Goal: Task Accomplishment & Management: Manage account settings

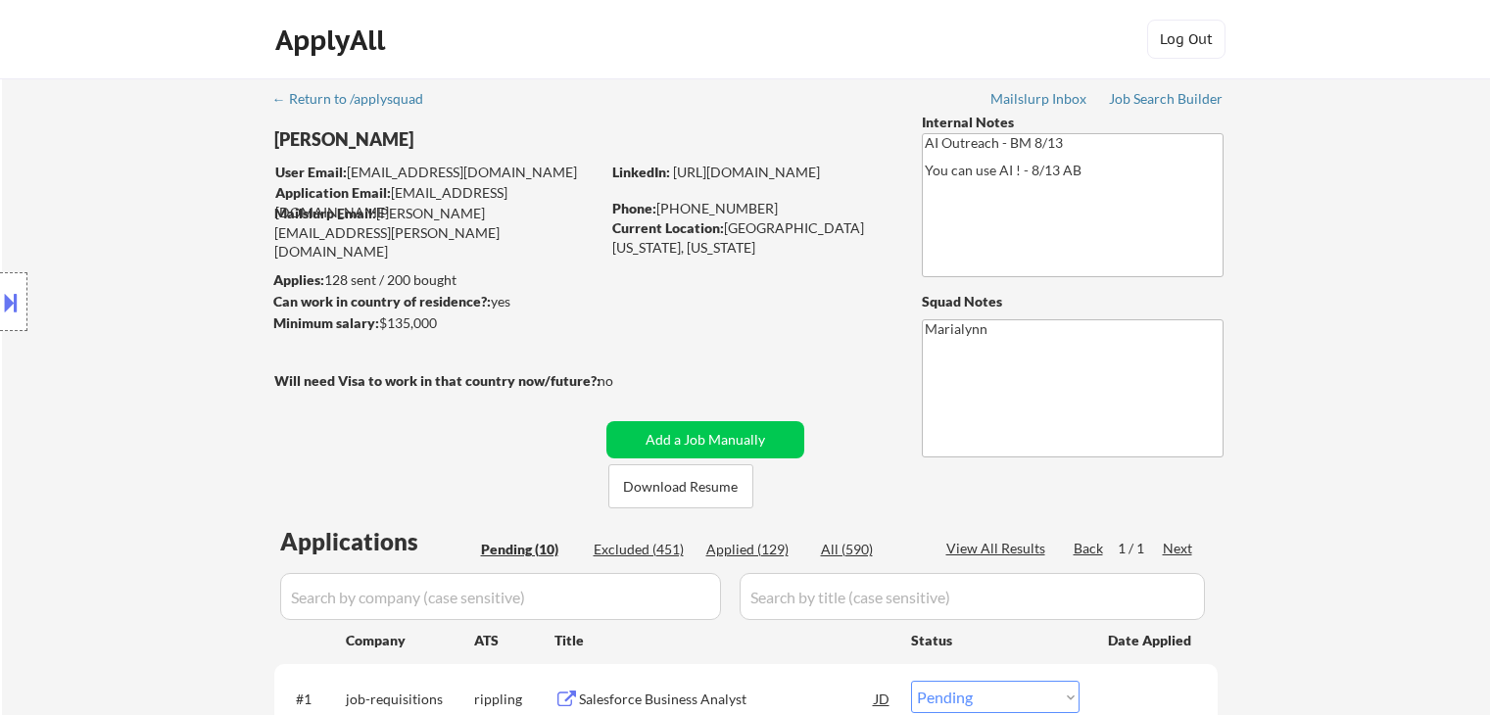
select select ""pending""
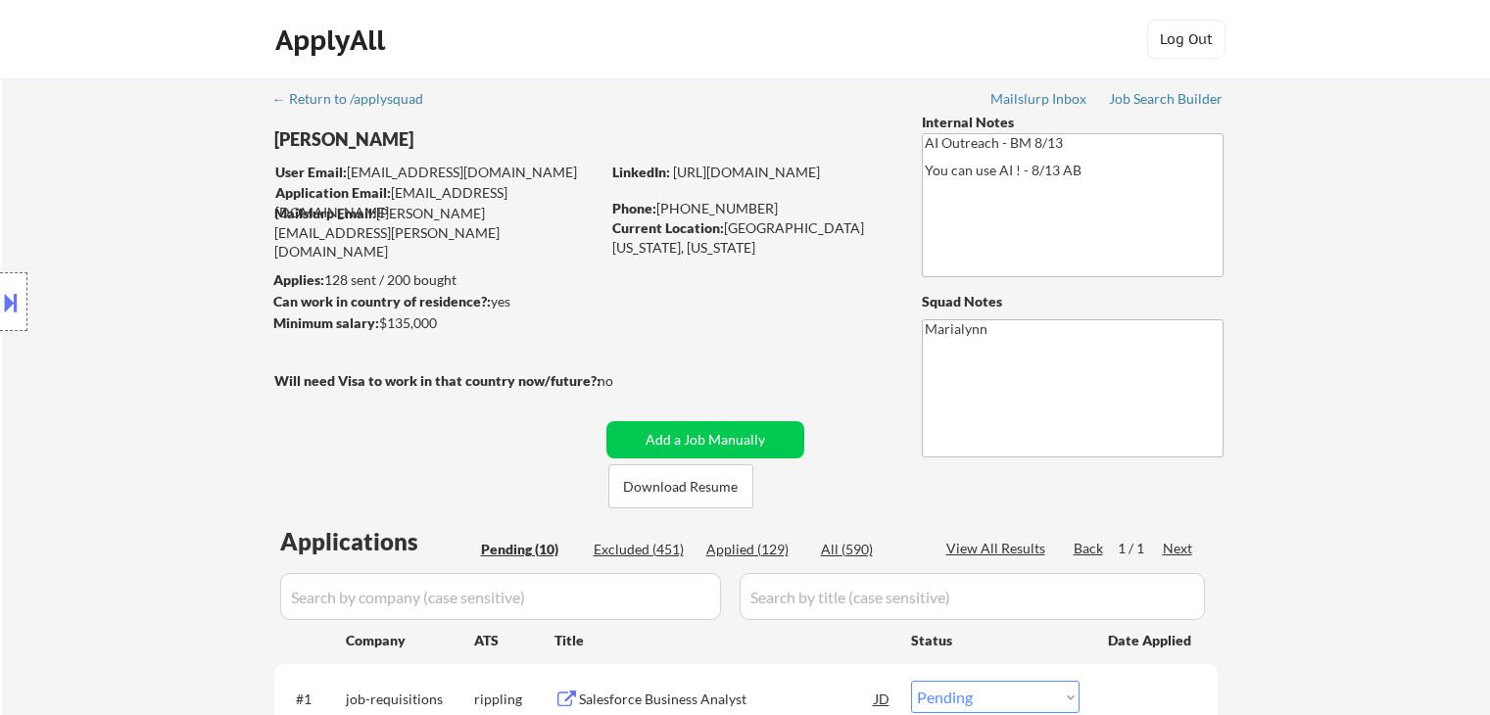
select select ""pending""
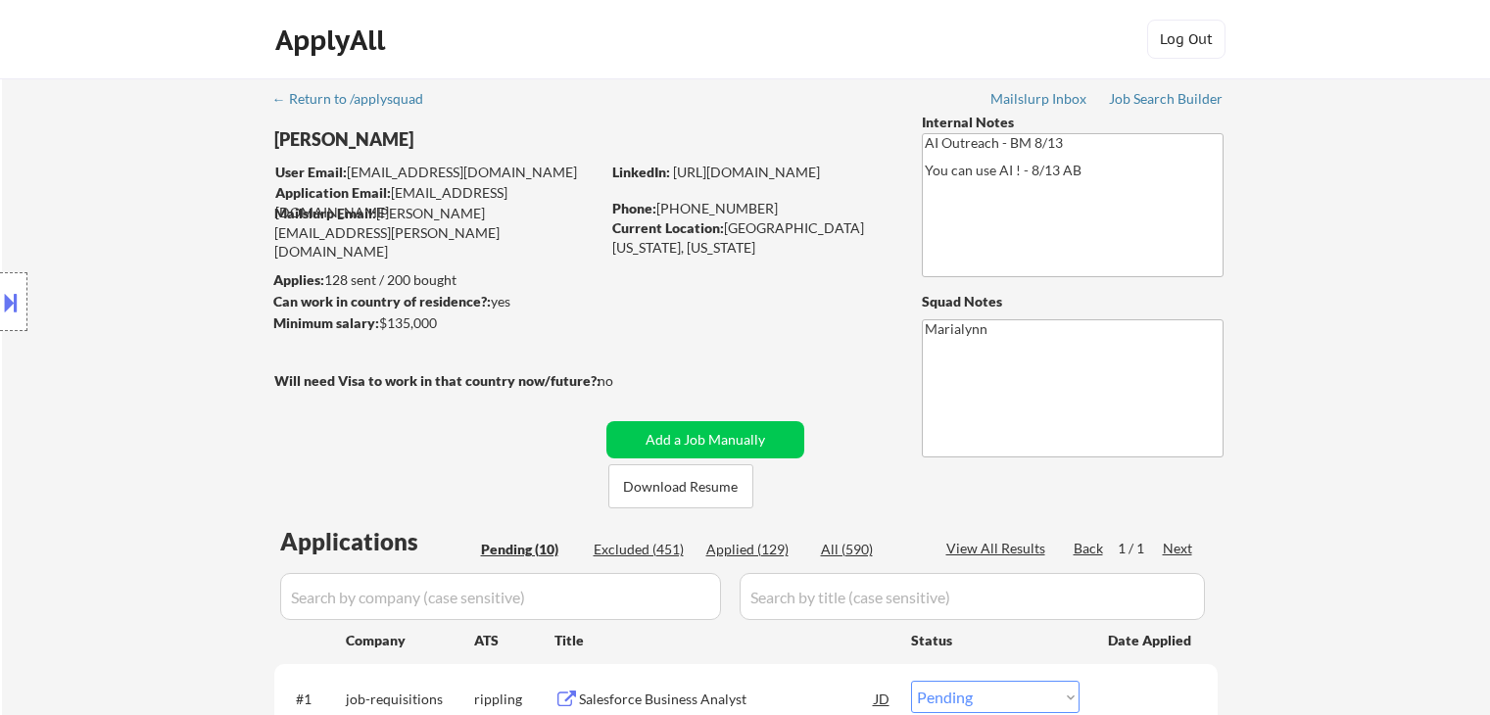
scroll to position [881, 0]
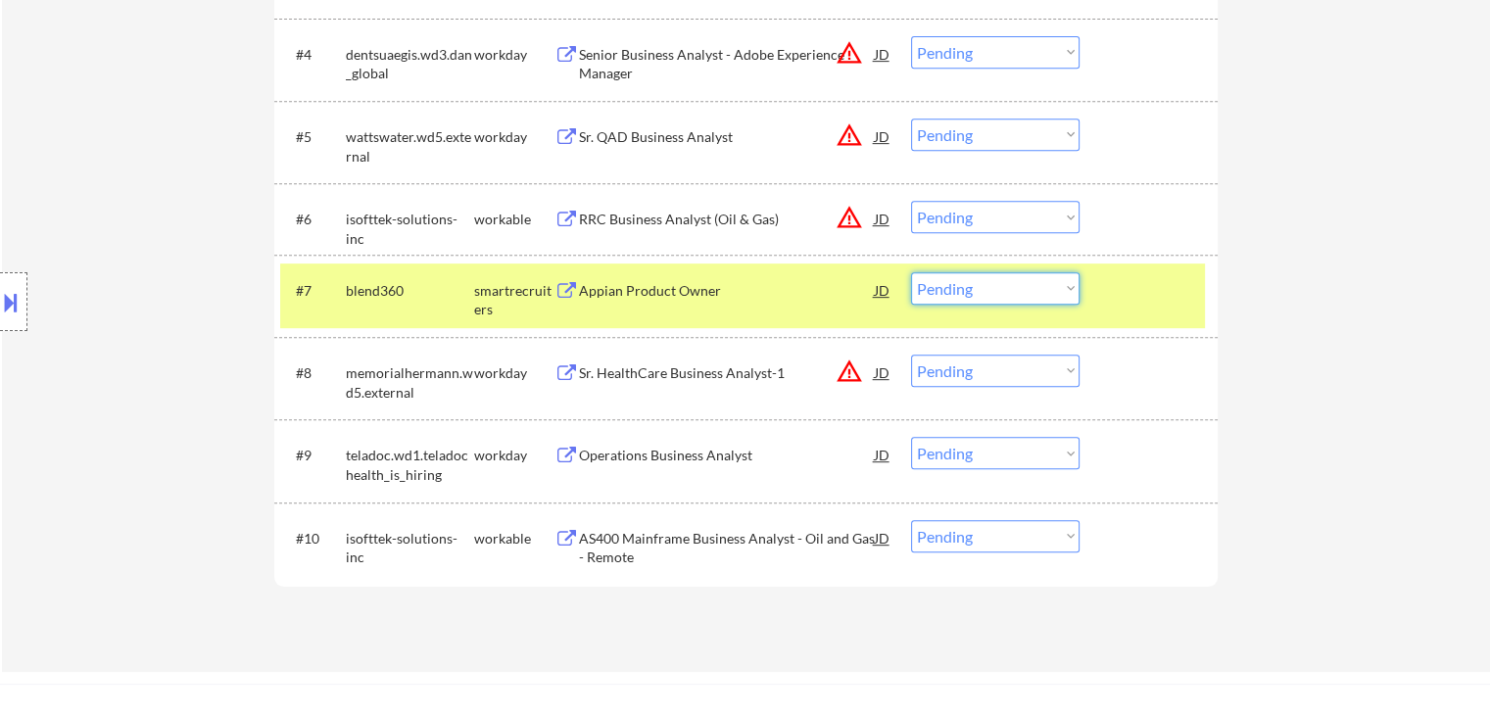
click at [974, 285] on select "Choose an option... Pending Applied Excluded (Questions) Excluded (Expired) Exc…" at bounding box center [995, 288] width 168 height 32
click at [911, 272] on select "Choose an option... Pending Applied Excluded (Questions) Excluded (Expired) Exc…" at bounding box center [995, 288] width 168 height 32
select select ""pending""
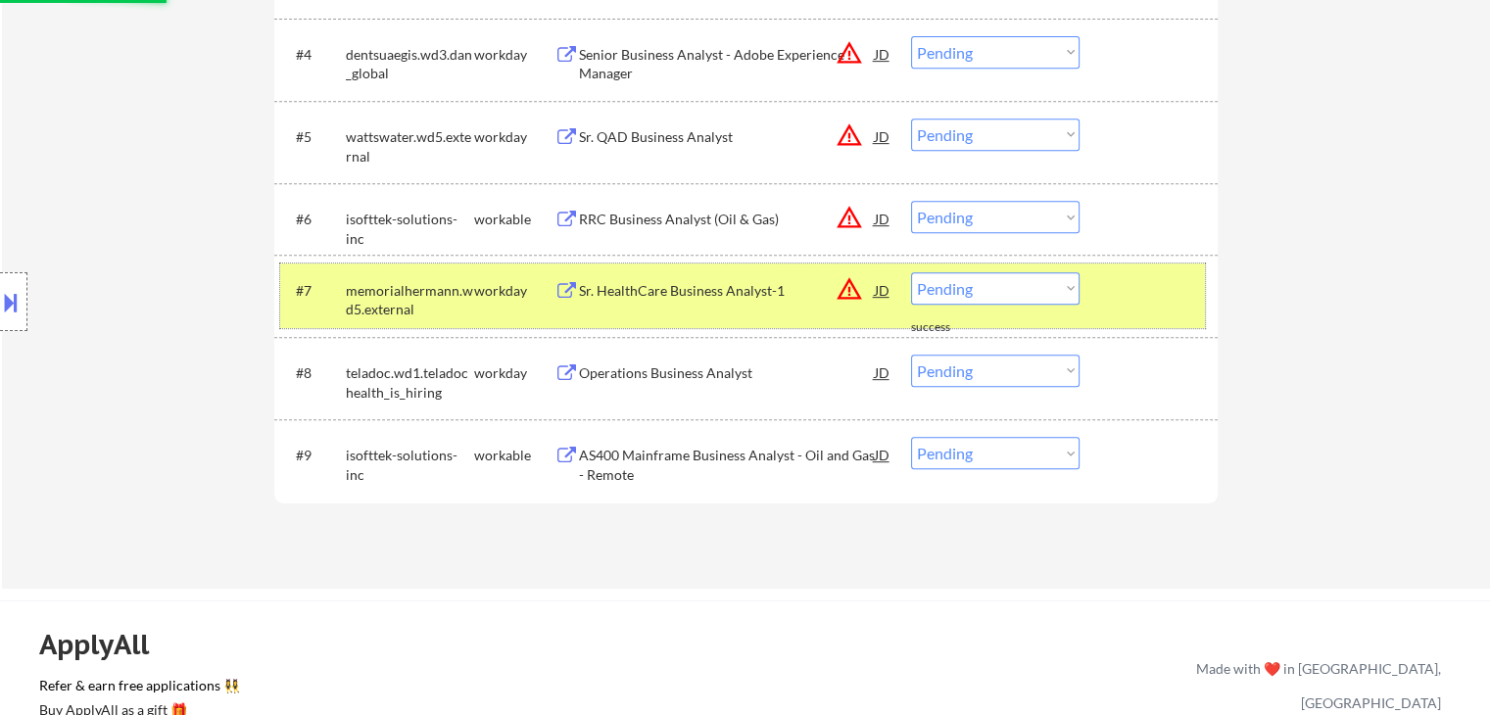
drag, startPoint x: 466, startPoint y: 292, endPoint x: 485, endPoint y: 299, distance: 19.8
click at [469, 292] on div "memorialhermann.wd5.external" at bounding box center [410, 300] width 128 height 38
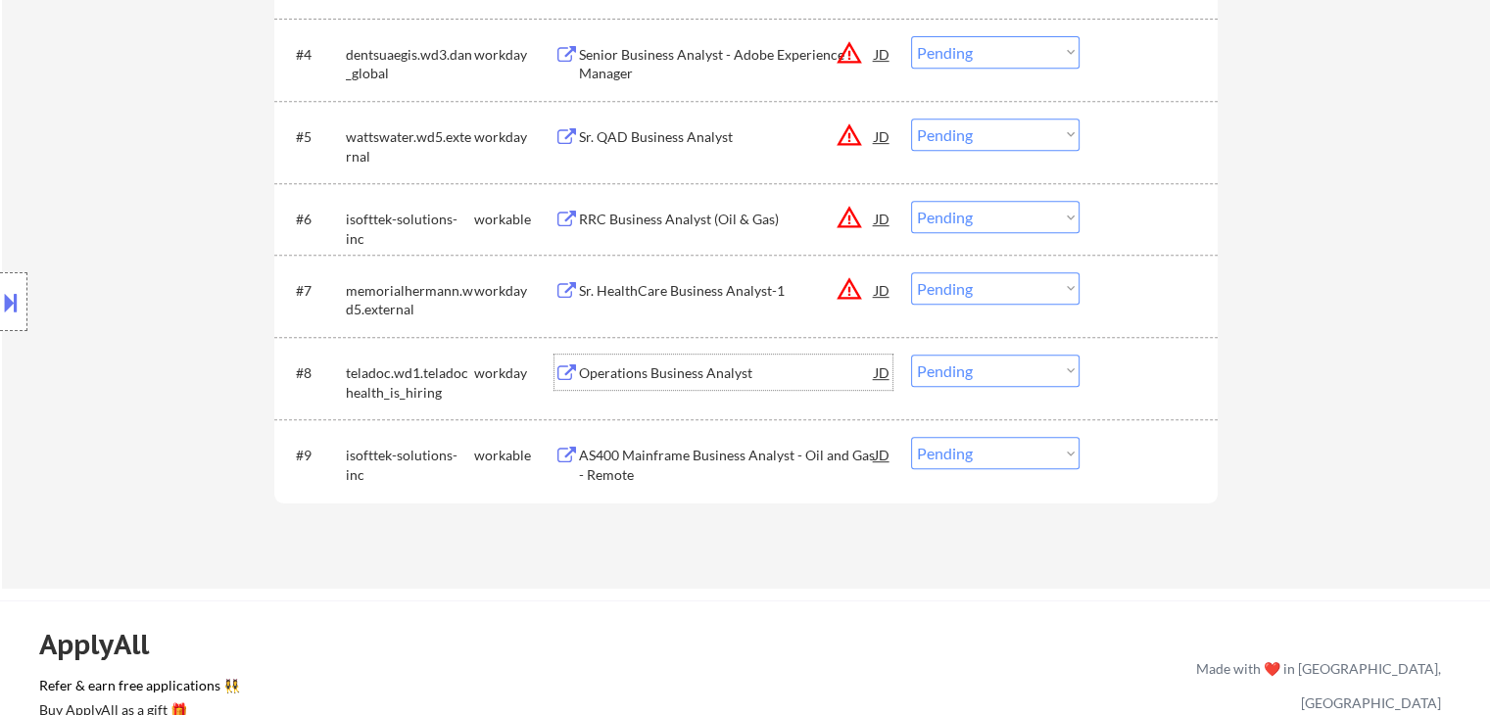
click at [627, 370] on div "Operations Business Analyst" at bounding box center [727, 373] width 296 height 20
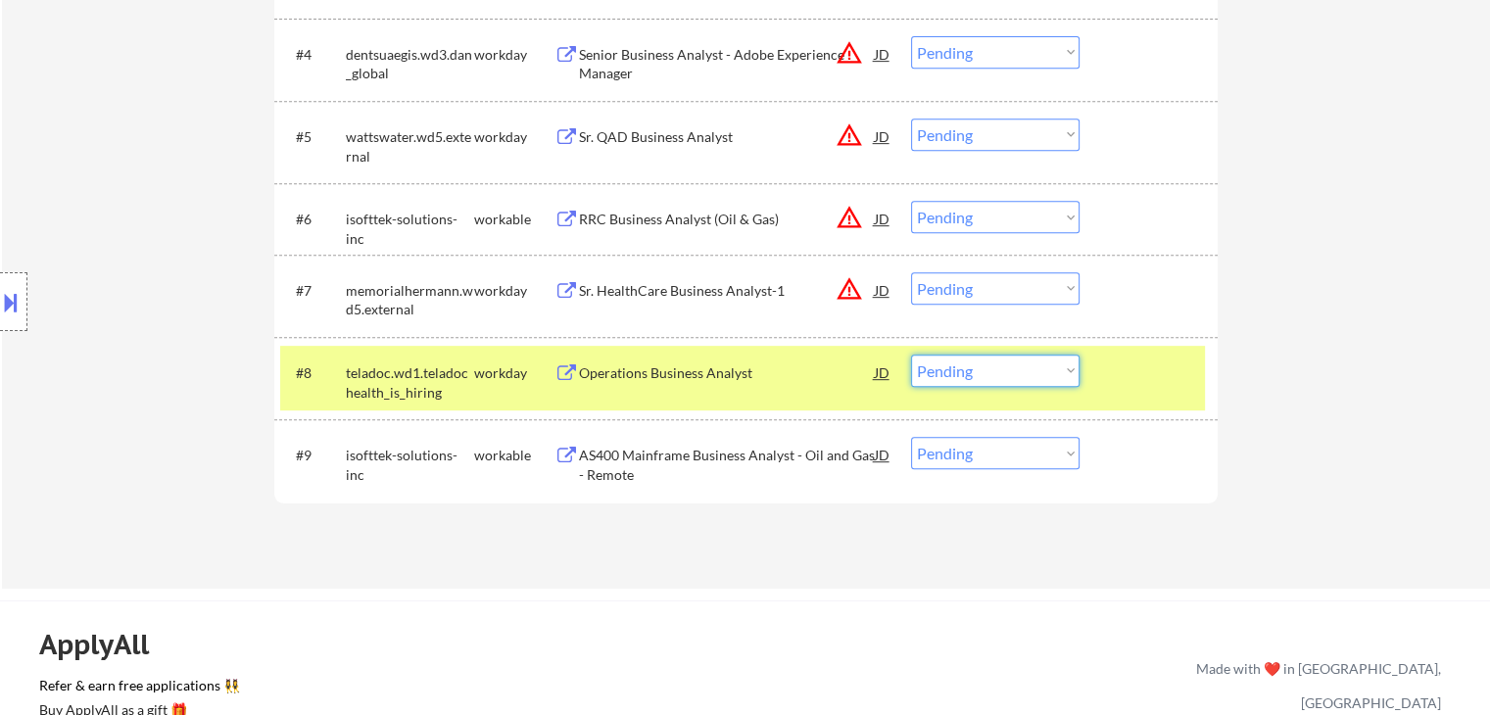
click at [998, 355] on select "Choose an option... Pending Applied Excluded (Questions) Excluded (Expired) Exc…" at bounding box center [995, 371] width 168 height 32
click at [911, 355] on select "Choose an option... Pending Applied Excluded (Questions) Excluded (Expired) Exc…" at bounding box center [995, 371] width 168 height 32
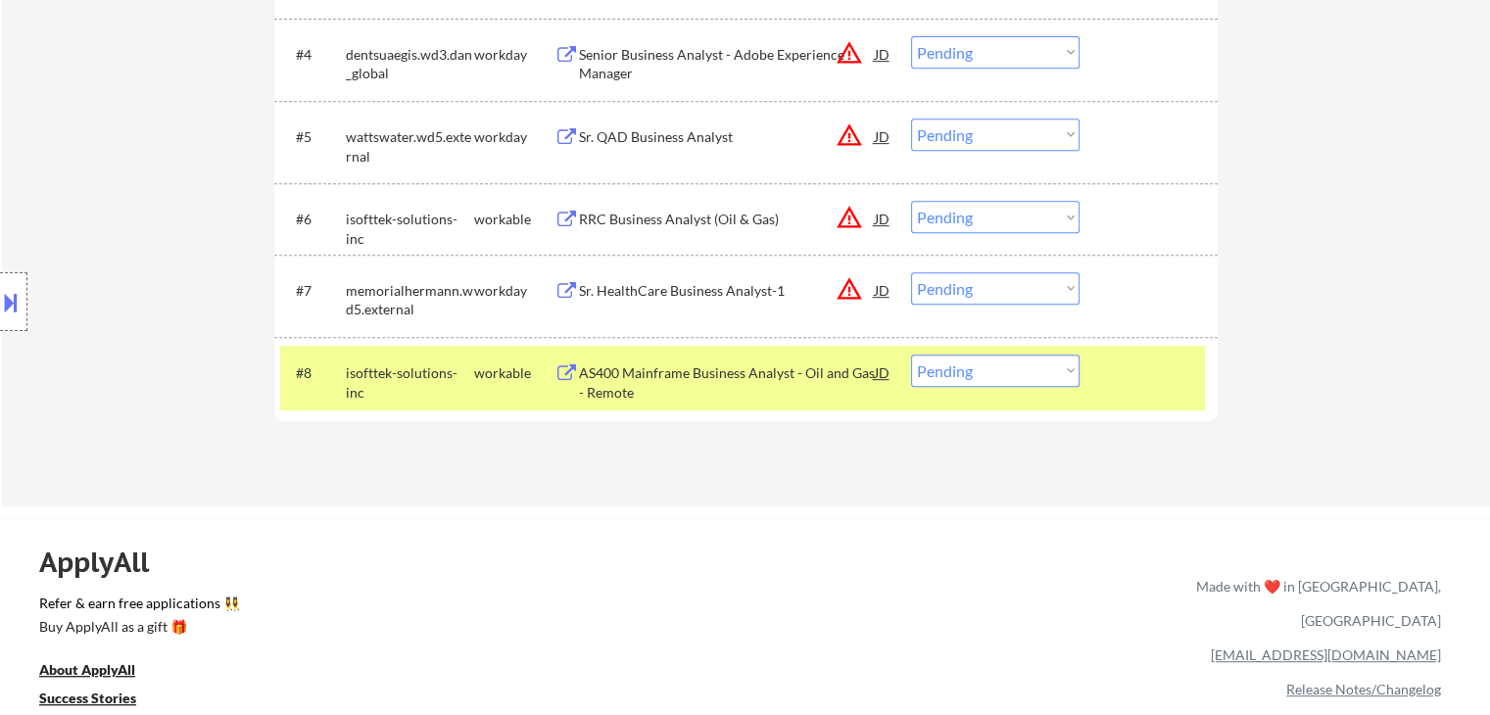
click at [621, 367] on div "AS400 Mainframe Business Analyst - Oil and Gas - Remote" at bounding box center [727, 382] width 296 height 38
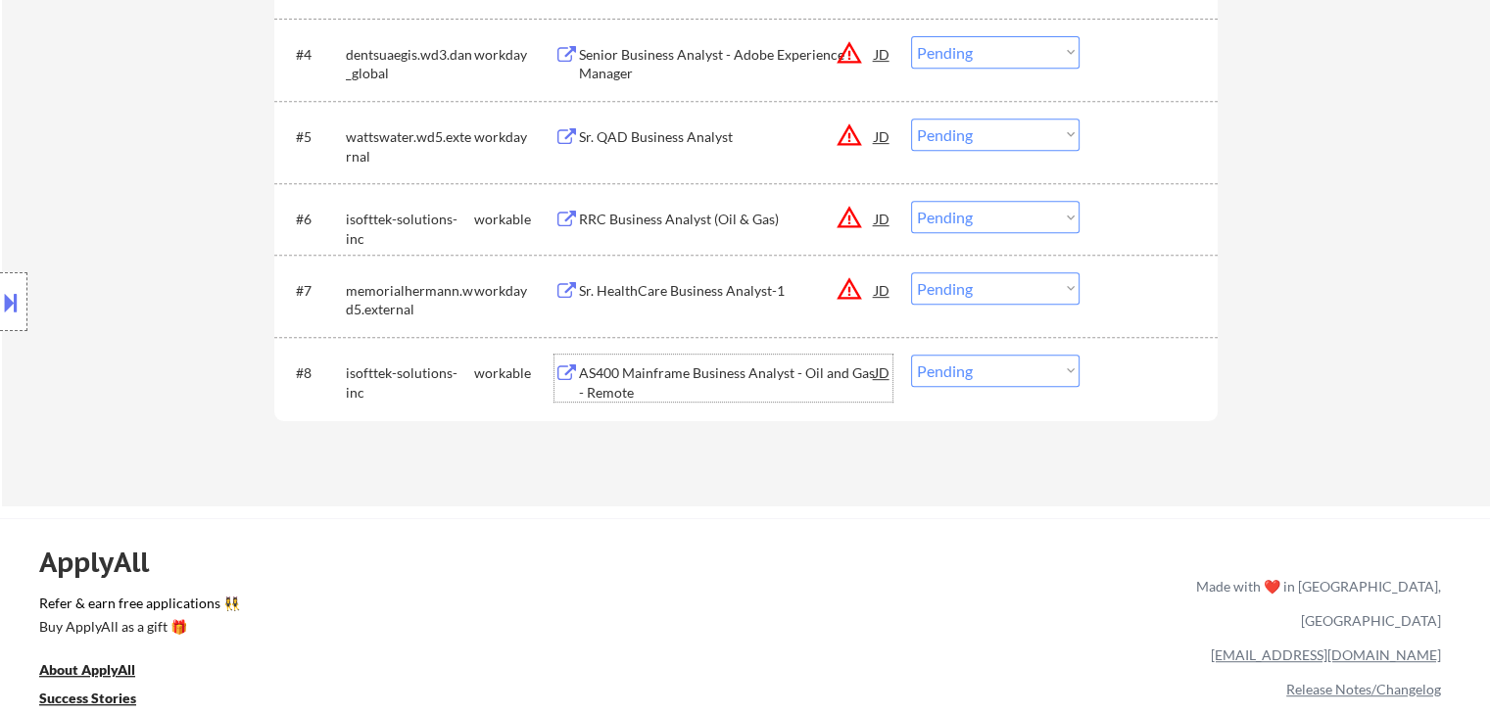
scroll to position [979, 0]
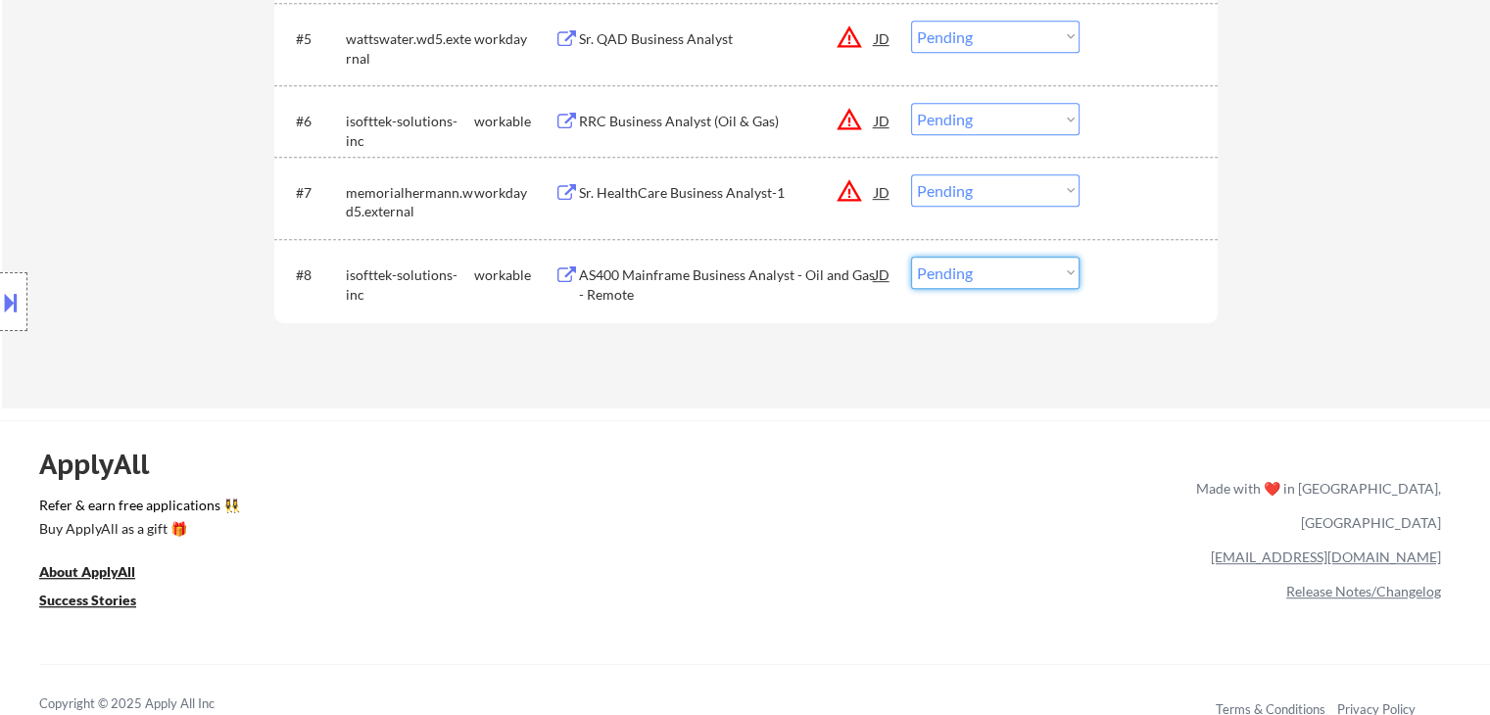
click at [1015, 280] on select "Choose an option... Pending Applied Excluded (Questions) Excluded (Expired) Exc…" at bounding box center [995, 273] width 168 height 32
select select ""applied""
click at [911, 257] on select "Choose an option... Pending Applied Excluded (Questions) Excluded (Expired) Exc…" at bounding box center [995, 273] width 168 height 32
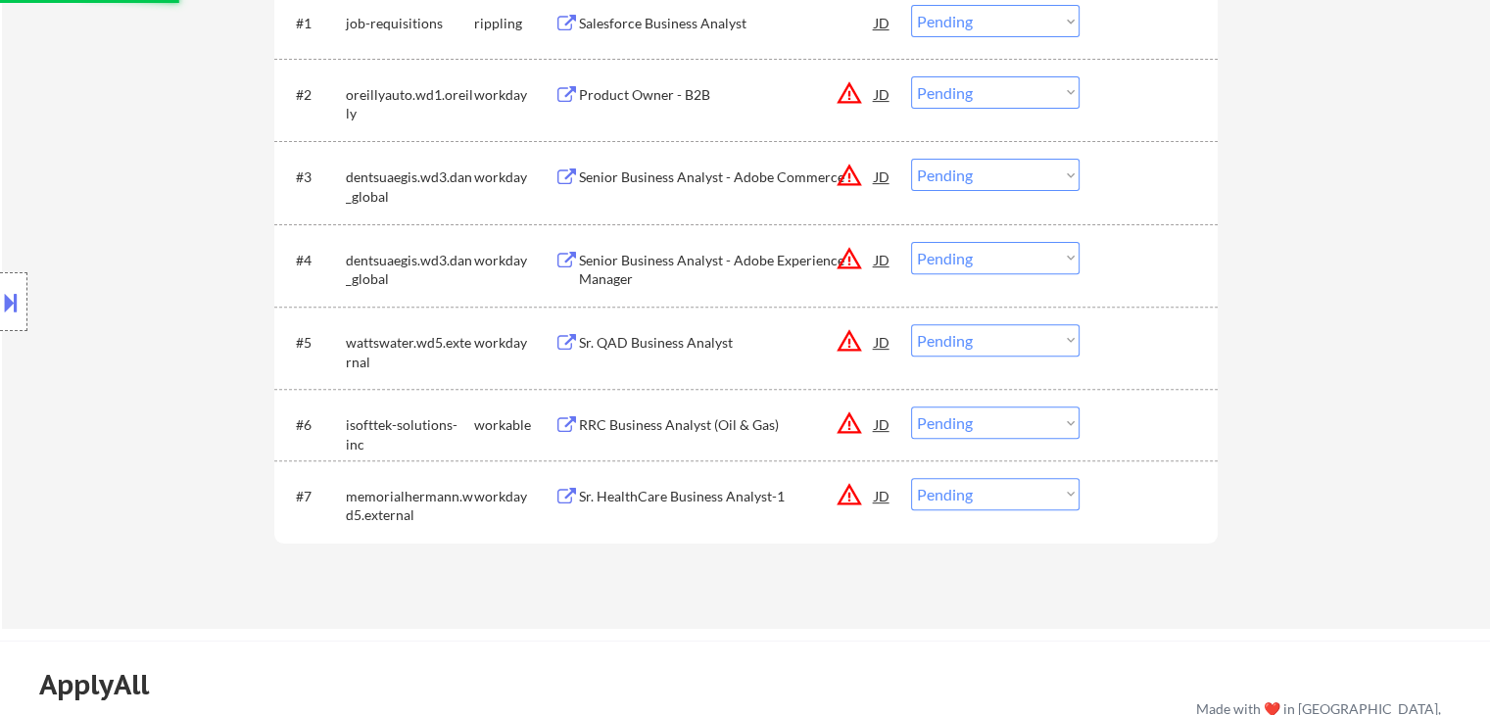
scroll to position [686, 0]
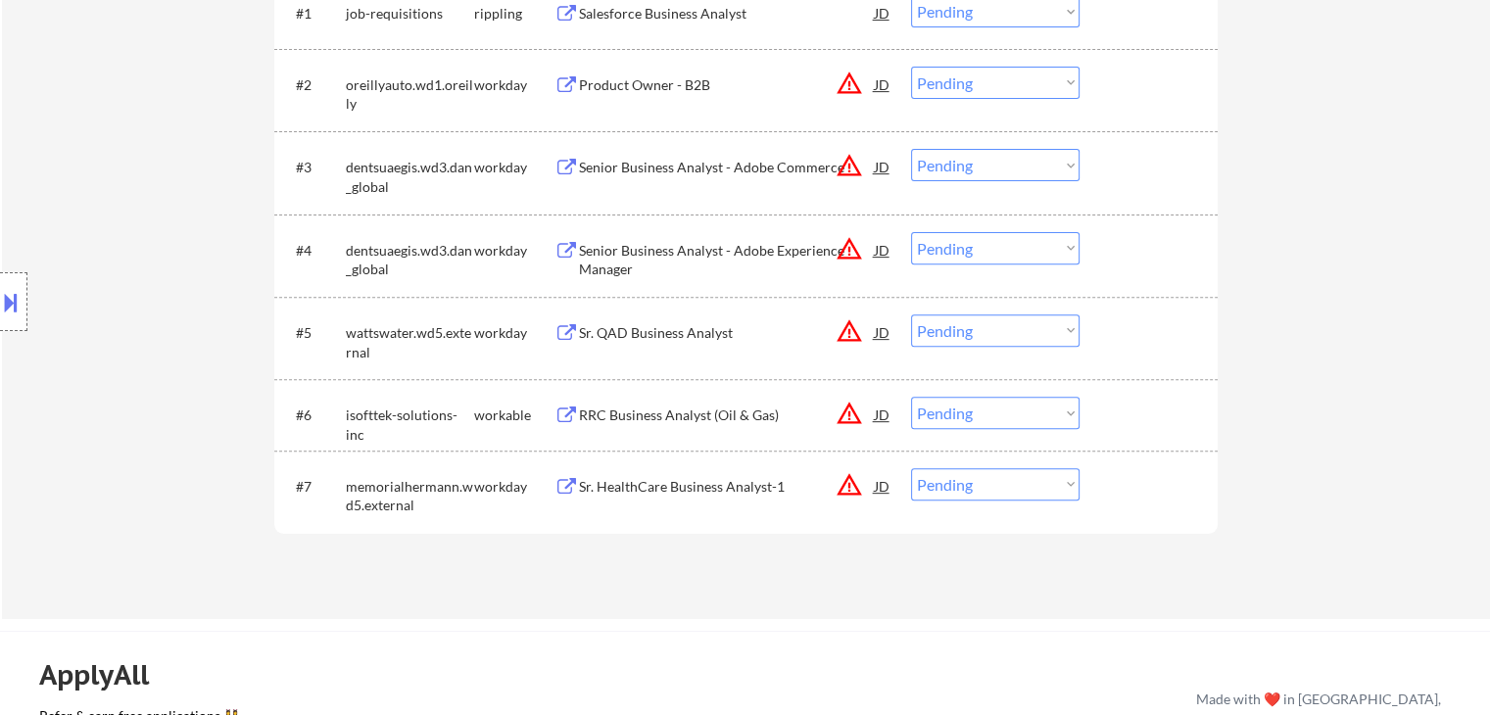
click at [658, 469] on div "Sr. HealthCare Business Analyst-1" at bounding box center [727, 485] width 296 height 35
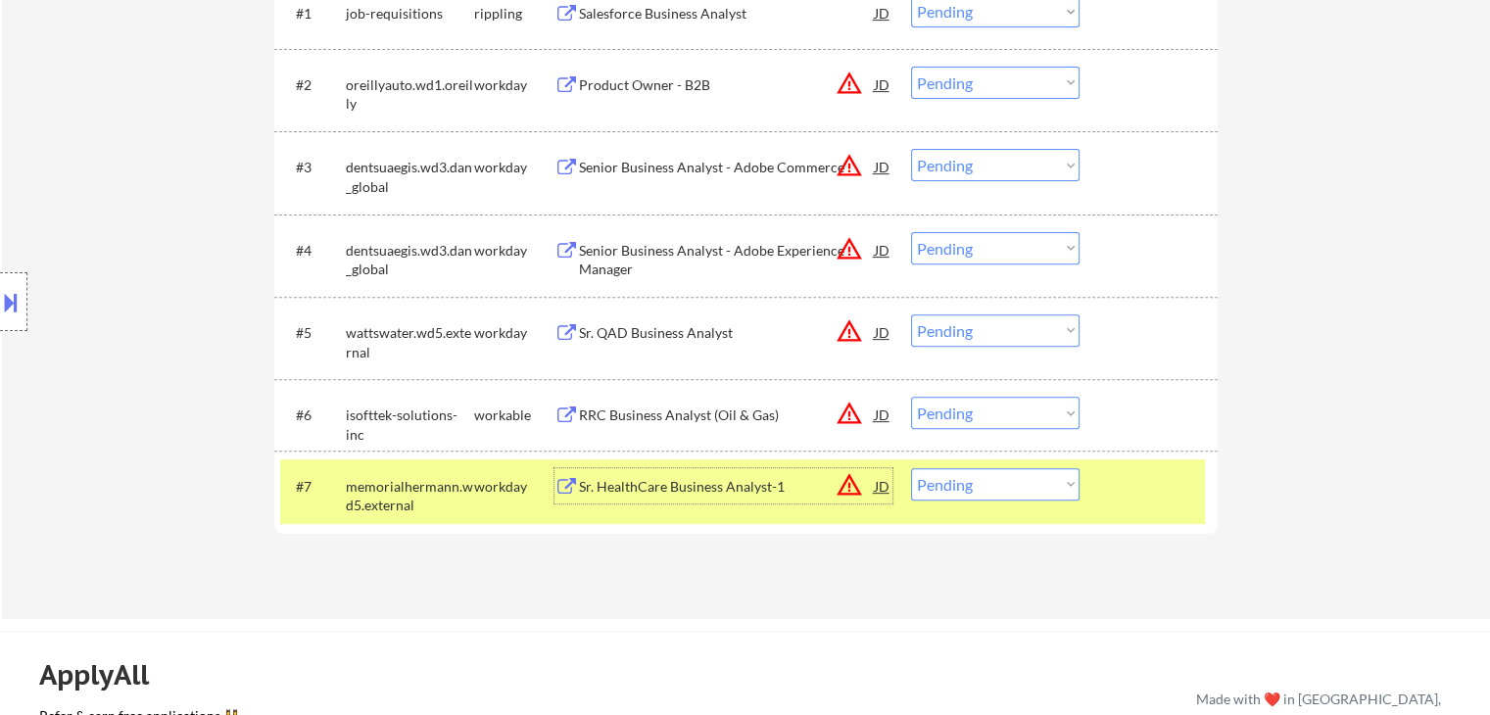
click at [993, 480] on select "Choose an option... Pending Applied Excluded (Questions) Excluded (Expired) Exc…" at bounding box center [995, 484] width 168 height 32
select select ""applied""
click at [911, 468] on select "Choose an option... Pending Applied Excluded (Questions) Excluded (Expired) Exc…" at bounding box center [995, 484] width 168 height 32
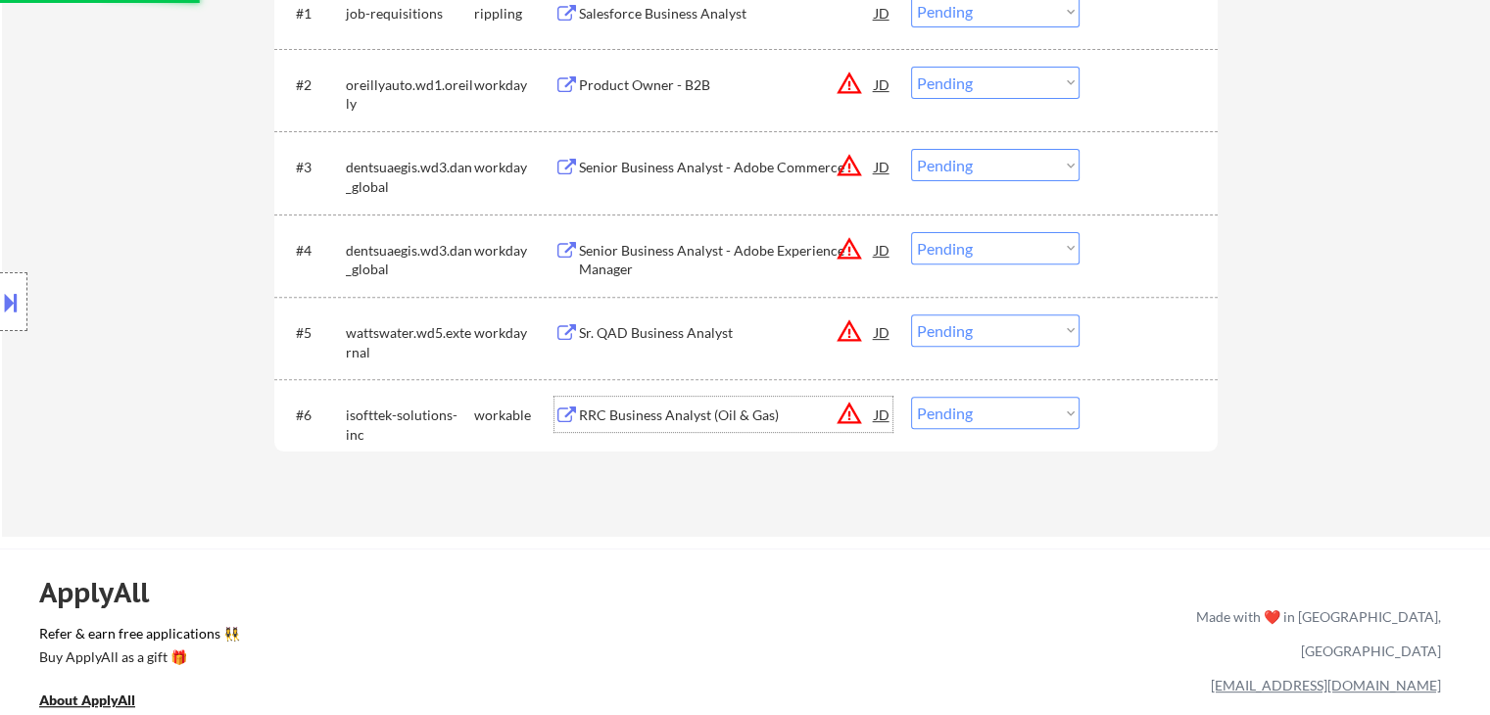
click at [654, 413] on div "RRC Business Analyst (Oil & Gas)" at bounding box center [727, 415] width 296 height 20
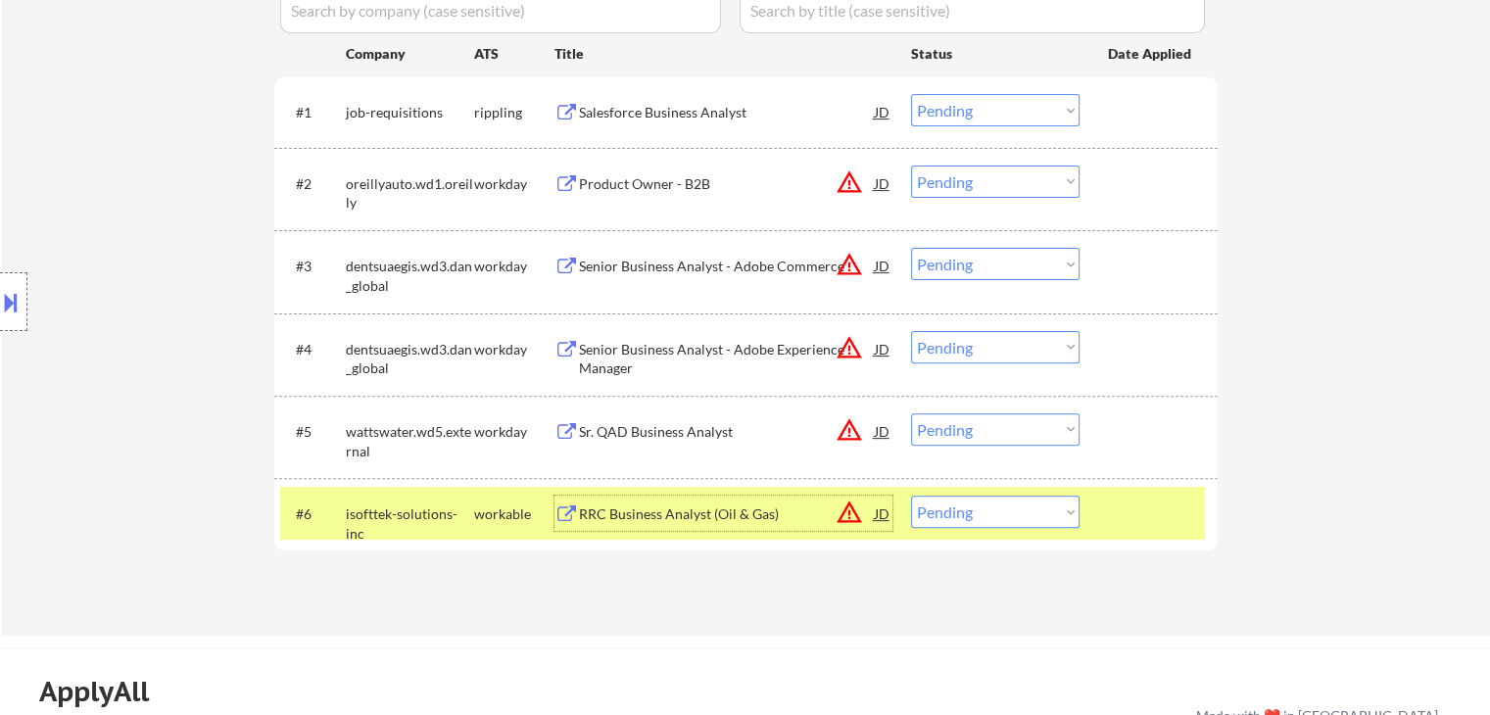
scroll to position [588, 0]
click at [494, 503] on div "workable" at bounding box center [514, 513] width 80 height 20
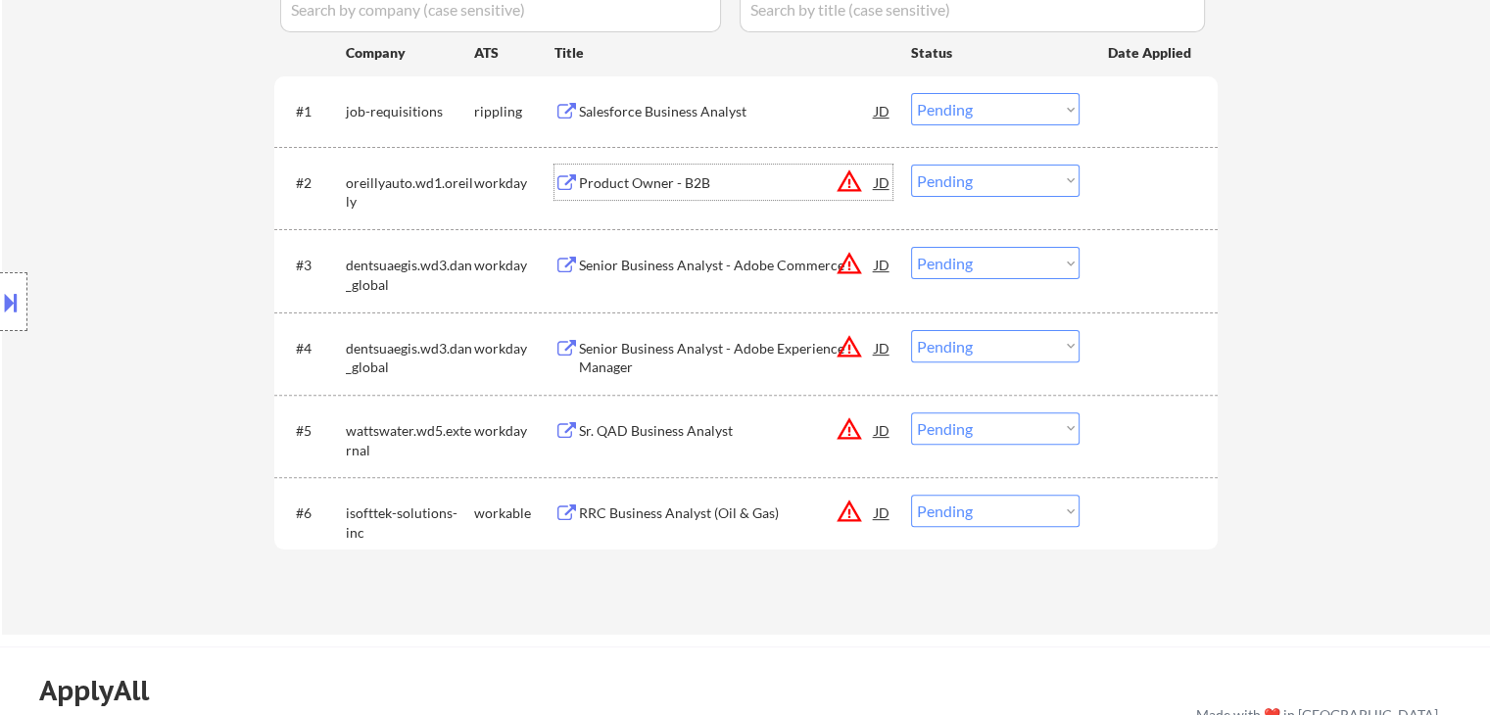
click at [627, 176] on div "Product Owner - B2B" at bounding box center [727, 183] width 296 height 20
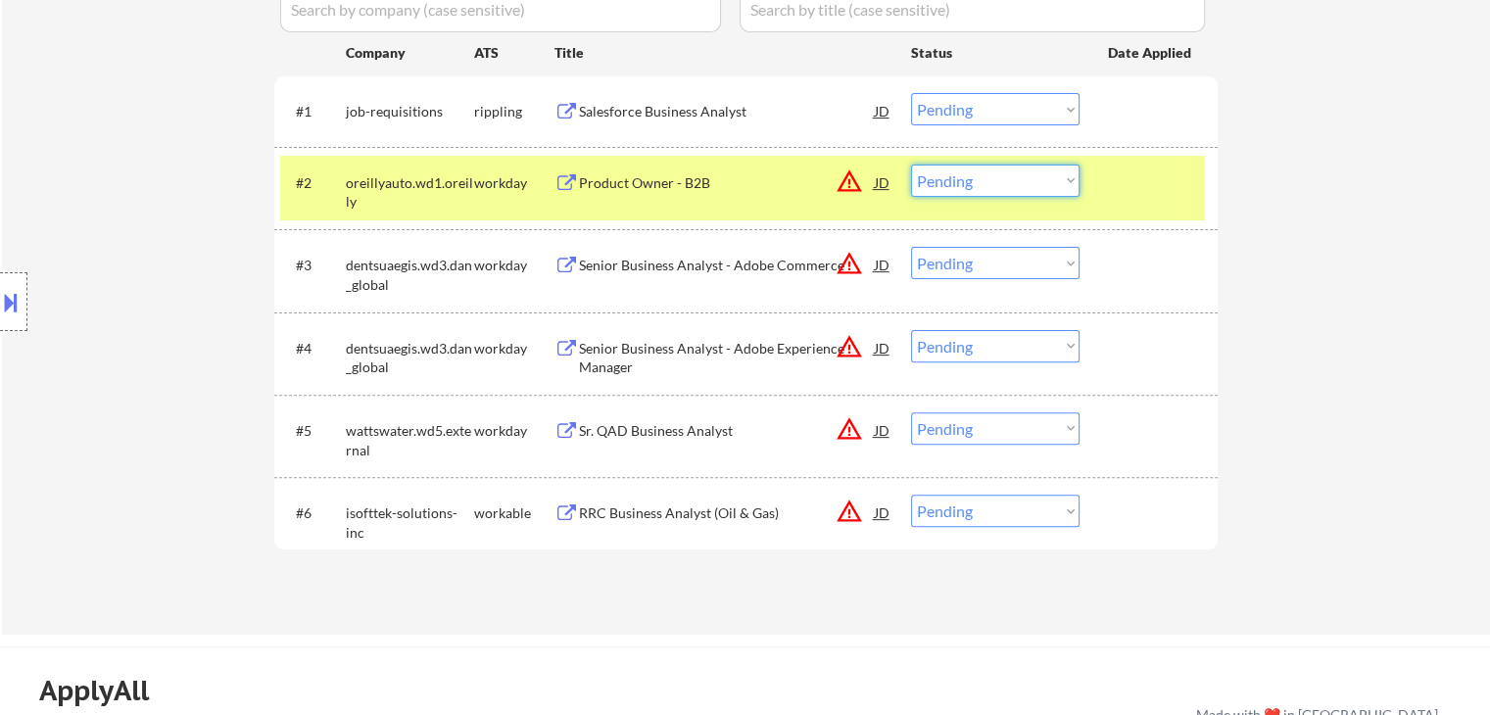
click at [975, 179] on select "Choose an option... Pending Applied Excluded (Questions) Excluded (Expired) Exc…" at bounding box center [995, 181] width 168 height 32
click at [911, 165] on select "Choose an option... Pending Applied Excluded (Questions) Excluded (Expired) Exc…" at bounding box center [995, 181] width 168 height 32
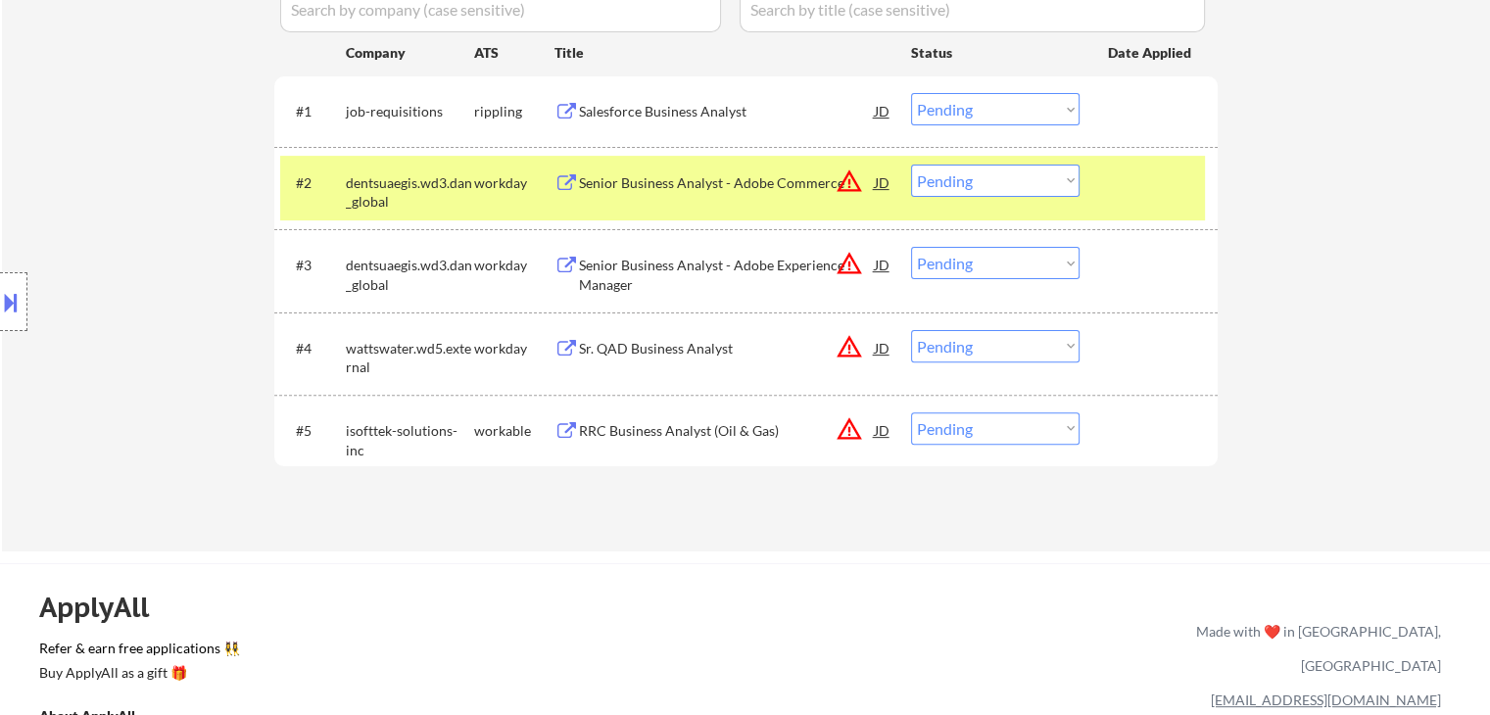
click at [646, 173] on div "Senior Business Analyst - Adobe Commerce" at bounding box center [727, 183] width 296 height 20
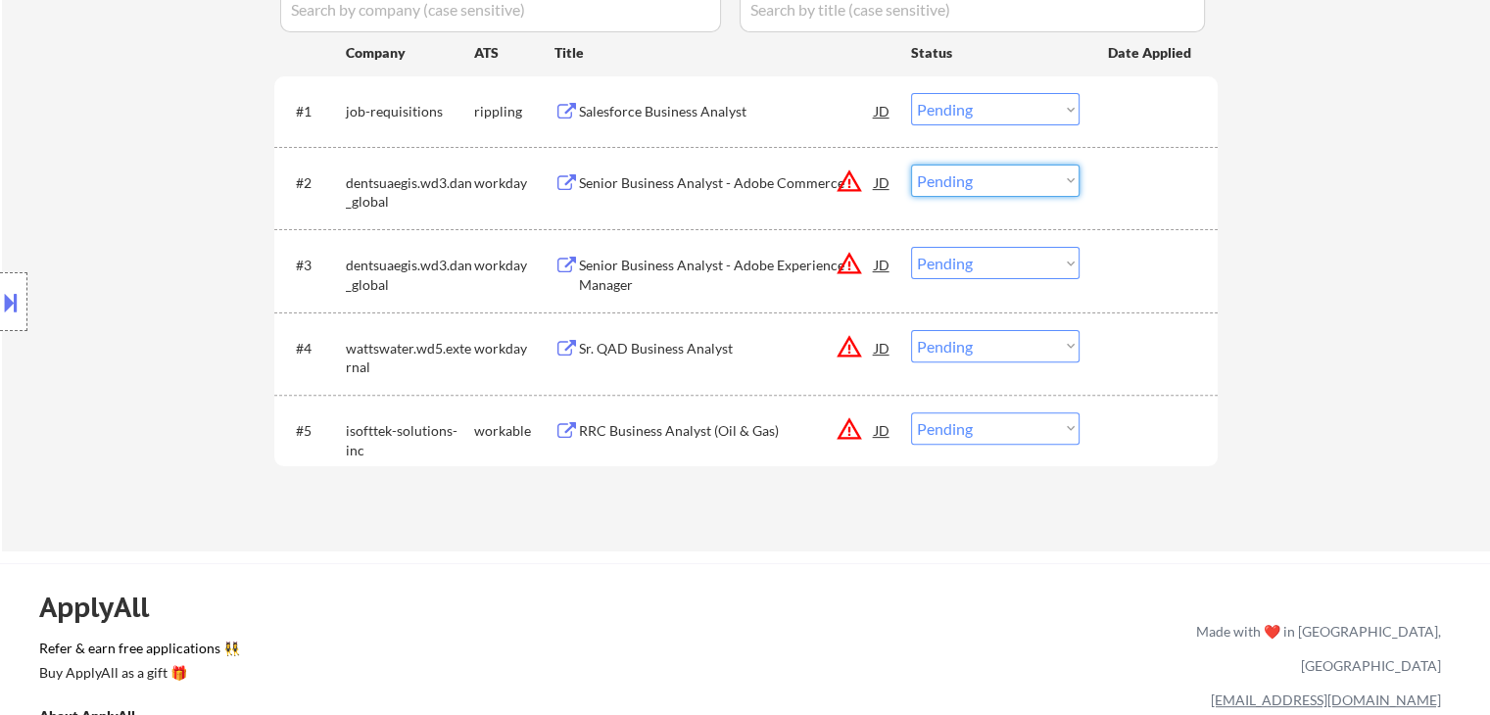
click at [955, 182] on select "Choose an option... Pending Applied Excluded (Questions) Excluded (Expired) Exc…" at bounding box center [995, 181] width 168 height 32
click at [911, 165] on select "Choose an option... Pending Applied Excluded (Questions) Excluded (Expired) Exc…" at bounding box center [995, 181] width 168 height 32
select select ""pending""
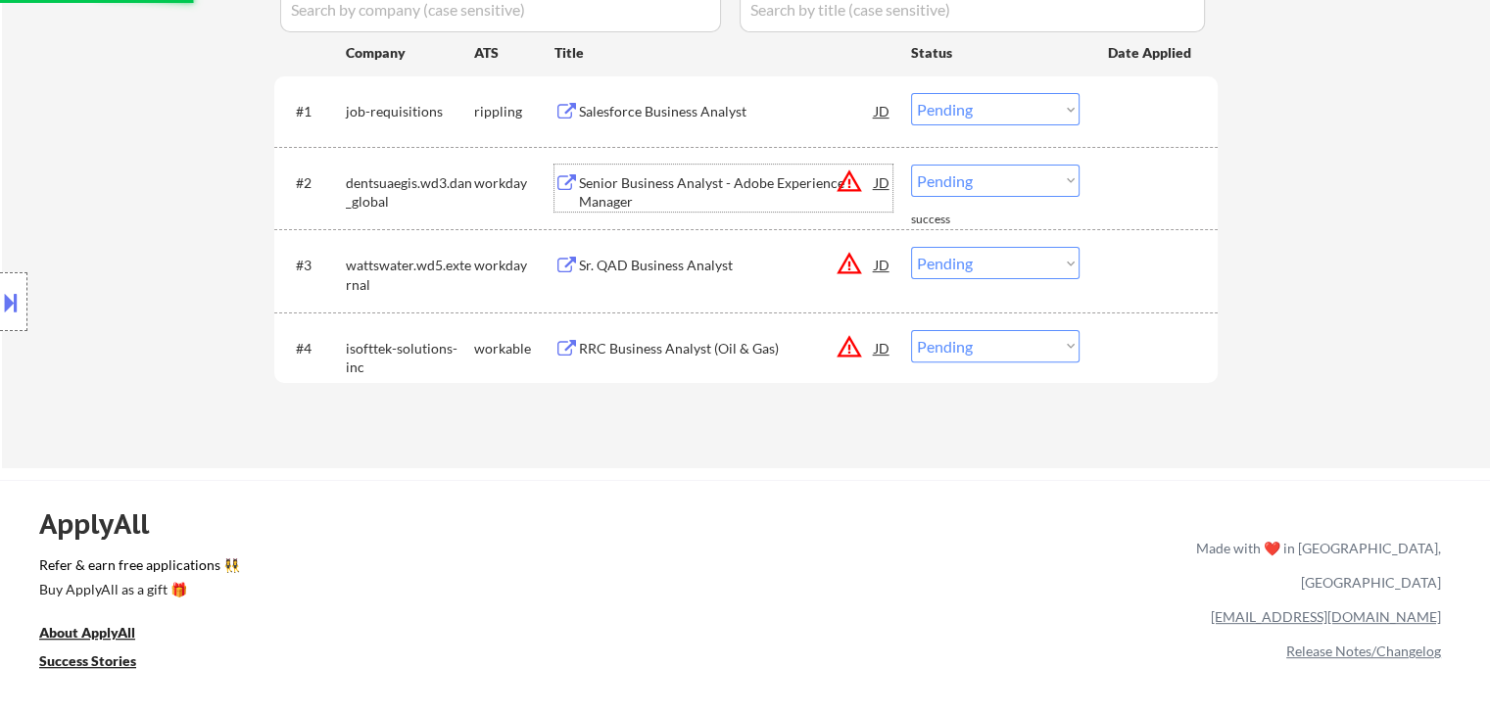
click at [584, 191] on div "Senior Business Analyst - Adobe Experience Manager" at bounding box center [727, 192] width 296 height 38
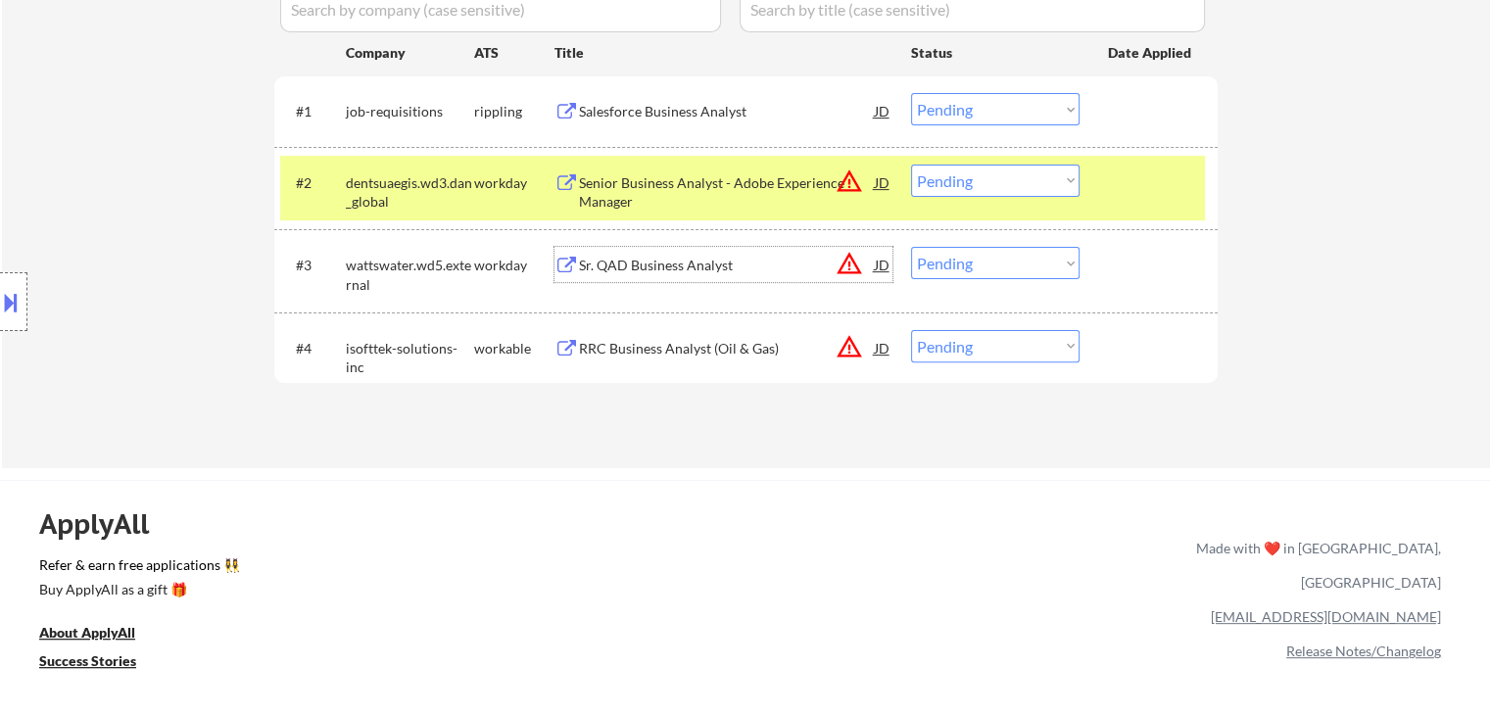
click at [636, 270] on div "Sr. QAD Business Analyst" at bounding box center [727, 266] width 296 height 20
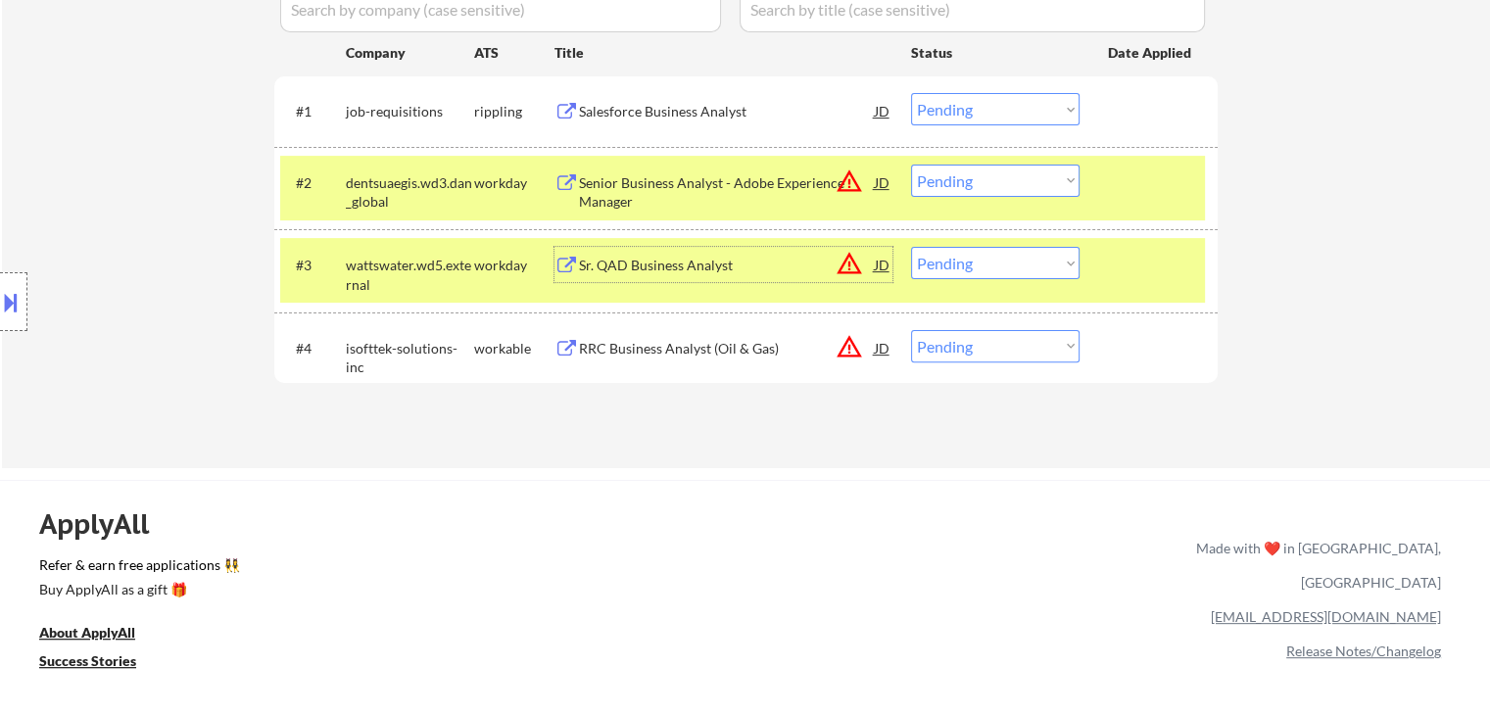
click at [972, 249] on select "Choose an option... Pending Applied Excluded (Questions) Excluded (Expired) Exc…" at bounding box center [995, 263] width 168 height 32
click at [911, 247] on select "Choose an option... Pending Applied Excluded (Questions) Excluded (Expired) Exc…" at bounding box center [995, 263] width 168 height 32
click at [454, 188] on div "dentsuaegis.wd3.dan_global" at bounding box center [410, 192] width 128 height 38
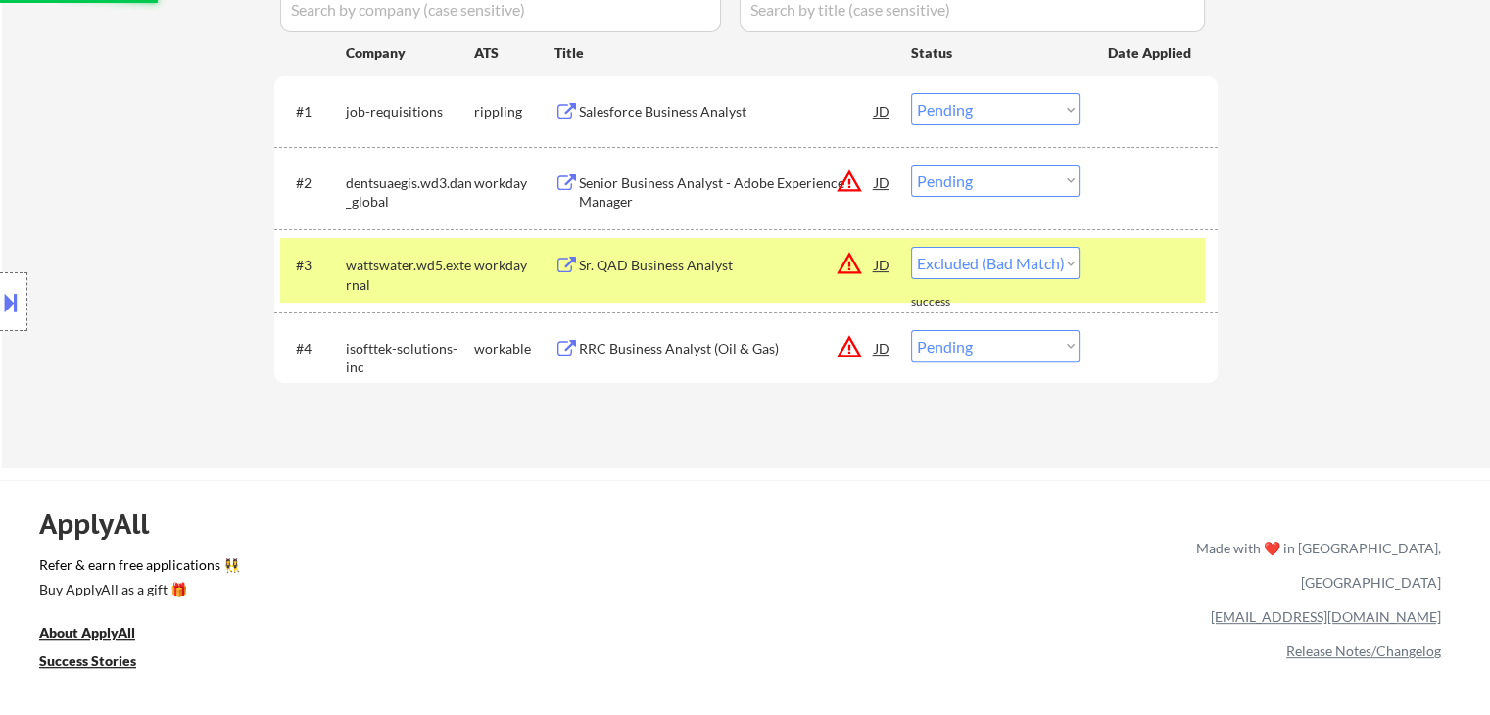
select select ""pending""
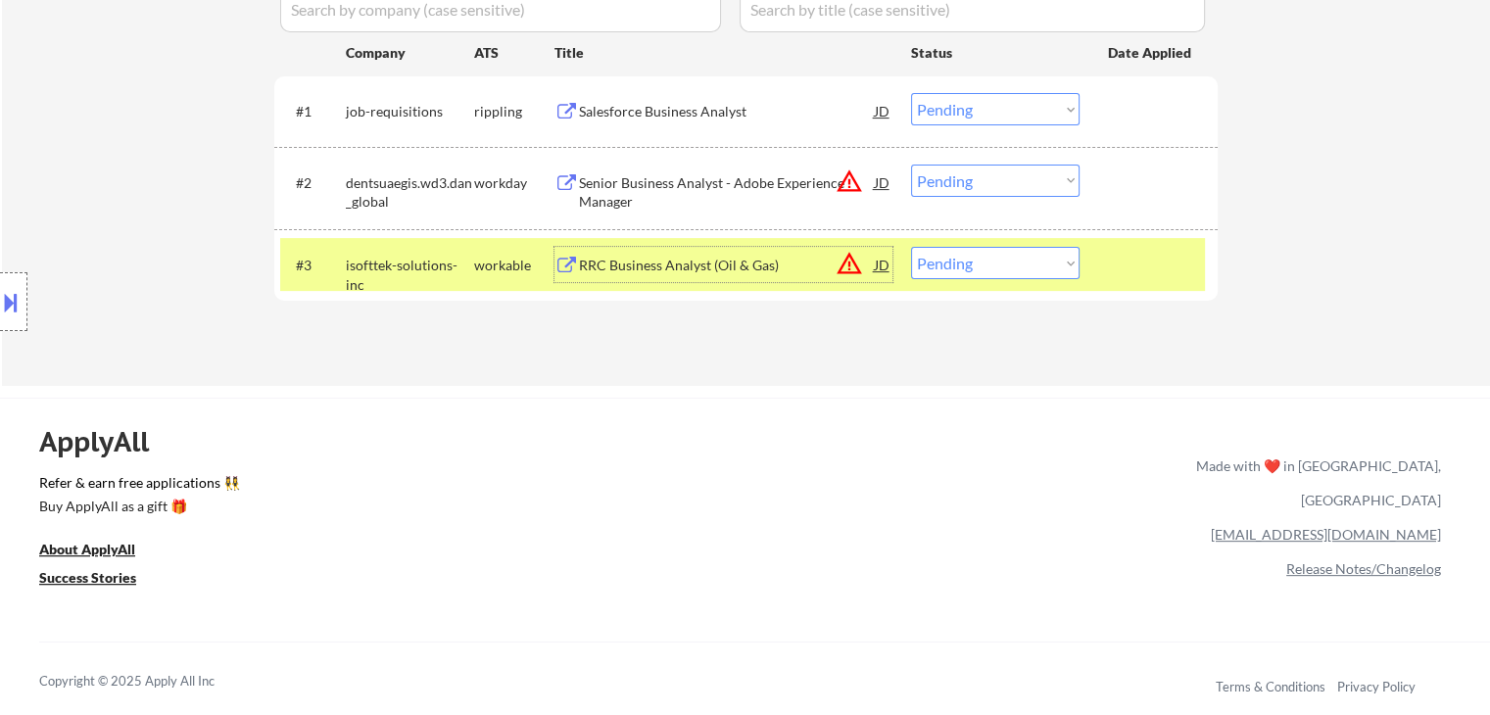
click at [621, 272] on div "RRC Business Analyst (Oil & Gas)" at bounding box center [727, 266] width 296 height 20
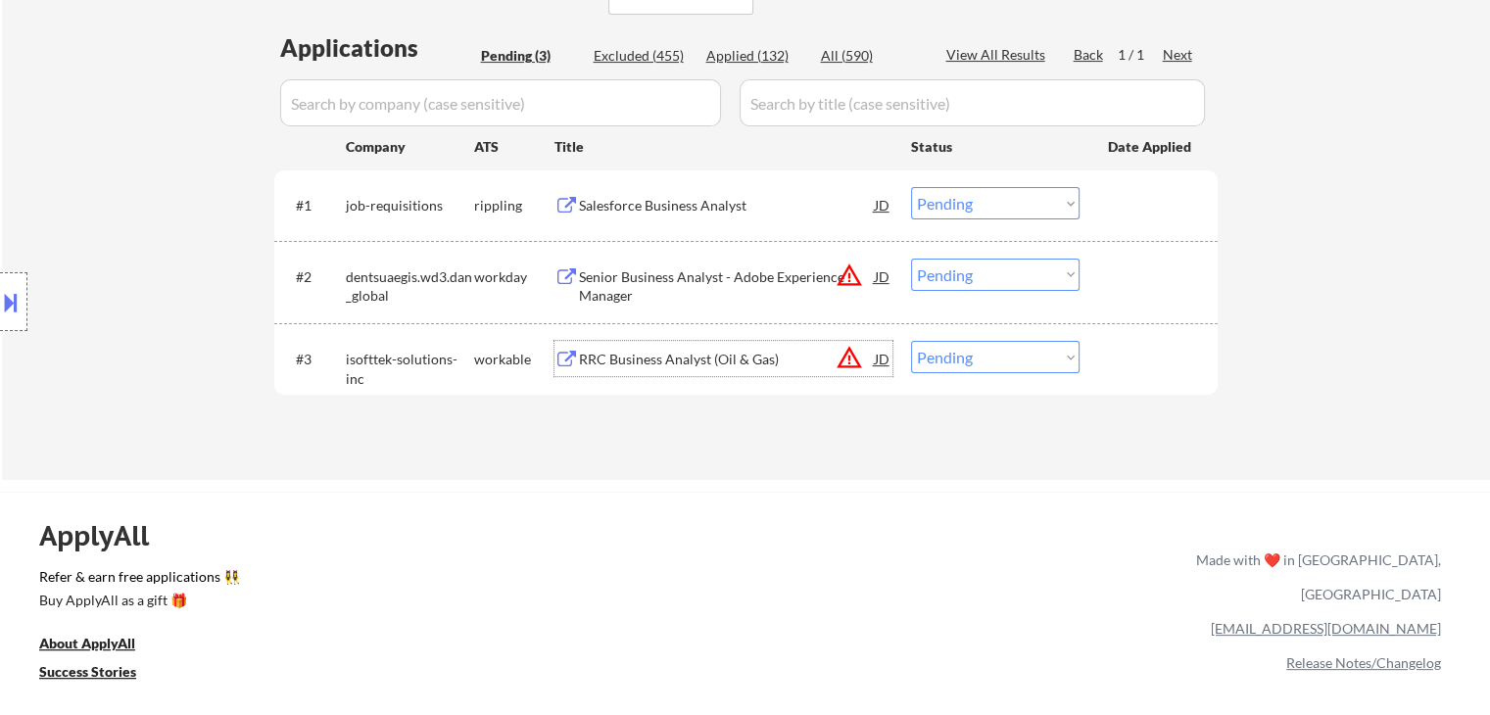
scroll to position [392, 0]
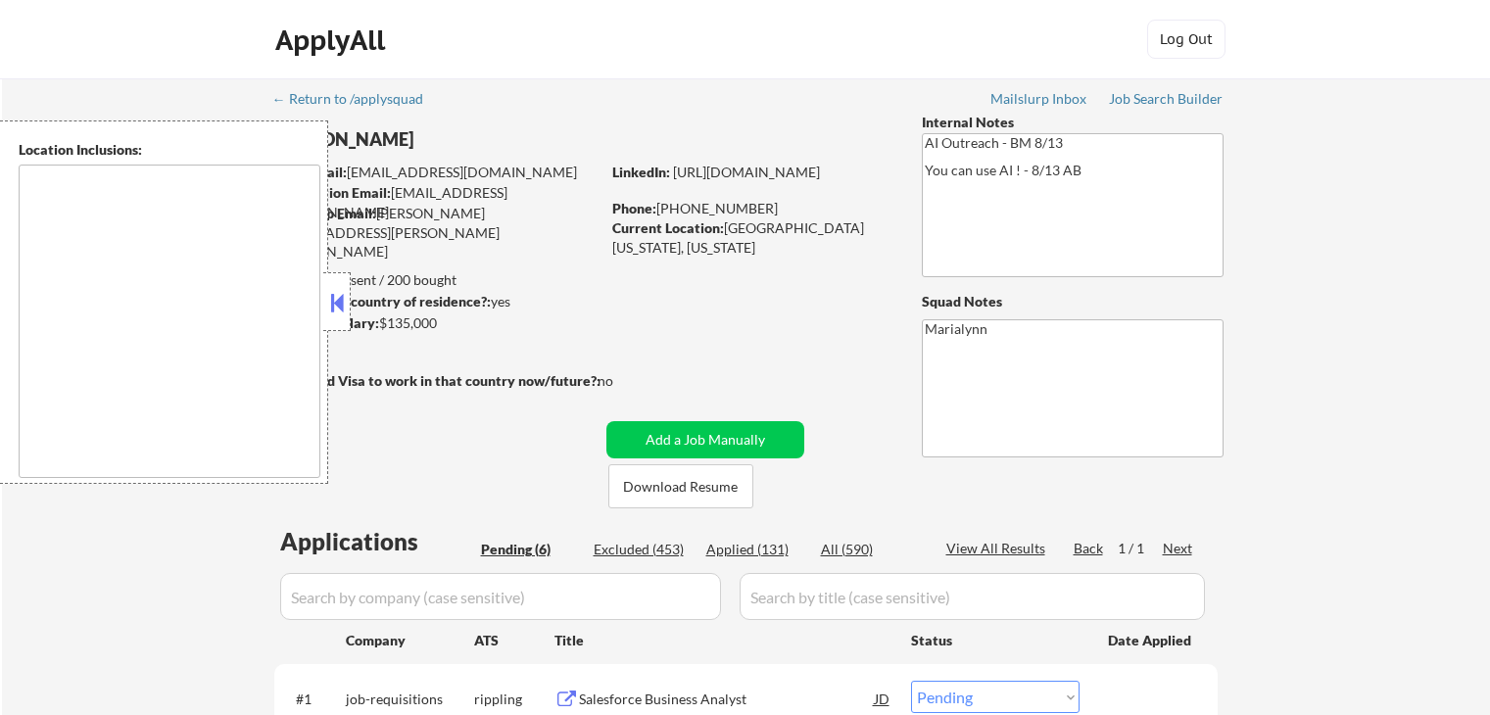
select select ""pending""
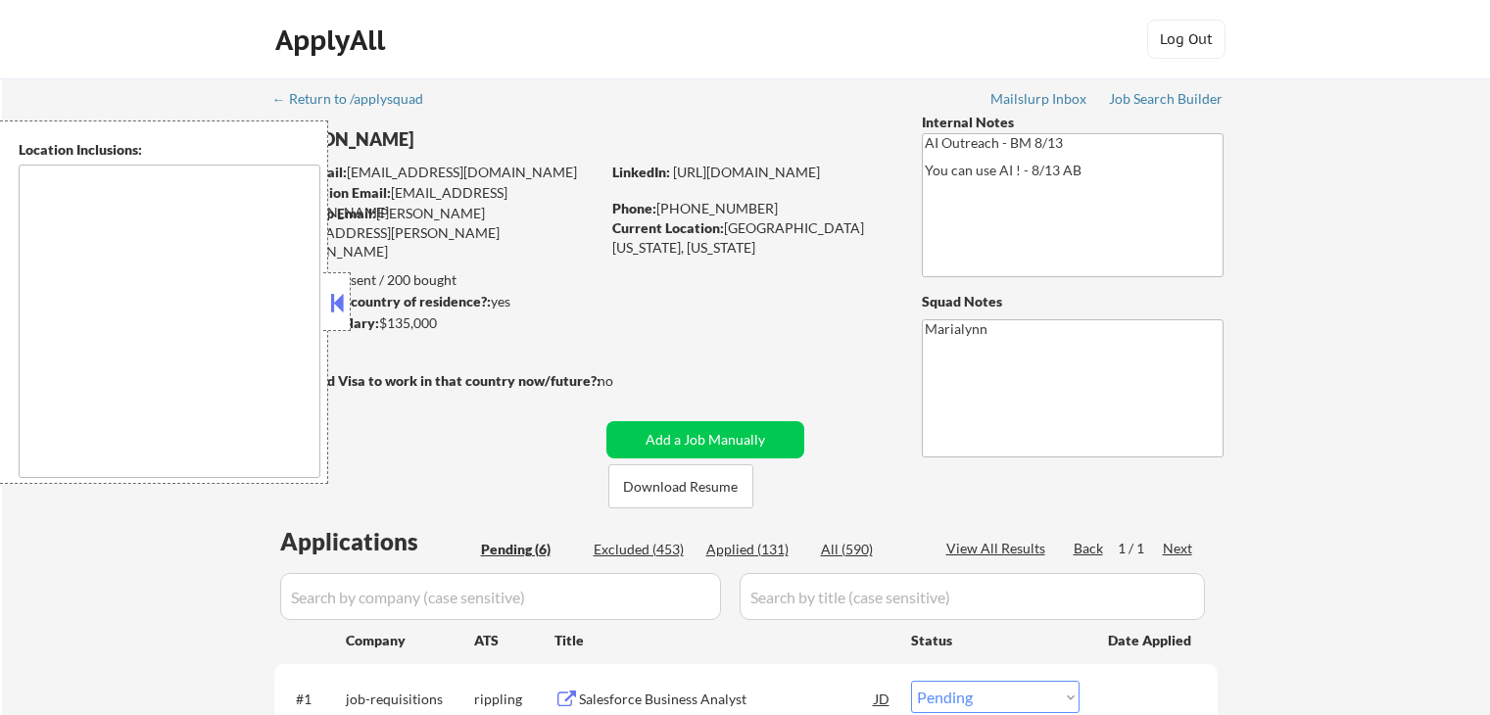
select select ""pending""
click at [333, 298] on button at bounding box center [337, 302] width 22 height 29
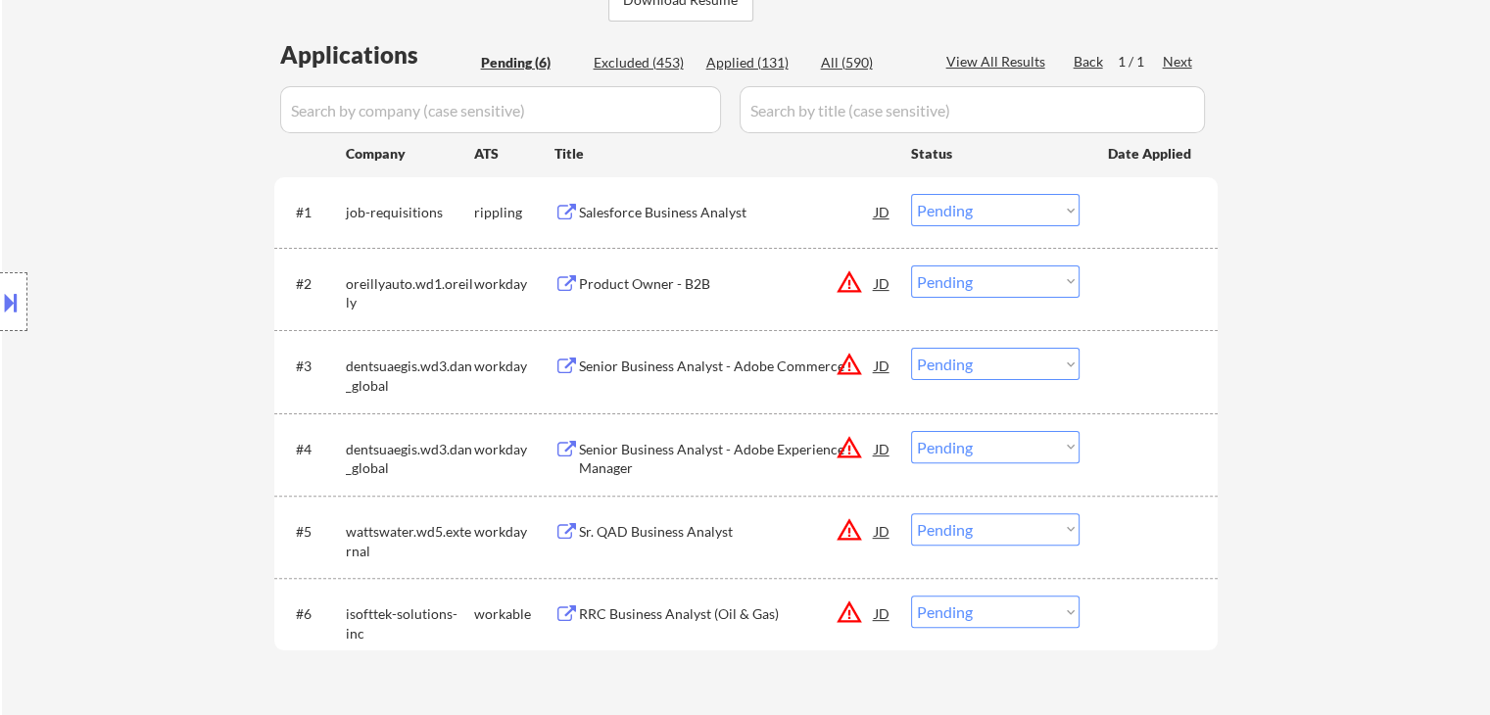
scroll to position [490, 0]
click at [769, 49] on div "Applications Pending (6) Excluded (453) Applied (131) All (590) View All Result…" at bounding box center [745, 364] width 943 height 659
click at [743, 58] on div "Applied (131)" at bounding box center [755, 60] width 98 height 20
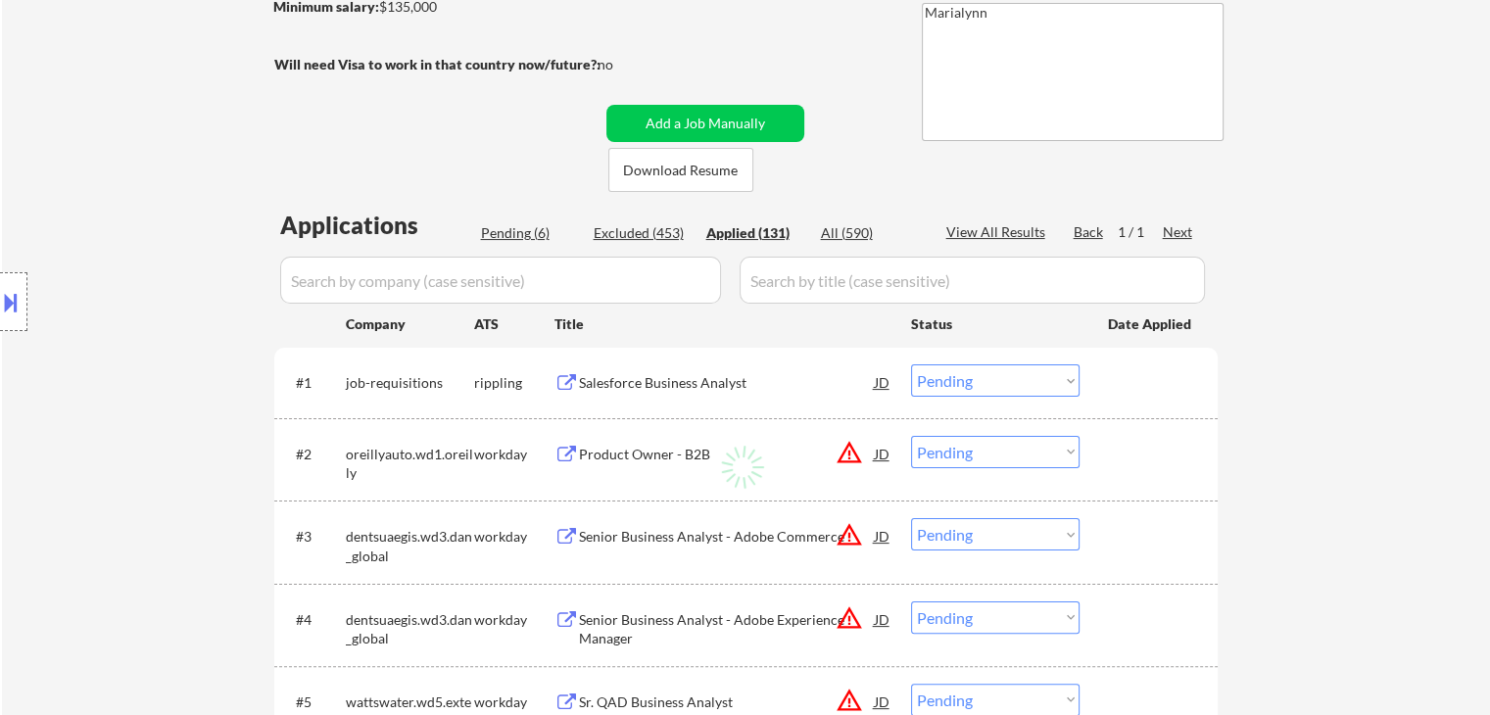
scroll to position [196, 0]
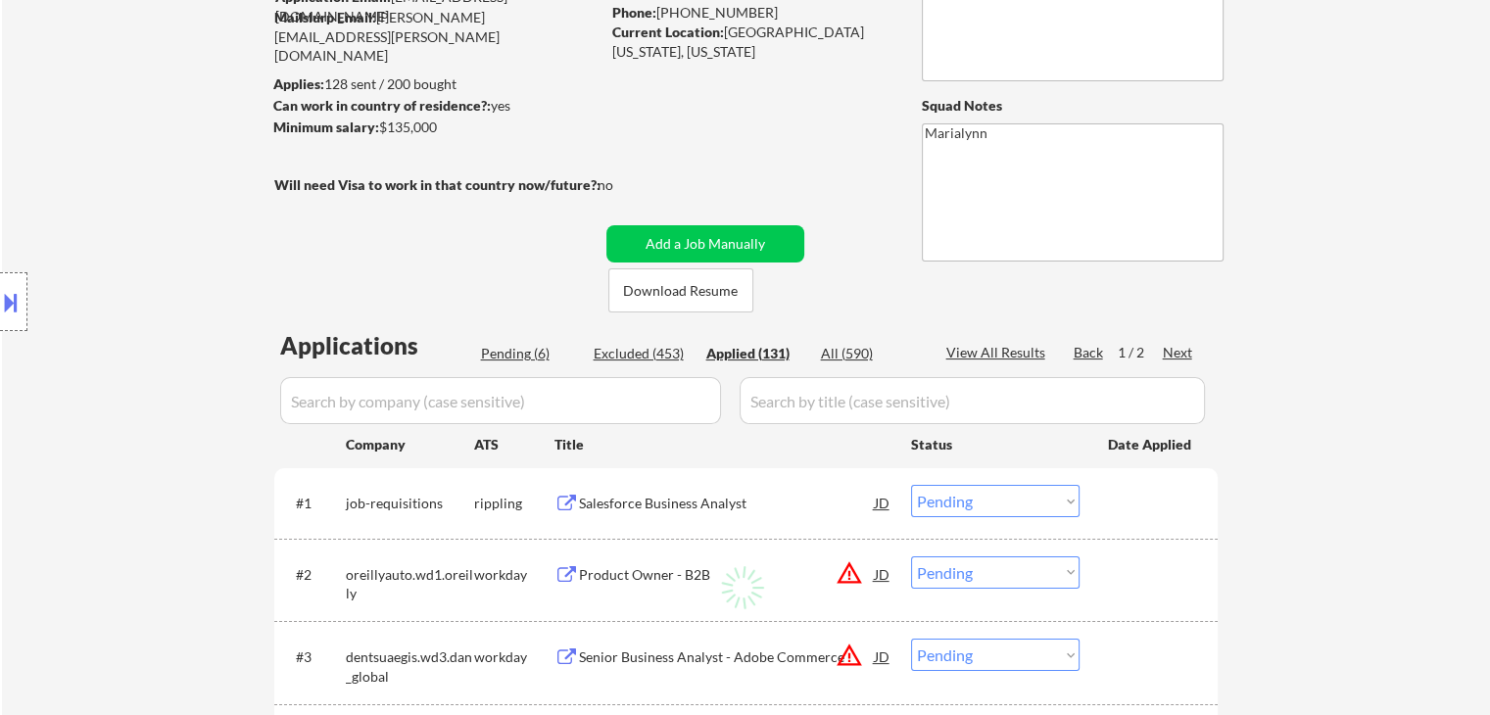
select select ""applied""
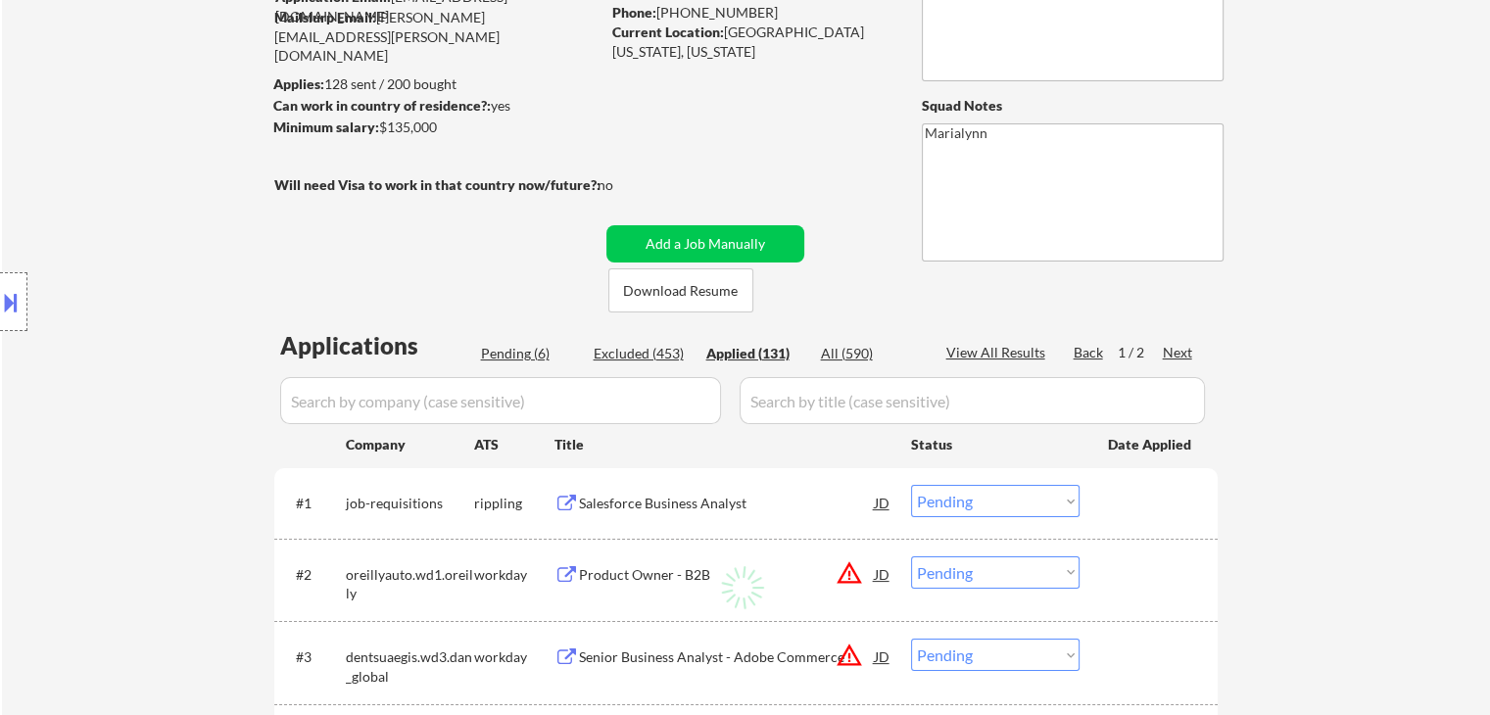
select select ""applied""
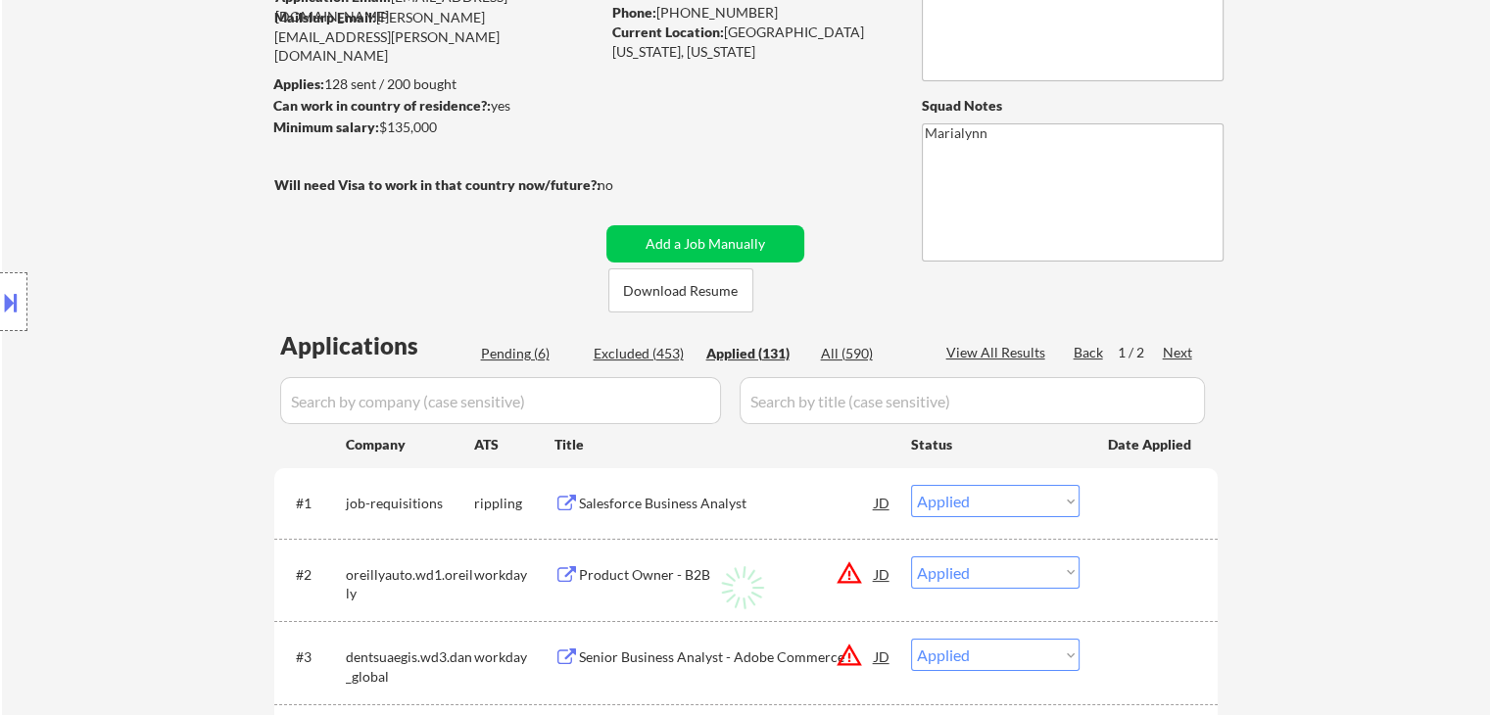
select select ""applied""
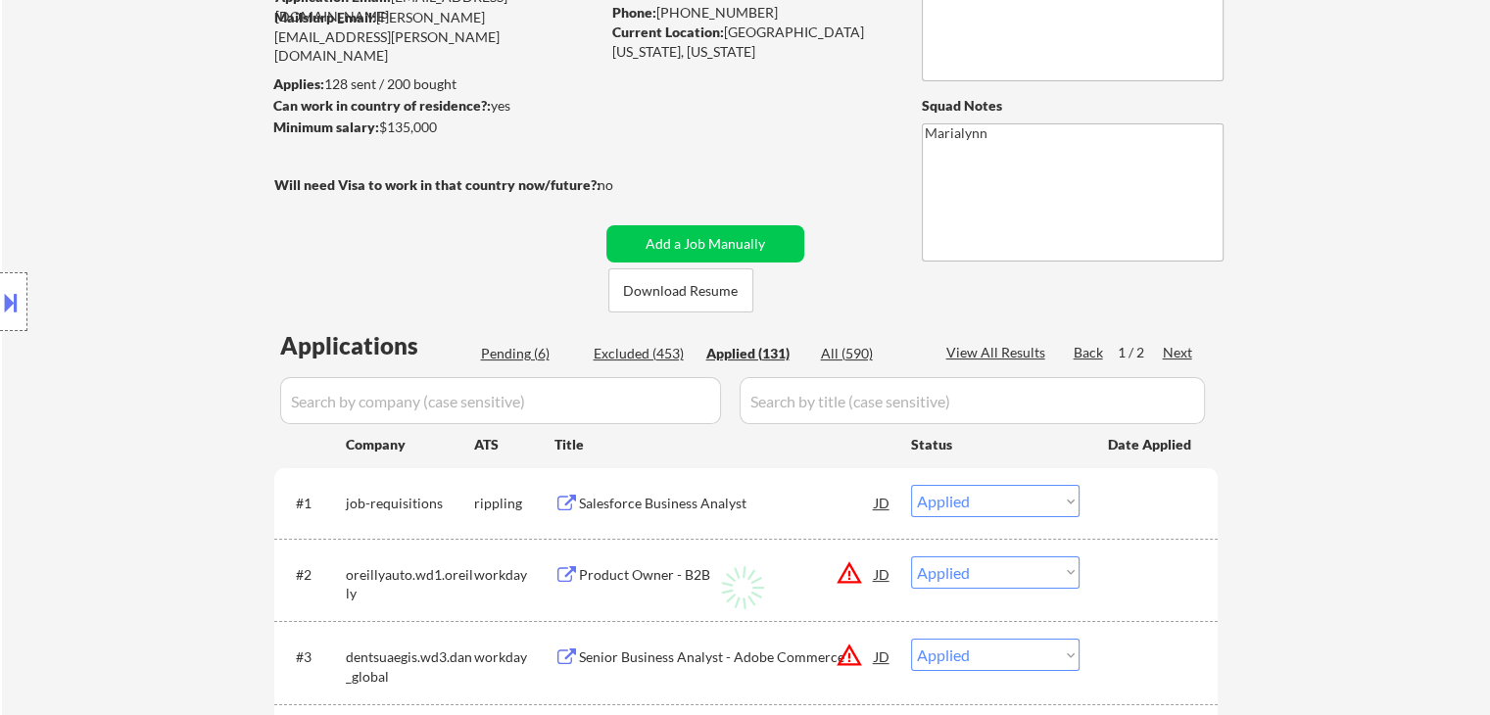
select select ""applied""
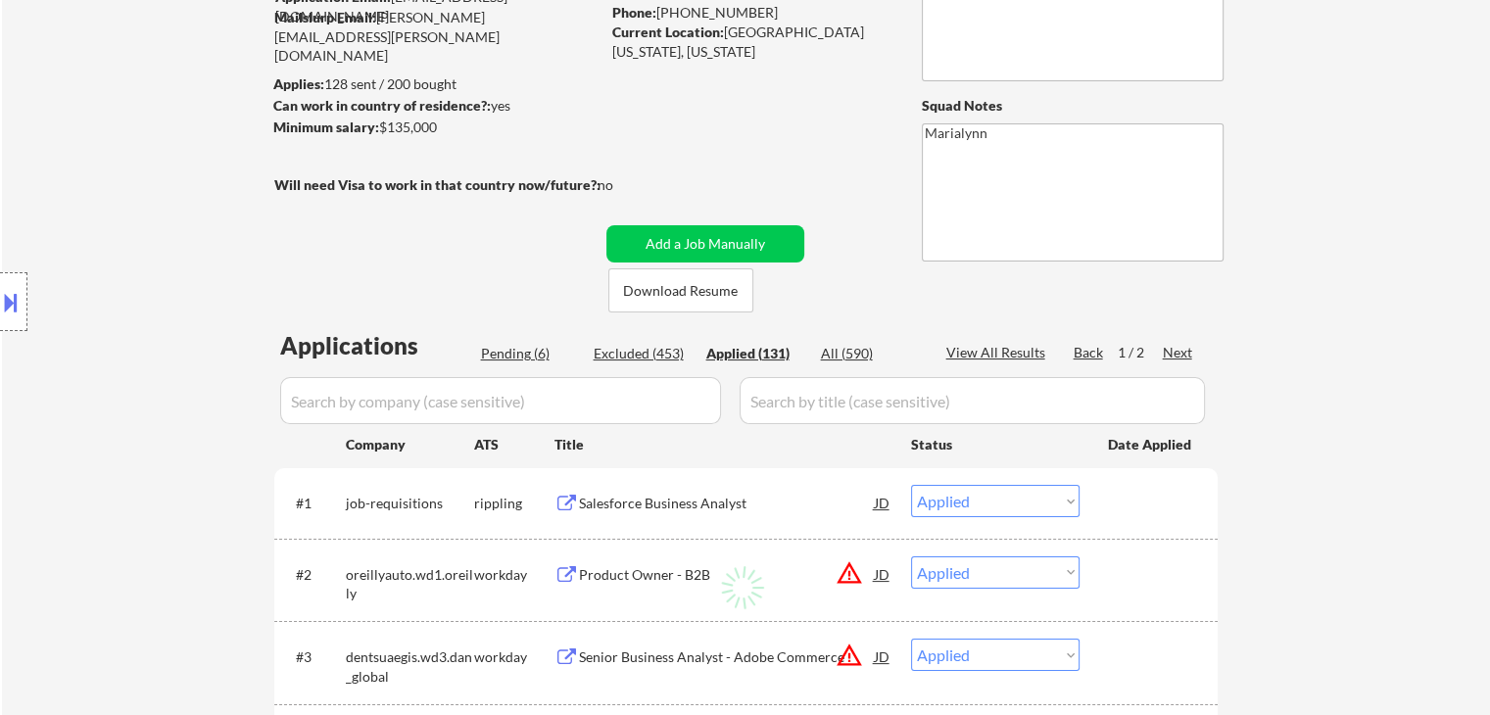
select select ""applied""
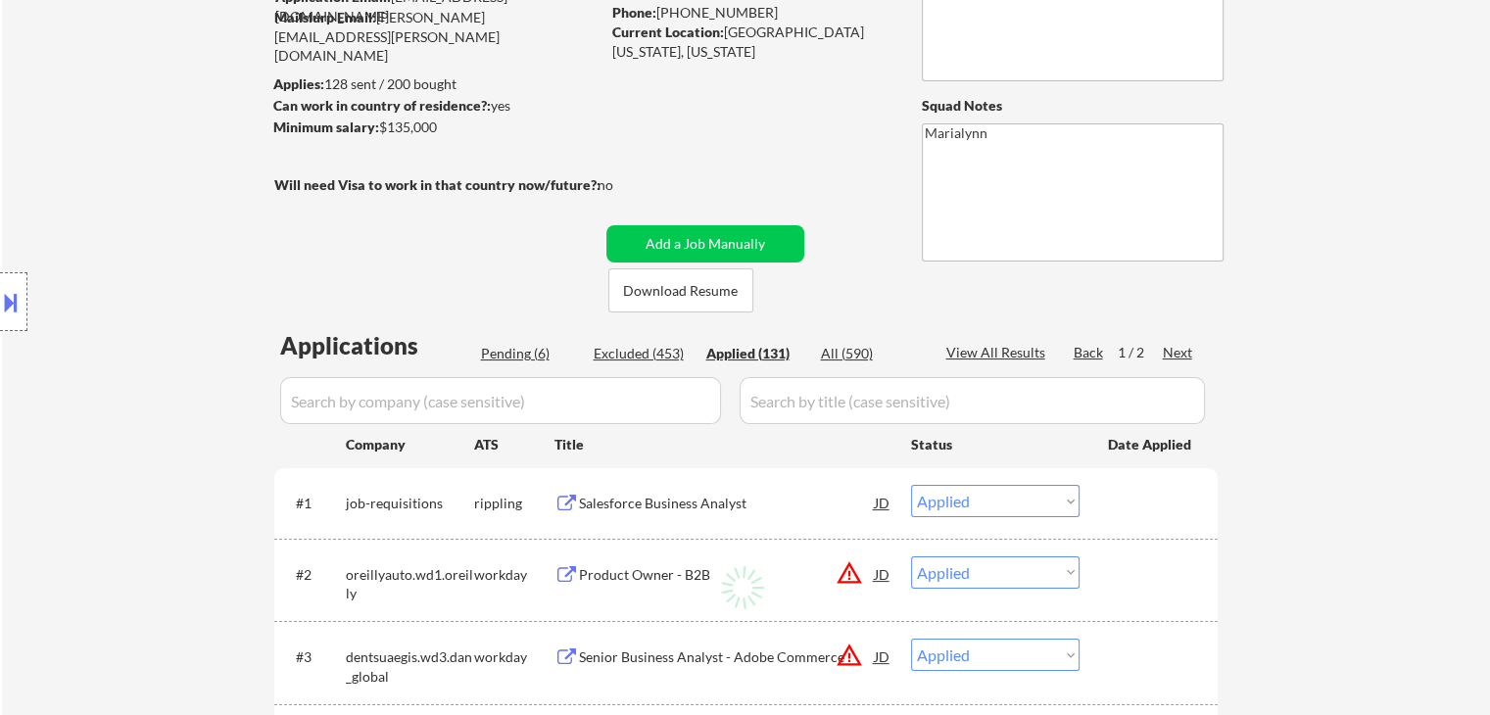
select select ""applied""
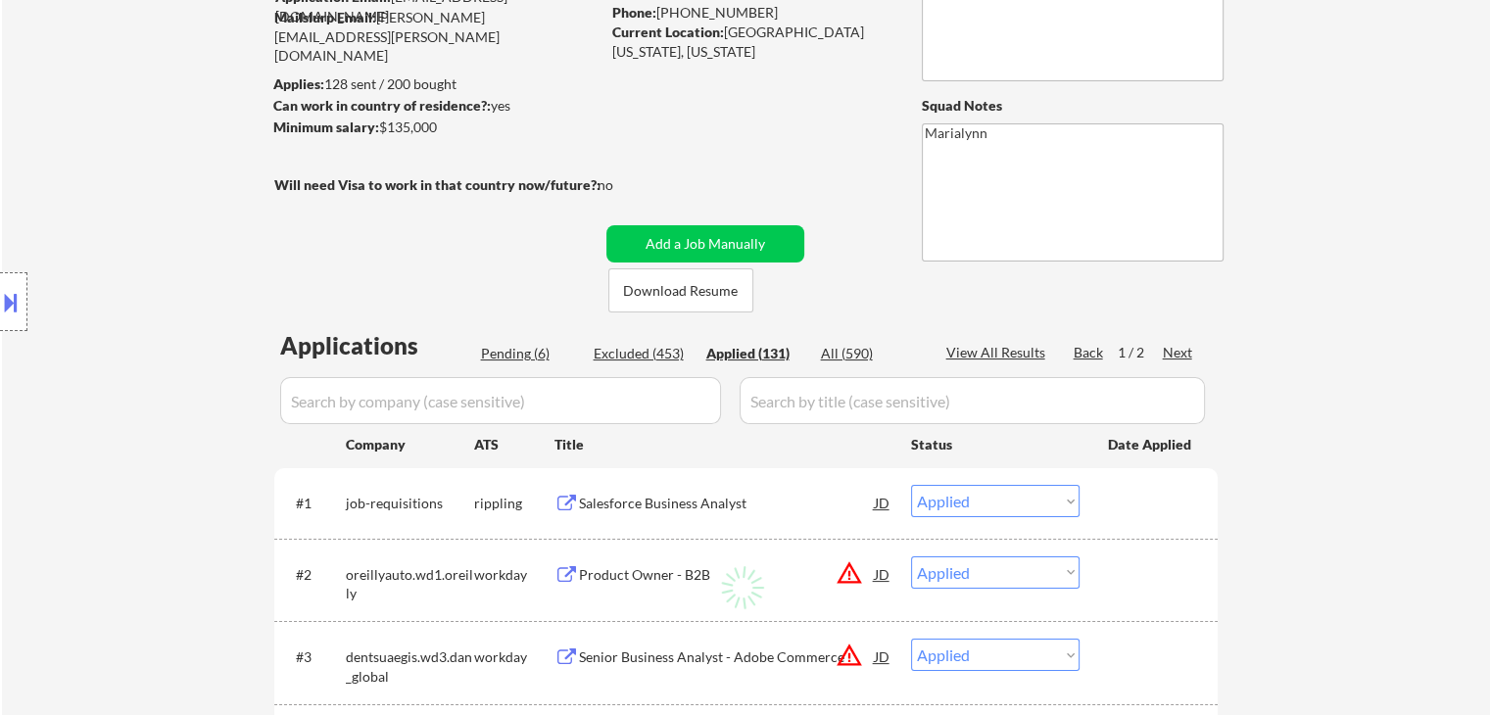
select select ""applied""
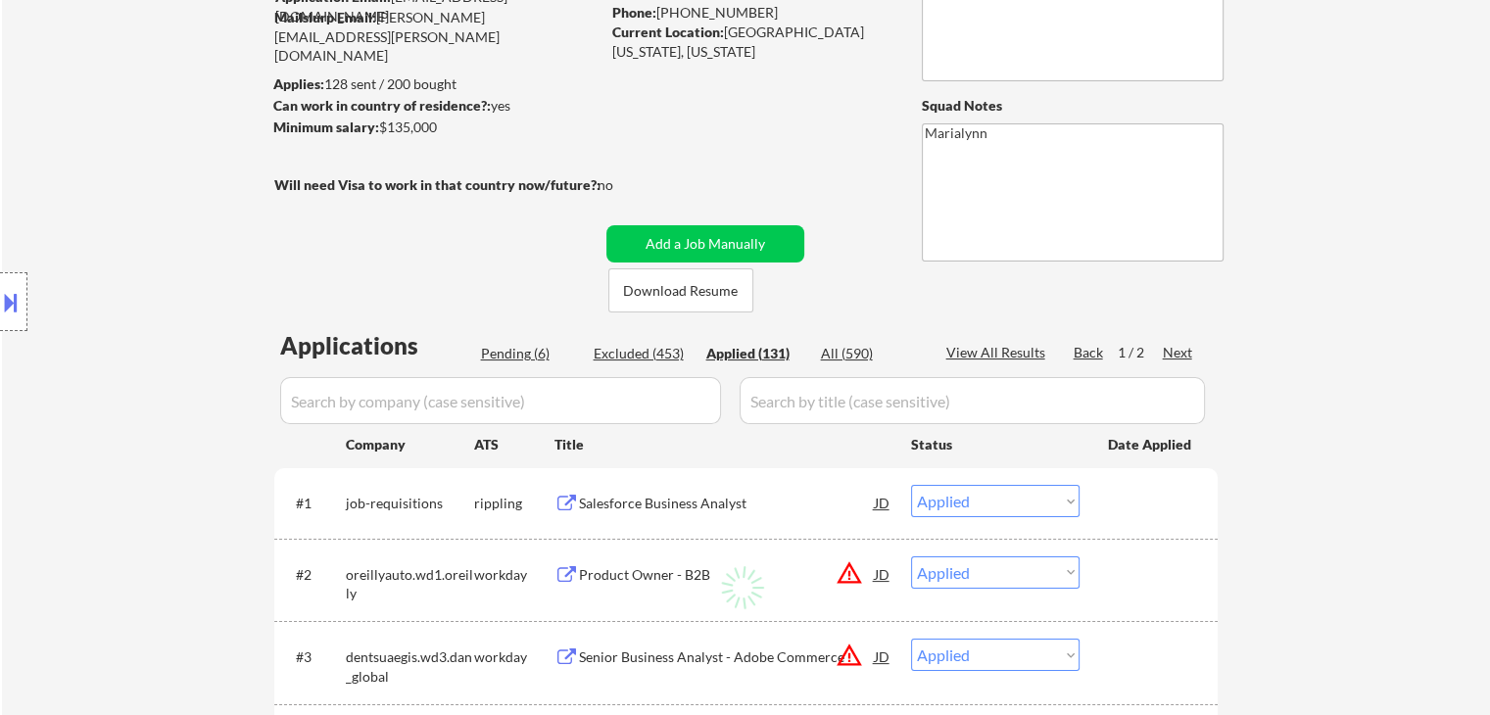
select select ""applied""
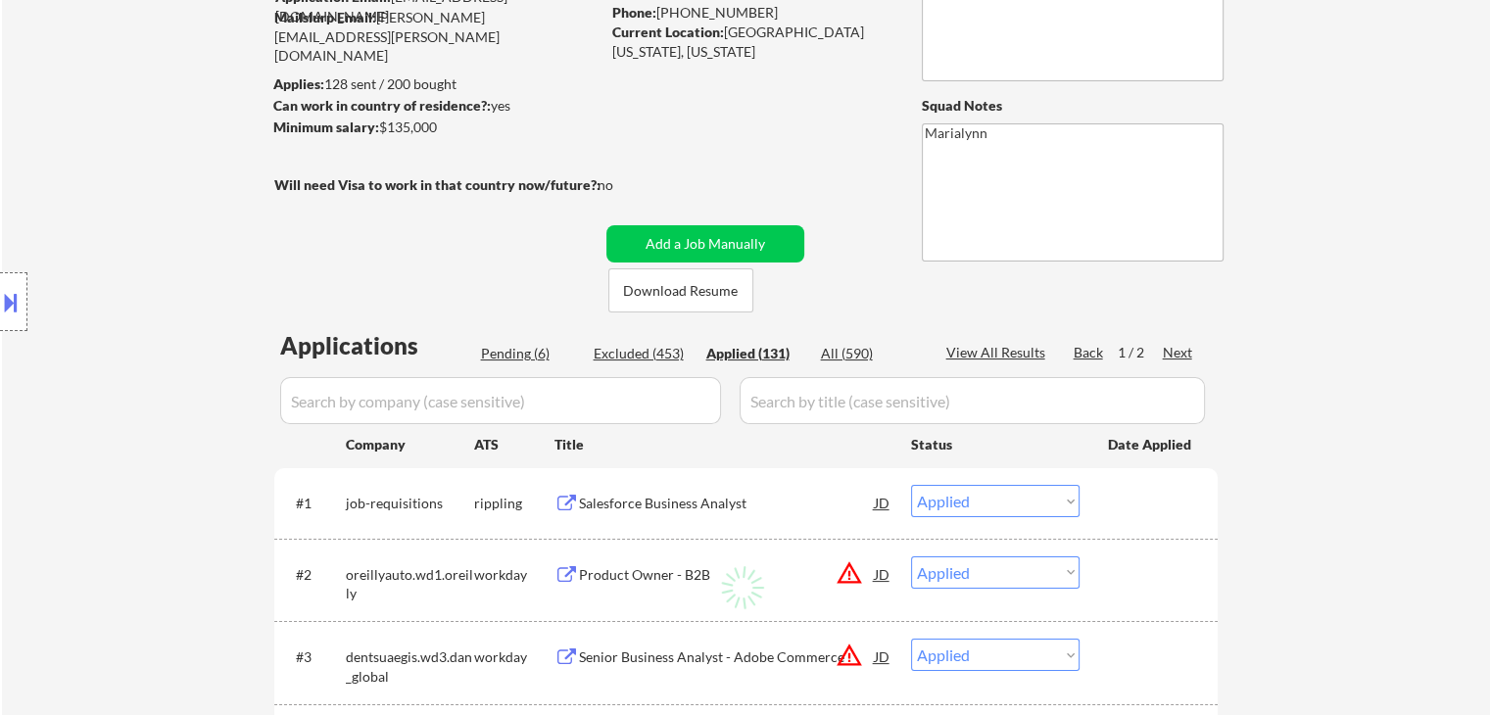
select select ""applied""
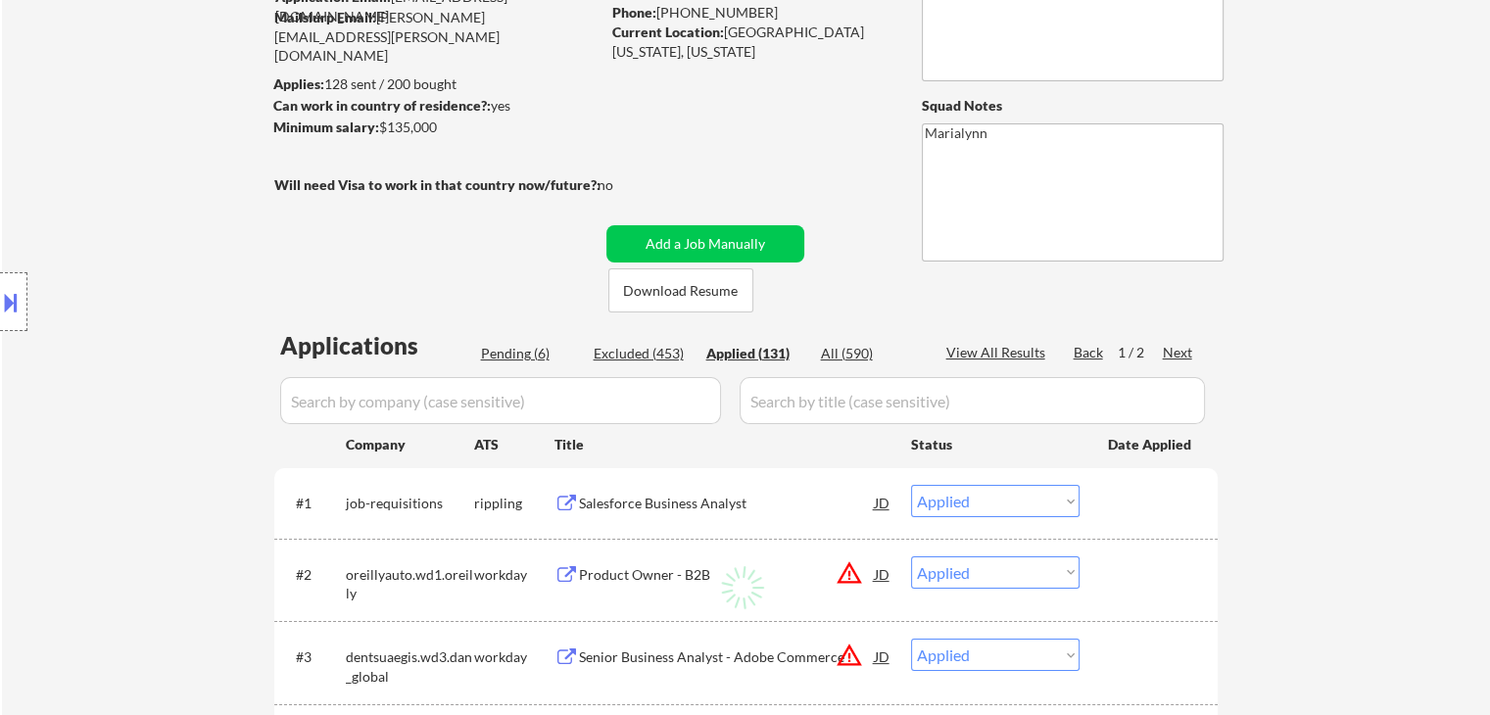
select select ""applied""
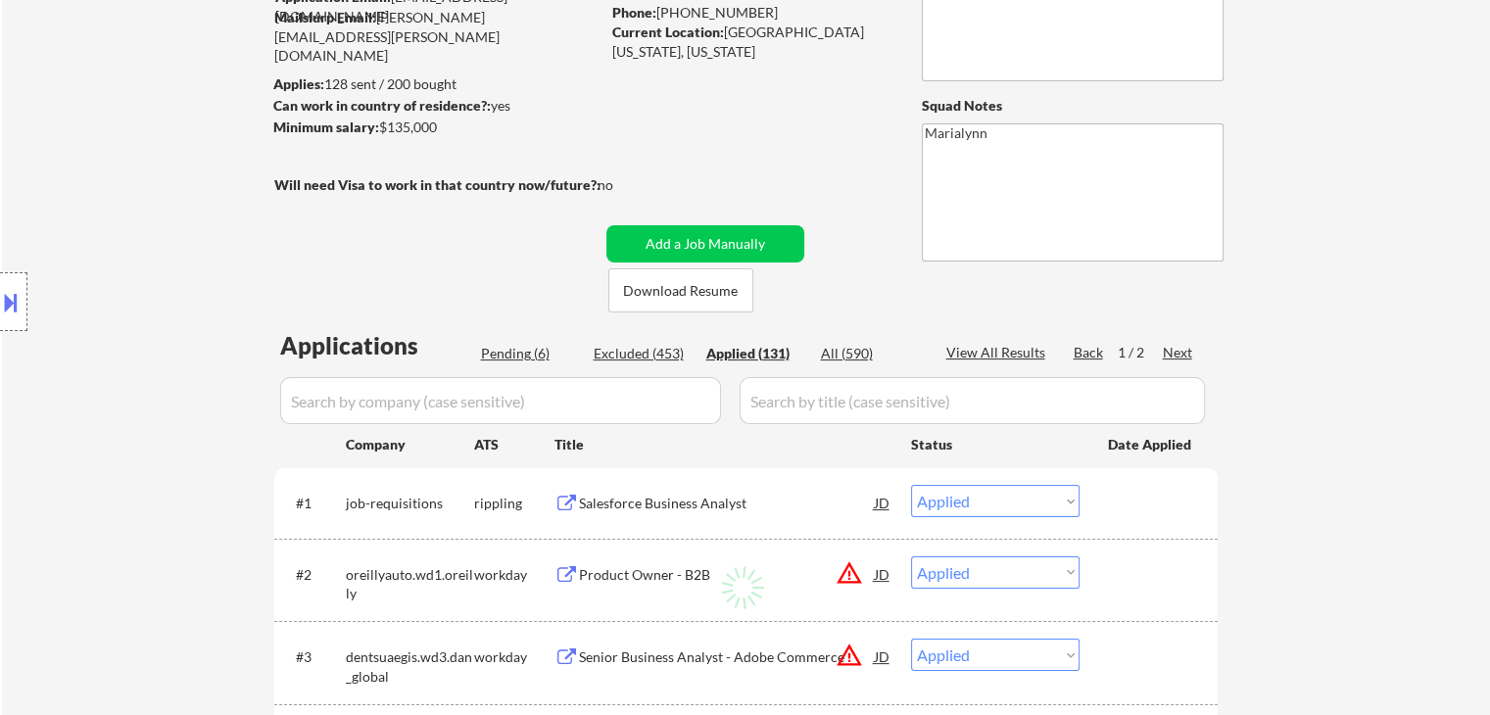
select select ""applied""
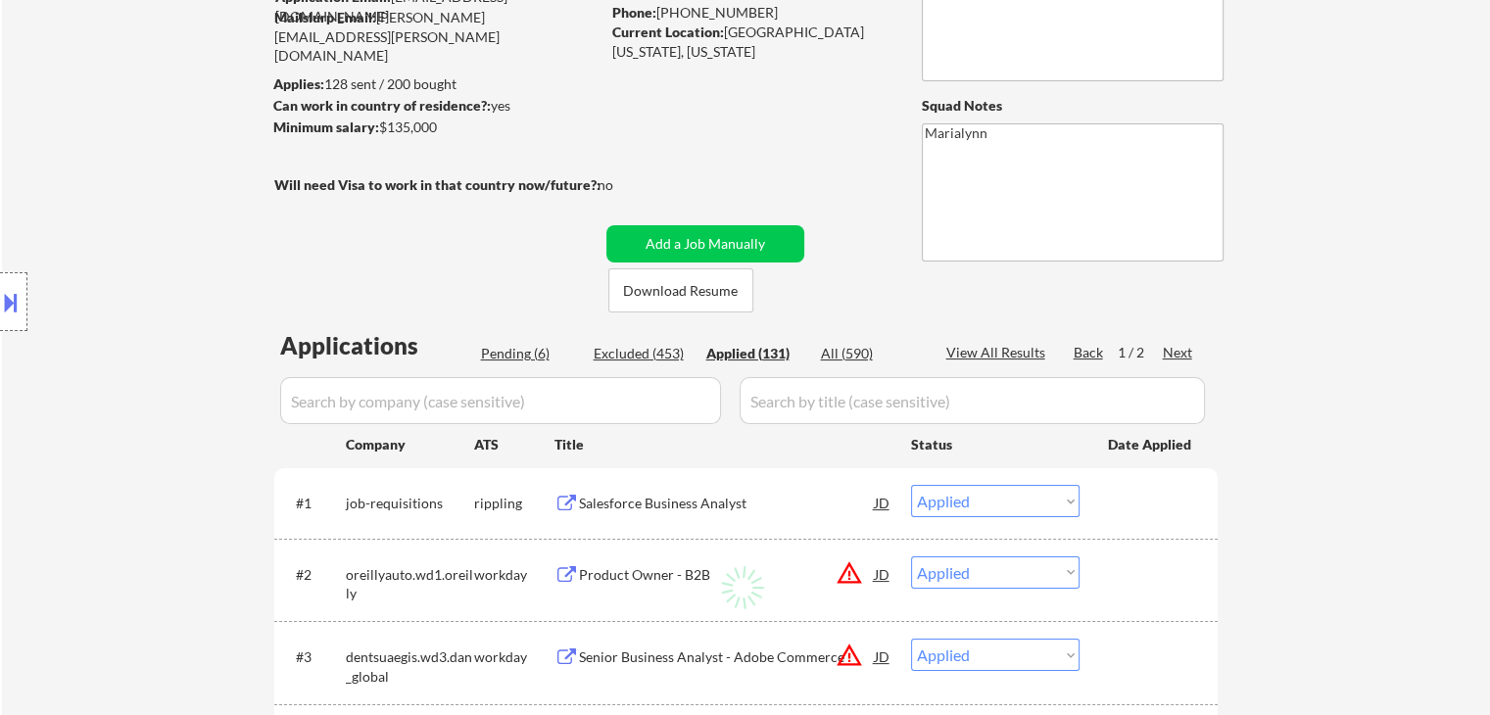
select select ""applied""
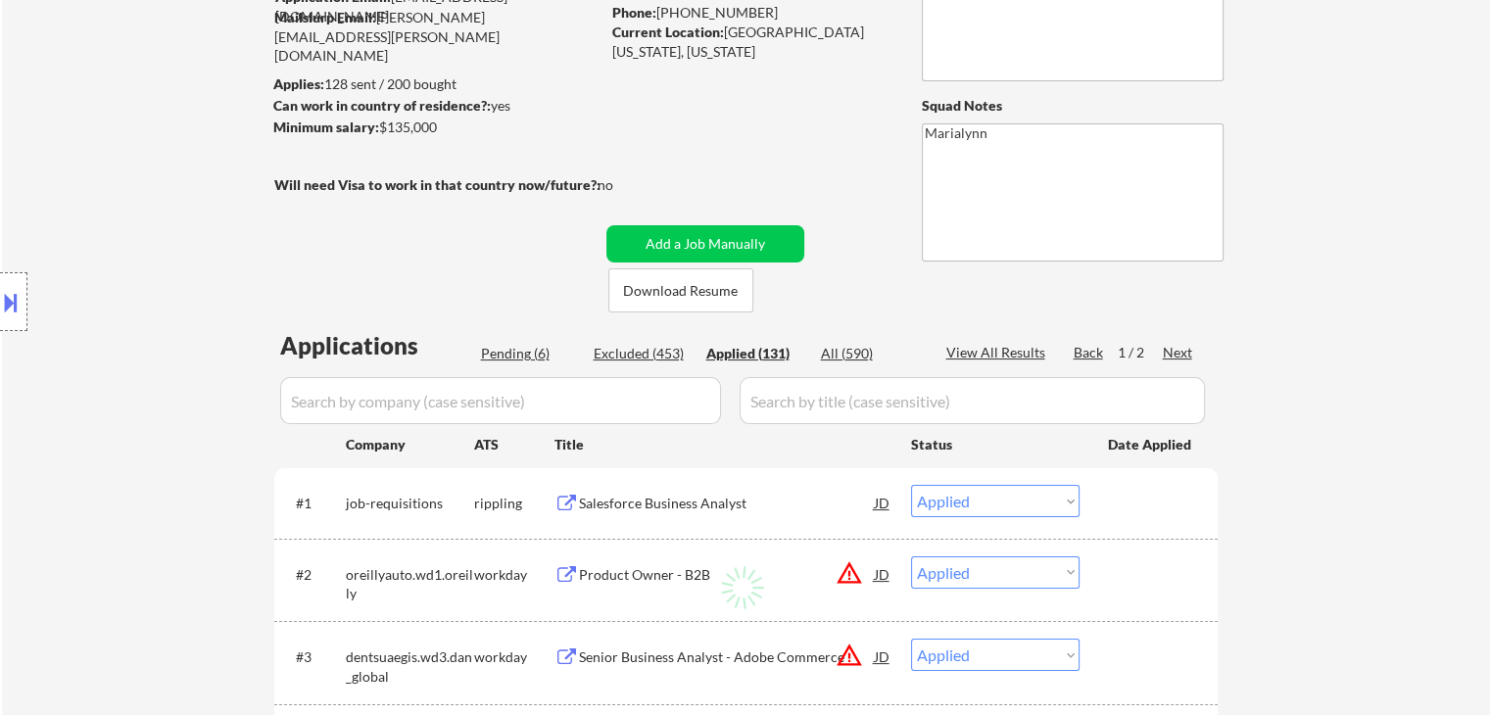
select select ""applied""
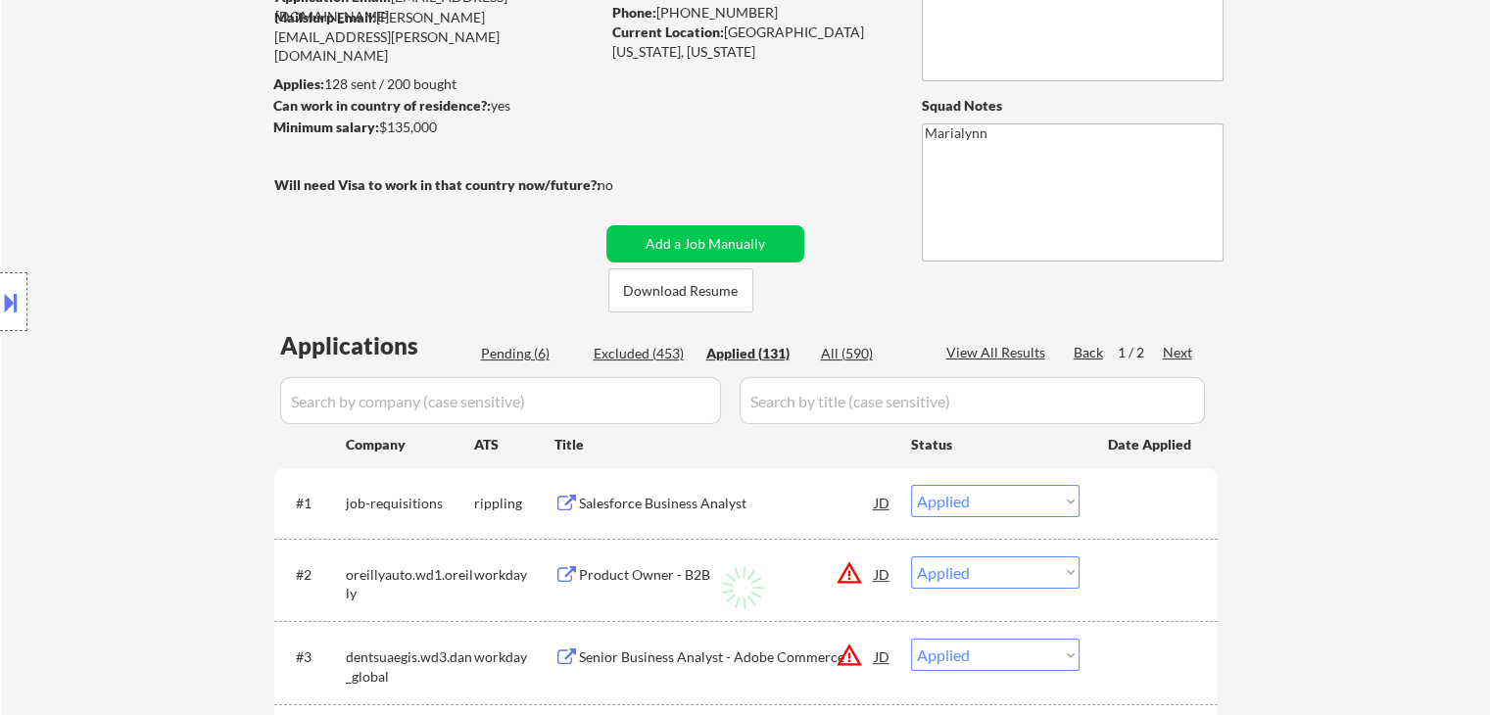
select select ""applied""
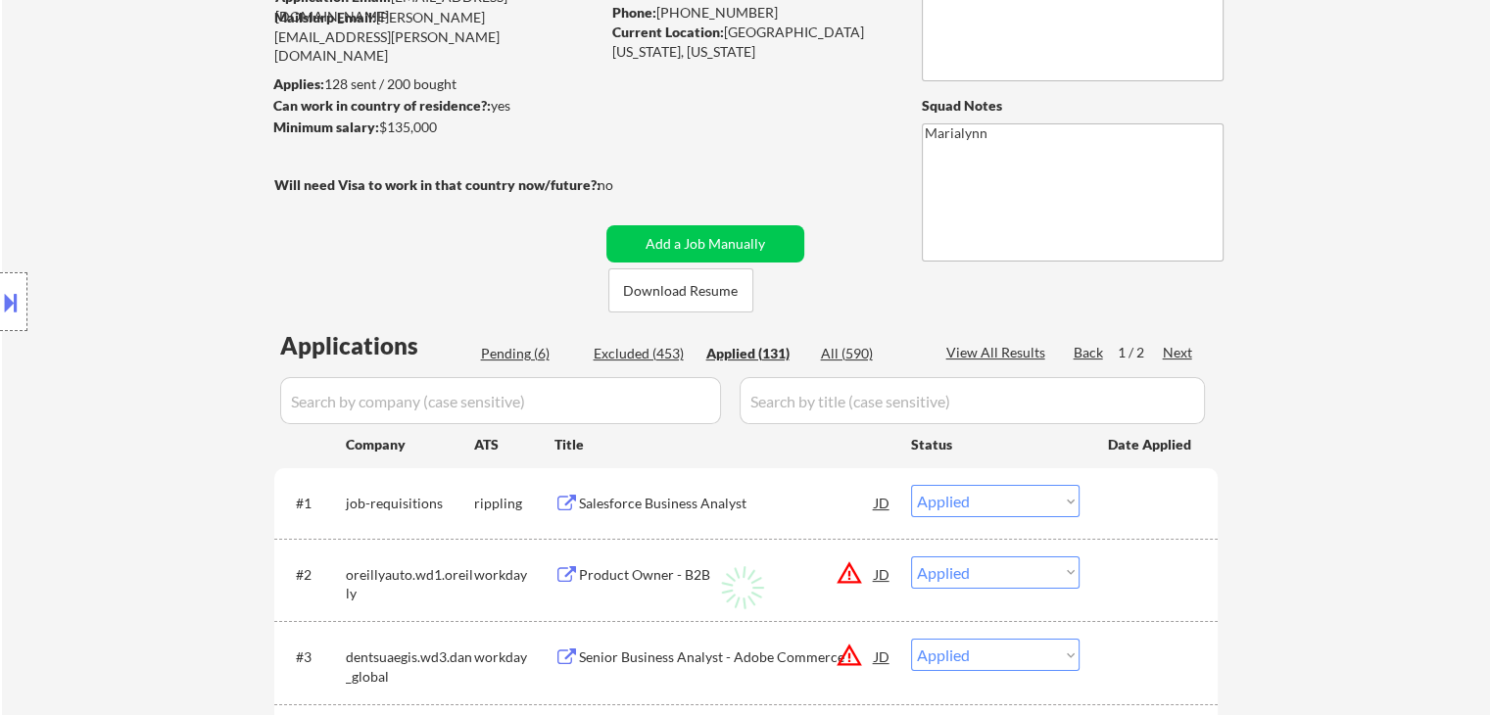
select select ""applied""
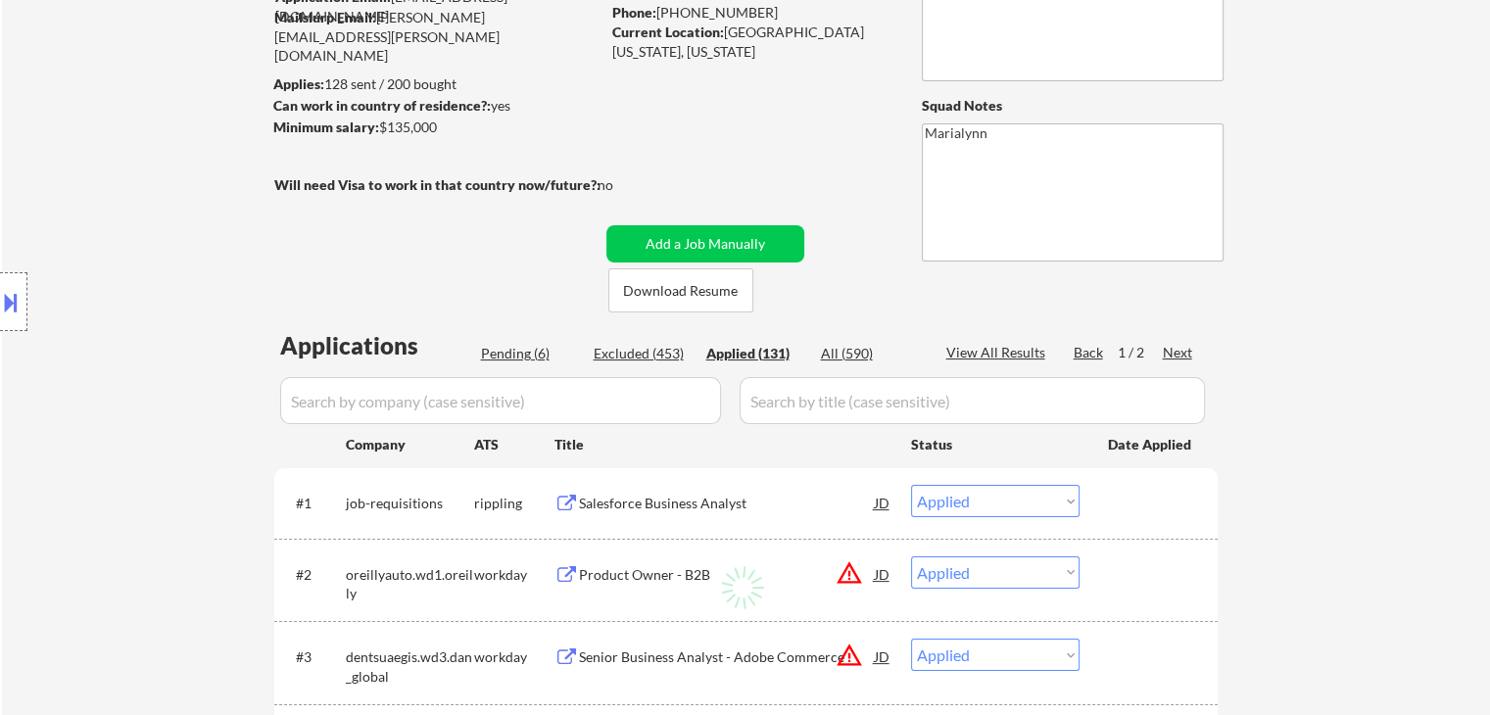
select select ""applied""
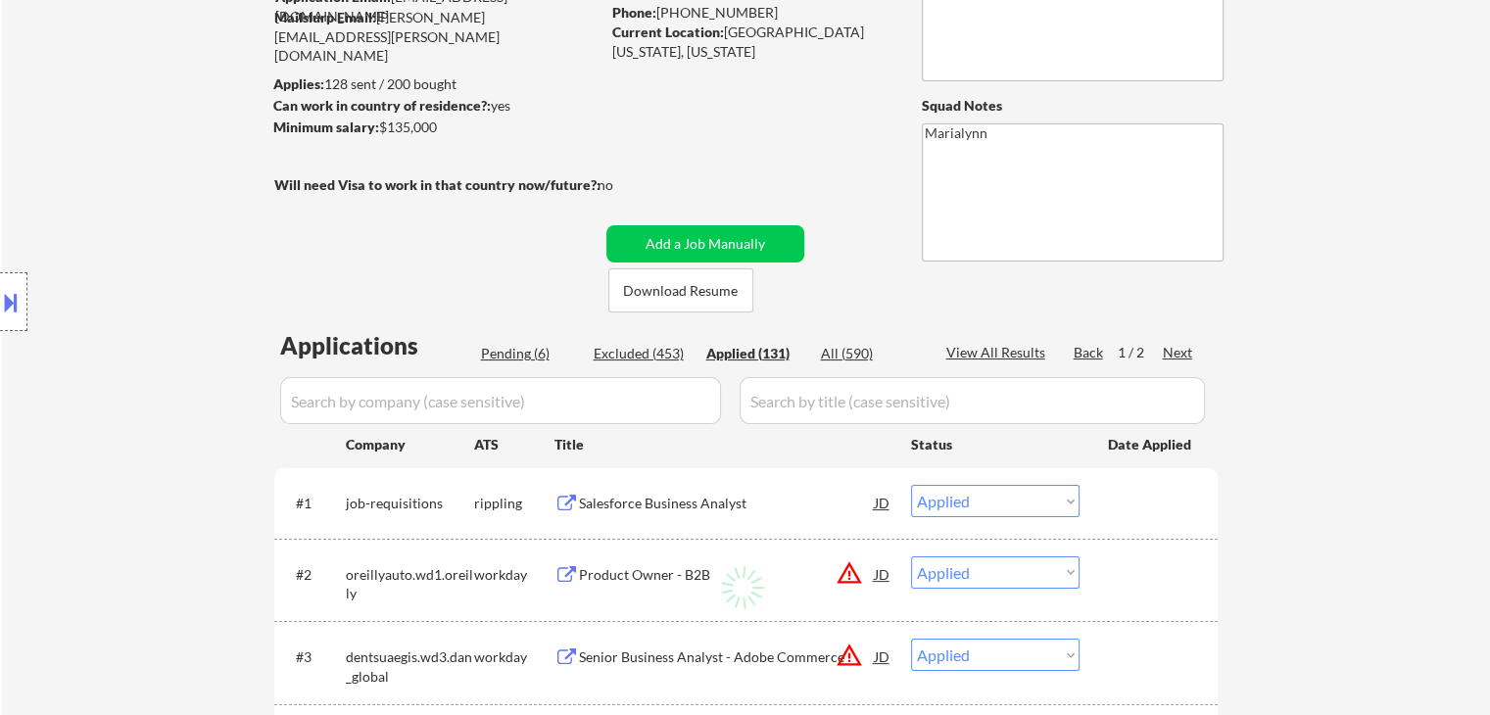
select select ""applied""
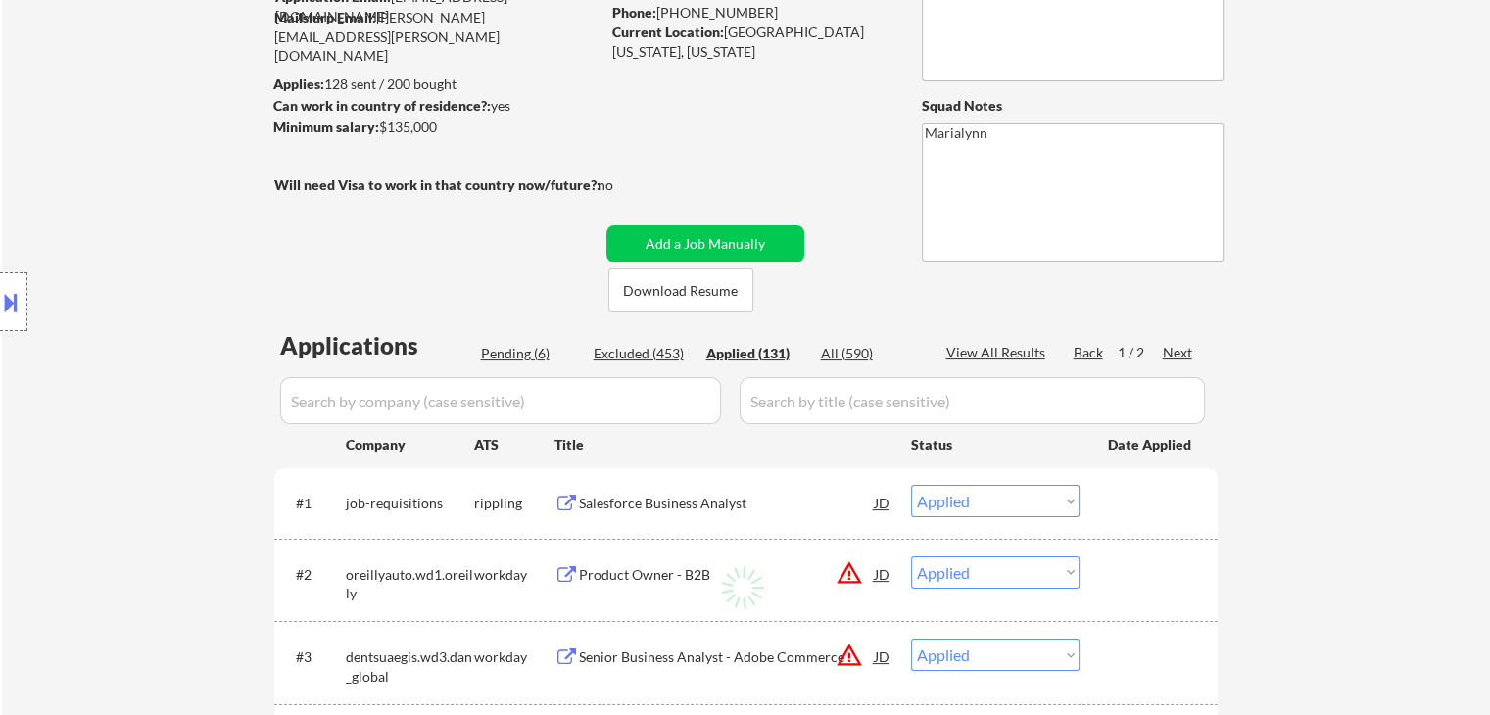
select select ""applied""
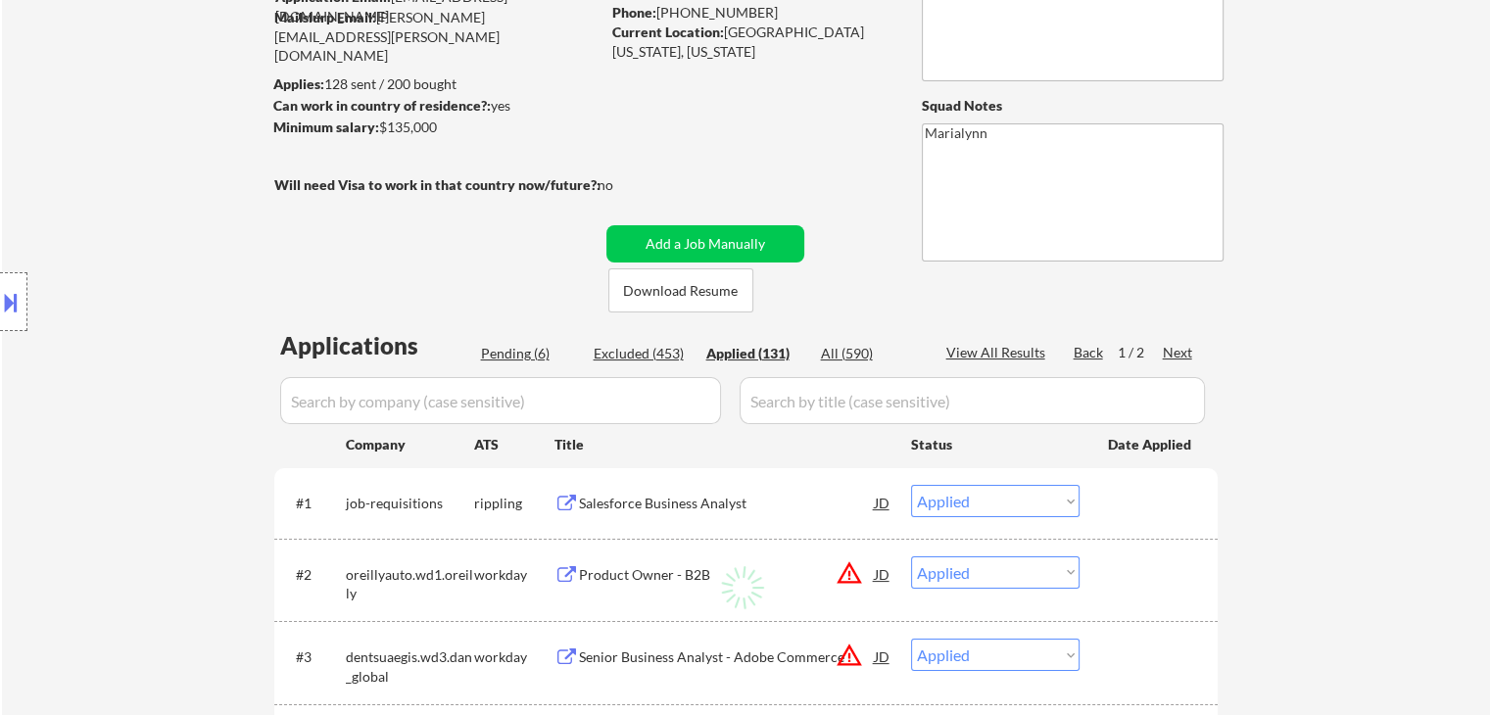
select select ""applied""
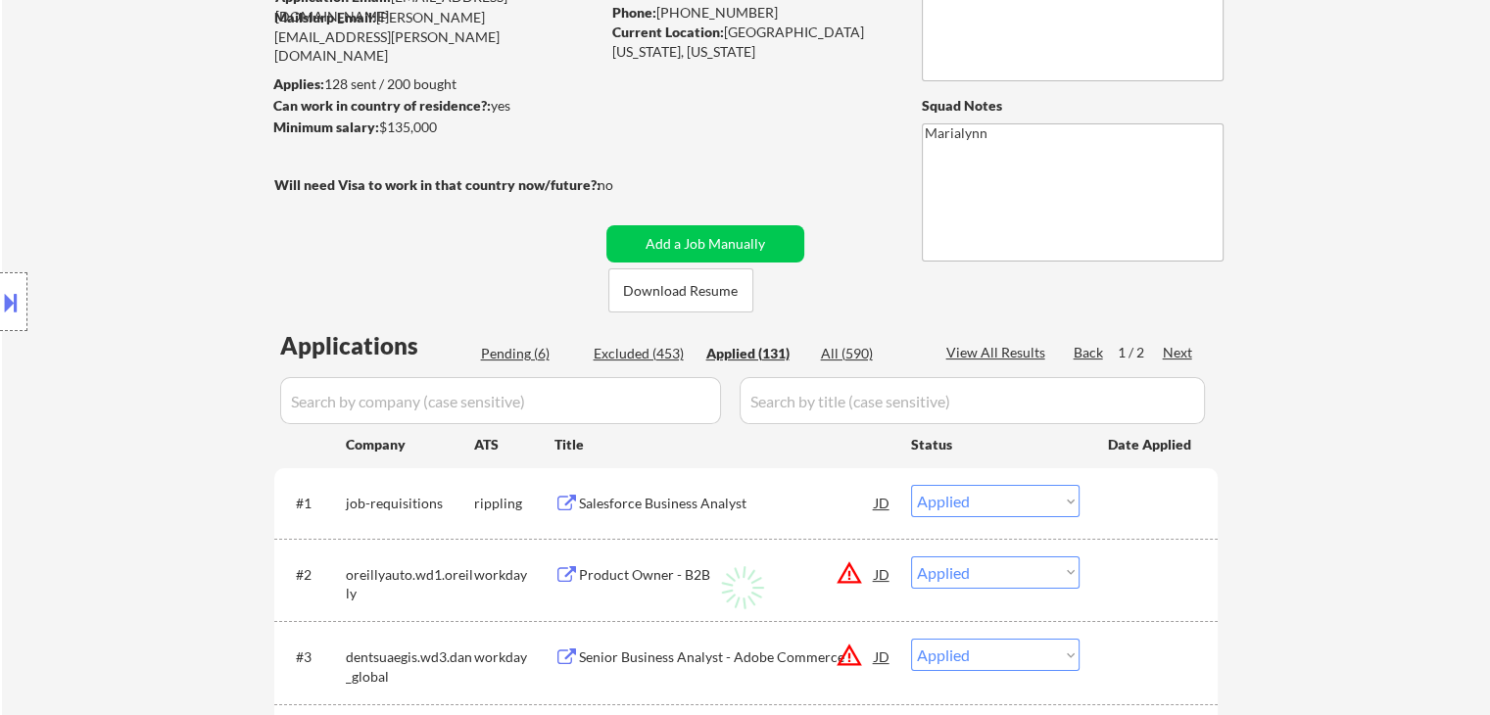
select select ""applied""
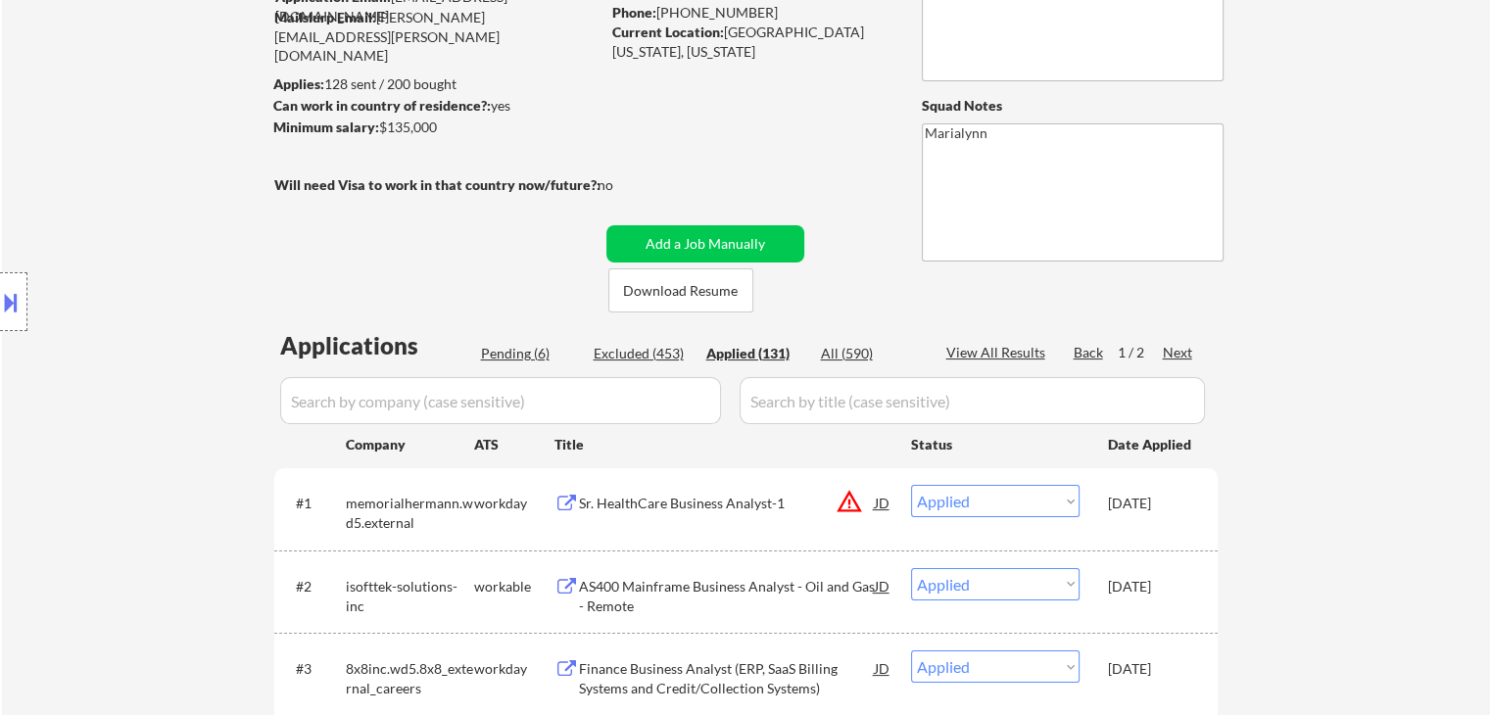
copy div "$135,000"
drag, startPoint x: 377, startPoint y: 128, endPoint x: 458, endPoint y: 120, distance: 81.7
click at [458, 120] on div "Minimum salary: $135,000" at bounding box center [436, 128] width 326 height 20
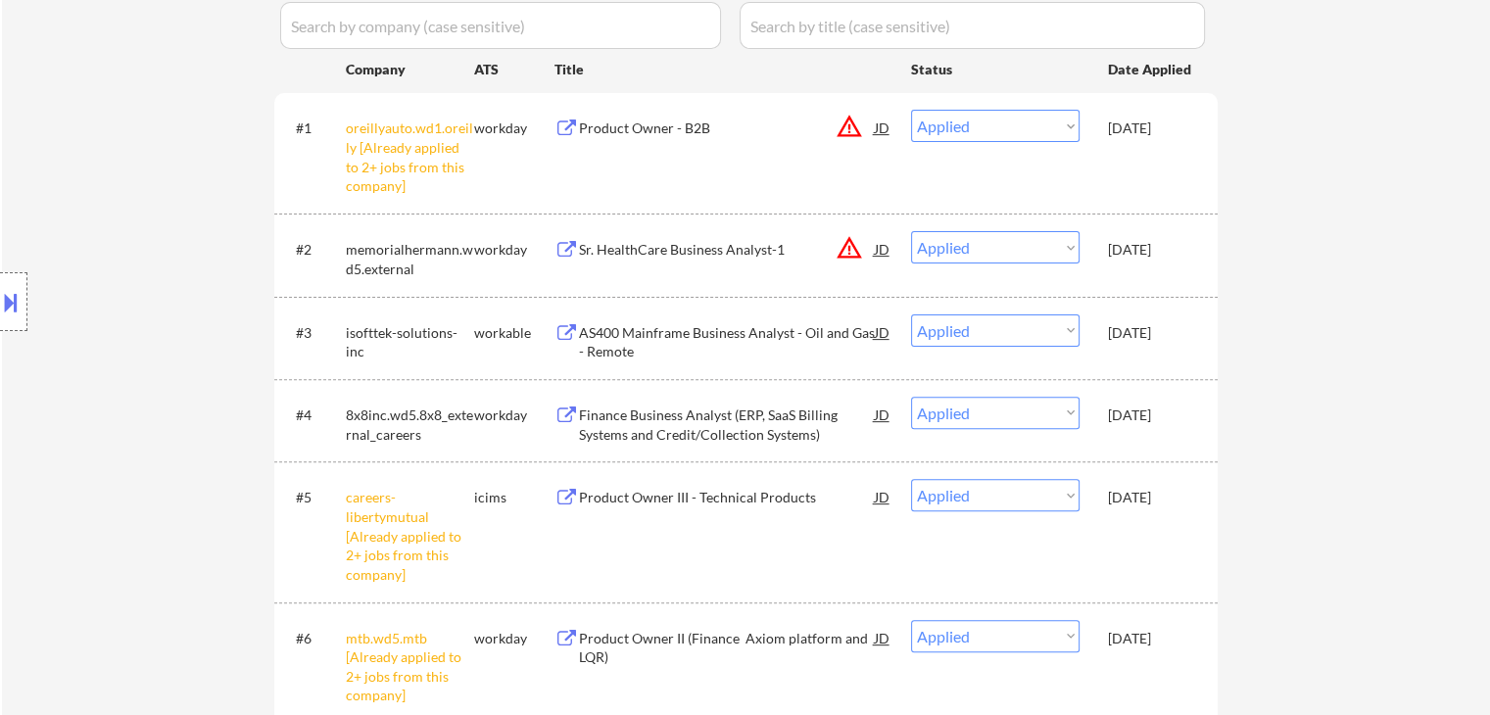
scroll to position [572, 0]
click at [1133, 411] on div "Oct 3, 2025" at bounding box center [1151, 414] width 86 height 20
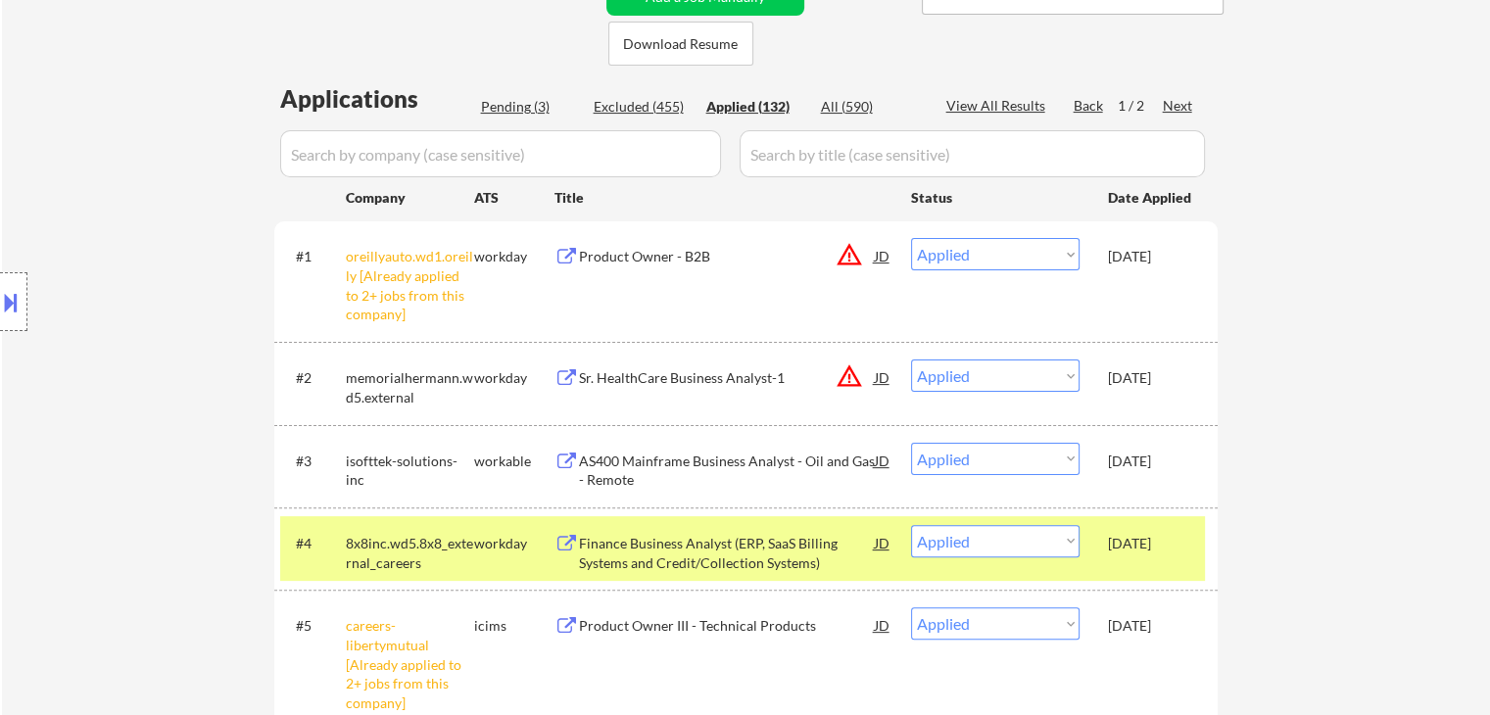
scroll to position [443, 0]
click at [632, 105] on div "Excluded (455)" at bounding box center [642, 107] width 98 height 20
click at [523, 100] on div "Pending (3)" at bounding box center [530, 107] width 98 height 20
select select ""pending""
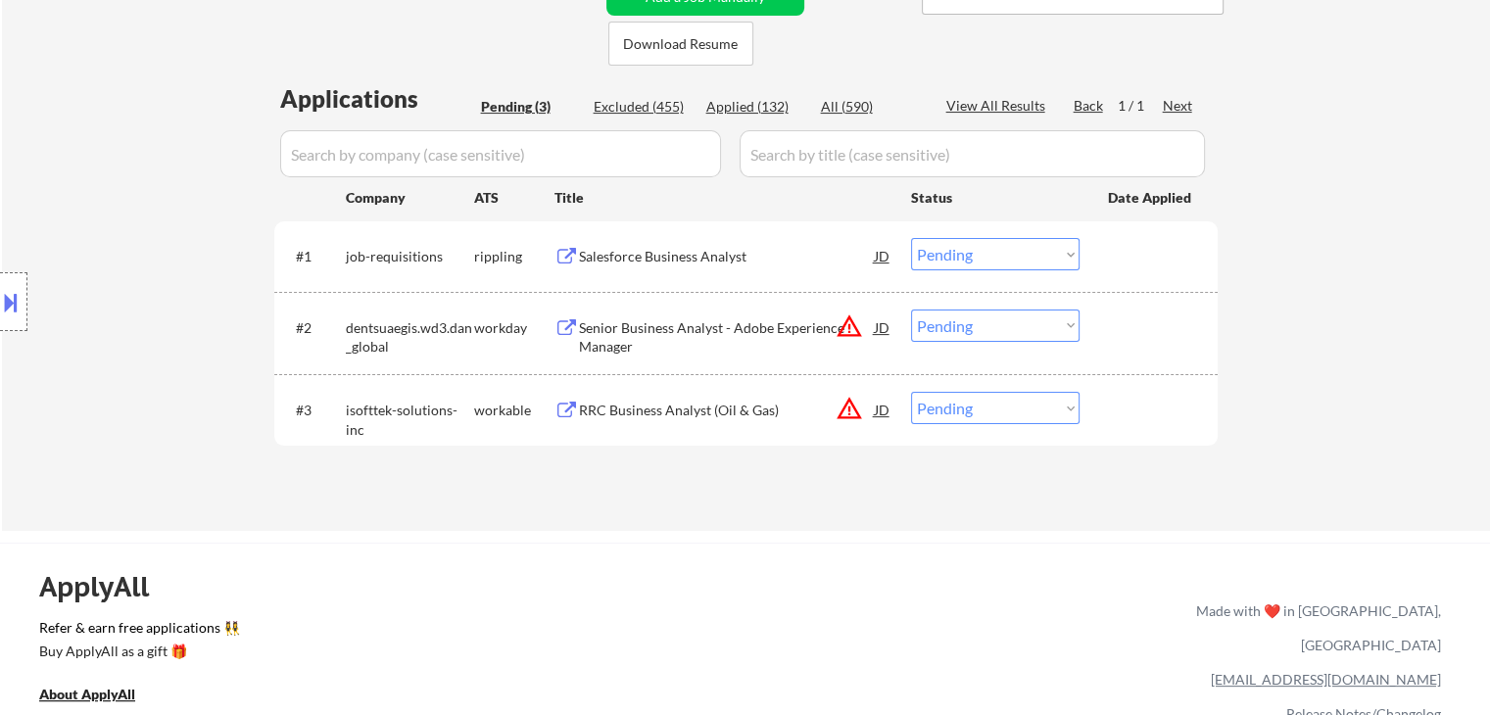
click at [688, 405] on div "RRC Business Analyst (Oil & Gas)" at bounding box center [727, 411] width 296 height 20
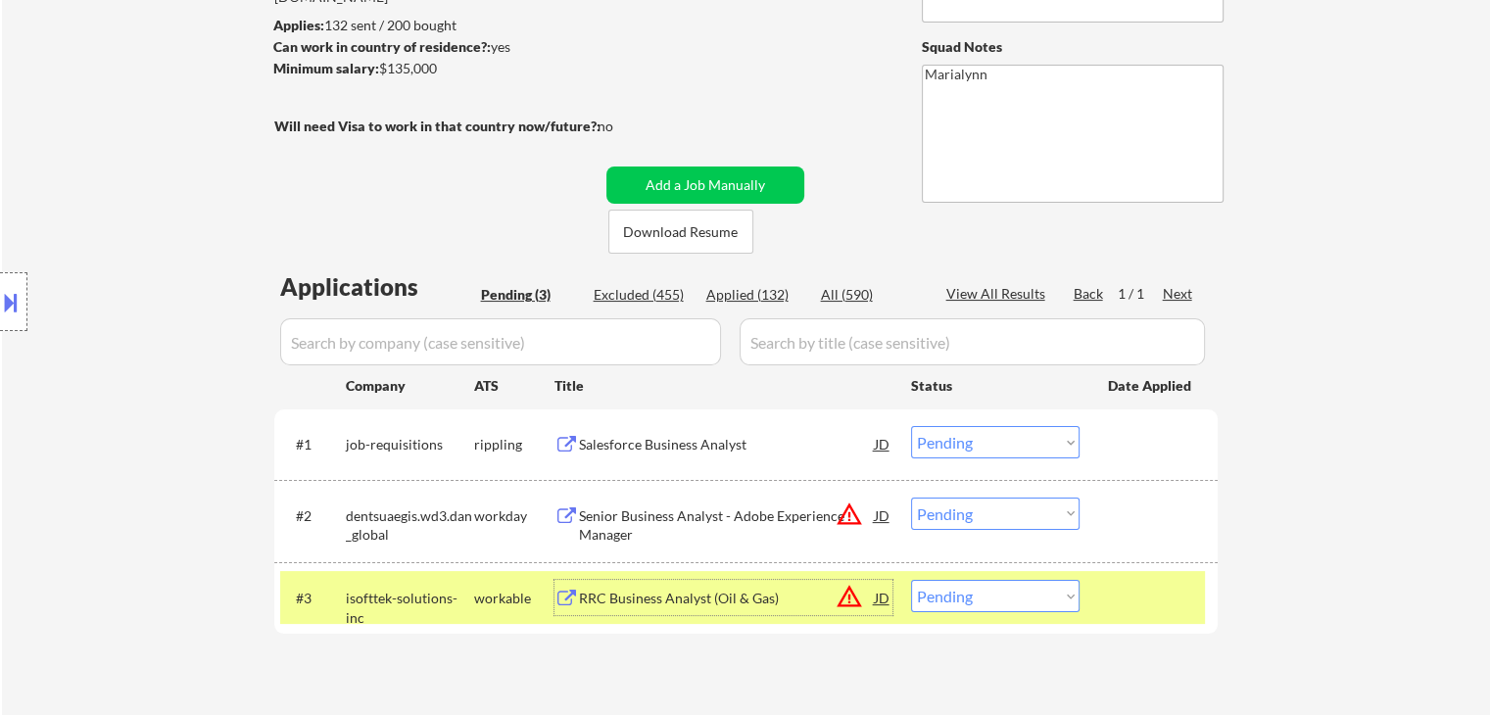
scroll to position [247, 0]
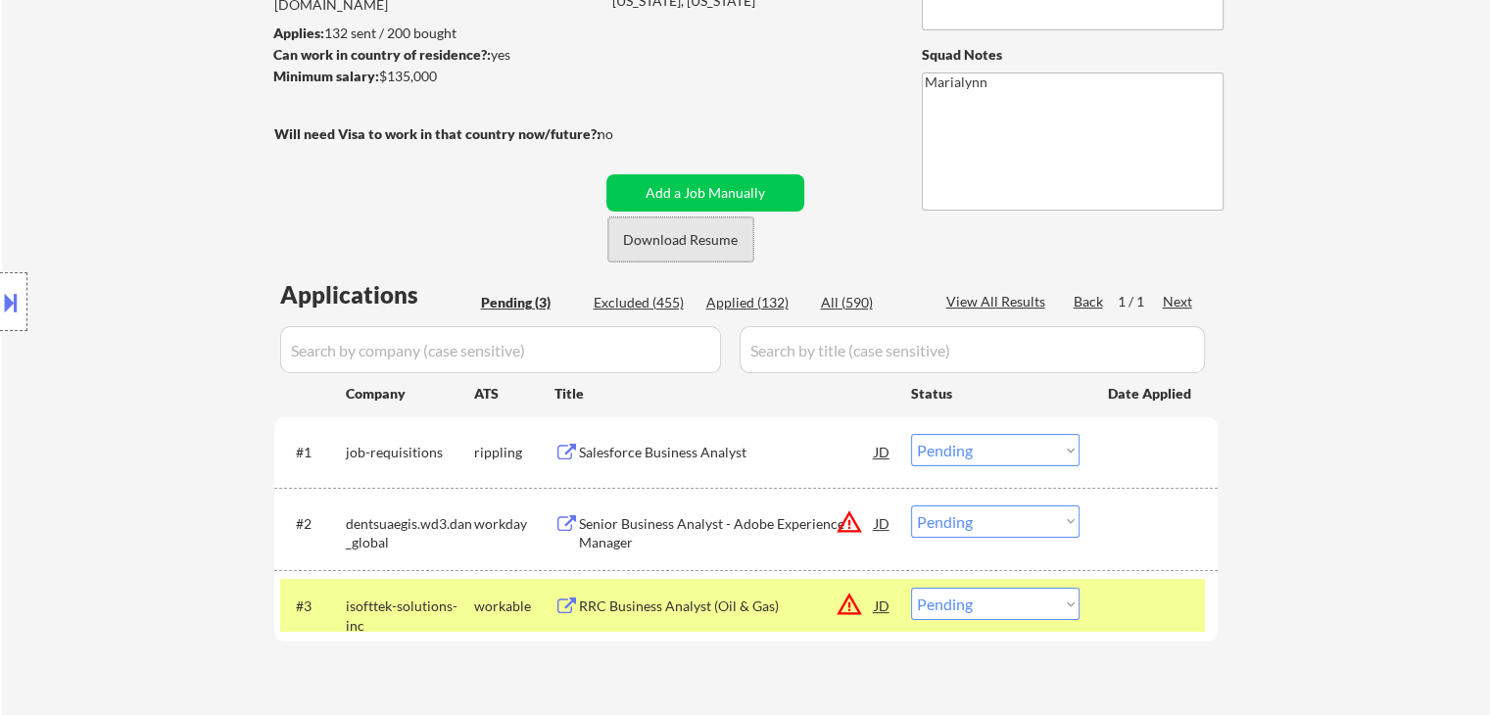
click at [667, 233] on button "Download Resume" at bounding box center [680, 239] width 145 height 44
drag, startPoint x: 1026, startPoint y: 607, endPoint x: 1003, endPoint y: 604, distance: 23.7
click at [1022, 607] on select "Choose an option... Pending Applied Excluded (Questions) Excluded (Expired) Exc…" at bounding box center [995, 604] width 168 height 32
select select ""applied""
click at [911, 588] on select "Choose an option... Pending Applied Excluded (Questions) Excluded (Expired) Exc…" at bounding box center [995, 604] width 168 height 32
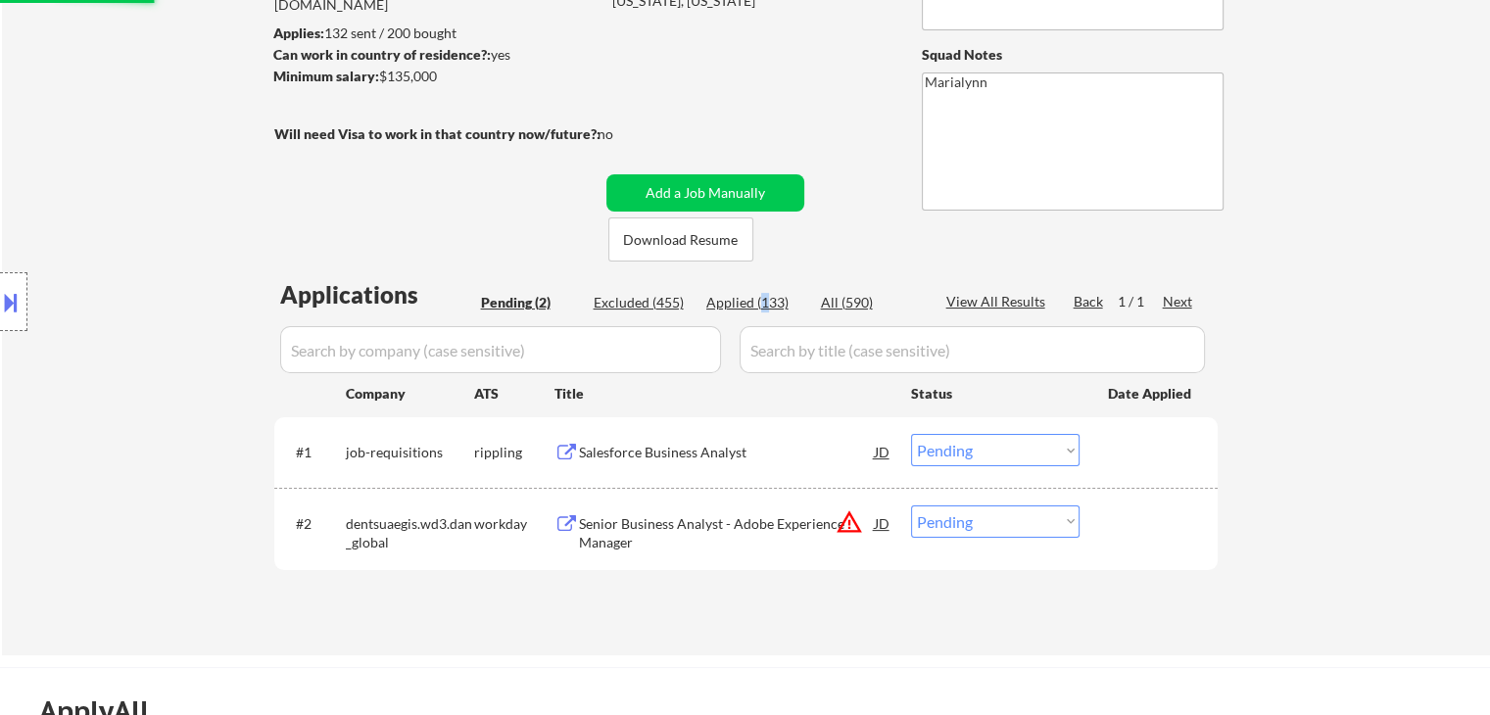
click at [767, 295] on div "Applied (133)" at bounding box center [755, 303] width 98 height 20
select select ""applied""
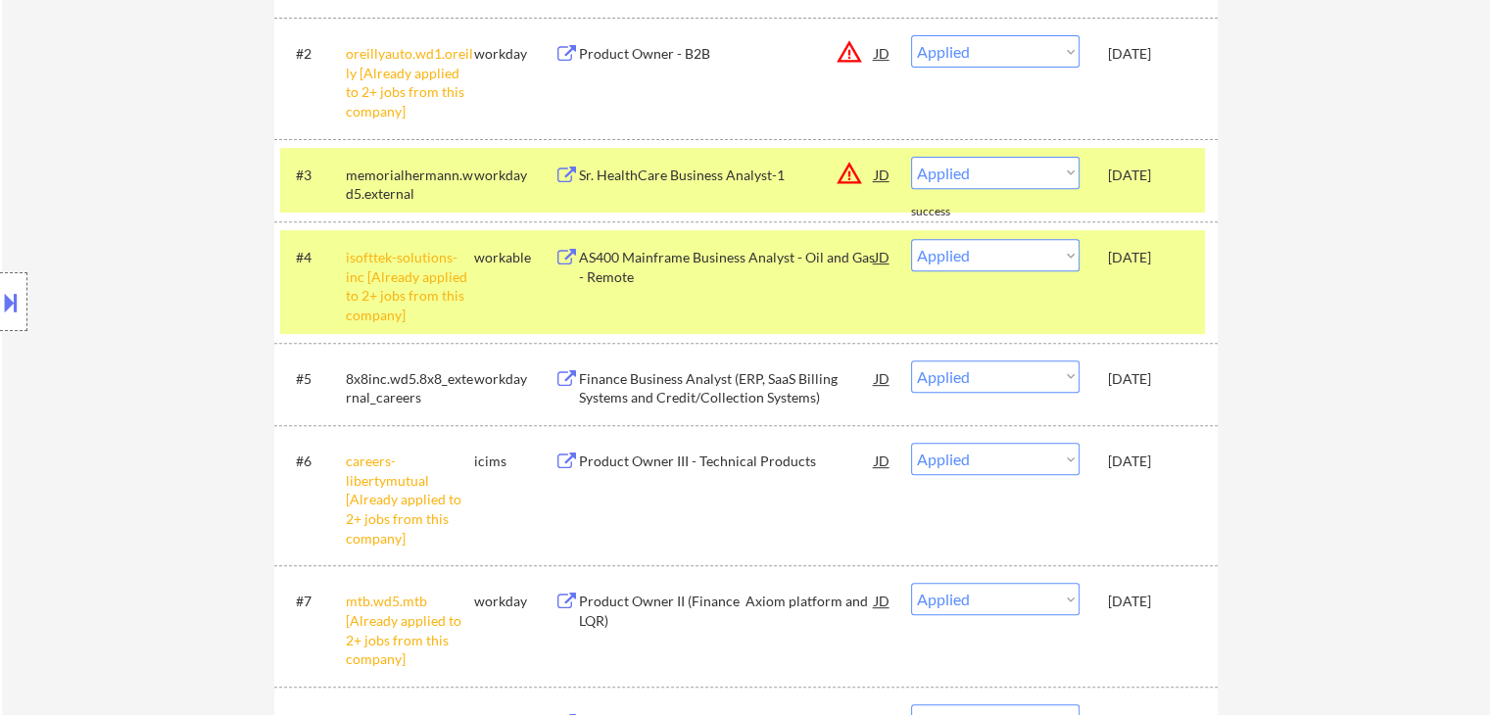
scroll to position [834, 0]
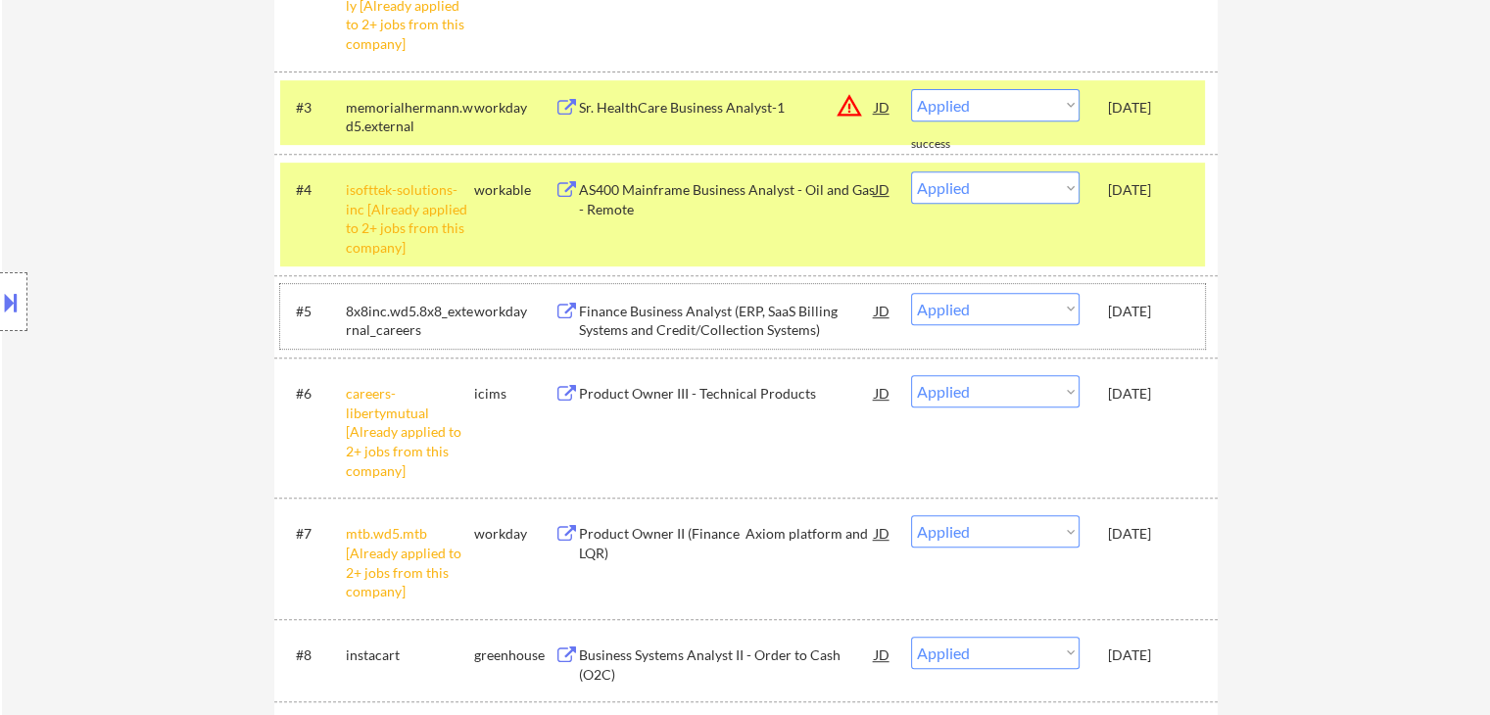
click at [1124, 310] on div "Oct 3, 2025" at bounding box center [1151, 312] width 86 height 20
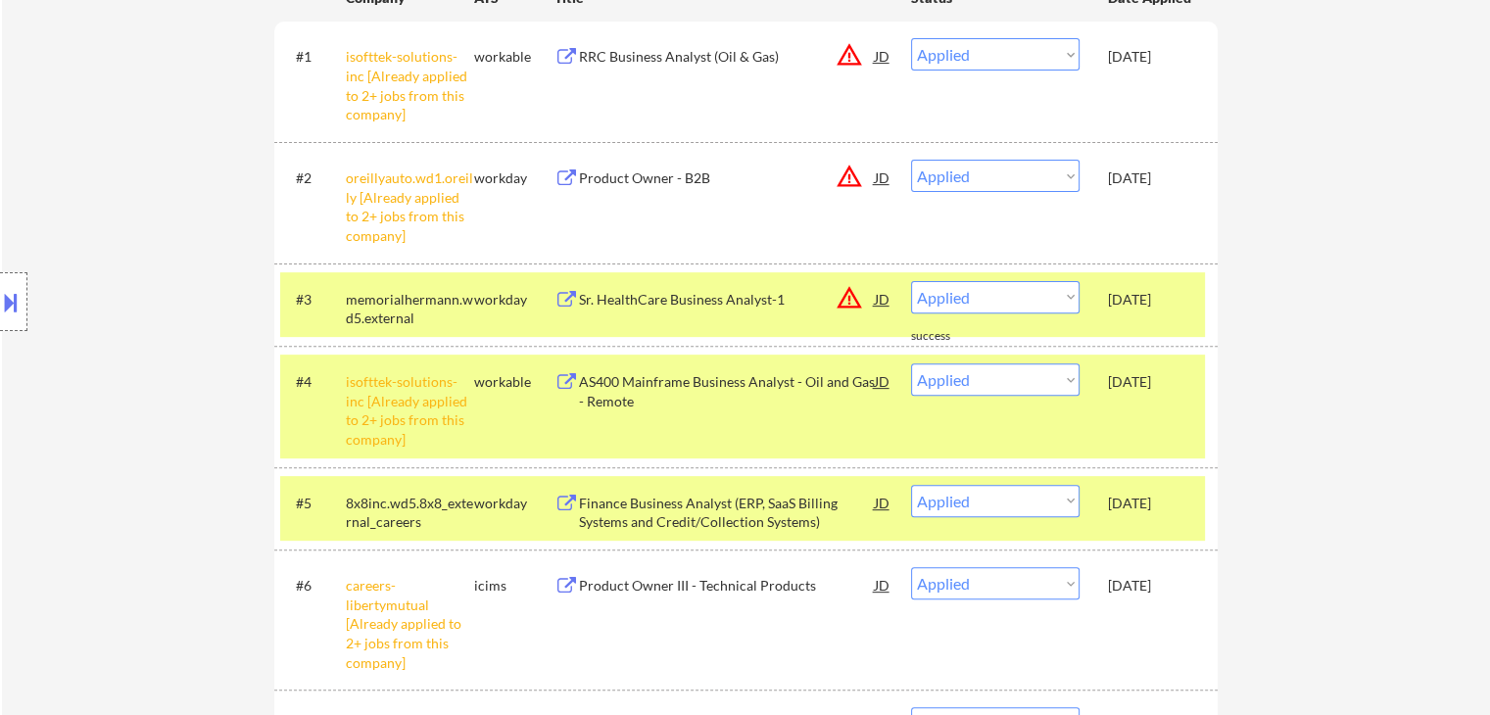
scroll to position [639, 0]
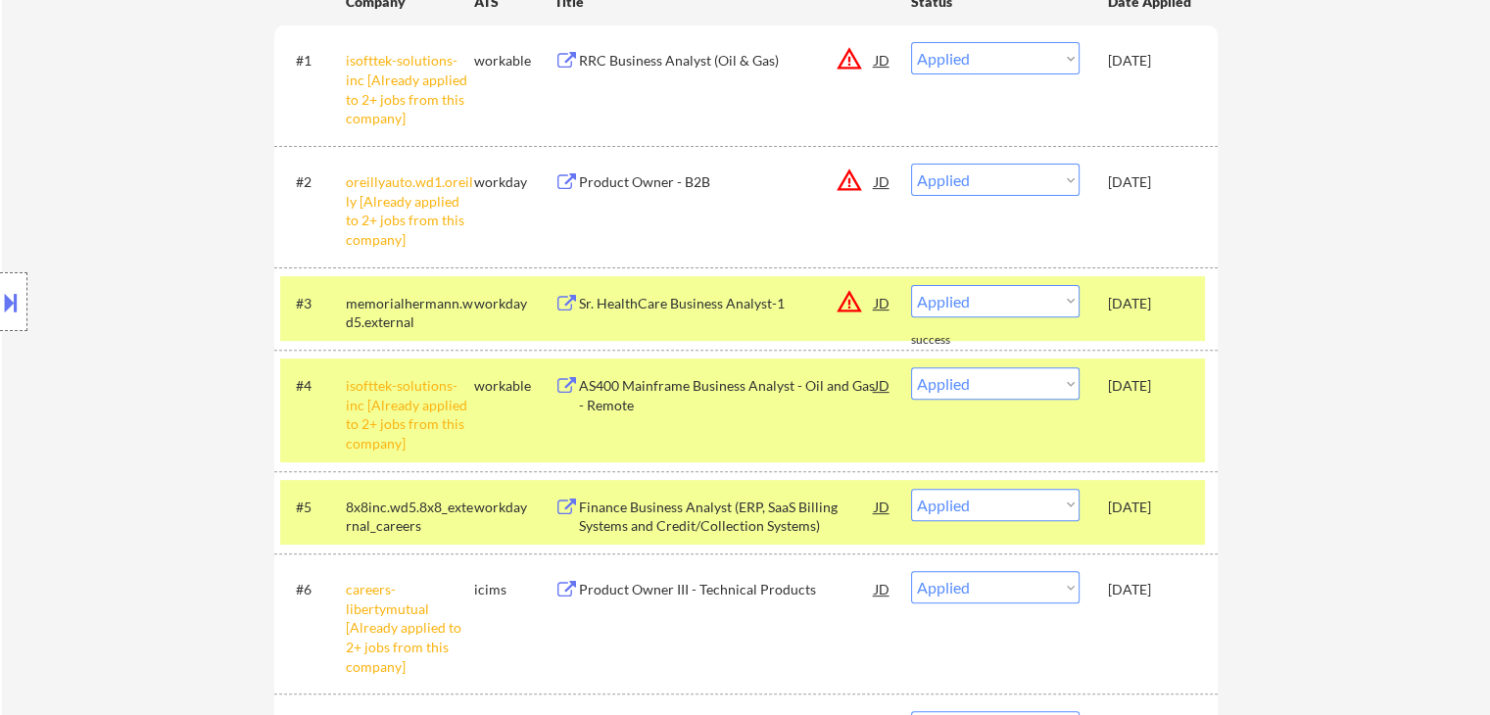
drag, startPoint x: 426, startPoint y: 385, endPoint x: 441, endPoint y: 376, distance: 17.1
click at [435, 380] on div "isofttek-solutions-inc [Already applied to 2+ jobs from this company]" at bounding box center [410, 414] width 128 height 76
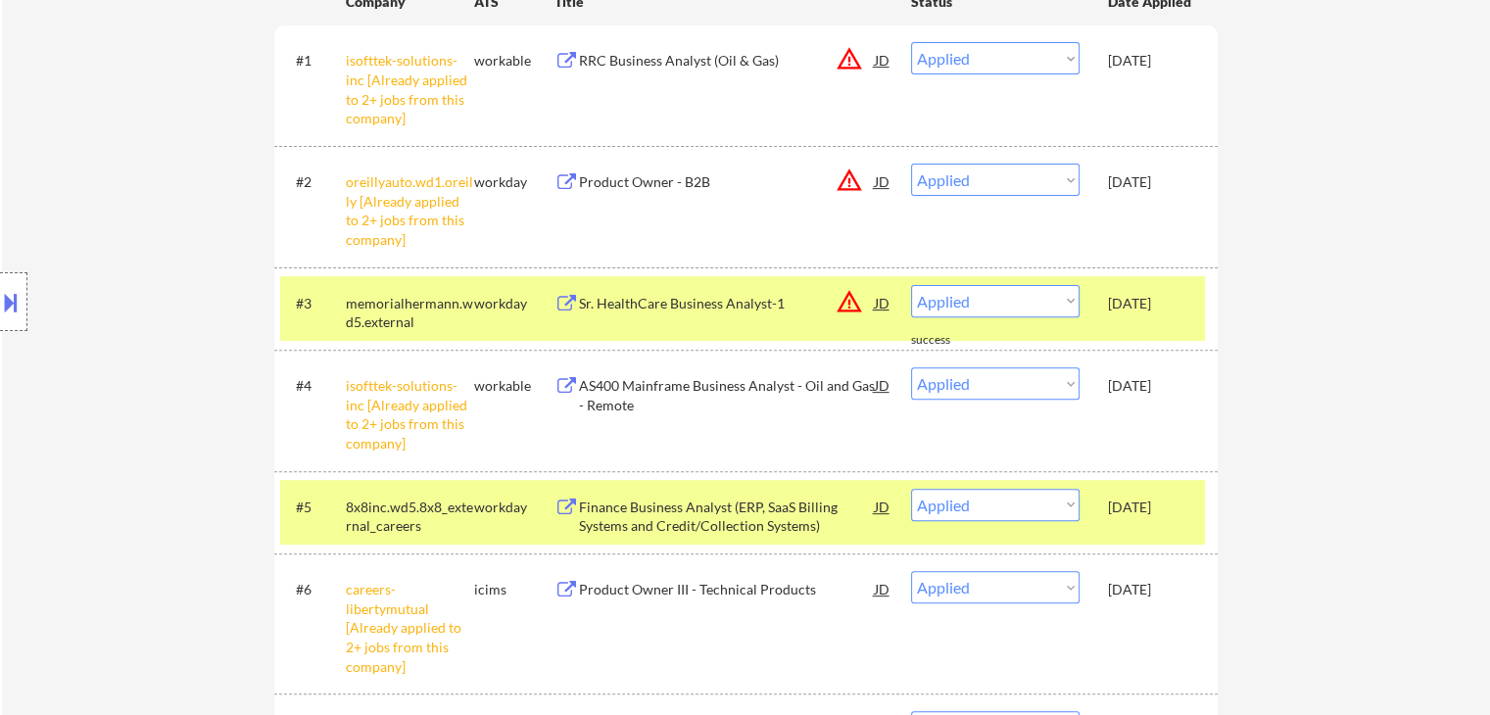
click at [473, 324] on div "memorialhermann.wd5.external" at bounding box center [410, 313] width 128 height 38
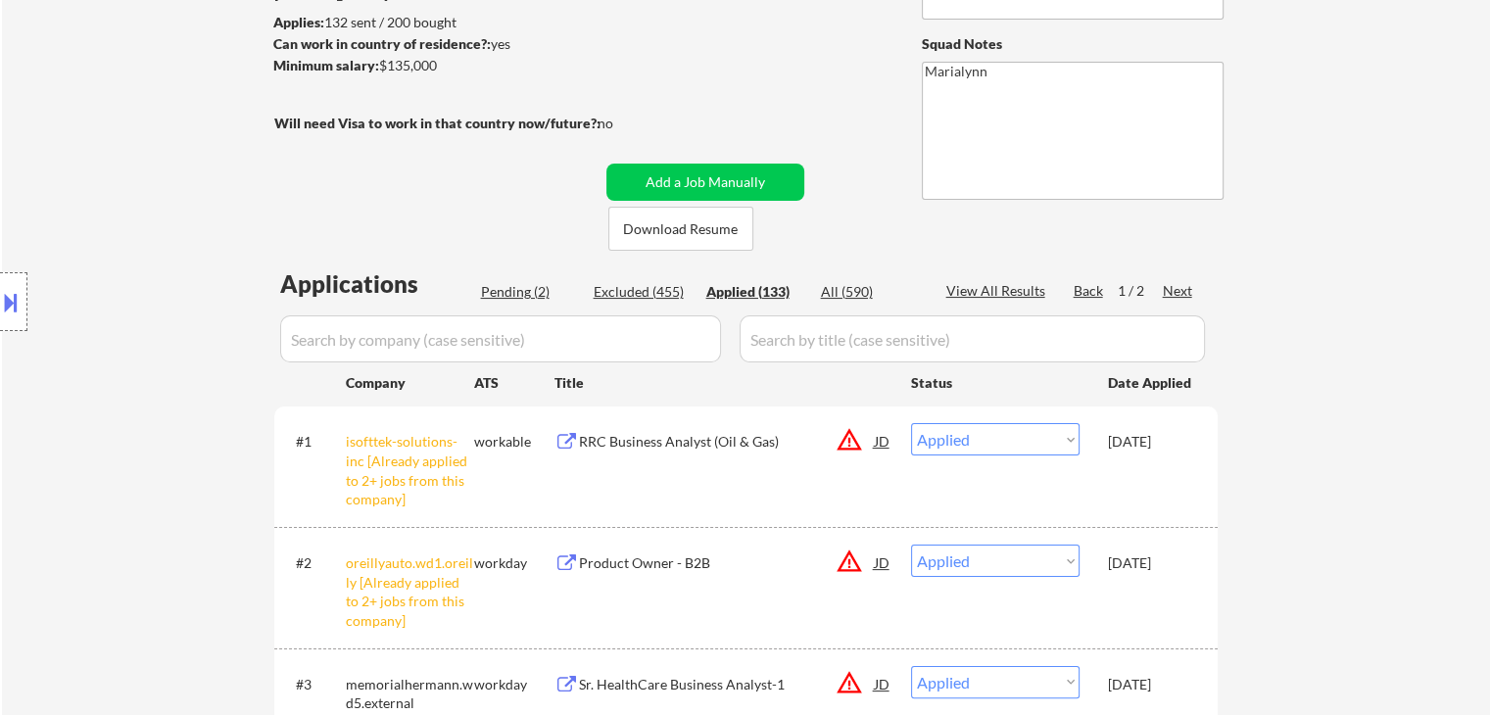
scroll to position [247, 0]
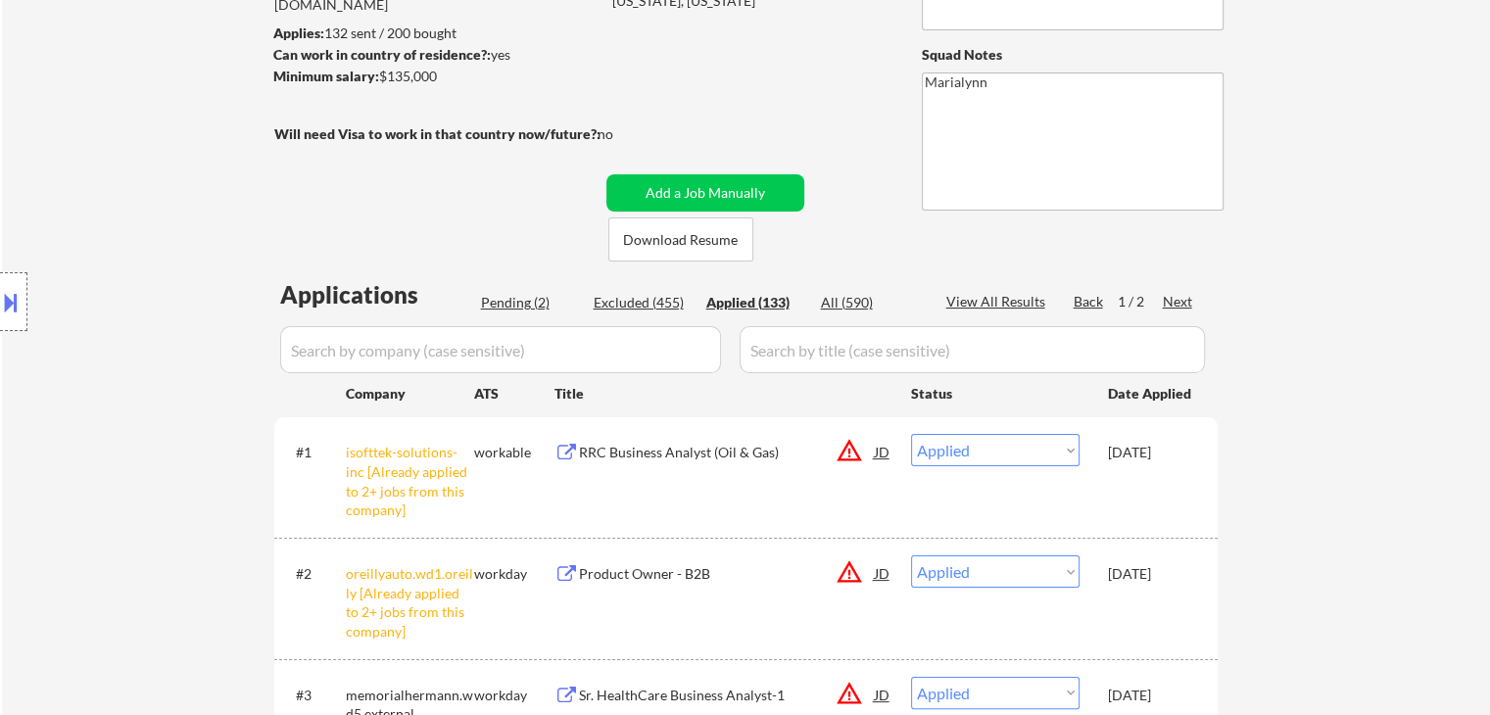
drag, startPoint x: 533, startPoint y: 299, endPoint x: 552, endPoint y: 293, distance: 20.4
click at [537, 298] on div "Pending (2)" at bounding box center [530, 303] width 98 height 20
select select ""pending""
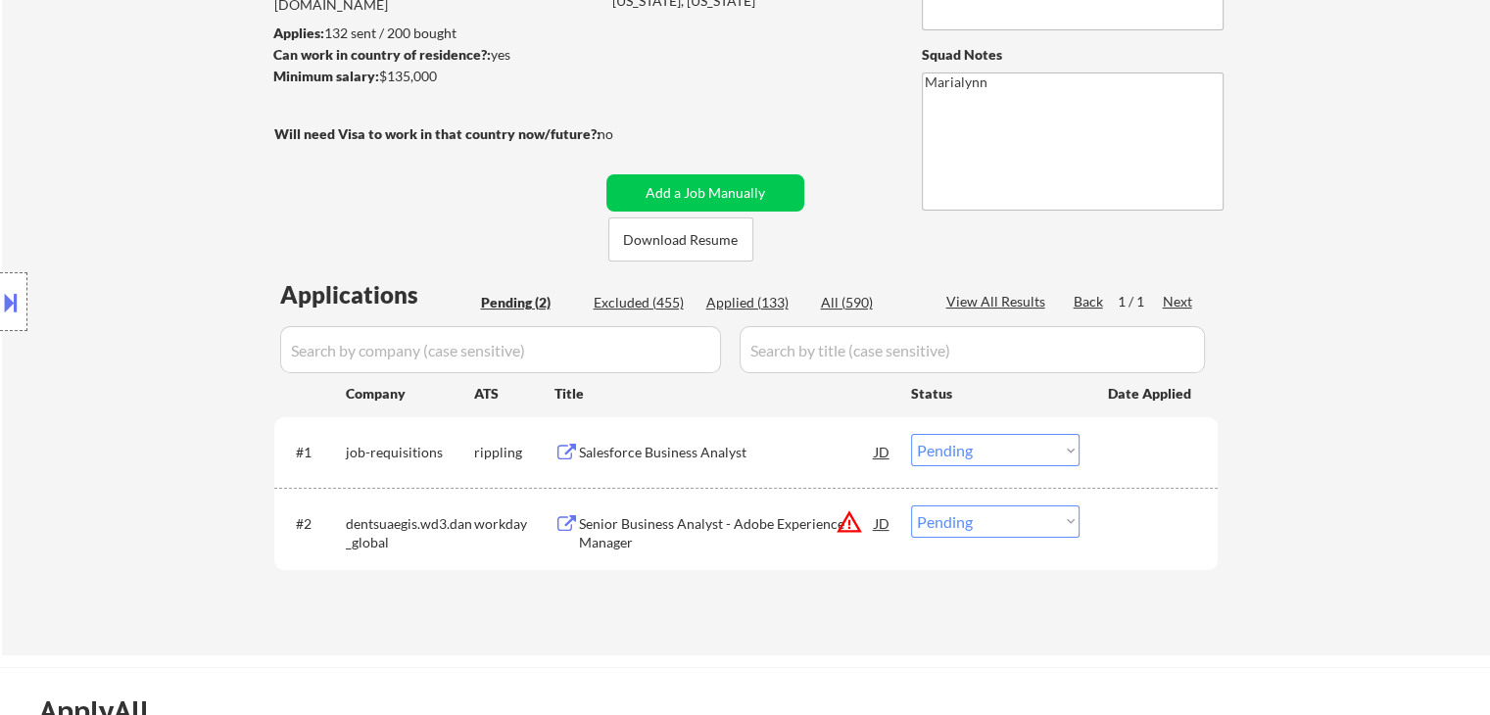
click at [687, 514] on div "Senior Business Analyst - Adobe Experience Manager" at bounding box center [727, 533] width 296 height 38
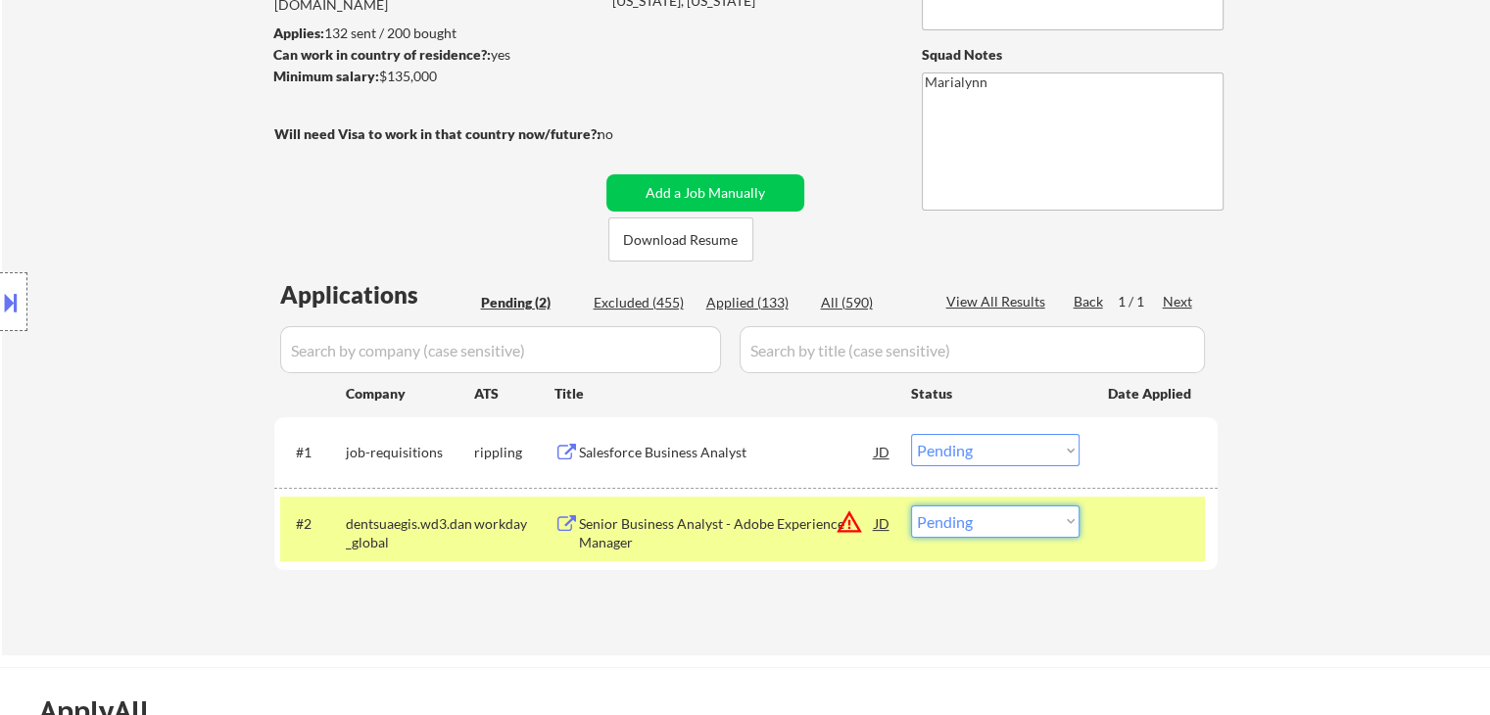
click at [1067, 514] on select "Choose an option... Pending Applied Excluded (Questions) Excluded (Expired) Exc…" at bounding box center [995, 521] width 168 height 32
select select ""excluded__bad_match_""
click at [911, 505] on select "Choose an option... Pending Applied Excluded (Questions) Excluded (Expired) Exc…" at bounding box center [995, 521] width 168 height 32
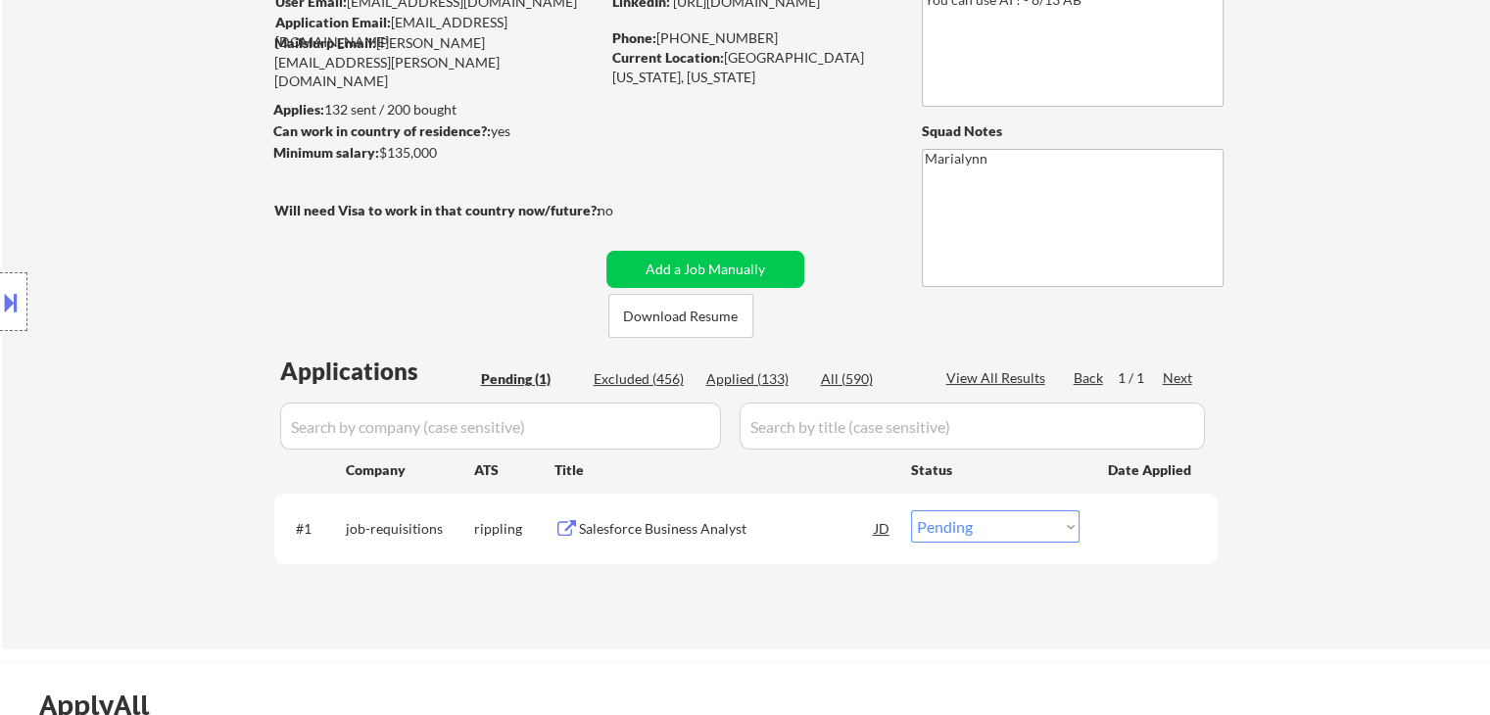
scroll to position [51, 0]
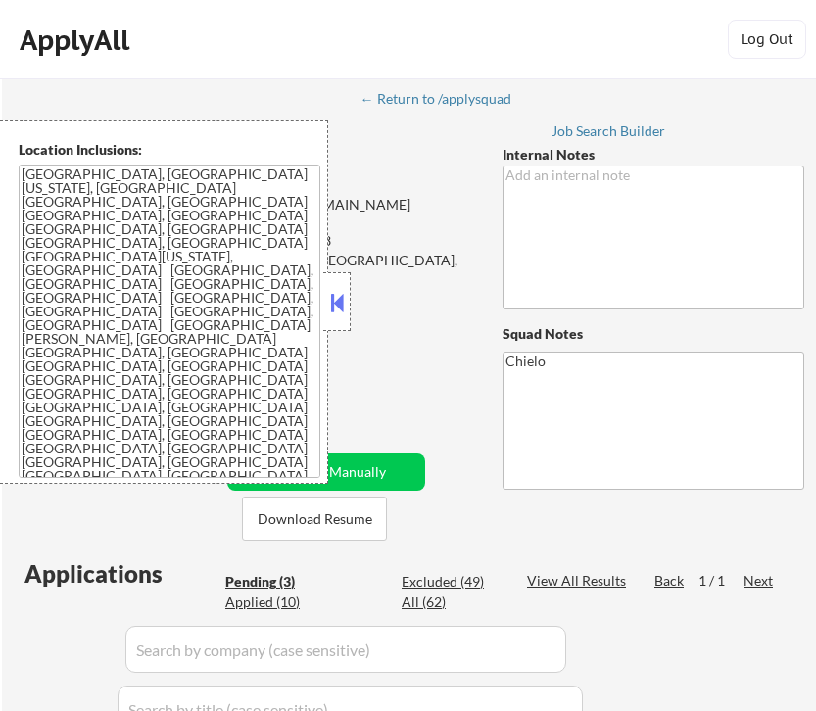
select select ""pending""
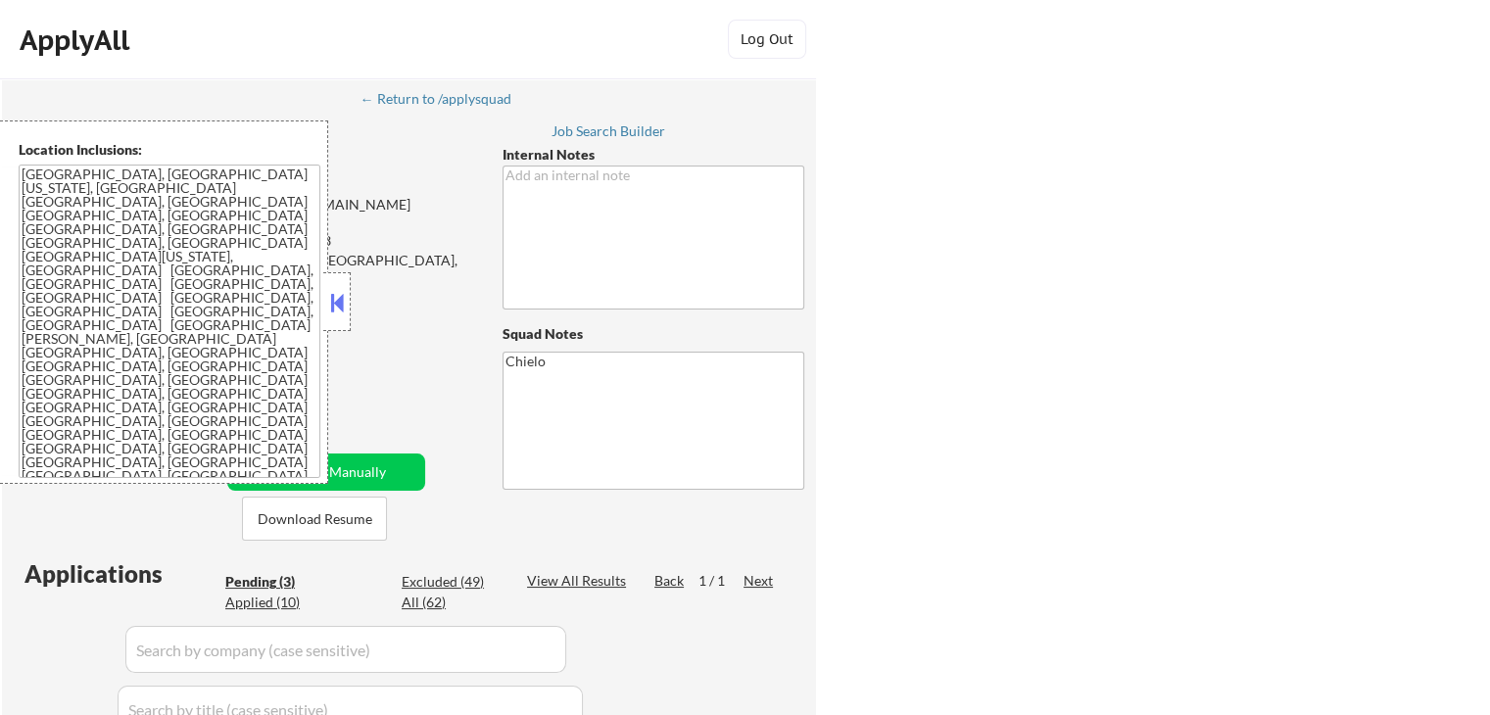
select select ""pending""
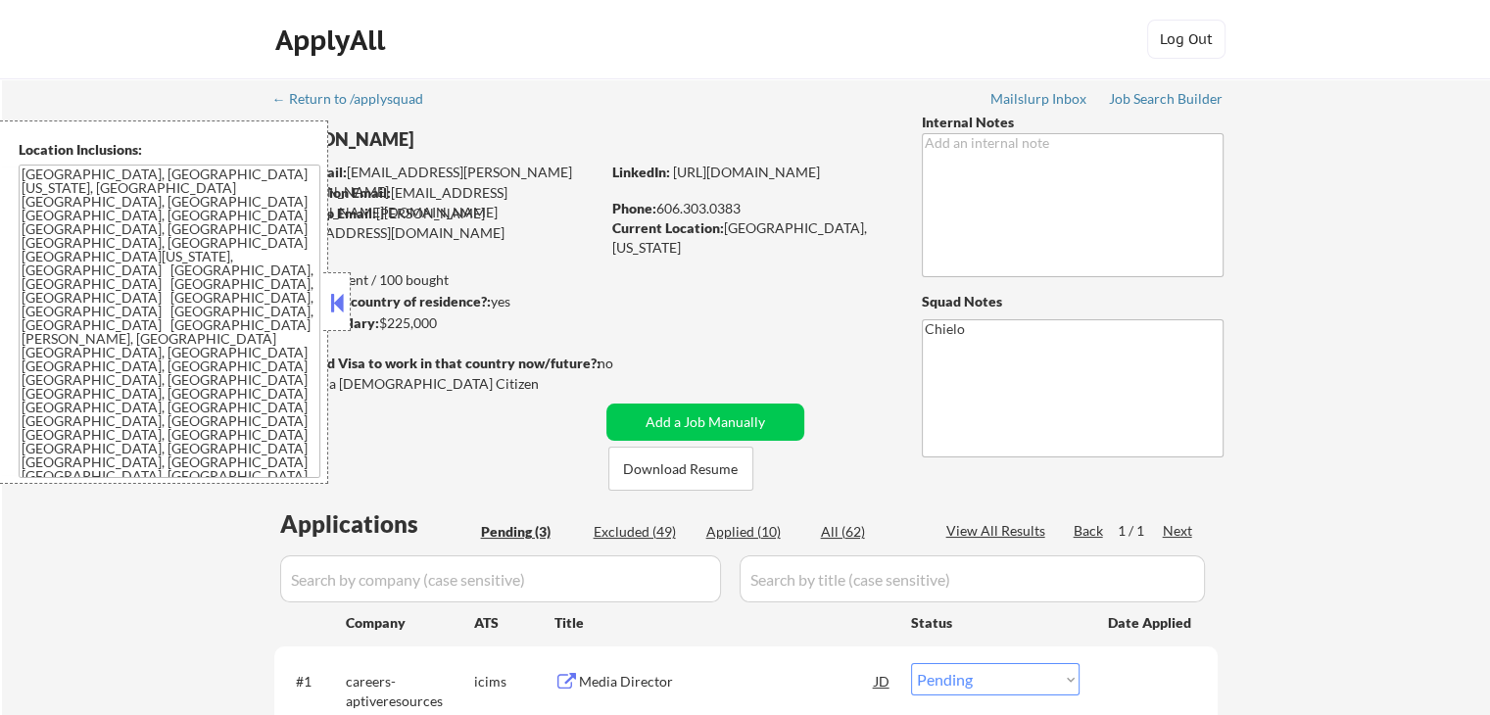
click at [330, 302] on button at bounding box center [337, 302] width 22 height 29
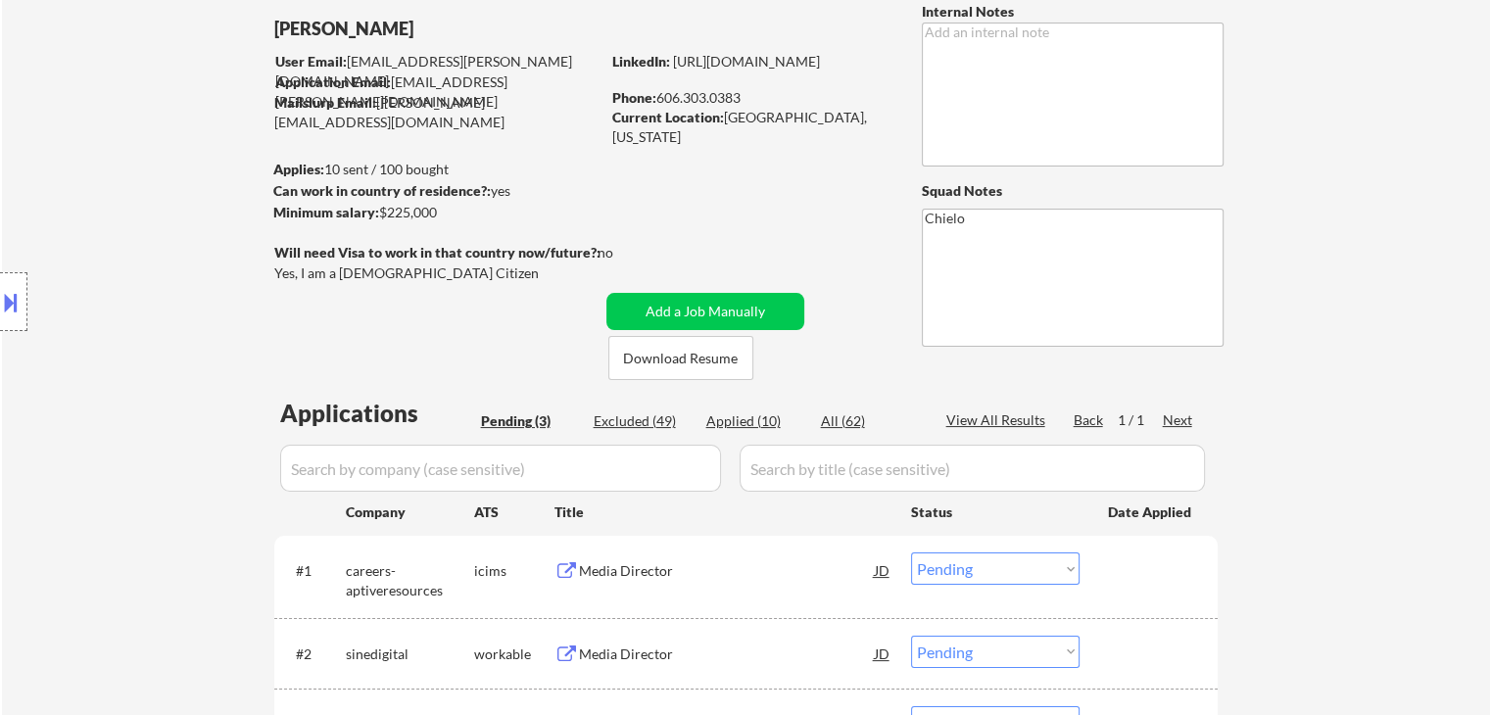
scroll to position [196, 0]
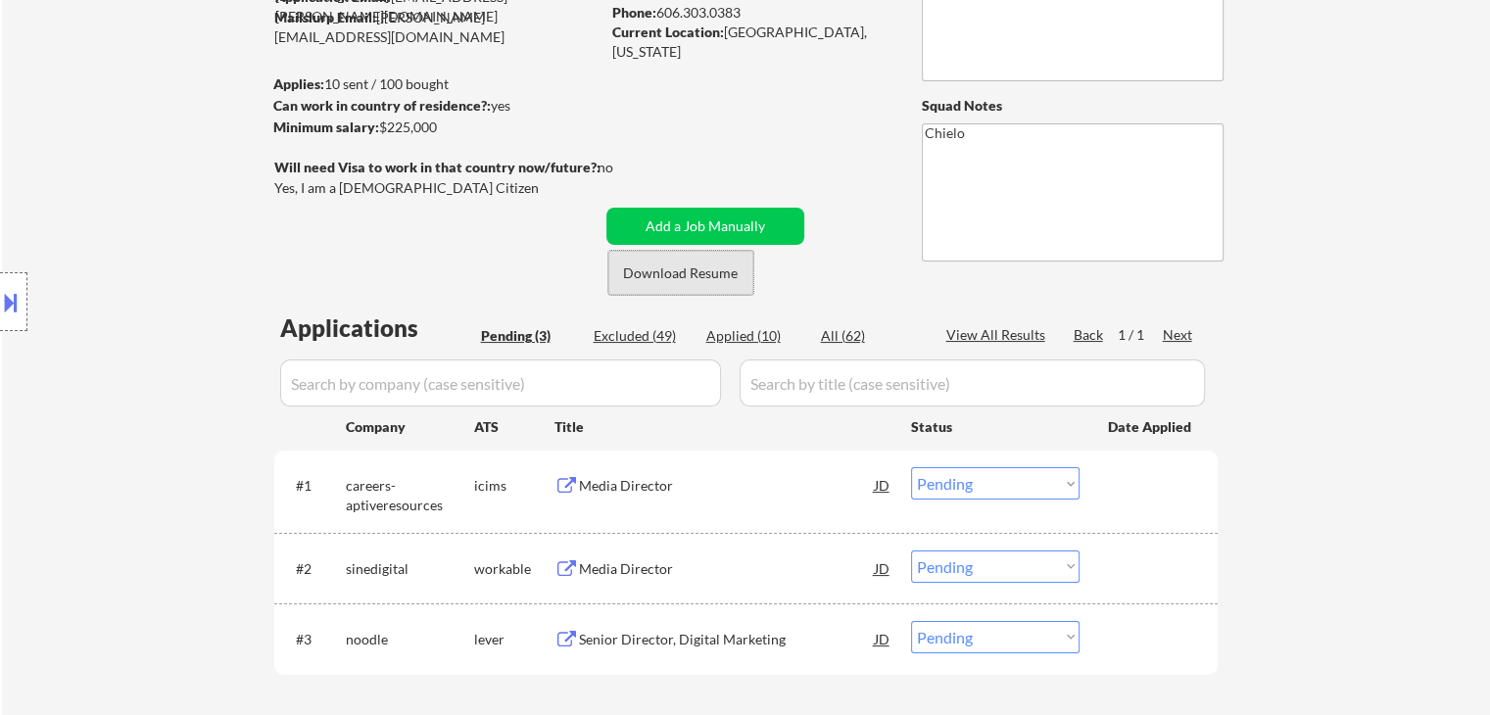
click at [698, 289] on button "Download Resume" at bounding box center [680, 273] width 145 height 44
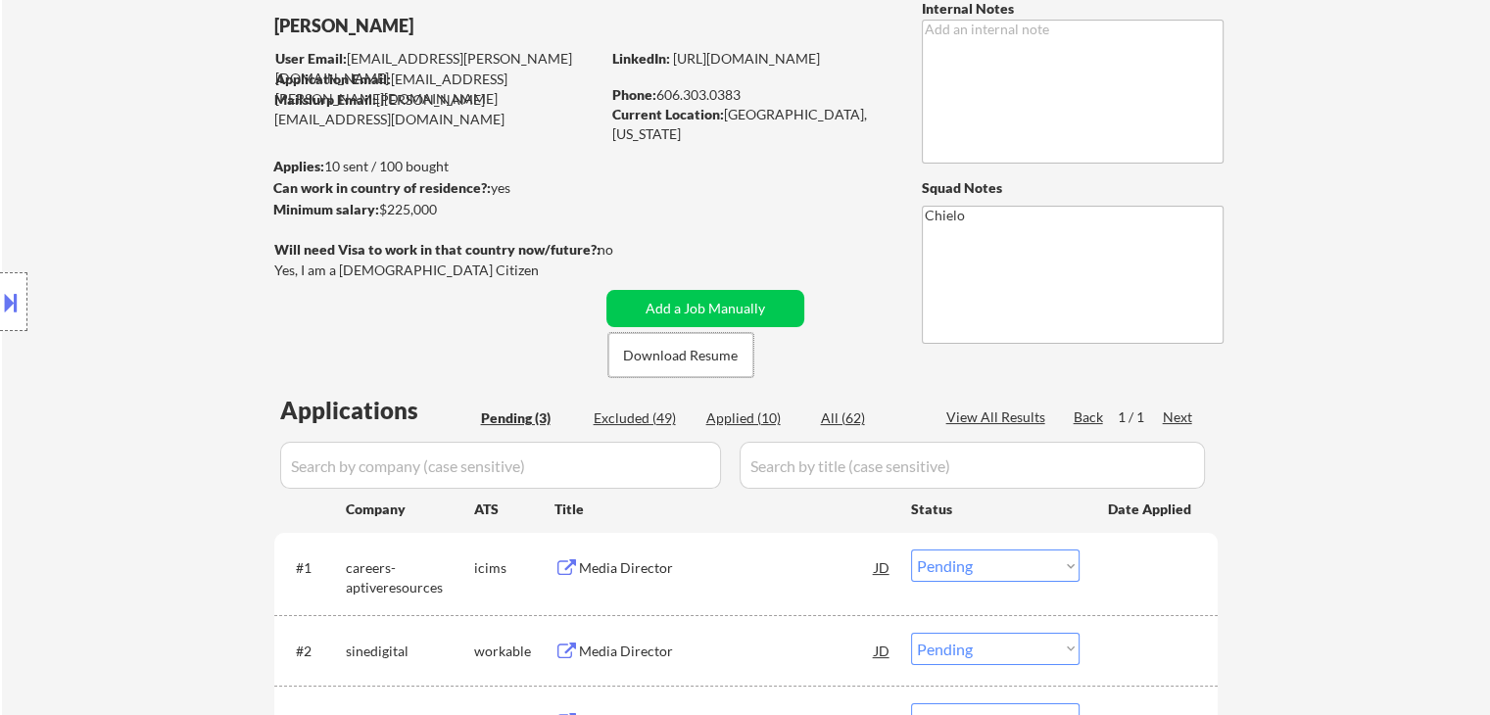
scroll to position [0, 0]
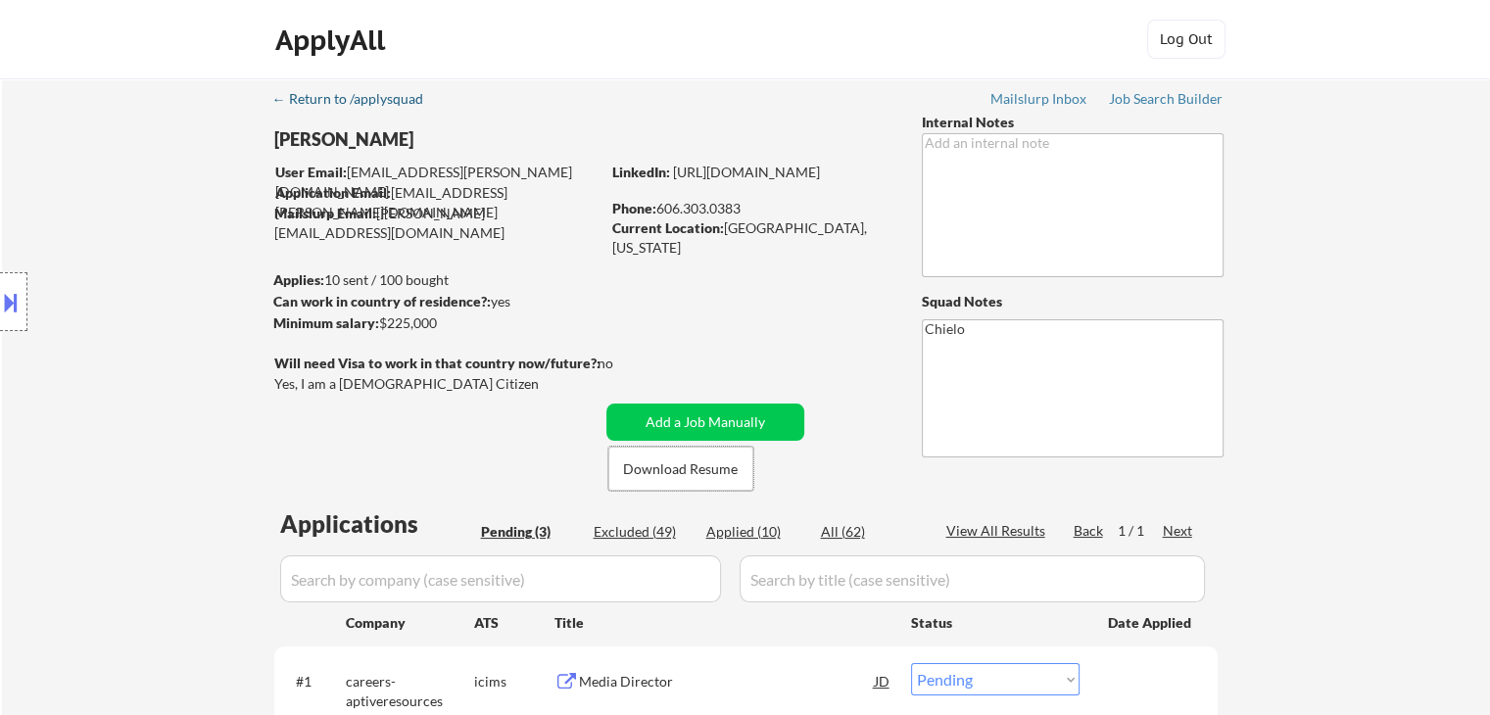
click at [368, 106] on div "← Return to /applysquad" at bounding box center [356, 99] width 169 height 14
select select ""pending""
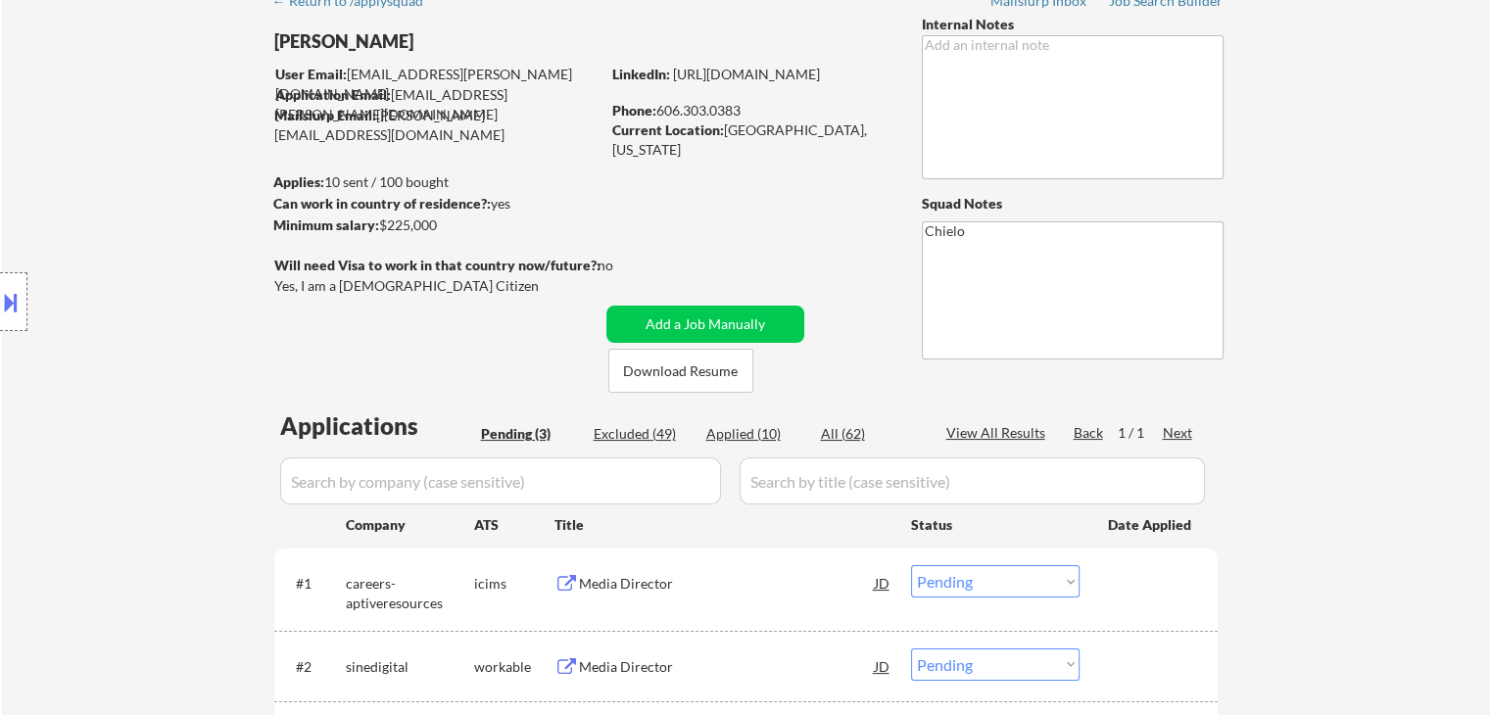
scroll to position [196, 0]
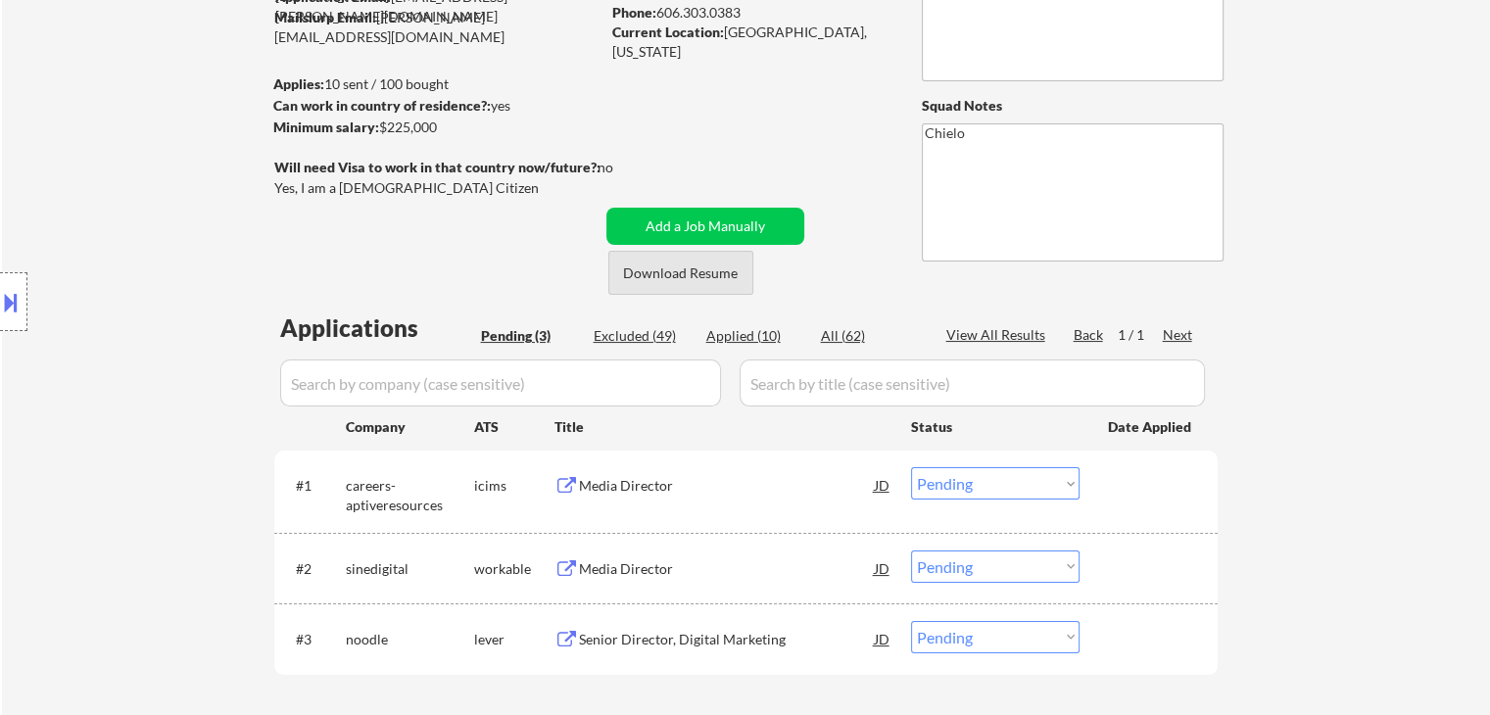
click at [729, 284] on button "Download Resume" at bounding box center [680, 273] width 145 height 44
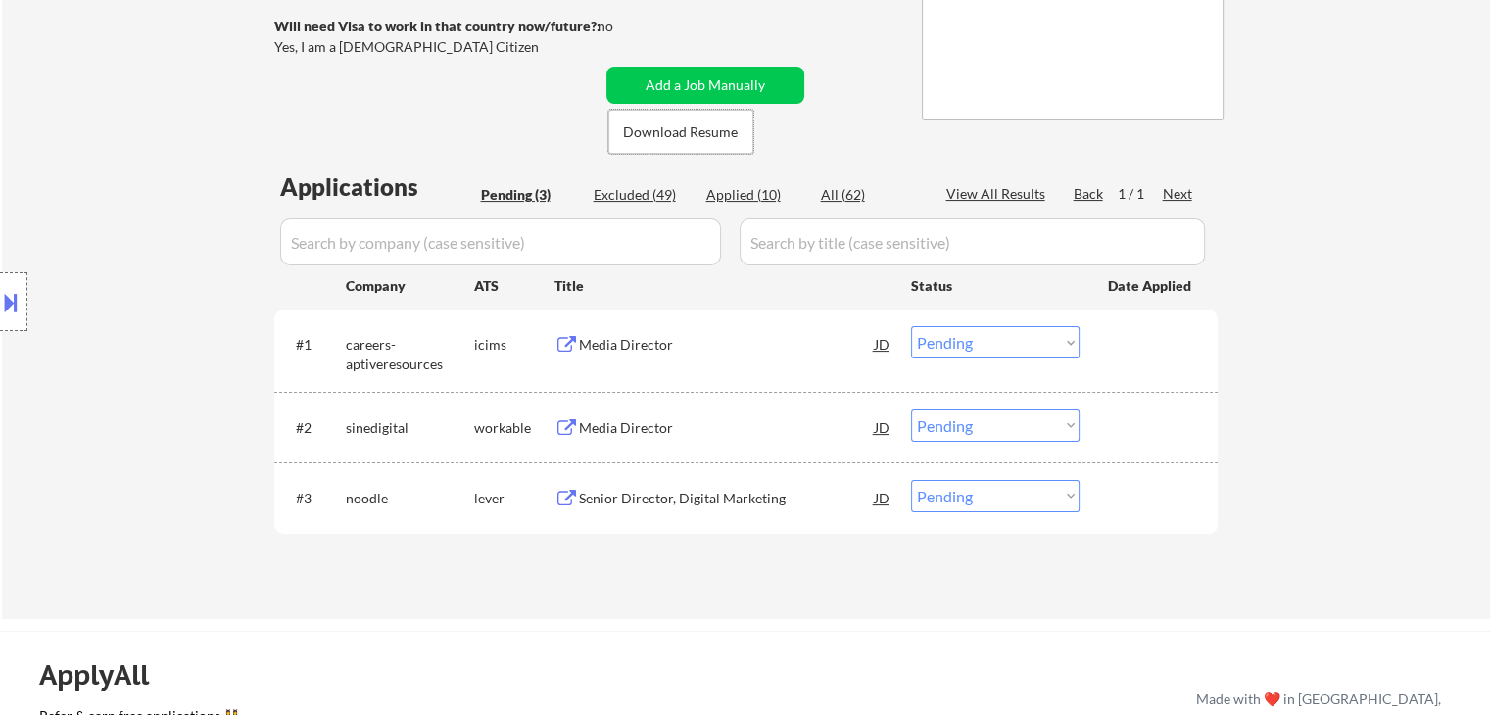
scroll to position [490, 0]
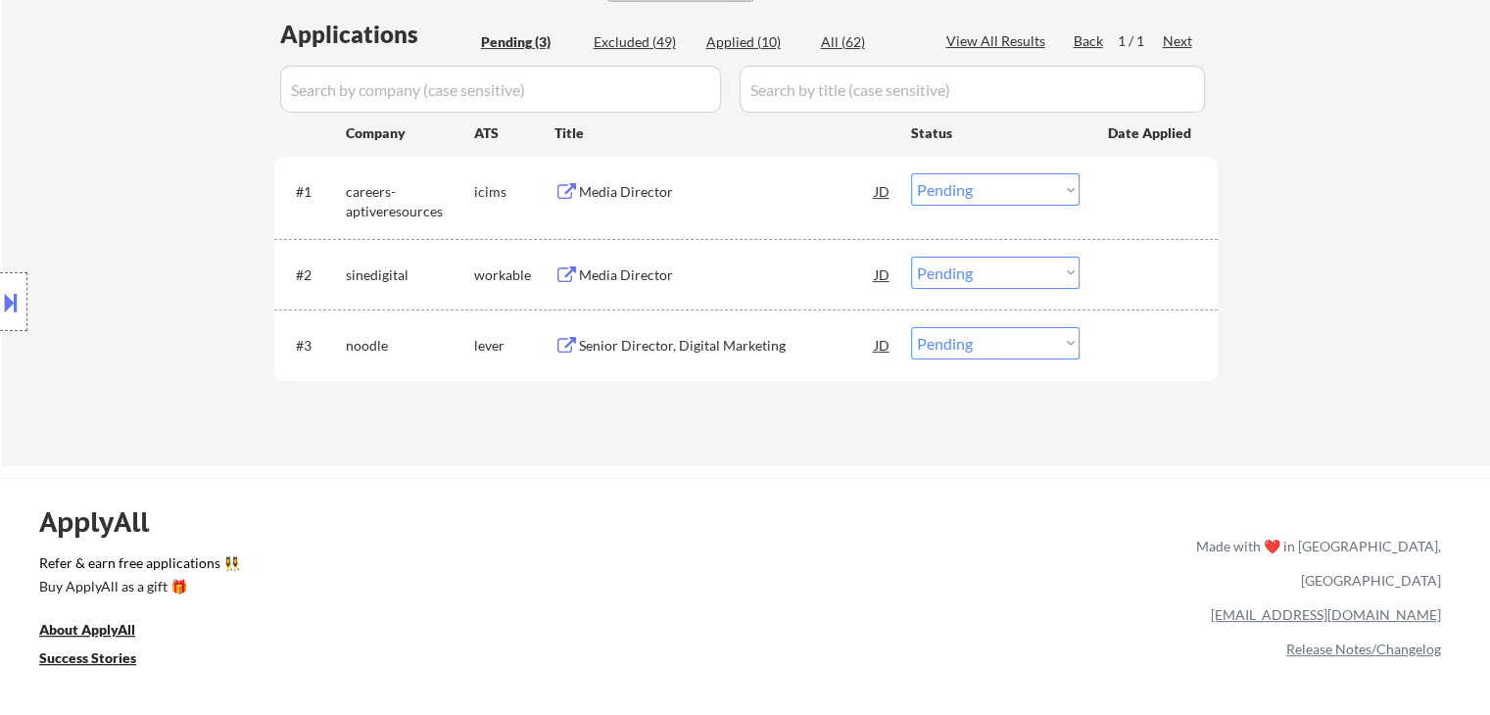
click at [697, 345] on div "Senior Director, Digital Marketing" at bounding box center [727, 346] width 296 height 20
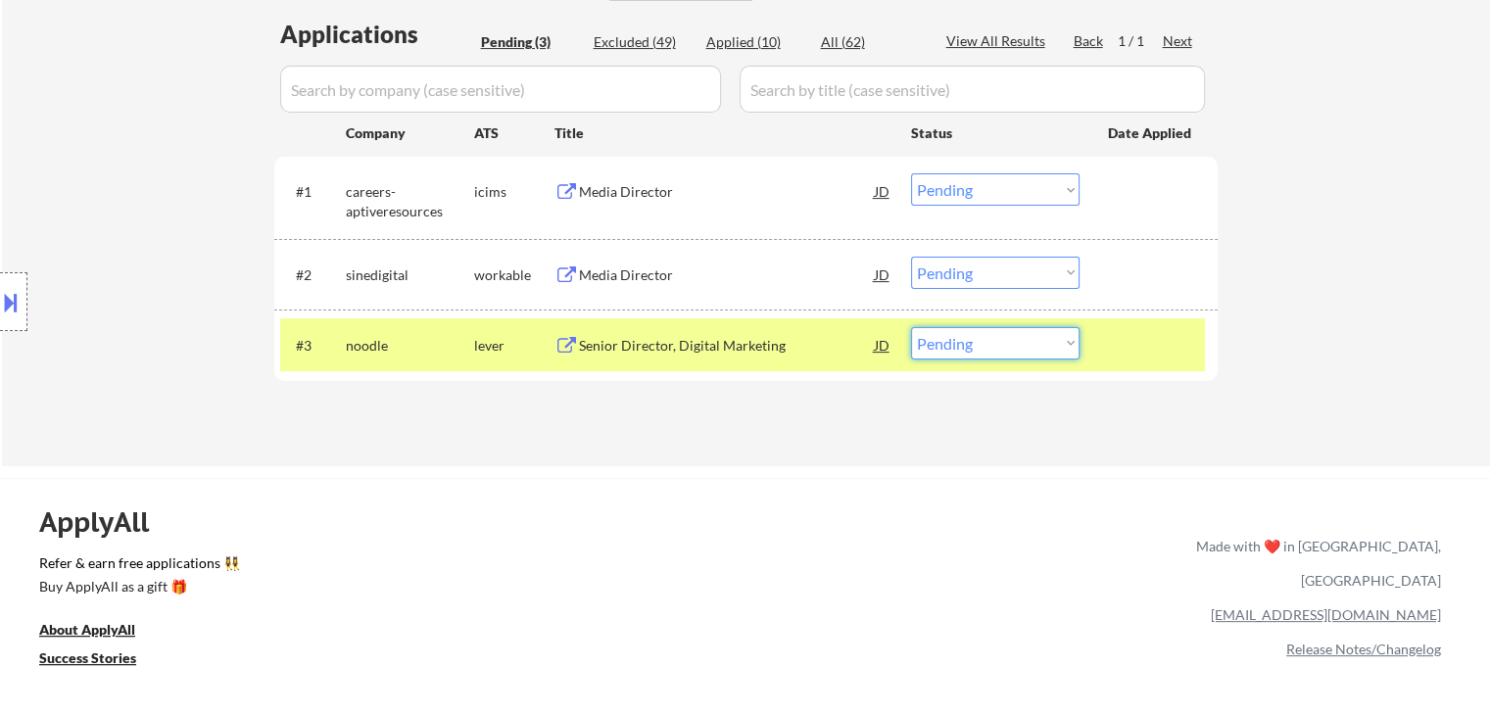
drag, startPoint x: 941, startPoint y: 338, endPoint x: 948, endPoint y: 357, distance: 20.8
click at [942, 338] on select "Choose an option... Pending Applied Excluded (Questions) Excluded (Expired) Exc…" at bounding box center [995, 343] width 168 height 32
select select ""excluded__salary_""
click at [911, 327] on select "Choose an option... Pending Applied Excluded (Questions) Excluded (Expired) Exc…" at bounding box center [995, 343] width 168 height 32
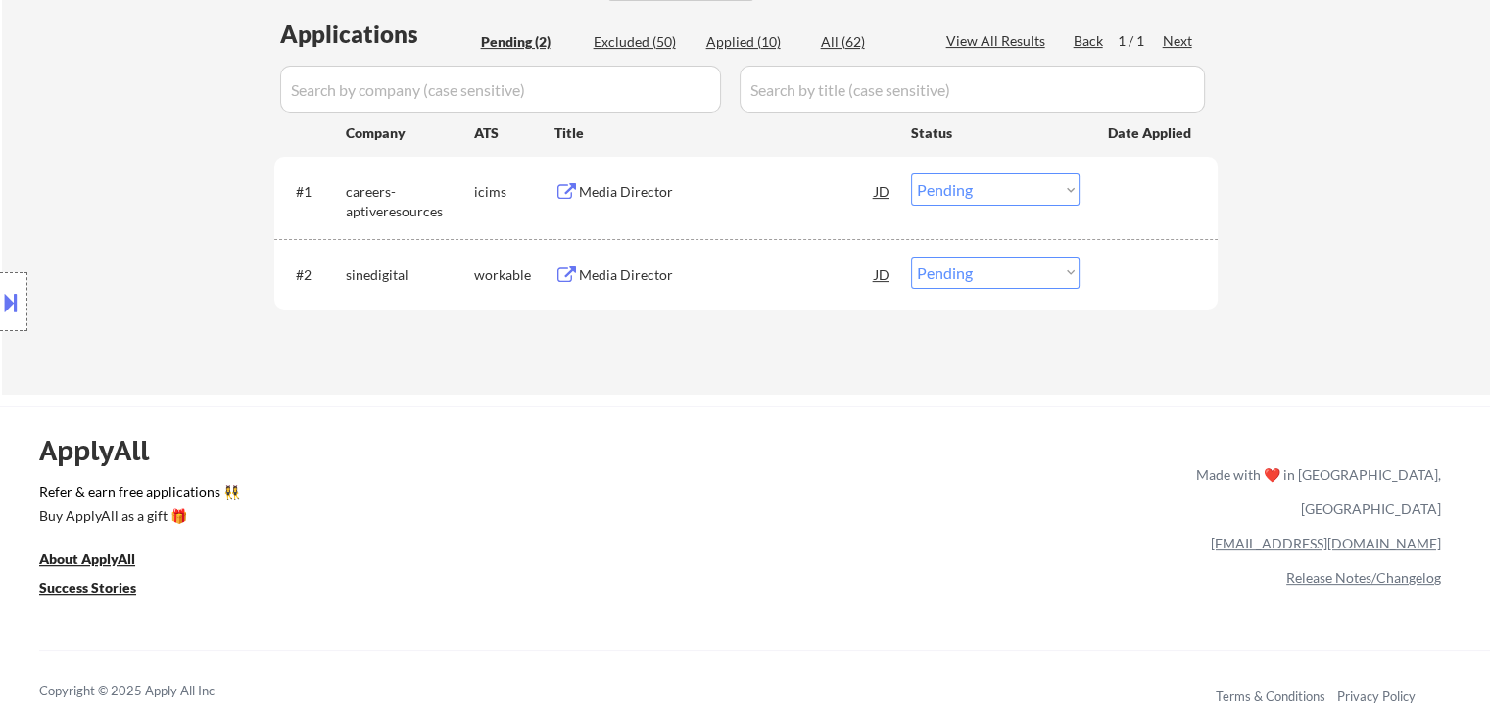
click at [633, 283] on div "Media Director" at bounding box center [727, 275] width 296 height 20
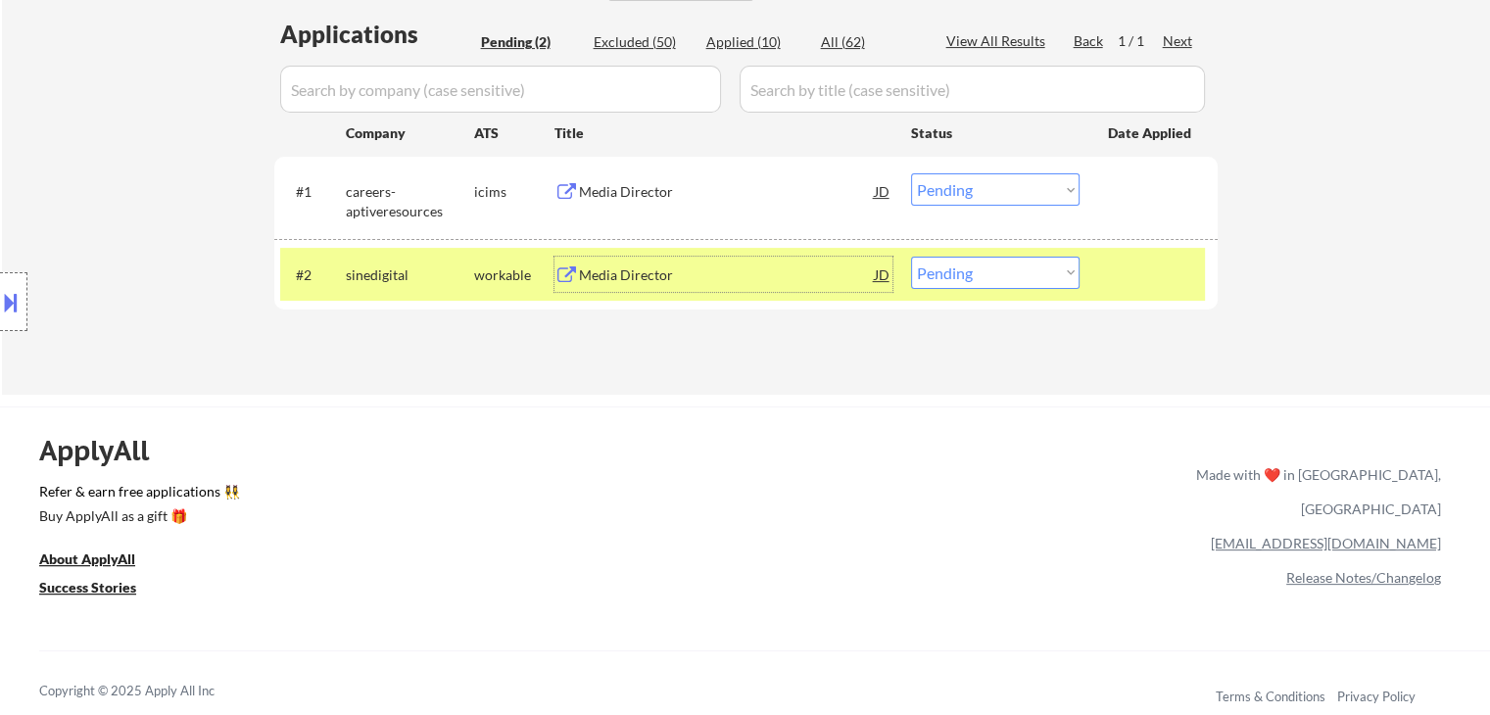
click at [948, 280] on select "Choose an option... Pending Applied Excluded (Questions) Excluded (Expired) Exc…" at bounding box center [995, 273] width 168 height 32
select select ""excluded__salary_""
click at [911, 257] on select "Choose an option... Pending Applied Excluded (Questions) Excluded (Expired) Exc…" at bounding box center [995, 273] width 168 height 32
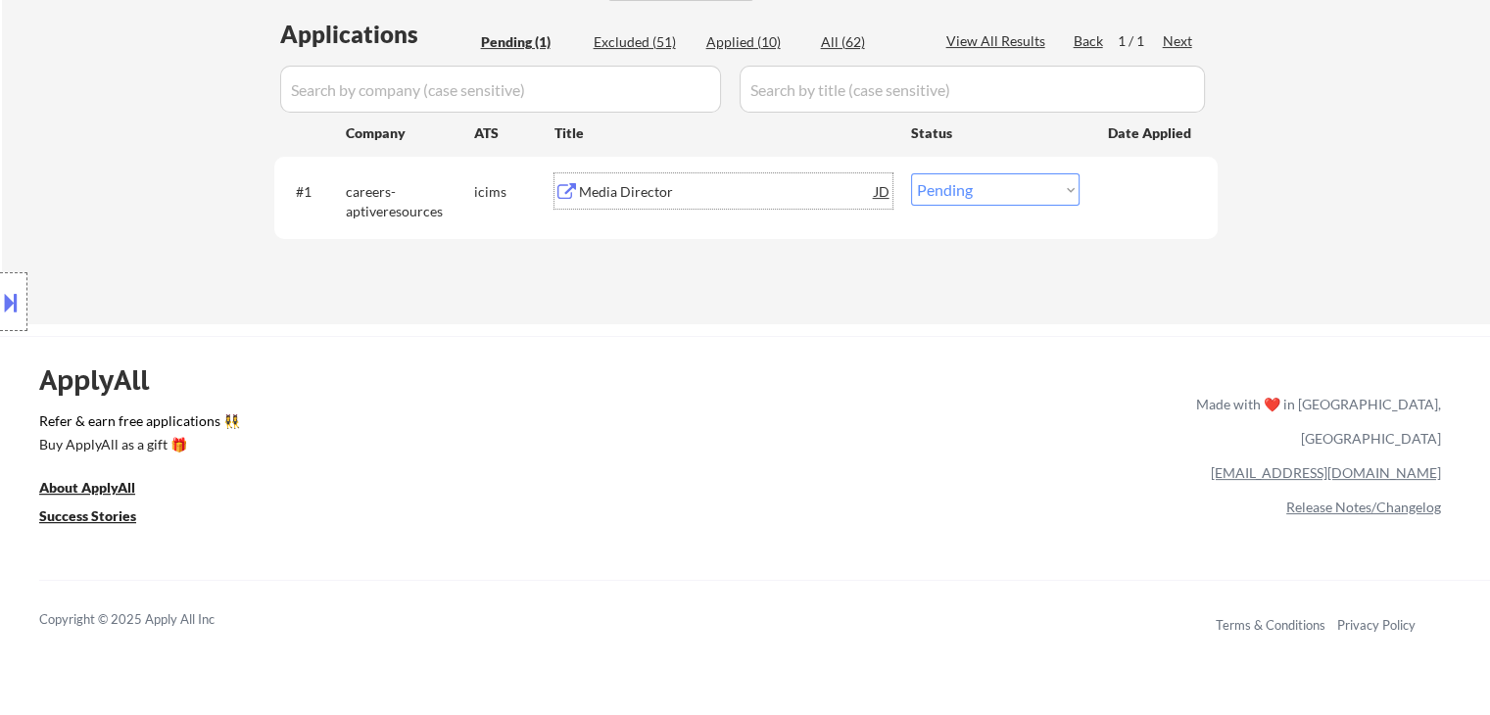
drag, startPoint x: 640, startPoint y: 189, endPoint x: 640, endPoint y: 201, distance: 11.8
click at [640, 200] on div "Media Director" at bounding box center [727, 192] width 296 height 20
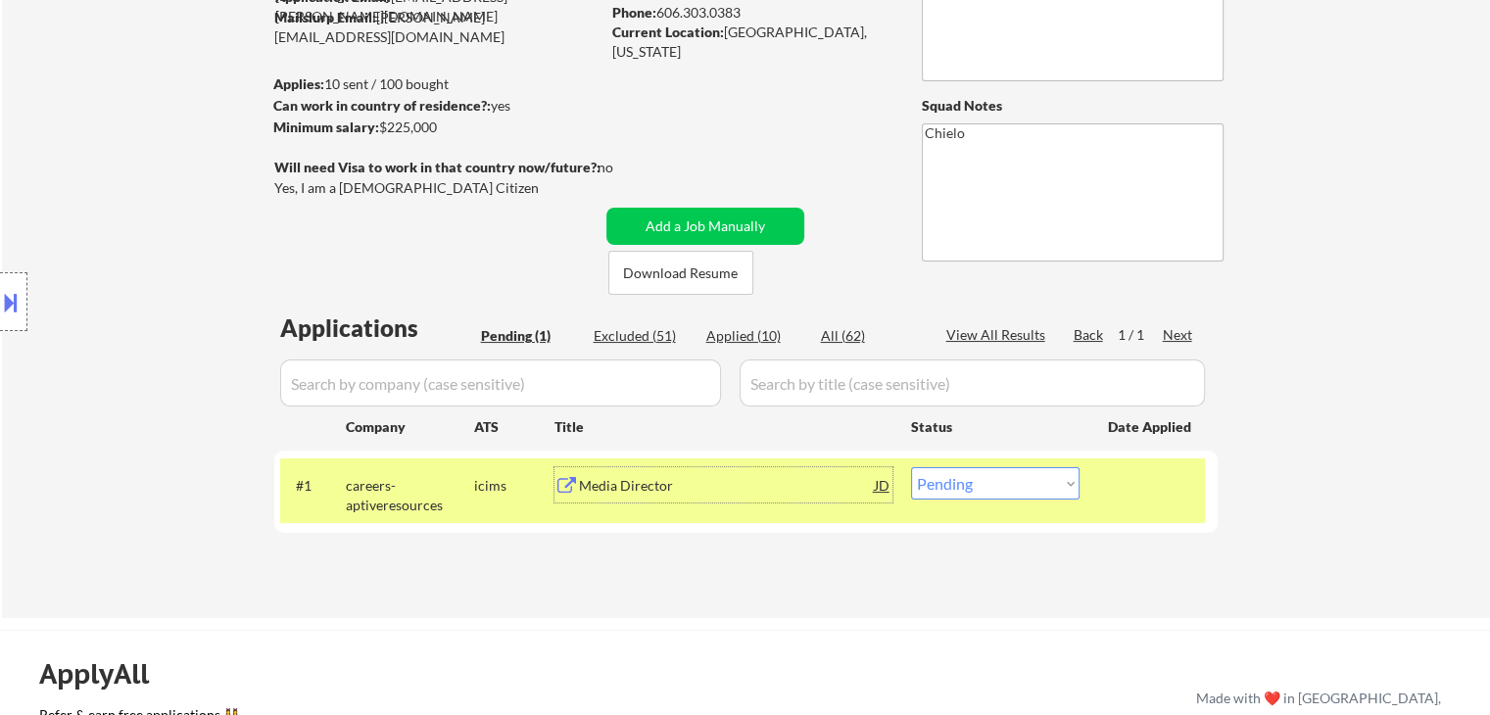
scroll to position [0, 0]
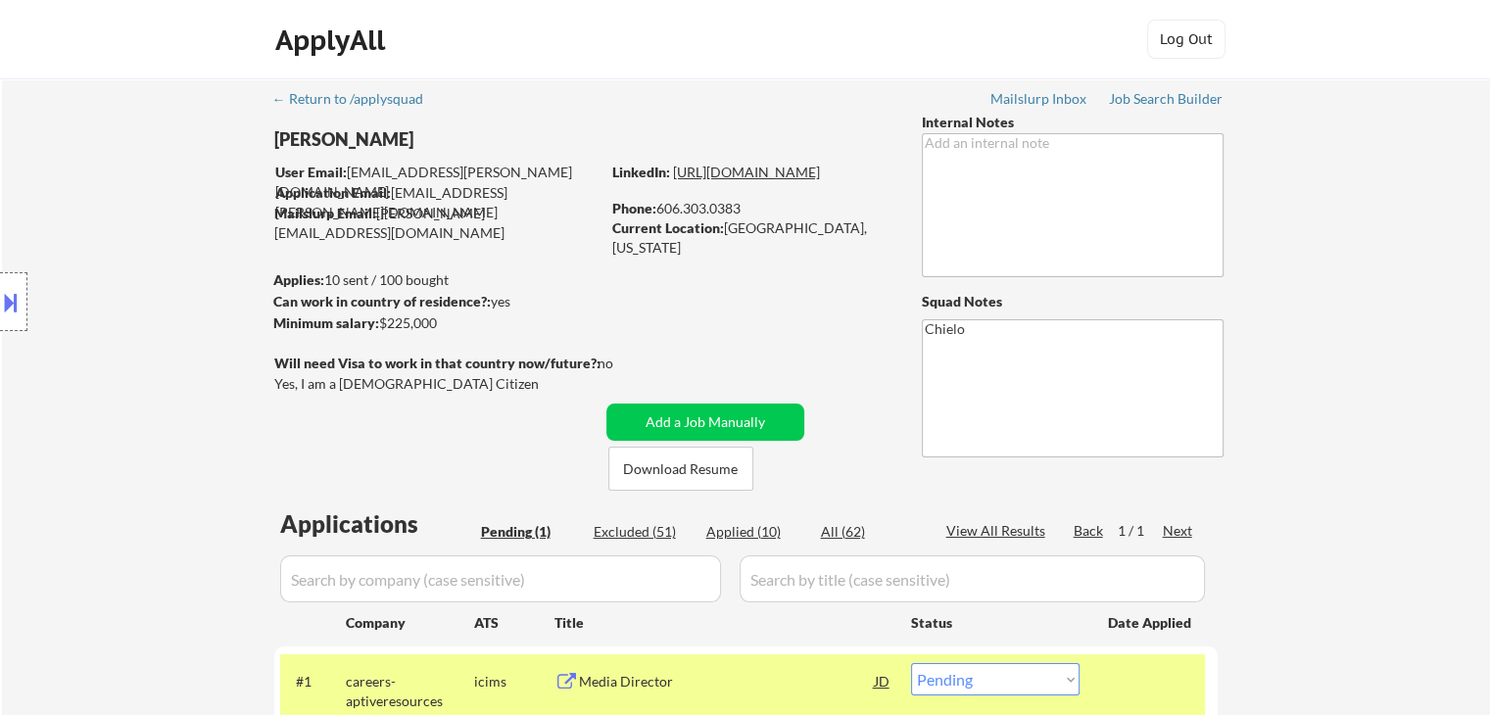
click at [709, 180] on link "https://www.linkedin.com/in/davidav/" at bounding box center [746, 172] width 147 height 17
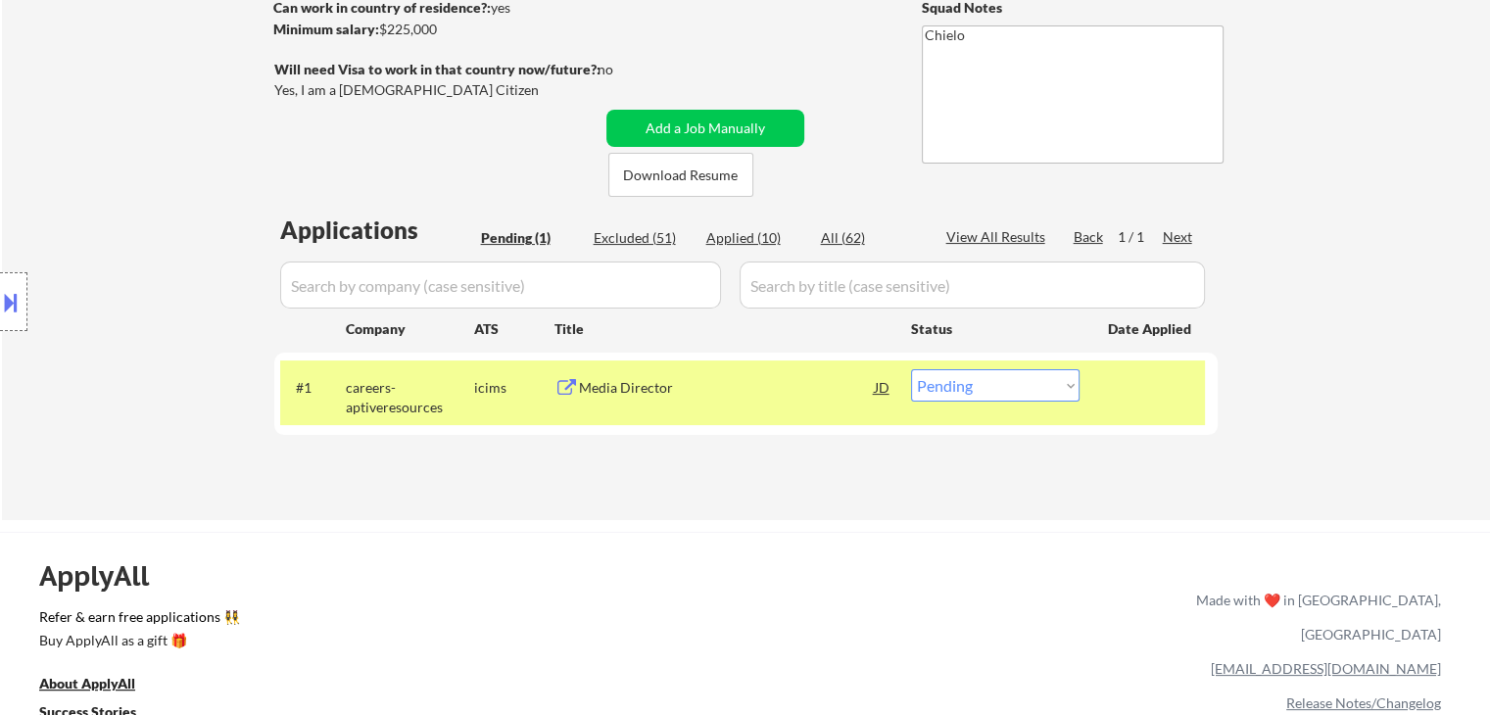
click at [946, 376] on select "Choose an option... Pending Applied Excluded (Questions) Excluded (Expired) Exc…" at bounding box center [995, 385] width 168 height 32
select select ""applied""
click at [911, 369] on select "Choose an option... Pending Applied Excluded (Questions) Excluded (Expired) Exc…" at bounding box center [995, 385] width 168 height 32
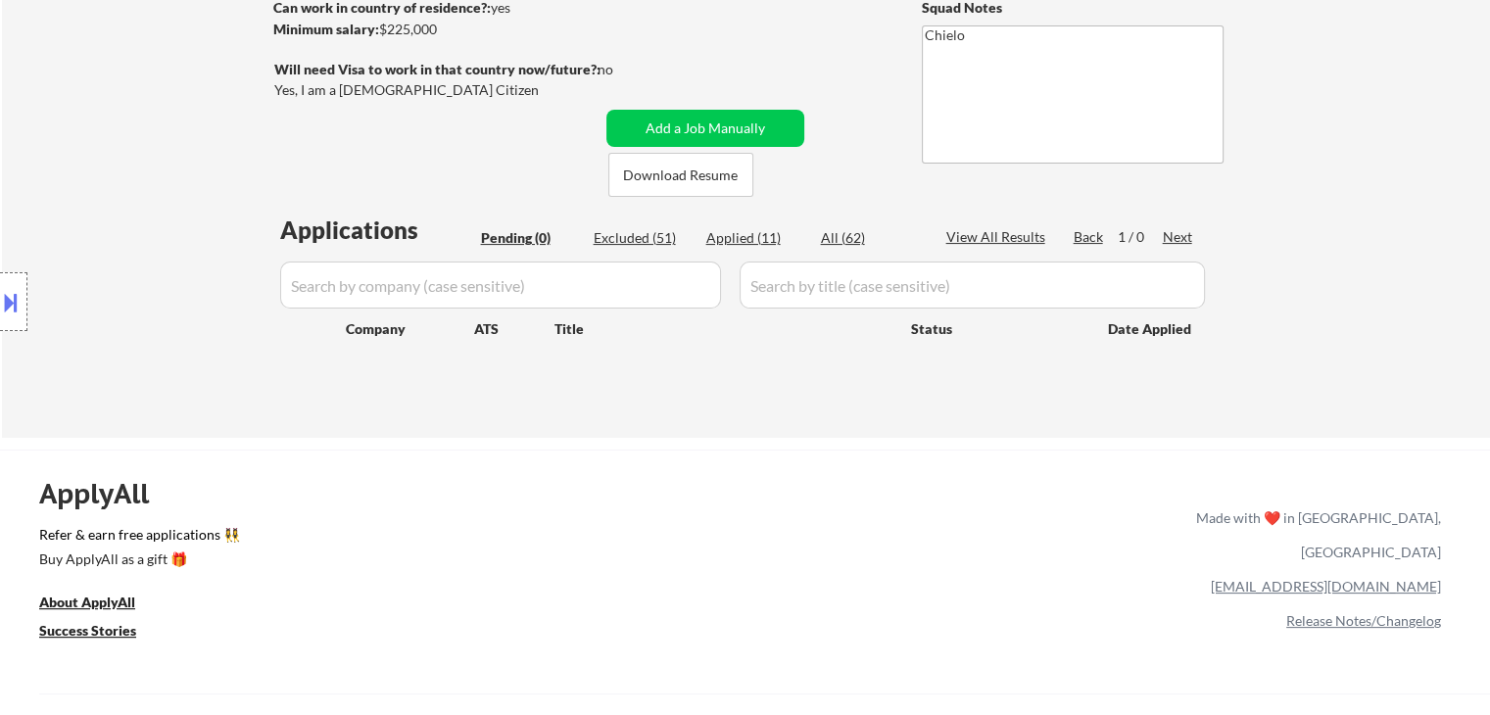
scroll to position [0, 0]
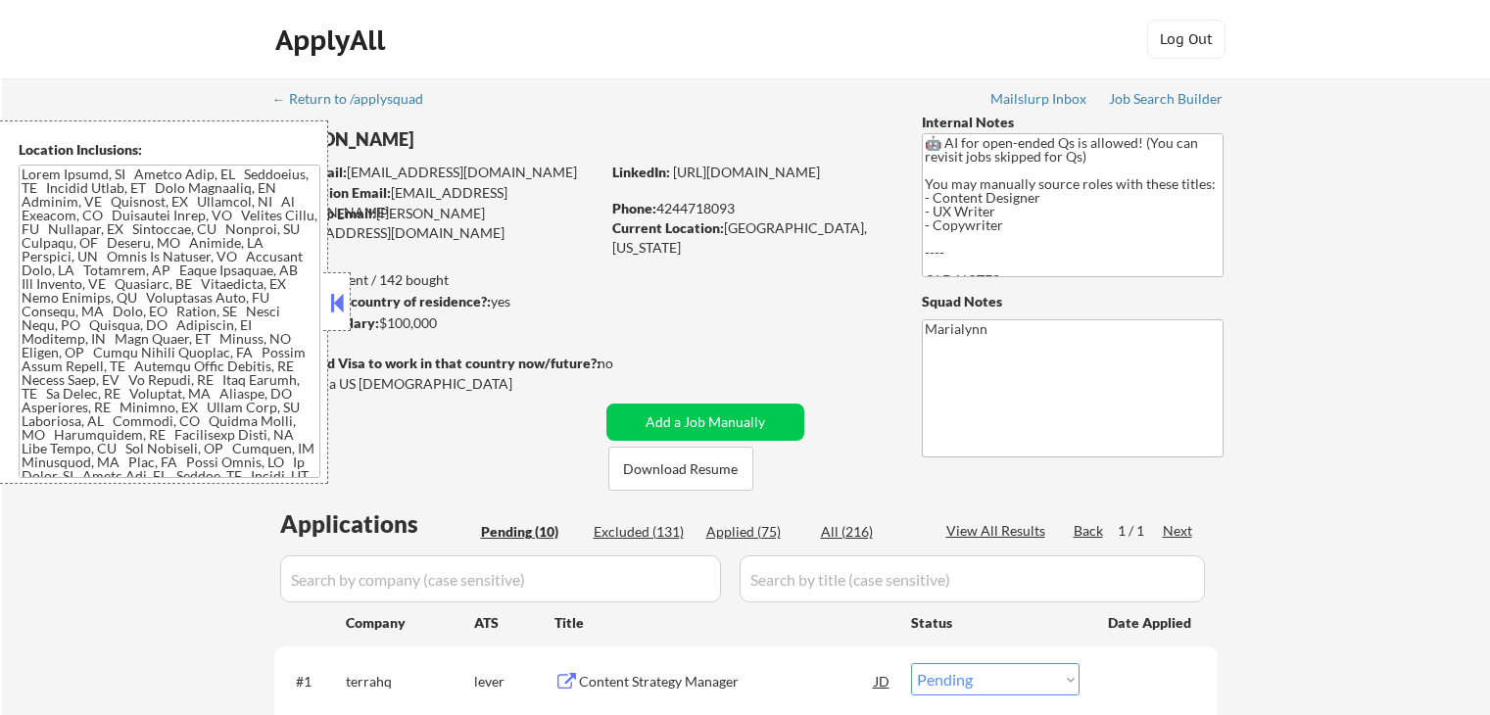
select select ""pending""
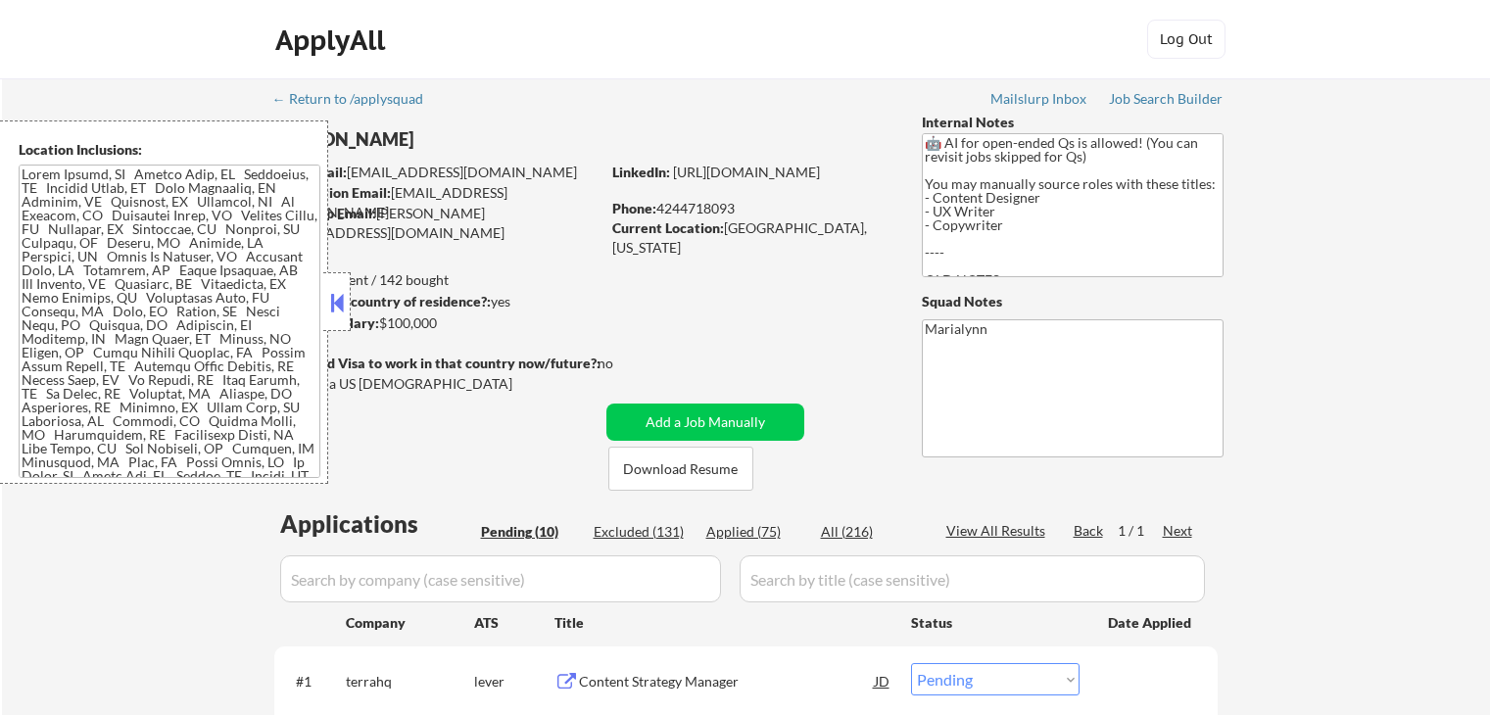
select select ""pending""
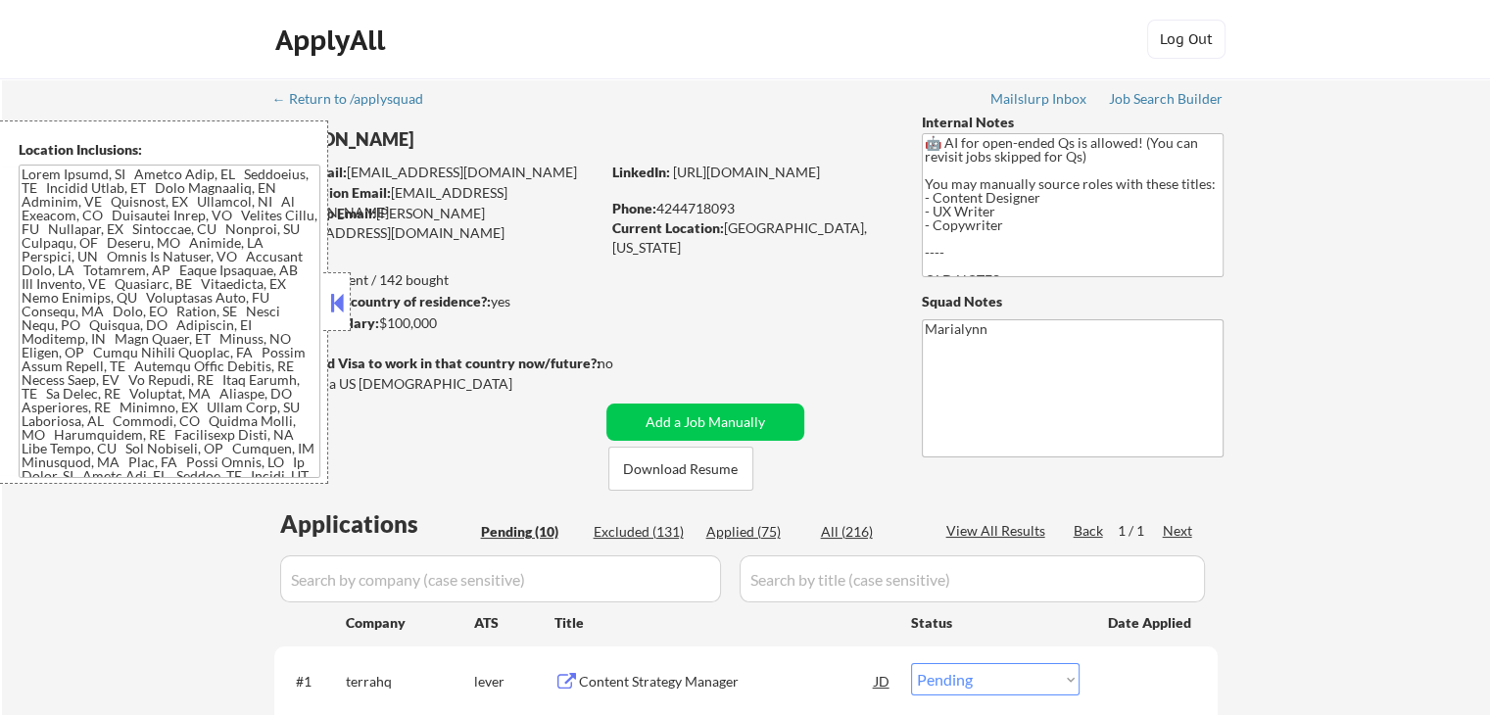
drag, startPoint x: 332, startPoint y: 307, endPoint x: 405, endPoint y: 310, distance: 73.6
click at [333, 307] on button at bounding box center [337, 302] width 22 height 29
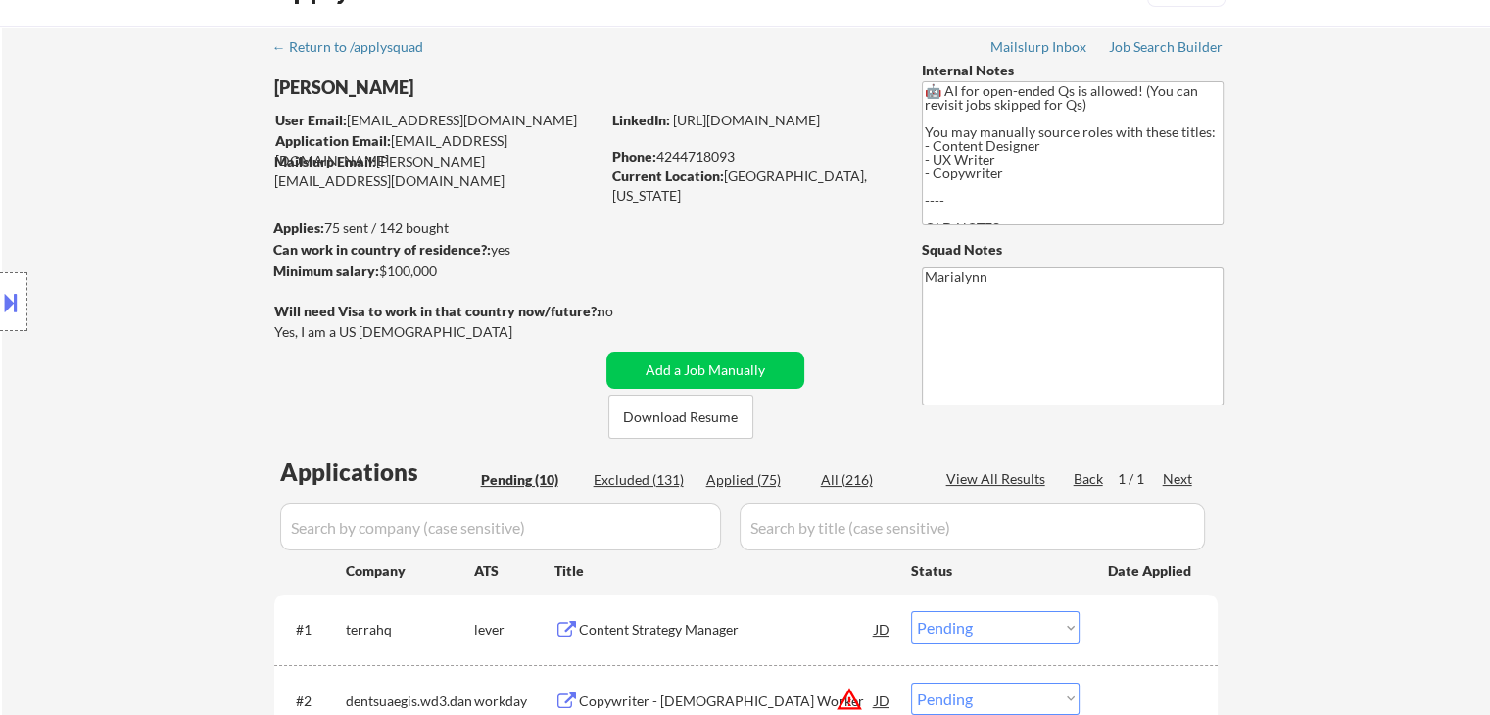
scroll to position [196, 0]
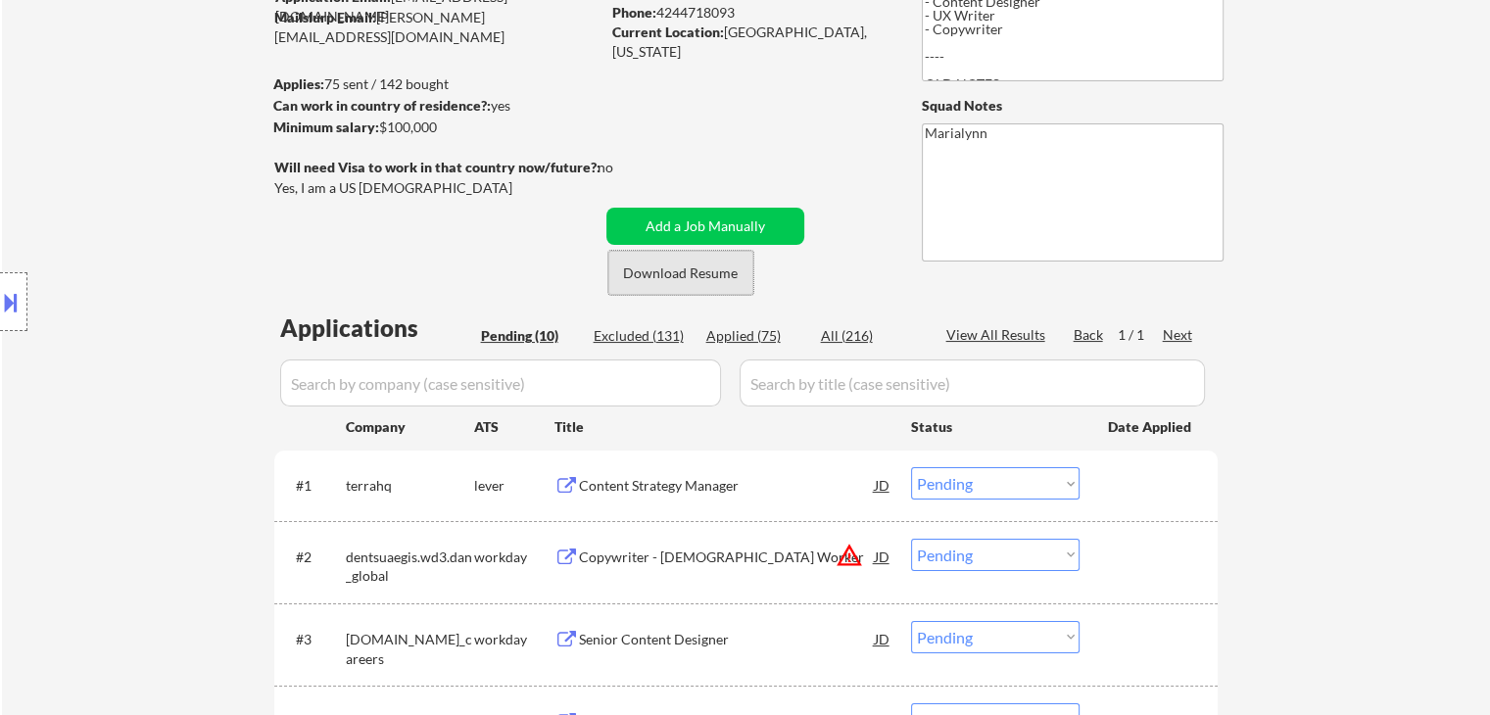
click at [687, 278] on button "Download Resume" at bounding box center [680, 273] width 145 height 44
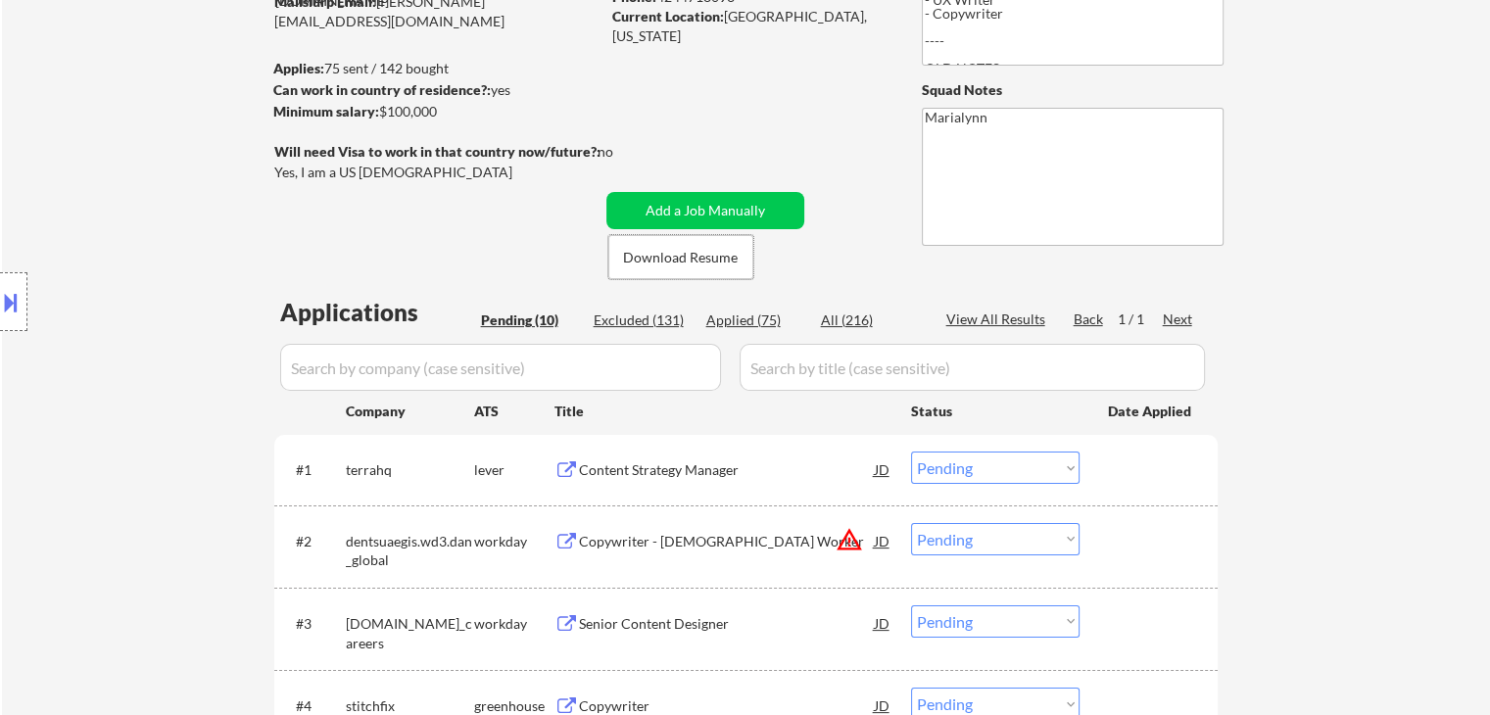
scroll to position [588, 0]
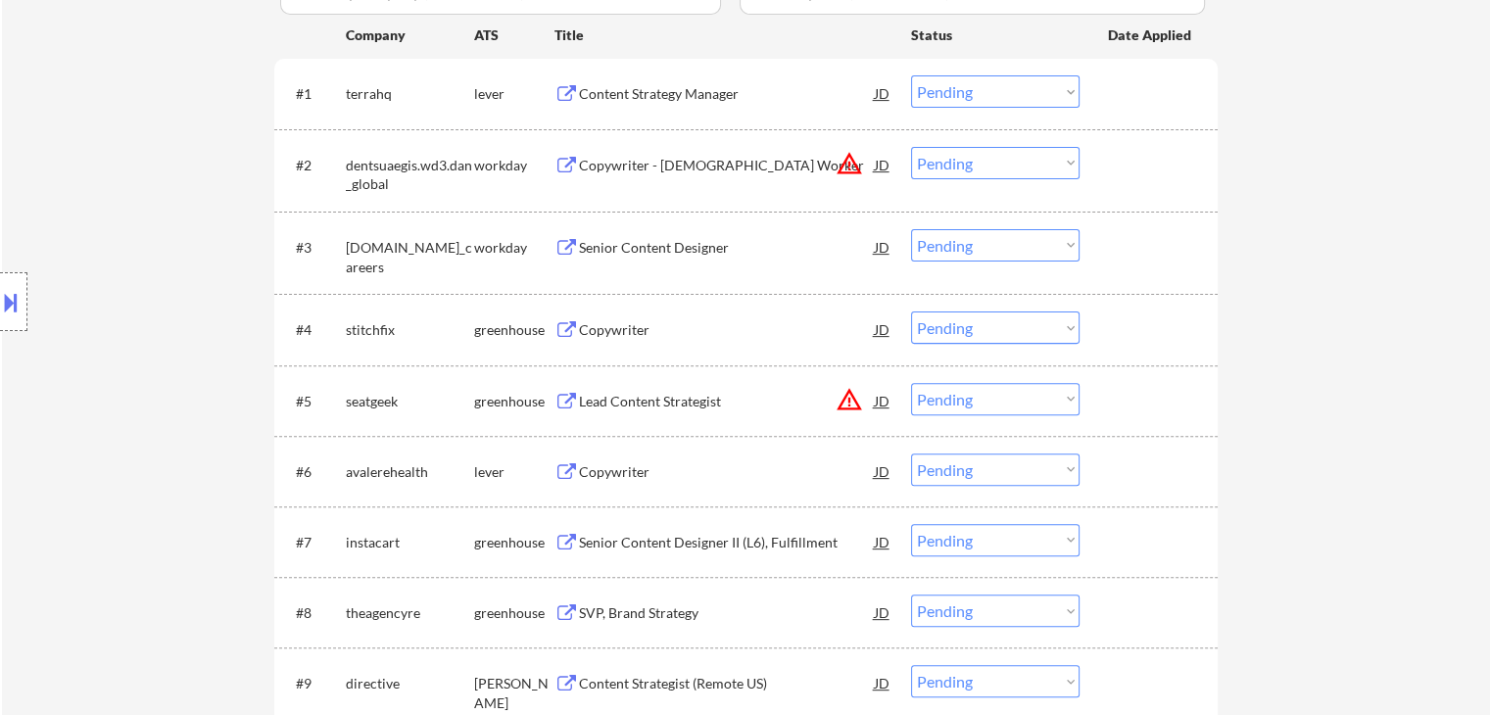
click at [659, 84] on div "Content Strategy Manager" at bounding box center [727, 94] width 296 height 20
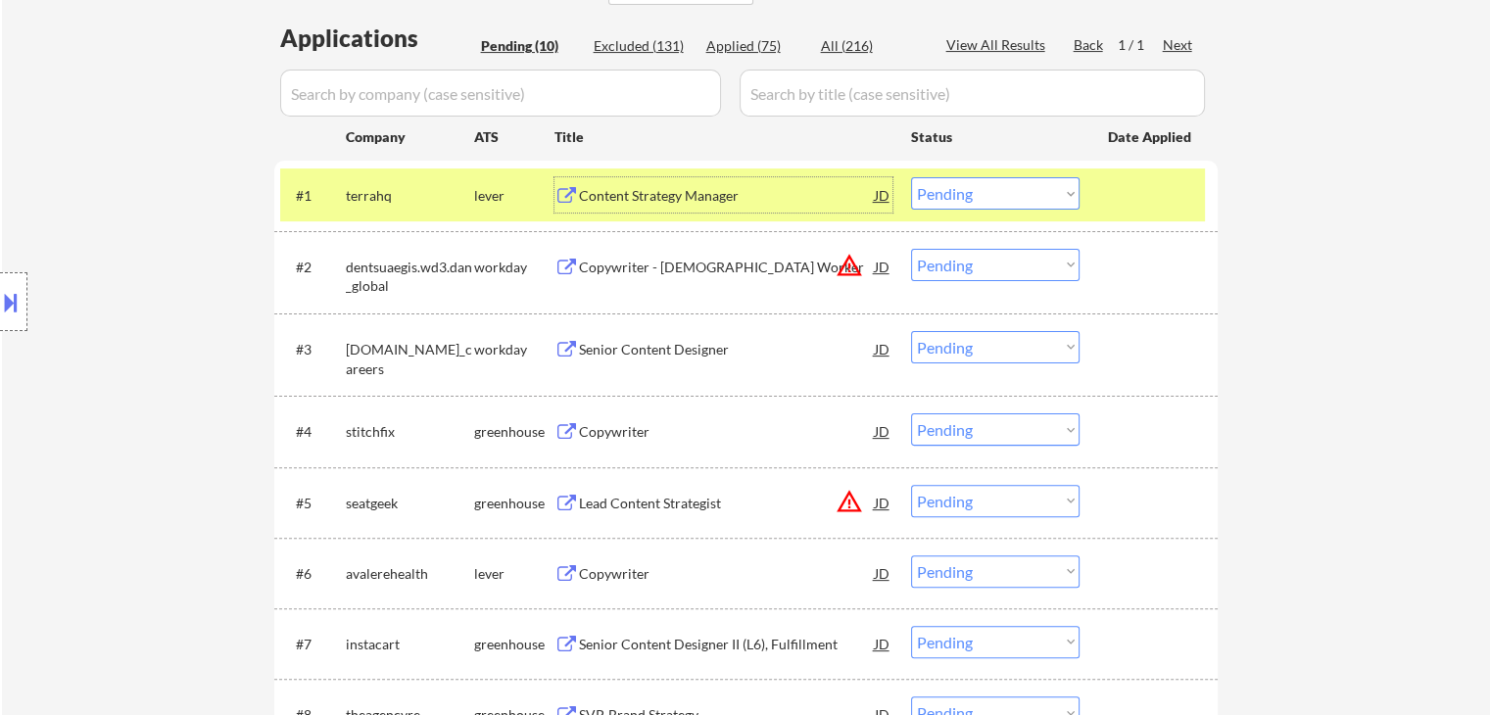
scroll to position [490, 0]
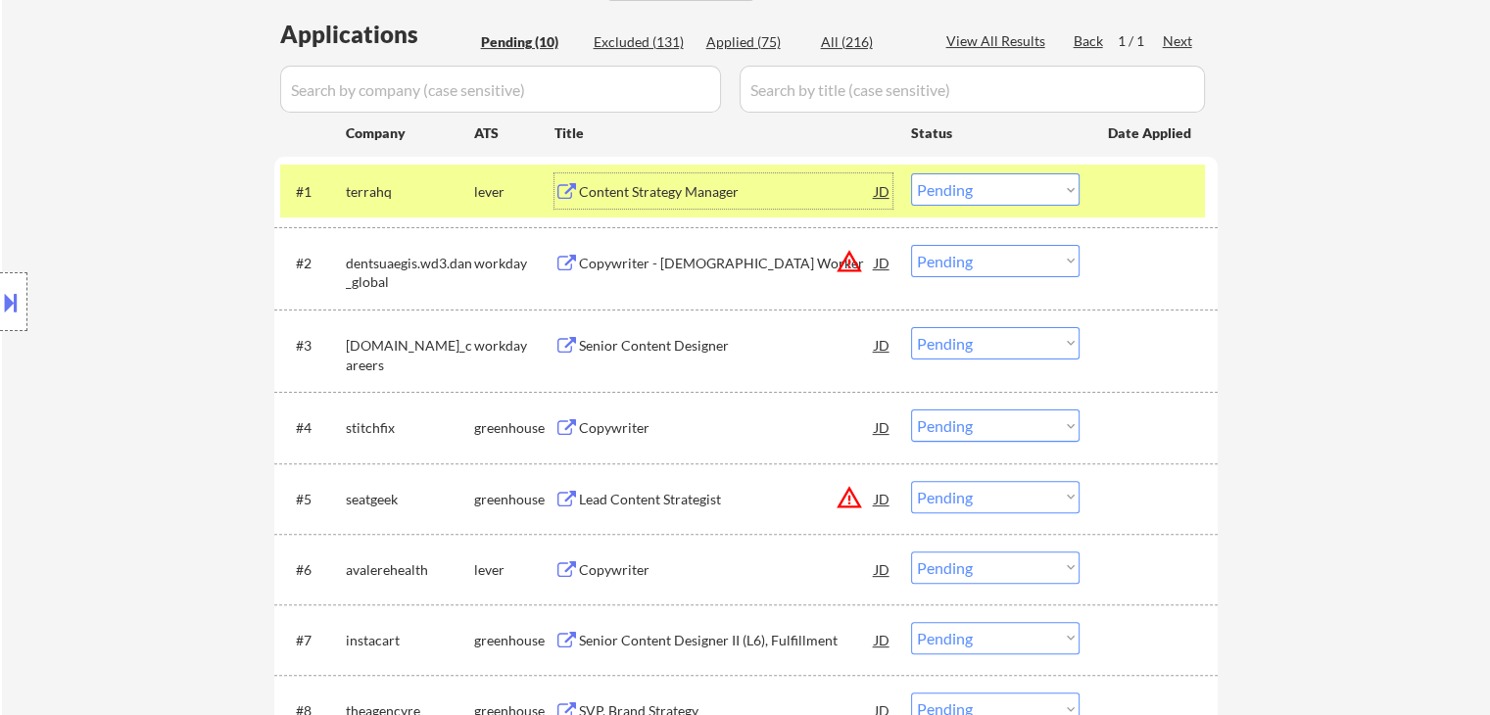
click at [611, 355] on div "Senior Content Designer" at bounding box center [727, 344] width 296 height 35
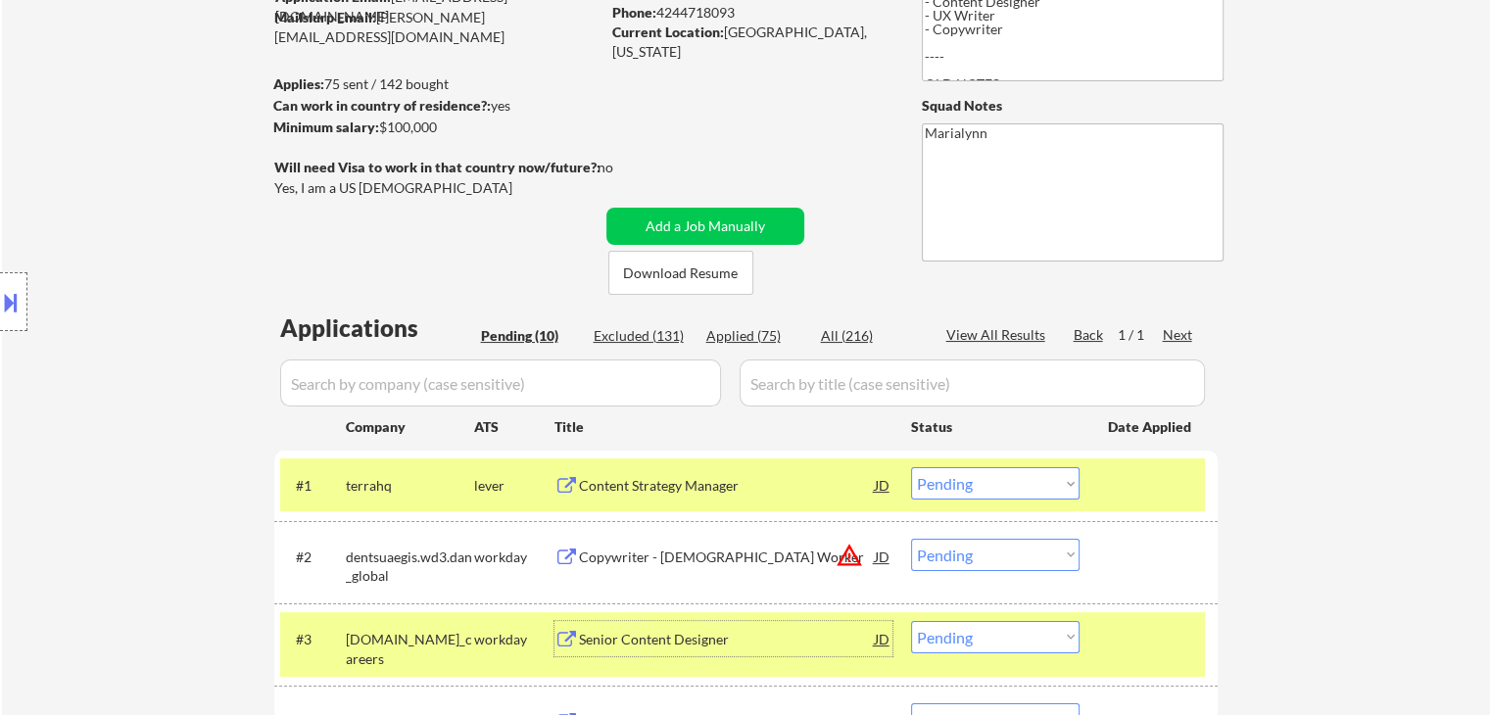
scroll to position [294, 0]
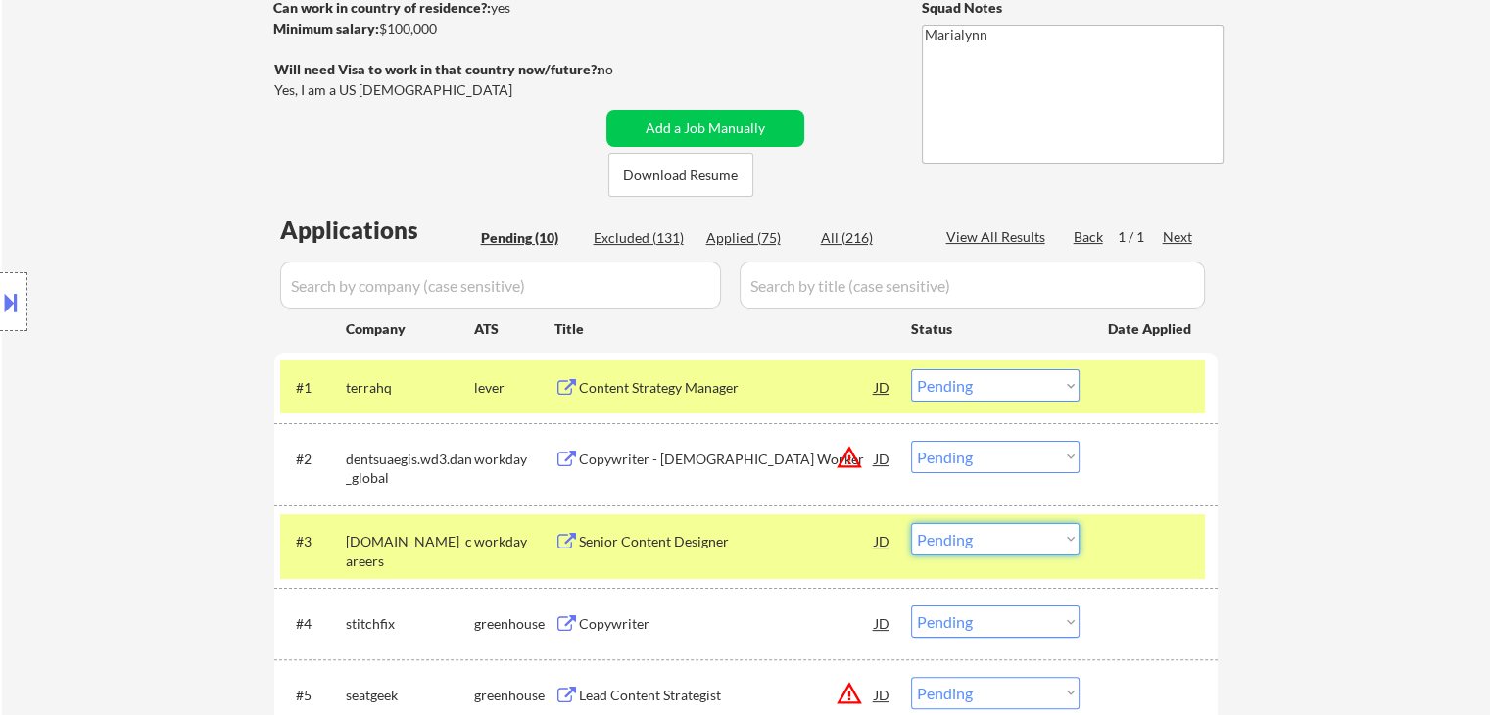
click at [1050, 545] on select "Choose an option... Pending Applied Excluded (Questions) Excluded (Expired) Exc…" at bounding box center [995, 539] width 168 height 32
select select ""applied""
click at [911, 523] on select "Choose an option... Pending Applied Excluded (Questions) Excluded (Expired) Exc…" at bounding box center [995, 539] width 168 height 32
click at [995, 381] on select "Choose an option... Pending Applied Excluded (Questions) Excluded (Expired) Exc…" at bounding box center [995, 385] width 168 height 32
select select ""excluded""
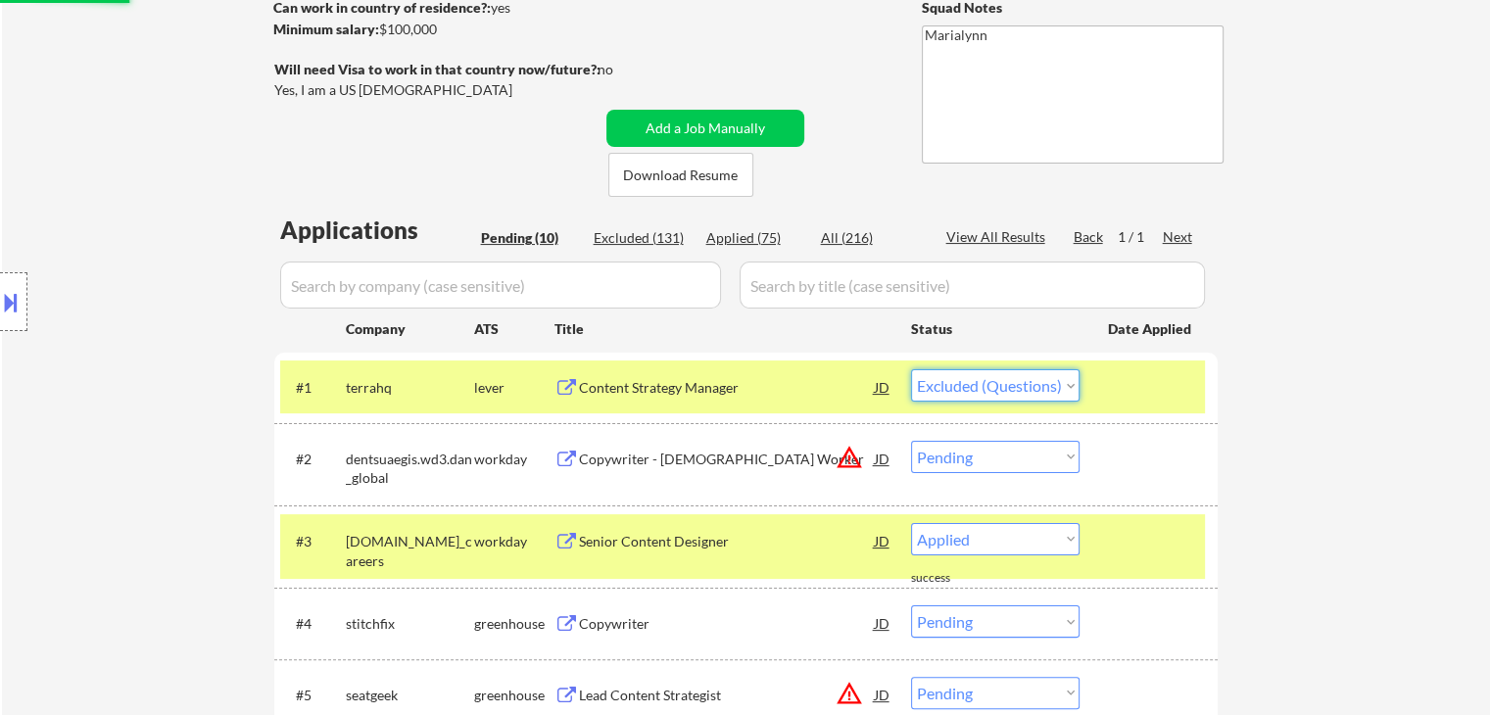
click at [911, 369] on select "Choose an option... Pending Applied Excluded (Questions) Excluded (Expired) Exc…" at bounding box center [995, 385] width 168 height 32
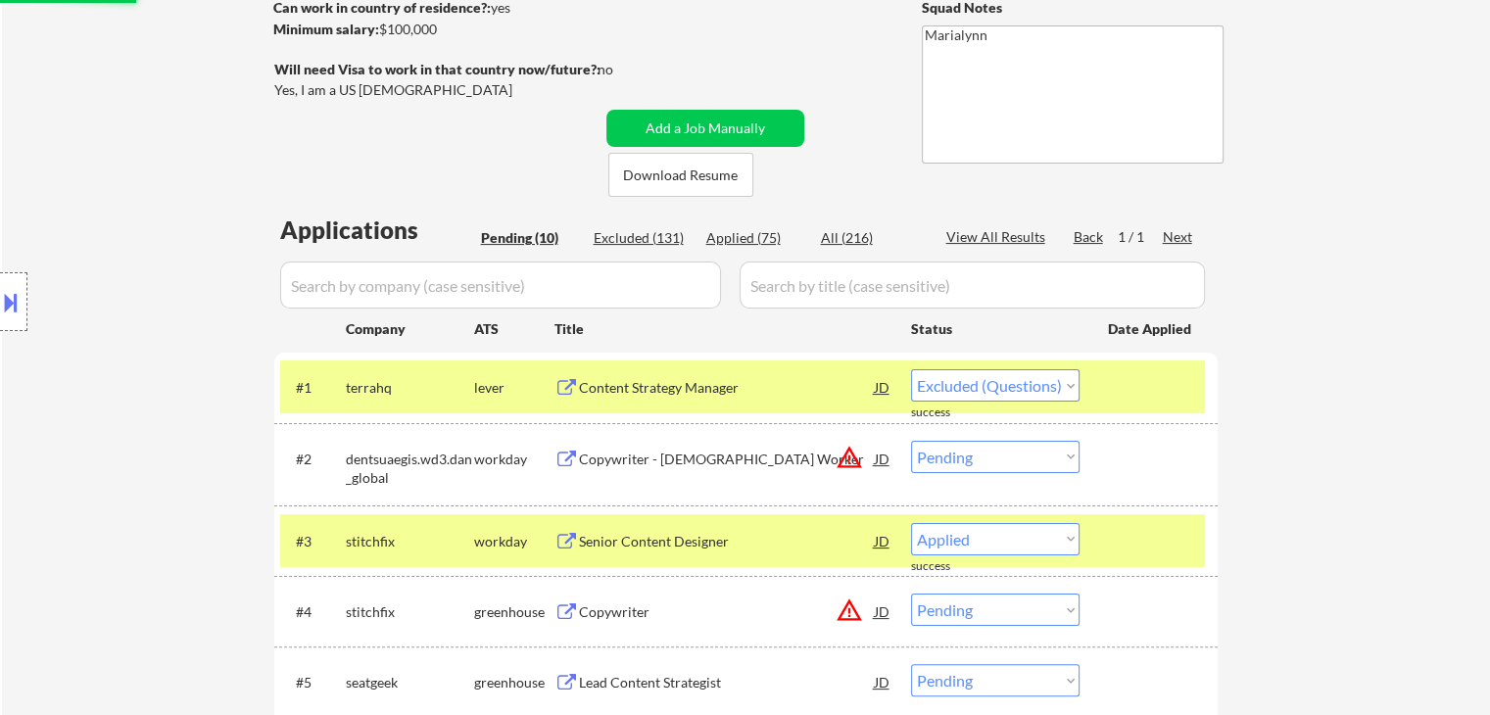
select select ""pending""
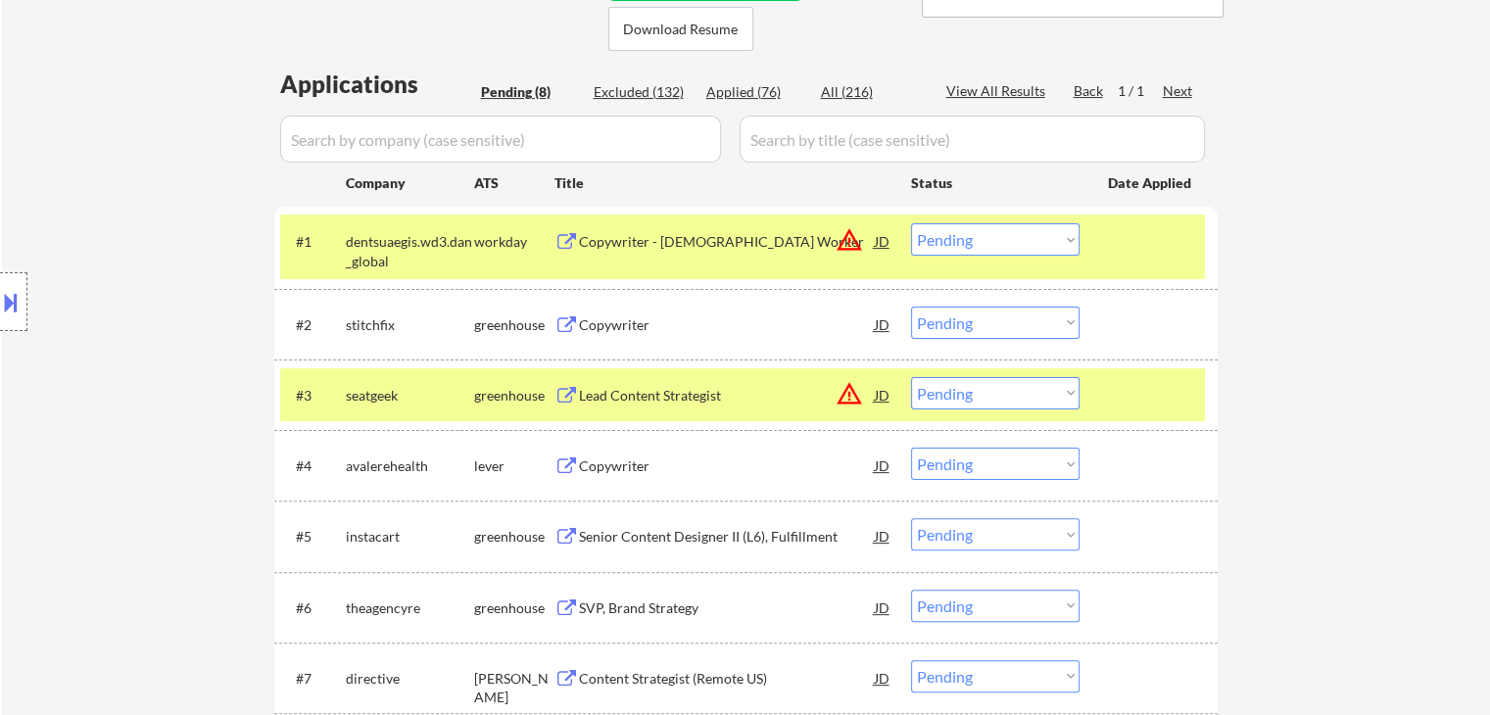
scroll to position [490, 0]
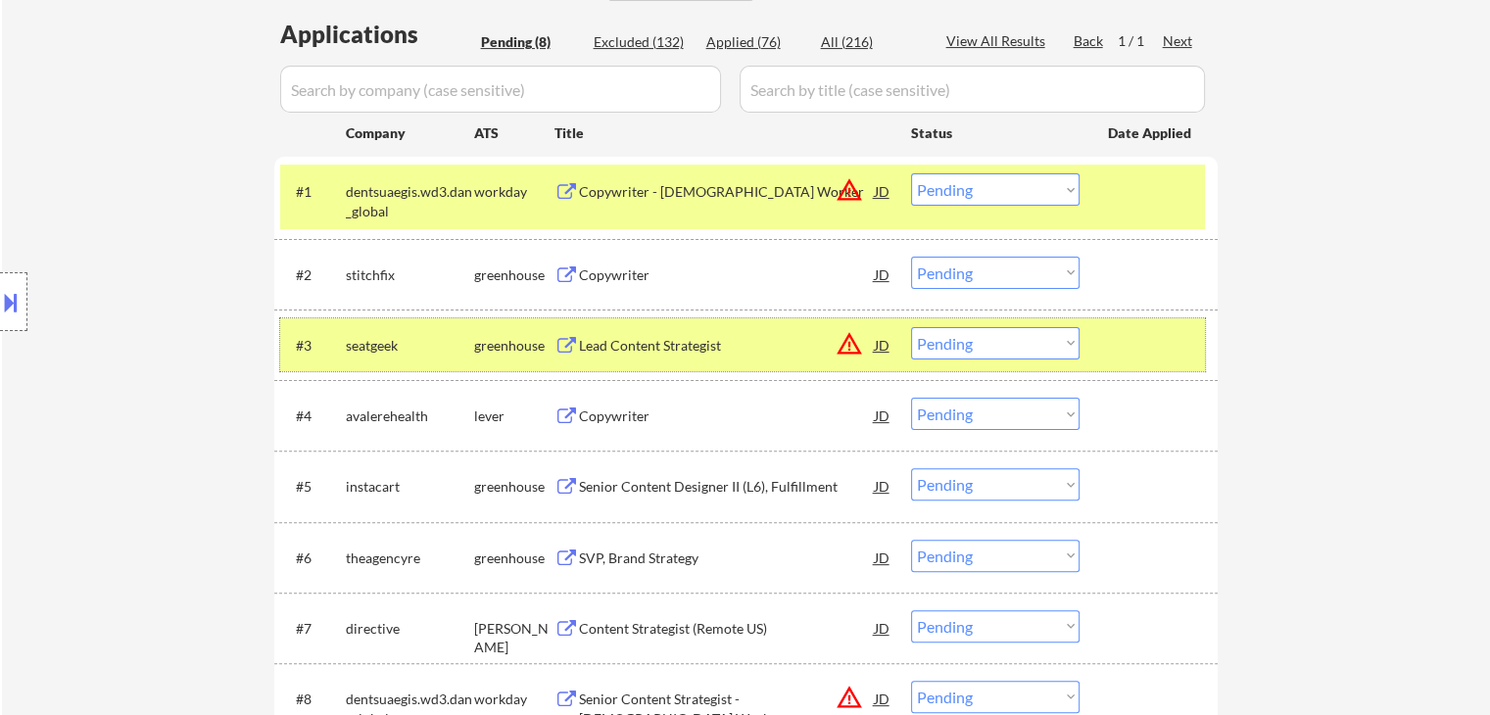
drag, startPoint x: 468, startPoint y: 368, endPoint x: 448, endPoint y: 275, distance: 95.3
click at [458, 354] on div "#3 seatgeek greenhouse Lead Content Strategist JD warning_amber Choose an optio…" at bounding box center [742, 344] width 924 height 53
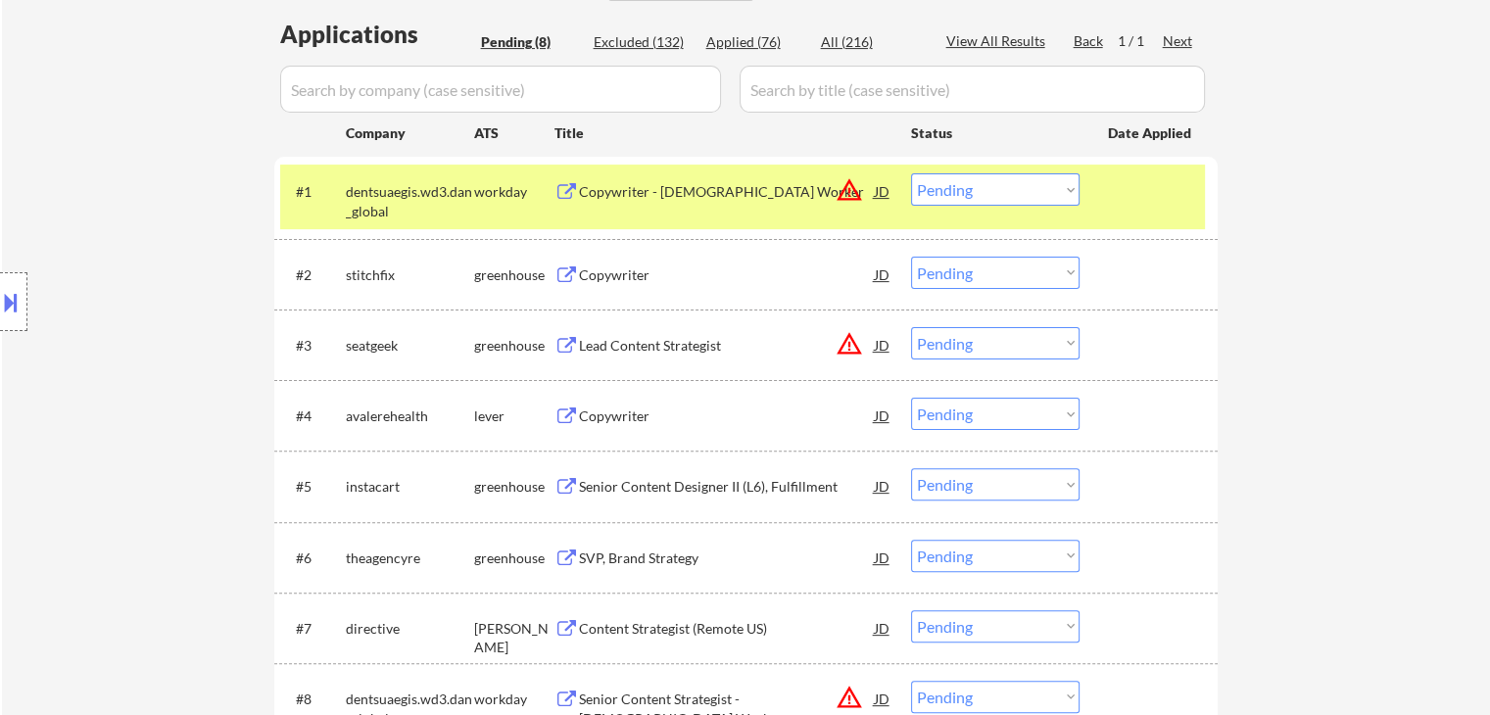
click at [464, 209] on div "dentsuaegis.wd3.dan_global" at bounding box center [410, 201] width 128 height 38
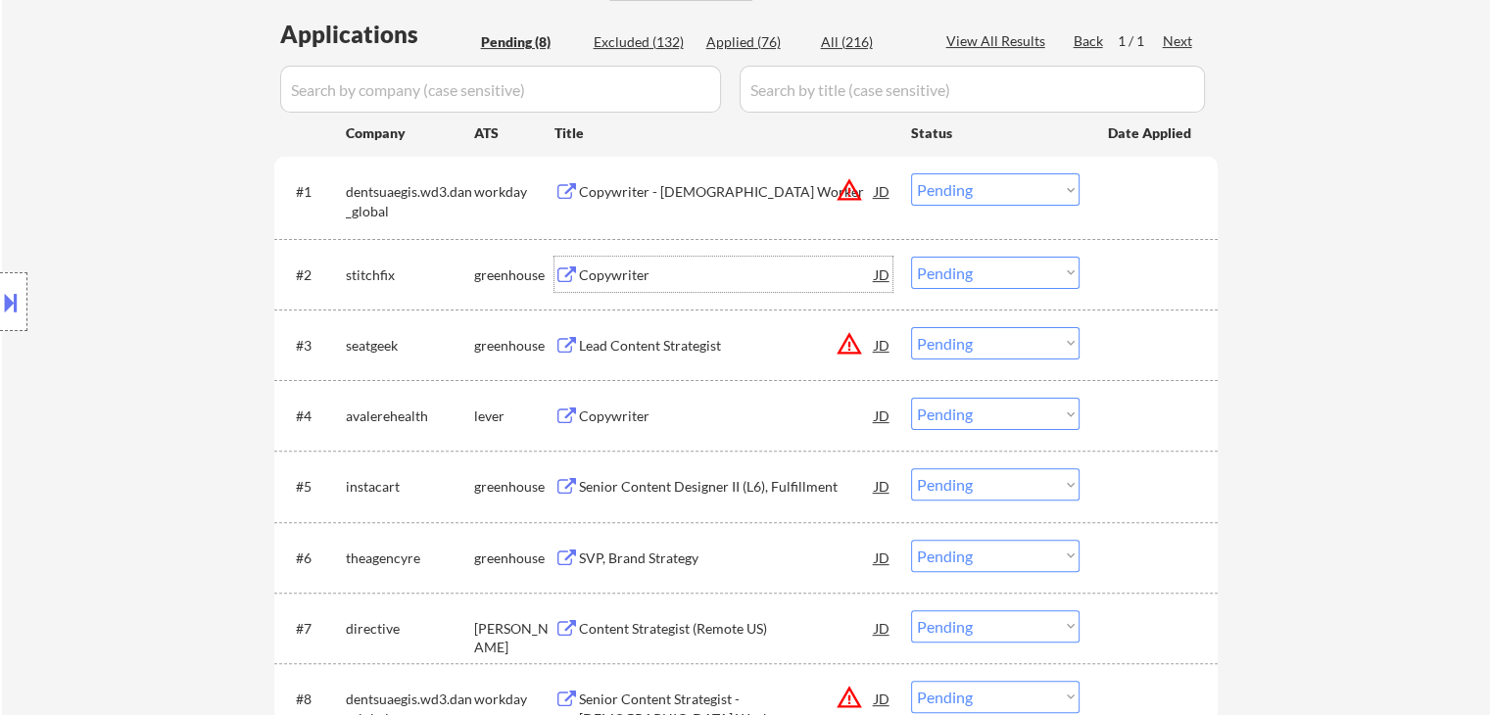
click at [598, 277] on div "Copywriter" at bounding box center [727, 275] width 296 height 20
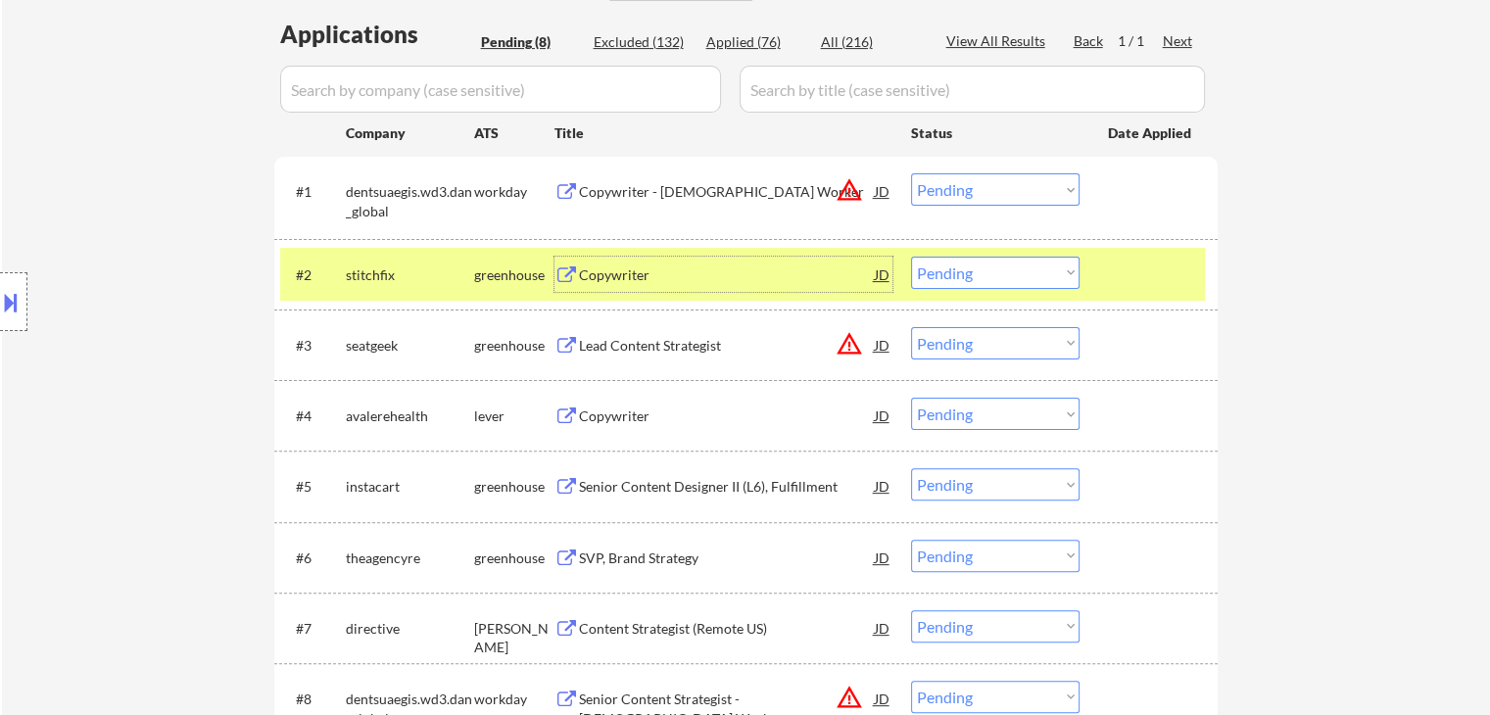
click at [1037, 272] on select "Choose an option... Pending Applied Excluded (Questions) Excluded (Expired) Exc…" at bounding box center [995, 273] width 168 height 32
click at [911, 257] on select "Choose an option... Pending Applied Excluded (Questions) Excluded (Expired) Exc…" at bounding box center [995, 273] width 168 height 32
select select ""pending""
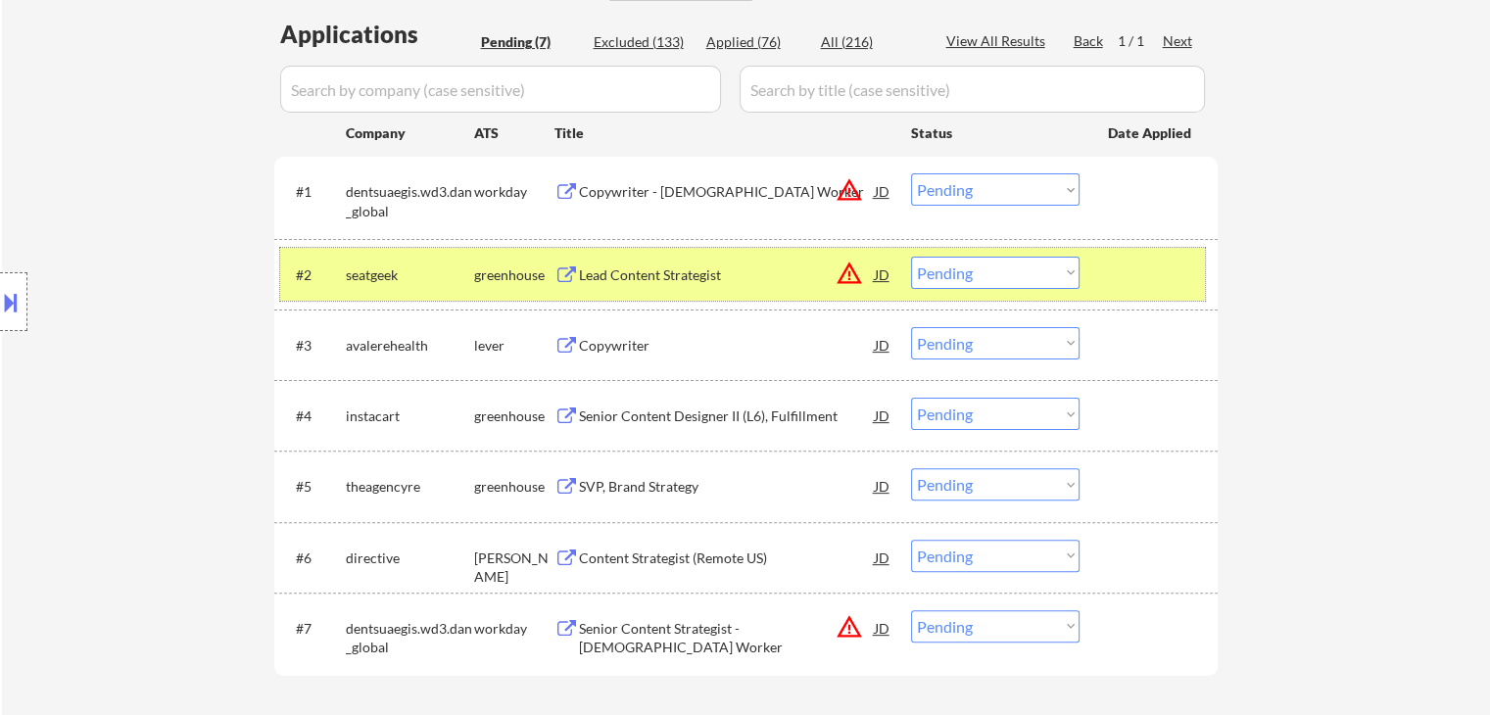
click at [509, 263] on div "greenhouse" at bounding box center [514, 274] width 80 height 35
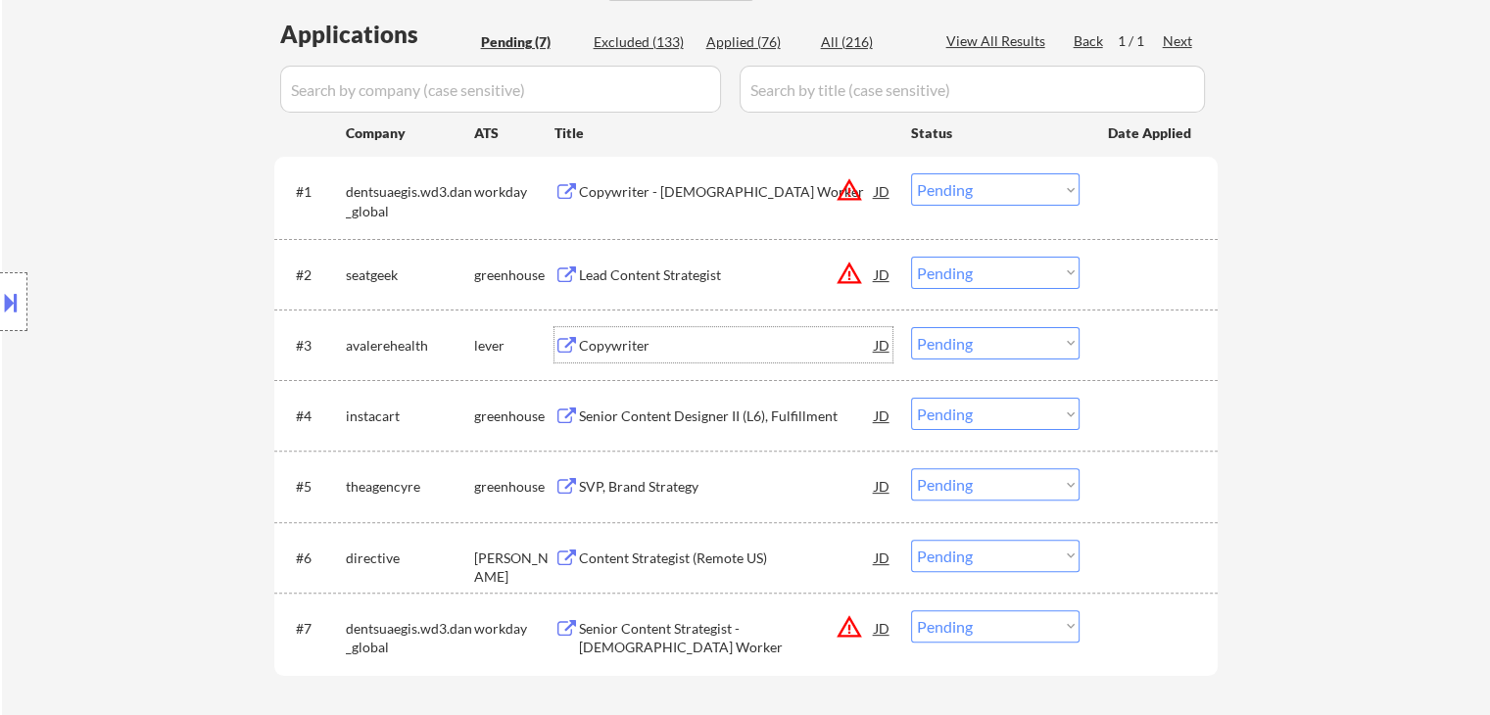
click at [603, 337] on div "Copywriter" at bounding box center [727, 346] width 296 height 20
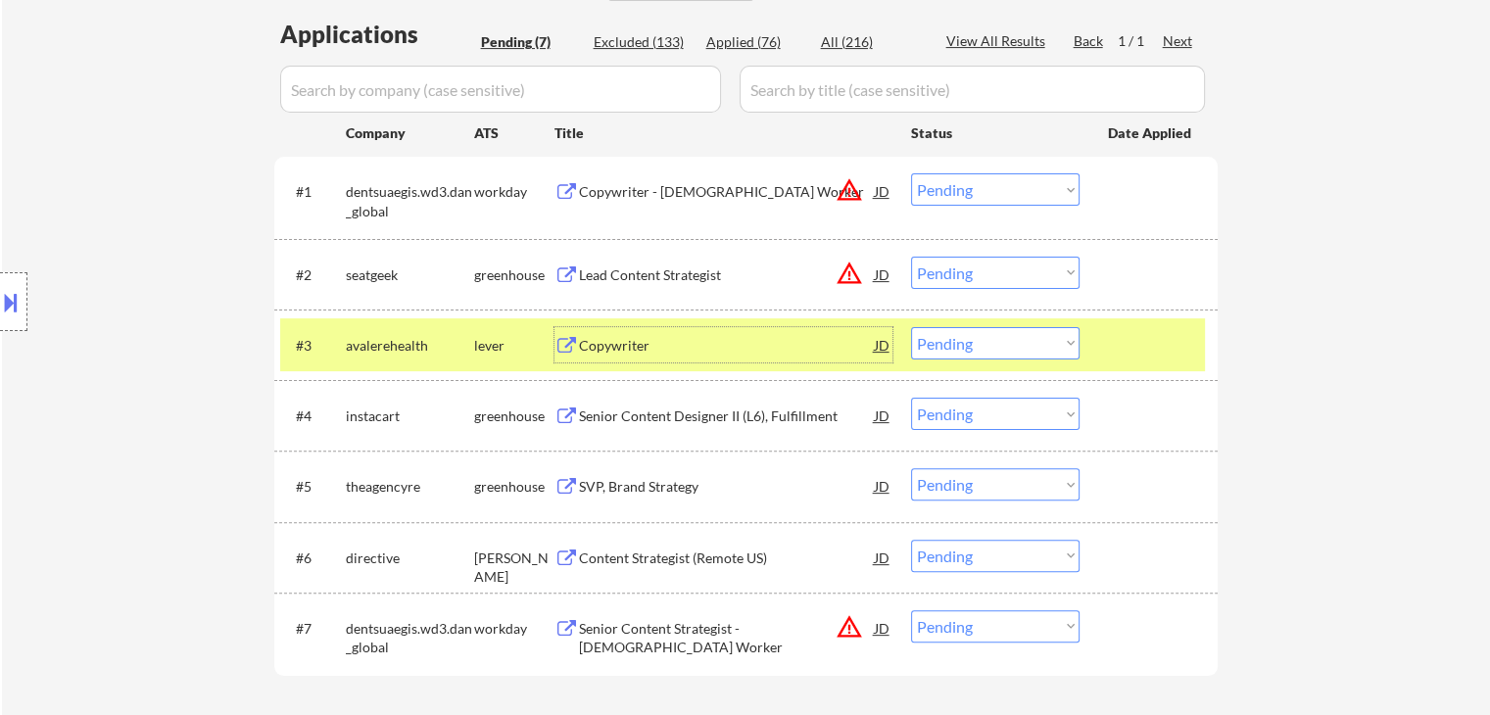
click at [989, 344] on select "Choose an option... Pending Applied Excluded (Questions) Excluded (Expired) Exc…" at bounding box center [995, 343] width 168 height 32
click at [911, 327] on select "Choose an option... Pending Applied Excluded (Questions) Excluded (Expired) Exc…" at bounding box center [995, 343] width 168 height 32
select select ""pending""
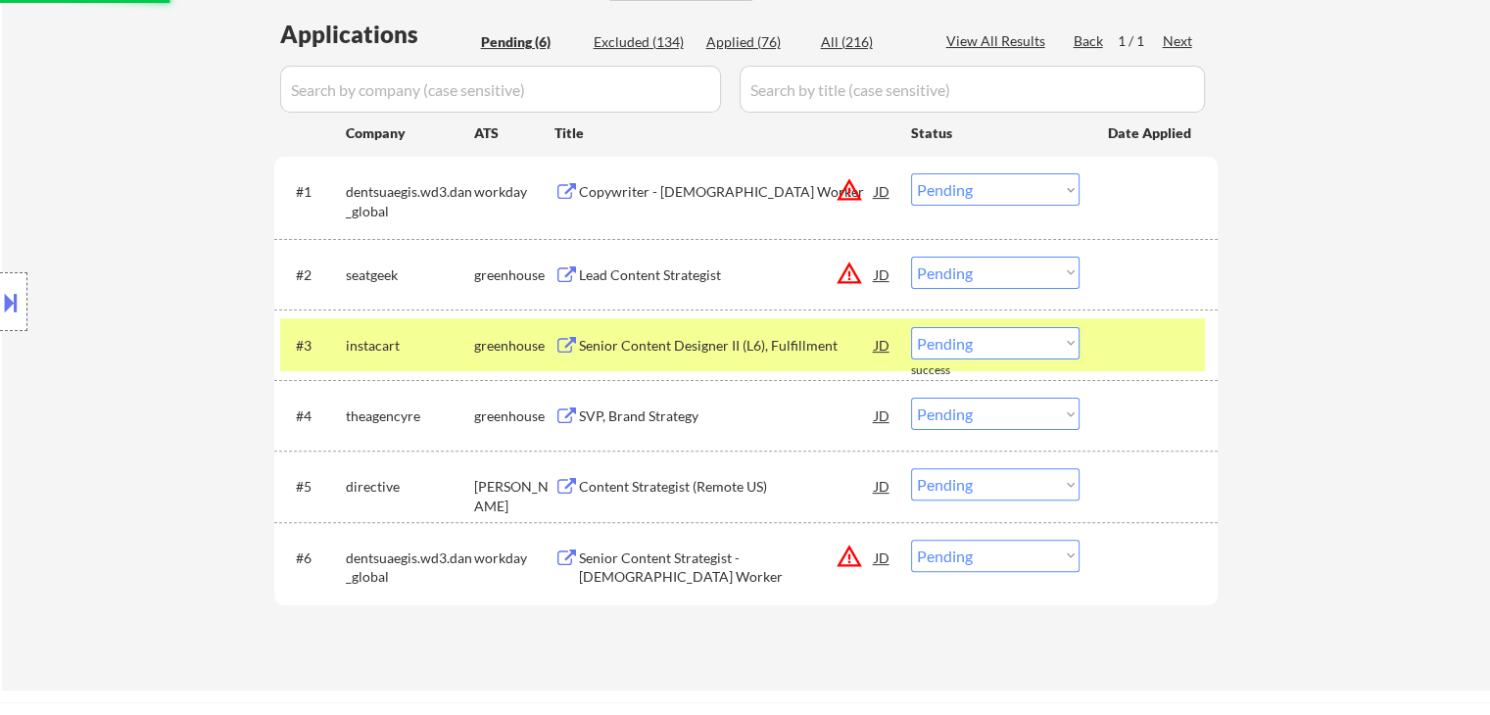
click at [960, 346] on select "Choose an option... Pending Applied Excluded (Questions) Excluded (Expired) Exc…" at bounding box center [995, 343] width 168 height 32
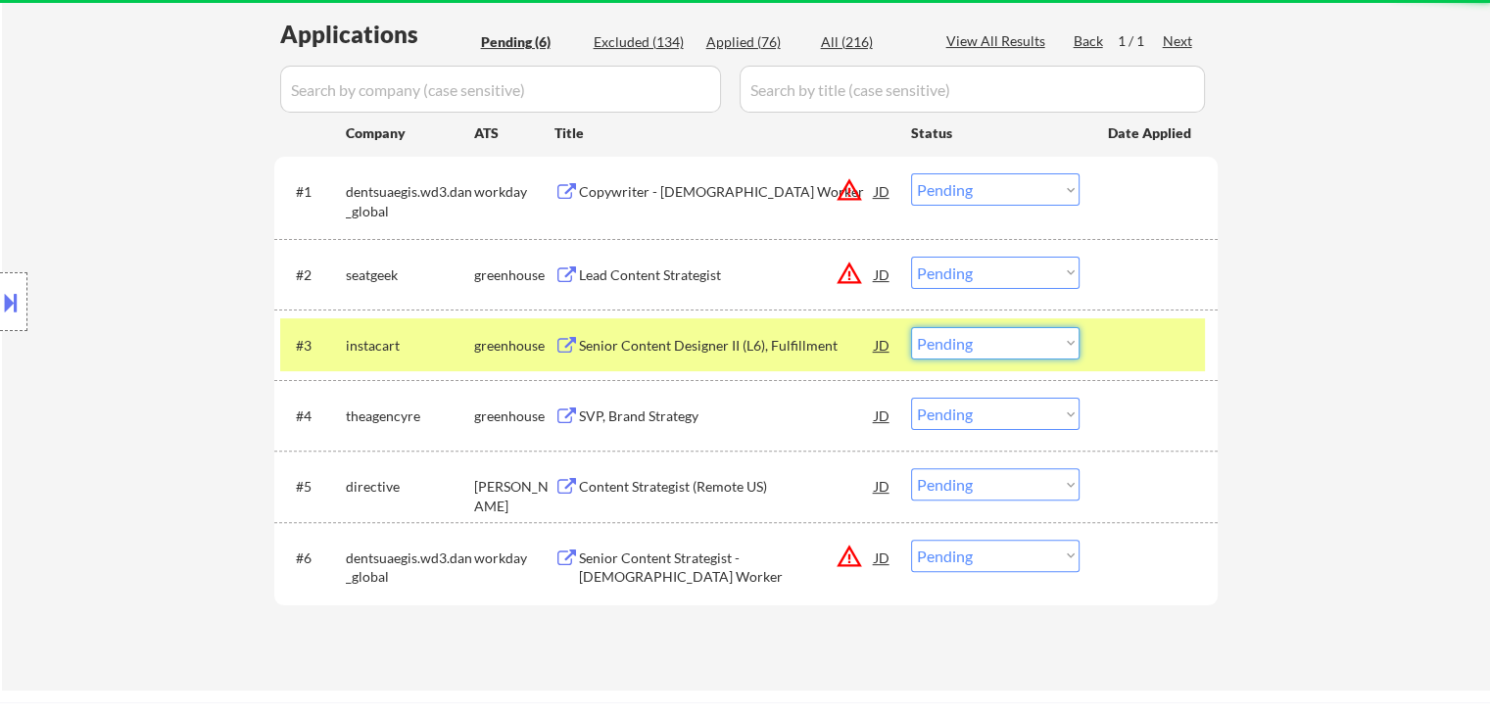
drag, startPoint x: 1389, startPoint y: 437, endPoint x: 1318, endPoint y: 356, distance: 106.9
click at [1370, 418] on div "← Return to /applysquad Mailslurp Inbox Job Search Builder Adam Meery User Emai…" at bounding box center [746, 140] width 1488 height 1102
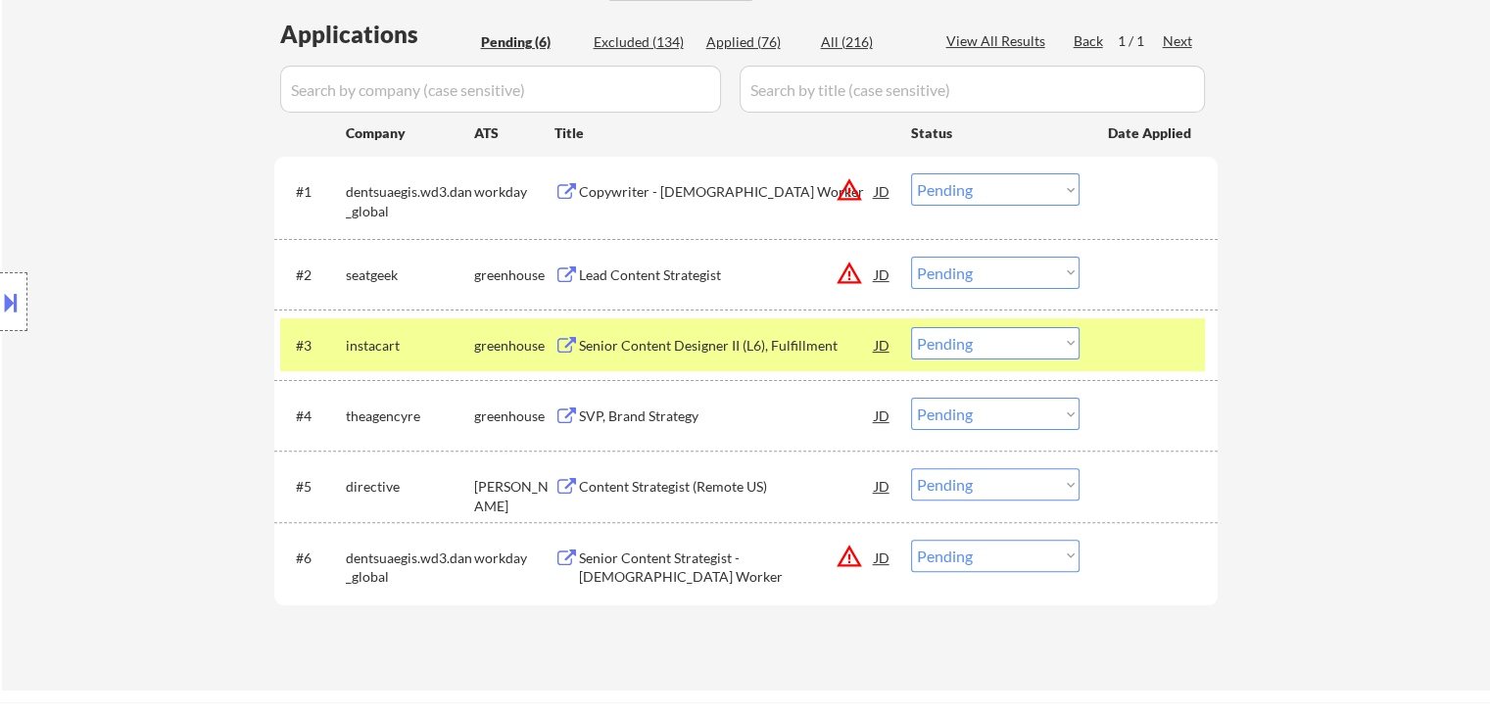
click at [525, 95] on input "input" at bounding box center [500, 89] width 441 height 47
paste input "avalerehealth"
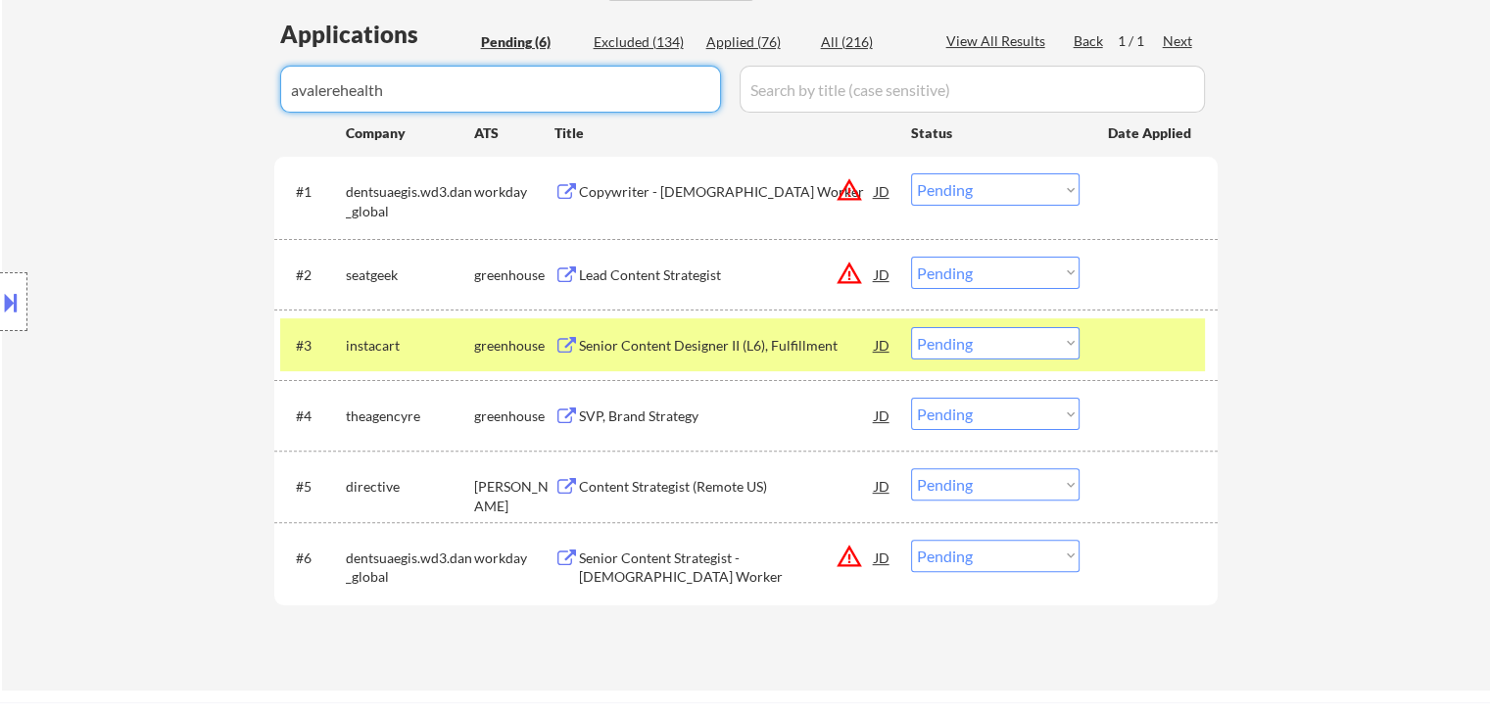
type input "avalerehealth"
click at [861, 43] on div "All (216)" at bounding box center [870, 42] width 98 height 20
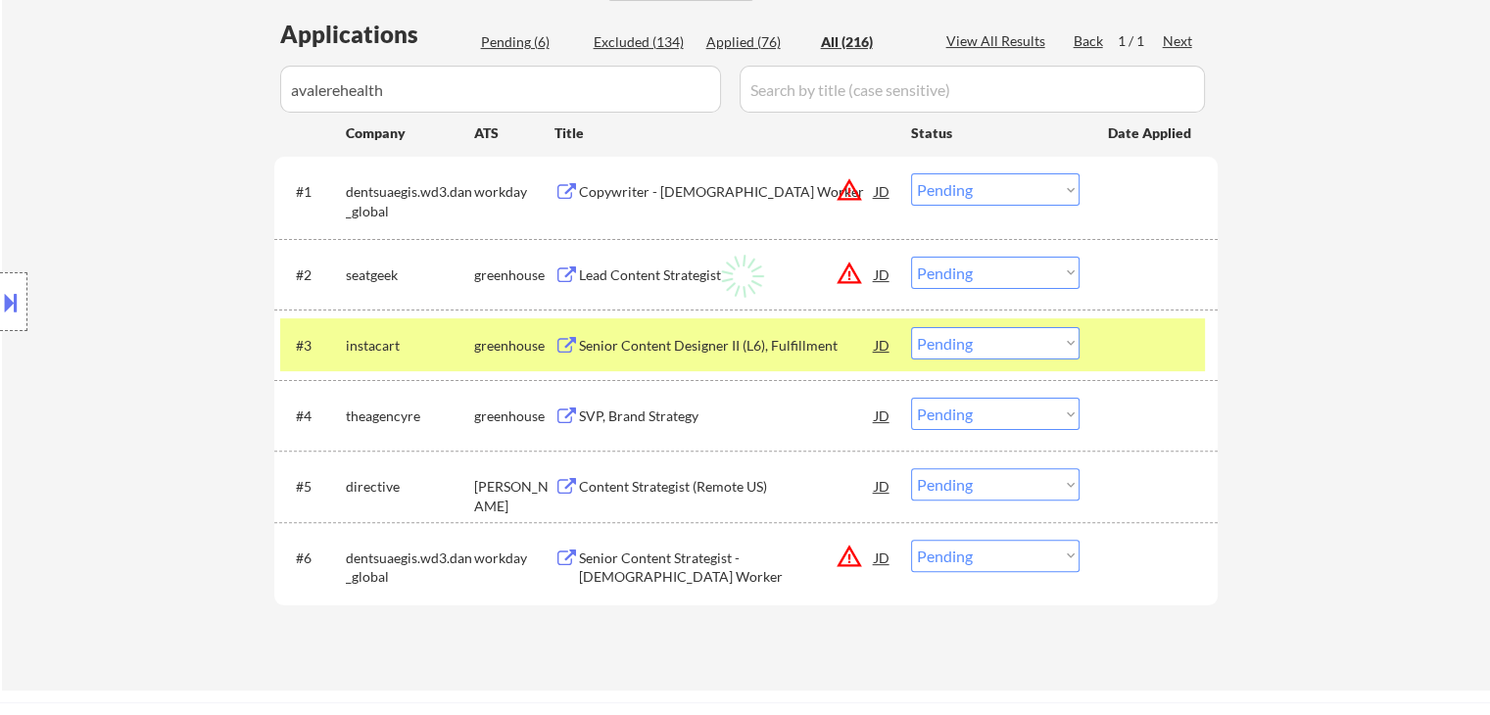
select select ""excluded__blocklist_""
select select ""excluded__bad_match_""
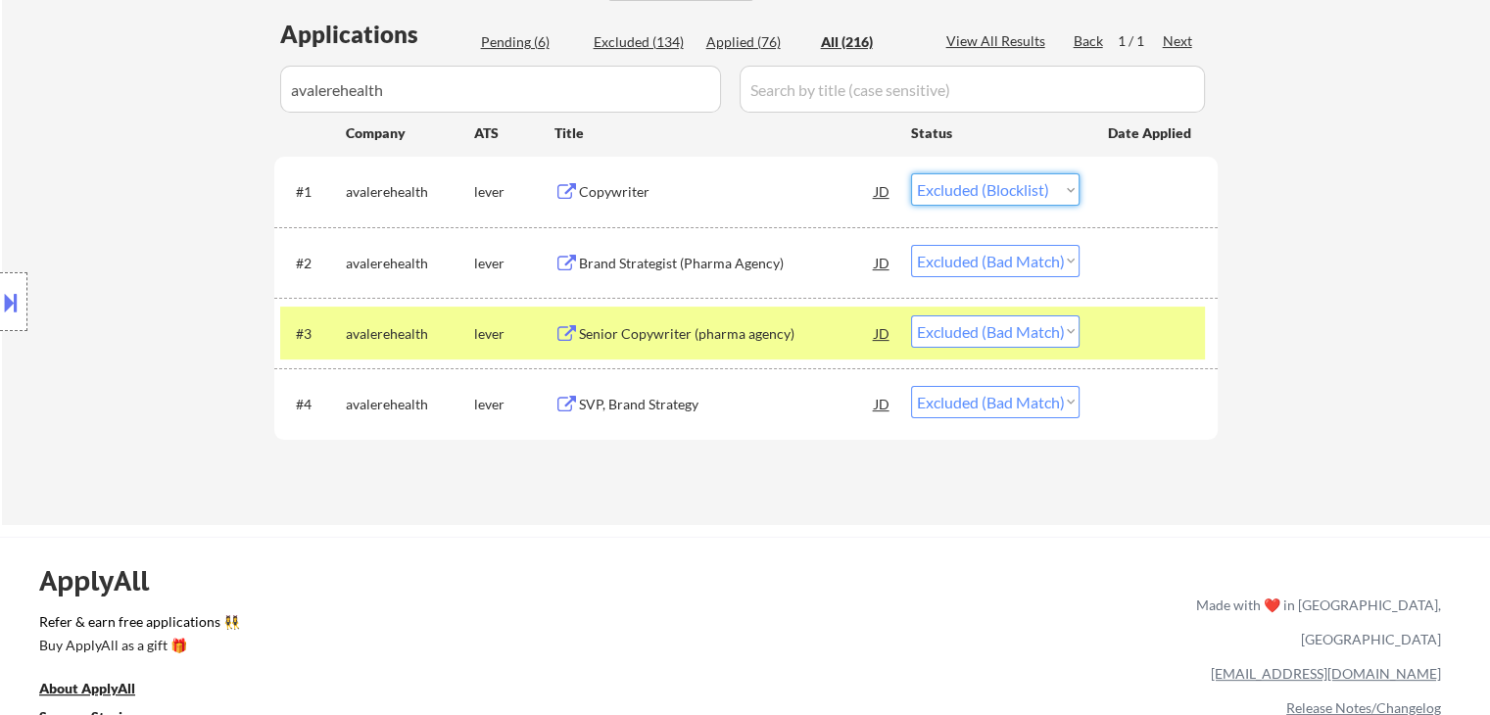
click at [1042, 180] on select "Choose an option... Pending Applied Excluded (Questions) Excluded (Expired) Exc…" at bounding box center [995, 189] width 168 height 32
select select ""excluded__salary_""
click at [911, 173] on select "Choose an option... Pending Applied Excluded (Questions) Excluded (Expired) Exc…" at bounding box center [995, 189] width 168 height 32
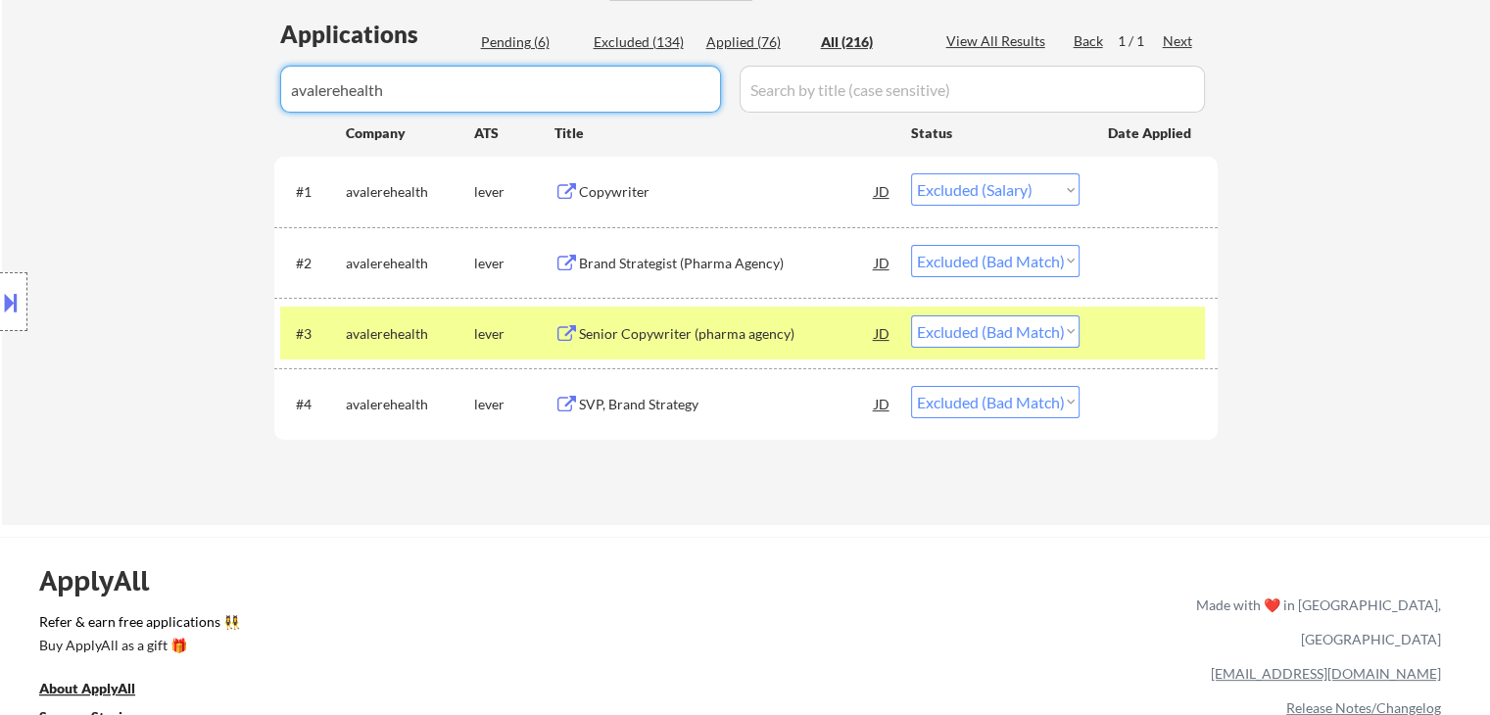
drag, startPoint x: 492, startPoint y: 91, endPoint x: 0, endPoint y: 111, distance: 492.0
click at [0, 104] on div "← Return to /applysquad Mailslurp Inbox Job Search Builder Adam Meery User Emai…" at bounding box center [745, 519] width 1490 height 2018
click at [525, 28] on div "Applications Pending (6) Excluded (134) Applied (76) All (216) View All Results…" at bounding box center [745, 253] width 943 height 470
select select ""applied""
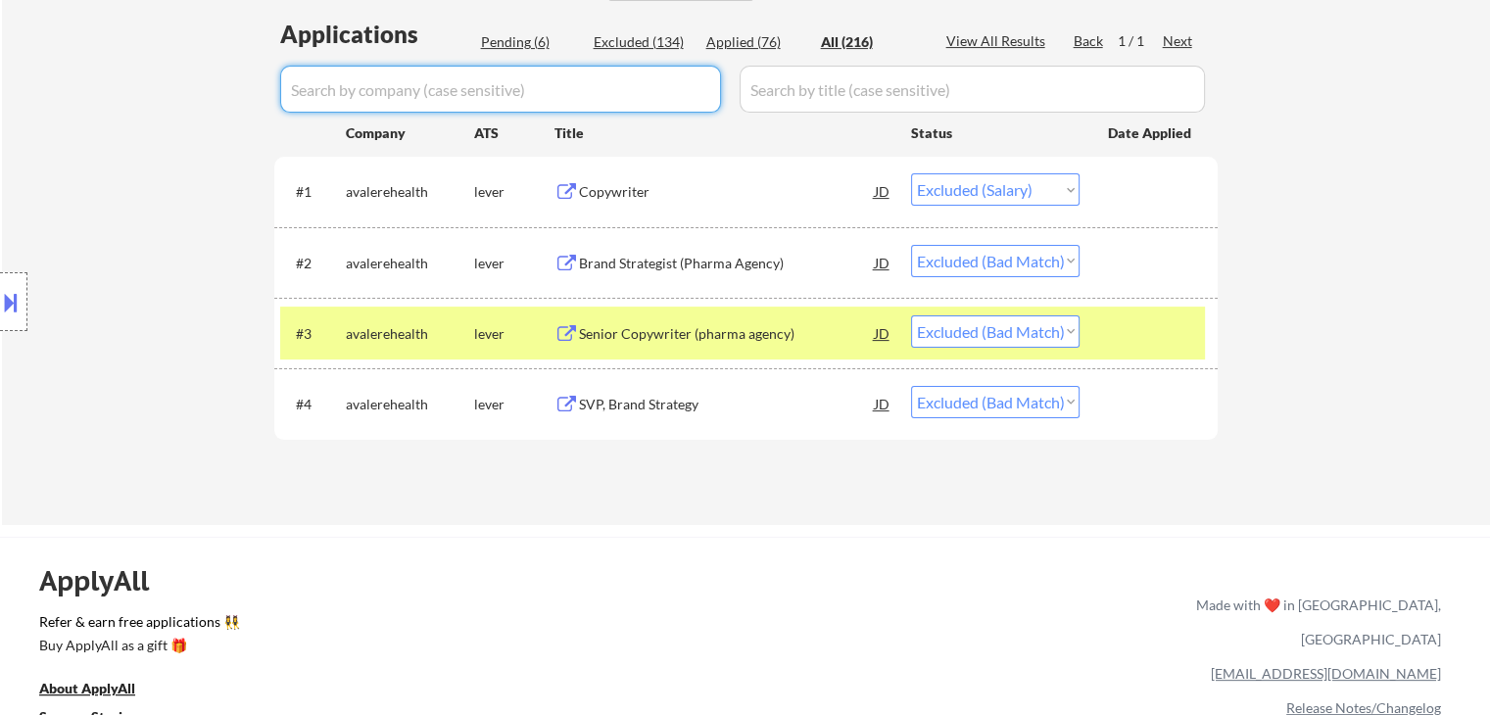
select select ""applied""
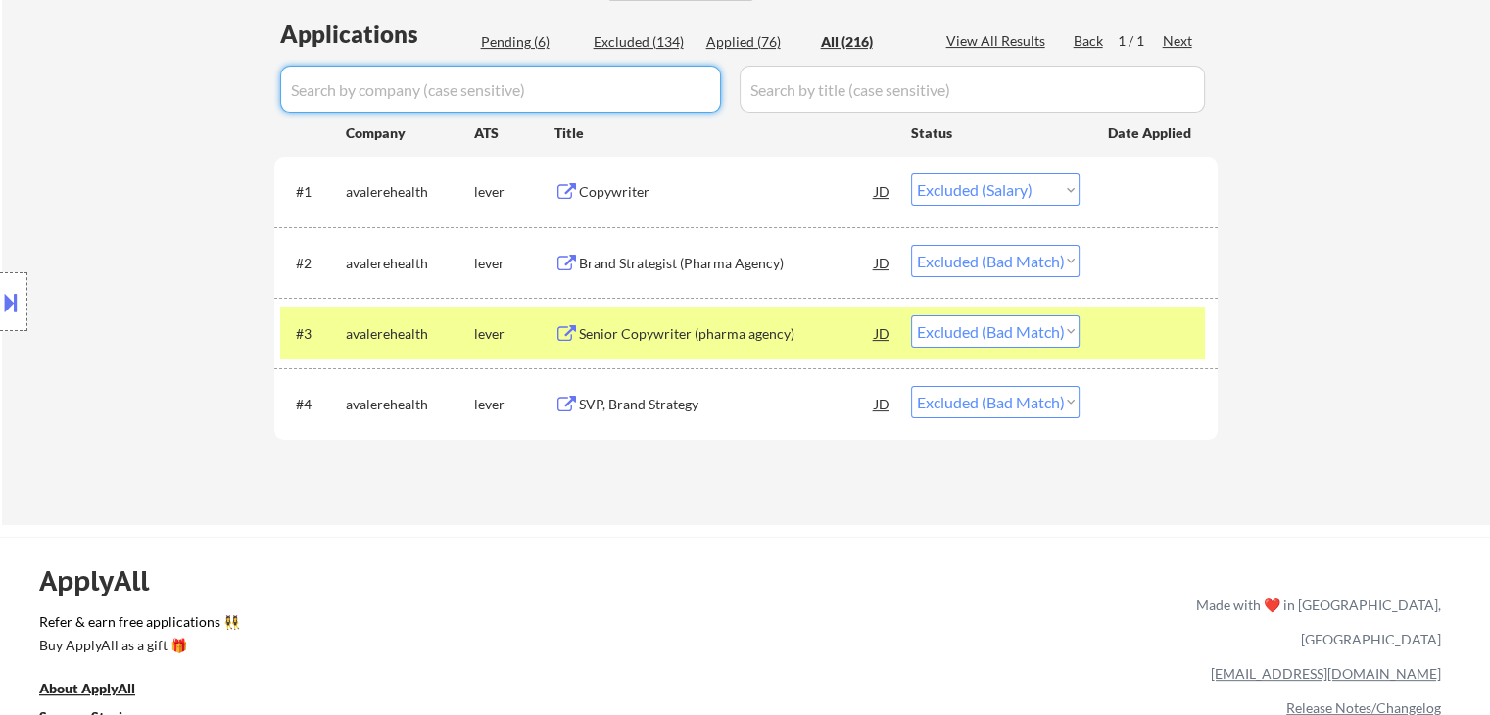
select select ""applied""
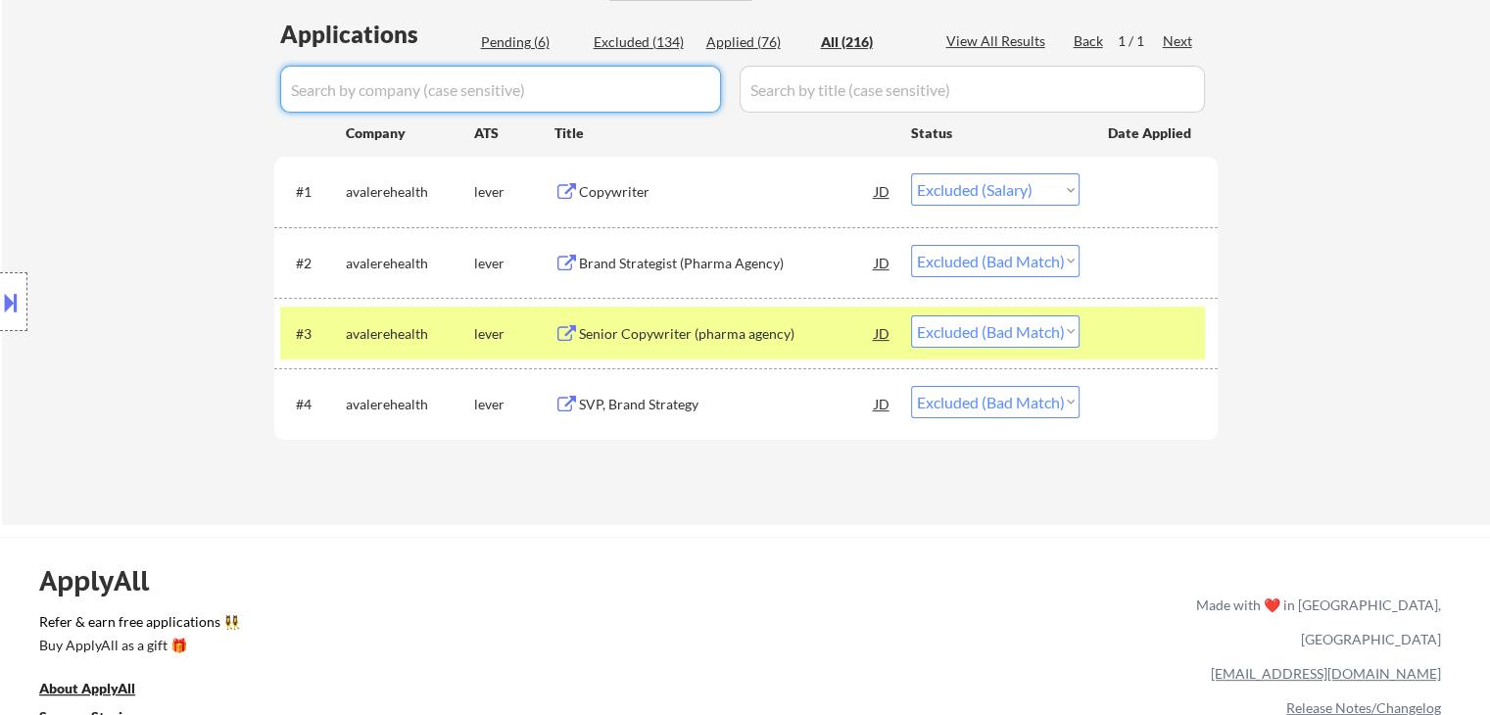
select select ""applied""
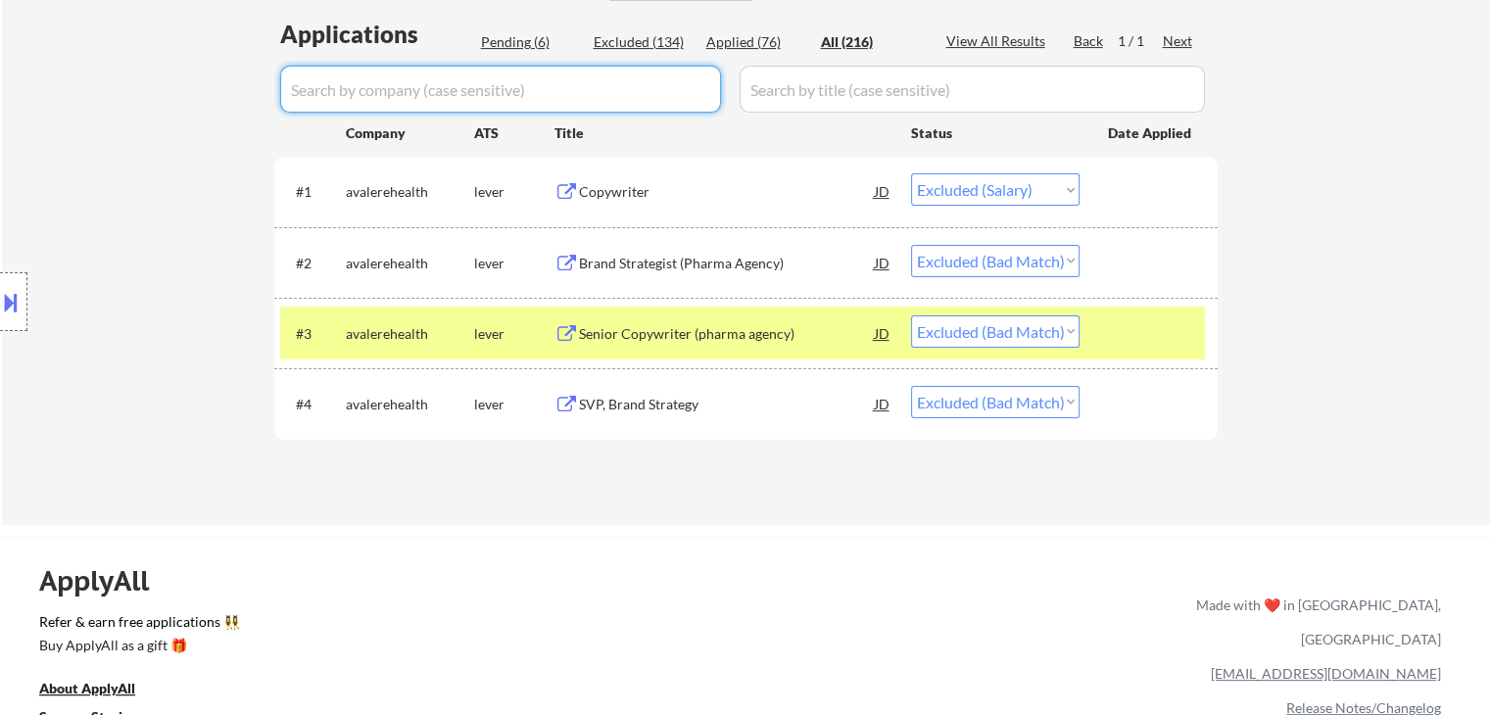
select select ""applied""
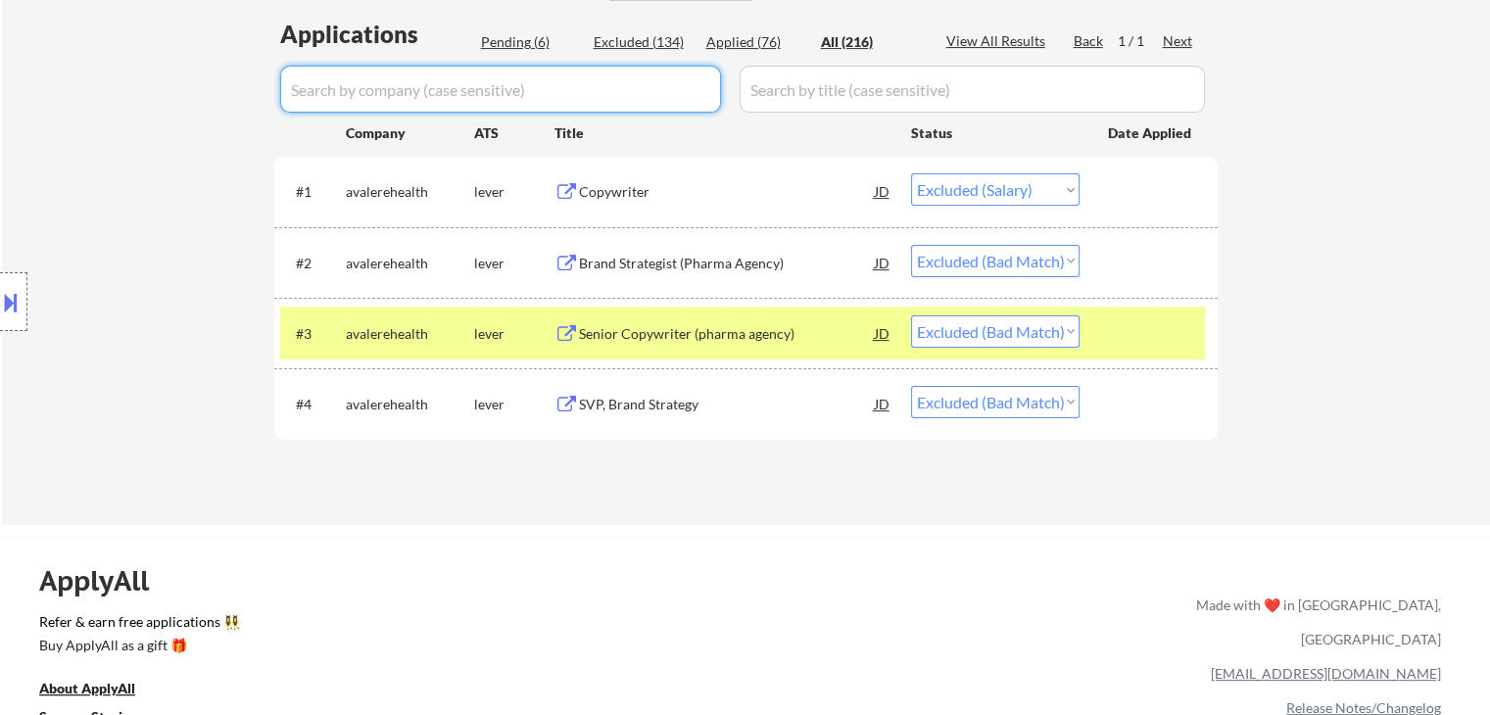
select select ""applied""
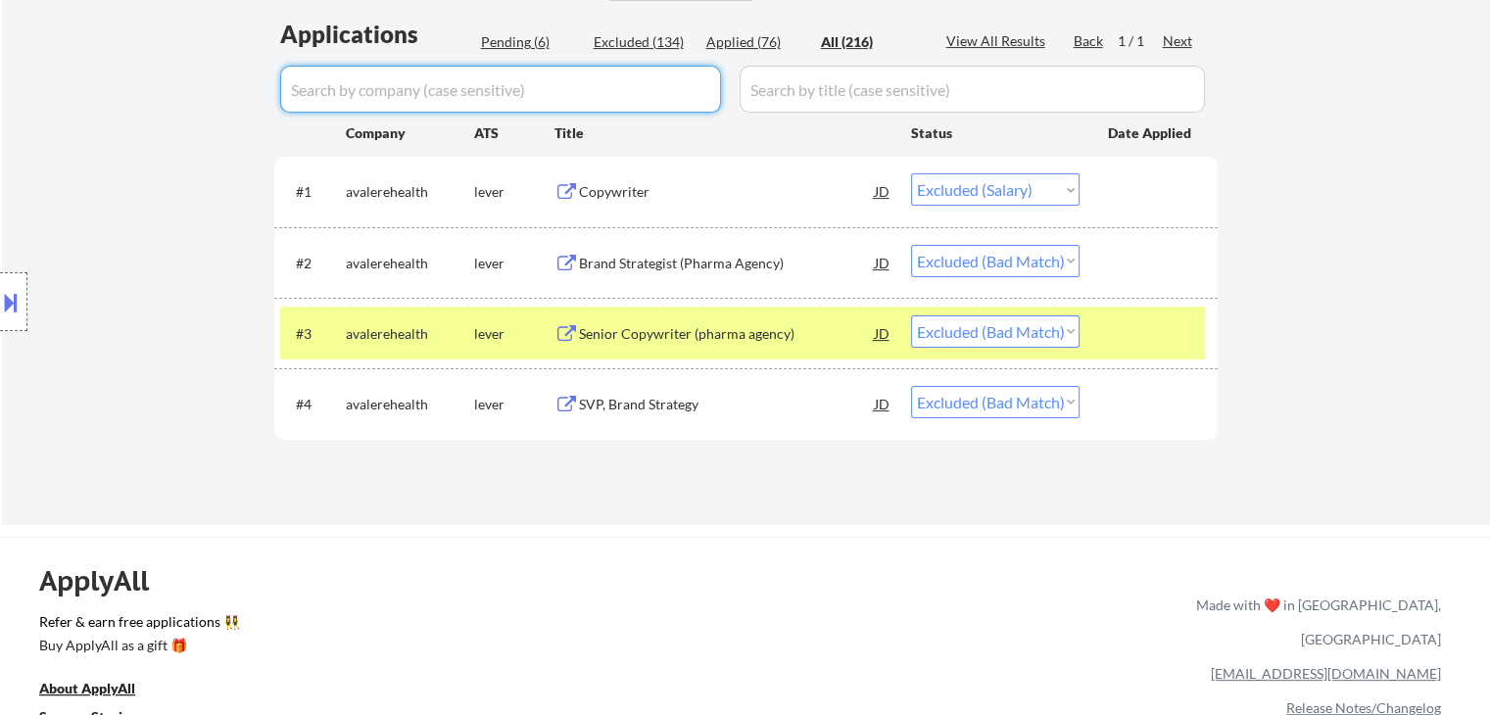
select select ""applied""
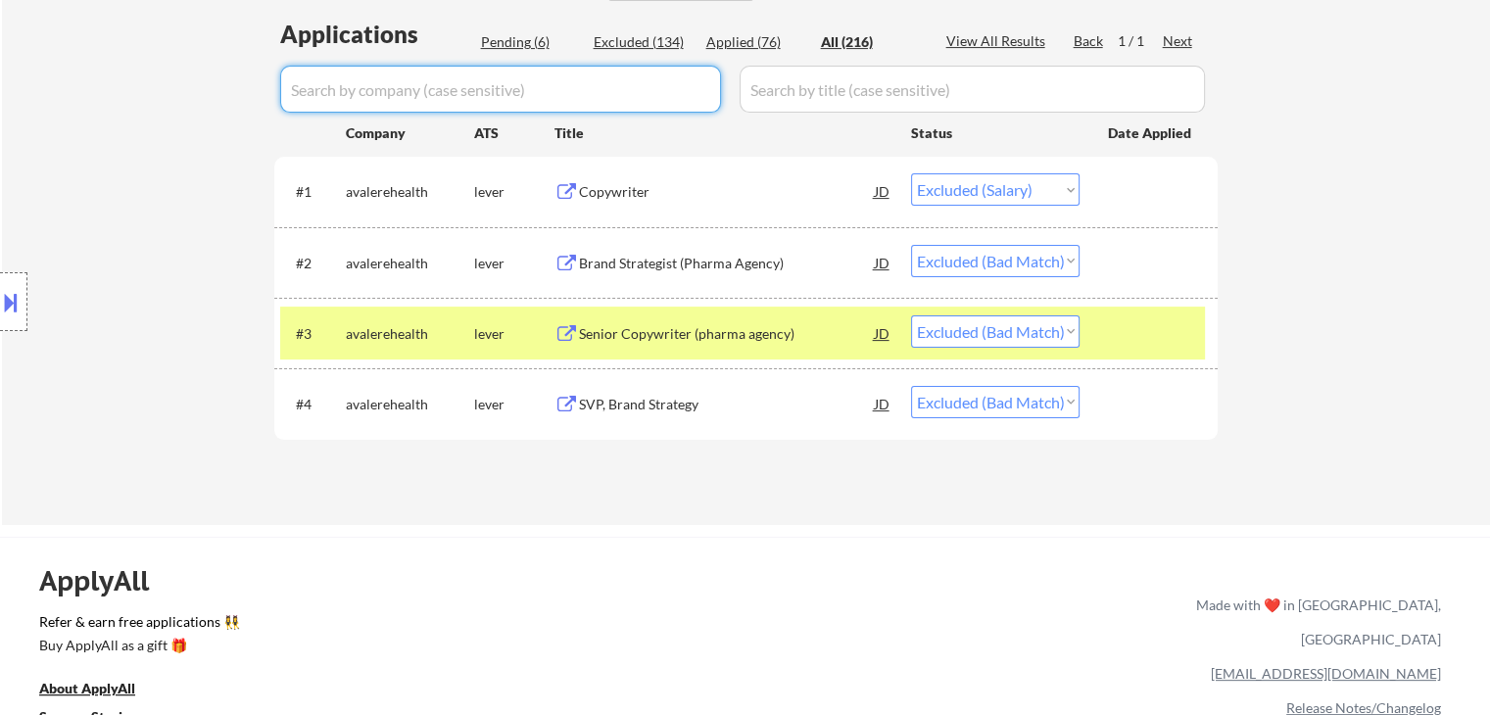
select select ""applied""
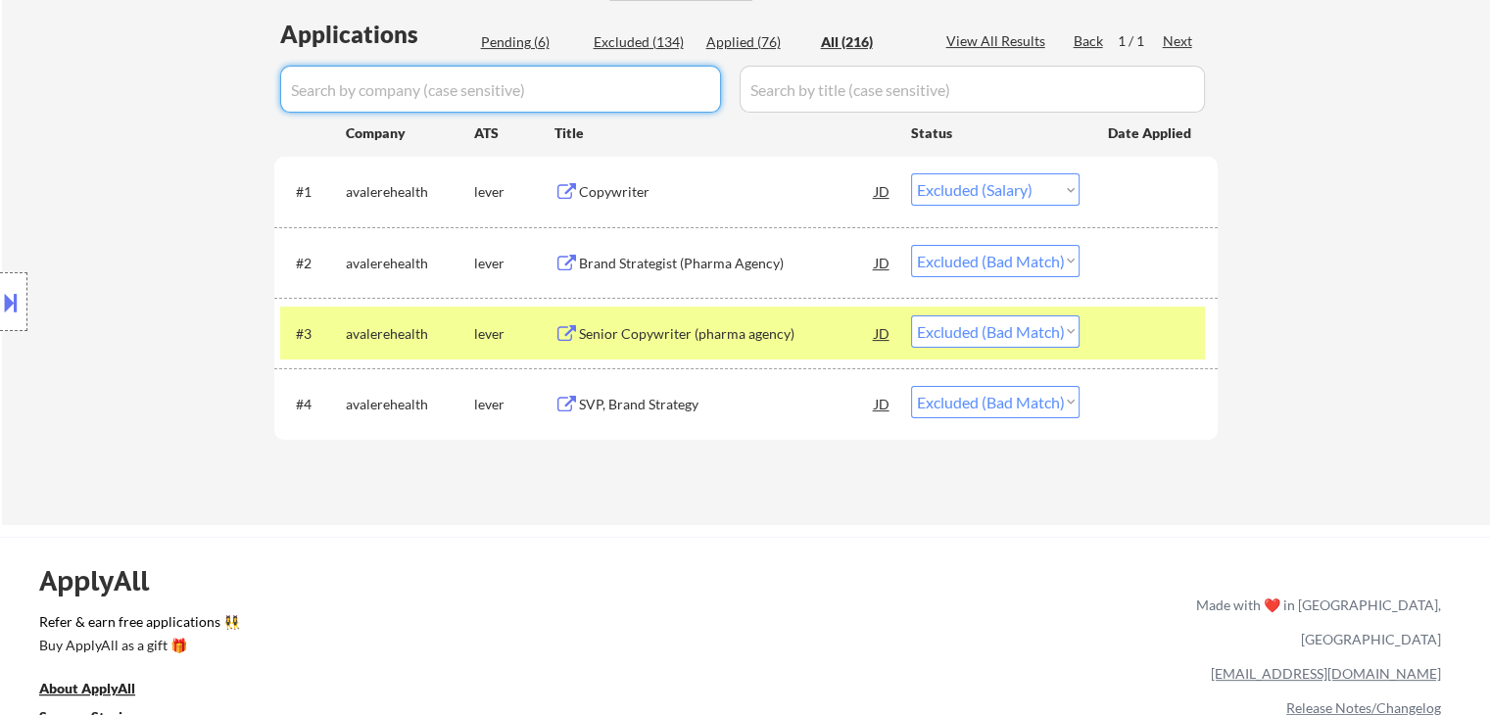
select select ""excluded__bad_match_""
select select ""applied""
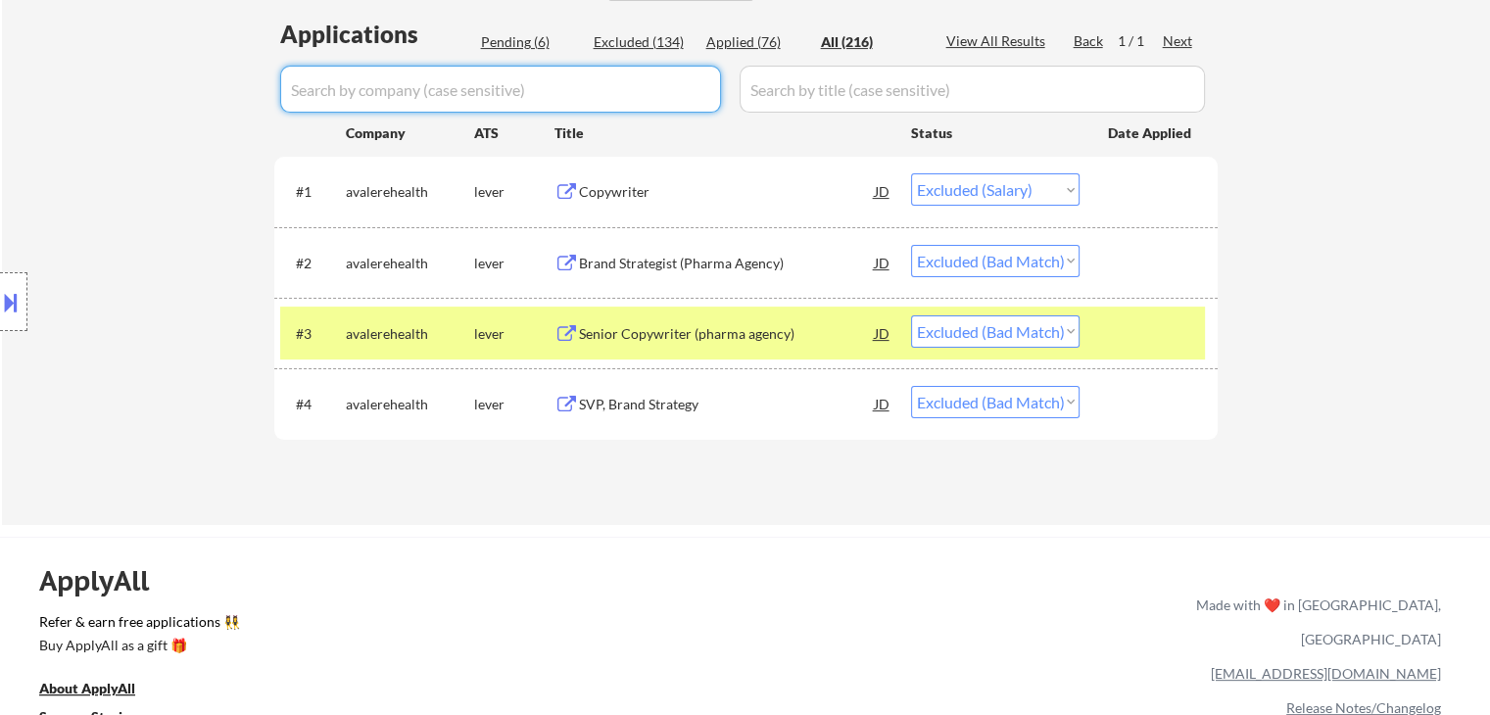
select select ""applied""
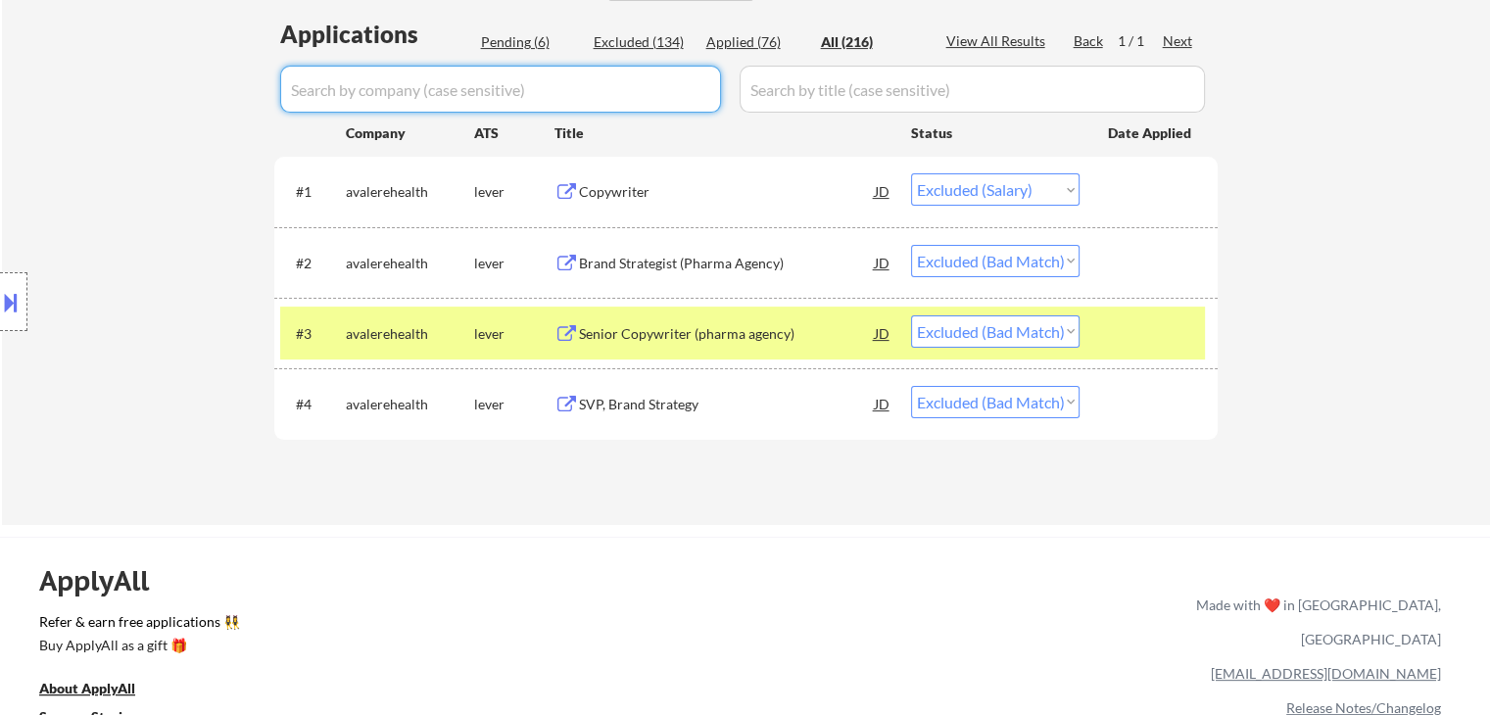
select select ""applied""
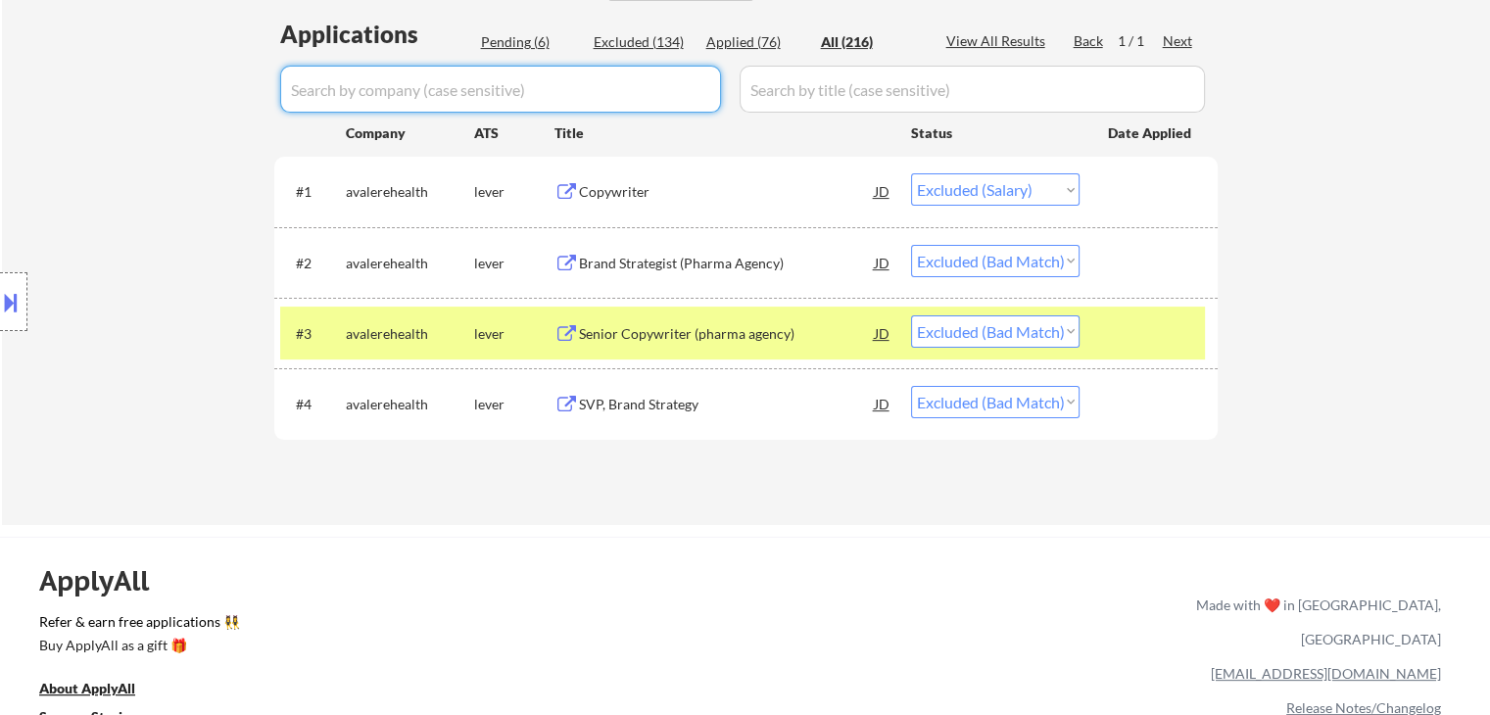
select select ""applied""
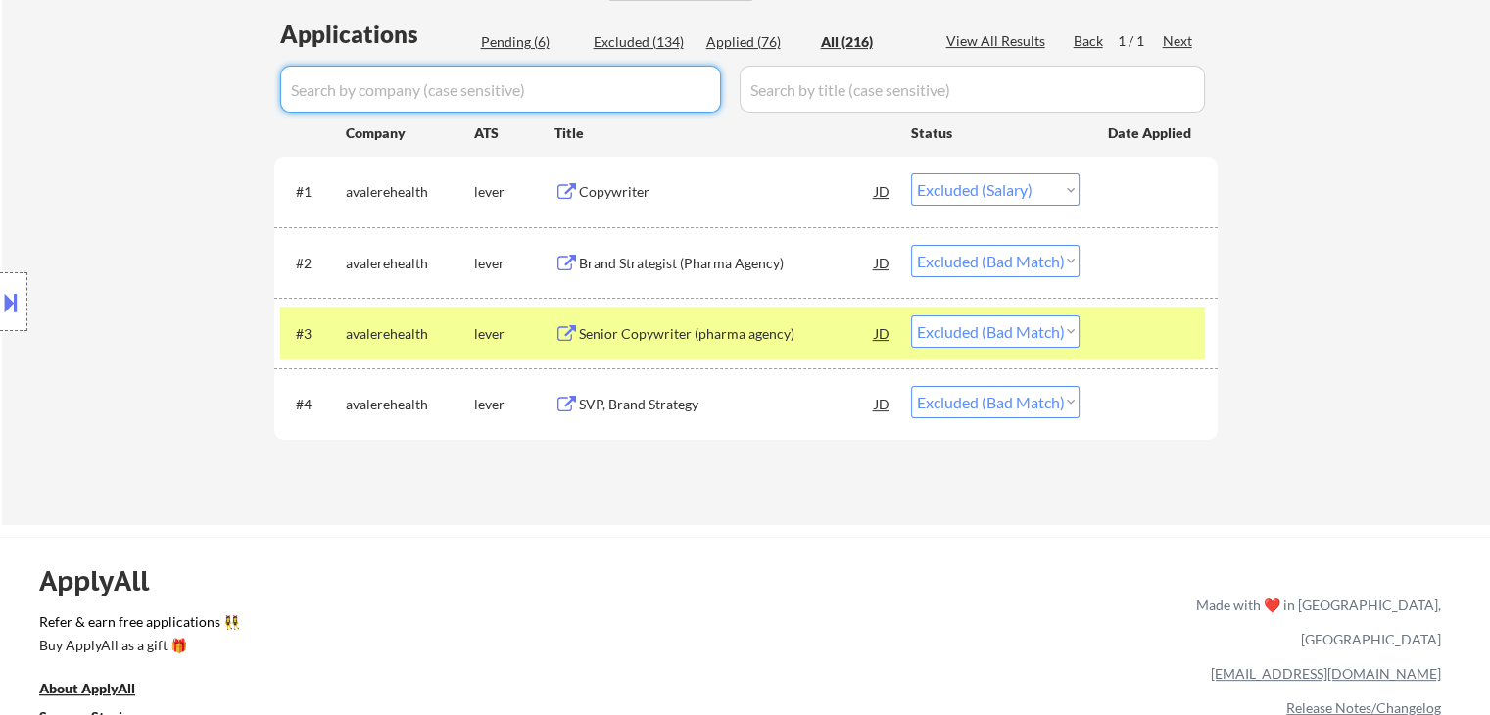
select select ""applied""
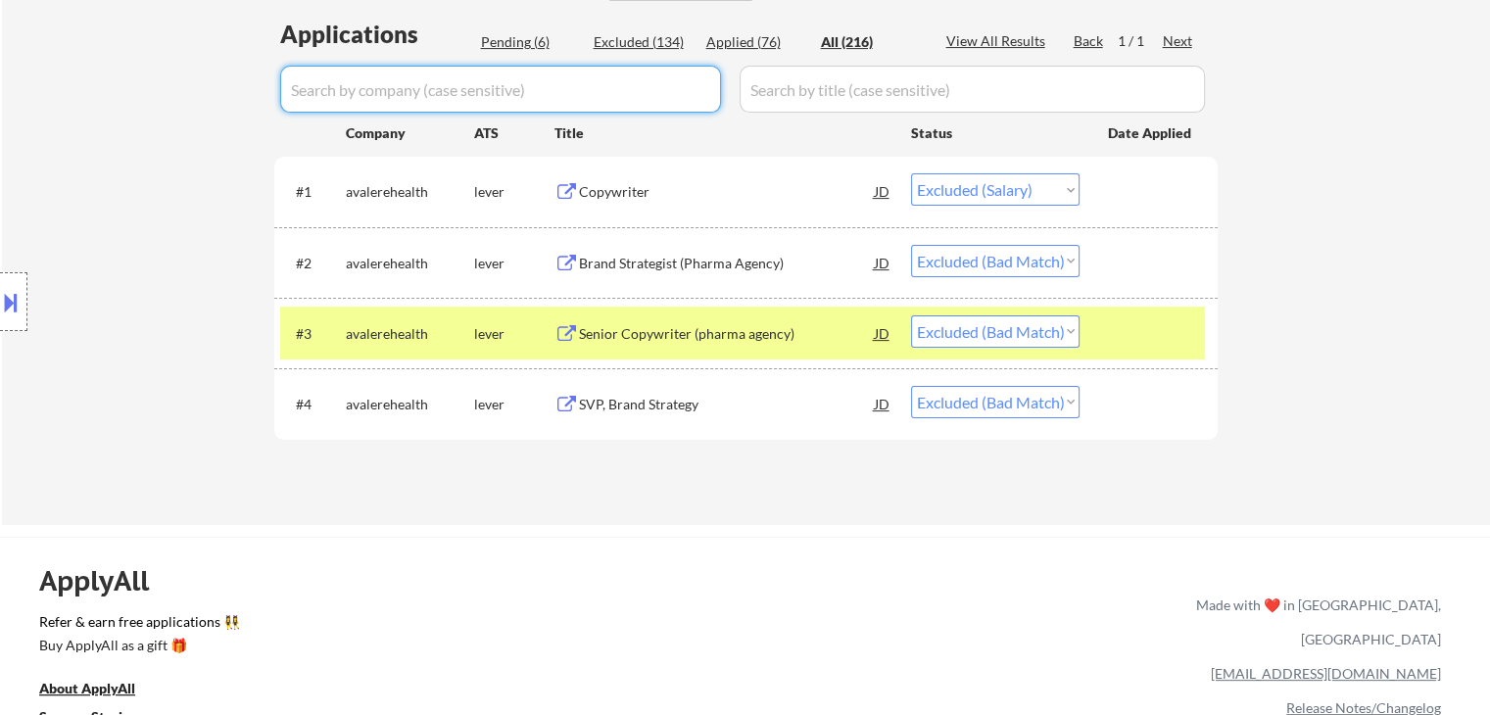
select select ""applied""
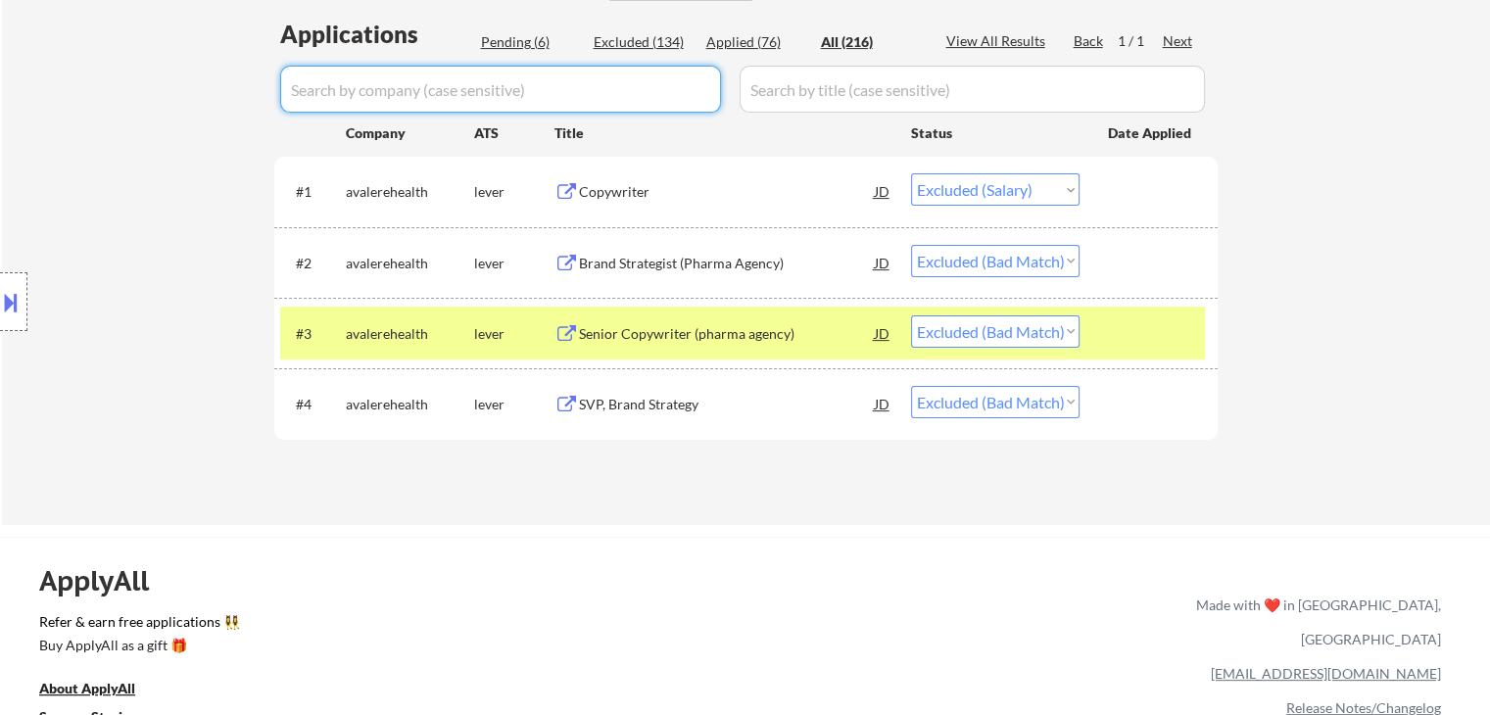
select select ""excluded__salary_""
select select ""excluded""
select select ""excluded__expired_""
select select ""excluded__salary_""
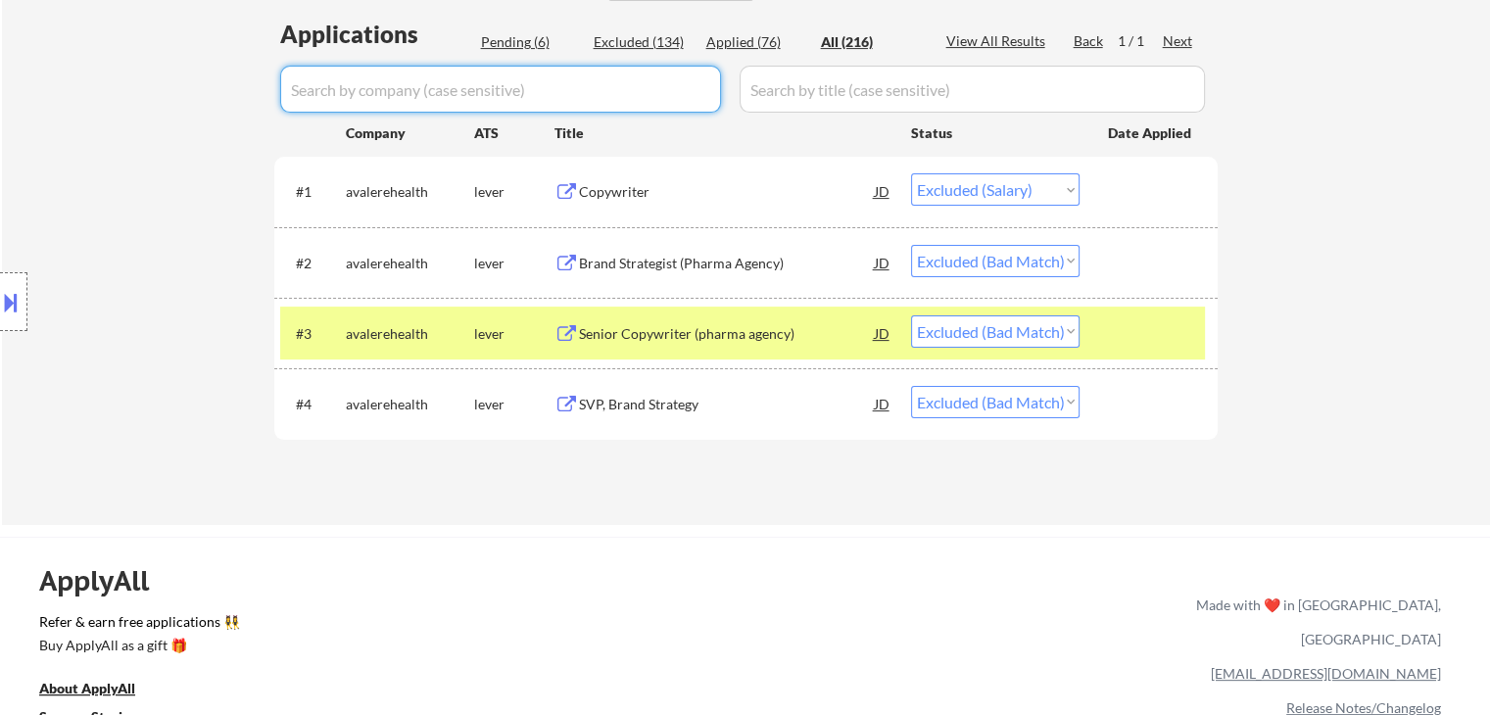
select select ""excluded__bad_match_""
select select ""excluded__expired_""
select select ""excluded__bad_match_""
select select ""pending""
select select ""excluded__expired_""
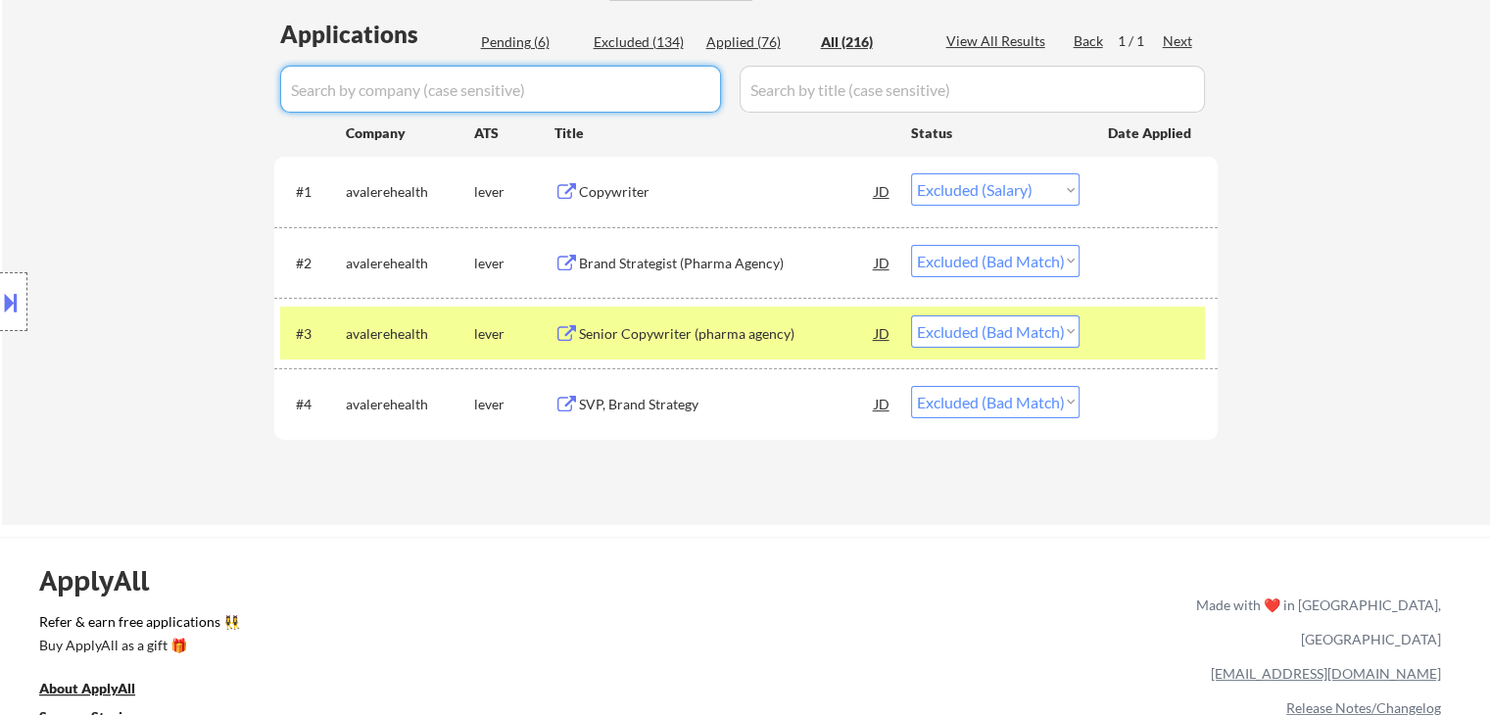
select select ""excluded__bad_match_""
select select ""excluded__expired_""
select select ""excluded__bad_match_""
select select ""excluded__expired_""
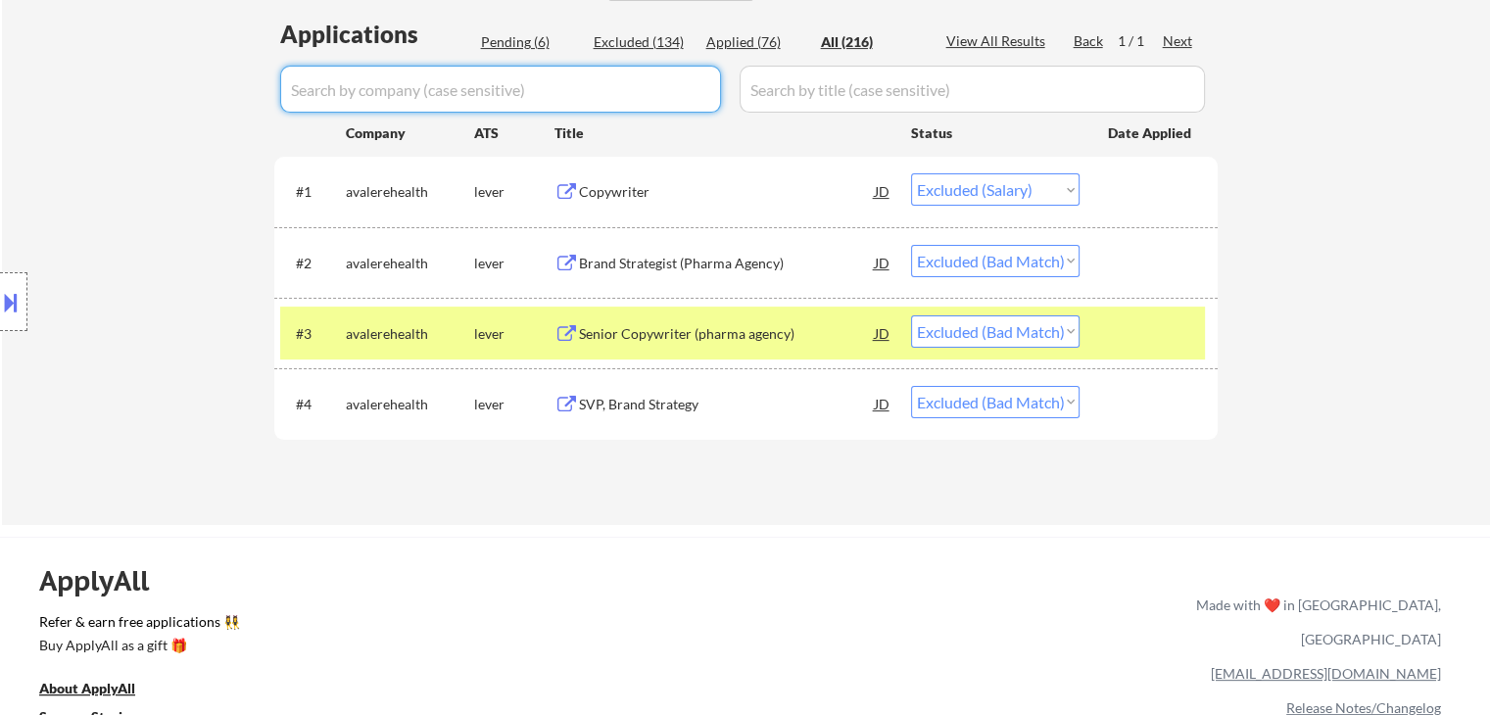
select select ""excluded__bad_match_""
select select ""excluded__salary_""
select select ""excluded__expired_""
select select ""excluded__bad_match_""
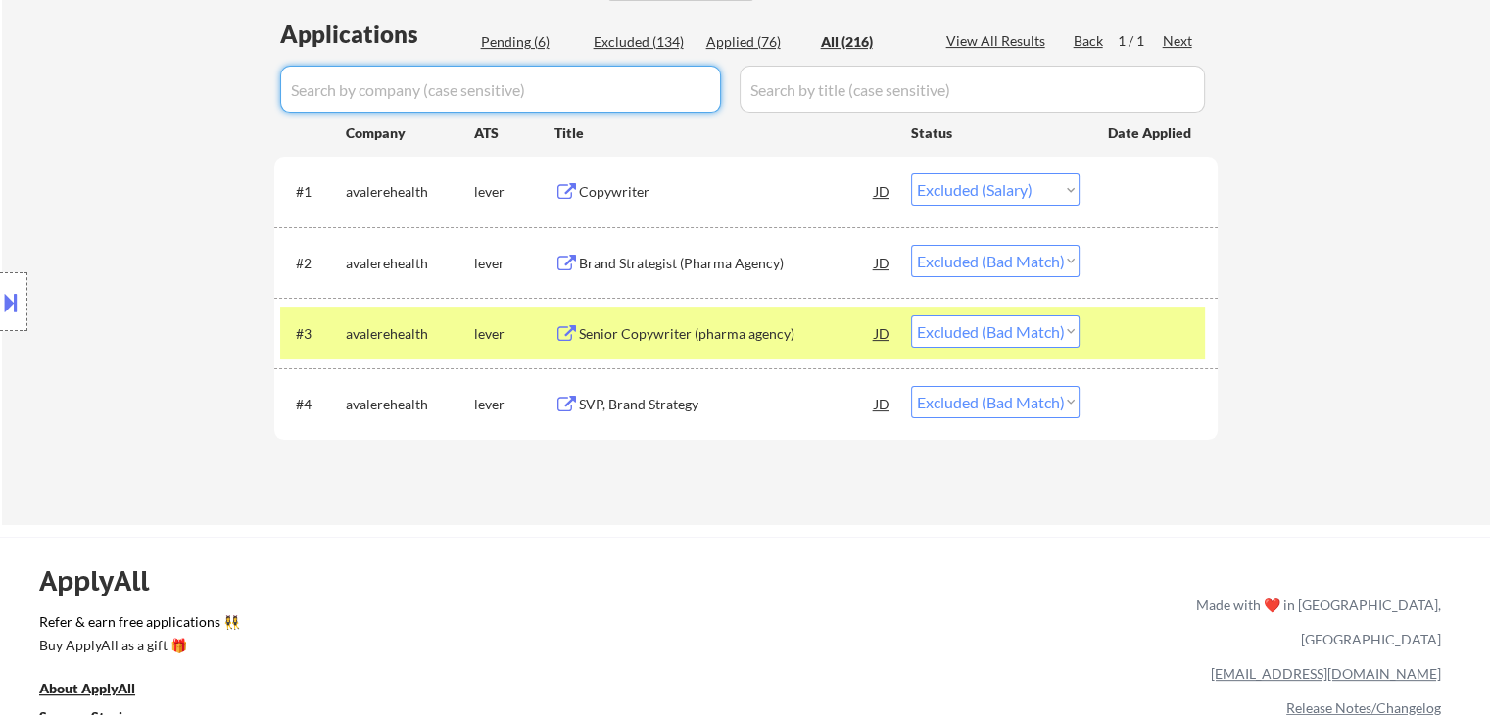
select select ""pending""
select select ""excluded__bad_match_""
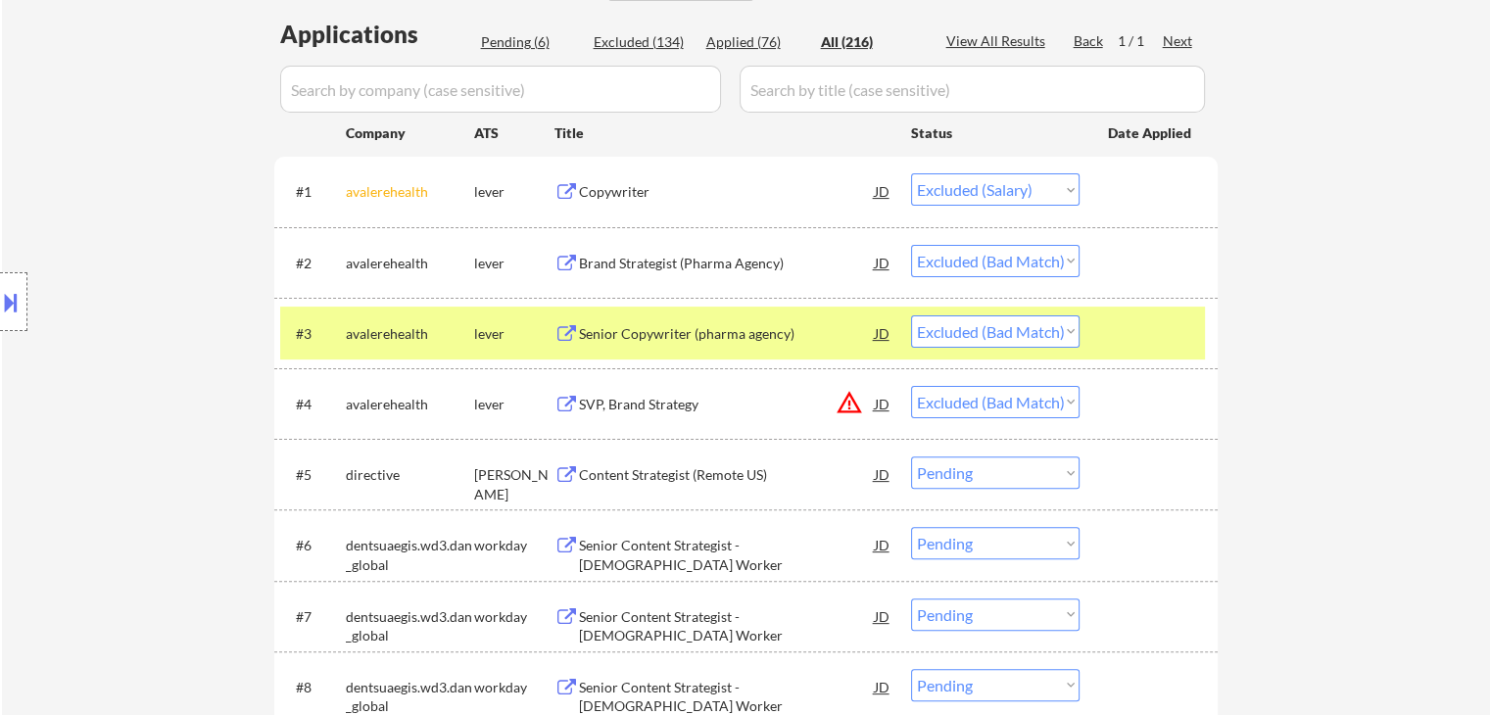
select select ""applied""
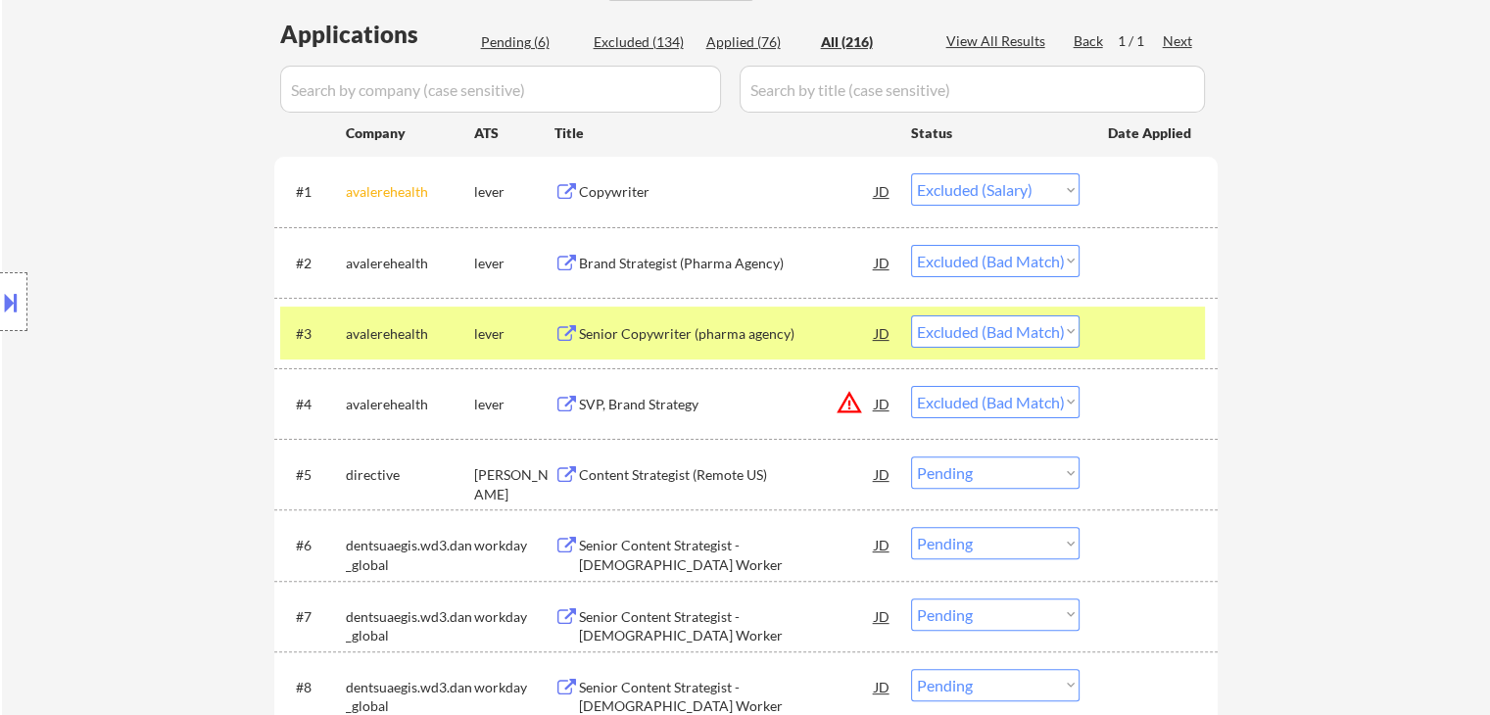
select select ""applied""
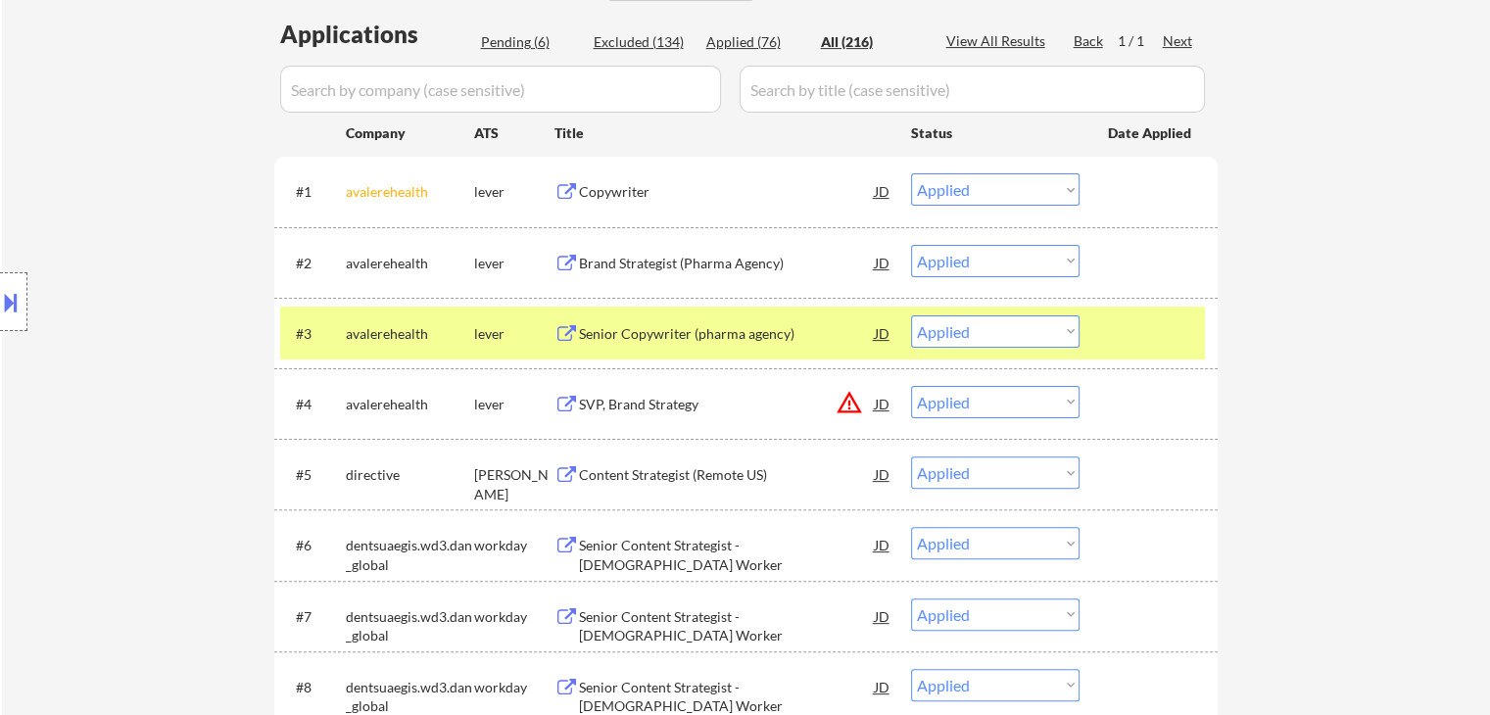
click at [481, 38] on div "Pending (6)" at bounding box center [530, 42] width 98 height 20
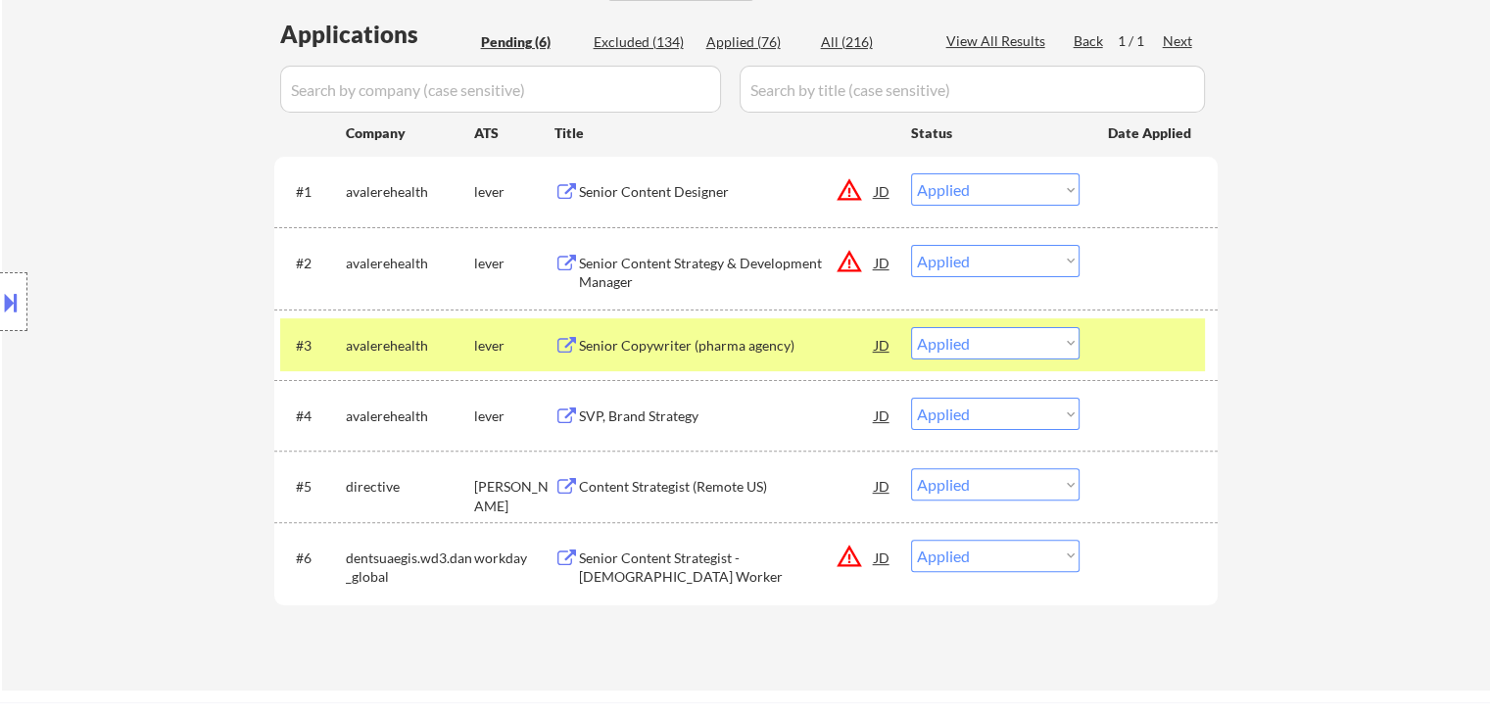
select select ""pending""
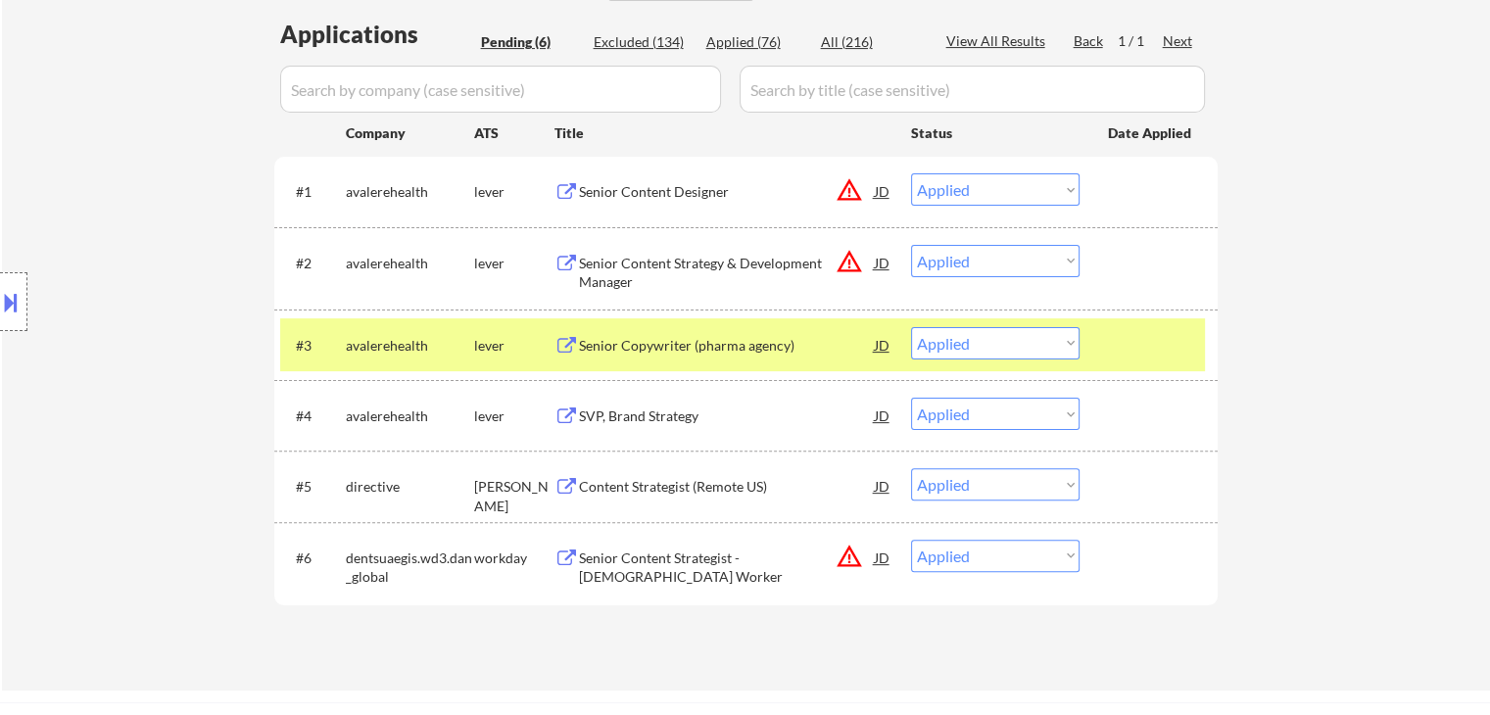
select select ""pending""
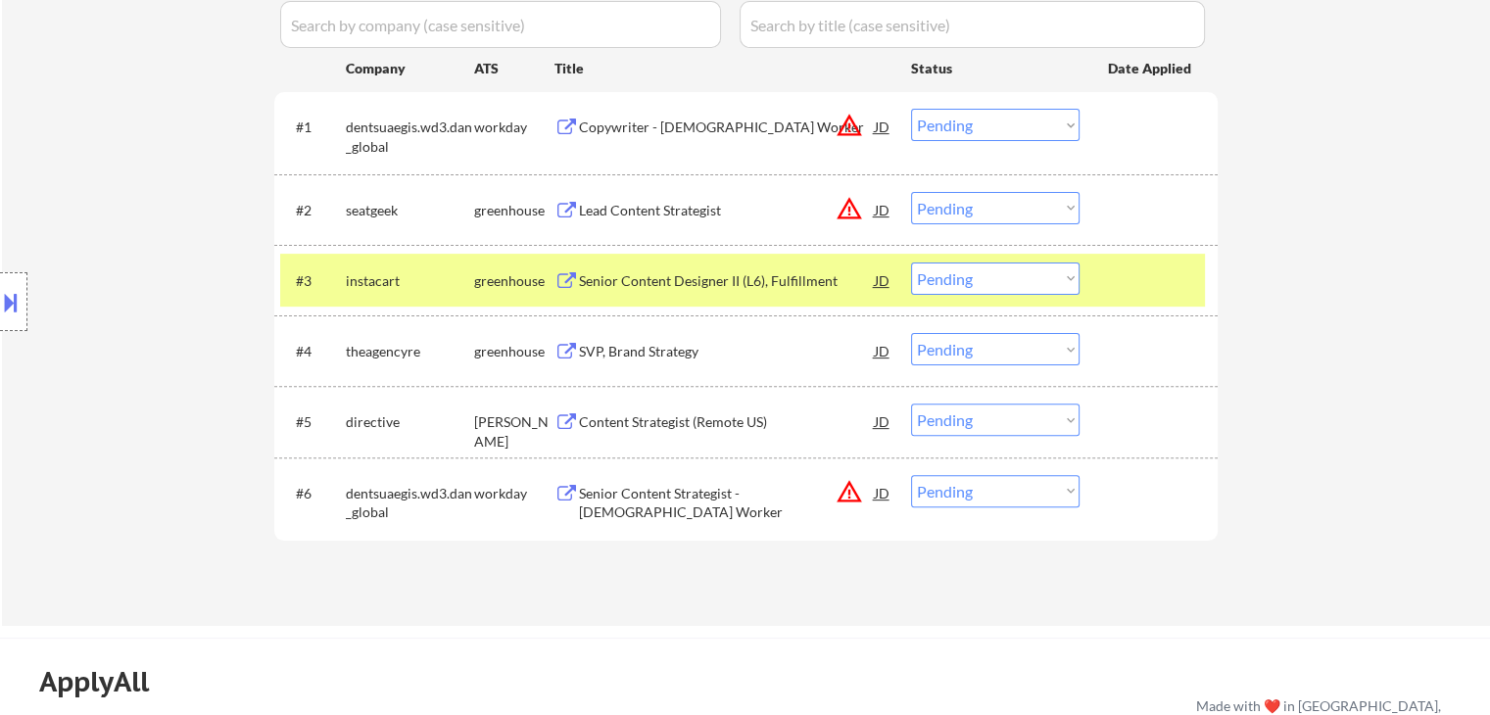
scroll to position [588, 0]
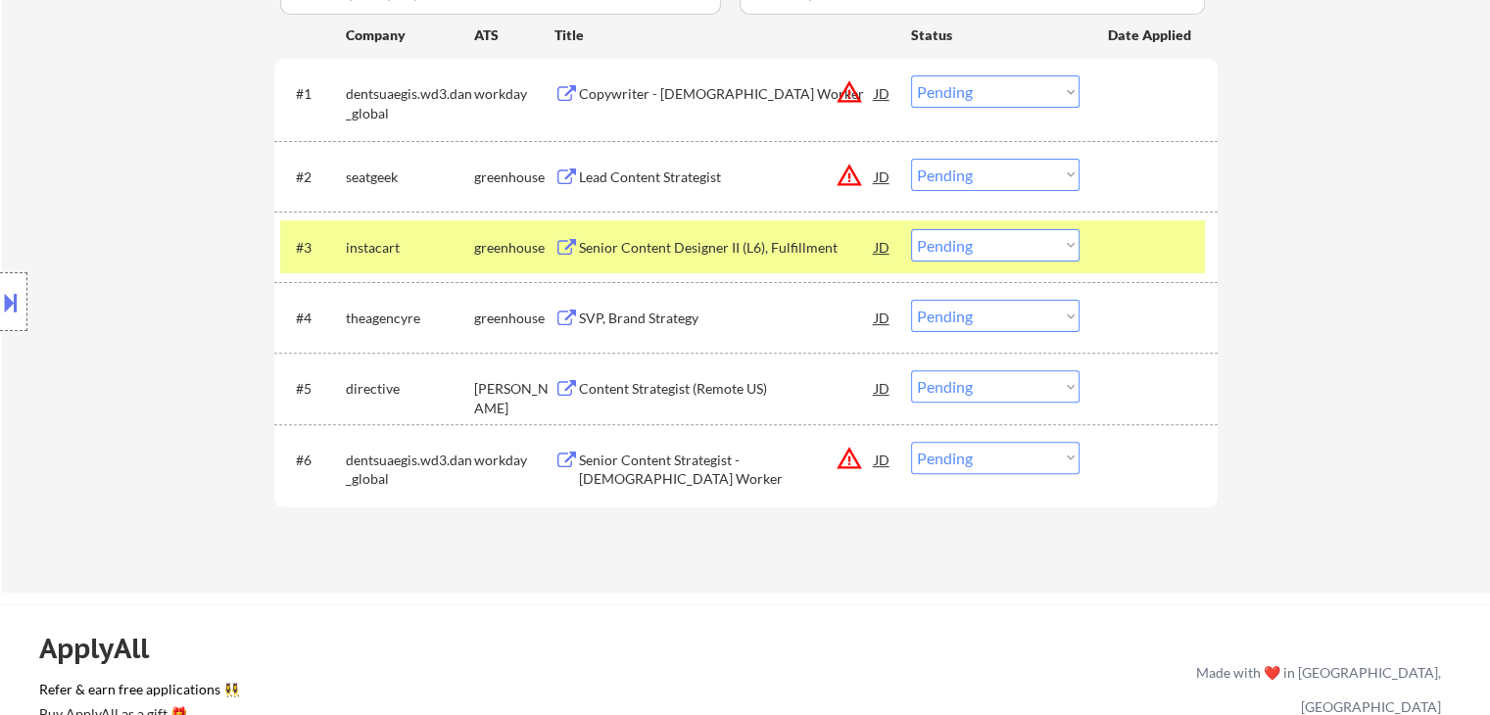
click at [451, 260] on div "instacart" at bounding box center [410, 246] width 128 height 35
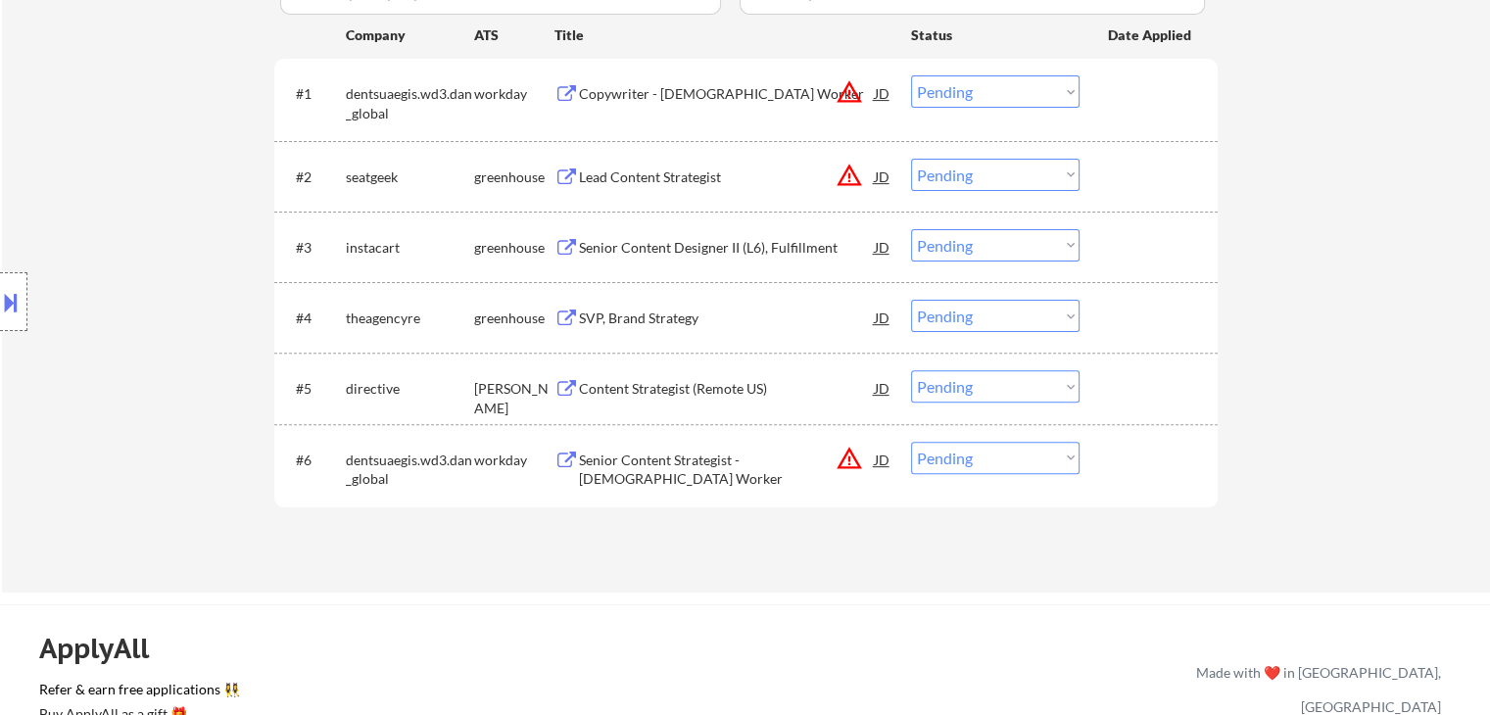
click at [649, 395] on div "Content Strategist (Remote US)" at bounding box center [727, 389] width 296 height 20
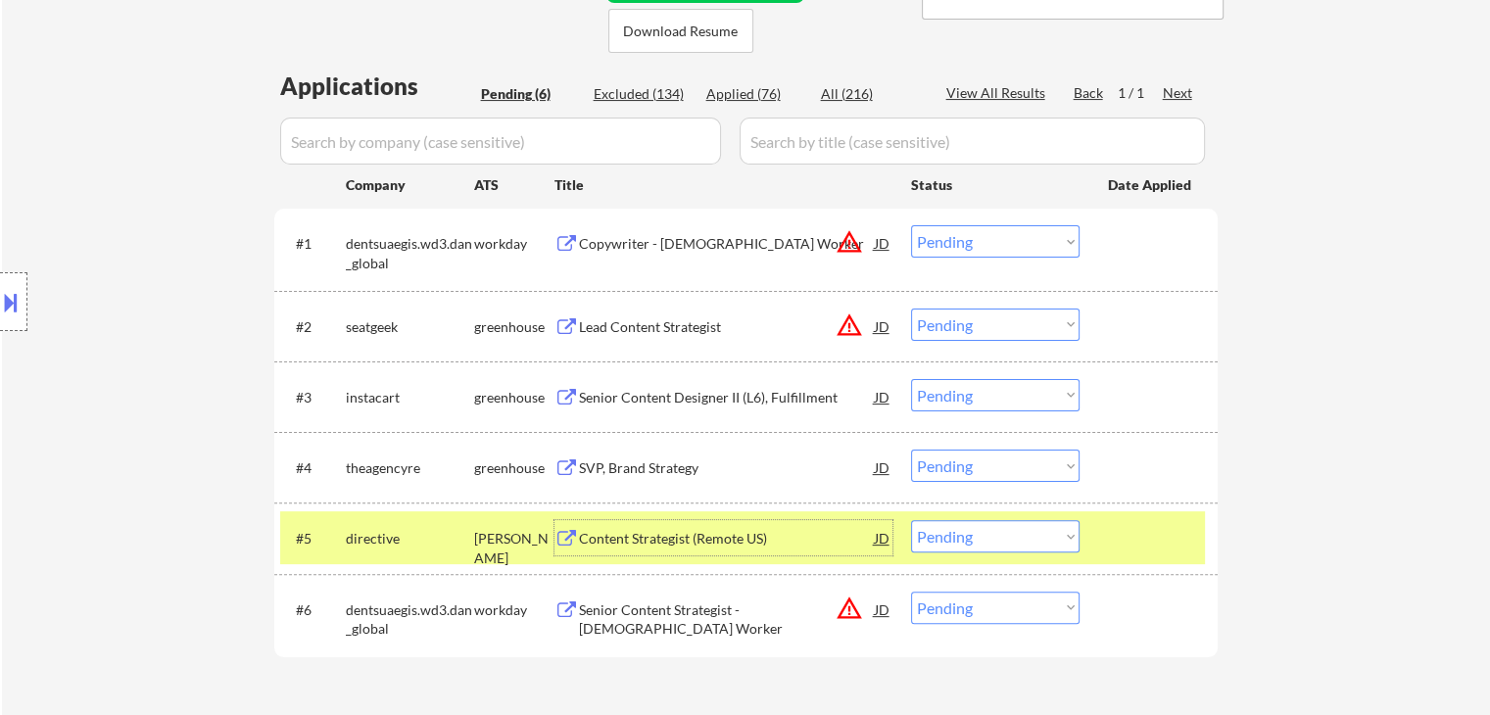
scroll to position [196, 0]
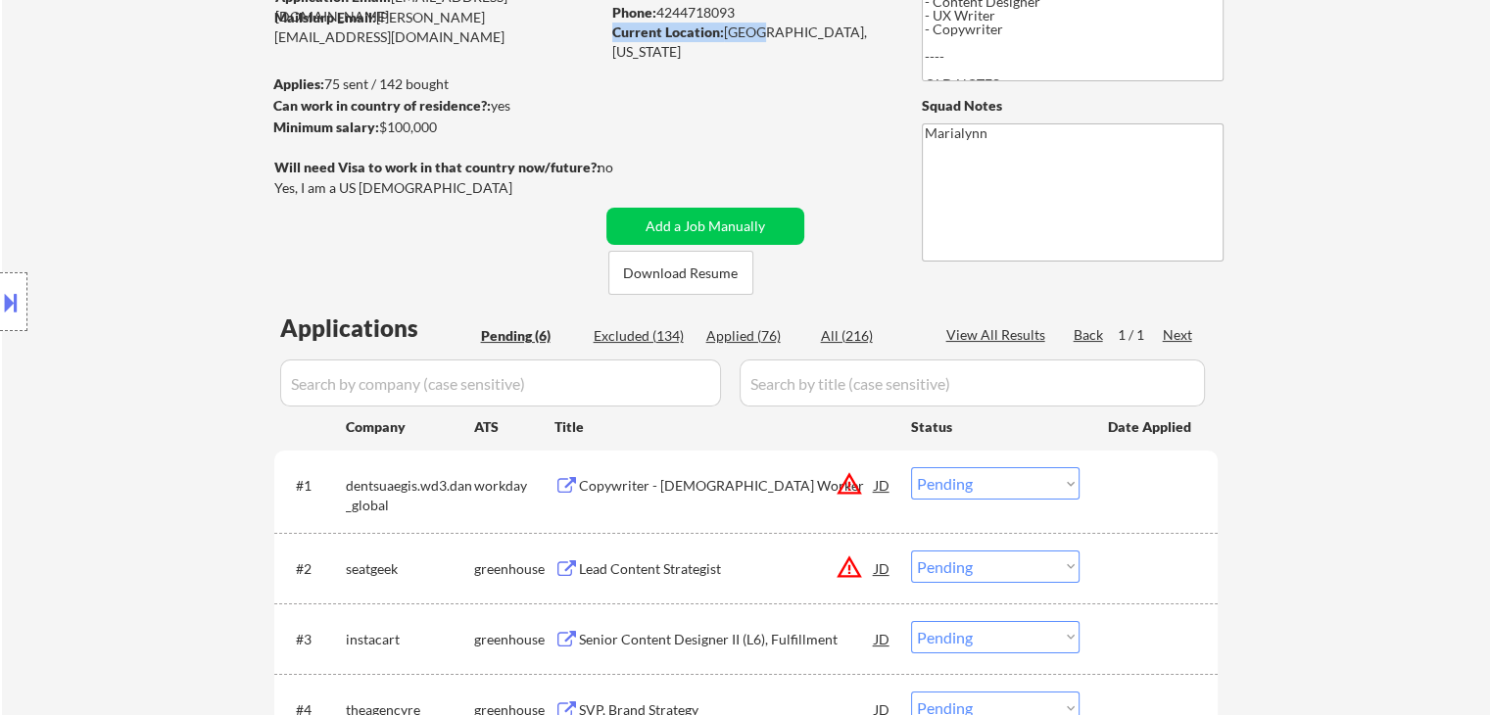
drag, startPoint x: 728, startPoint y: 16, endPoint x: 759, endPoint y: 28, distance: 33.8
click at [759, 28] on div "LinkedIn: https://www.linkedin.com/in/adammeery/ Phone: 4244718093 Current Loca…" at bounding box center [752, 5] width 280 height 76
click at [759, 29] on div "Current Location: Hermosa Beach, California" at bounding box center [750, 42] width 277 height 38
drag, startPoint x: 725, startPoint y: 31, endPoint x: 887, endPoint y: 36, distance: 162.6
click at [887, 36] on div "Current Location: Hermosa Beach, California" at bounding box center [750, 42] width 277 height 38
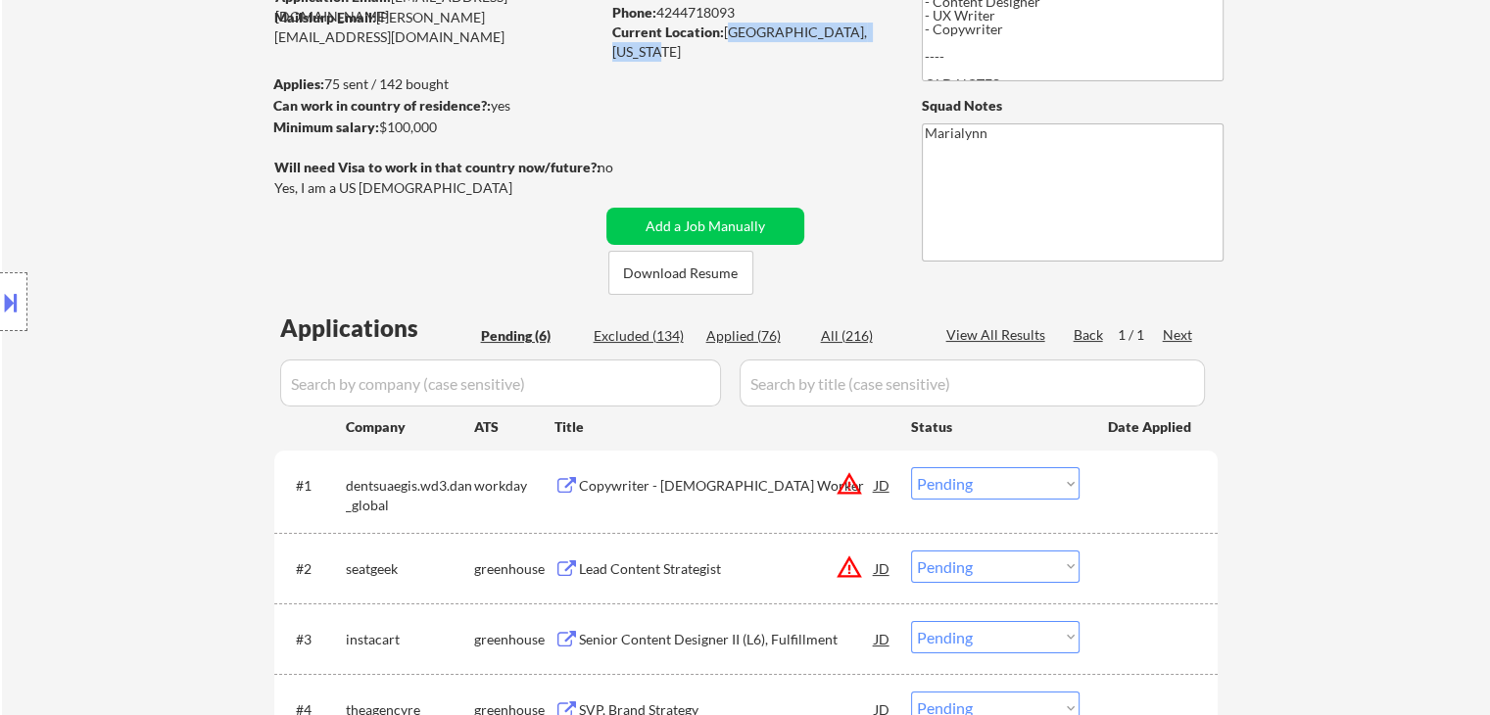
copy div "Hermosa Beach, California"
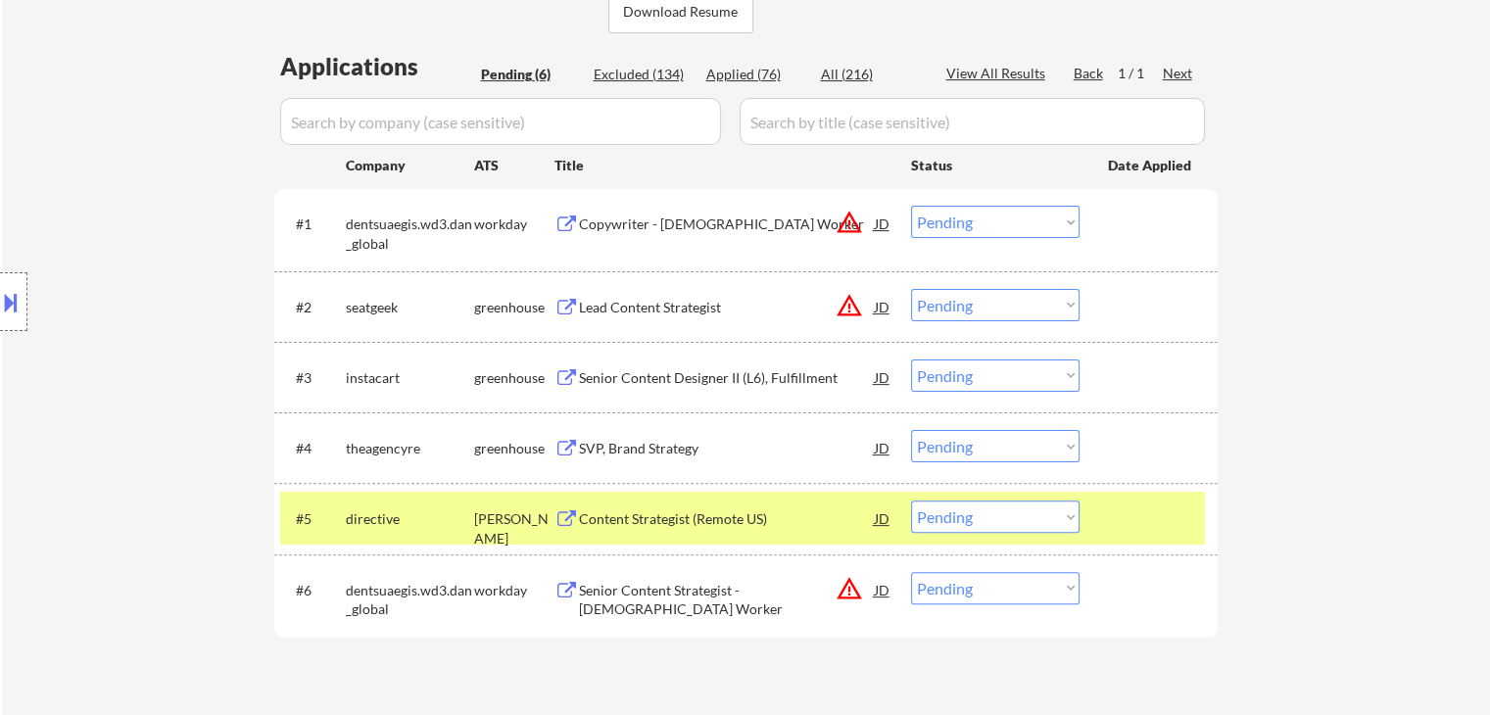
scroll to position [490, 0]
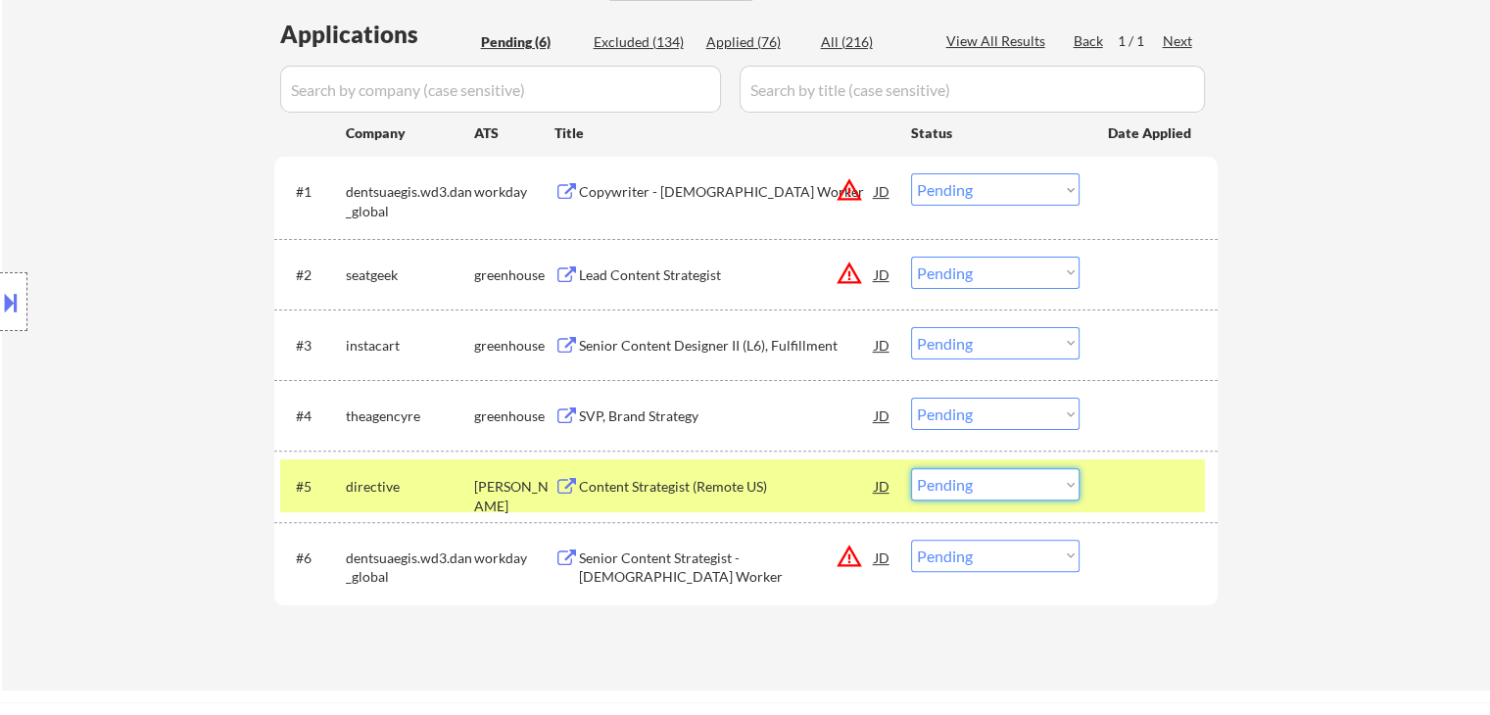
click at [1049, 477] on select "Choose an option... Pending Applied Excluded (Questions) Excluded (Expired) Exc…" at bounding box center [995, 484] width 168 height 32
click at [911, 468] on select "Choose an option... Pending Applied Excluded (Questions) Excluded (Expired) Exc…" at bounding box center [995, 484] width 168 height 32
select select ""pending""
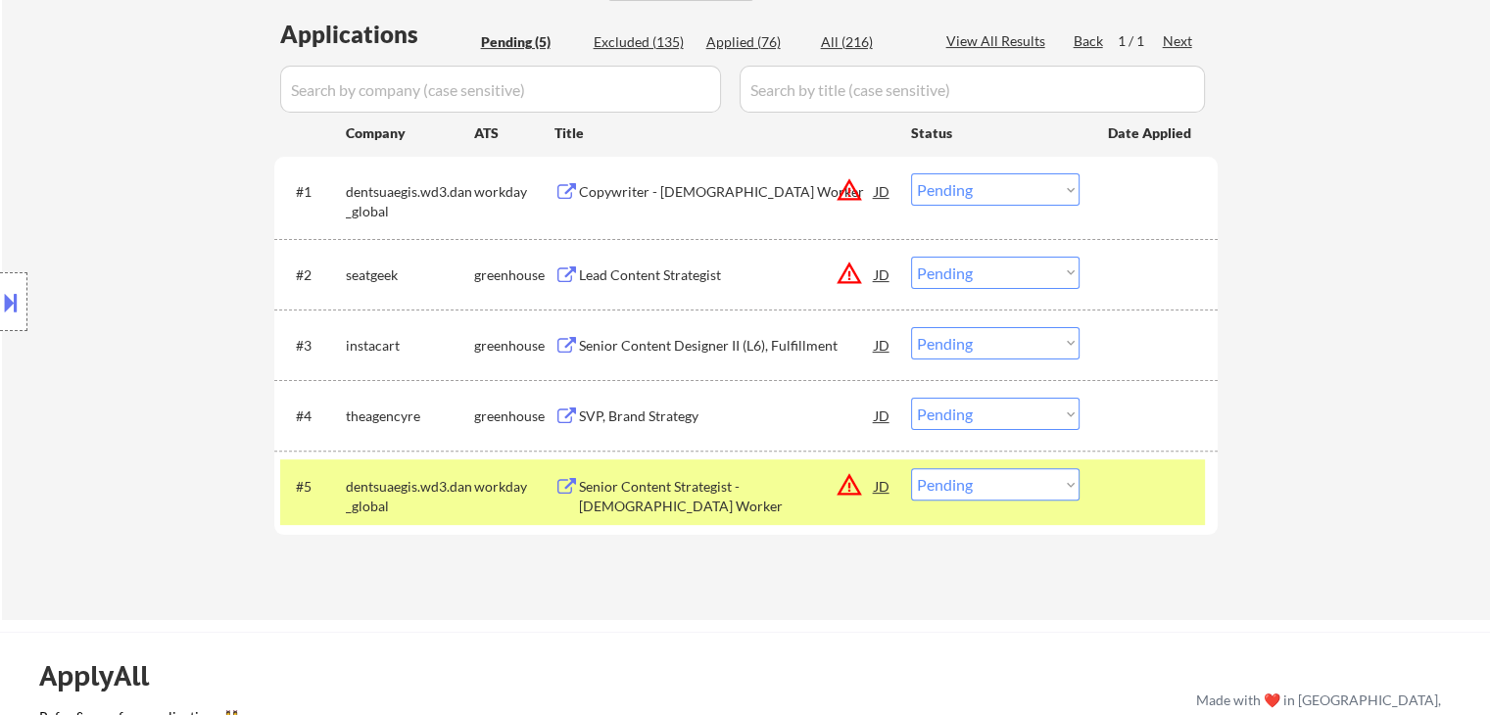
click at [443, 485] on div "dentsuaegis.wd3.dan_global" at bounding box center [410, 496] width 128 height 38
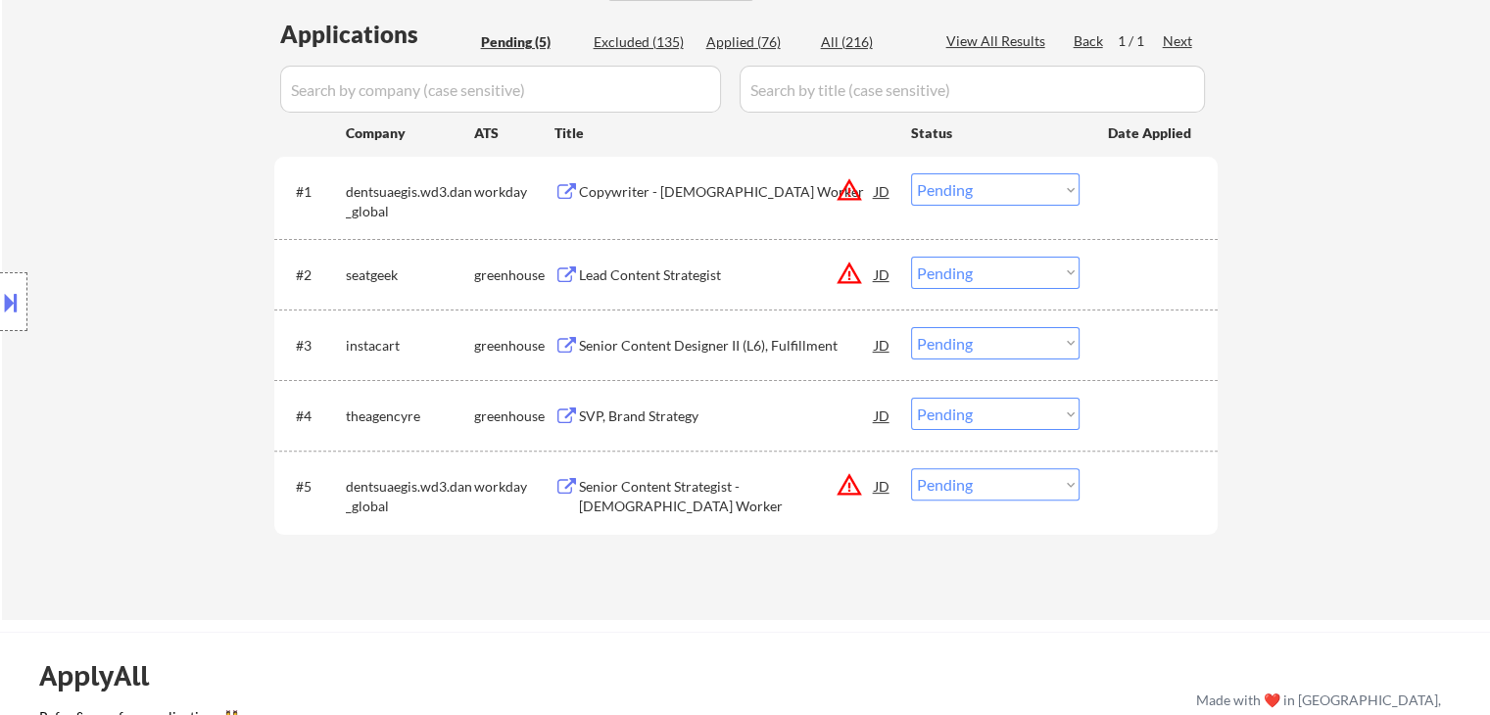
click at [584, 409] on div "SVP, Brand Strategy" at bounding box center [727, 416] width 296 height 20
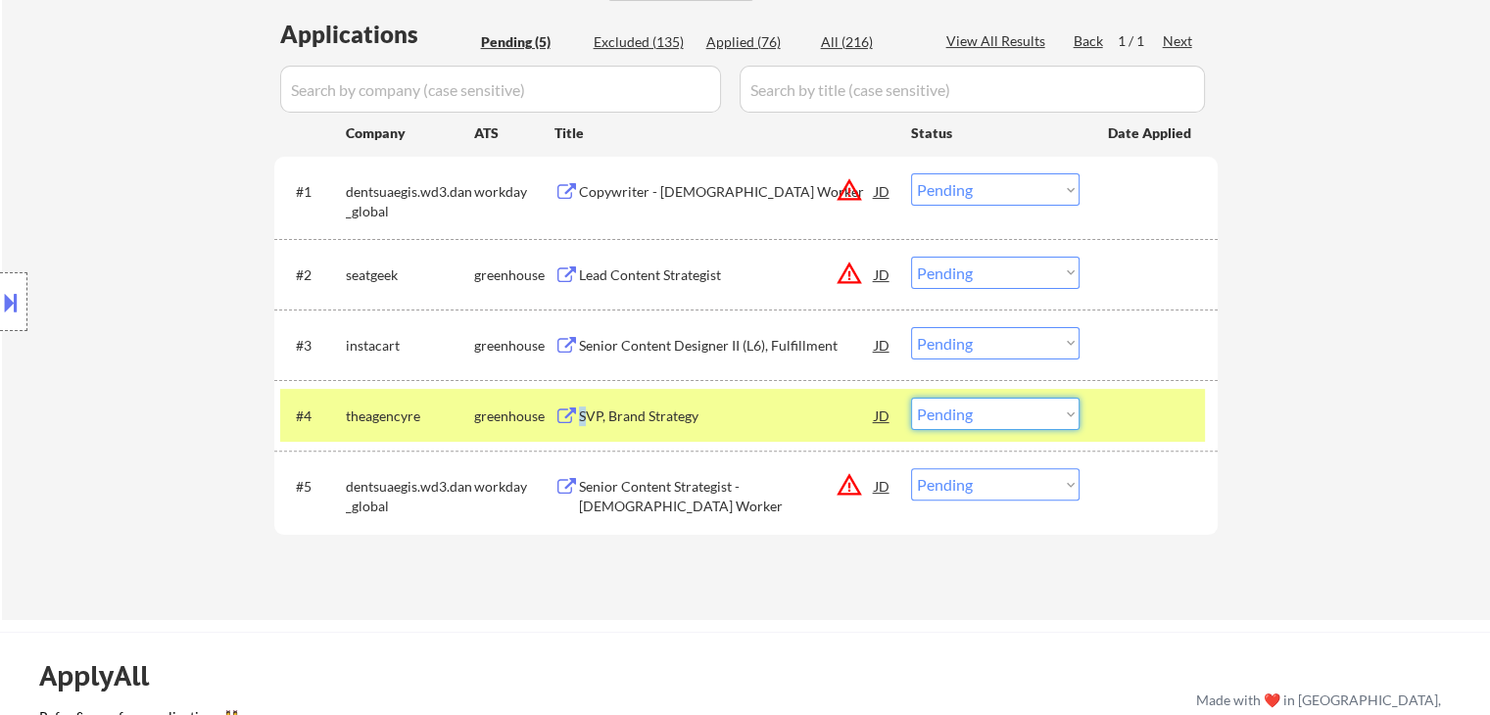
click at [927, 416] on select "Choose an option... Pending Applied Excluded (Questions) Excluded (Expired) Exc…" at bounding box center [995, 414] width 168 height 32
click at [911, 398] on select "Choose an option... Pending Applied Excluded (Questions) Excluded (Expired) Exc…" at bounding box center [995, 414] width 168 height 32
select select ""pending""
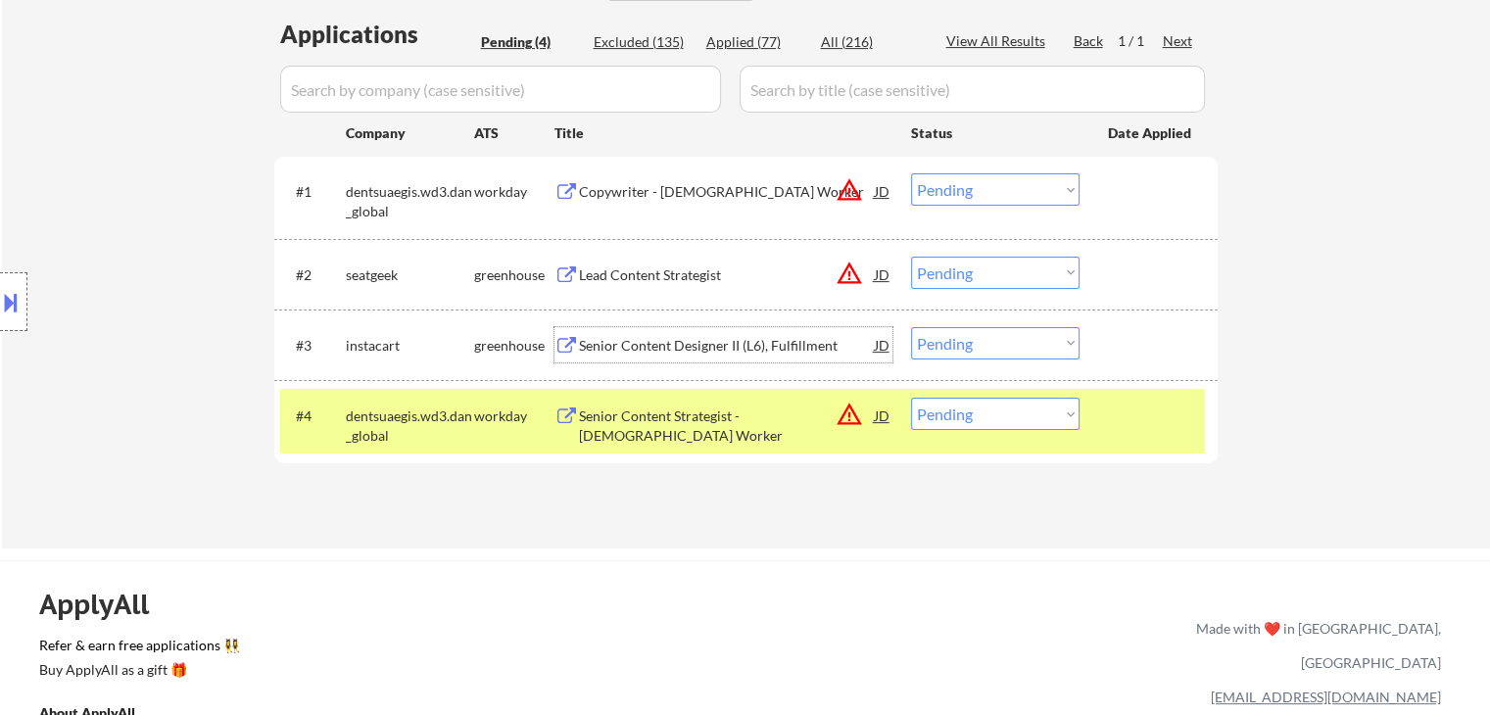
click at [608, 337] on div "Senior Content Designer II (L6), Fulfillment" at bounding box center [727, 346] width 296 height 20
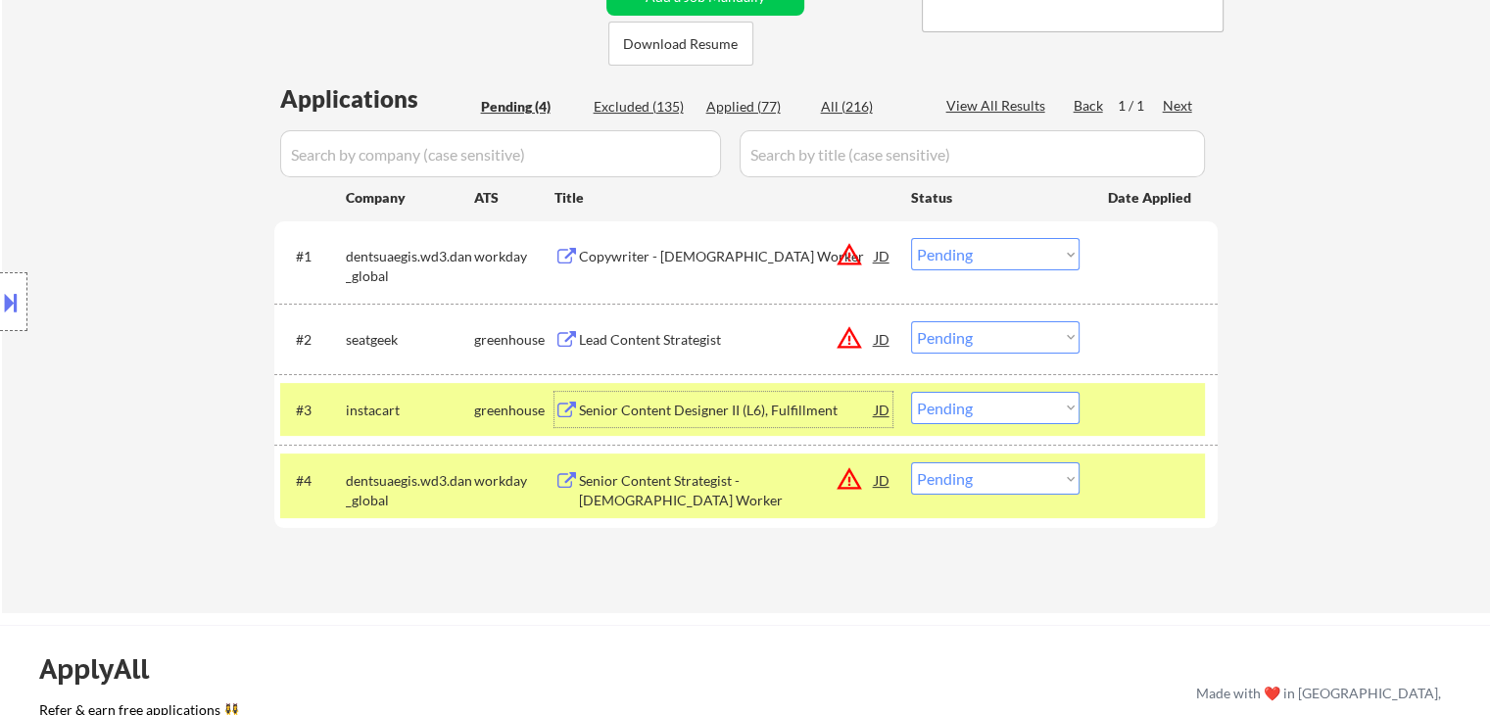
scroll to position [294, 0]
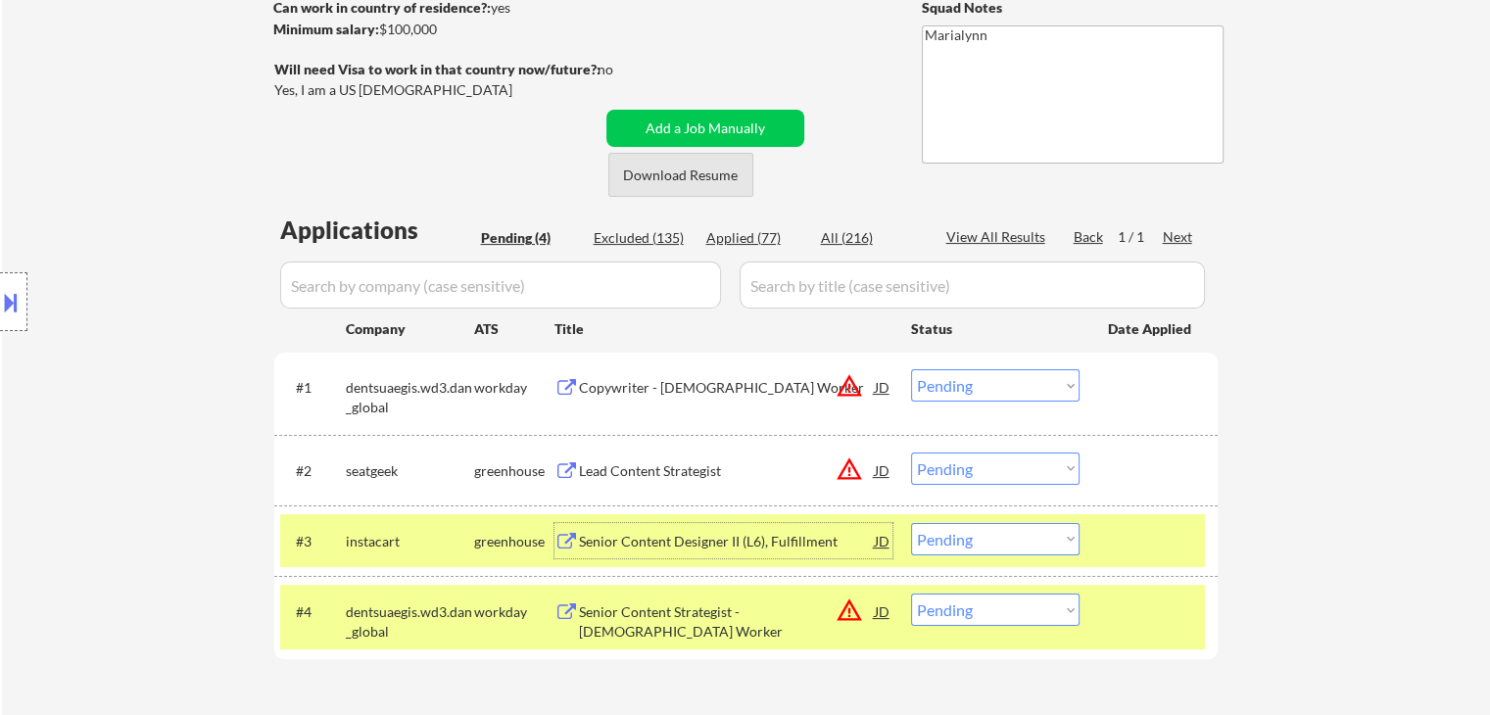
click at [732, 181] on button "Download Resume" at bounding box center [680, 175] width 145 height 44
click at [1004, 544] on select "Choose an option... Pending Applied Excluded (Questions) Excluded (Expired) Exc…" at bounding box center [995, 539] width 168 height 32
click at [911, 523] on select "Choose an option... Pending Applied Excluded (Questions) Excluded (Expired) Exc…" at bounding box center [995, 539] width 168 height 32
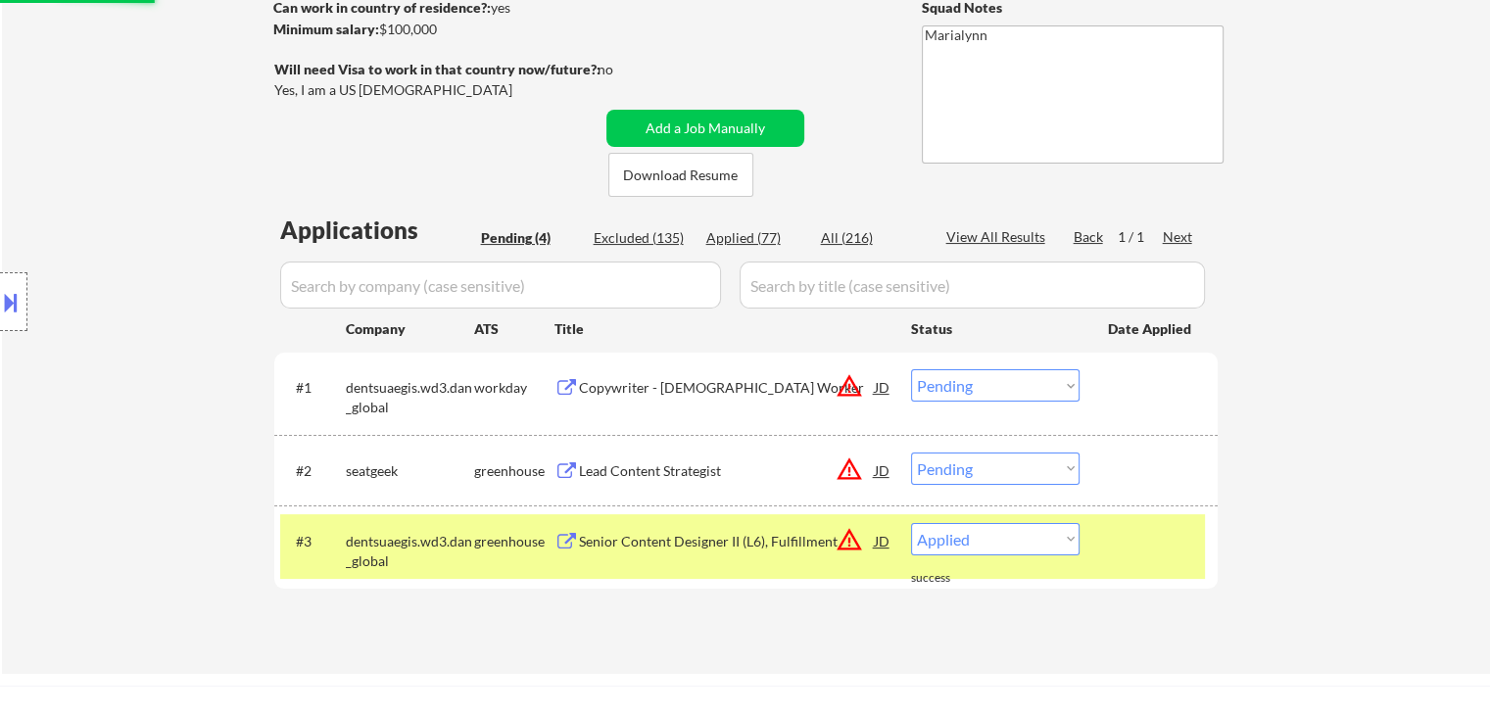
select select ""pending""
drag, startPoint x: 661, startPoint y: 543, endPoint x: 653, endPoint y: 455, distance: 87.5
click at [657, 518] on div "#3 dentsuaegis.wd3.dan_global workday Senior Content Strategist - Temporary Wor…" at bounding box center [742, 546] width 924 height 65
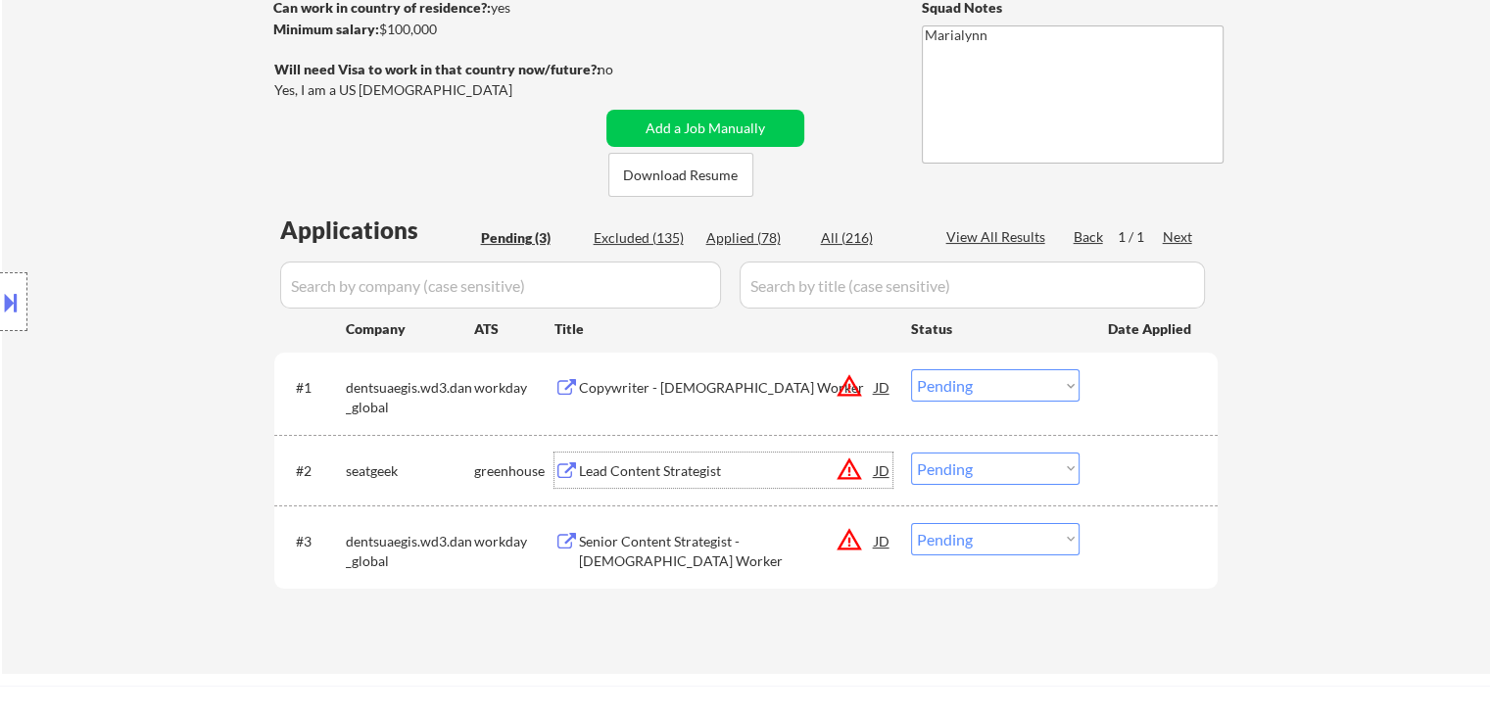
drag, startPoint x: 652, startPoint y: 455, endPoint x: 667, endPoint y: 459, distance: 15.2
click at [660, 455] on div "Lead Content Strategist" at bounding box center [727, 469] width 296 height 35
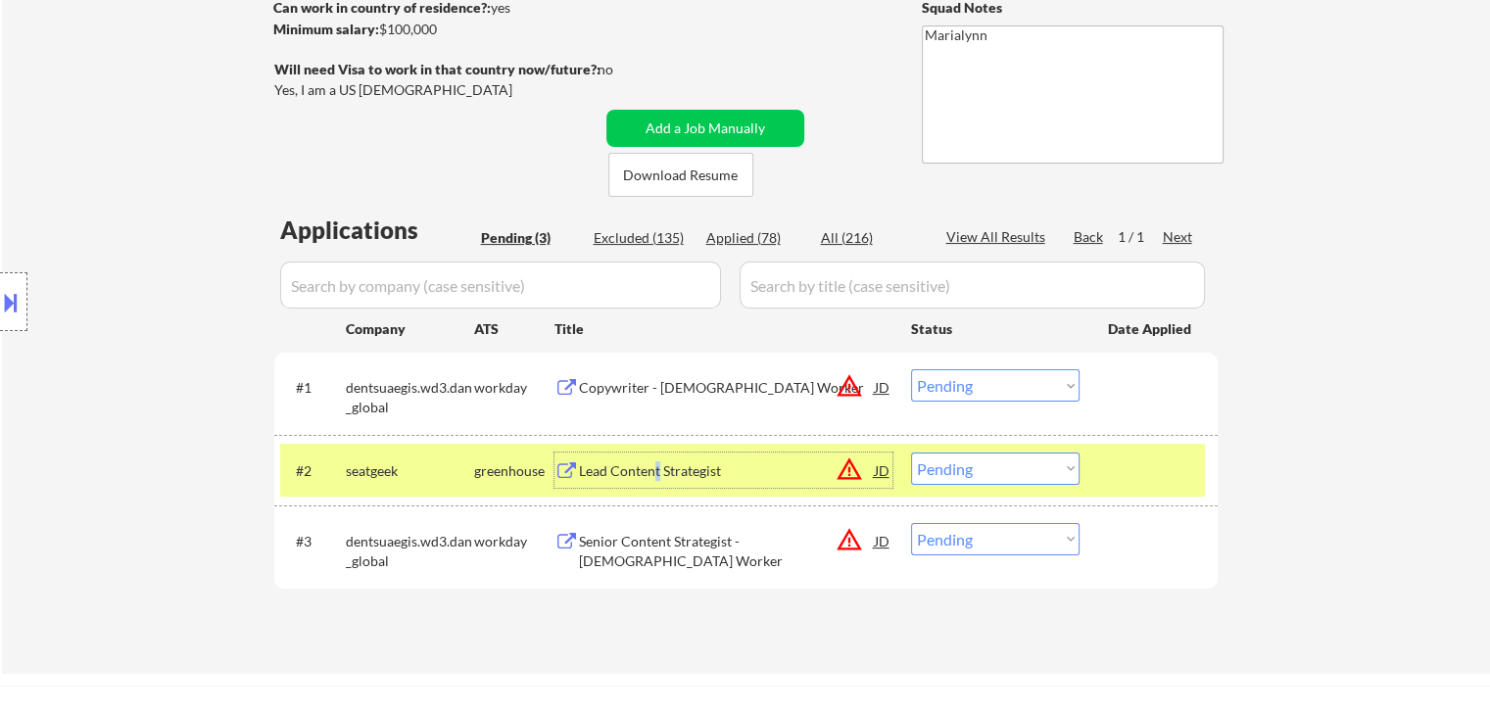
click at [1028, 459] on select "Choose an option... Pending Applied Excluded (Questions) Excluded (Expired) Exc…" at bounding box center [995, 468] width 168 height 32
click at [911, 452] on select "Choose an option... Pending Applied Excluded (Questions) Excluded (Expired) Exc…" at bounding box center [995, 468] width 168 height 32
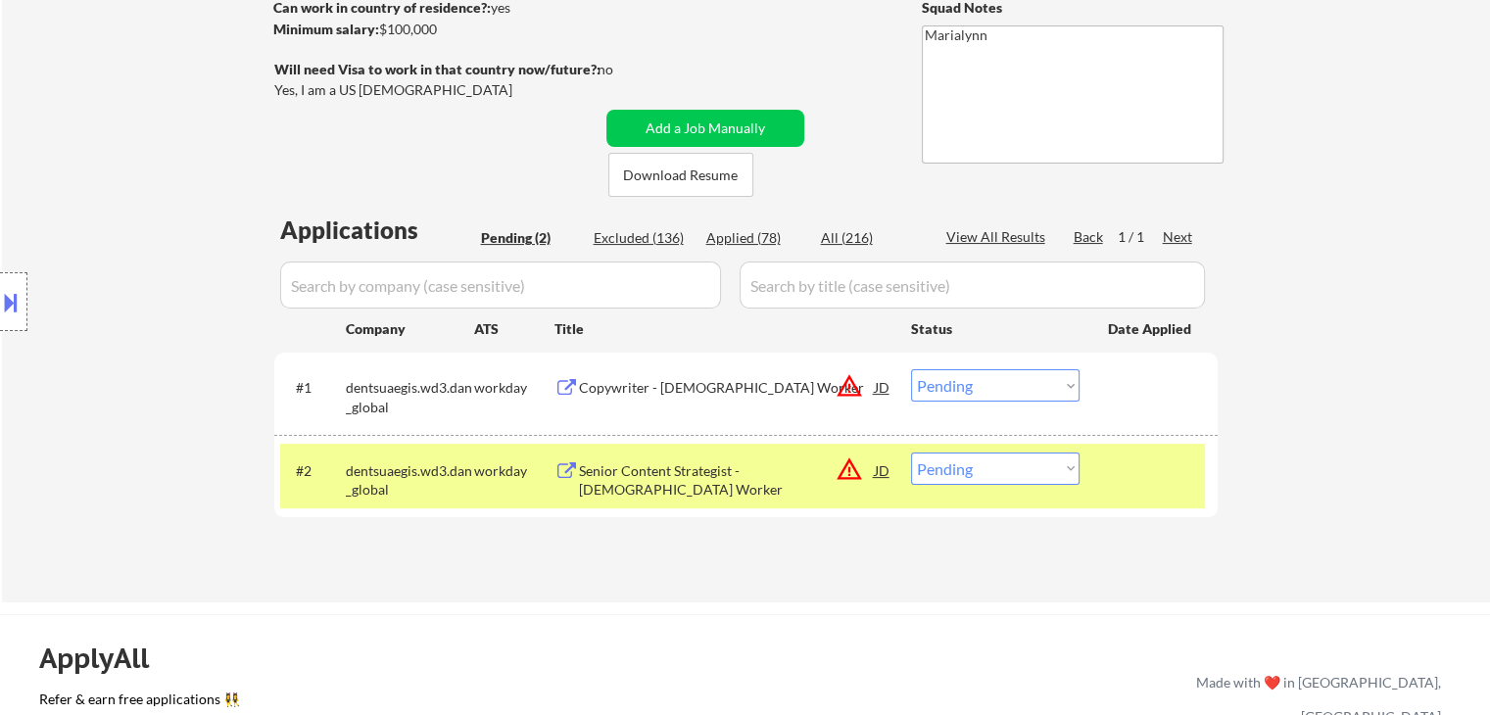
click at [720, 452] on div "Senior Content Strategist - Temporary Worker" at bounding box center [727, 469] width 296 height 35
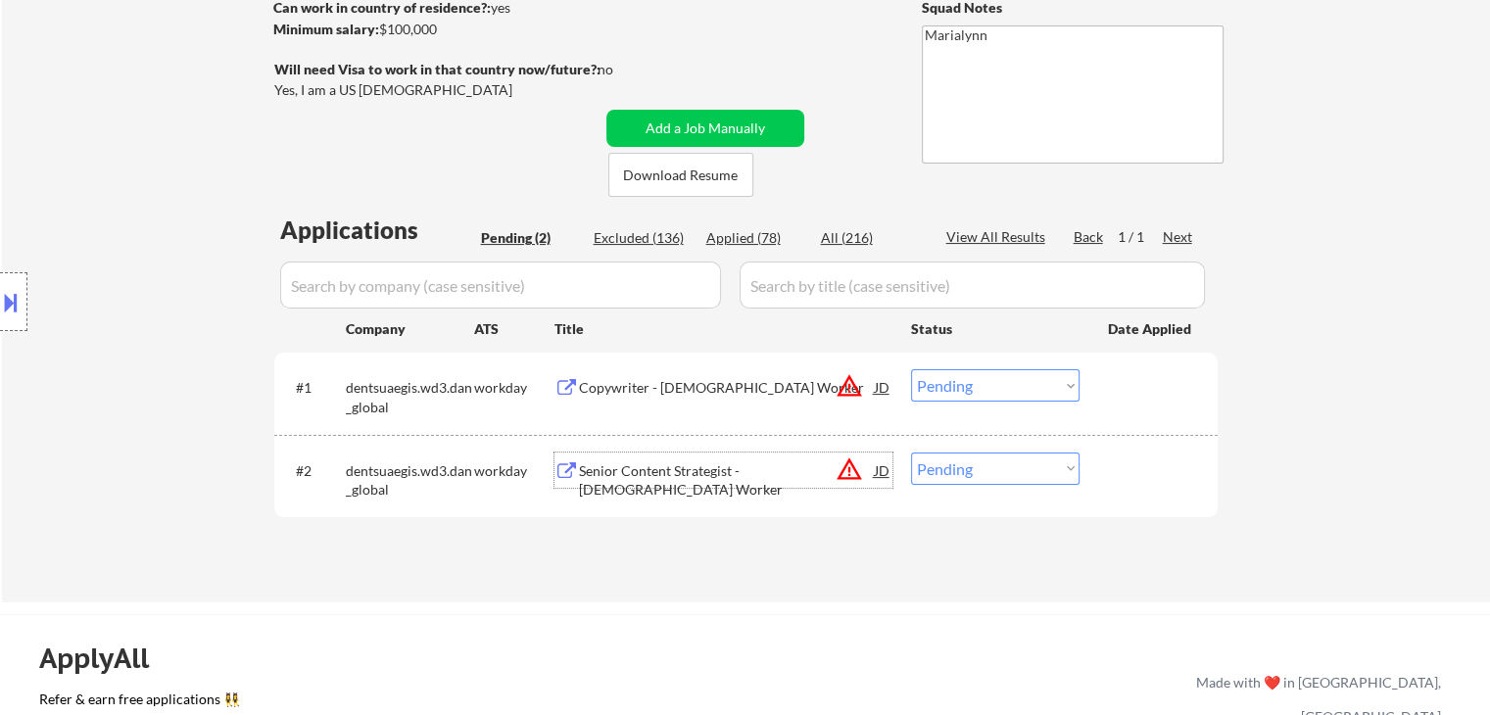
click at [975, 462] on select "Choose an option... Pending Applied Excluded (Questions) Excluded (Expired) Exc…" at bounding box center [995, 468] width 168 height 32
drag, startPoint x: 924, startPoint y: 690, endPoint x: 922, endPoint y: 676, distance: 15.0
click at [1044, 476] on select "Choose an option... Pending Applied Excluded (Questions) Excluded (Expired) Exc…" at bounding box center [995, 468] width 168 height 32
select select ""applied""
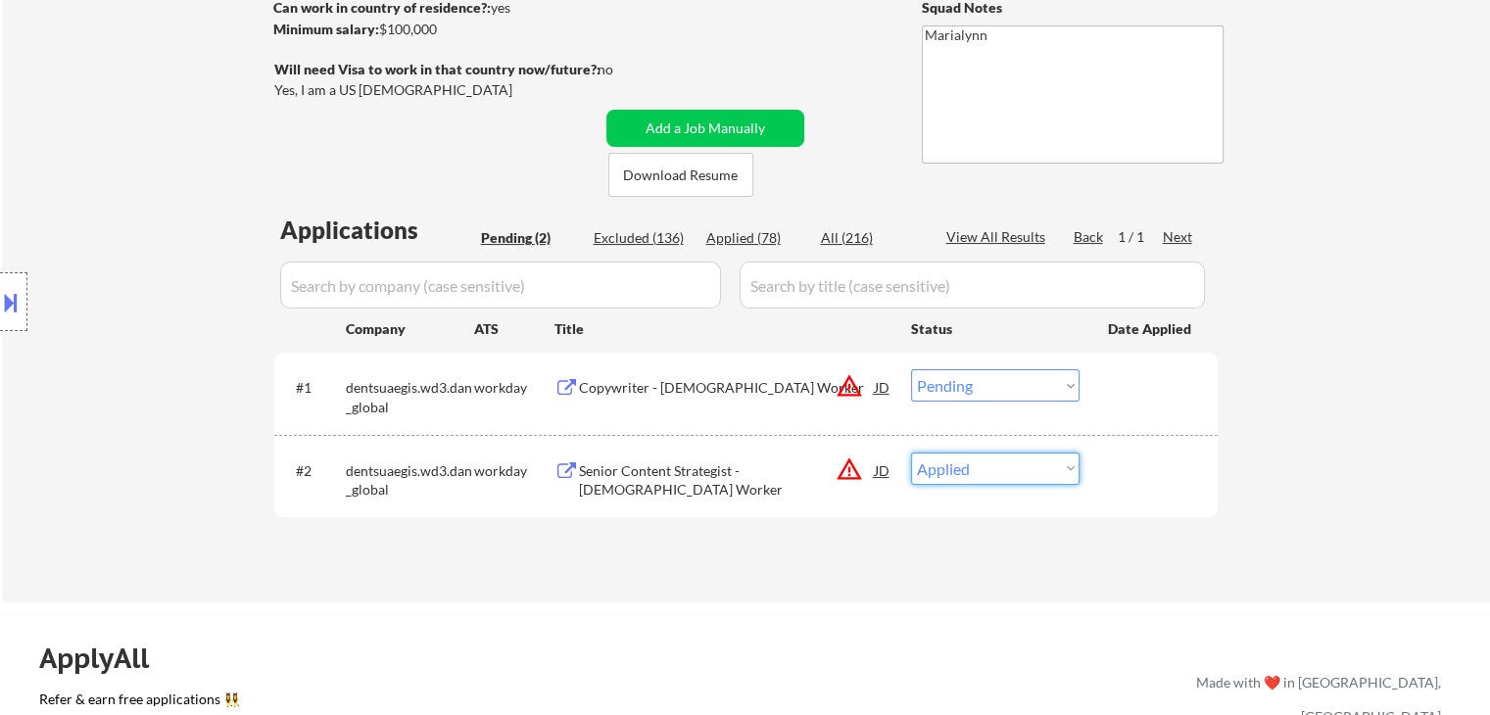
click at [911, 452] on select "Choose an option... Pending Applied Excluded (Questions) Excluded (Expired) Exc…" at bounding box center [995, 468] width 168 height 32
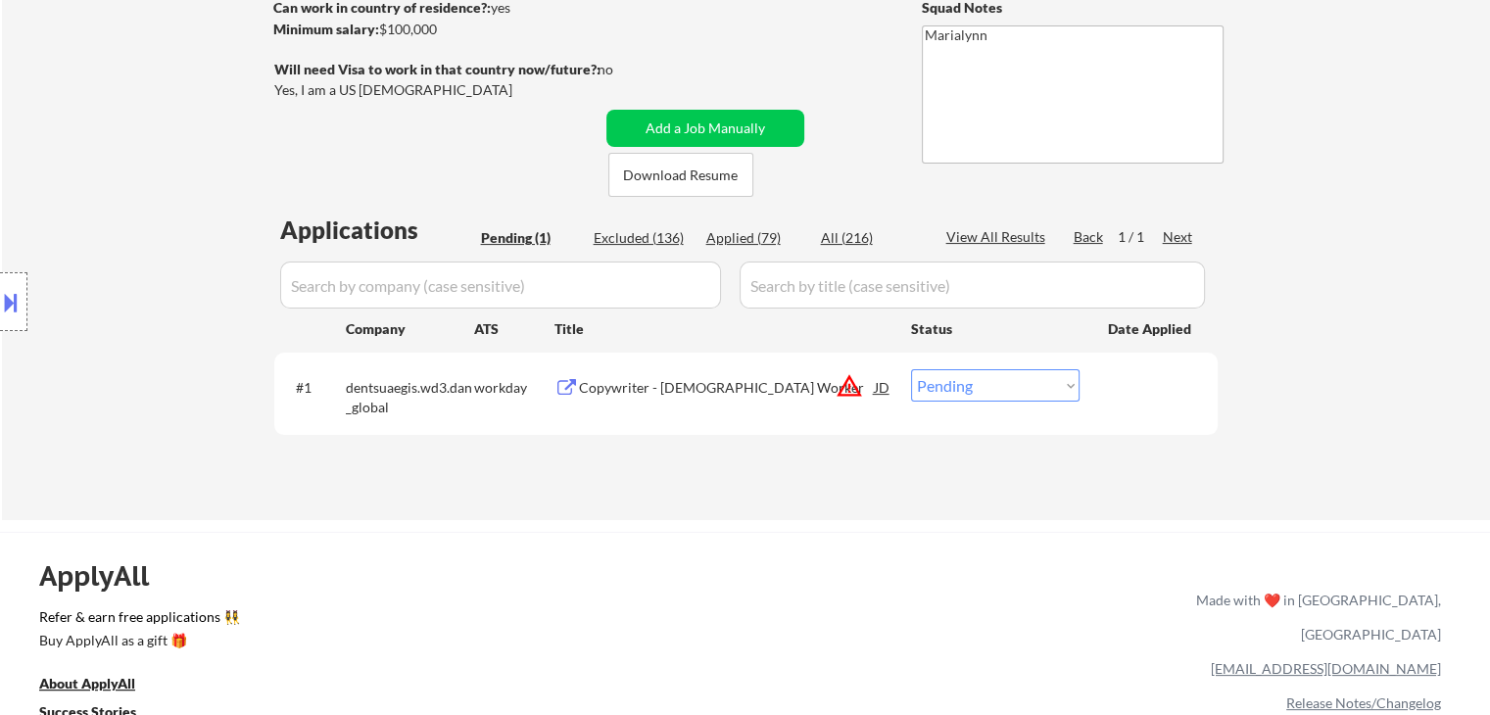
click at [673, 389] on div "Copywriter - Temporary Worker" at bounding box center [727, 388] width 296 height 20
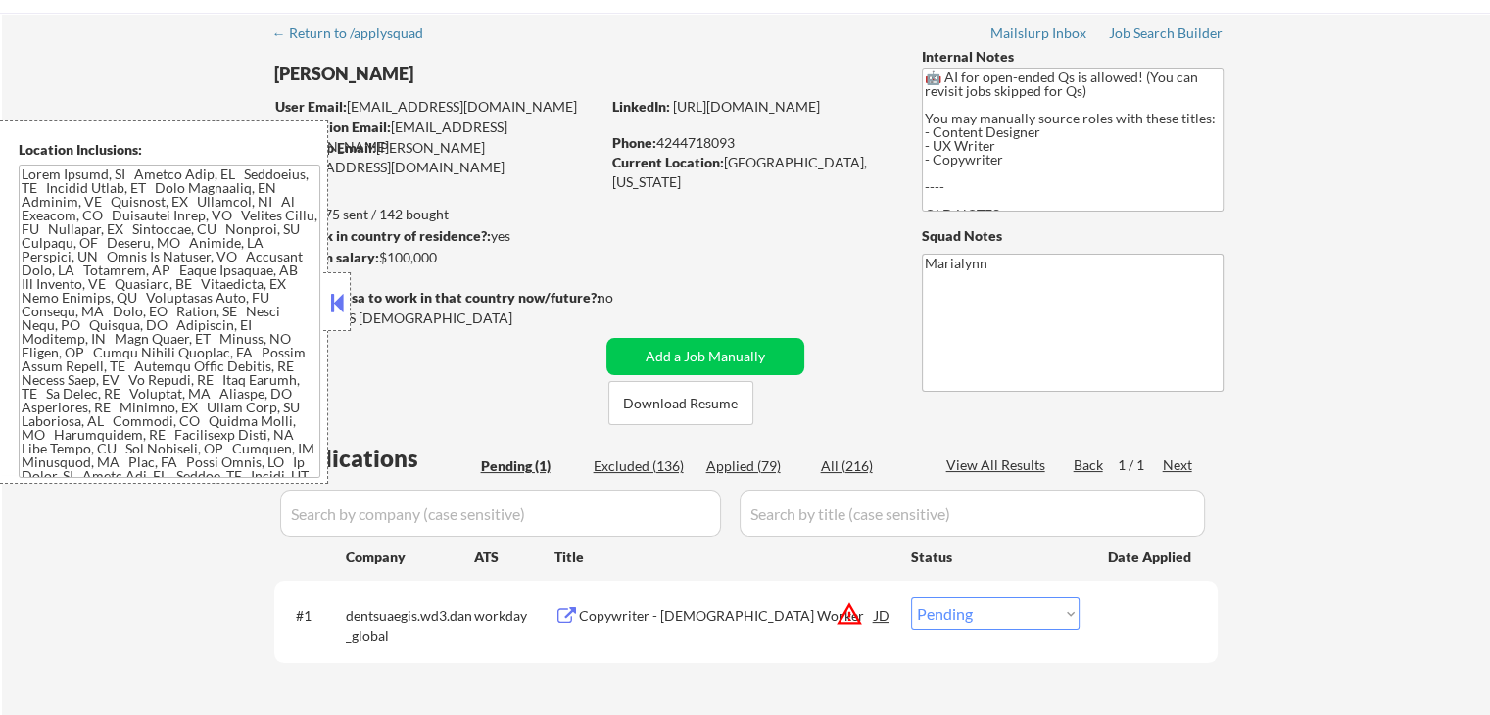
scroll to position [196, 0]
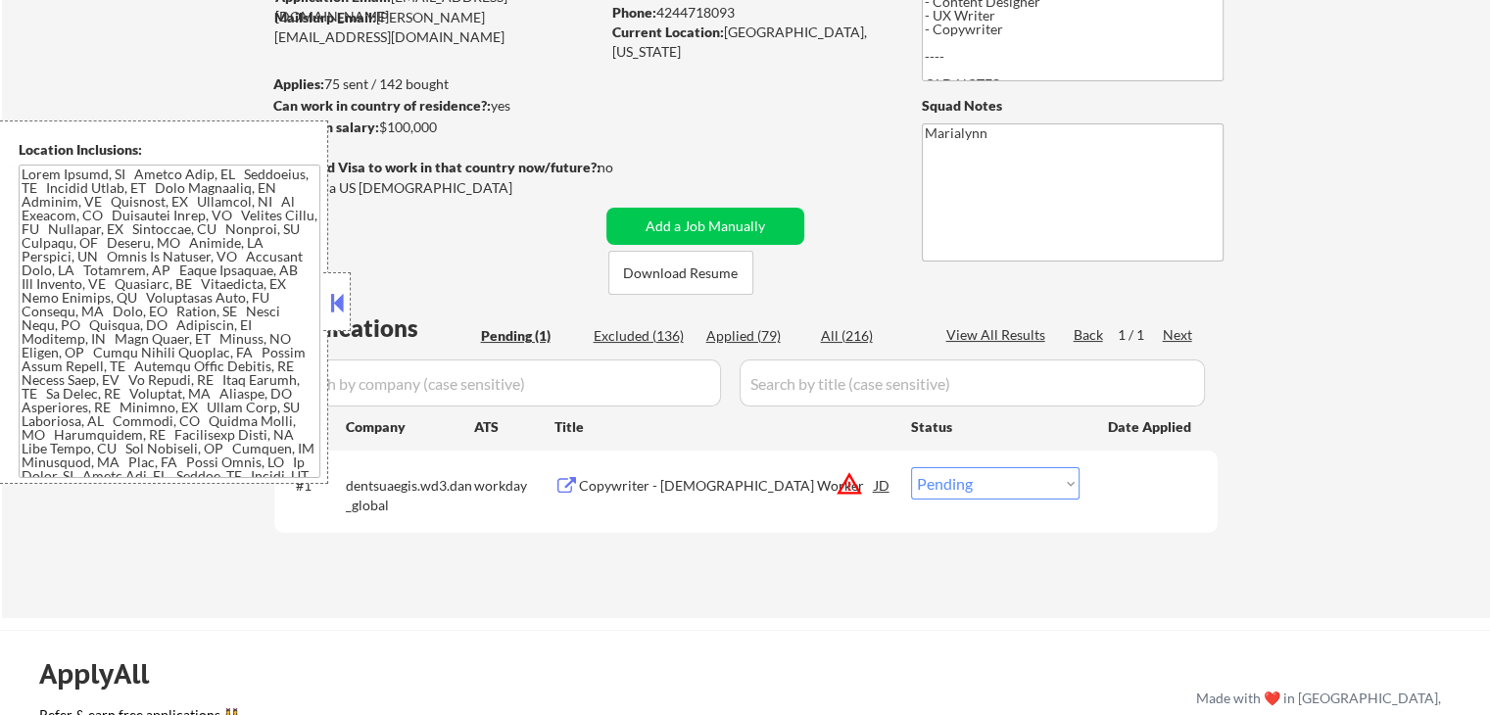
click at [1006, 484] on select "Choose an option... Pending Applied Excluded (Questions) Excluded (Expired) Exc…" at bounding box center [995, 483] width 168 height 32
select select ""excluded__salary_""
click at [911, 467] on select "Choose an option... Pending Applied Excluded (Questions) Excluded (Expired) Exc…" at bounding box center [995, 483] width 168 height 32
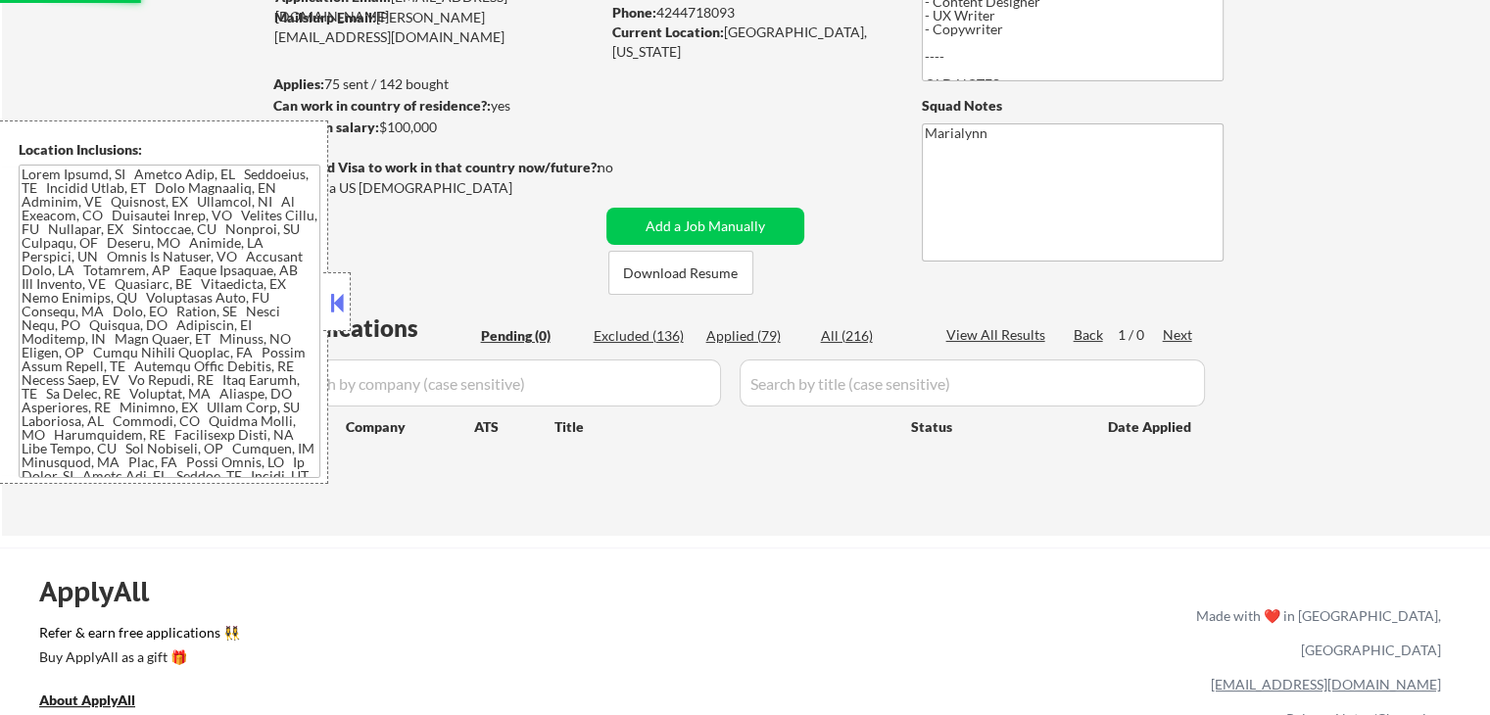
click at [334, 314] on button at bounding box center [337, 302] width 22 height 29
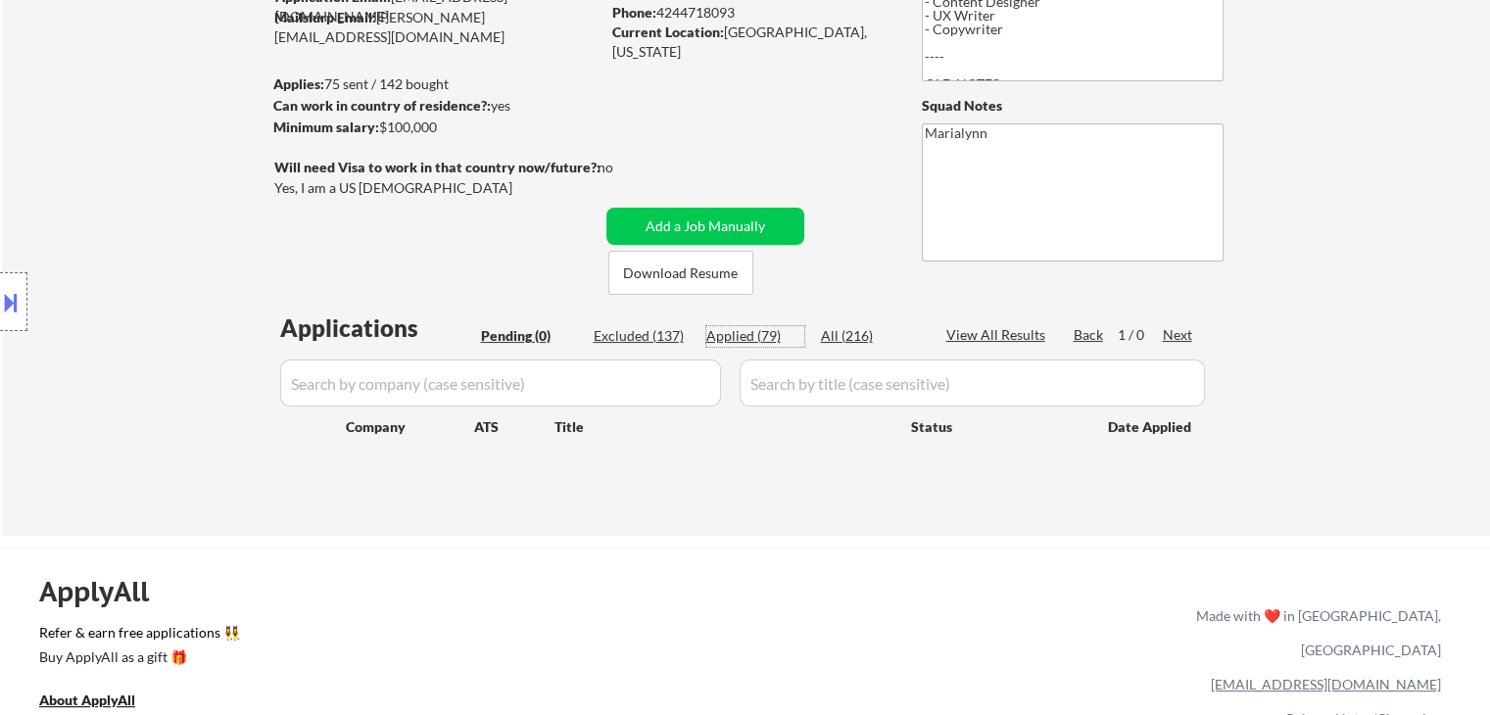
drag, startPoint x: 747, startPoint y: 332, endPoint x: 386, endPoint y: 0, distance: 490.7
click at [742, 329] on div "Applied (79)" at bounding box center [755, 336] width 98 height 20
select select ""applied""
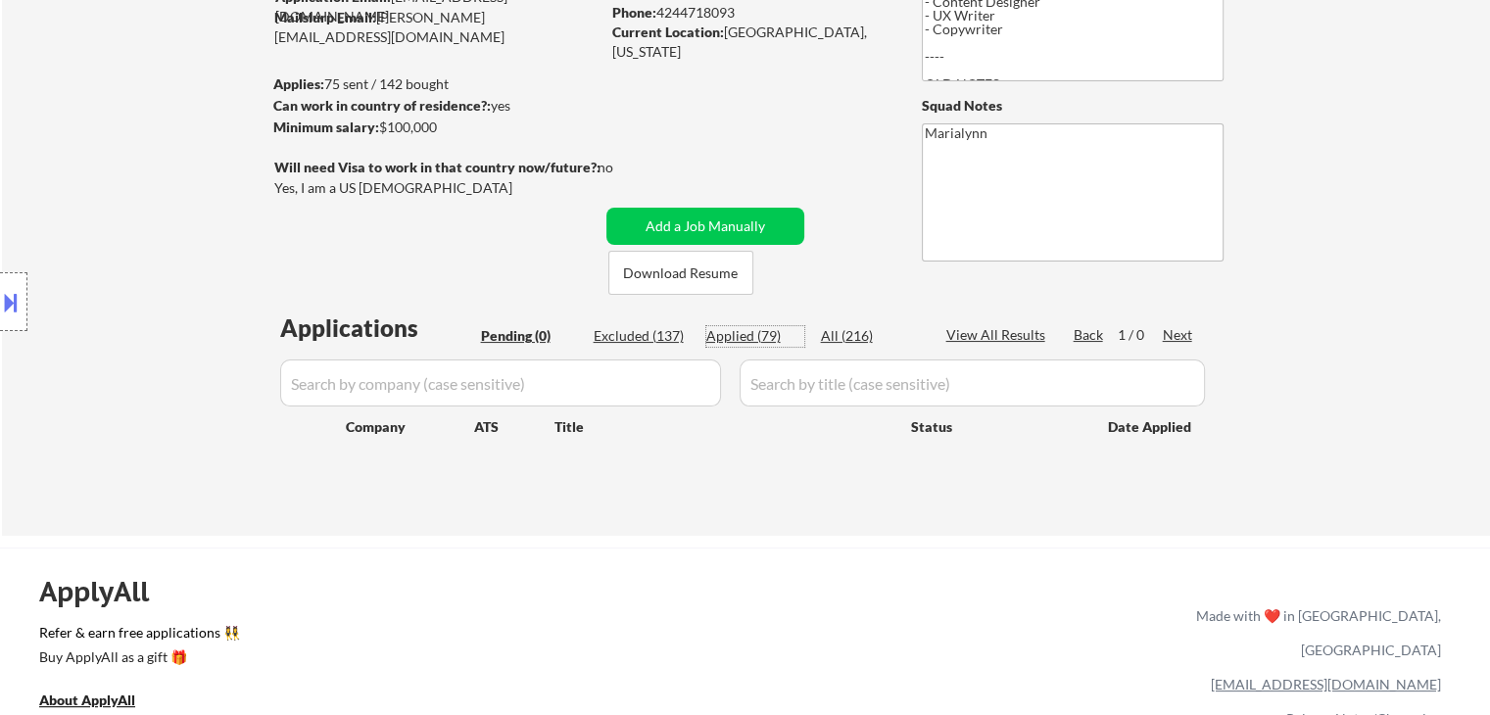
select select ""applied""
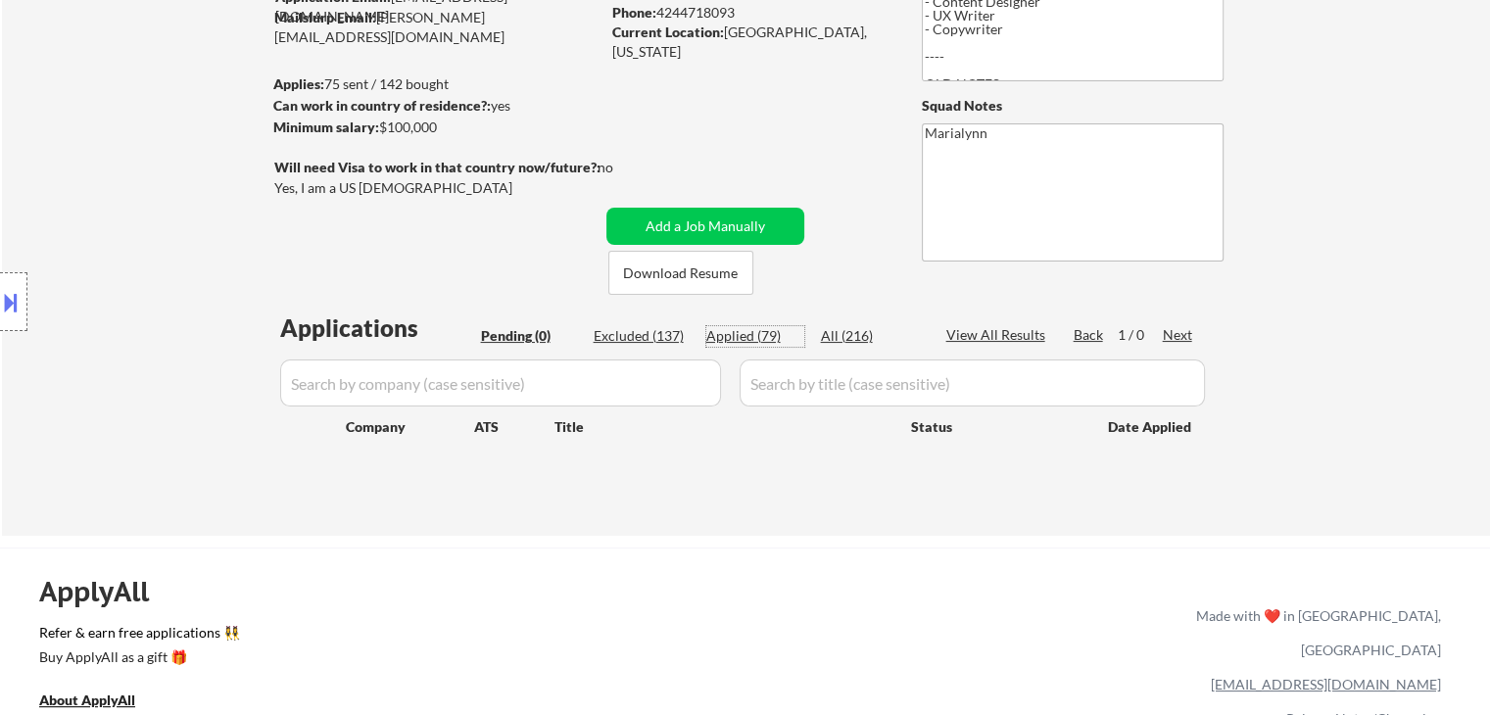
select select ""applied""
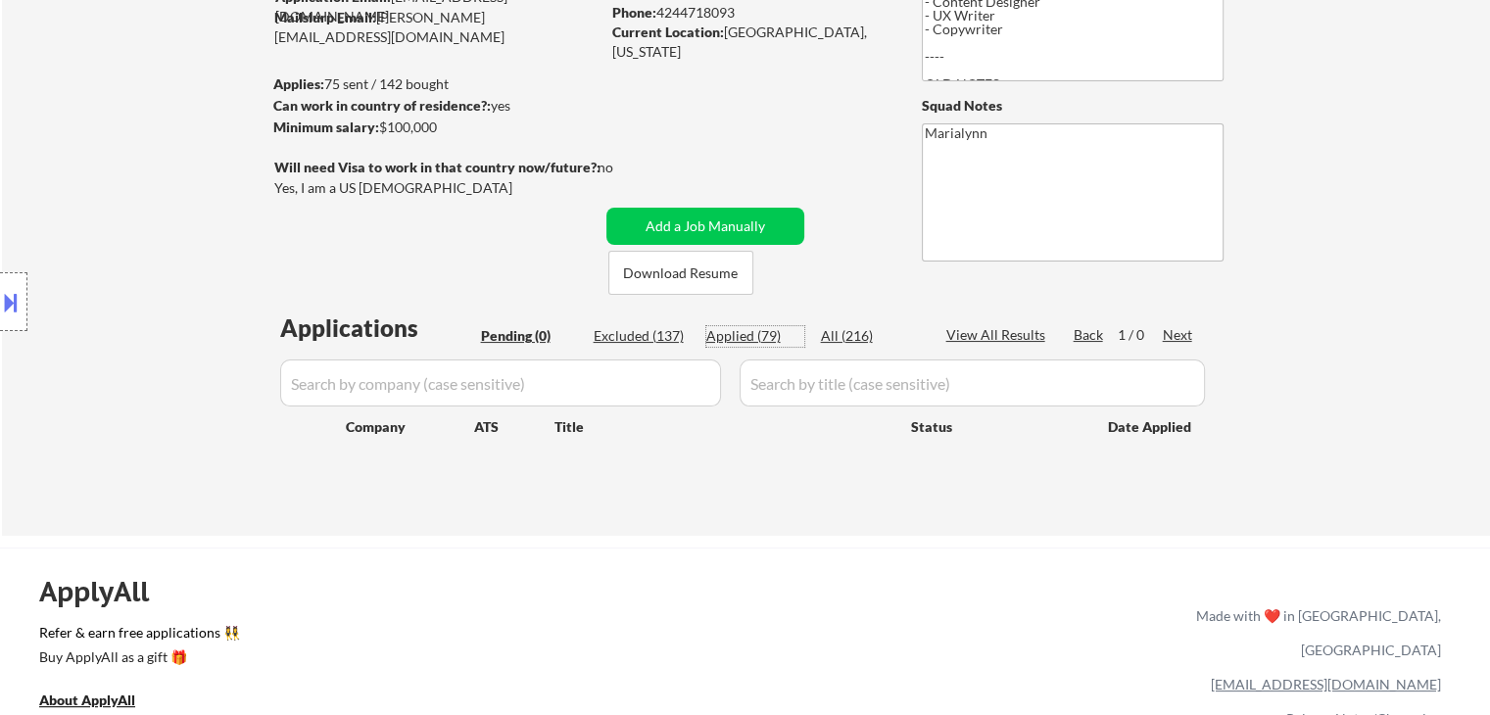
select select ""applied""
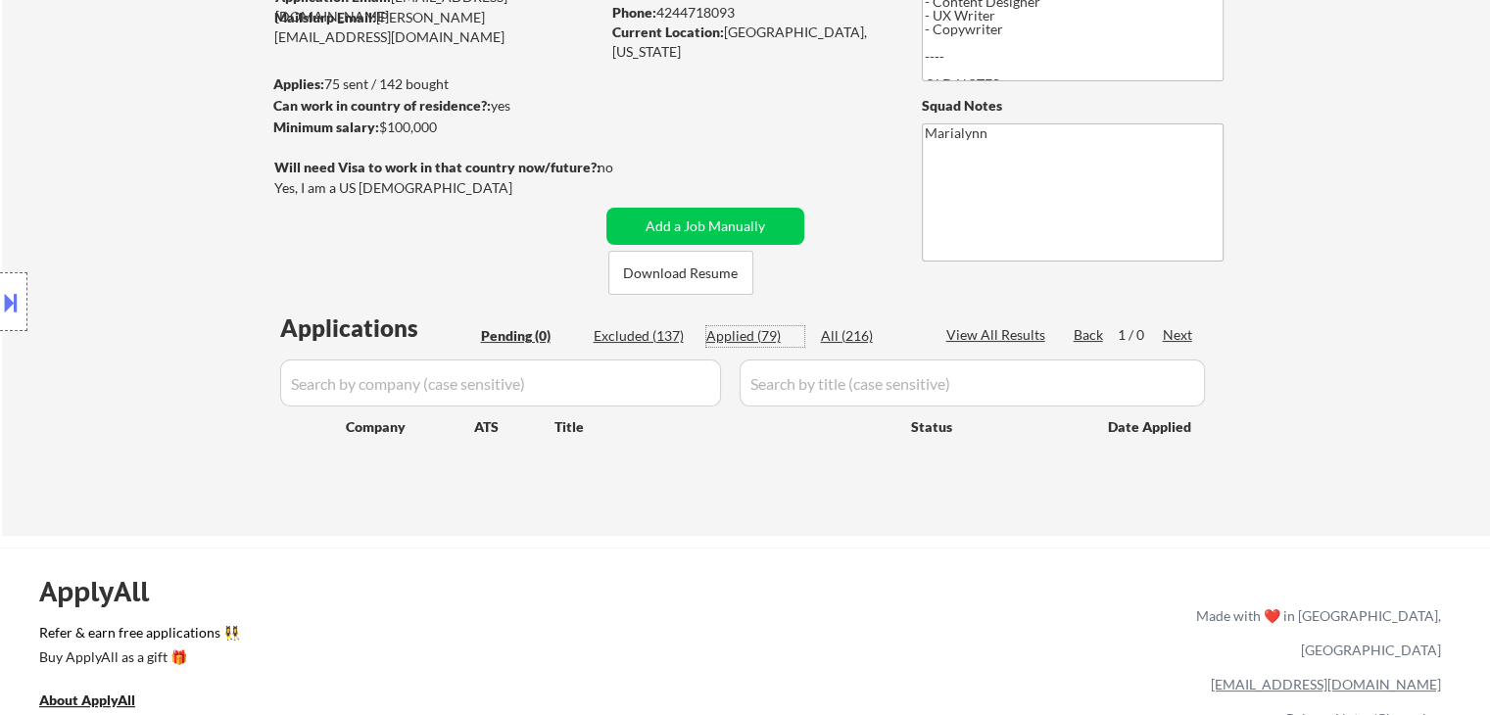
select select ""applied""
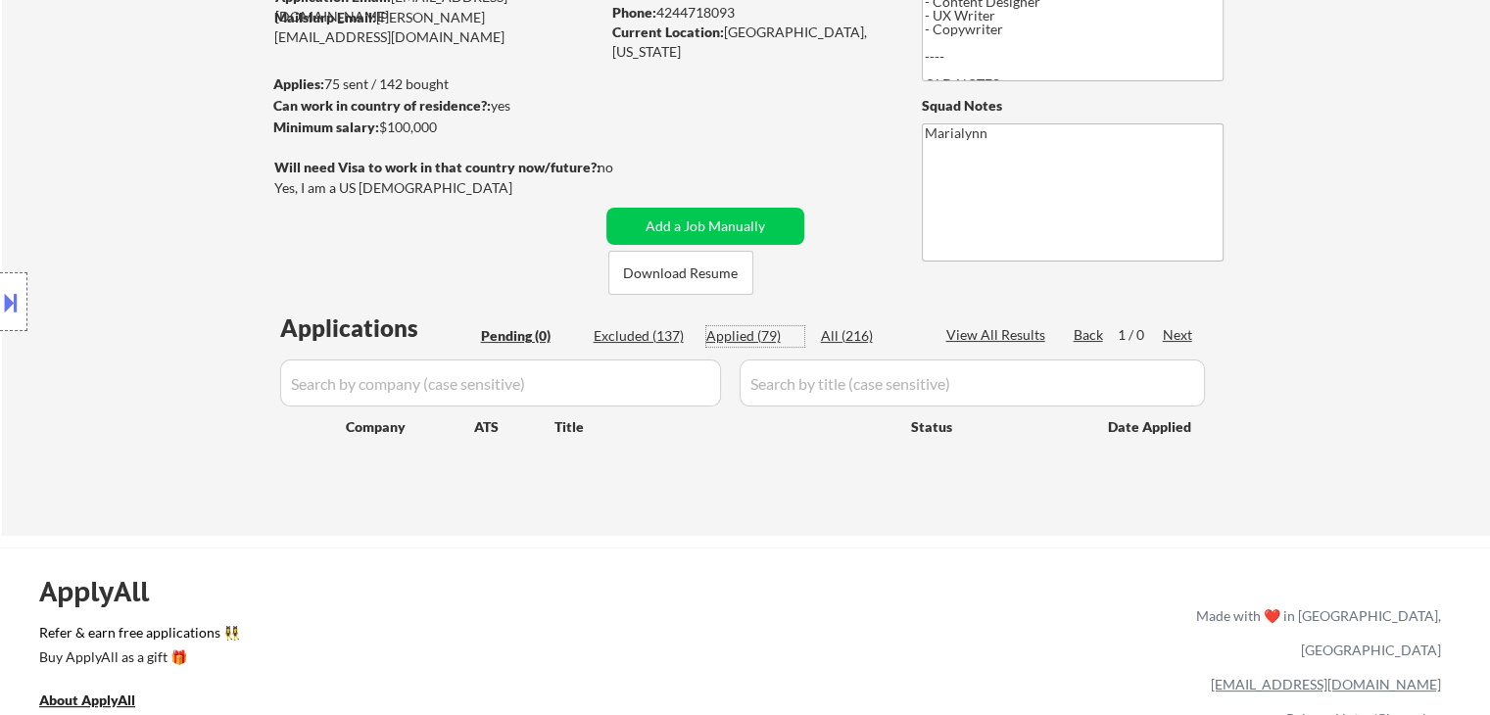
select select ""applied""
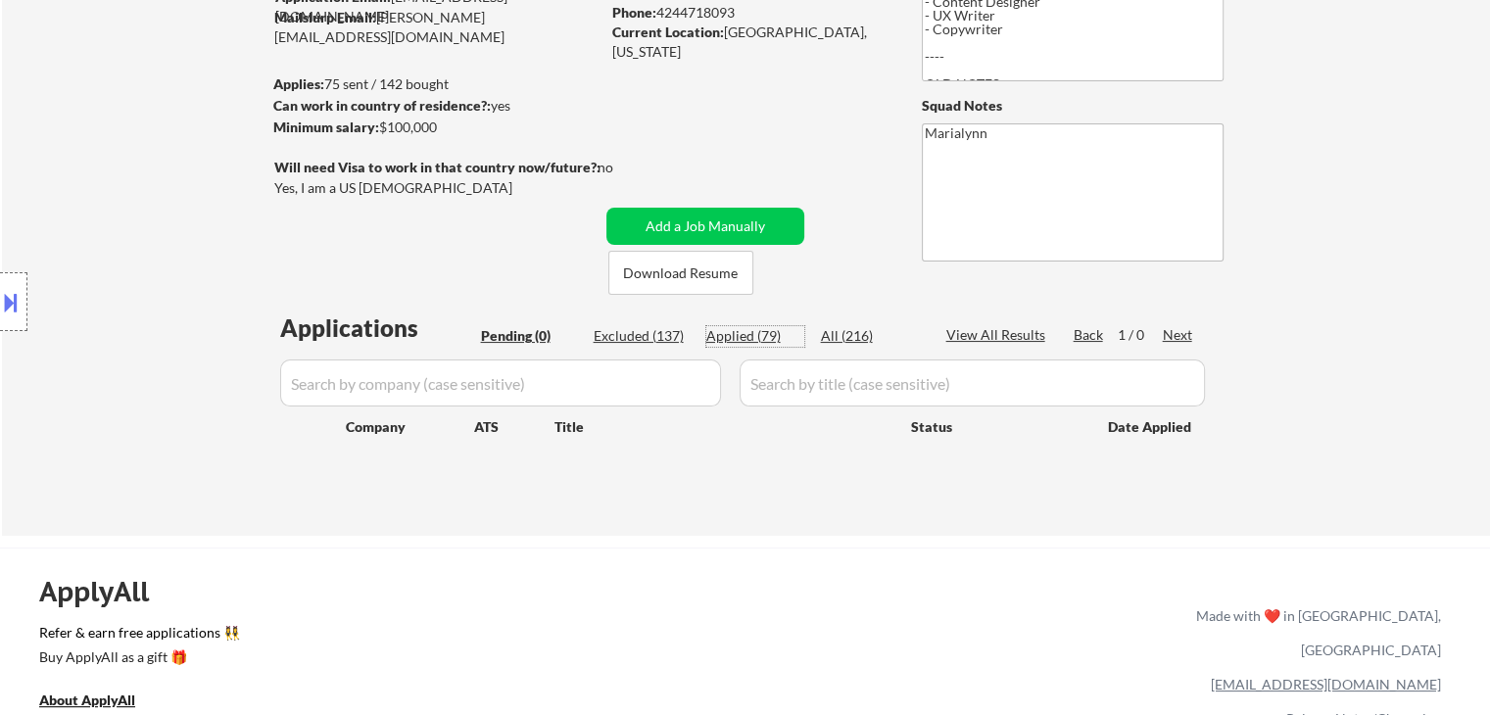
select select ""applied""
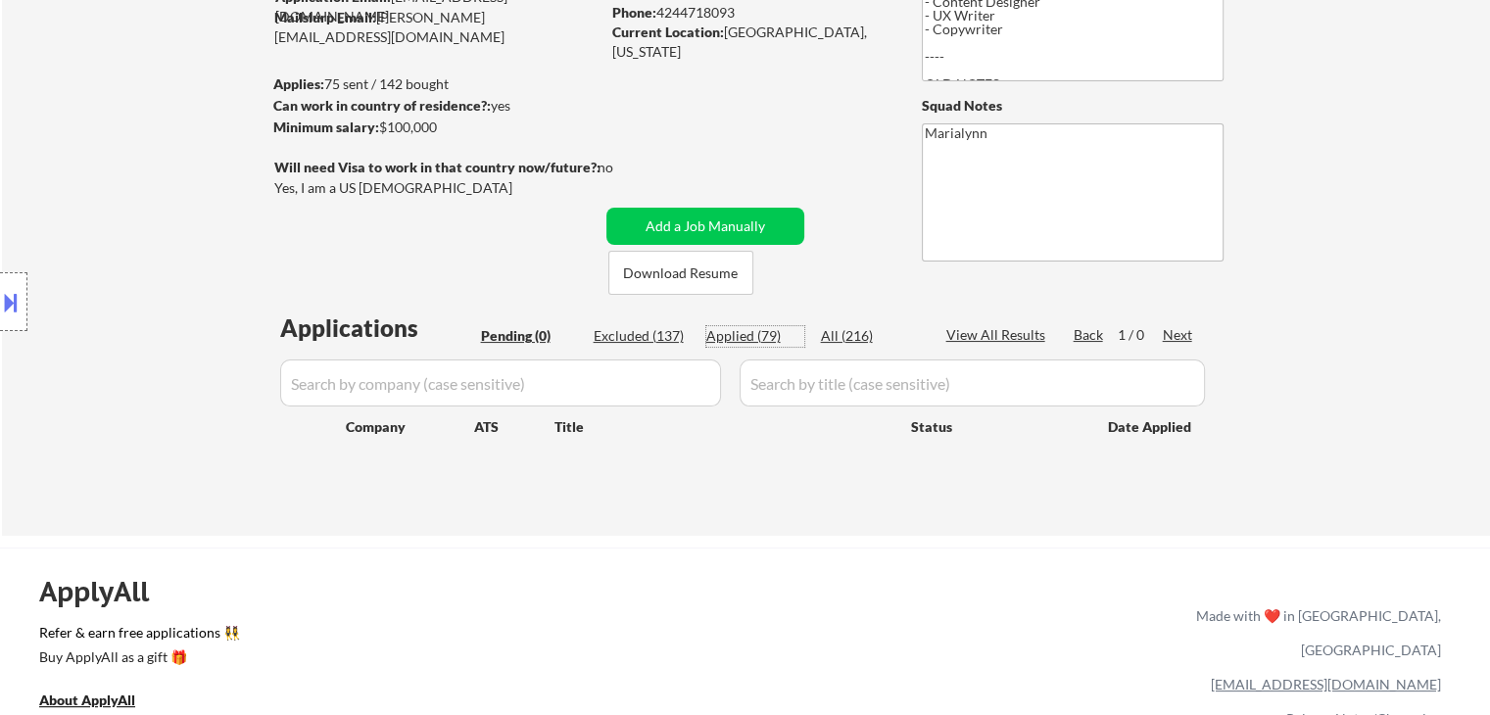
select select ""applied""
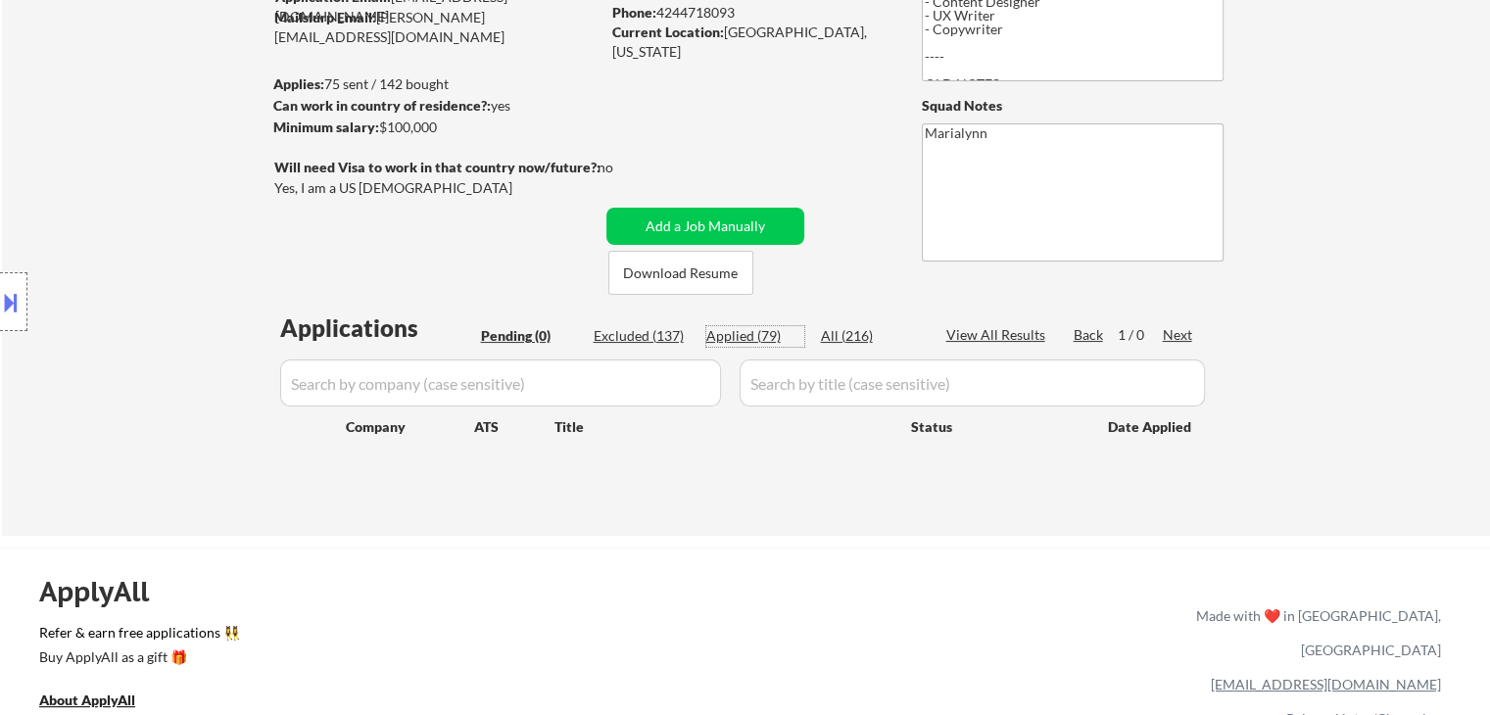
select select ""applied""
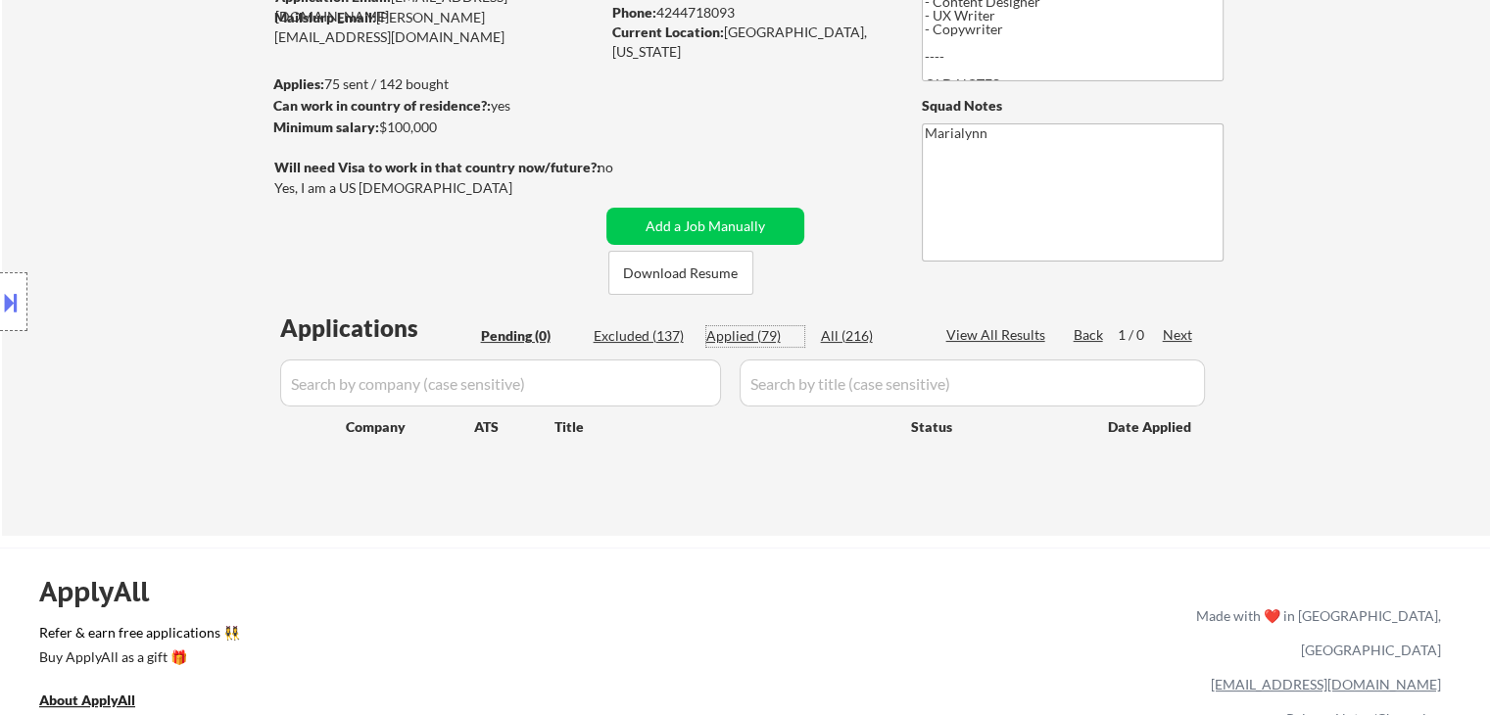
select select ""applied""
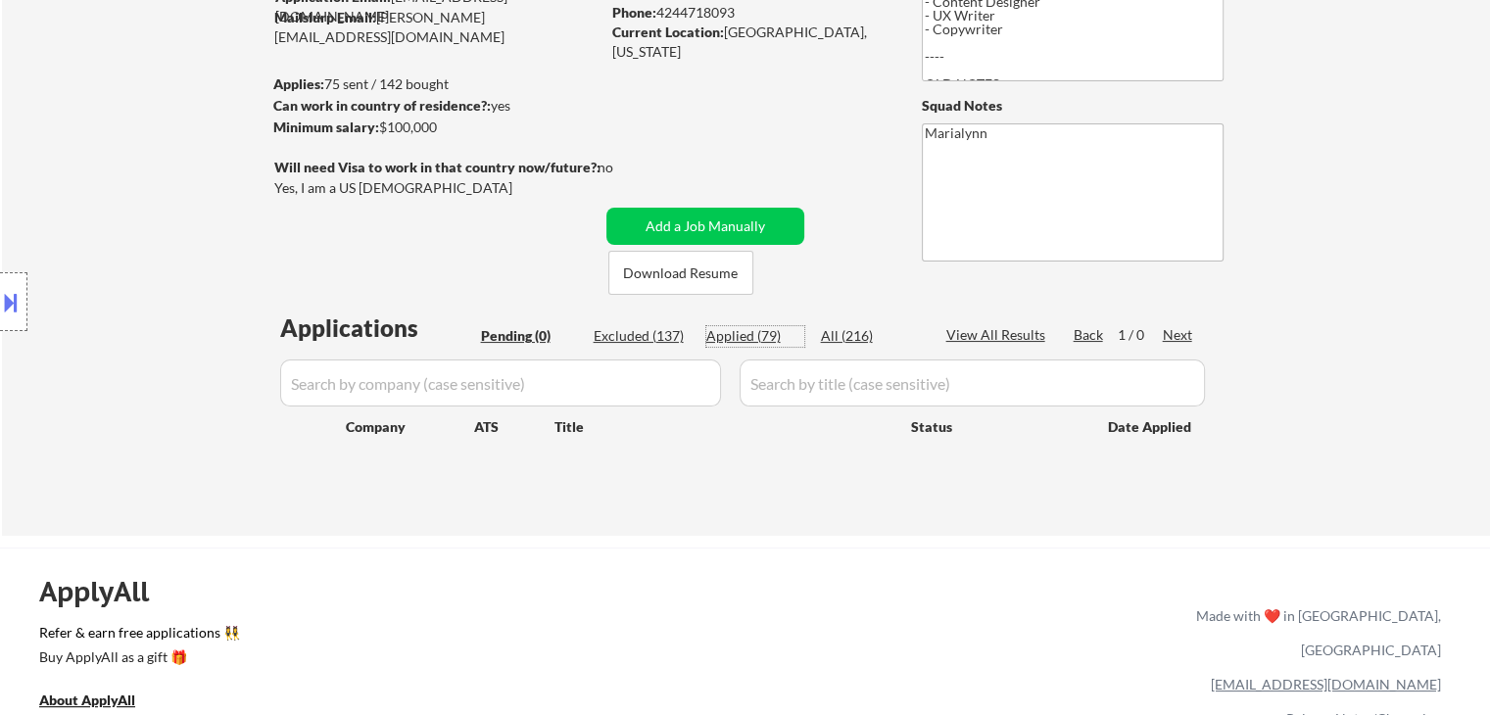
select select ""applied""
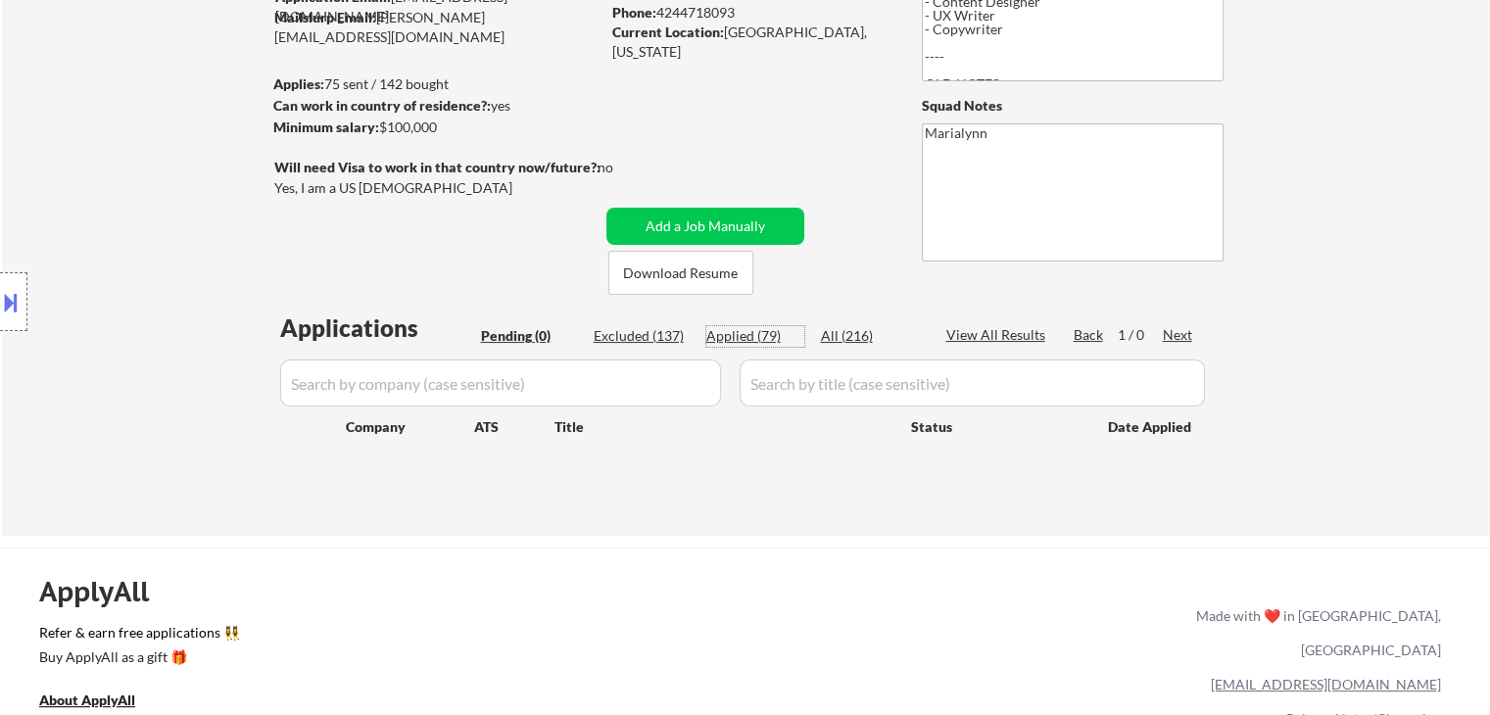
select select ""applied""
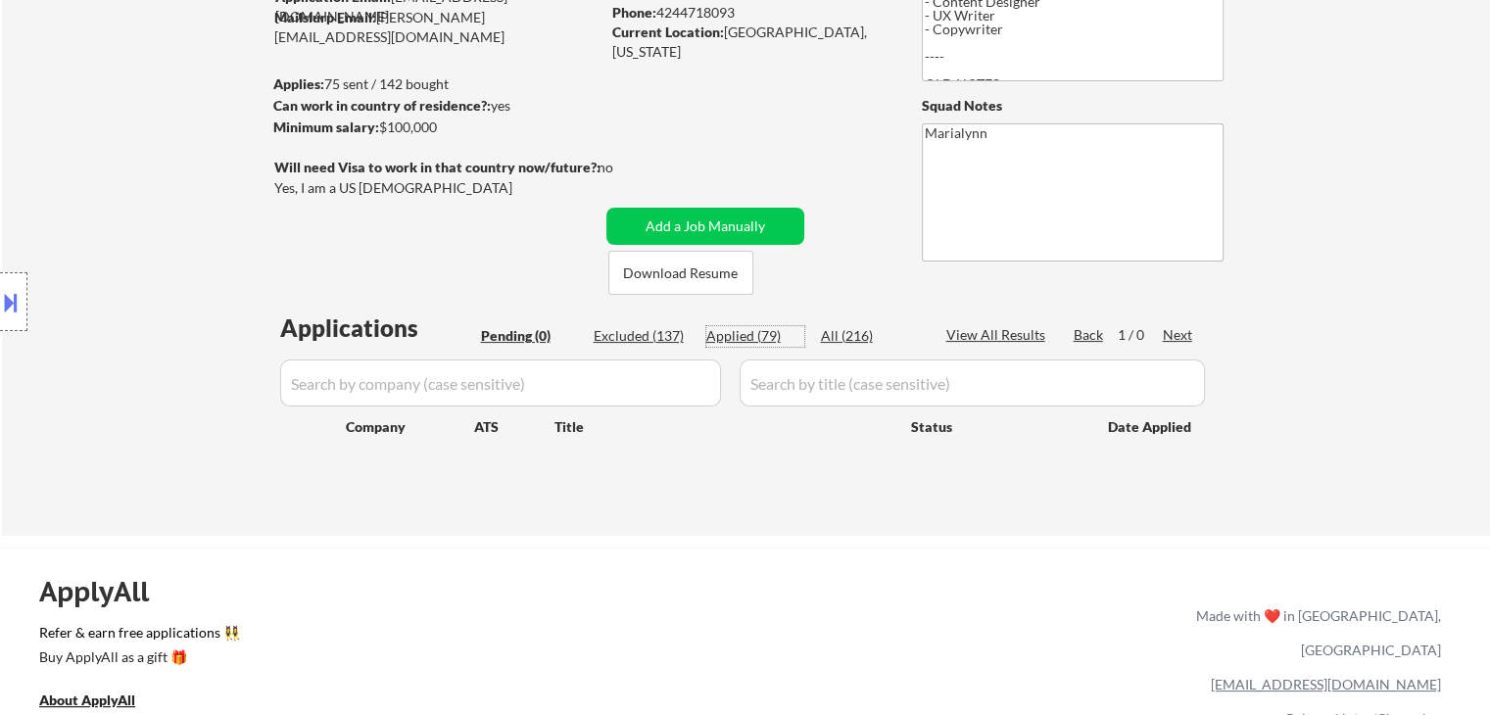
select select ""applied""
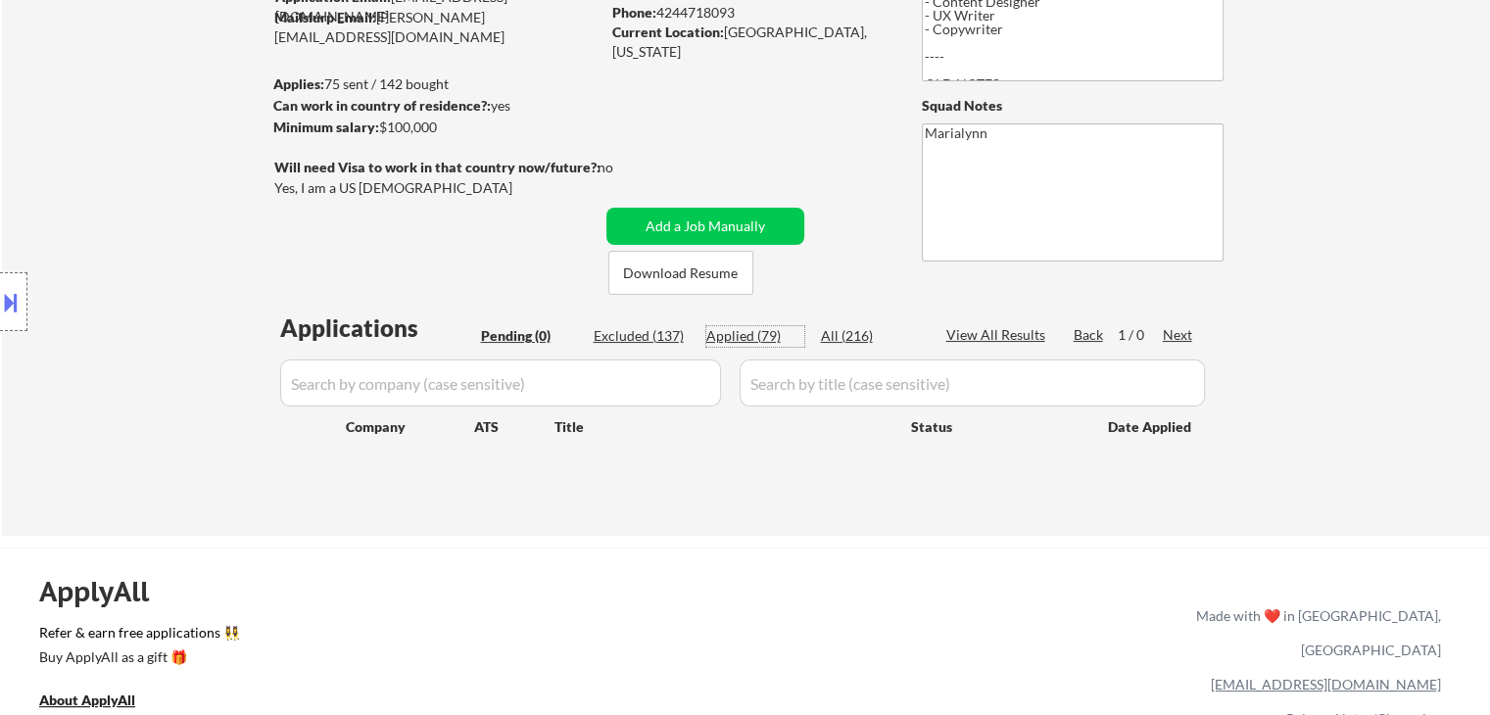
select select ""applied""
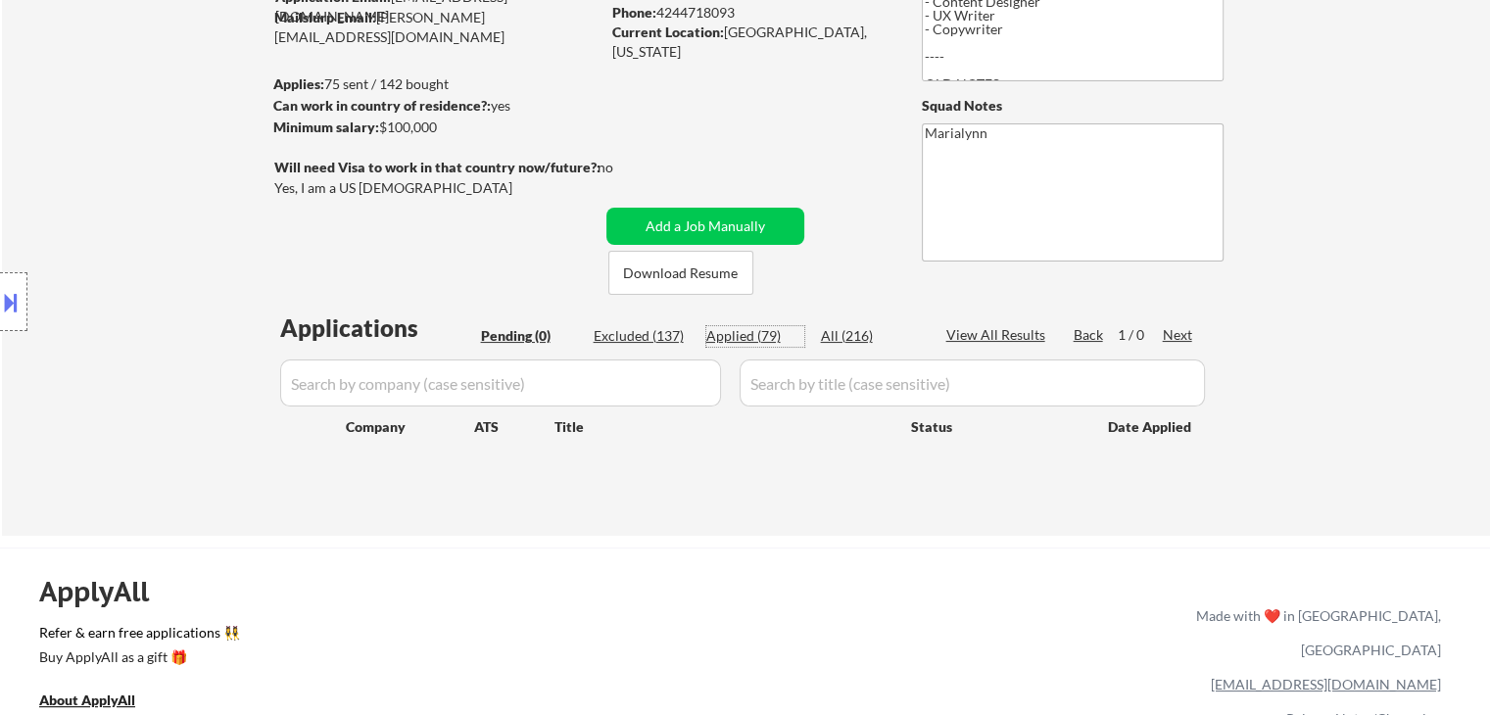
select select ""applied""
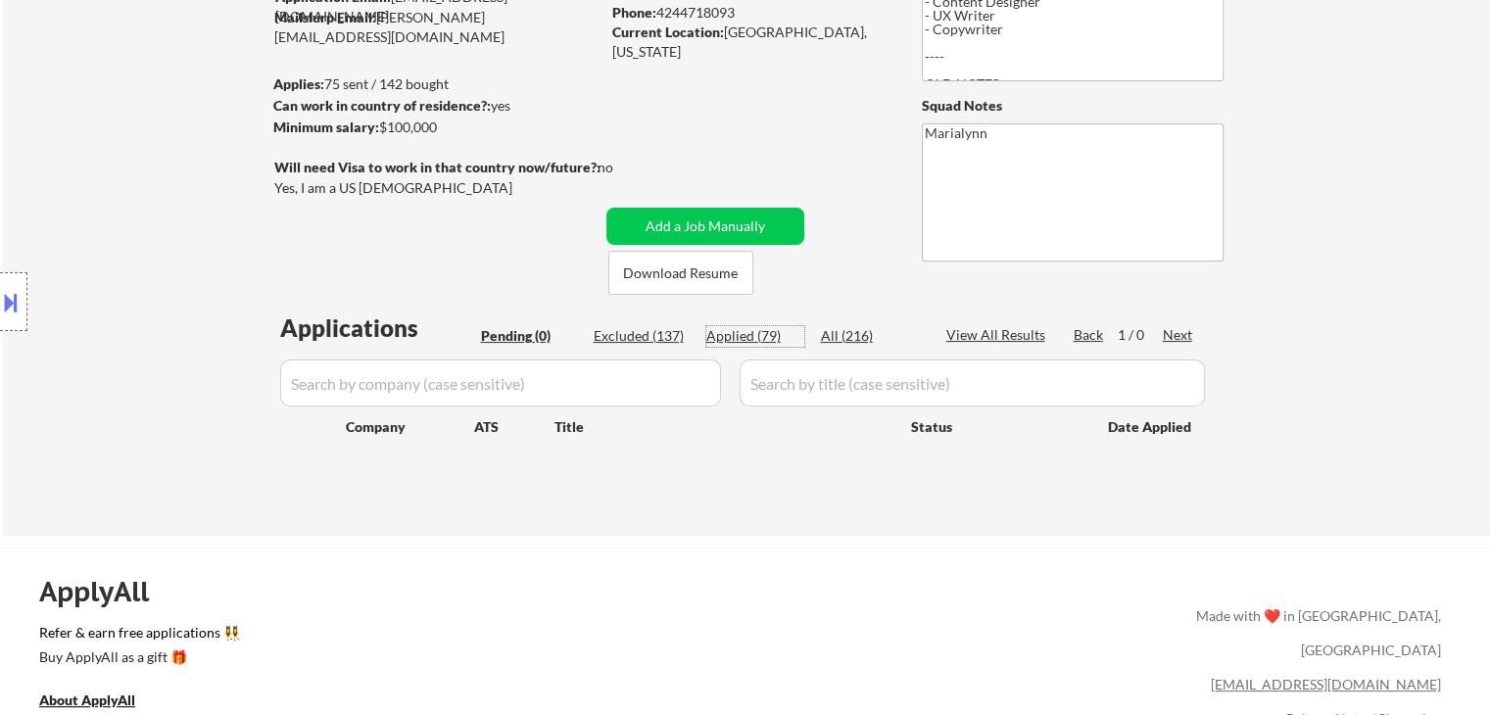
select select ""applied""
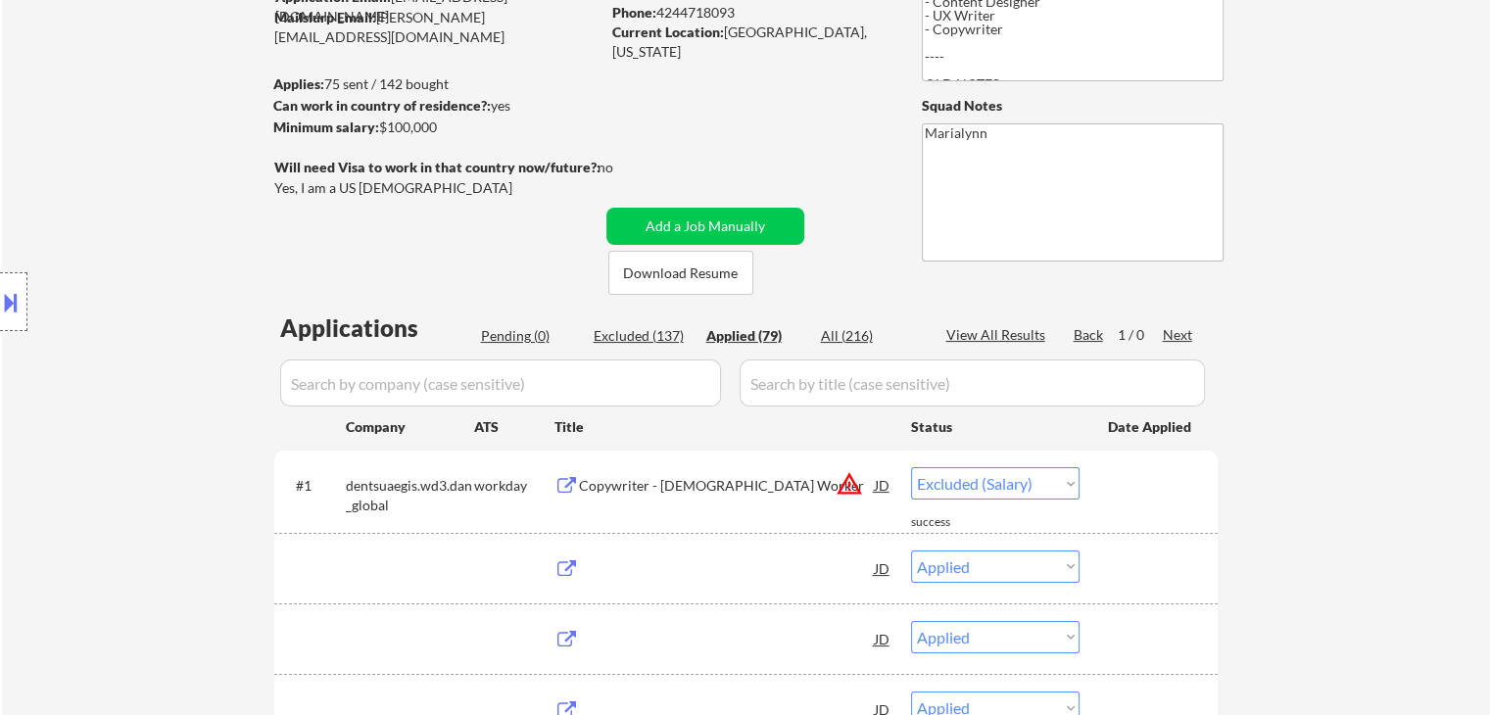
select select ""applied""
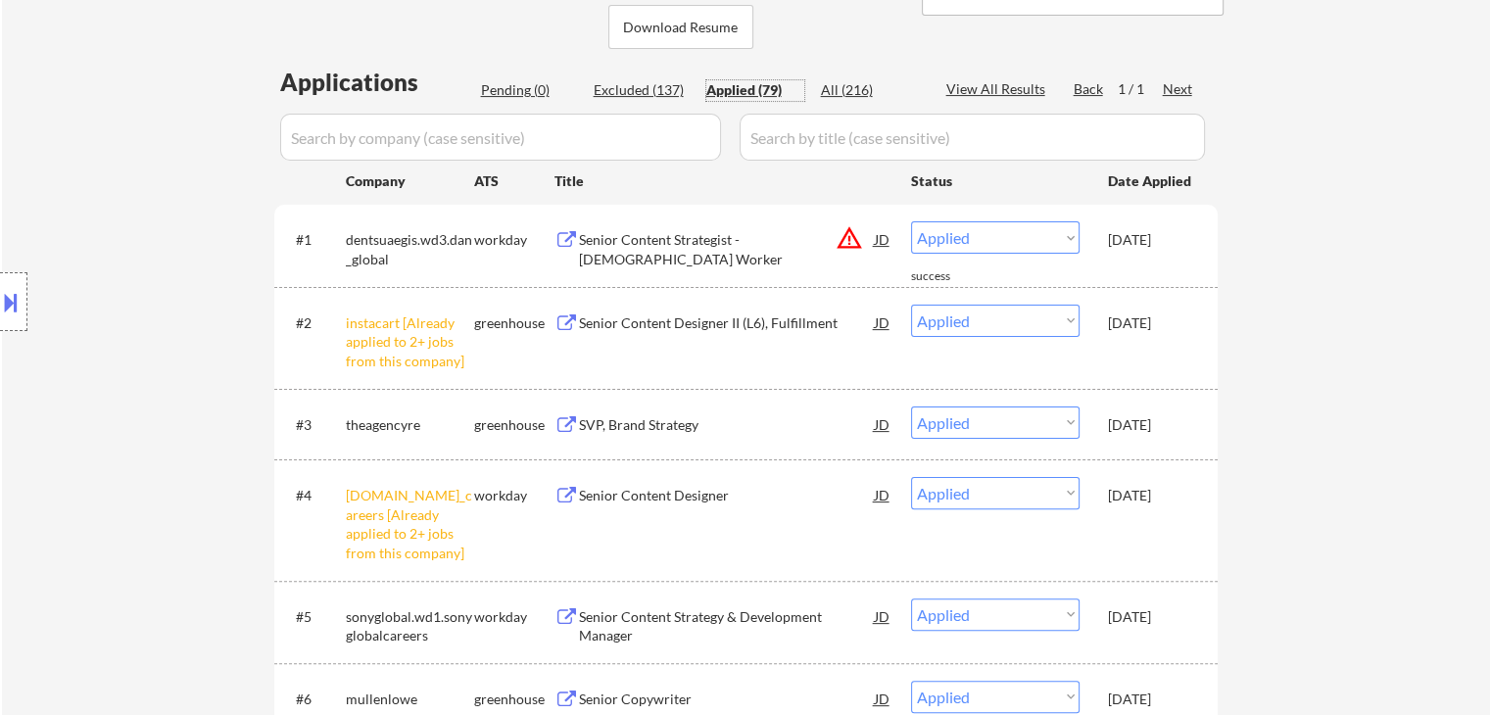
scroll to position [490, 0]
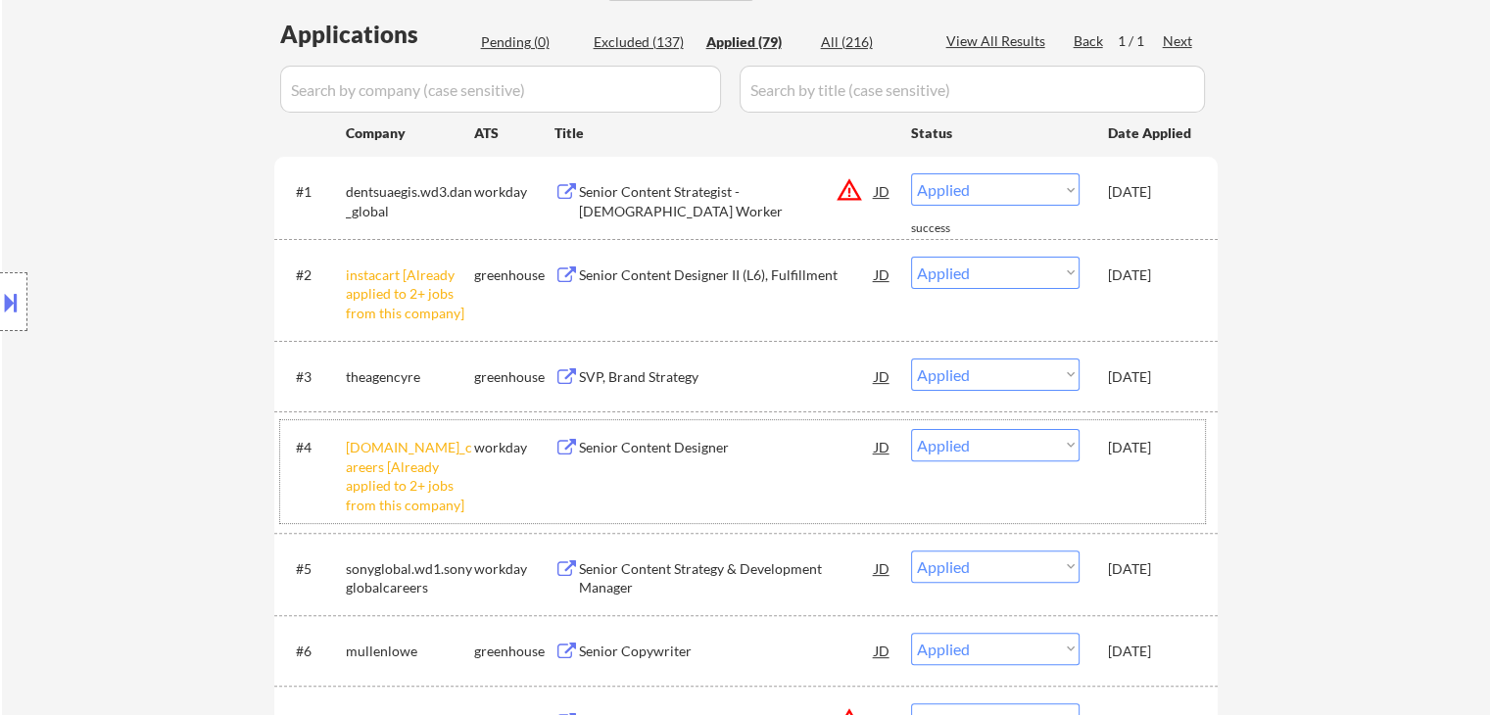
click at [1137, 446] on div "[DATE]" at bounding box center [1151, 448] width 86 height 20
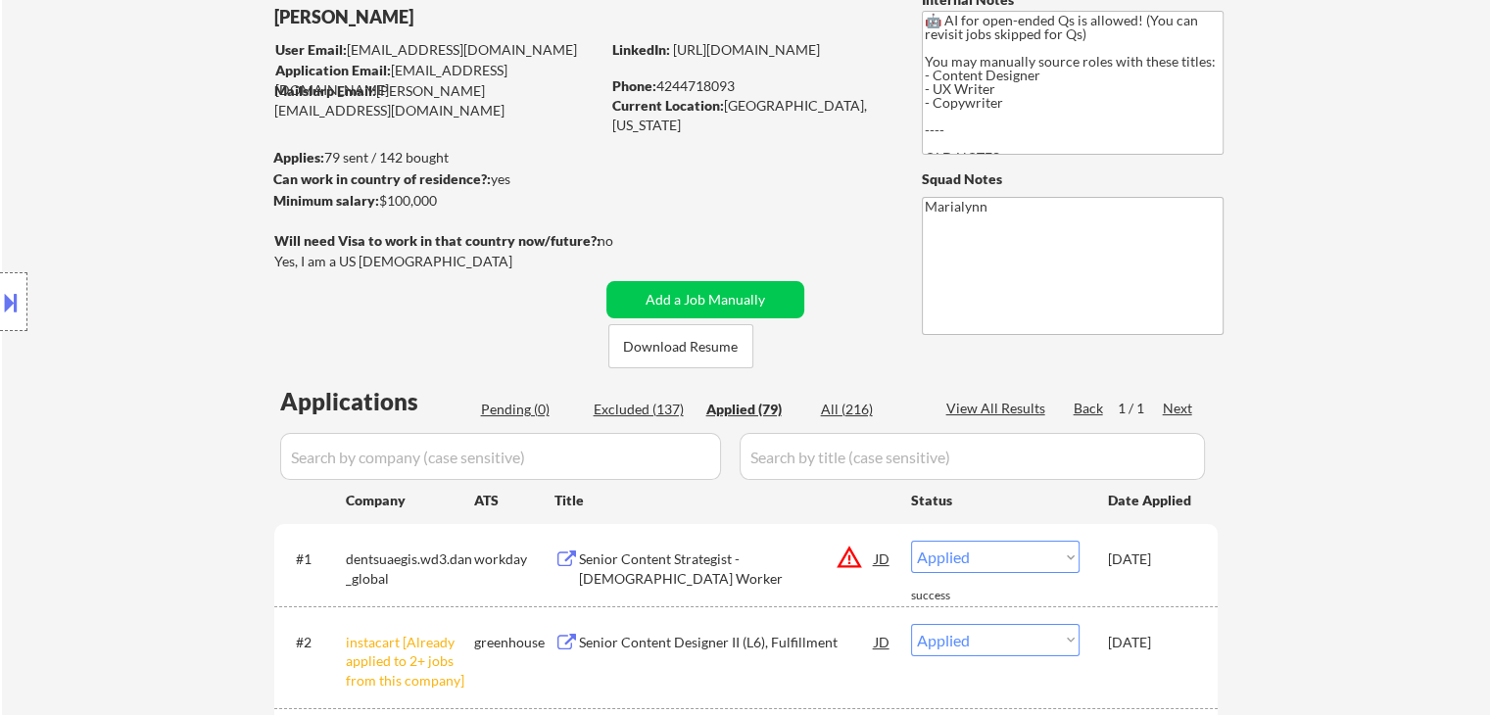
scroll to position [0, 0]
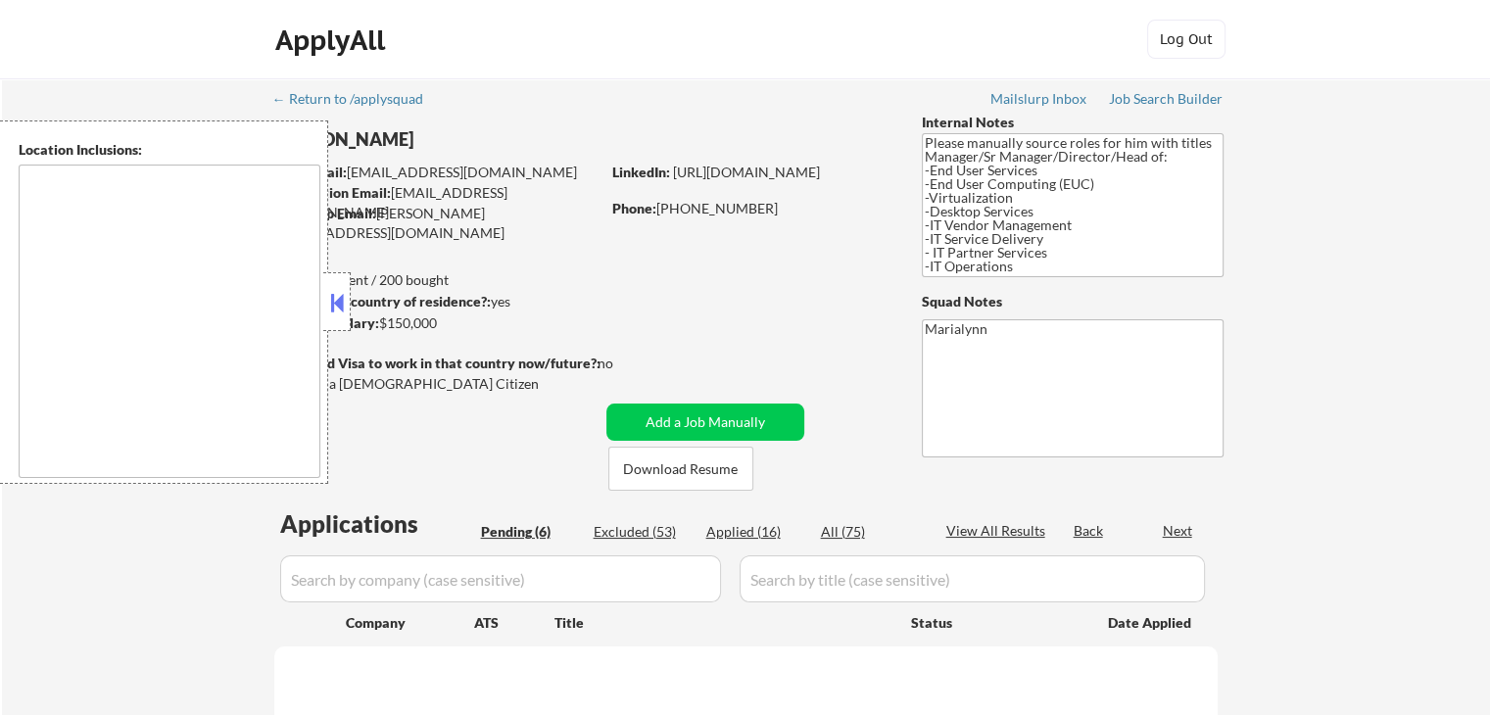
select select ""pending""
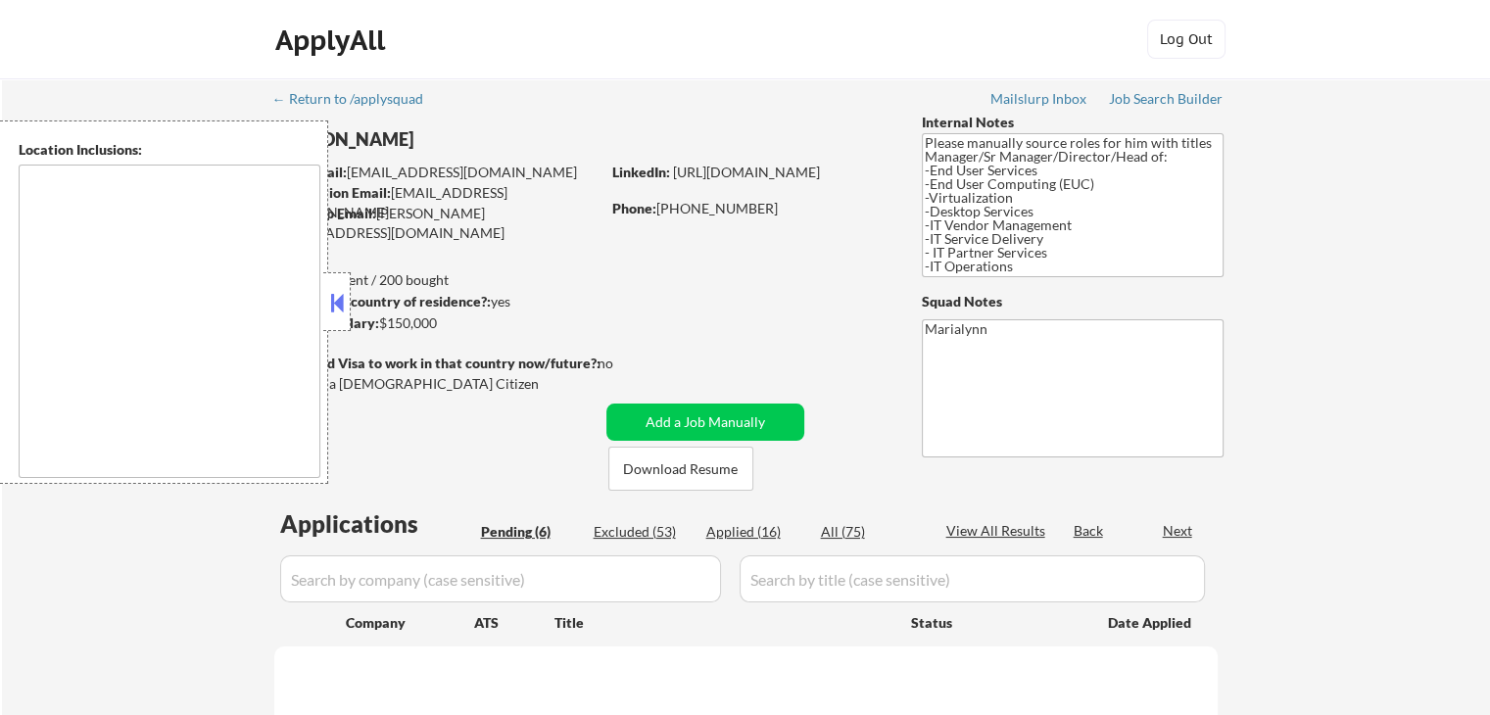
select select ""pending""
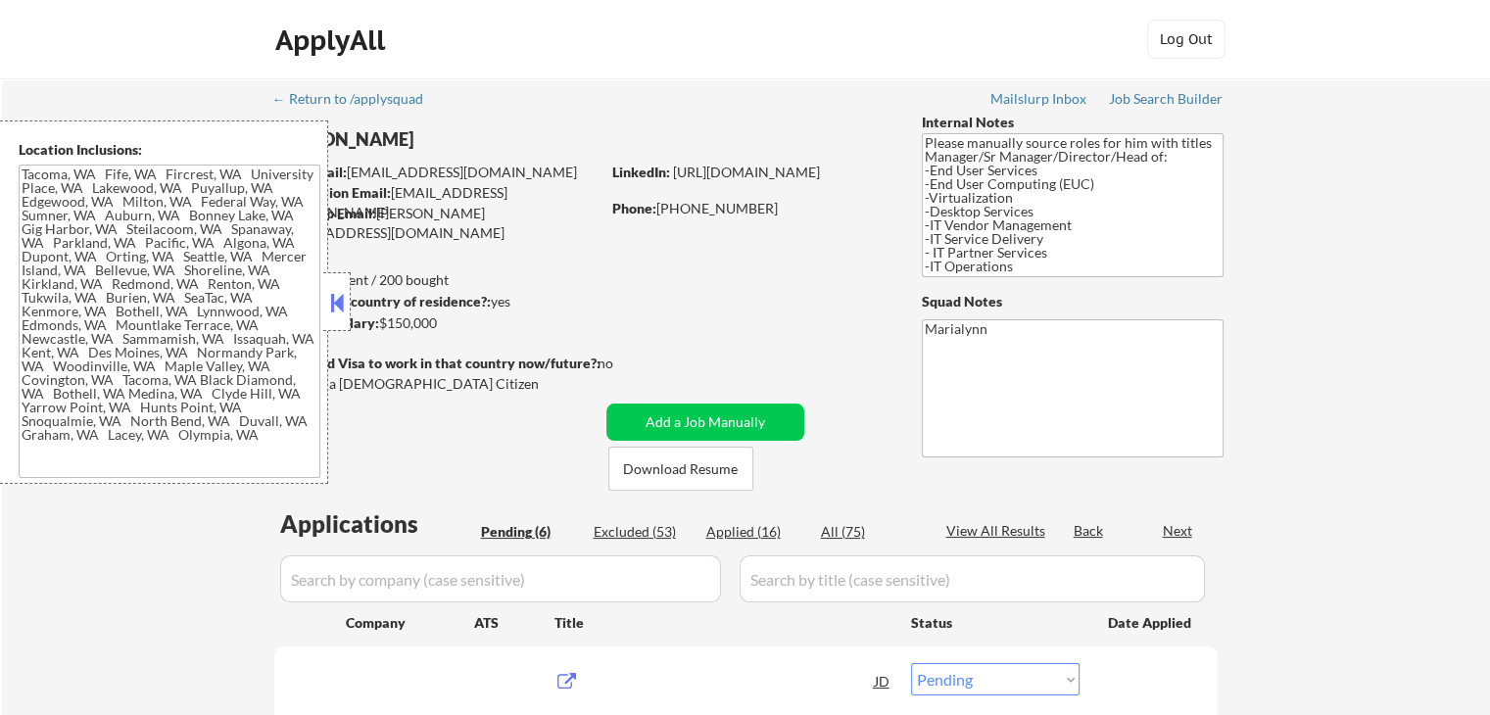
type textarea "[GEOGRAPHIC_DATA], [GEOGRAPHIC_DATA] [GEOGRAPHIC_DATA], [GEOGRAPHIC_DATA] [GEOG…"
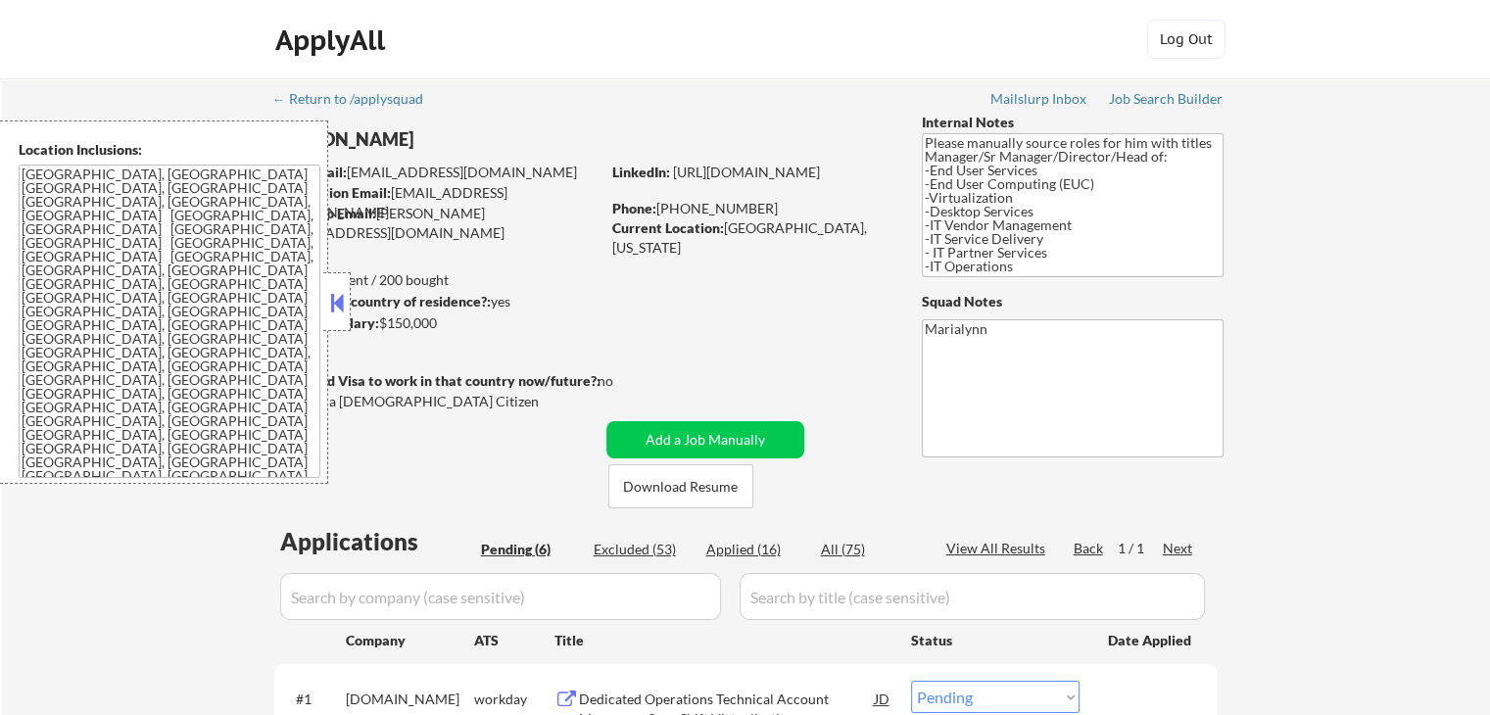
click at [320, 308] on div "Location Inclusions: [GEOGRAPHIC_DATA], [GEOGRAPHIC_DATA] [GEOGRAPHIC_DATA], [G…" at bounding box center [164, 301] width 328 height 363
click at [326, 303] on button at bounding box center [337, 302] width 22 height 29
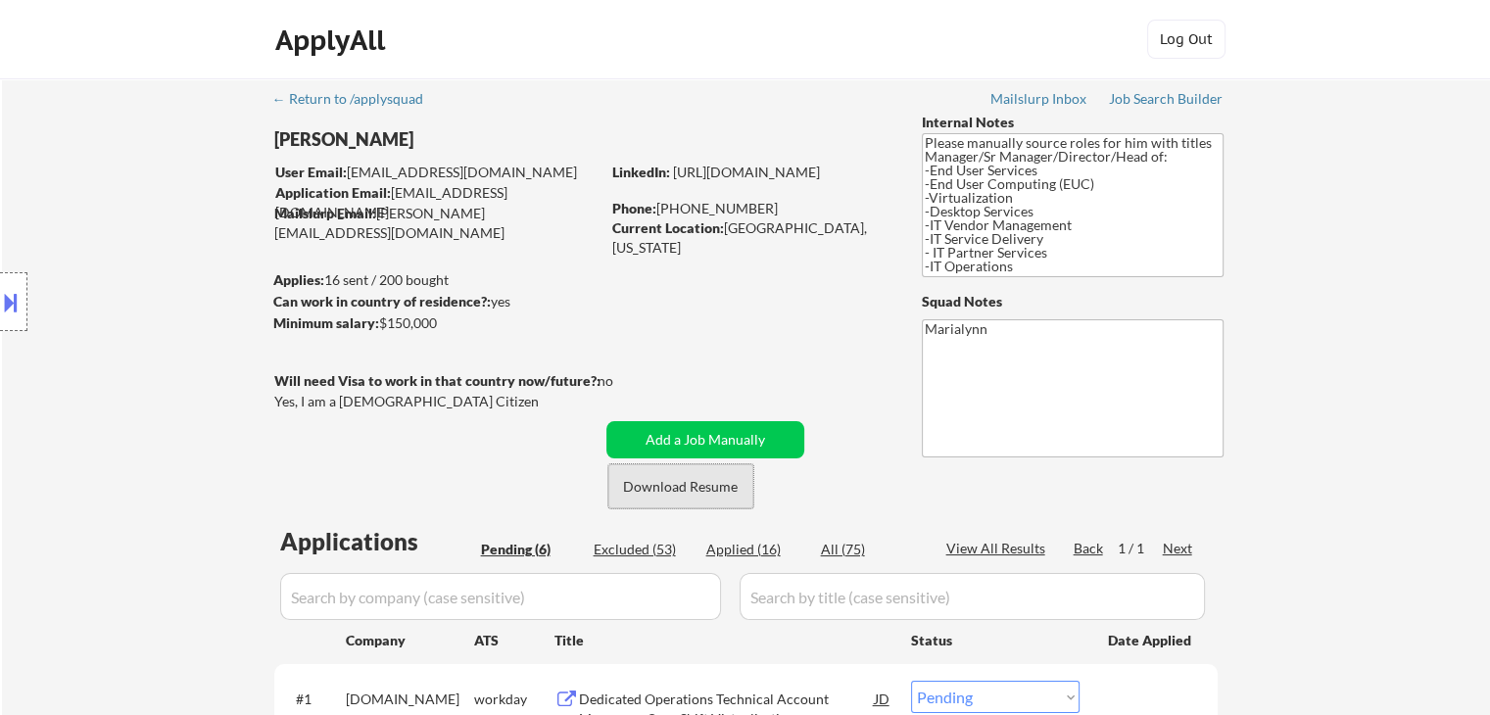
click at [696, 477] on button "Download Resume" at bounding box center [680, 486] width 145 height 44
click at [697, 487] on button "Download Resume" at bounding box center [680, 486] width 145 height 44
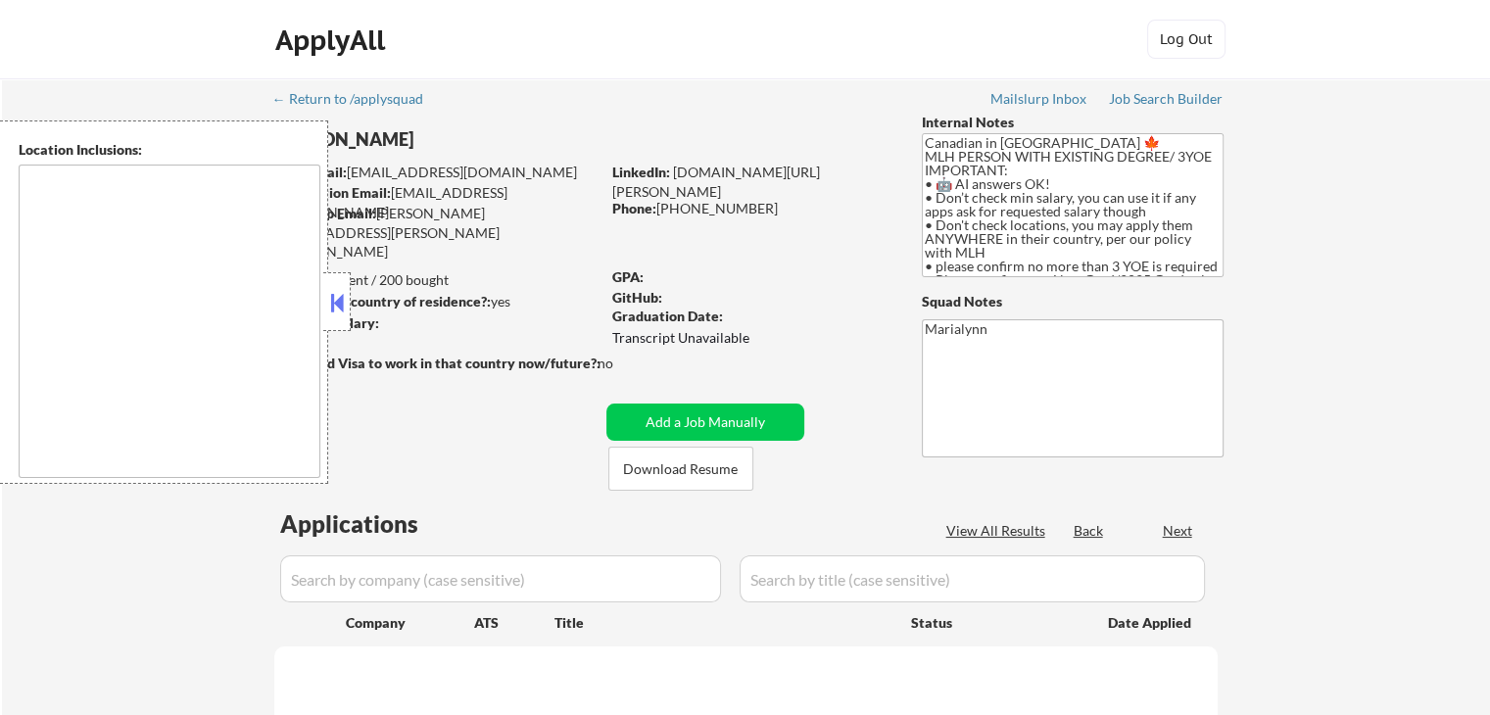
click at [333, 291] on button at bounding box center [337, 302] width 22 height 29
click at [333, 286] on div at bounding box center [336, 301] width 27 height 59
select select ""pending""
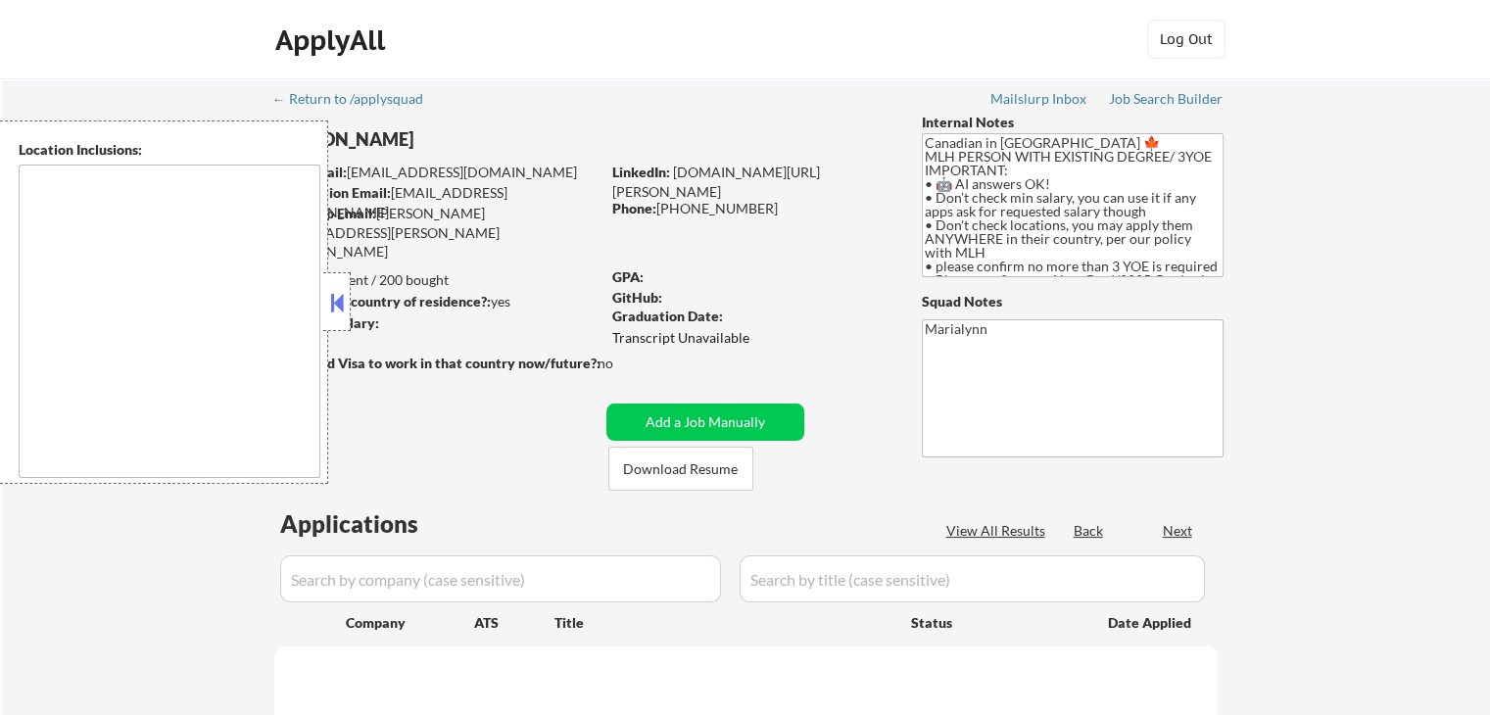
select select ""pending""
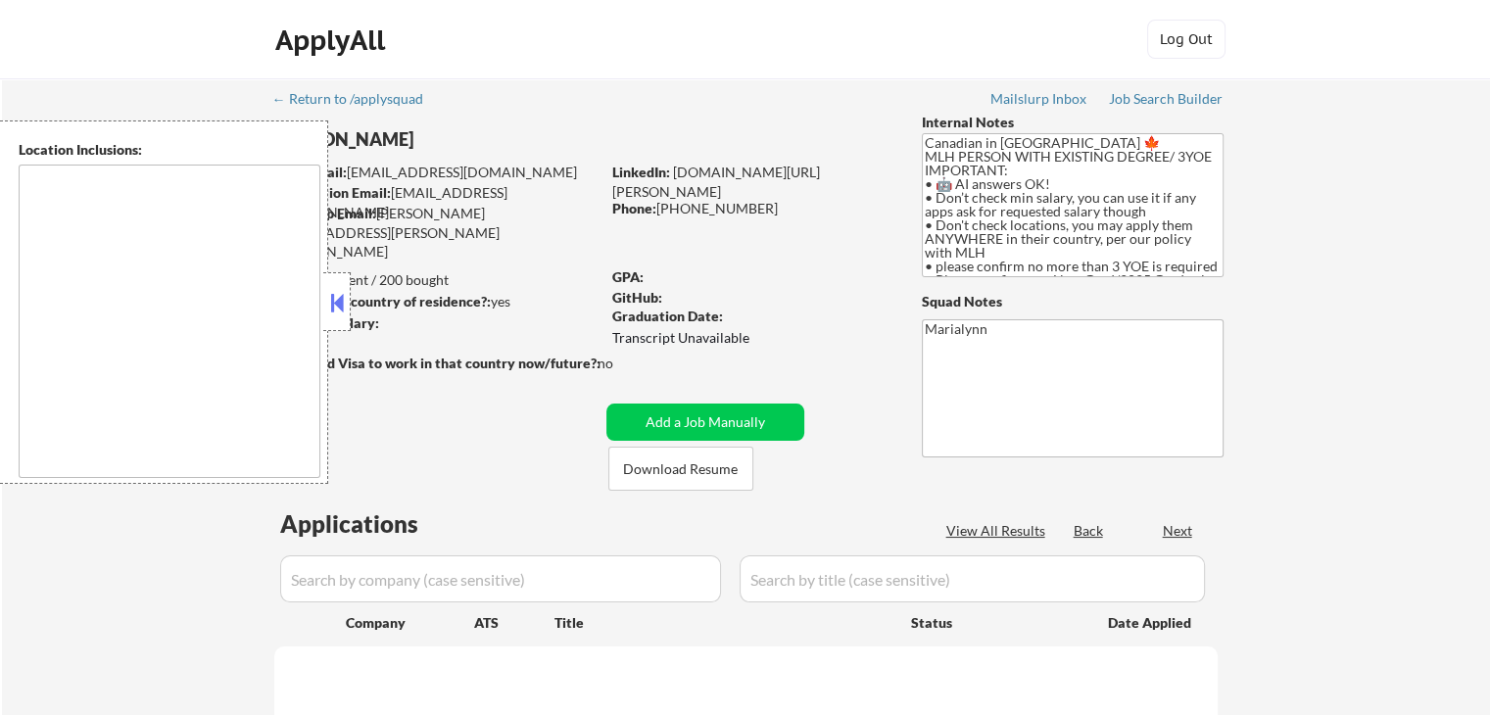
select select ""pending""
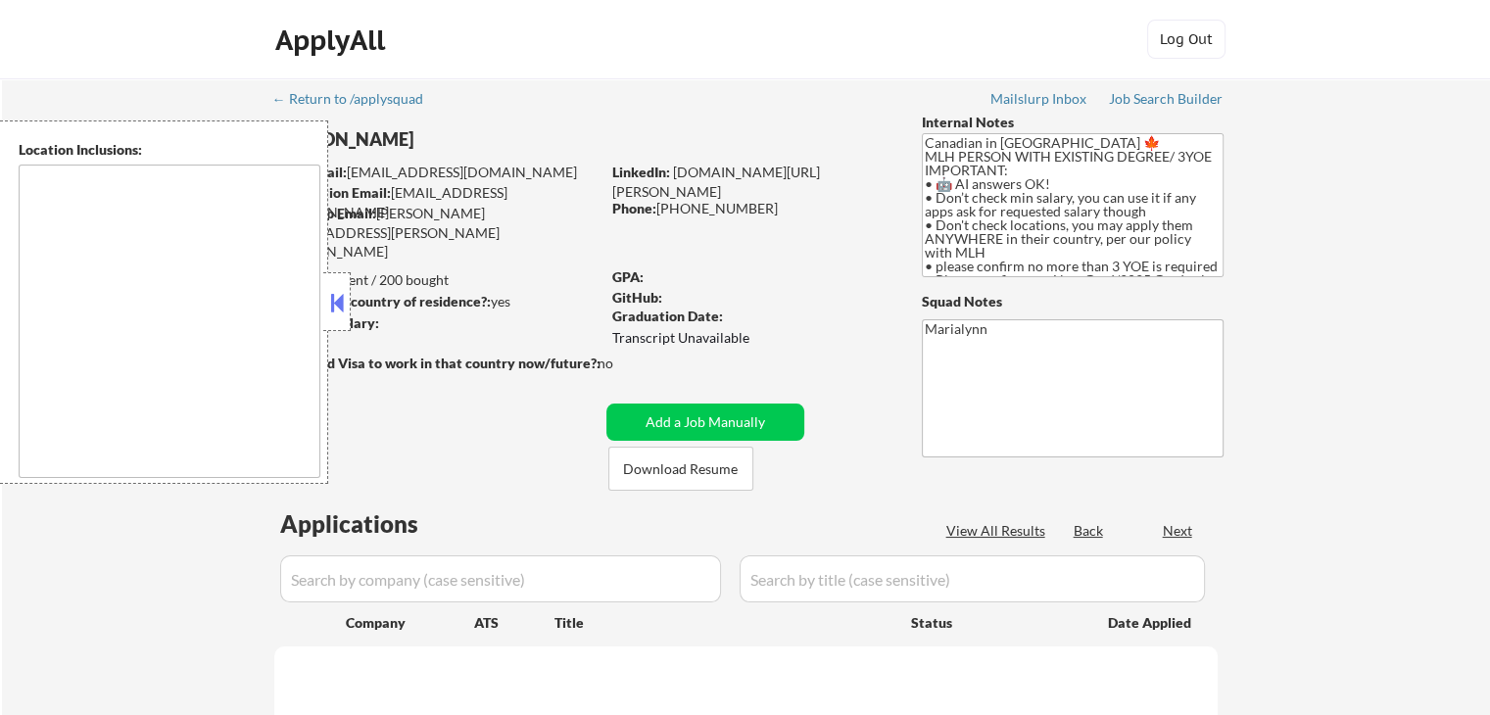
select select ""pending""
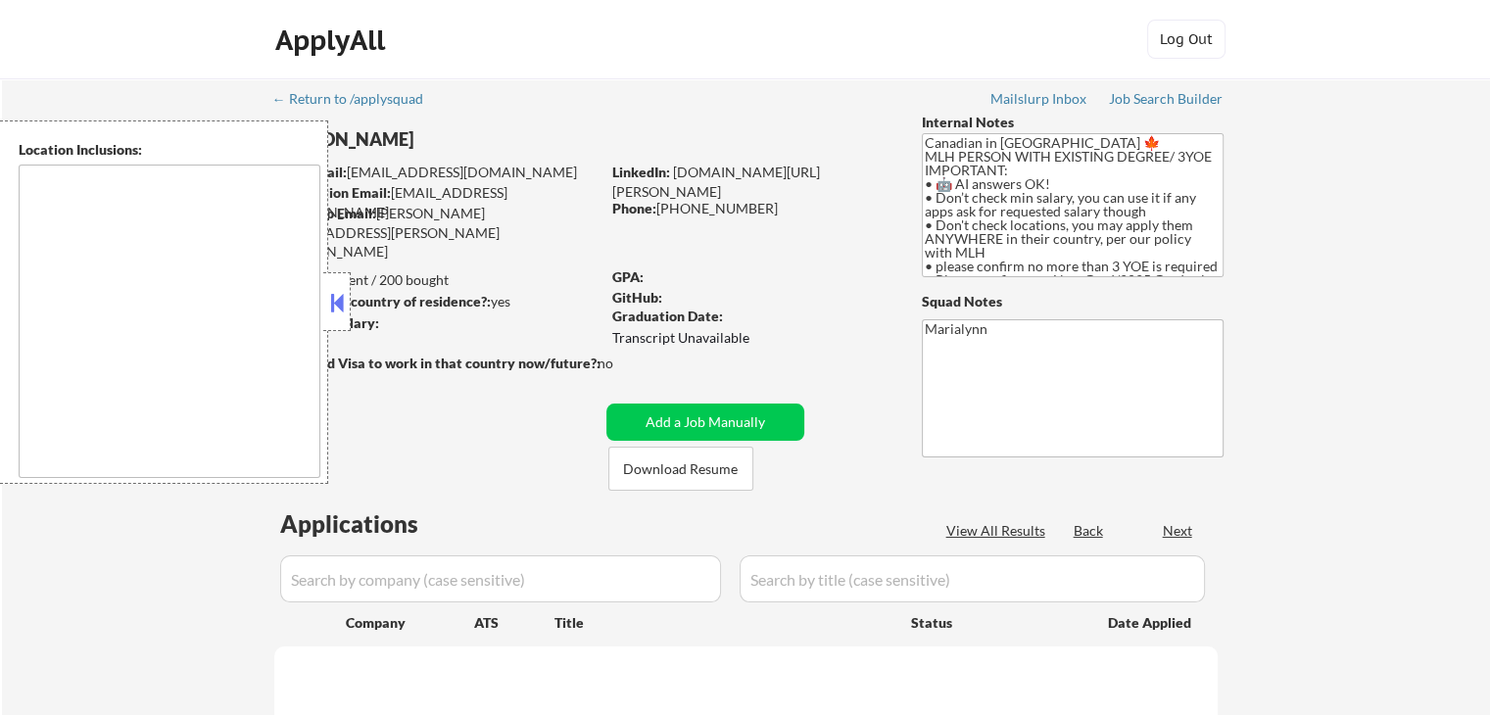
select select ""pending""
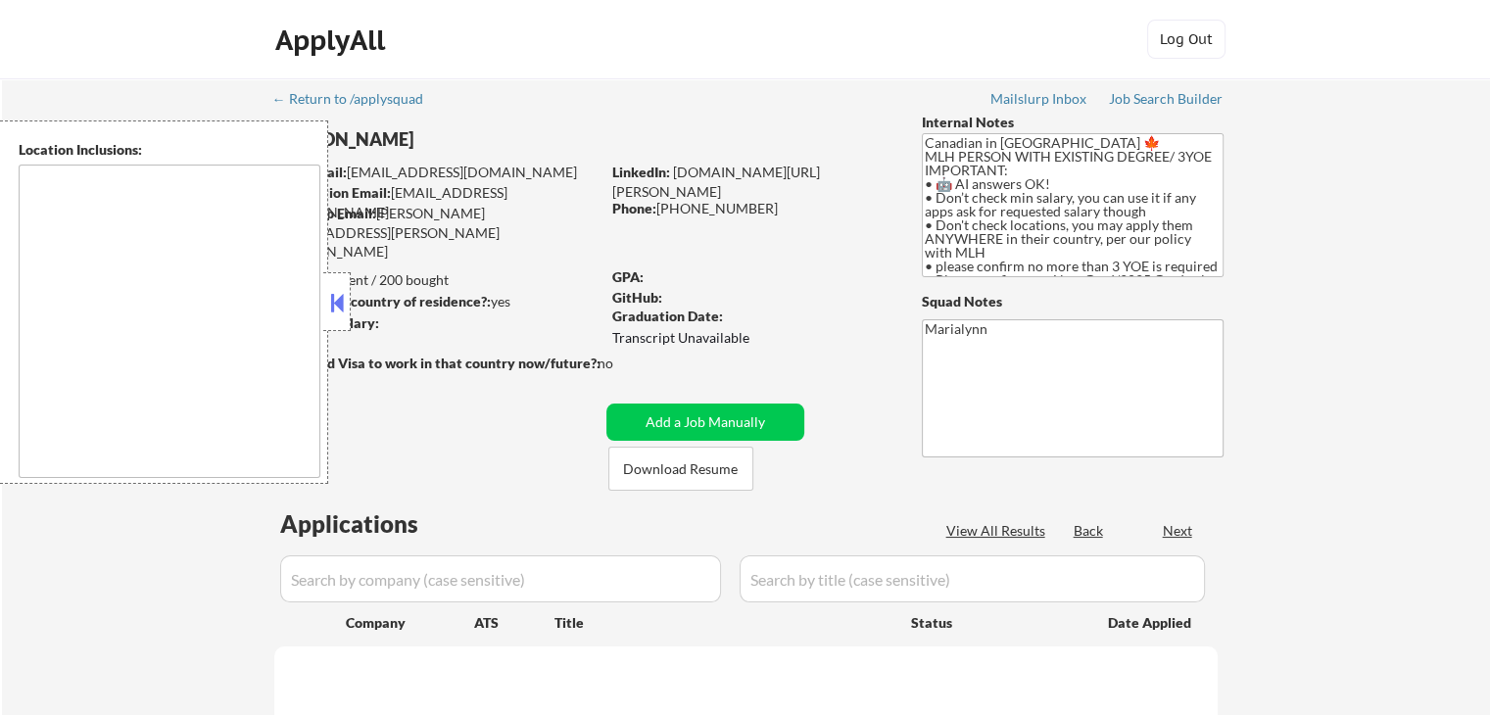
select select ""pending""
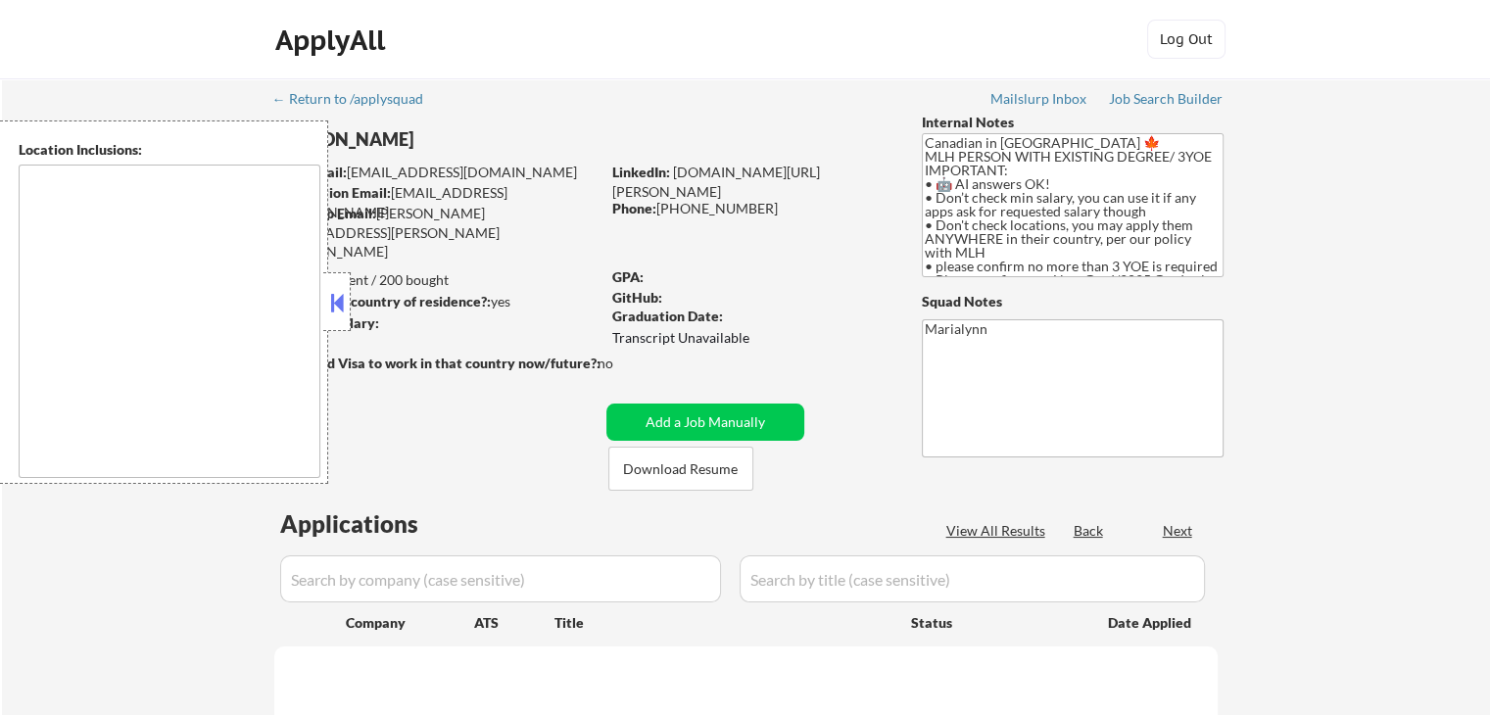
select select ""pending""
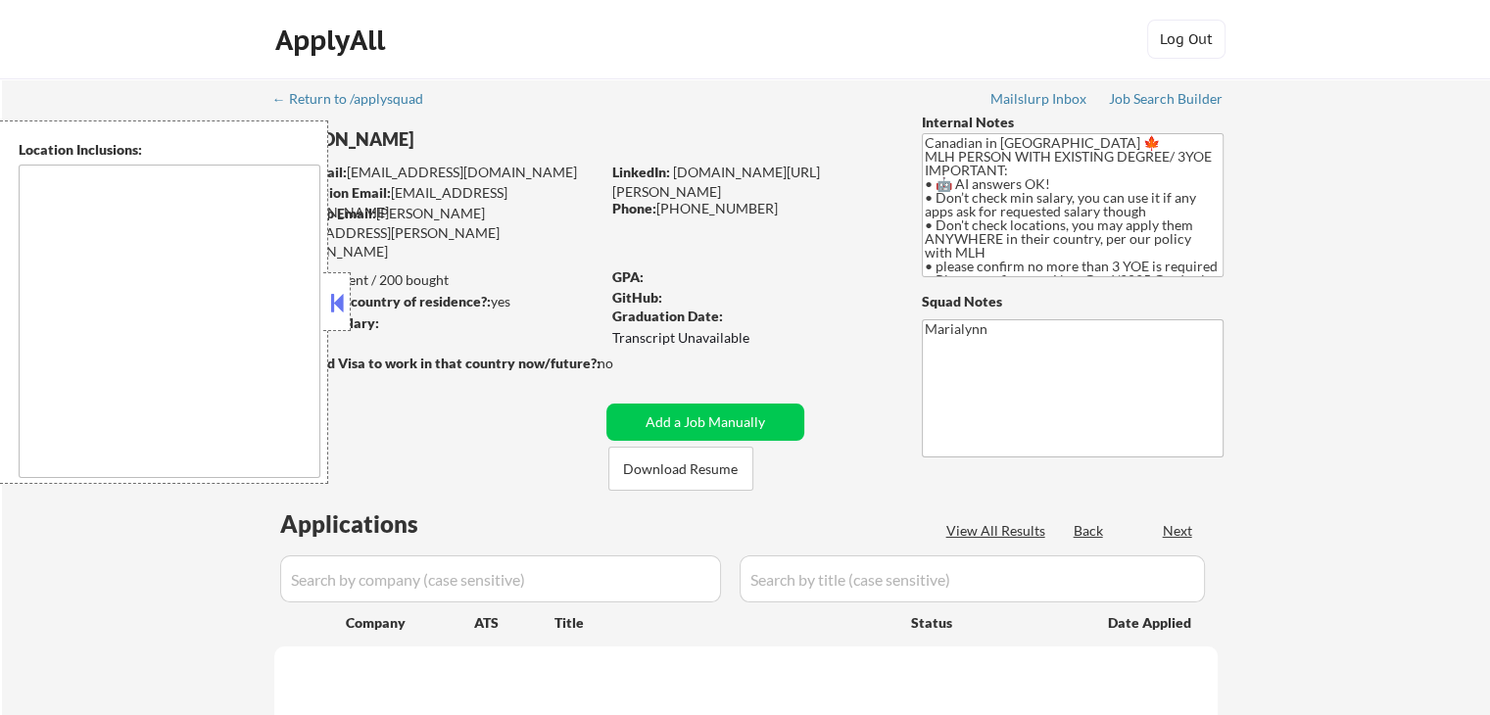
select select ""pending""
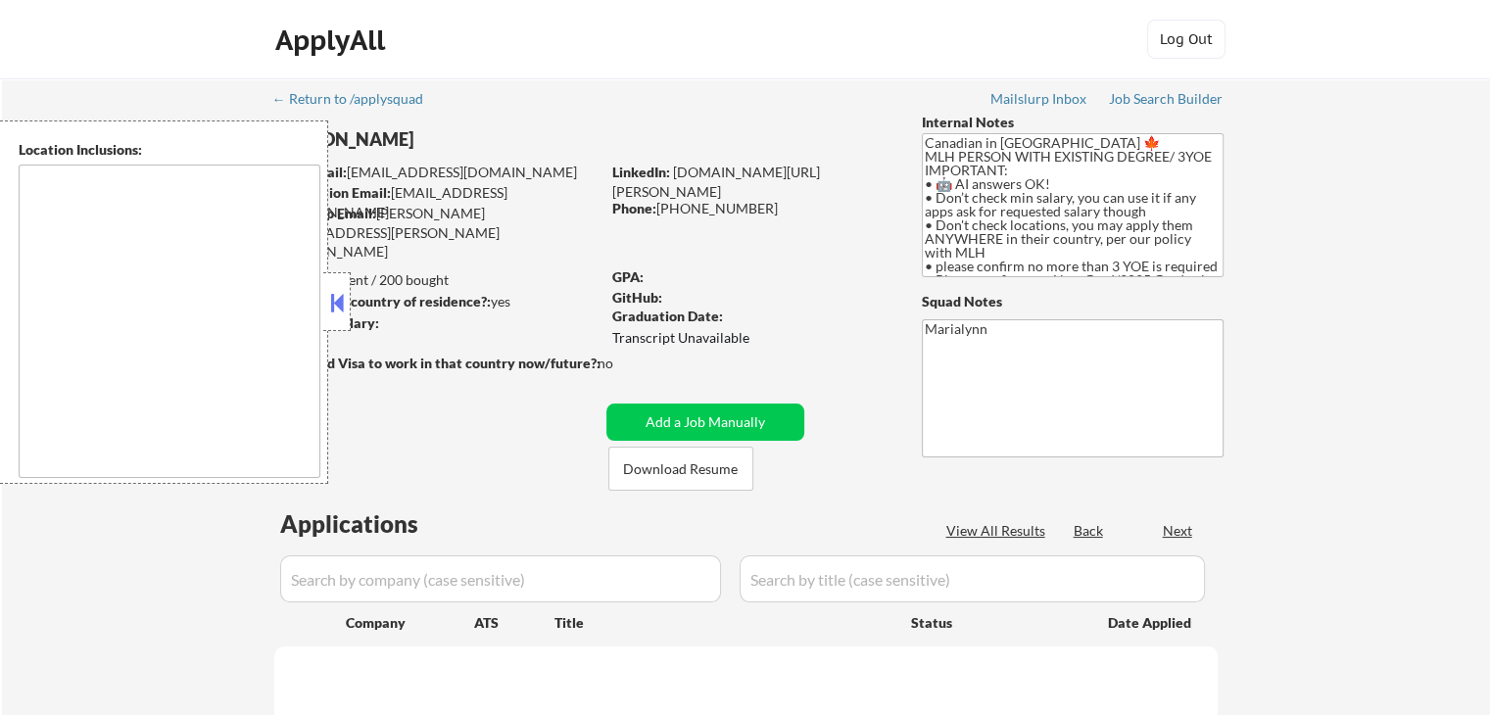
select select ""pending""
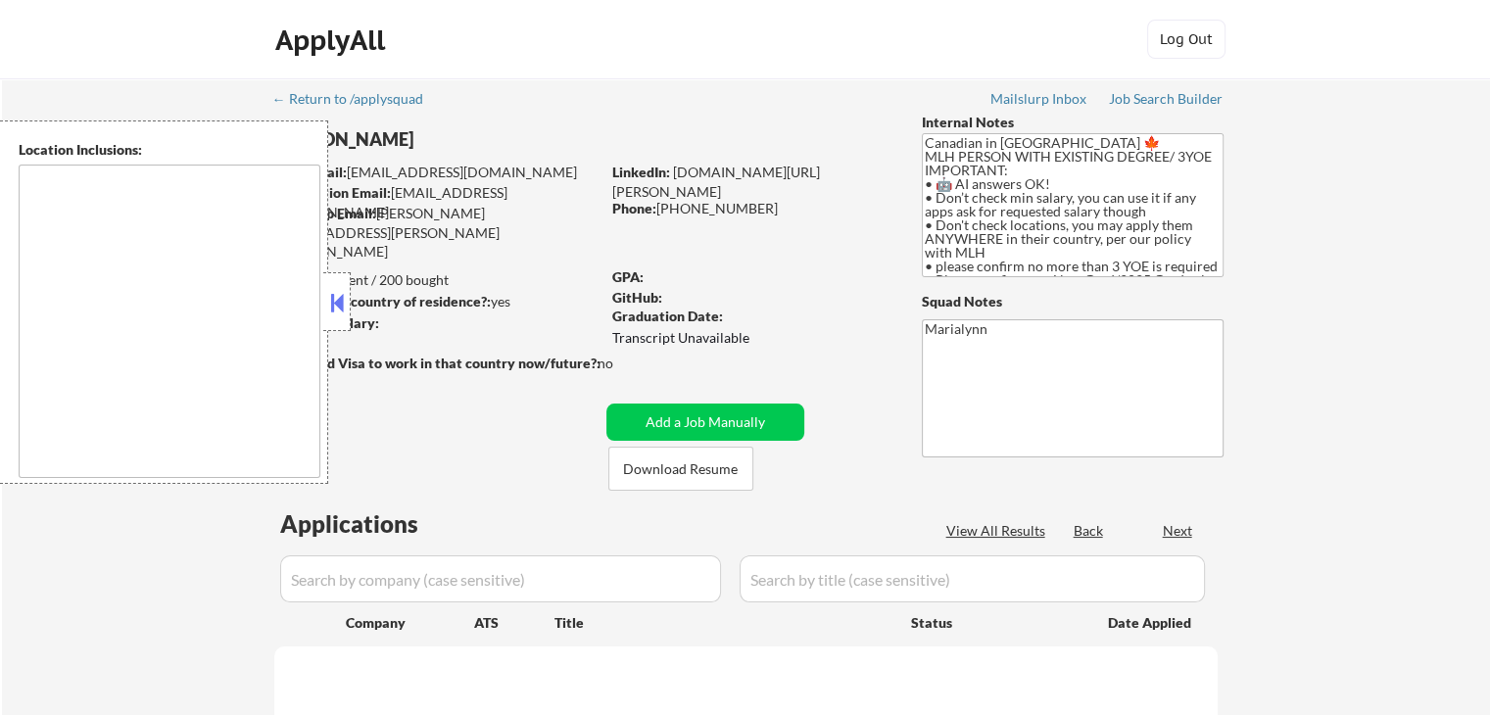
select select ""pending""
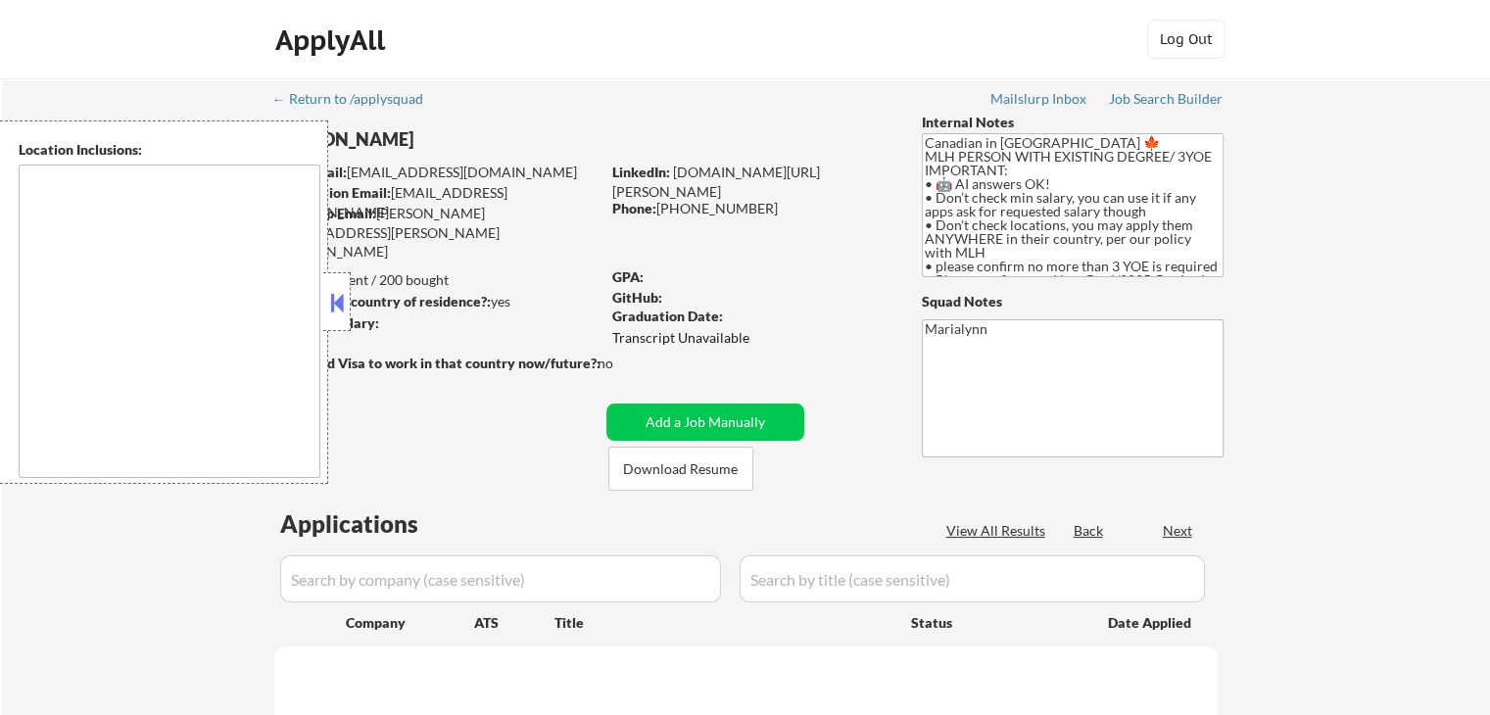
select select ""pending""
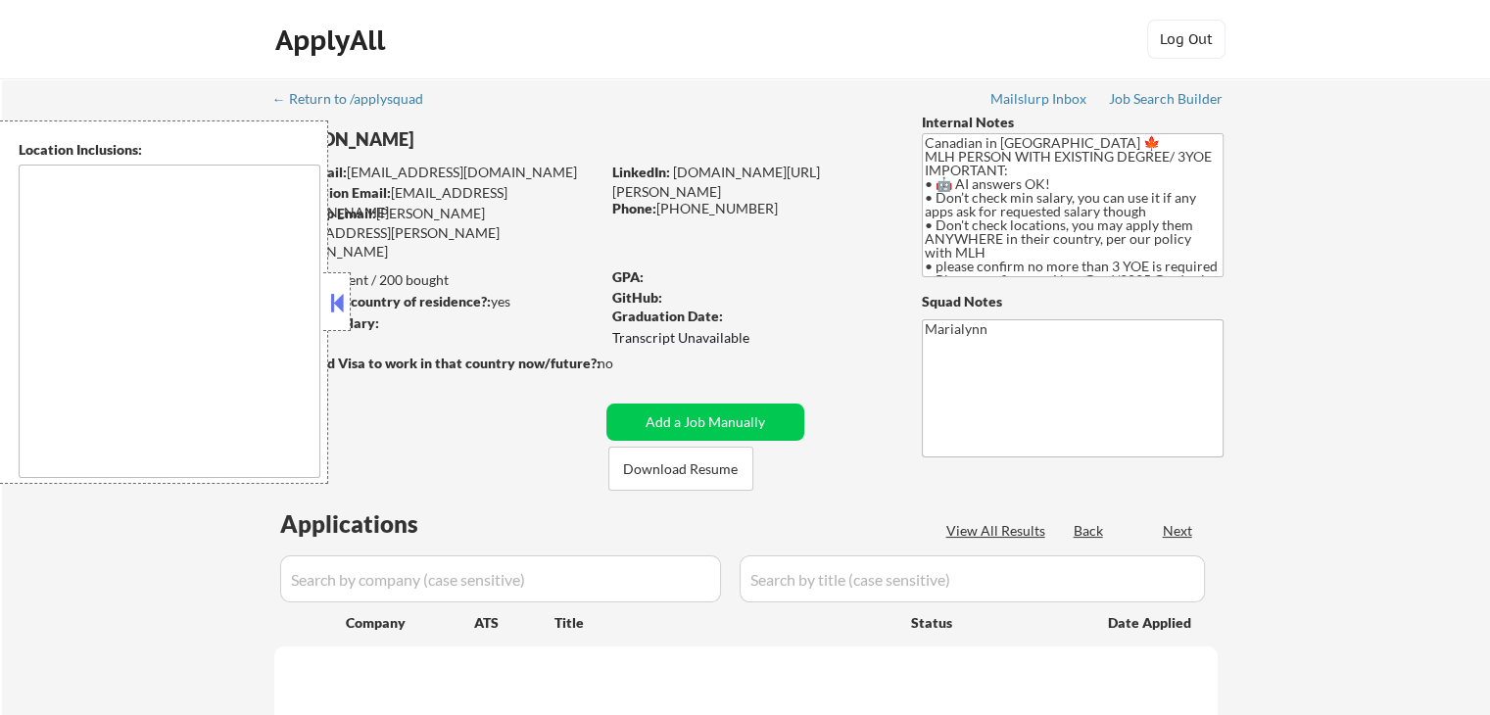
select select ""pending""
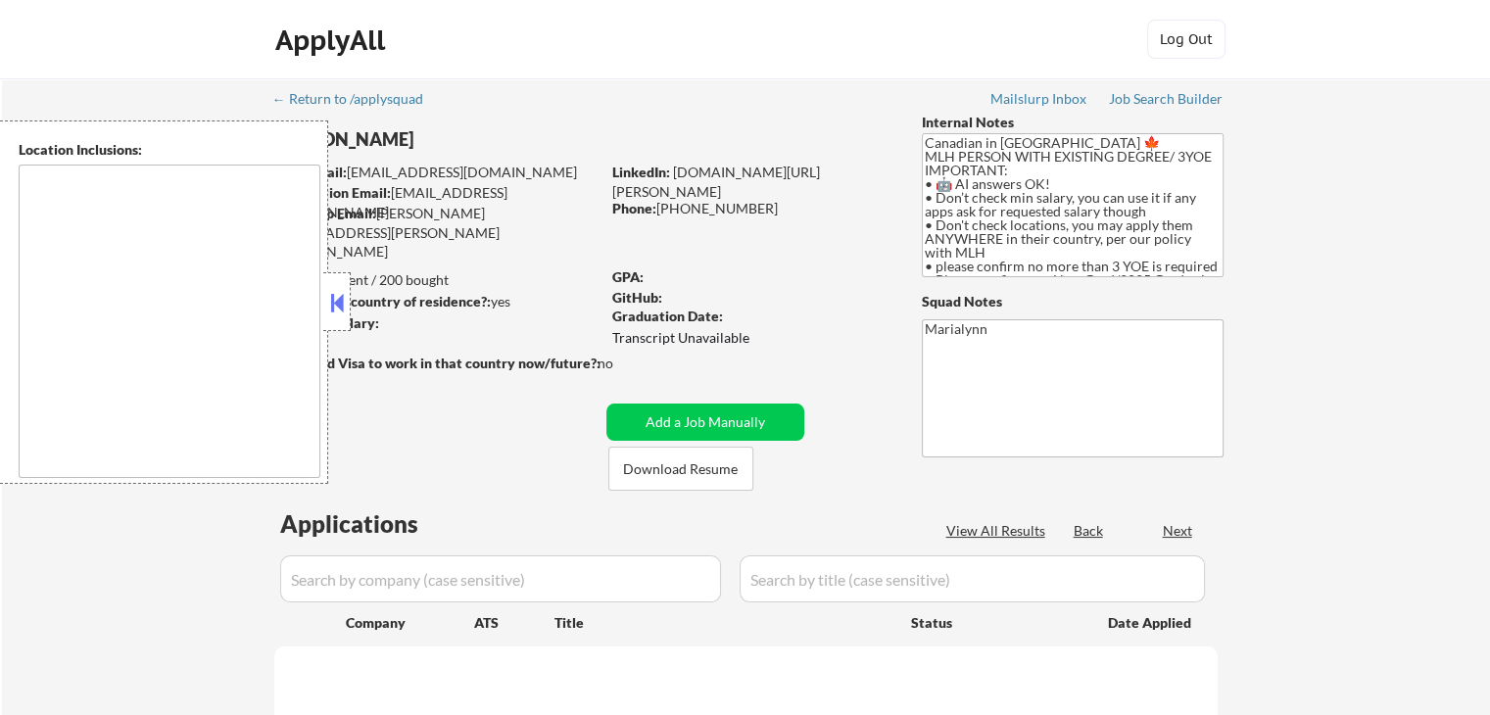
select select ""pending""
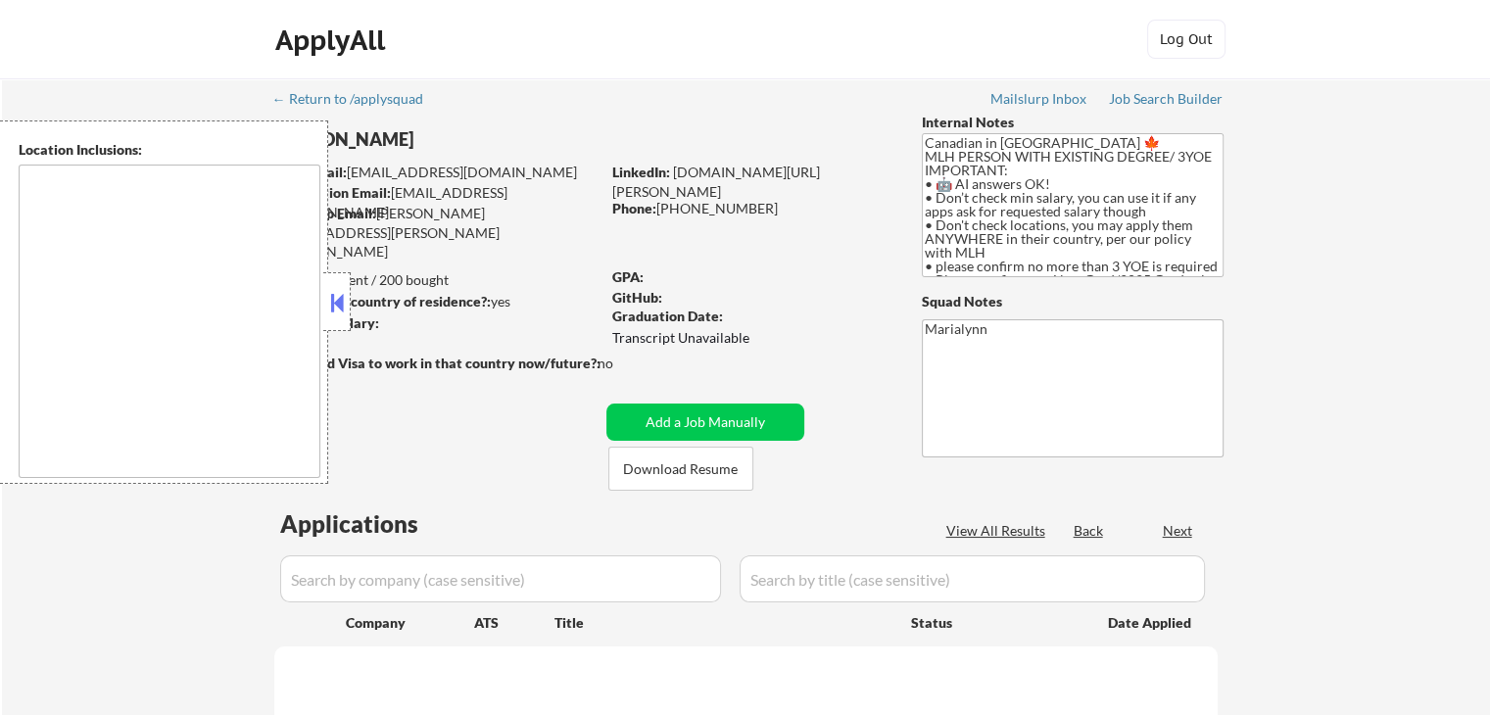
select select ""pending""
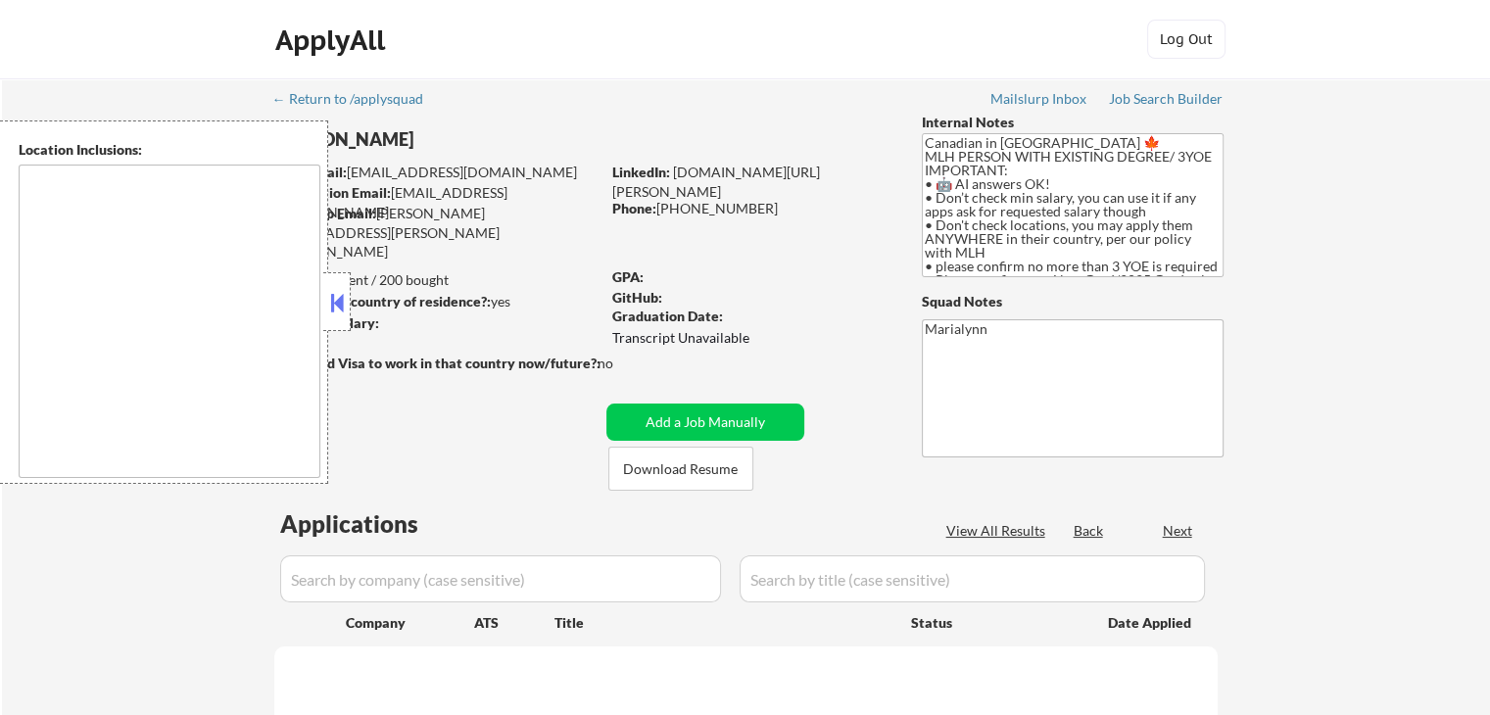
select select ""pending""
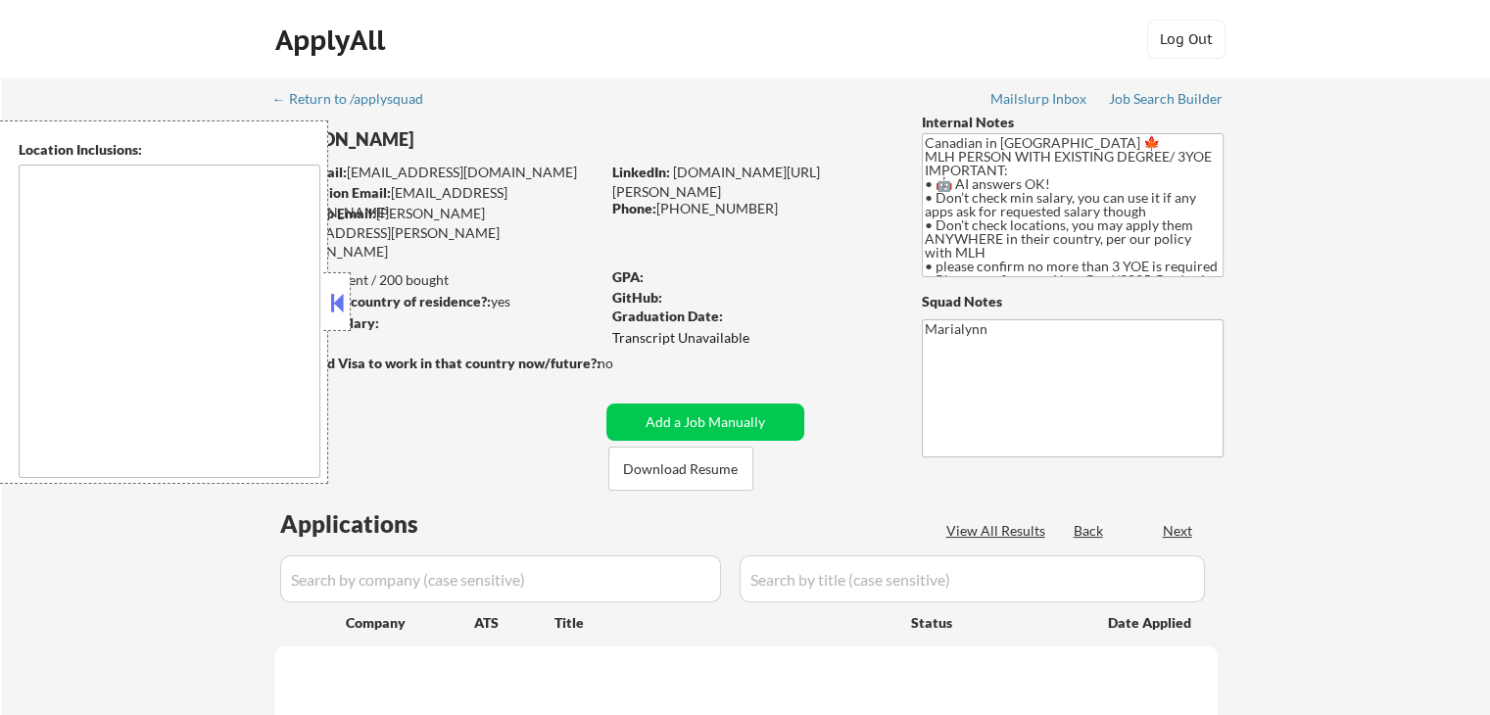
select select ""pending""
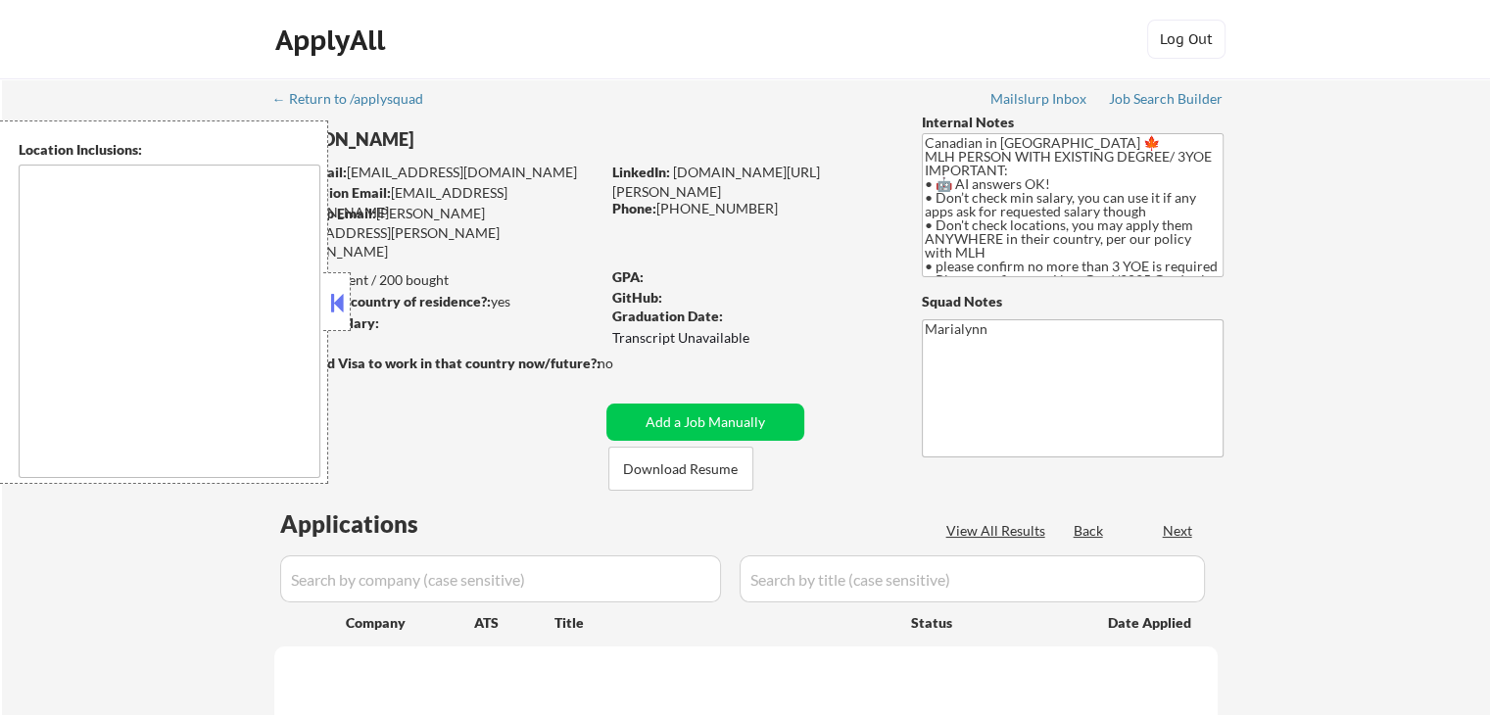
select select ""pending""
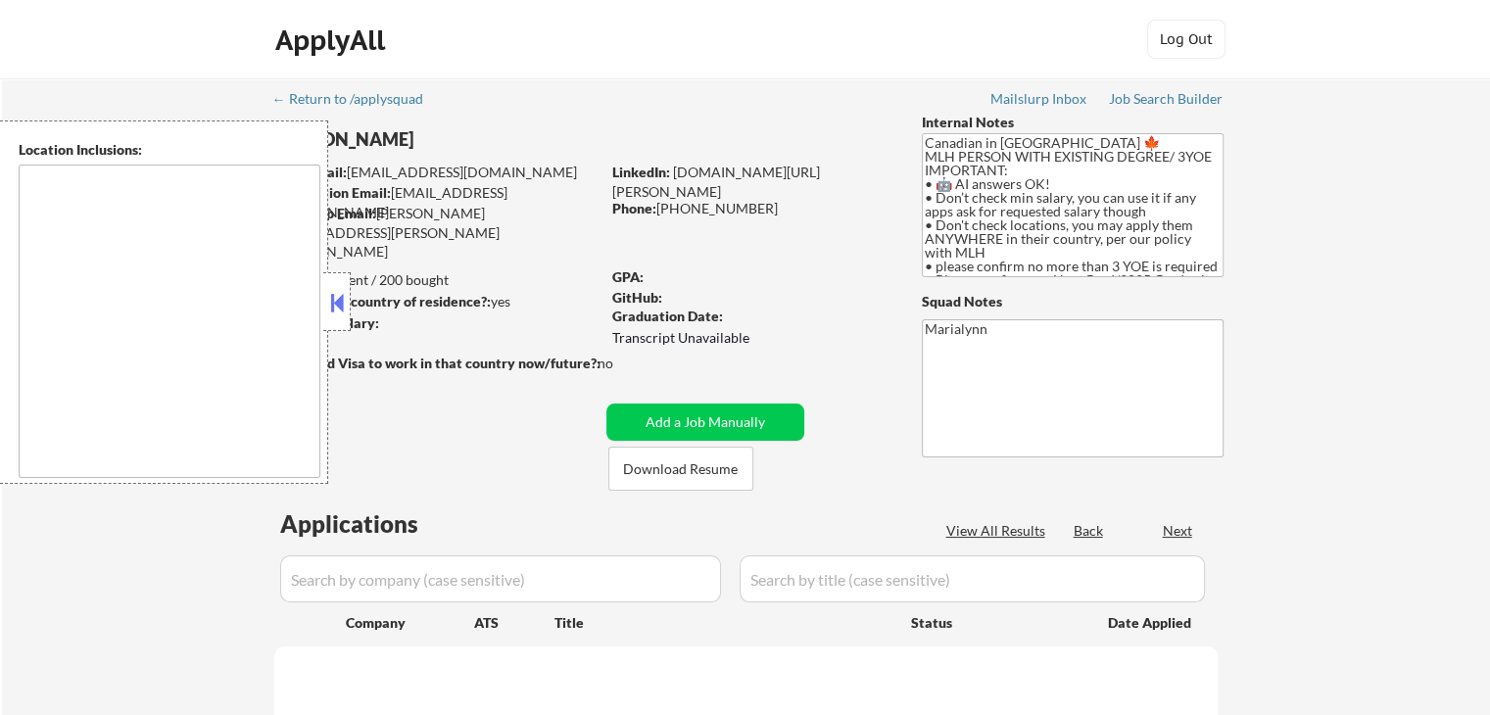
select select ""pending""
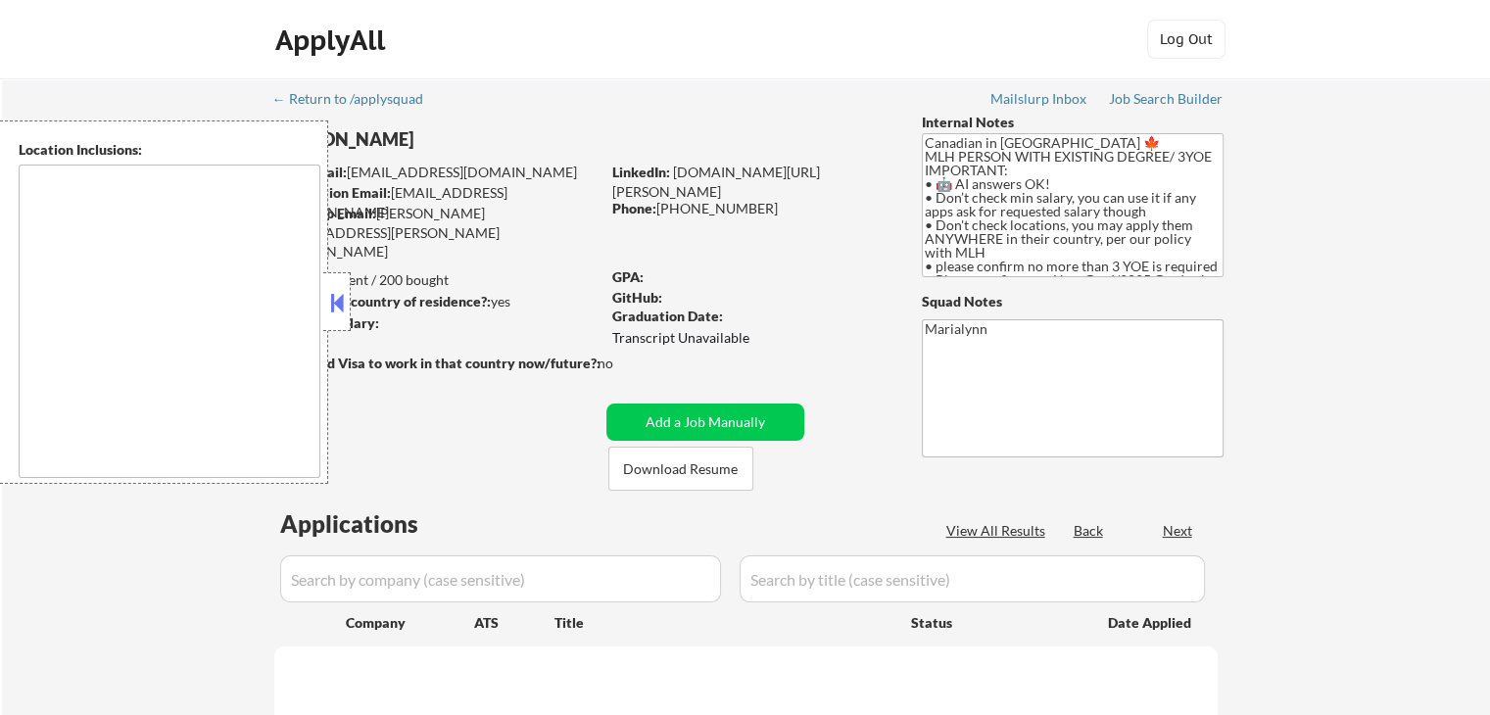
select select ""pending""
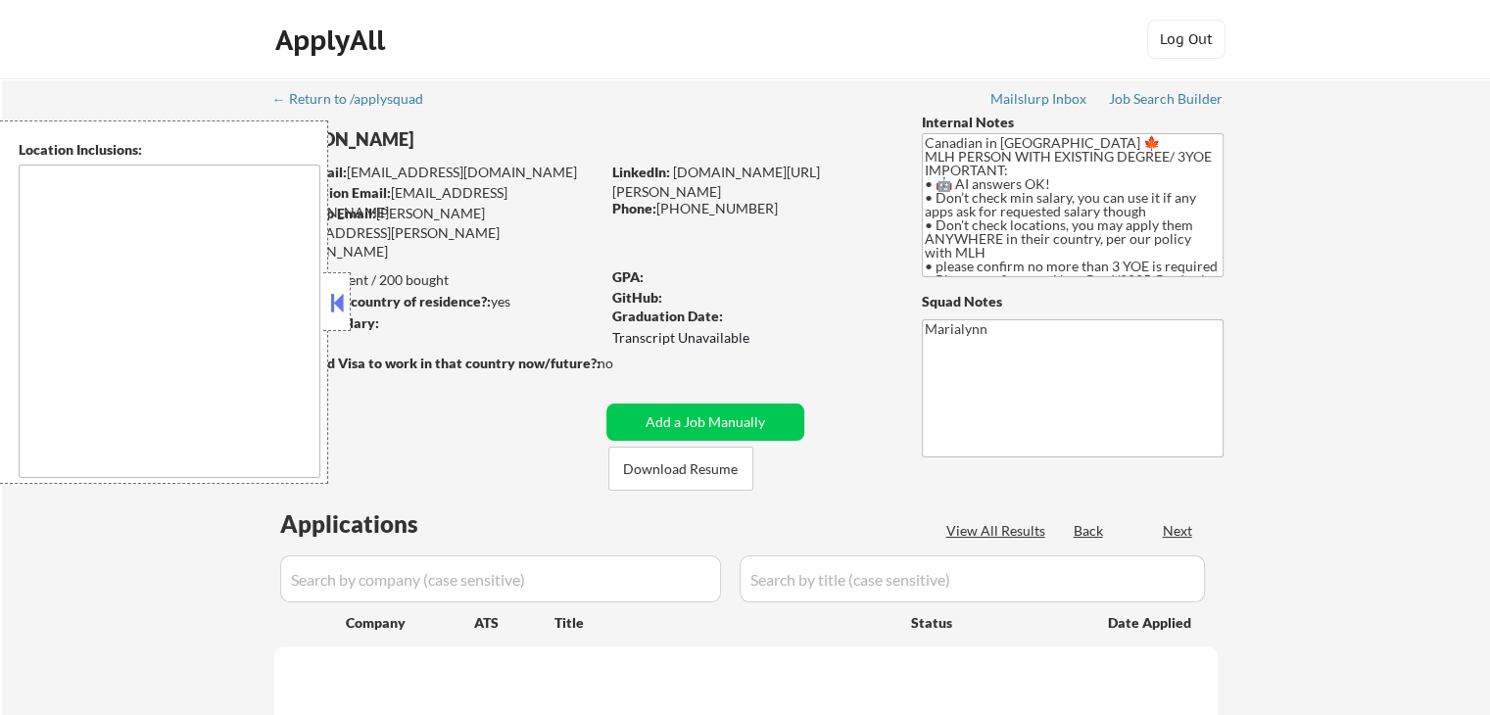
select select ""pending""
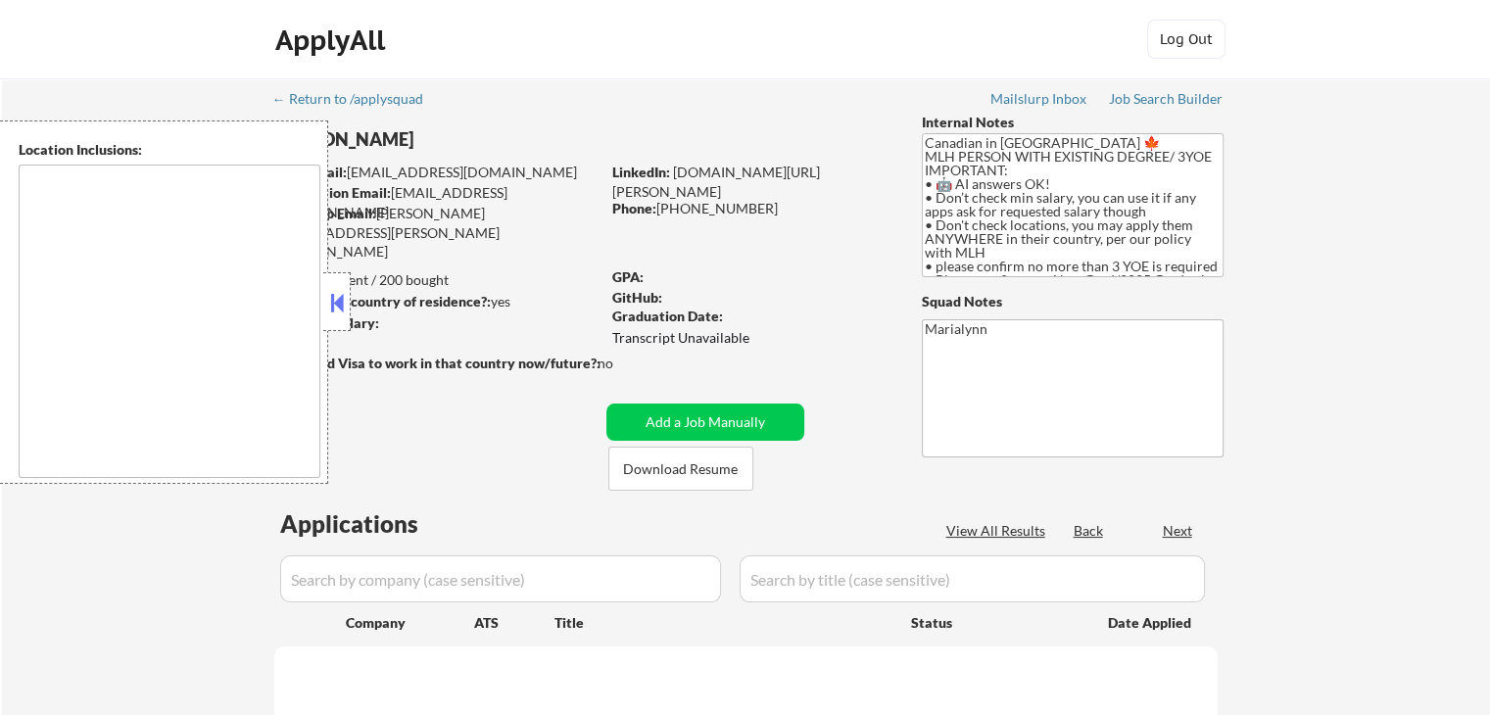
select select ""pending""
click at [716, 269] on div "Anitha Amarnath User Email: anithaamarnath04@gmail.com Application Email: anith…" at bounding box center [593, 302] width 640 height 378
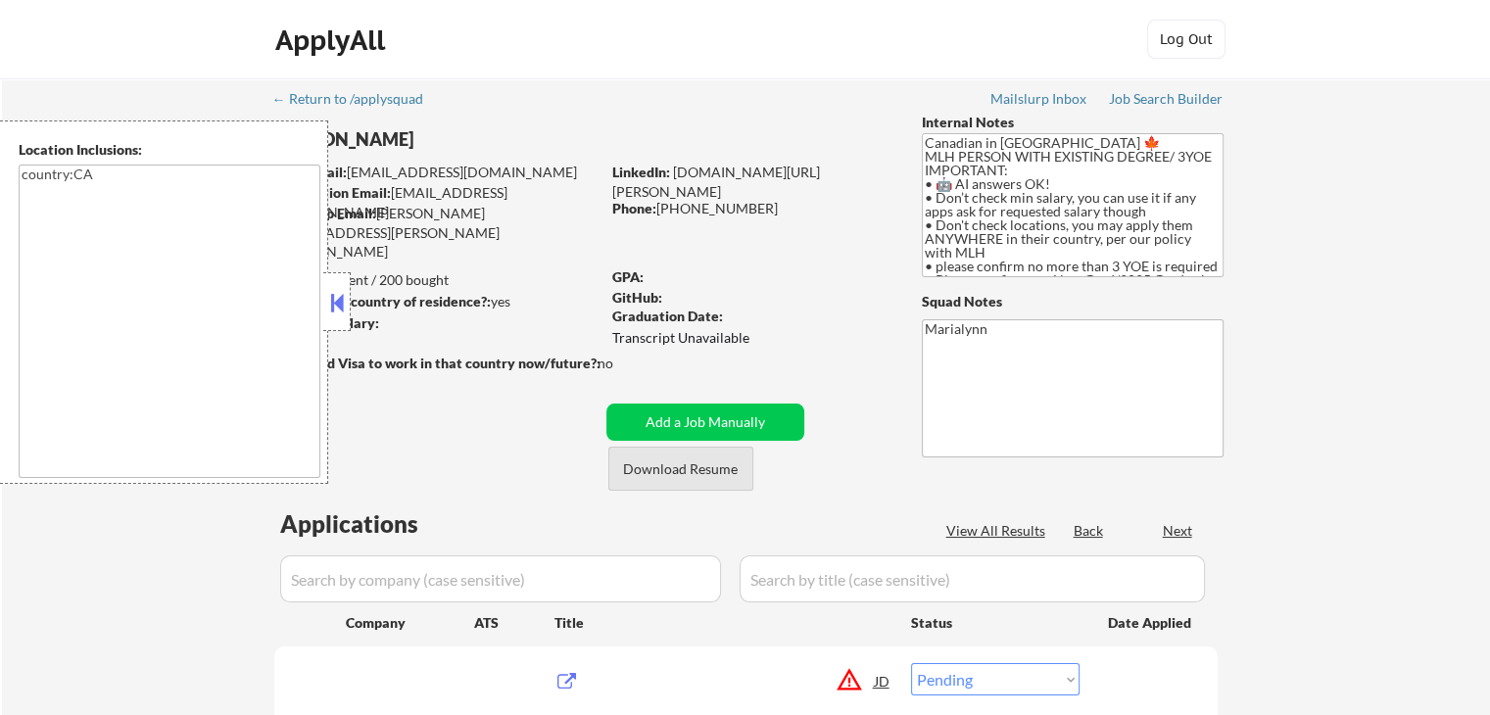
scroll to position [196, 0]
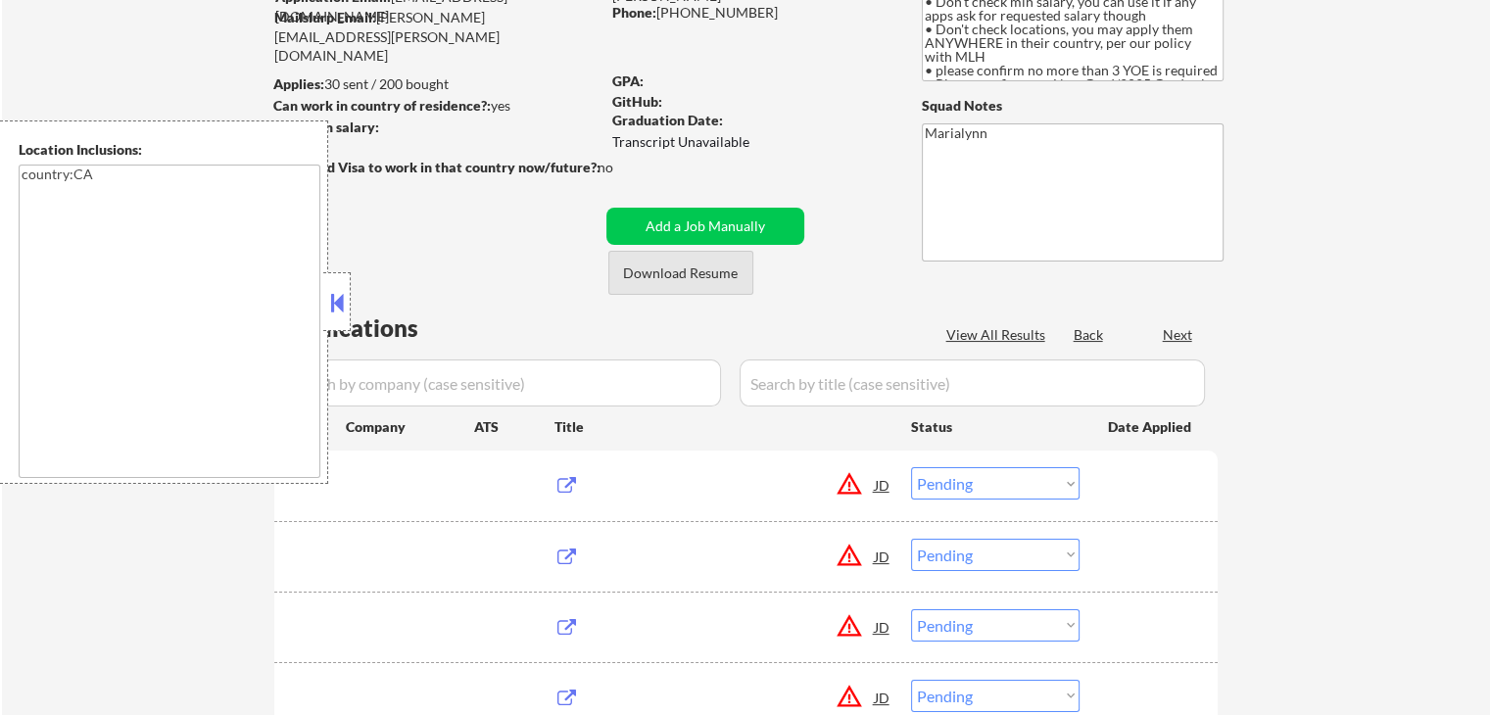
type textarea "country:[GEOGRAPHIC_DATA]"
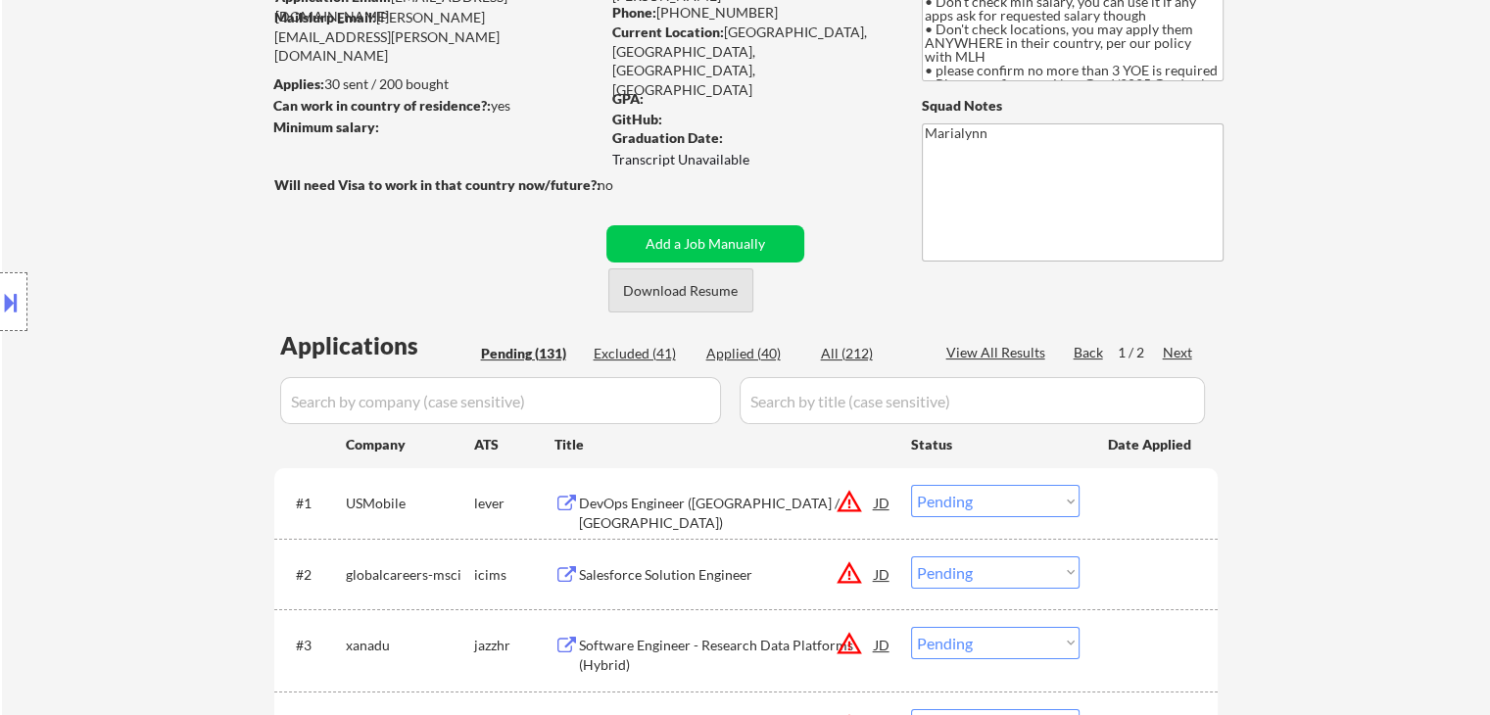
click at [713, 295] on button "Download Resume" at bounding box center [680, 290] width 145 height 44
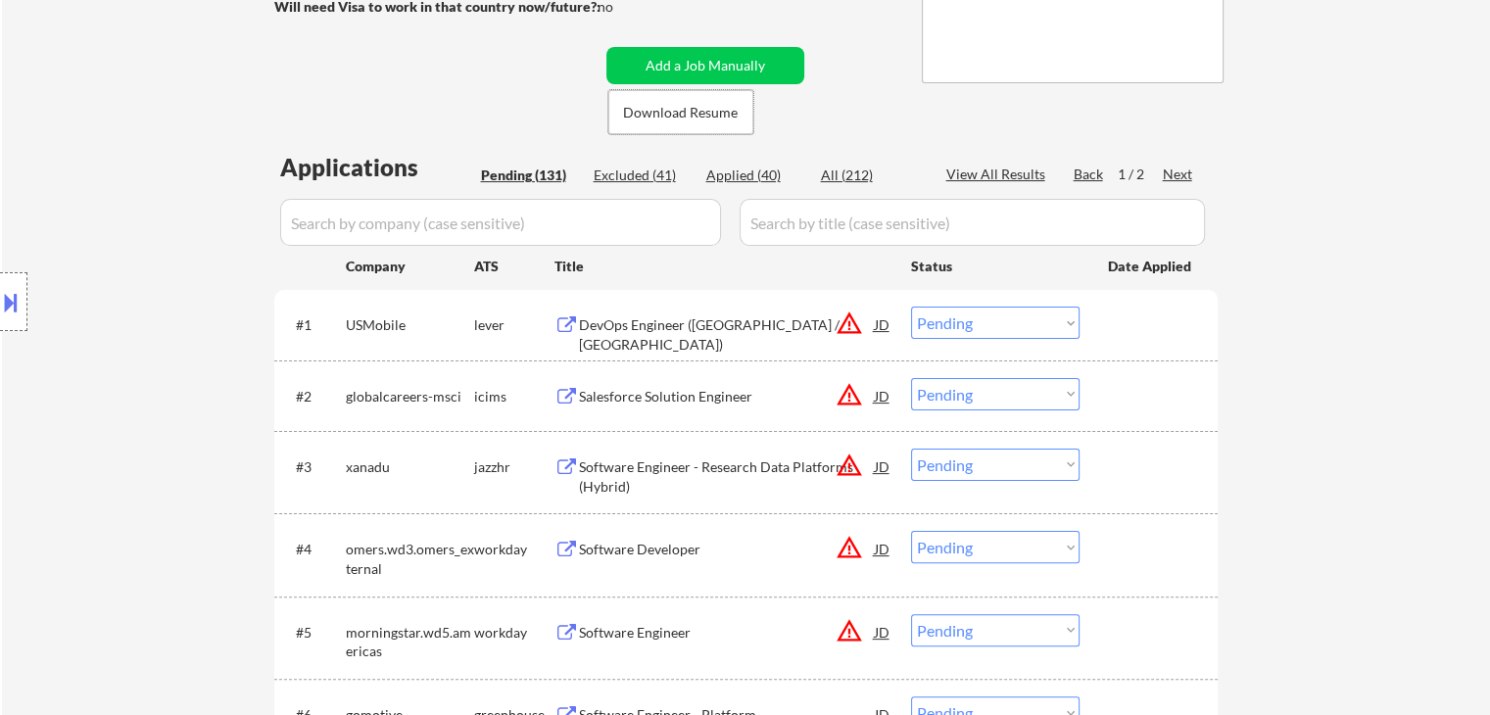
scroll to position [392, 0]
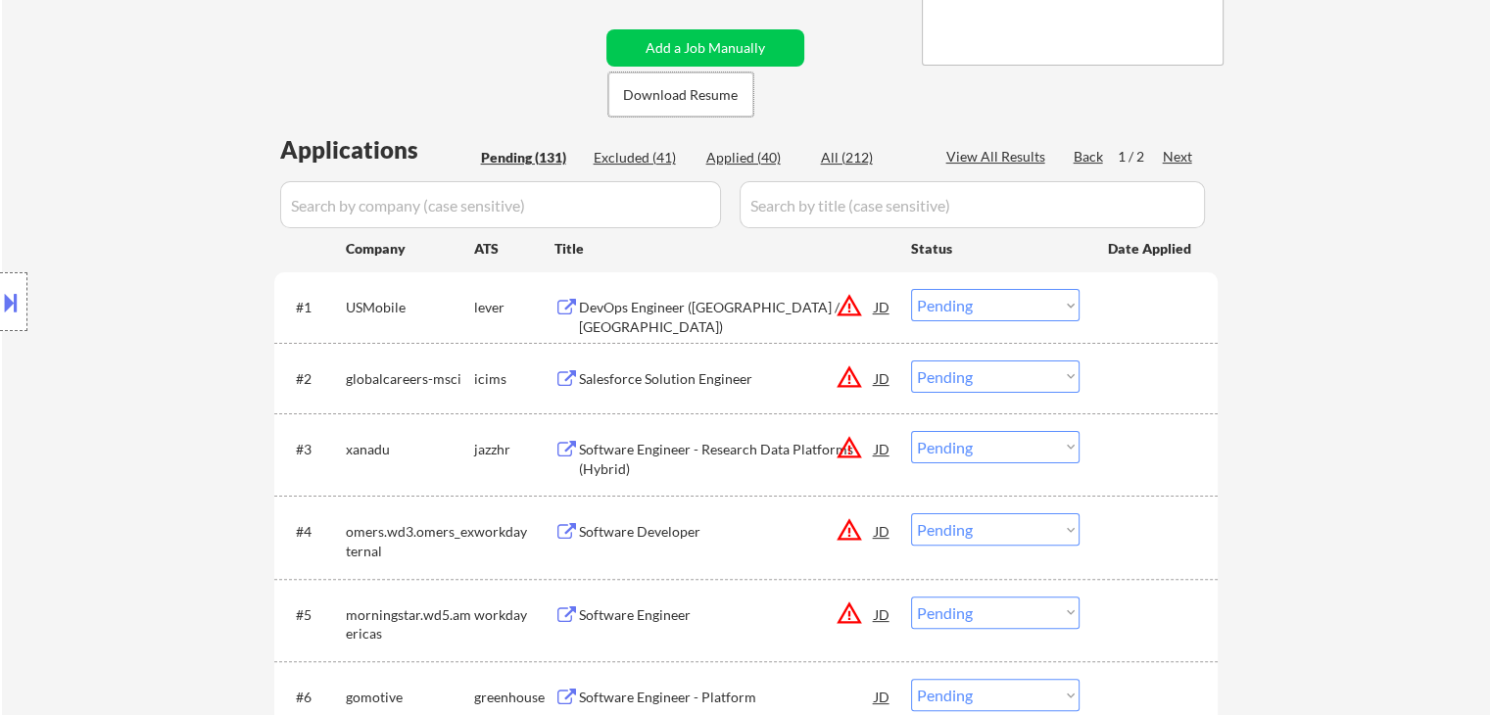
click at [751, 157] on div "Applied (40)" at bounding box center [755, 158] width 98 height 20
select select ""applied""
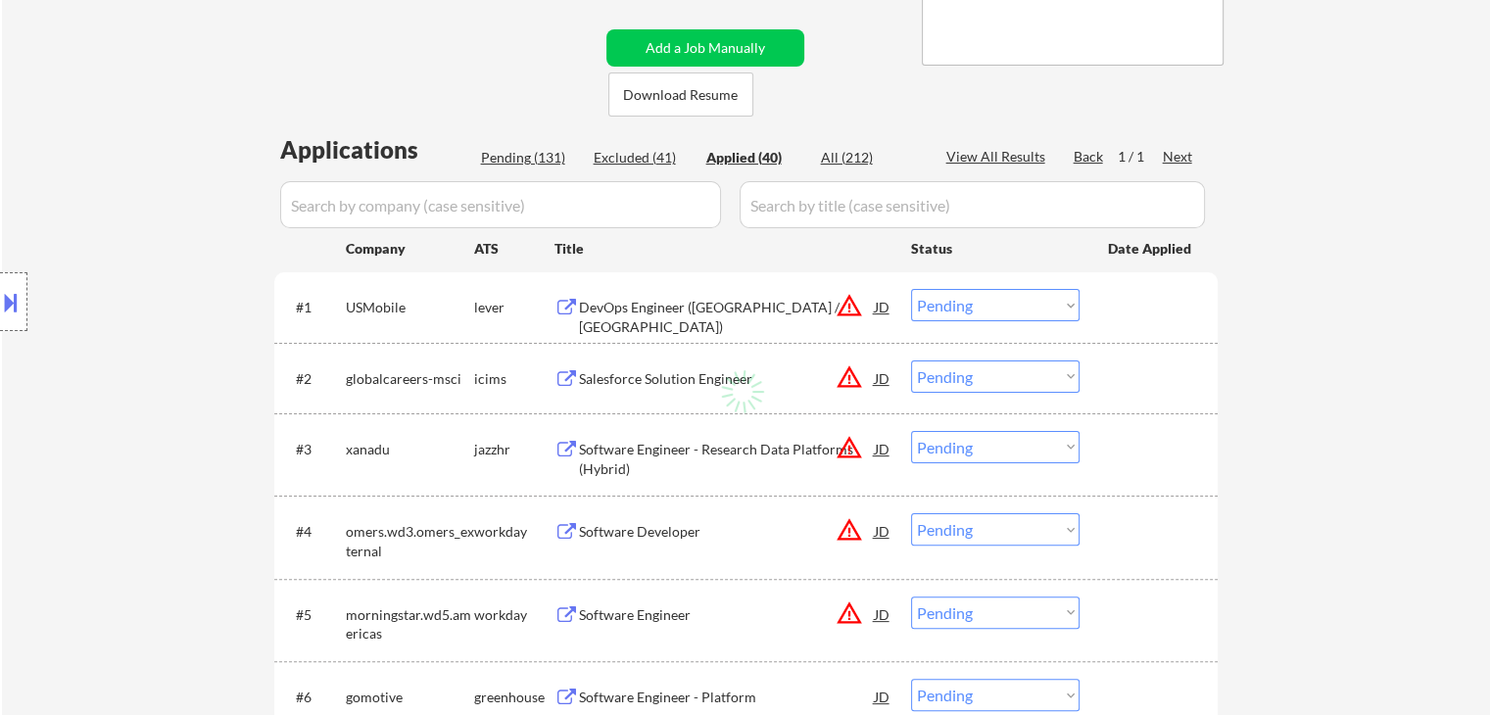
select select ""applied""
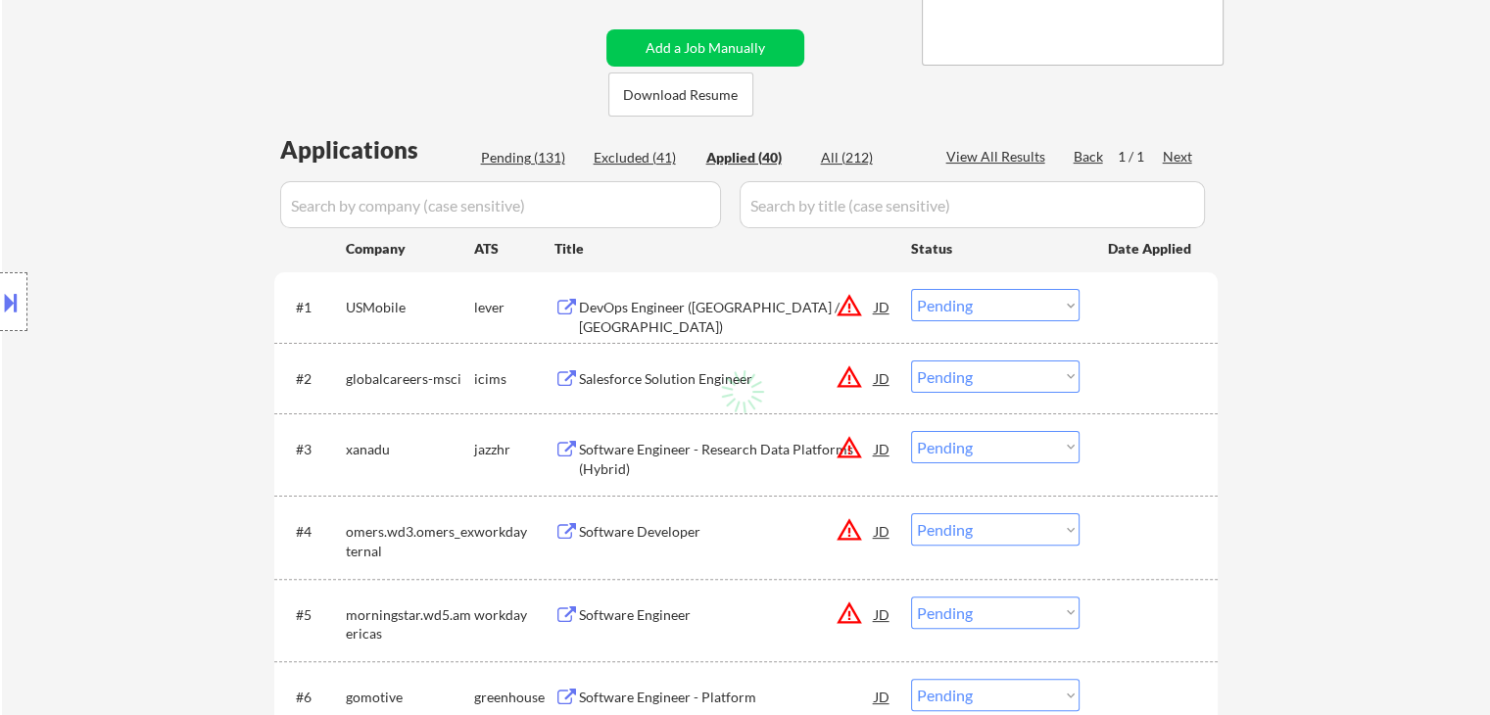
select select ""applied""
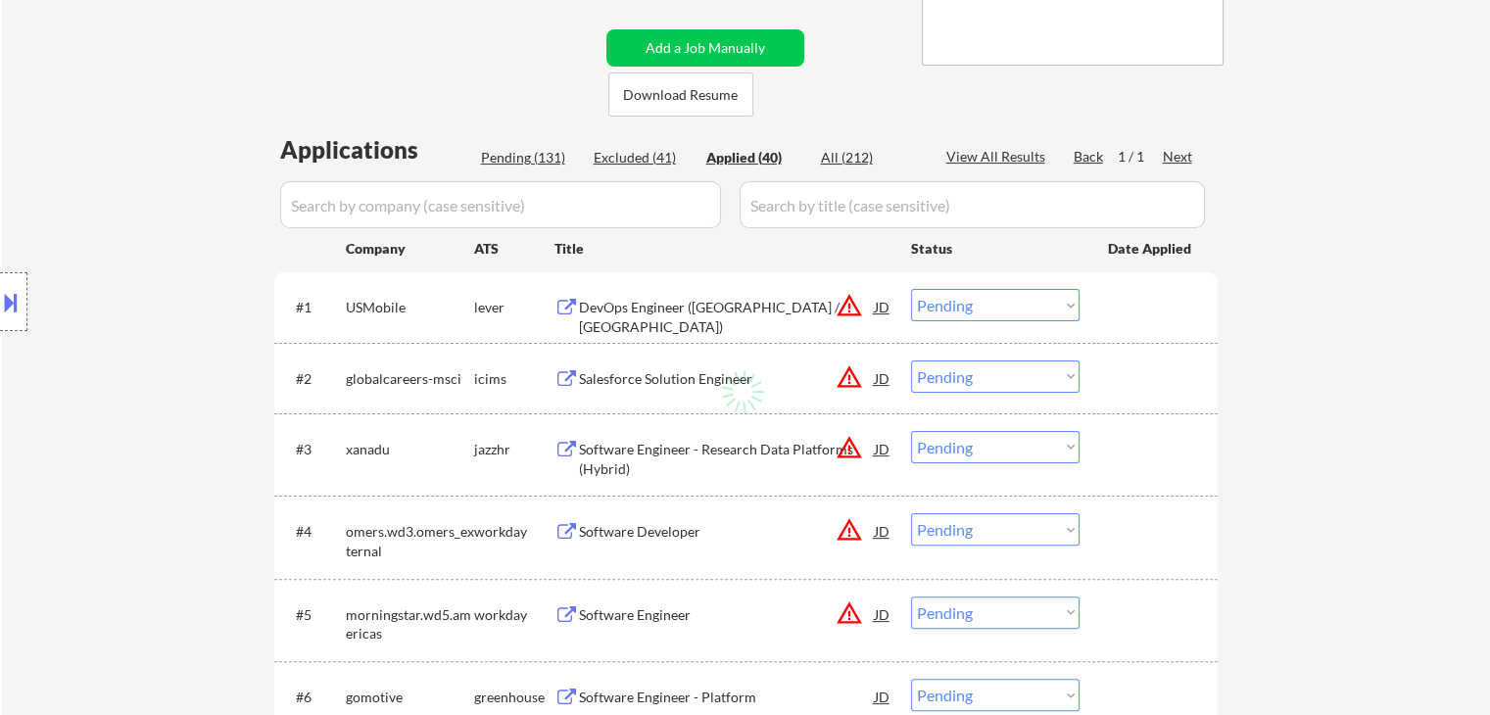
select select ""applied""
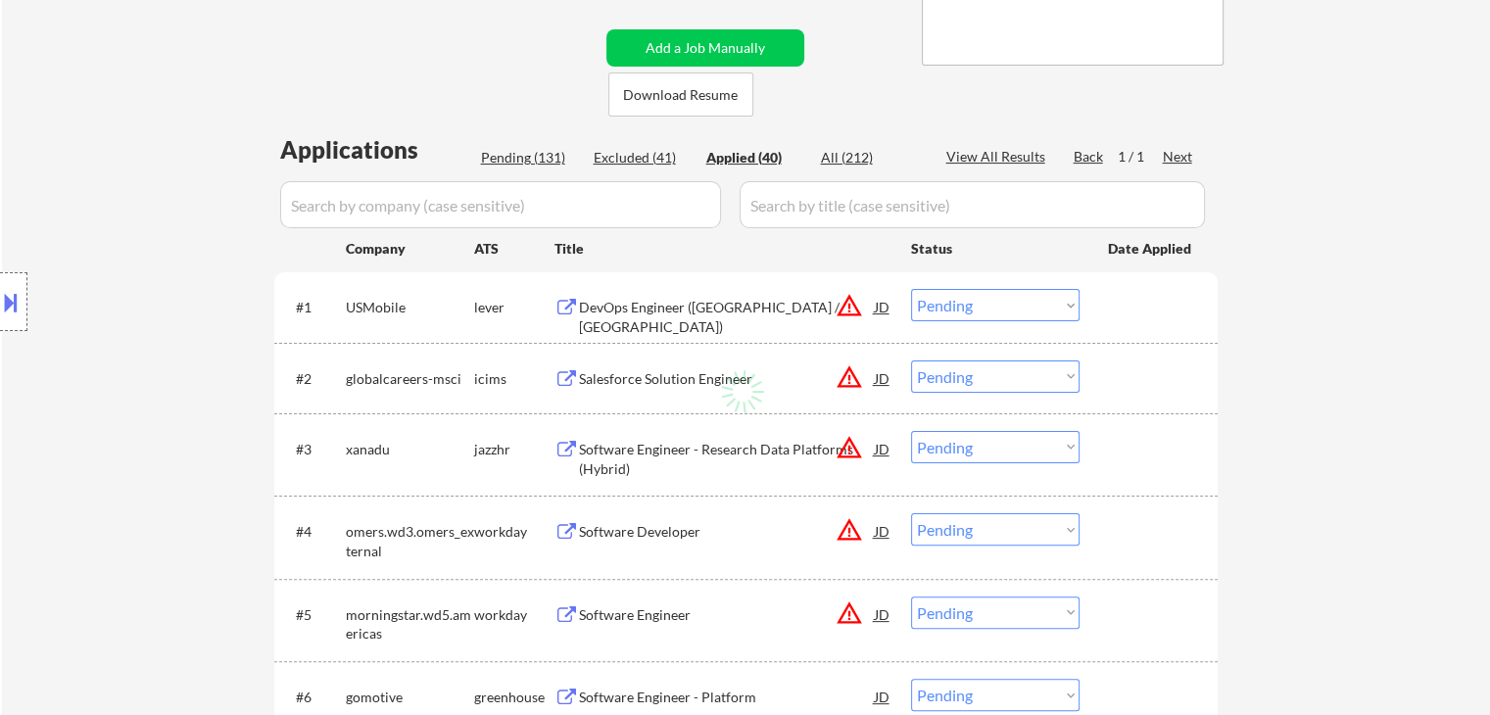
select select ""applied""
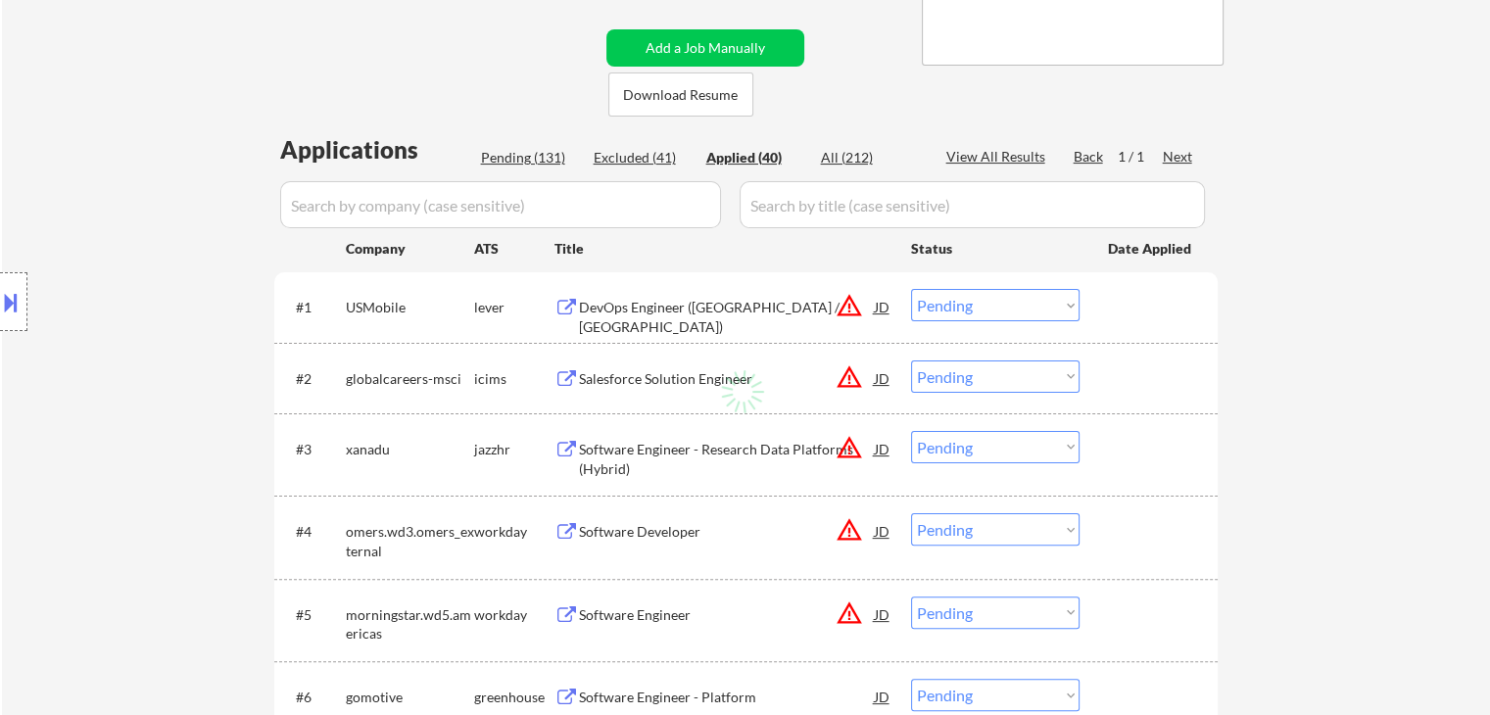
select select ""applied""
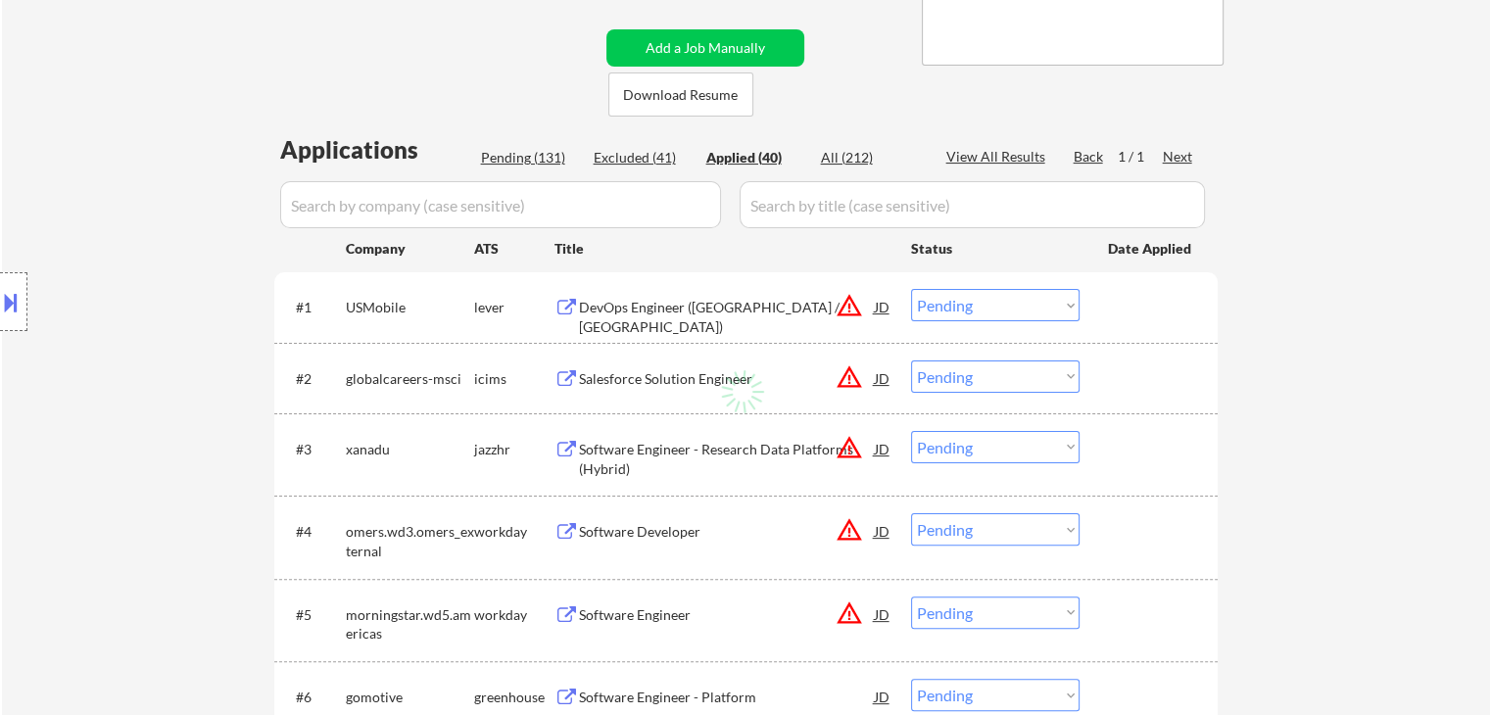
select select ""applied""
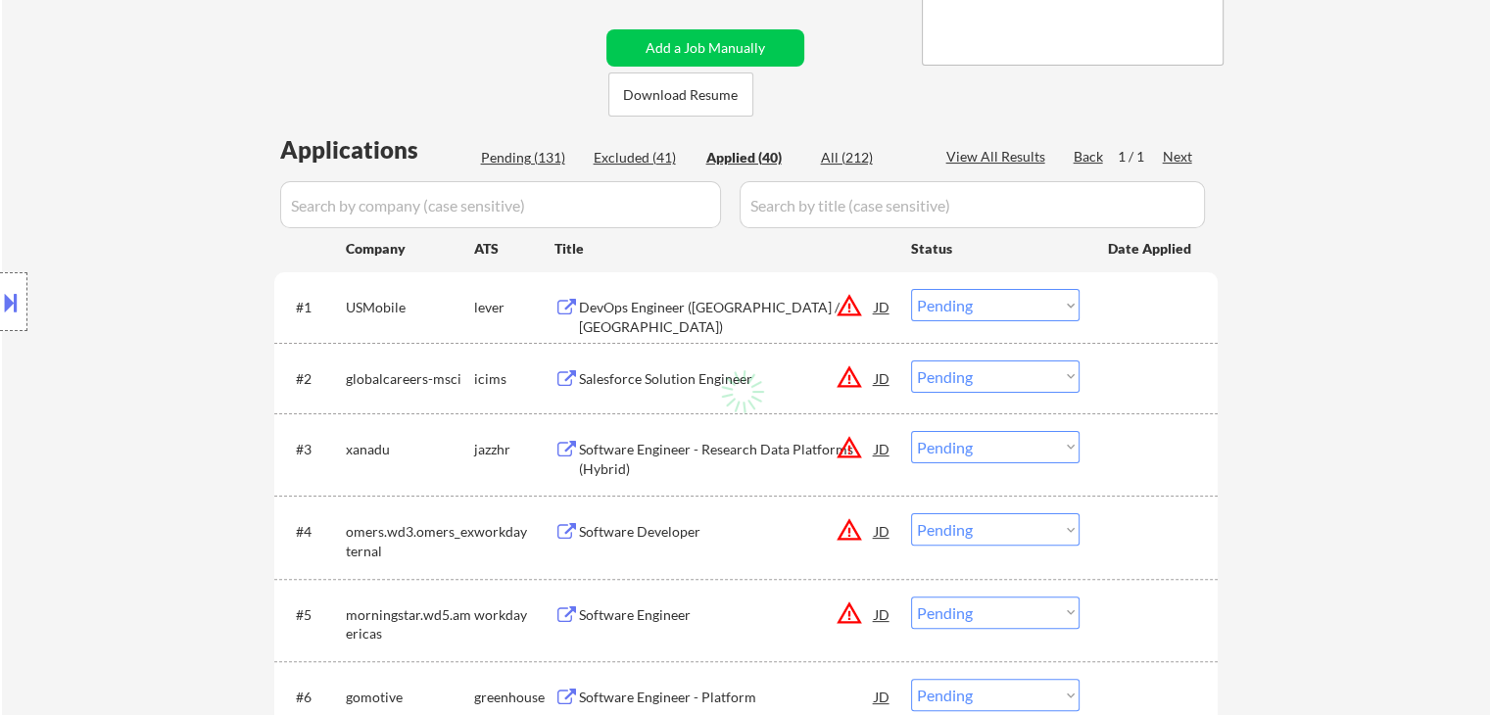
select select ""applied""
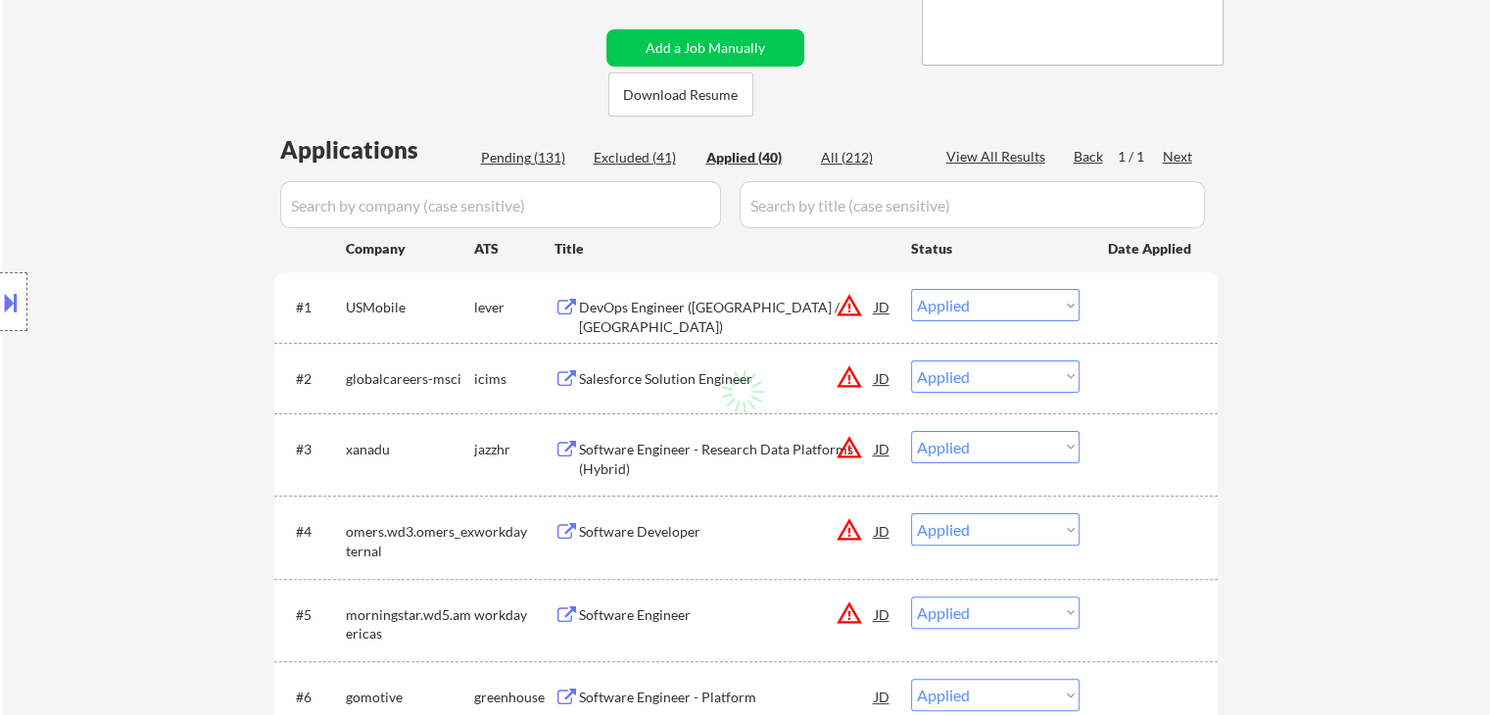
select select ""applied""
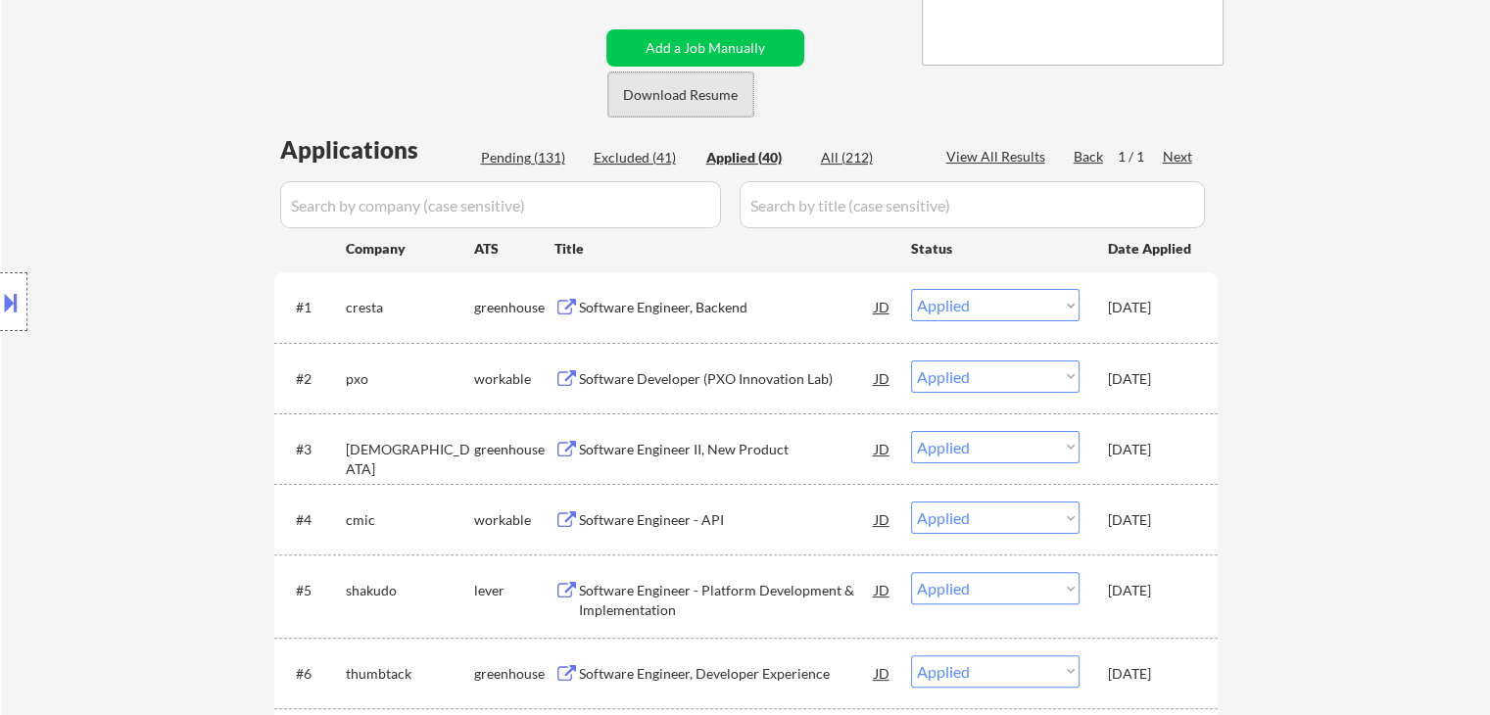
click at [687, 89] on button "Download Resume" at bounding box center [680, 94] width 145 height 44
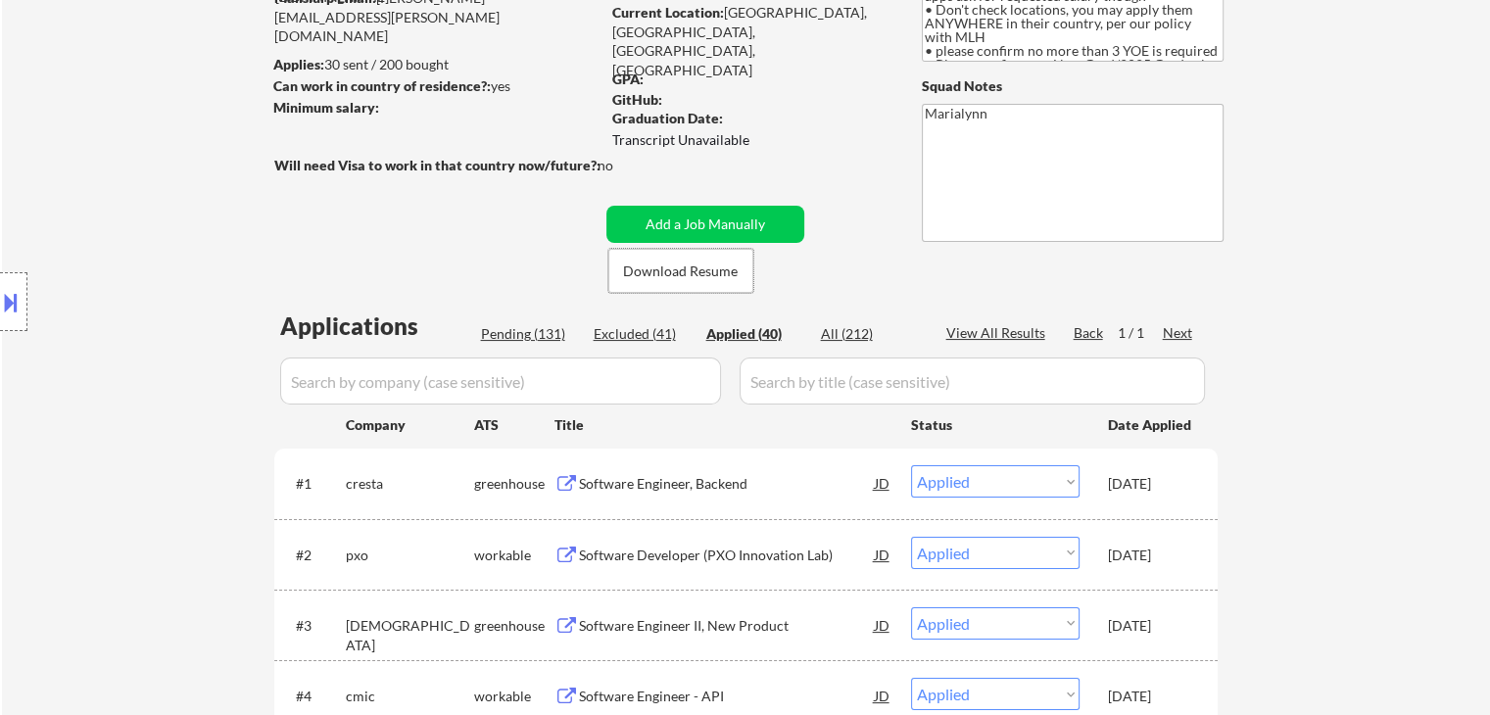
scroll to position [98, 0]
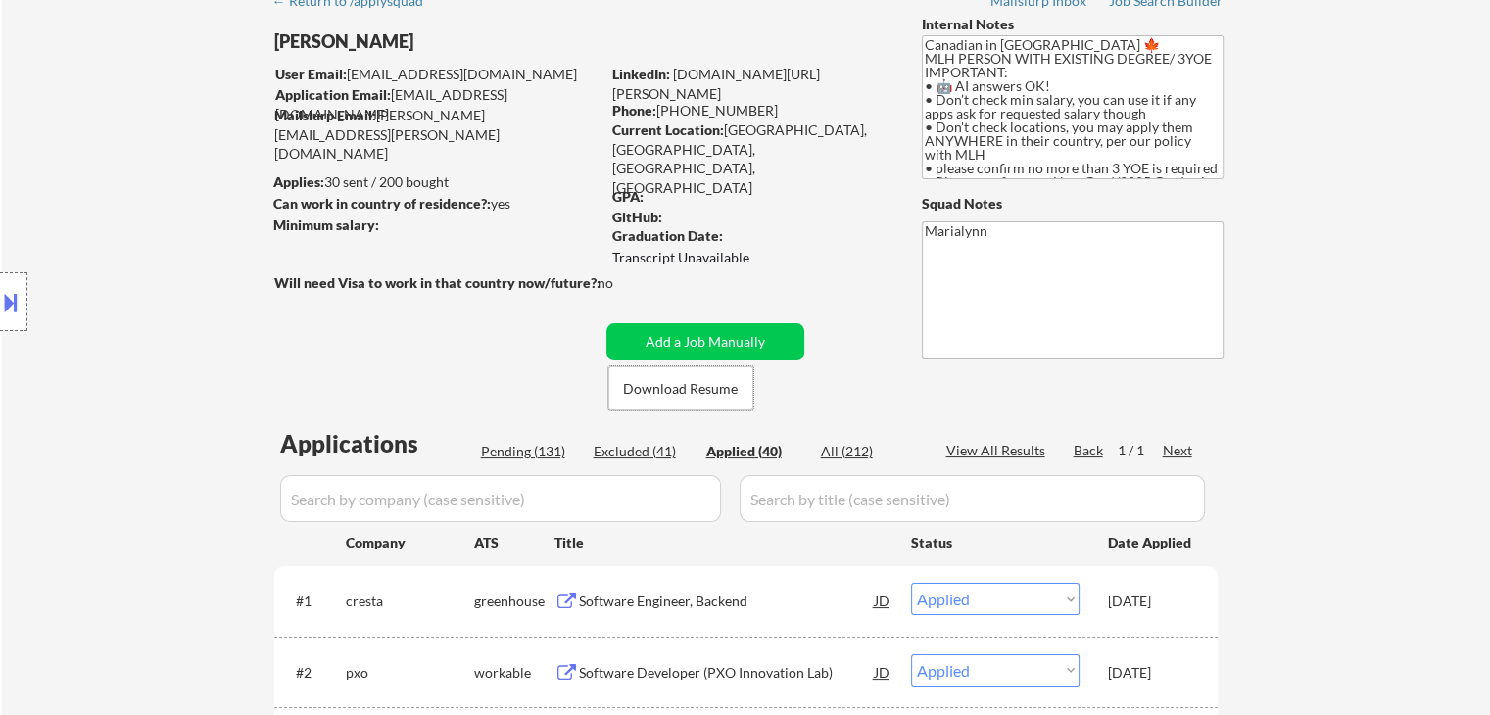
click at [521, 444] on div "Pending (131)" at bounding box center [530, 452] width 98 height 20
select select ""pending""
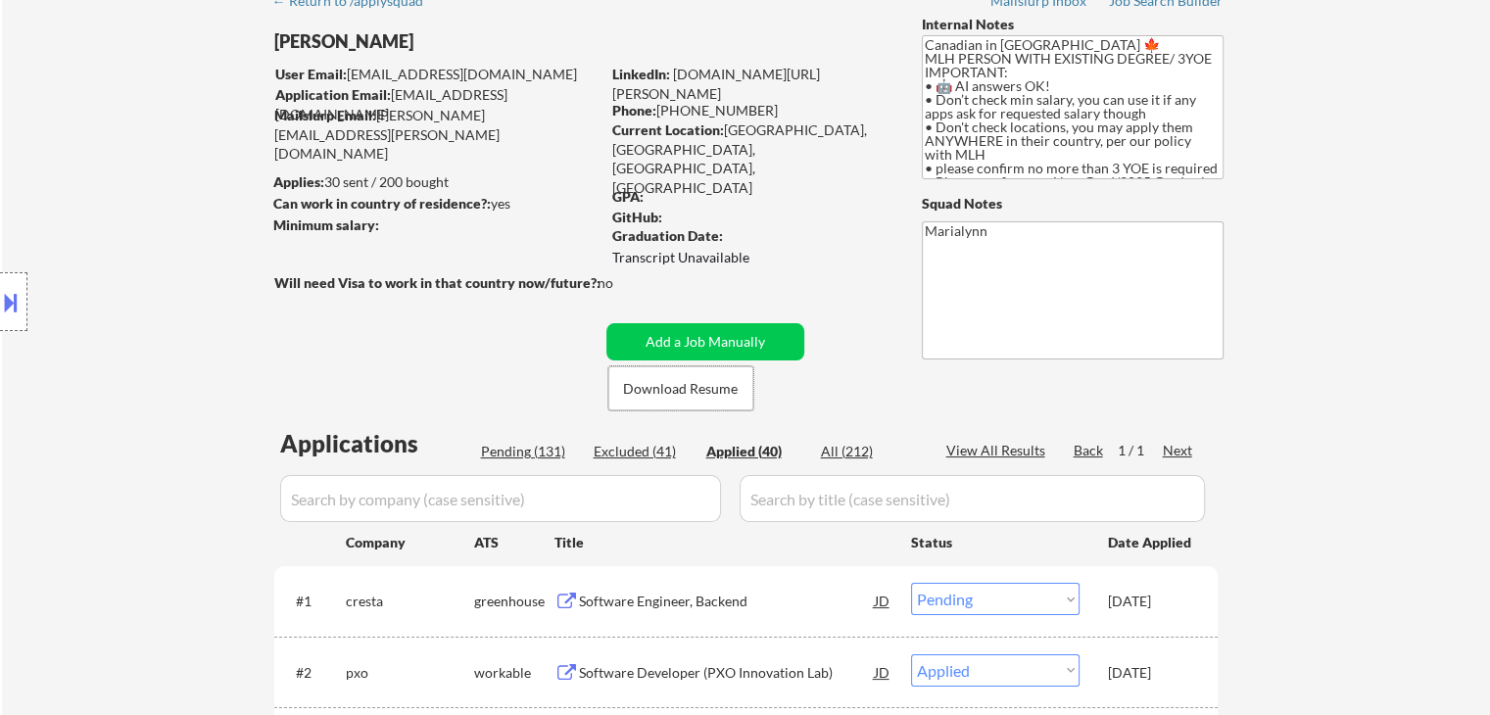
select select ""pending""
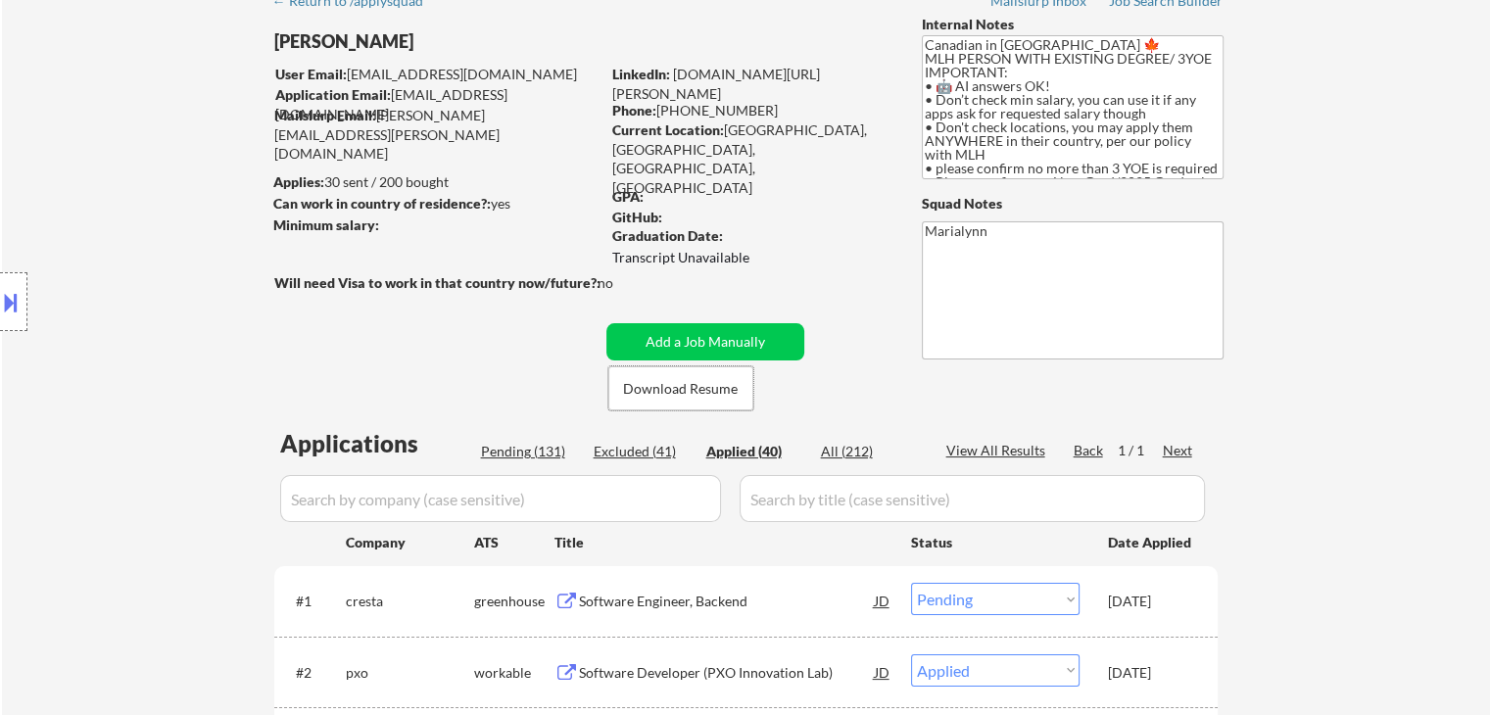
select select ""pending""
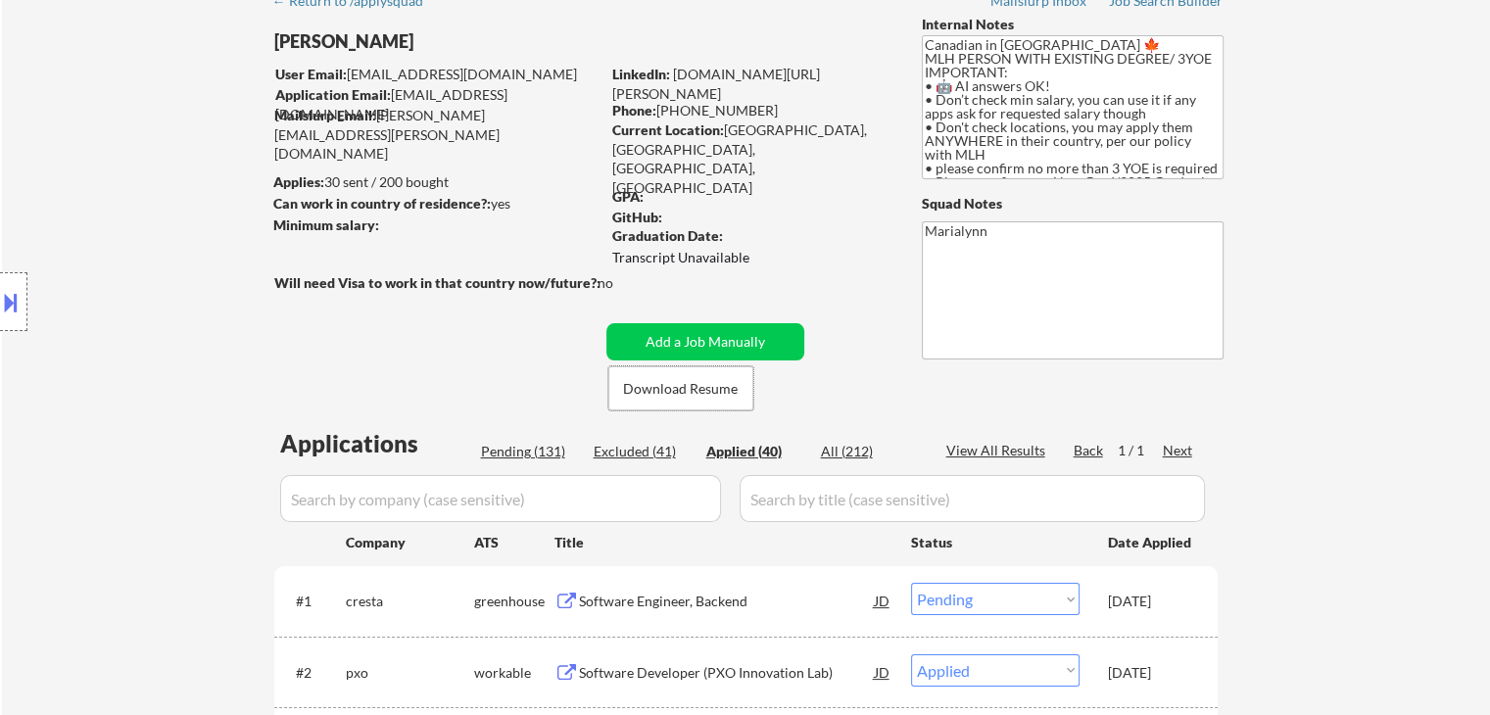
select select ""pending""
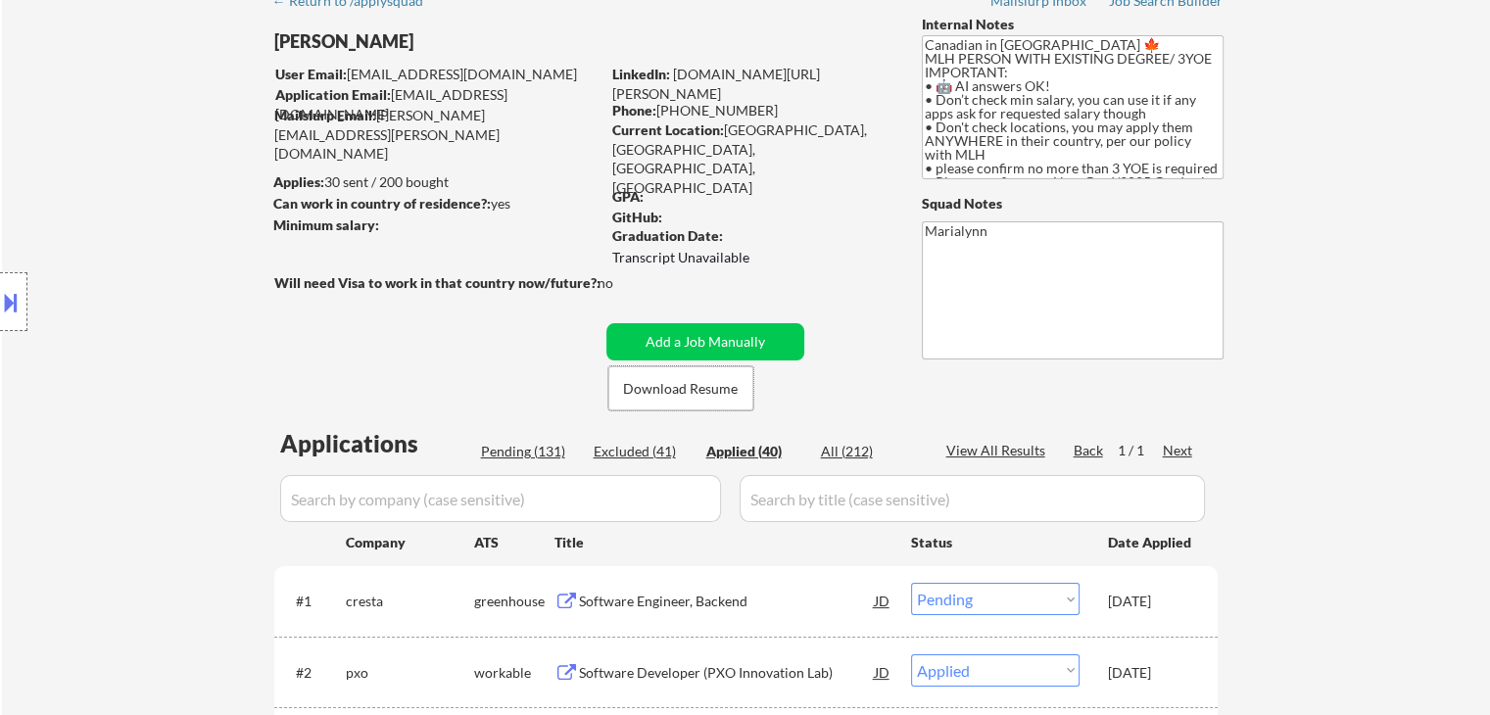
select select ""pending""
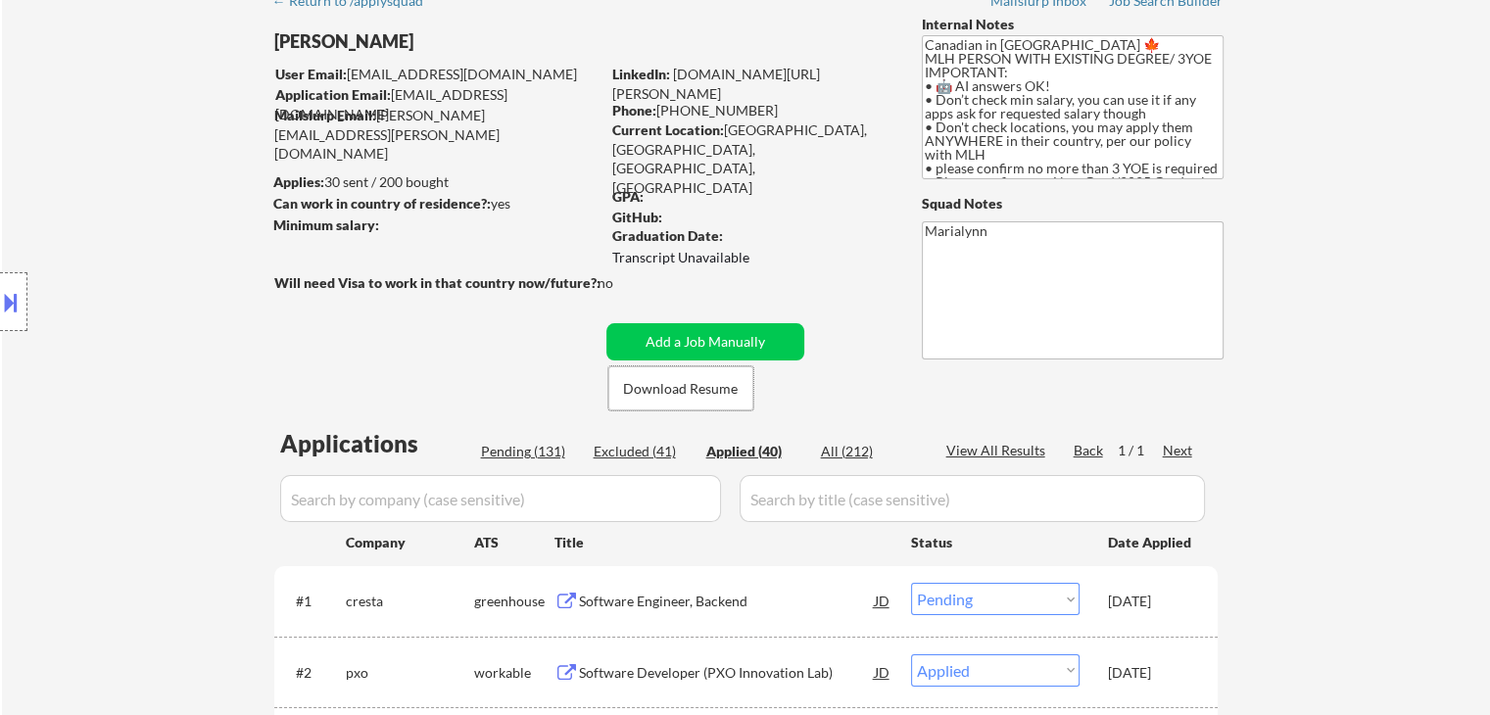
select select ""pending""
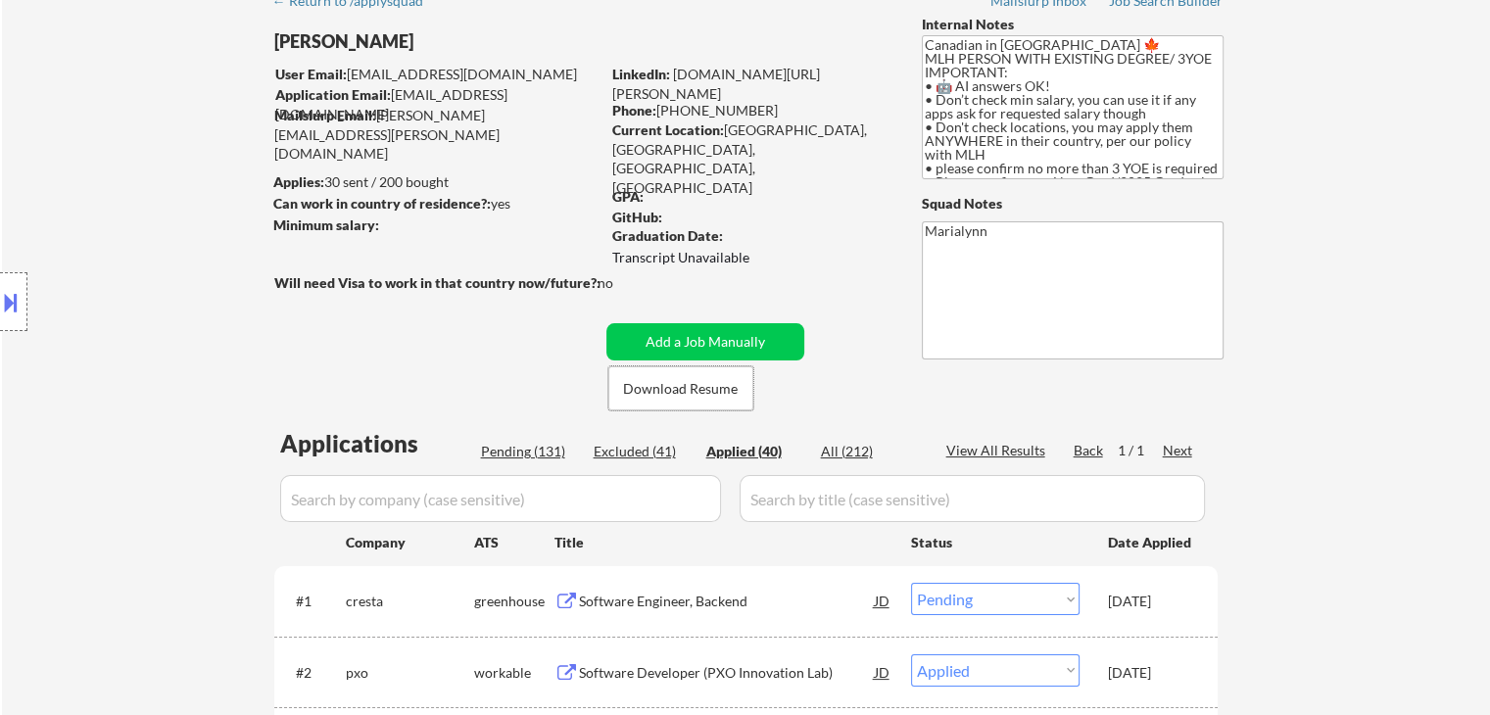
select select ""pending""
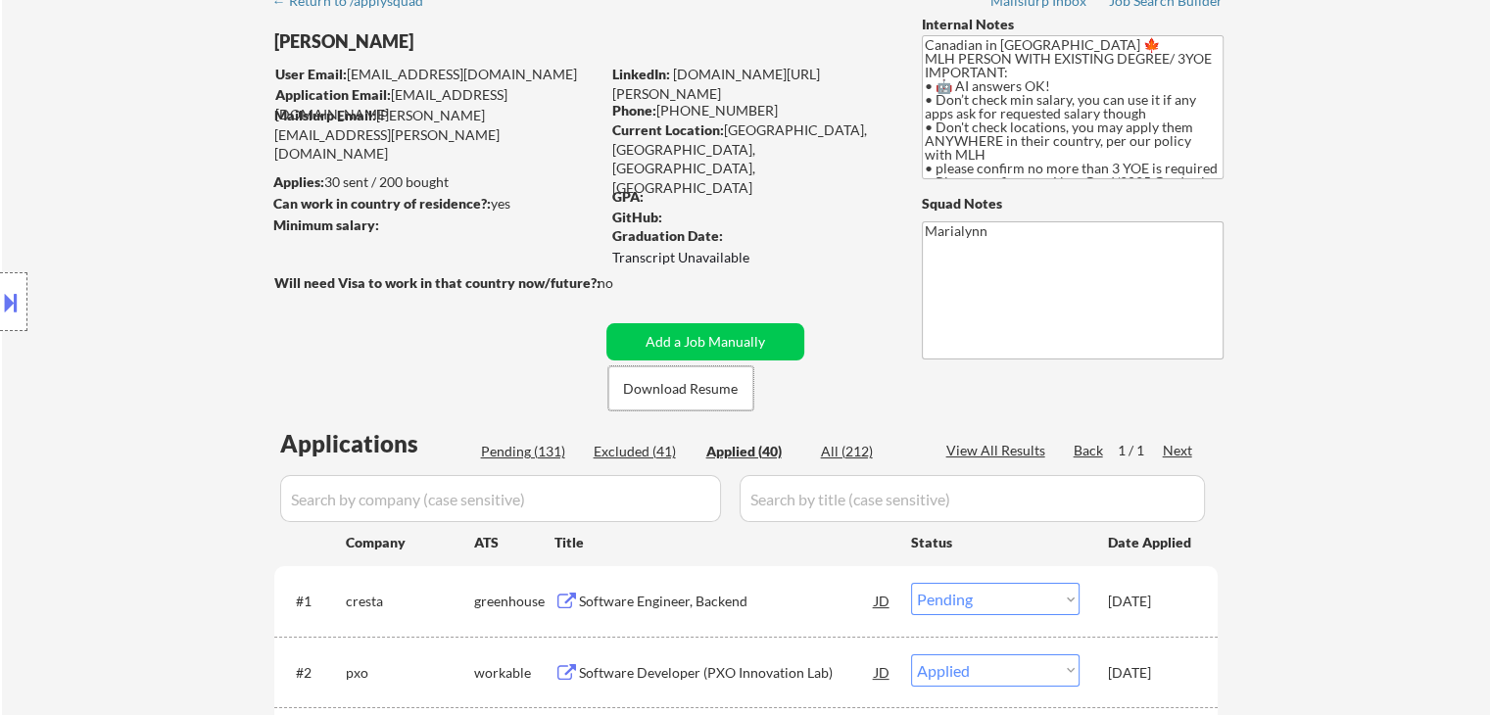
select select ""pending""
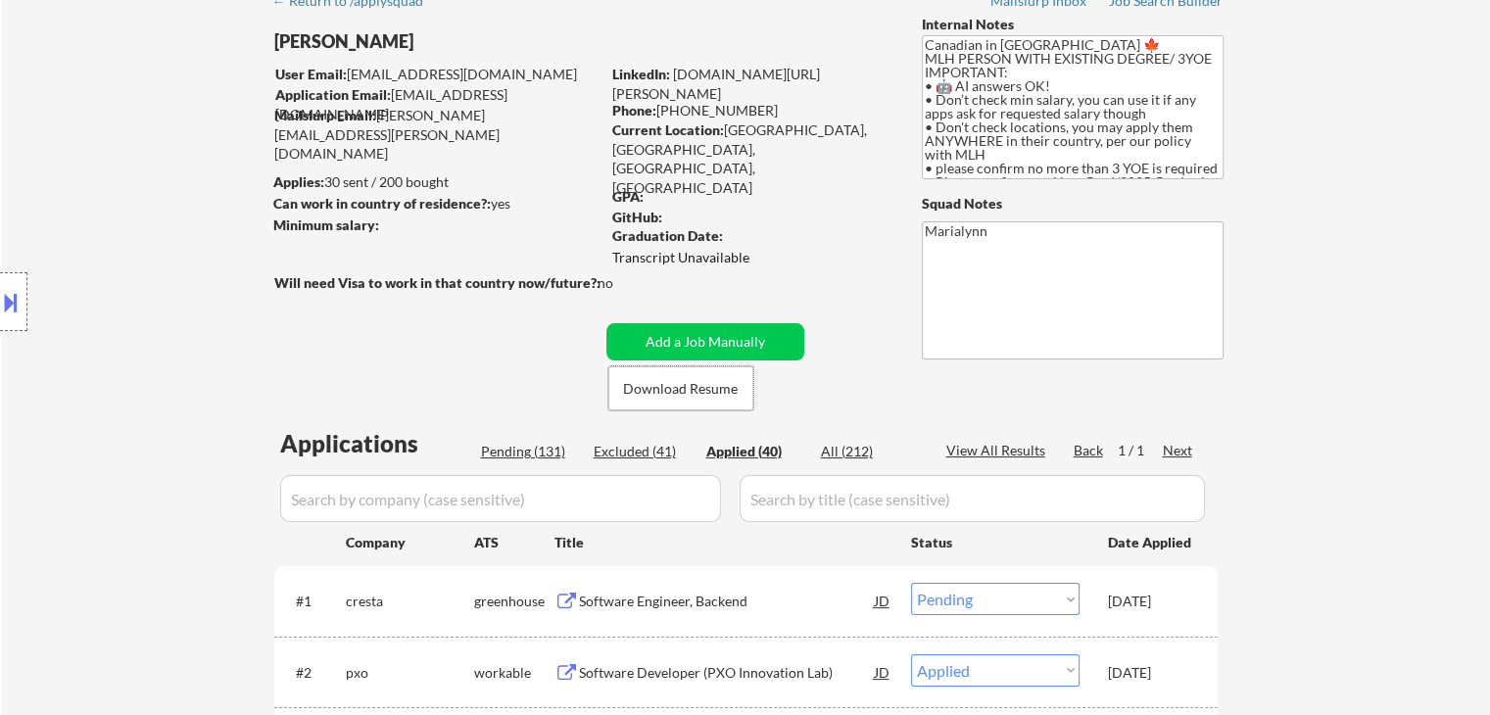
select select ""pending""
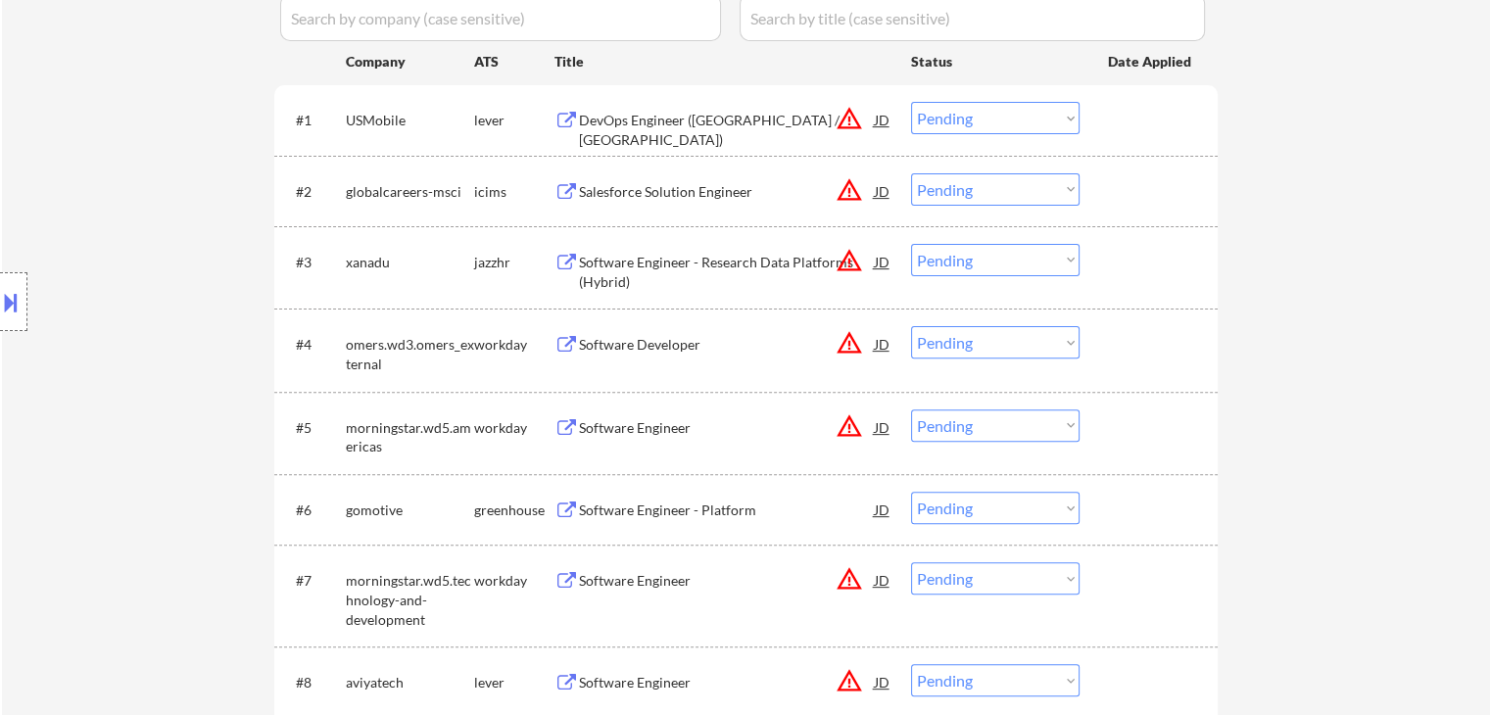
scroll to position [595, 0]
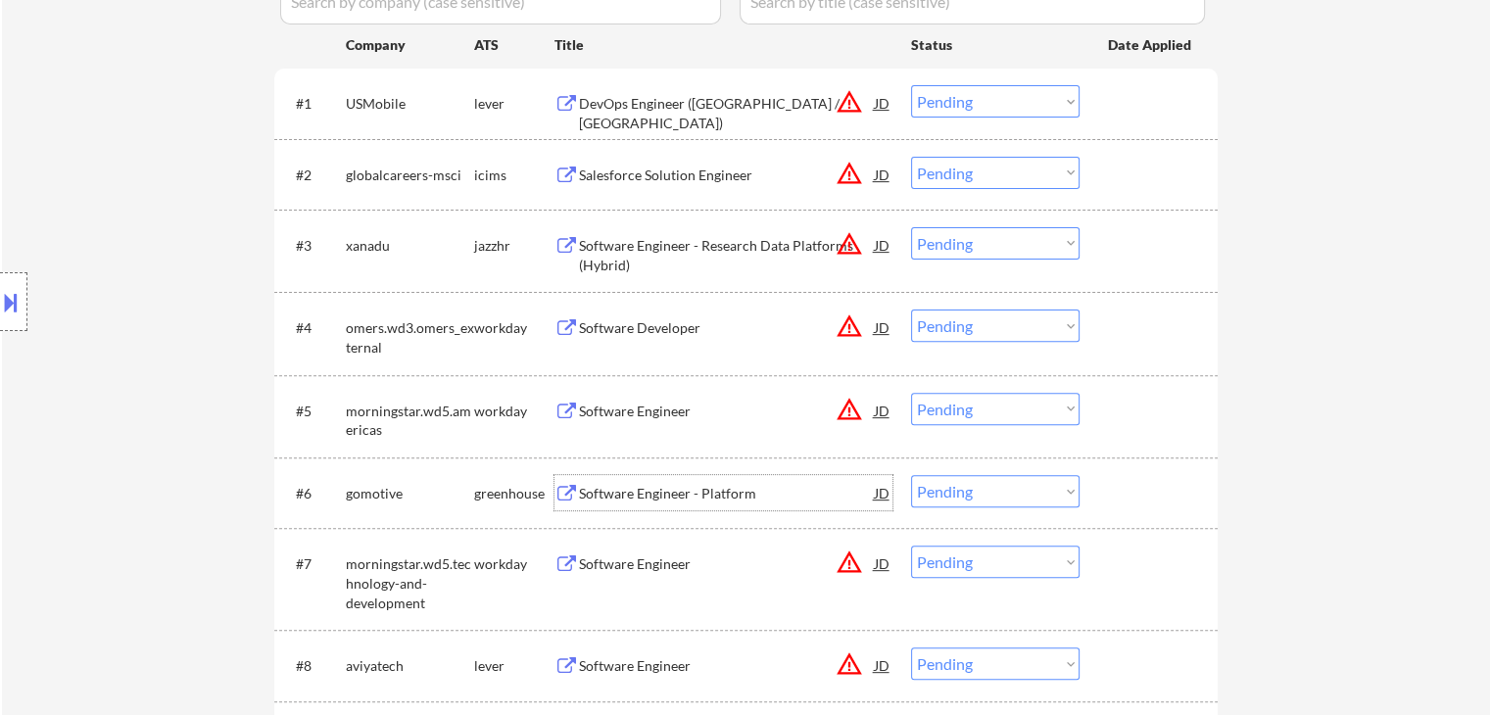
click at [722, 485] on div "Software Engineer - Platform" at bounding box center [727, 494] width 296 height 20
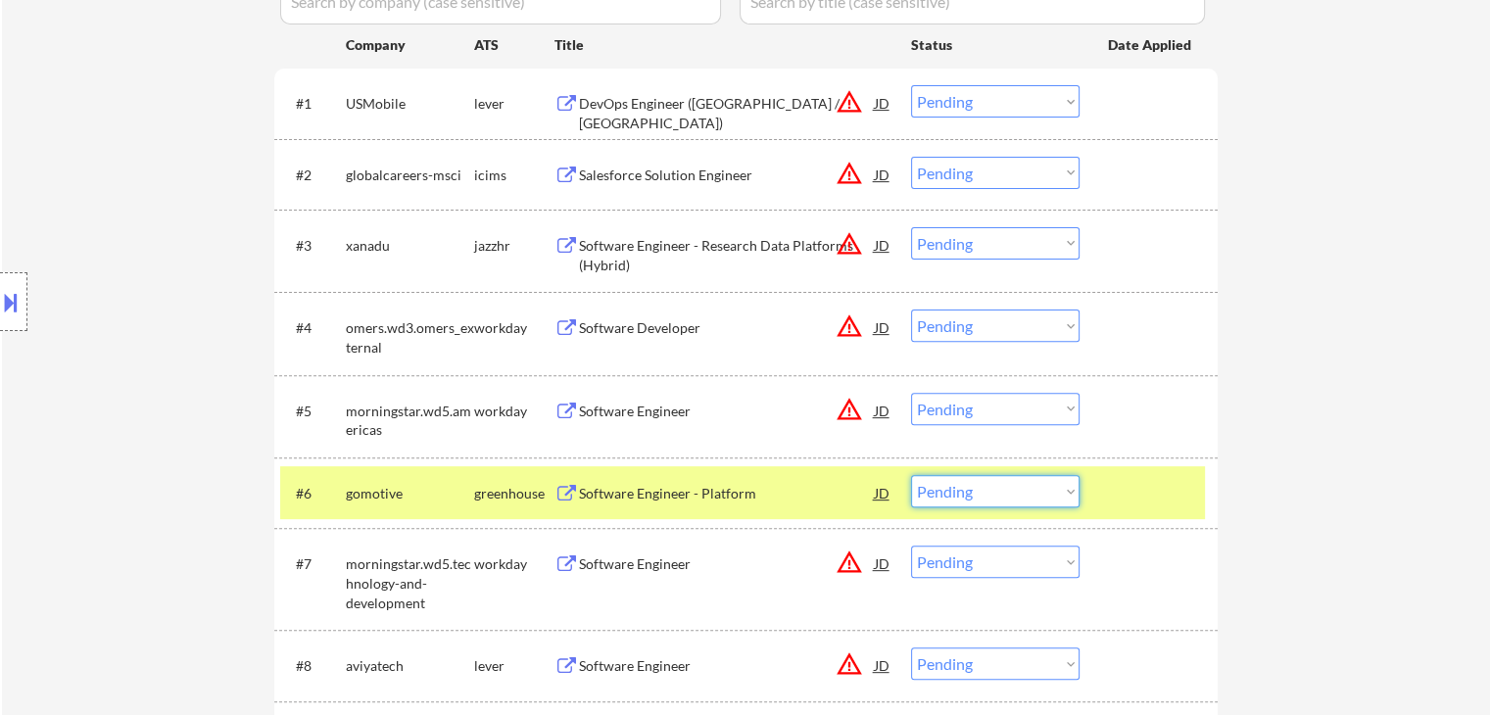
click at [954, 494] on select "Choose an option... Pending Applied Excluded (Questions) Excluded (Expired) Exc…" at bounding box center [995, 491] width 168 height 32
click at [911, 475] on select "Choose an option... Pending Applied Excluded (Questions) Excluded (Expired) Exc…" at bounding box center [995, 491] width 168 height 32
select select ""pending""
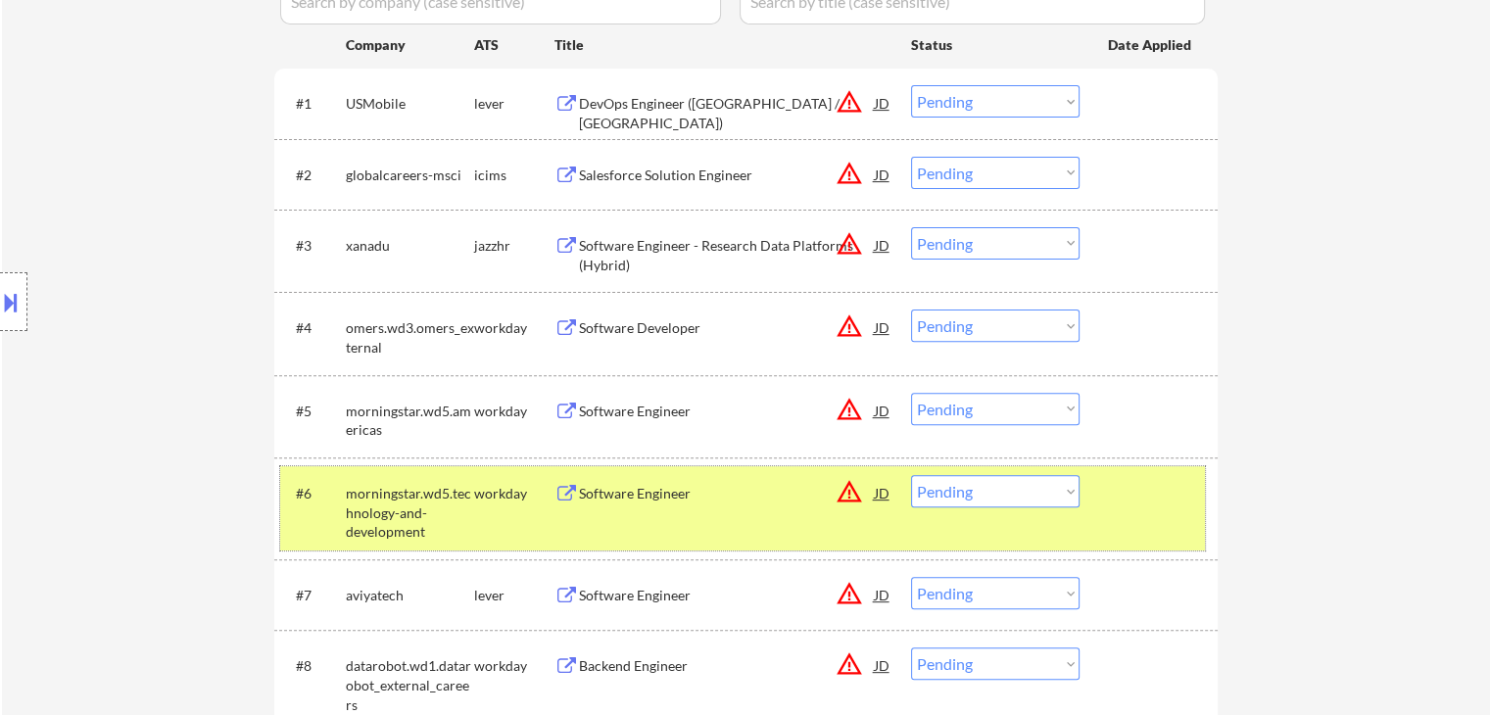
click at [497, 491] on div "workday" at bounding box center [514, 494] width 80 height 20
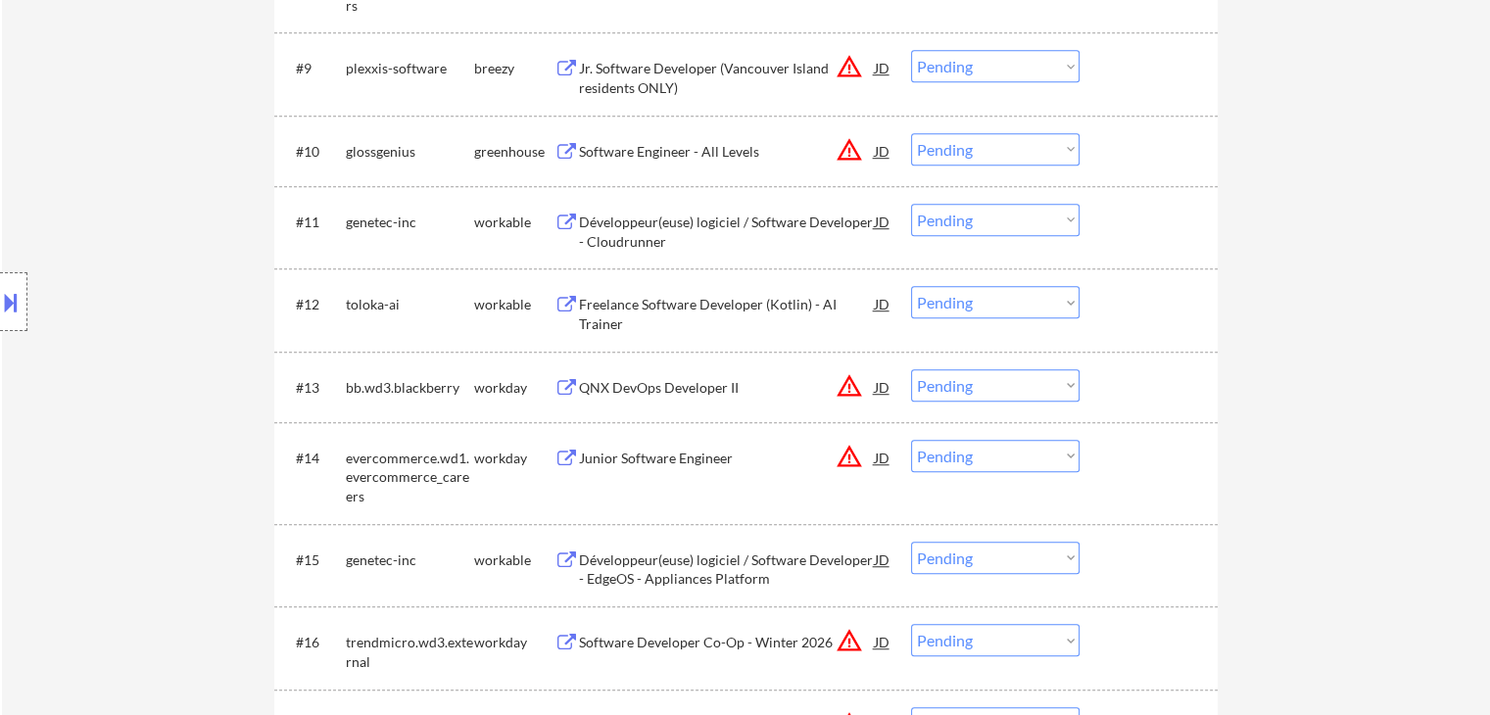
scroll to position [1267, 0]
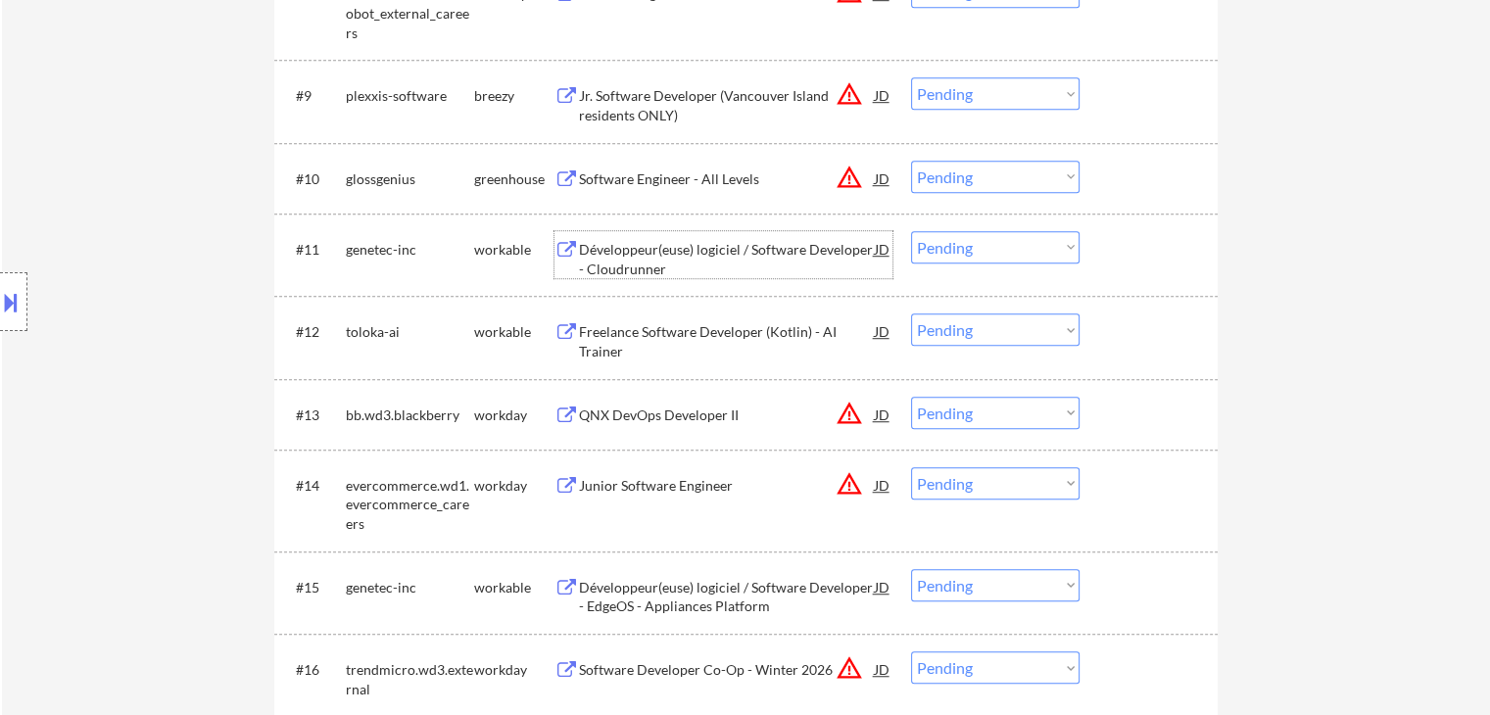
click at [660, 249] on div "Développeur(euse) logiciel / Software Developer - Cloudrunner" at bounding box center [727, 259] width 296 height 38
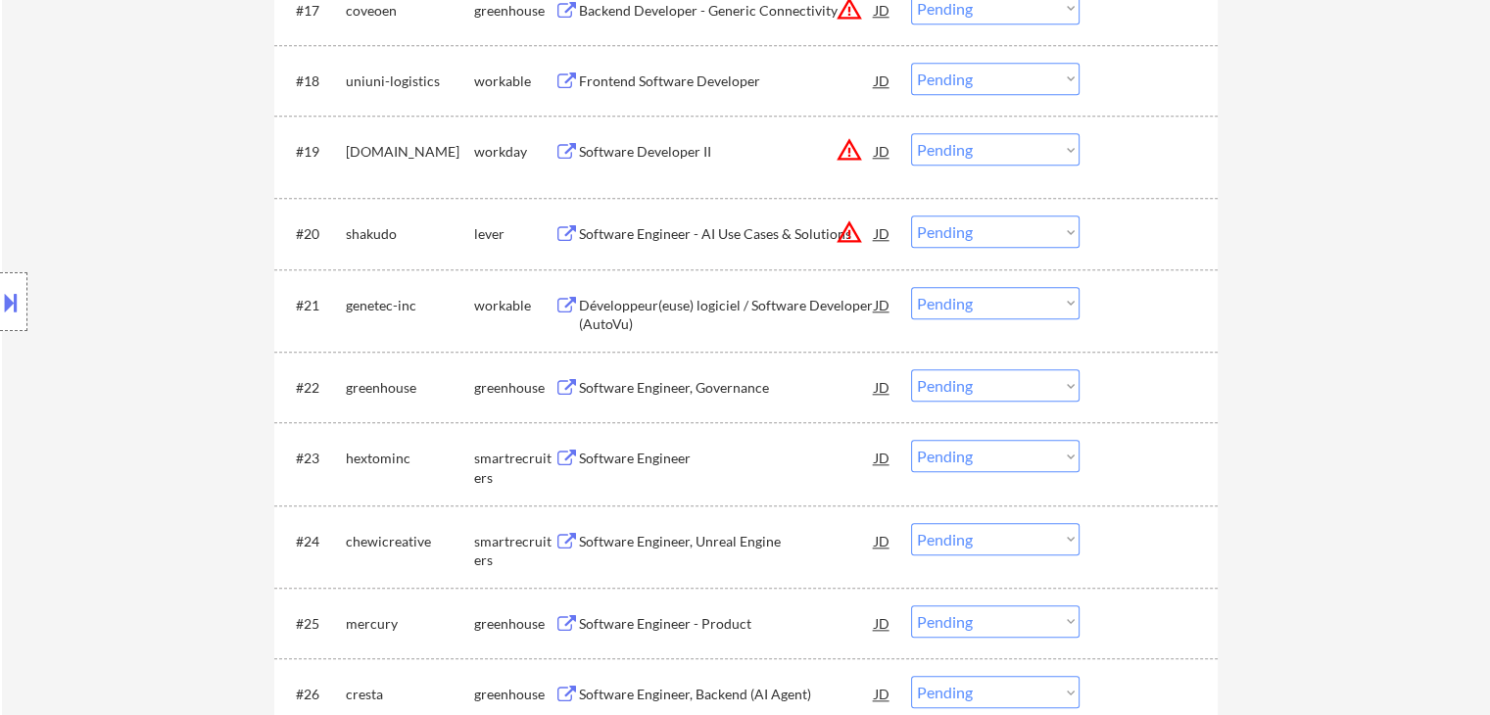
scroll to position [2002, 0]
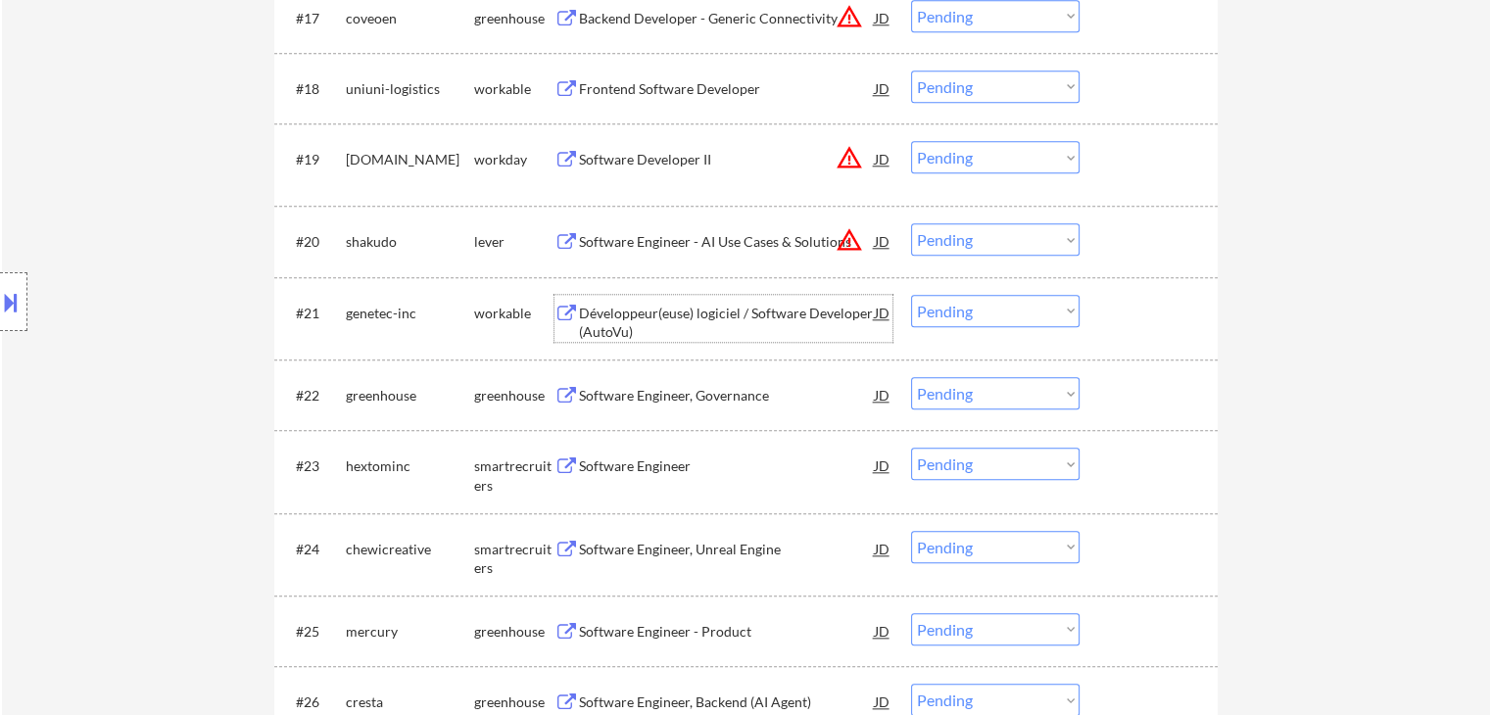
click at [646, 317] on div "Développeur(euse) logiciel / Software Developer (AutoVu)" at bounding box center [727, 323] width 296 height 38
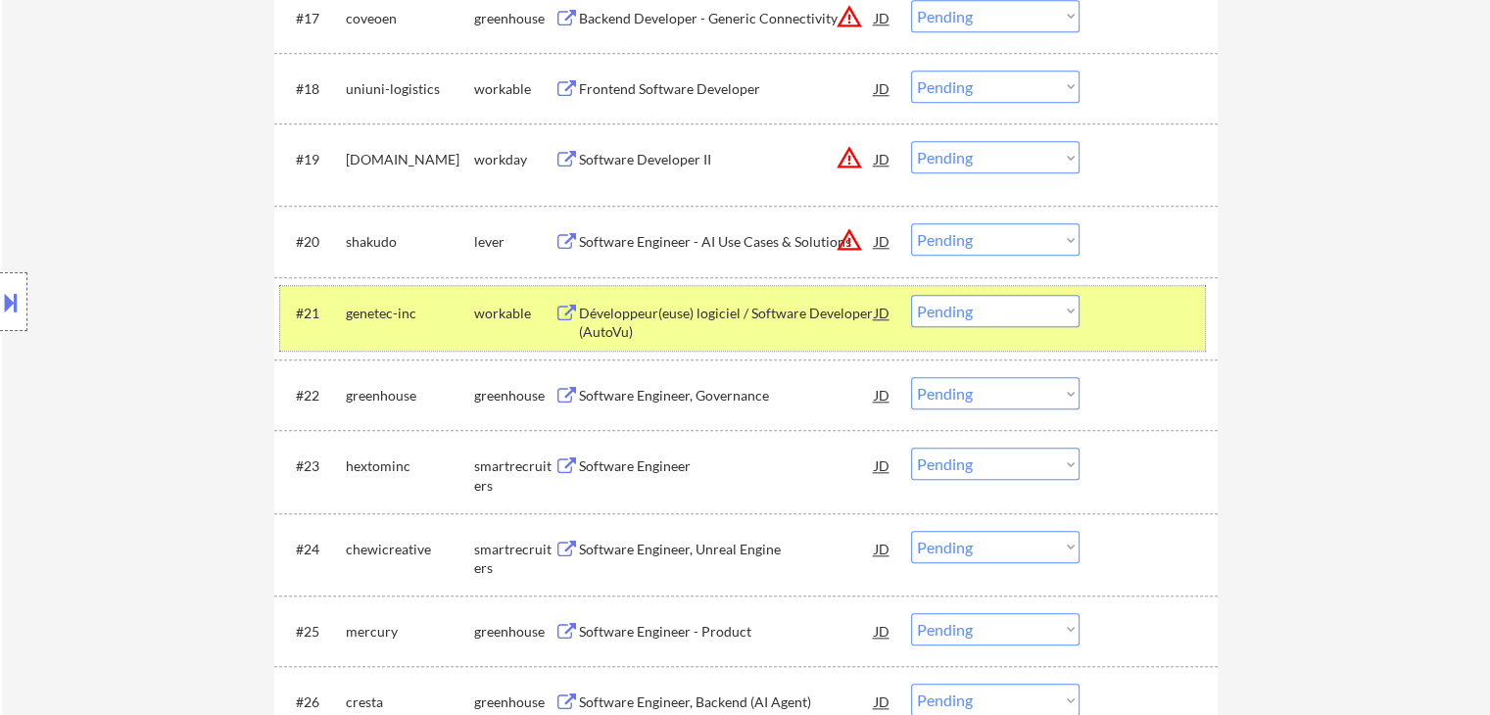
click at [486, 313] on div "workable" at bounding box center [514, 314] width 80 height 20
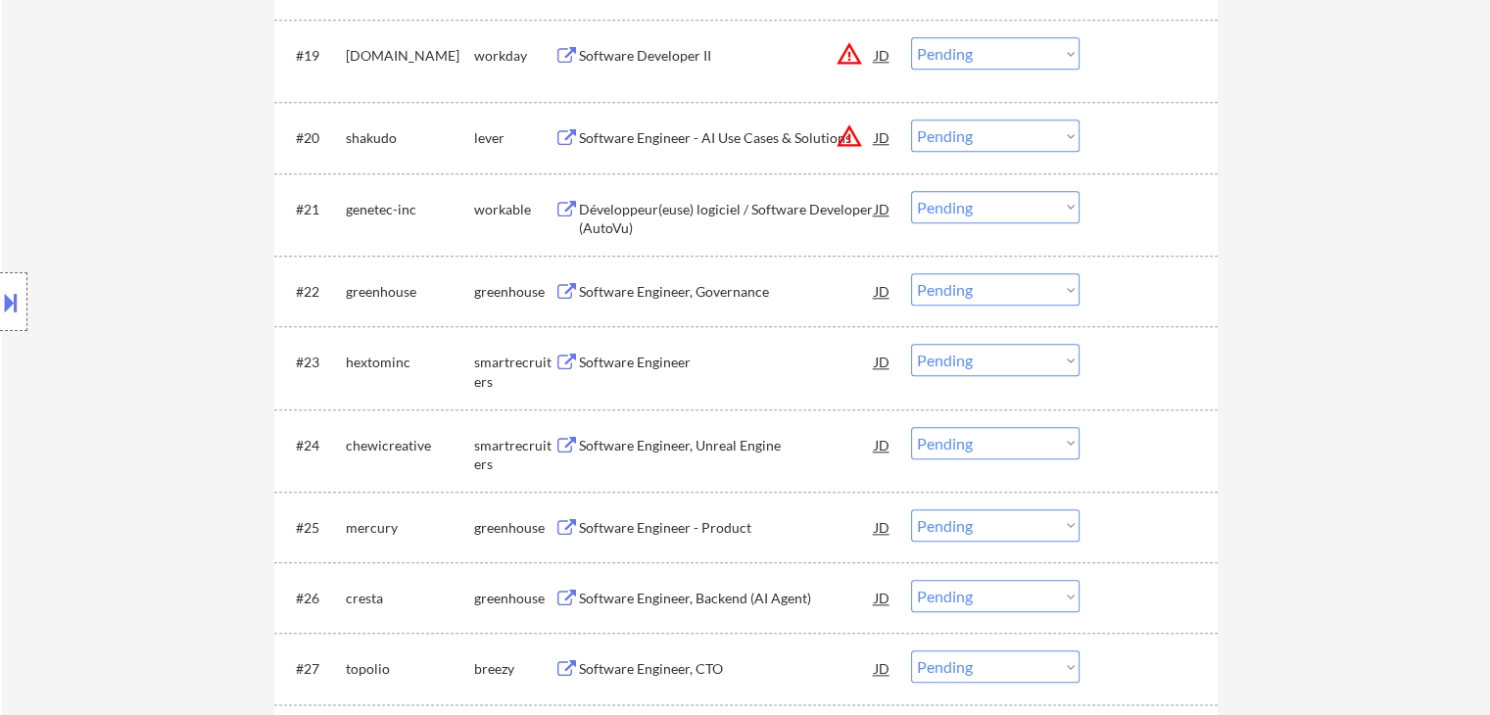
scroll to position [2107, 0]
click at [625, 293] on div "Software Engineer, Governance" at bounding box center [727, 291] width 296 height 20
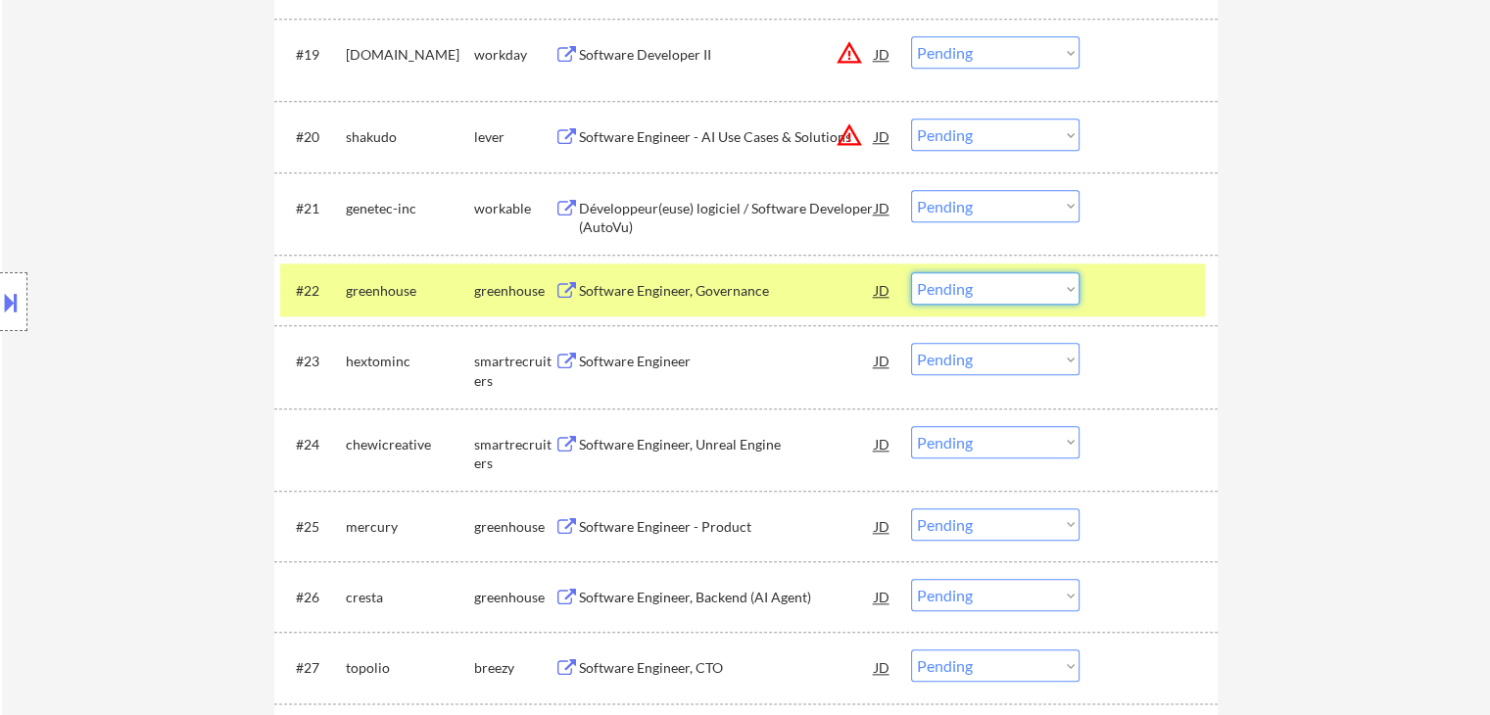
click at [953, 291] on select "Choose an option... Pending Applied Excluded (Questions) Excluded (Expired) Exc…" at bounding box center [995, 288] width 168 height 32
click at [911, 272] on select "Choose an option... Pending Applied Excluded (Questions) Excluded (Expired) Exc…" at bounding box center [995, 288] width 168 height 32
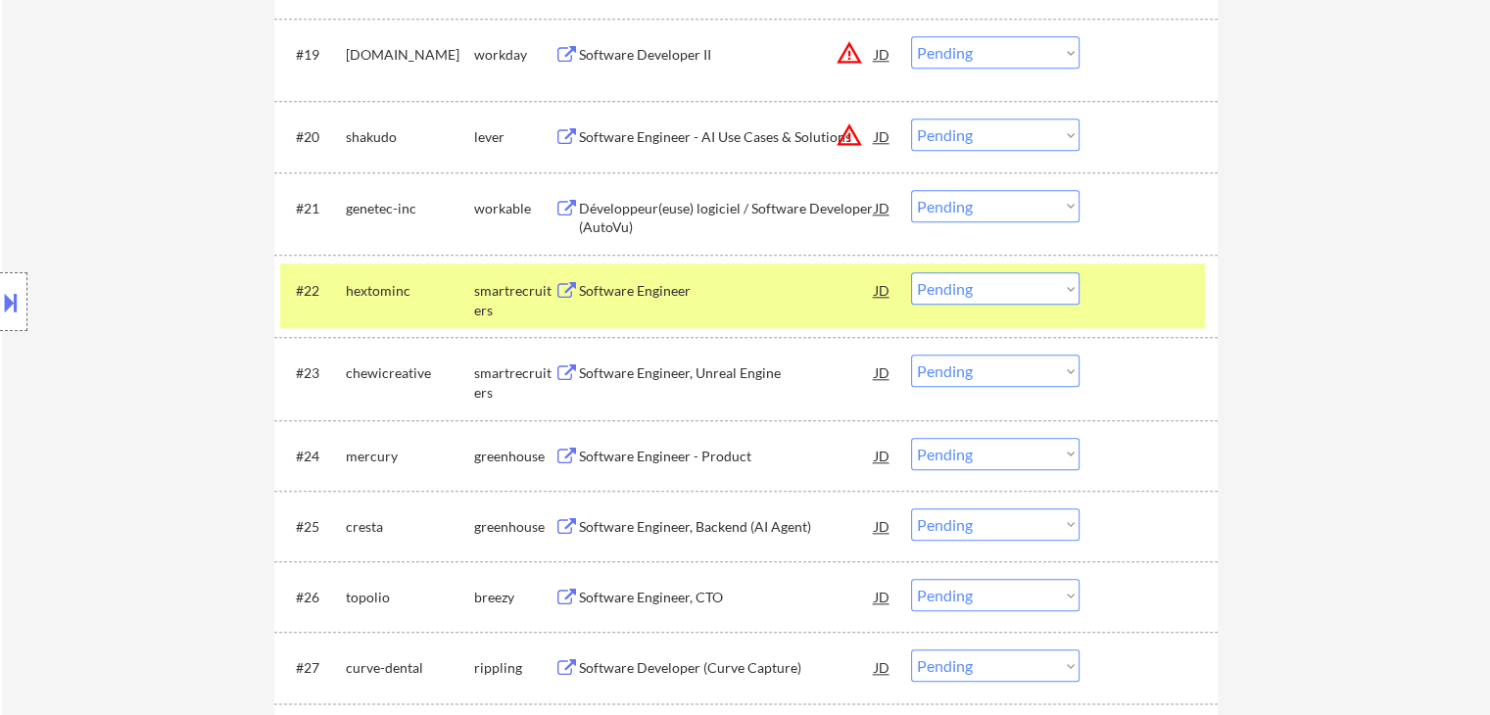
click at [619, 310] on div "#22 hextominc smartrecruiters Software Engineer JD Choose an option... Pending …" at bounding box center [742, 295] width 924 height 65
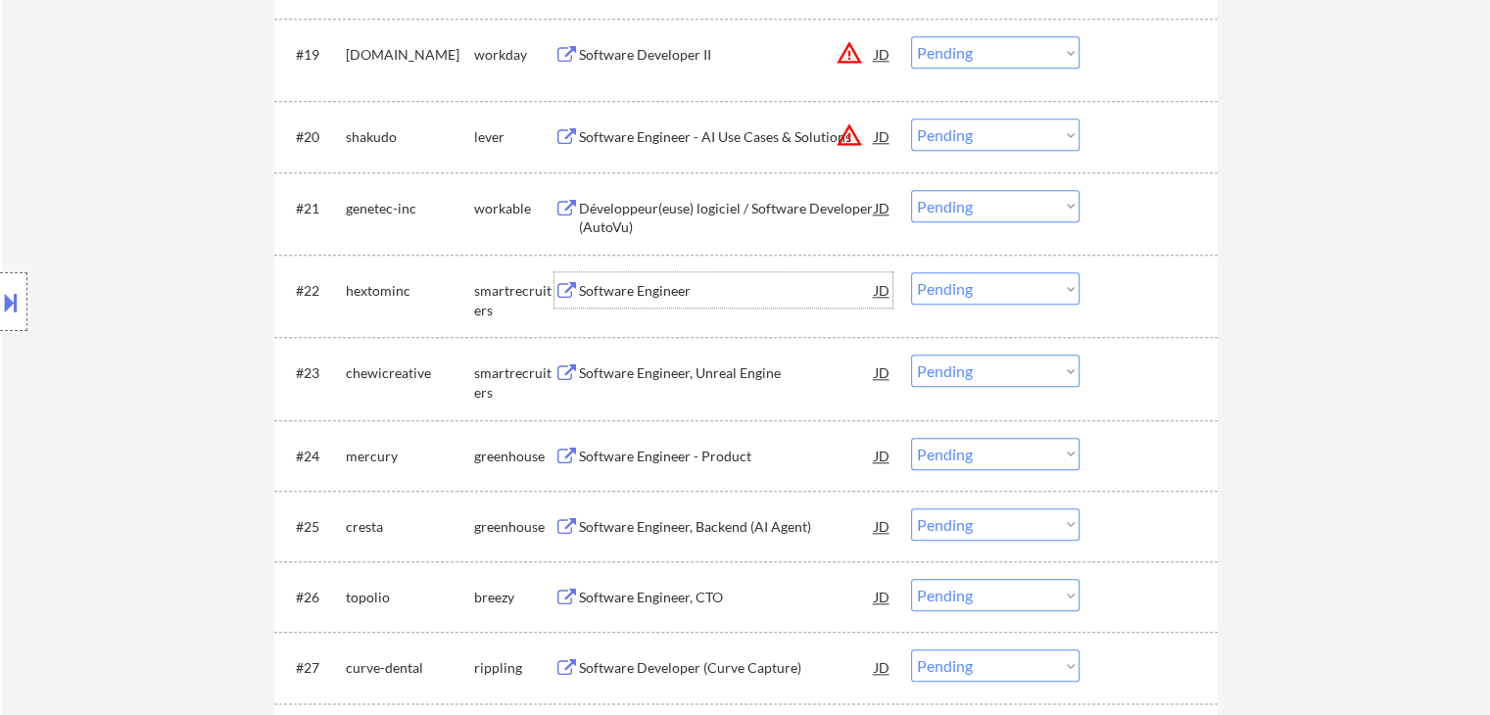
click at [669, 290] on div "Software Engineer" at bounding box center [727, 291] width 296 height 20
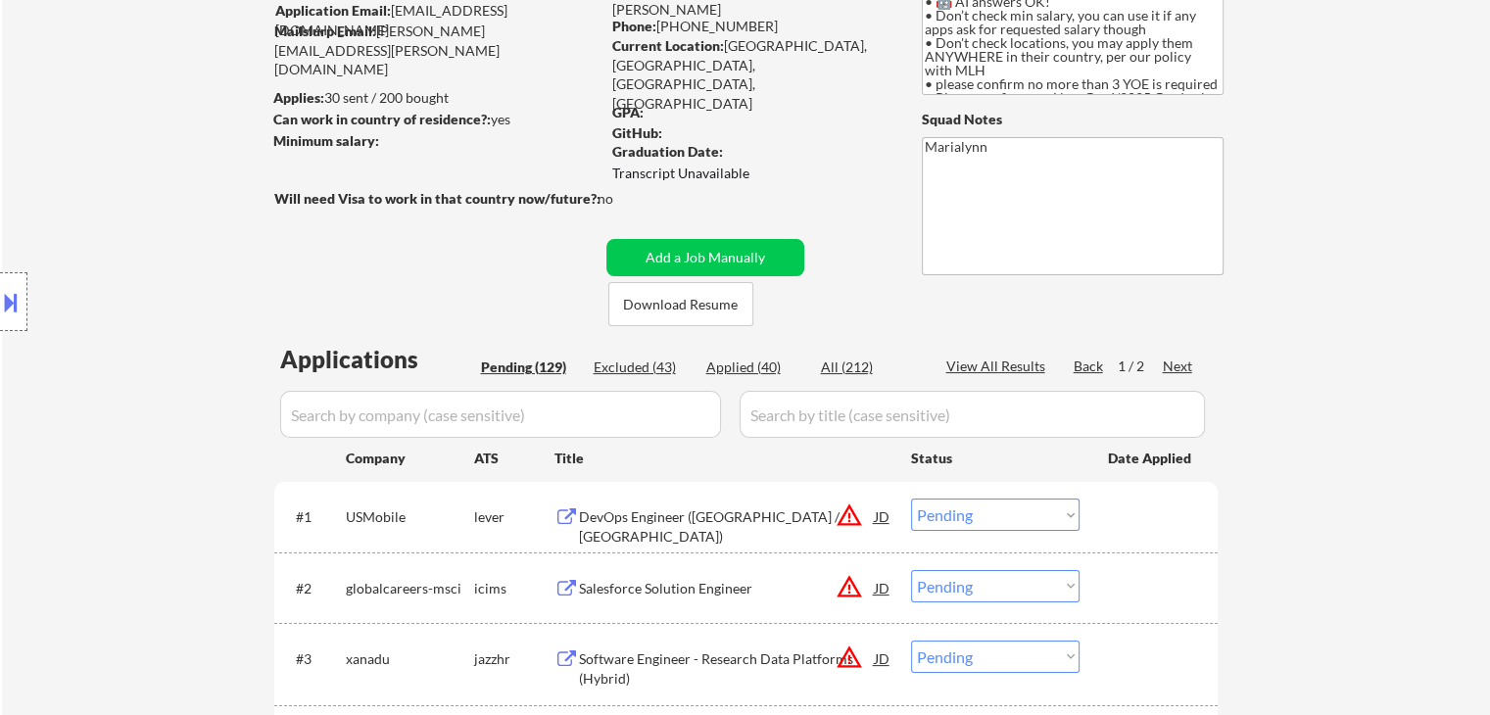
scroll to position [131, 0]
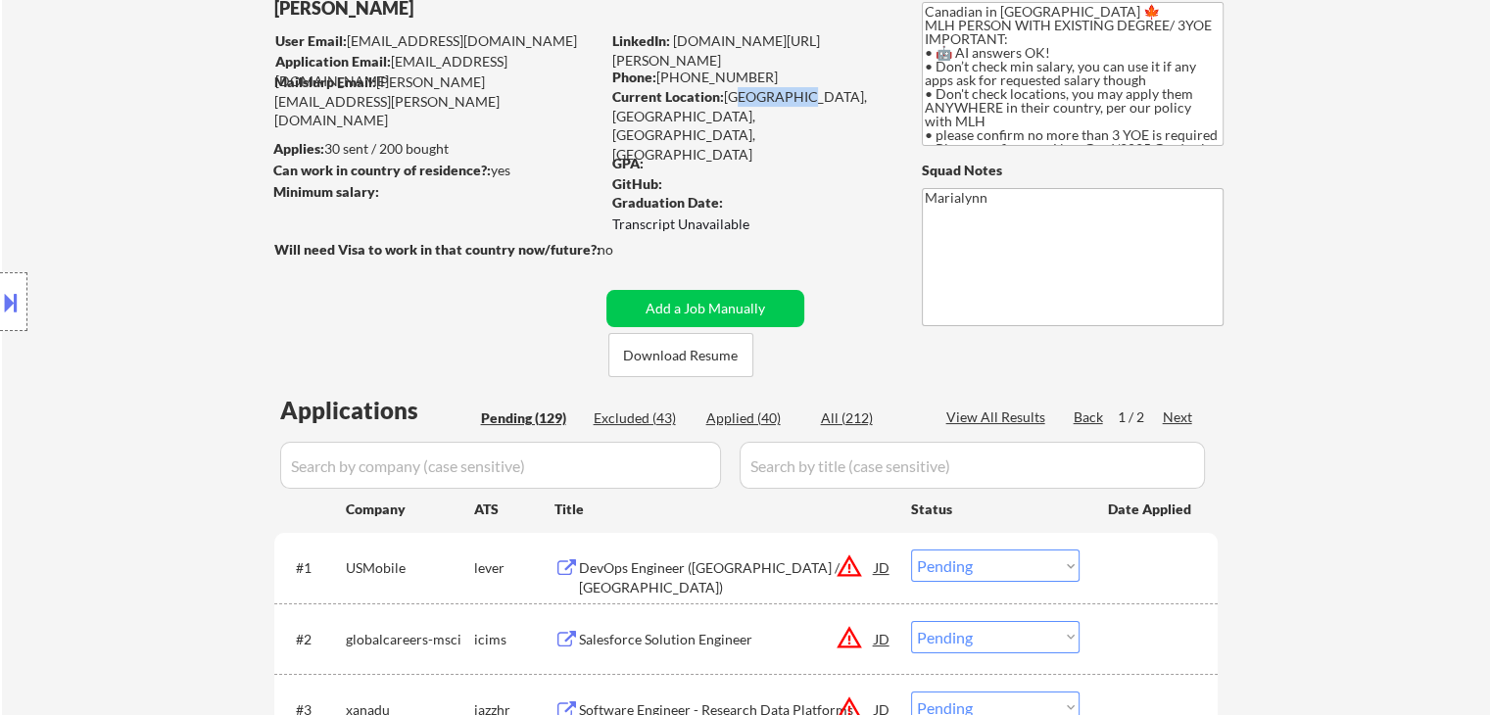
copy div "urrey, BC"
drag, startPoint x: 728, startPoint y: 94, endPoint x: 786, endPoint y: 103, distance: 59.4
click at [786, 103] on div "Current Location: Surrey, BC, British Columbia, British Columbia" at bounding box center [750, 125] width 277 height 76
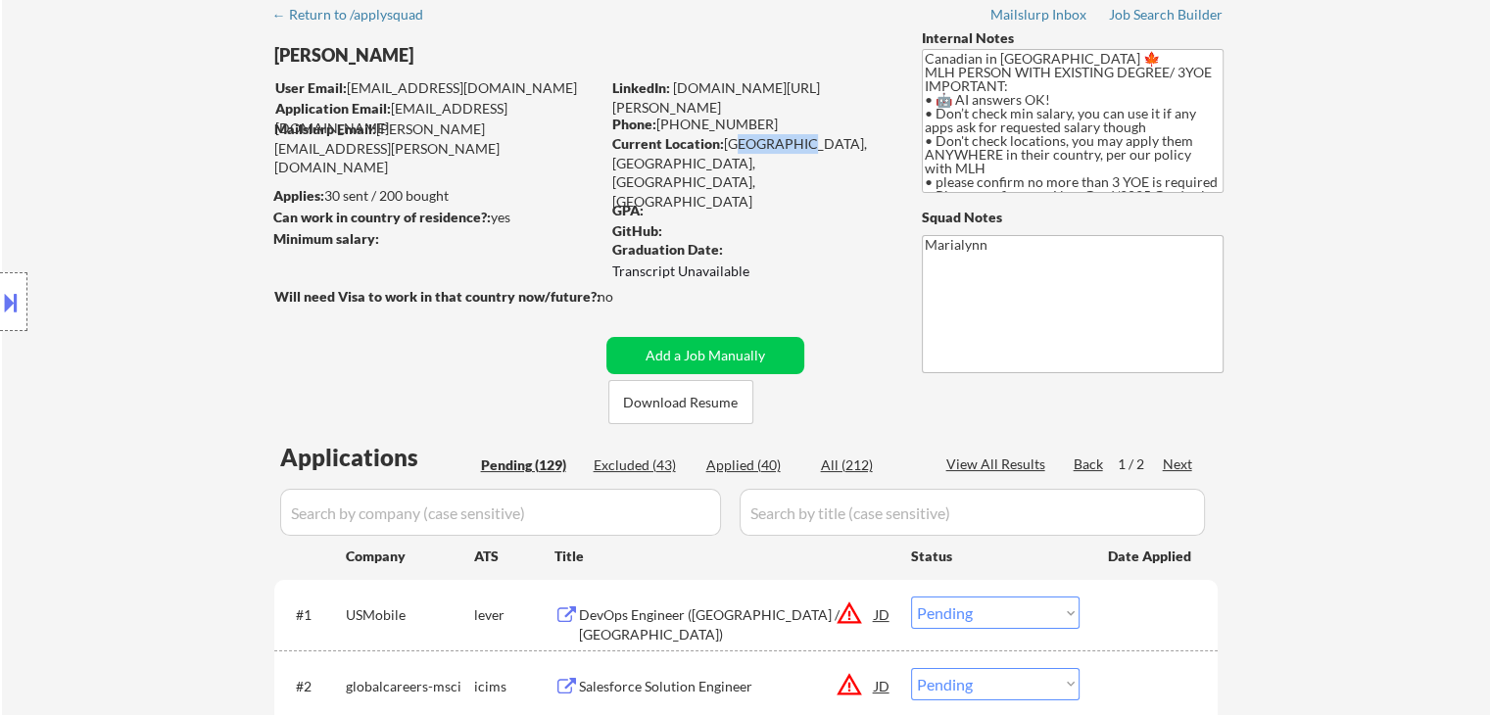
scroll to position [0, 0]
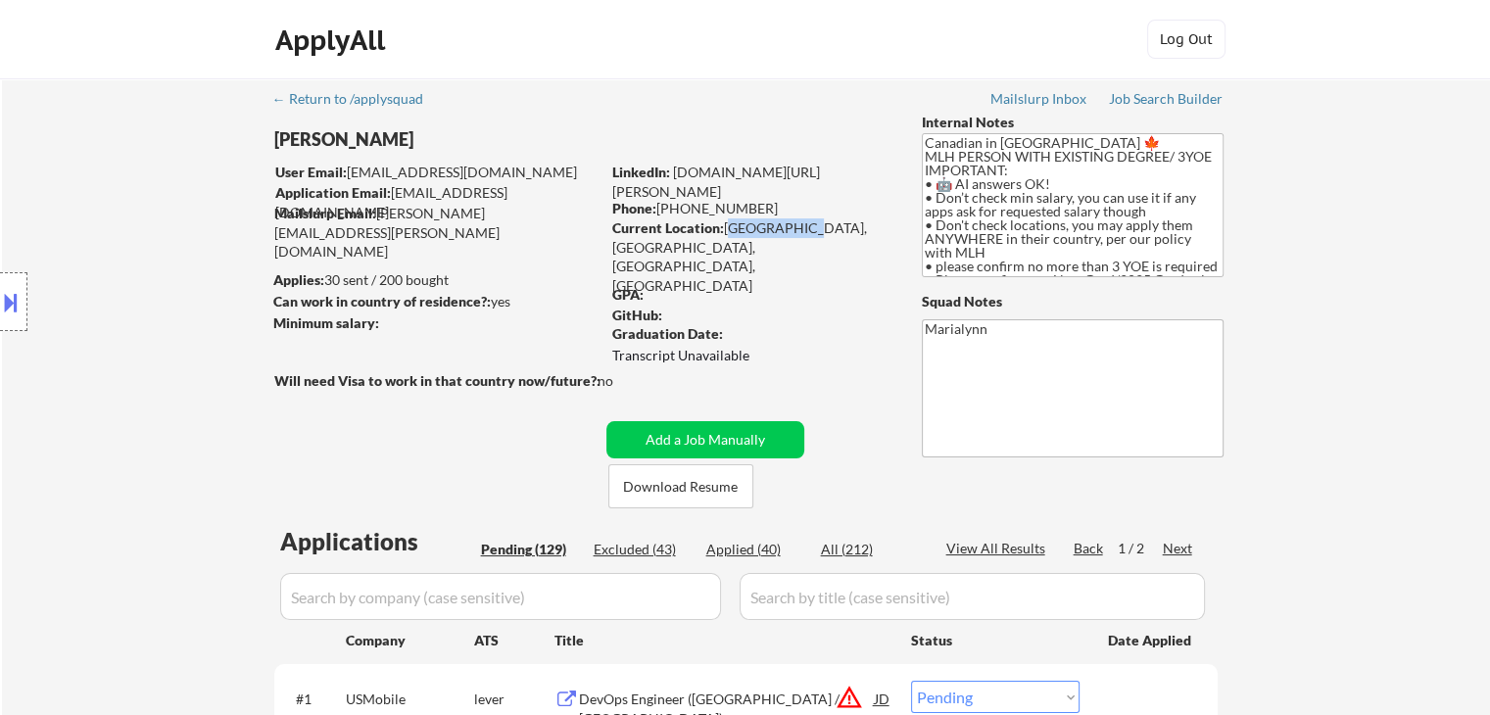
drag, startPoint x: 725, startPoint y: 232, endPoint x: 789, endPoint y: 233, distance: 64.6
click at [789, 233] on div "Current Location: Surrey, BC, British Columbia, British Columbia" at bounding box center [750, 256] width 277 height 76
copy div "Surrey, BC,"
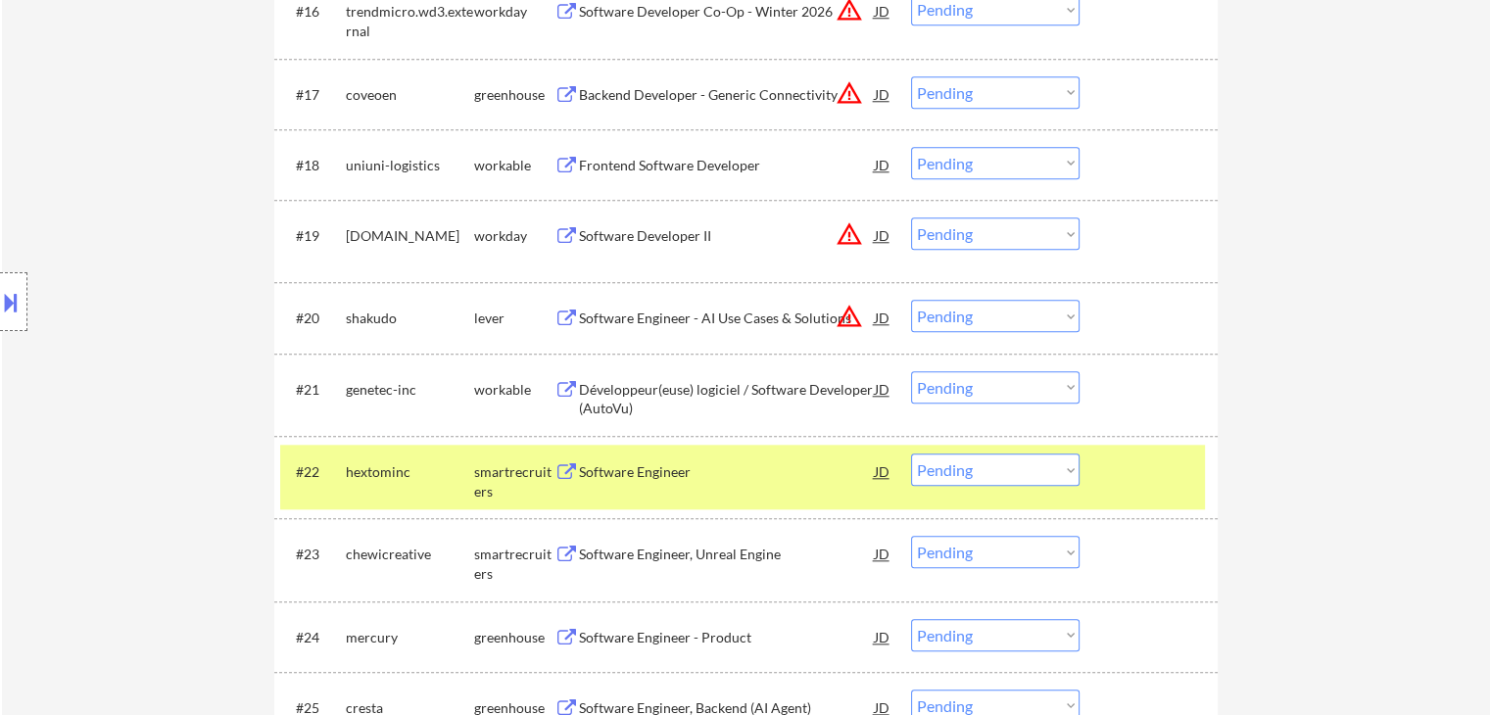
scroll to position [1927, 0]
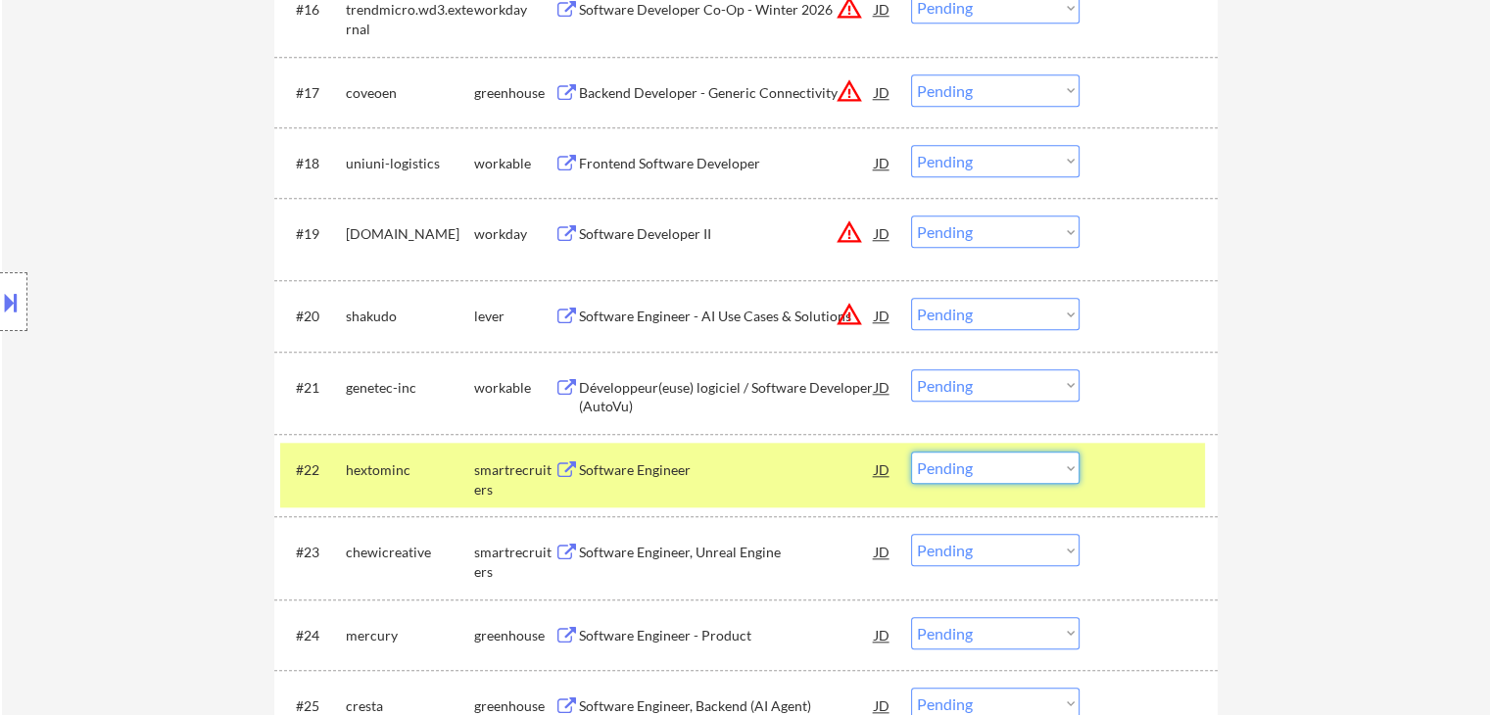
click at [930, 475] on select "Choose an option... Pending Applied Excluded (Questions) Excluded (Expired) Exc…" at bounding box center [995, 467] width 168 height 32
click at [911, 451] on select "Choose an option... Pending Applied Excluded (Questions) Excluded (Expired) Exc…" at bounding box center [995, 467] width 168 height 32
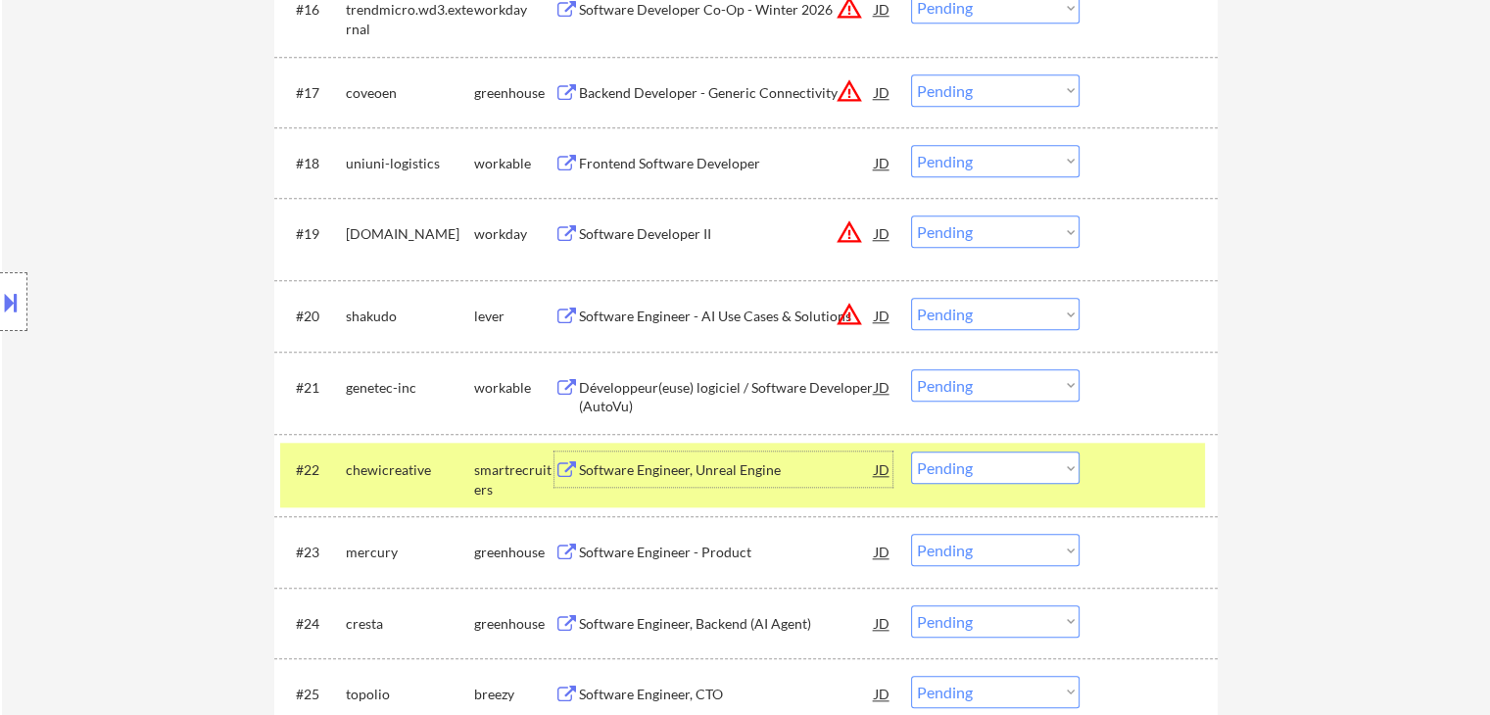
click at [728, 467] on div "Software Engineer, Unreal Engine" at bounding box center [727, 470] width 296 height 20
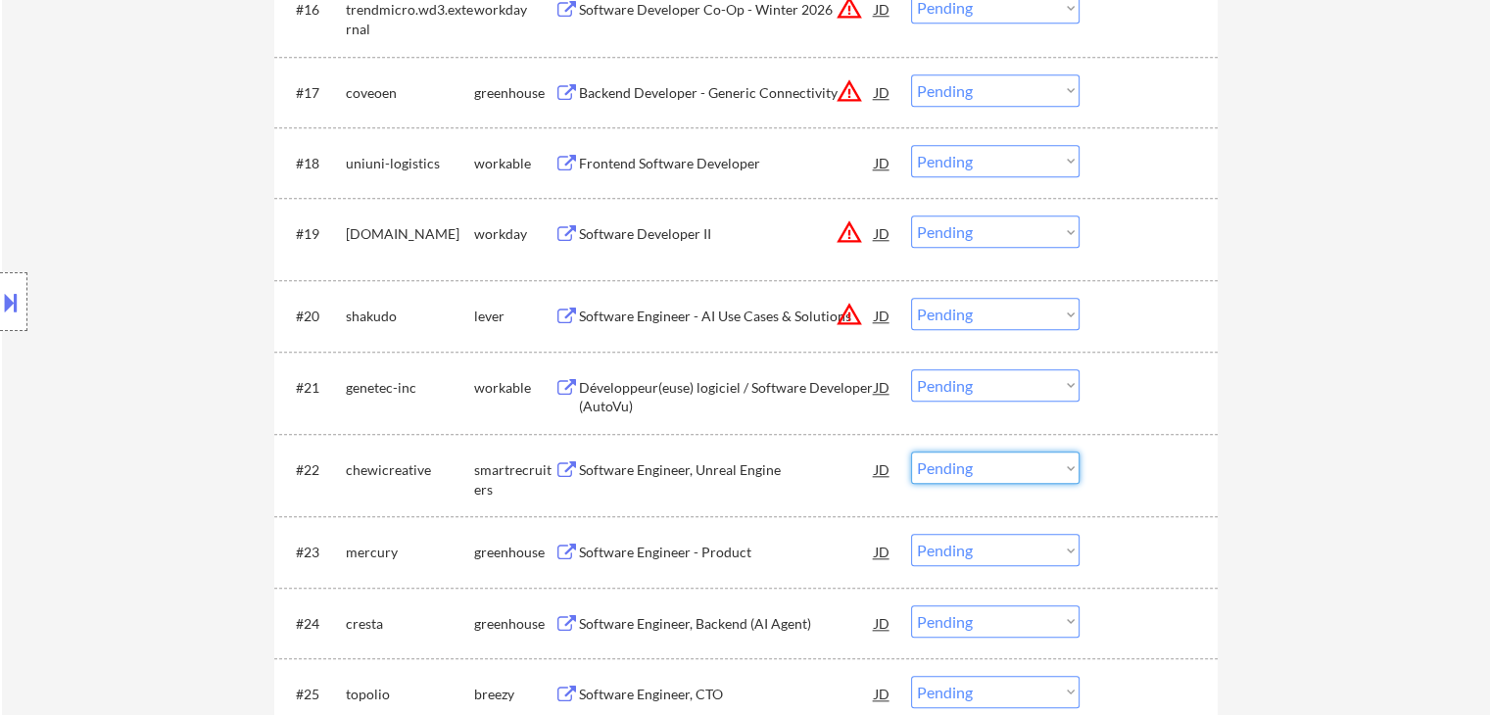
click at [1007, 476] on select "Choose an option... Pending Applied Excluded (Questions) Excluded (Expired) Exc…" at bounding box center [995, 467] width 168 height 32
click at [911, 451] on select "Choose an option... Pending Applied Excluded (Questions) Excluded (Expired) Exc…" at bounding box center [995, 467] width 168 height 32
select select ""pending""
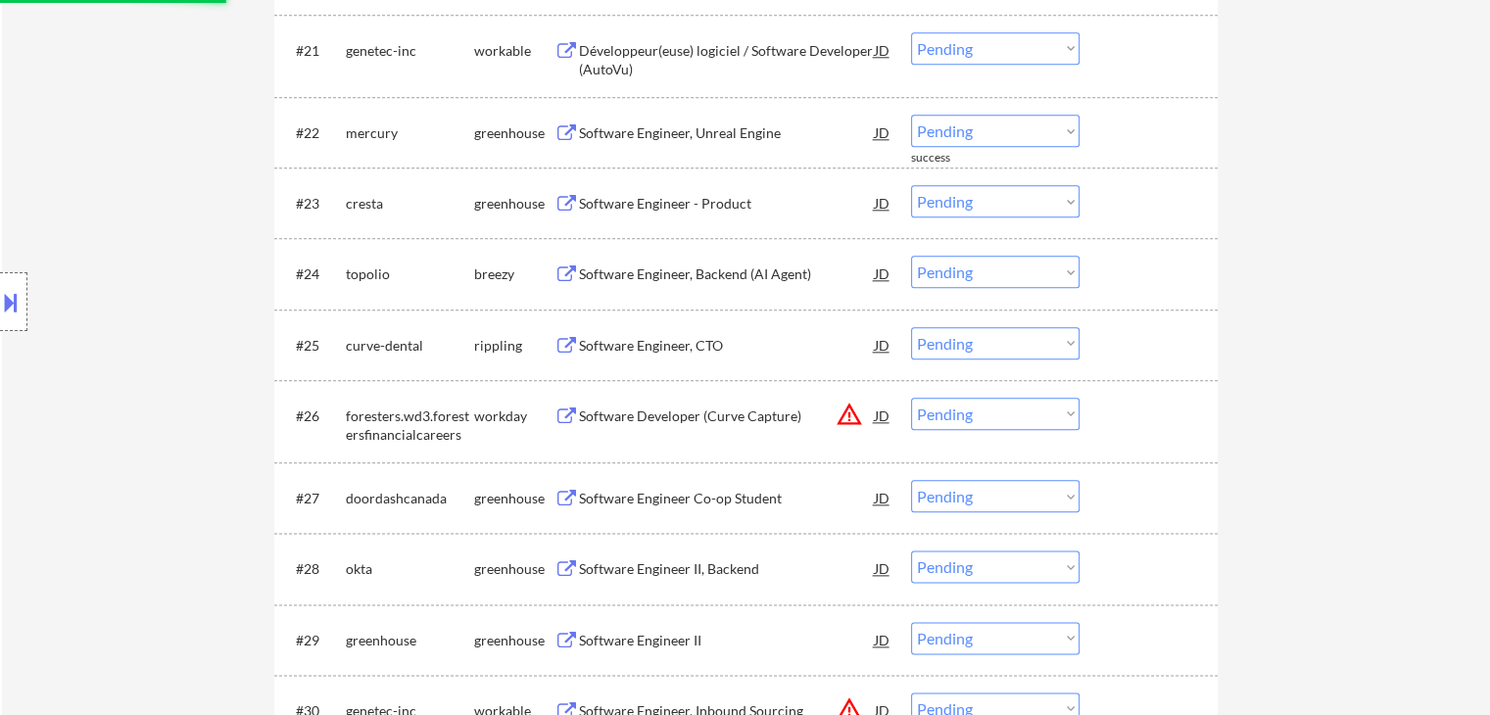
scroll to position [2272, 0]
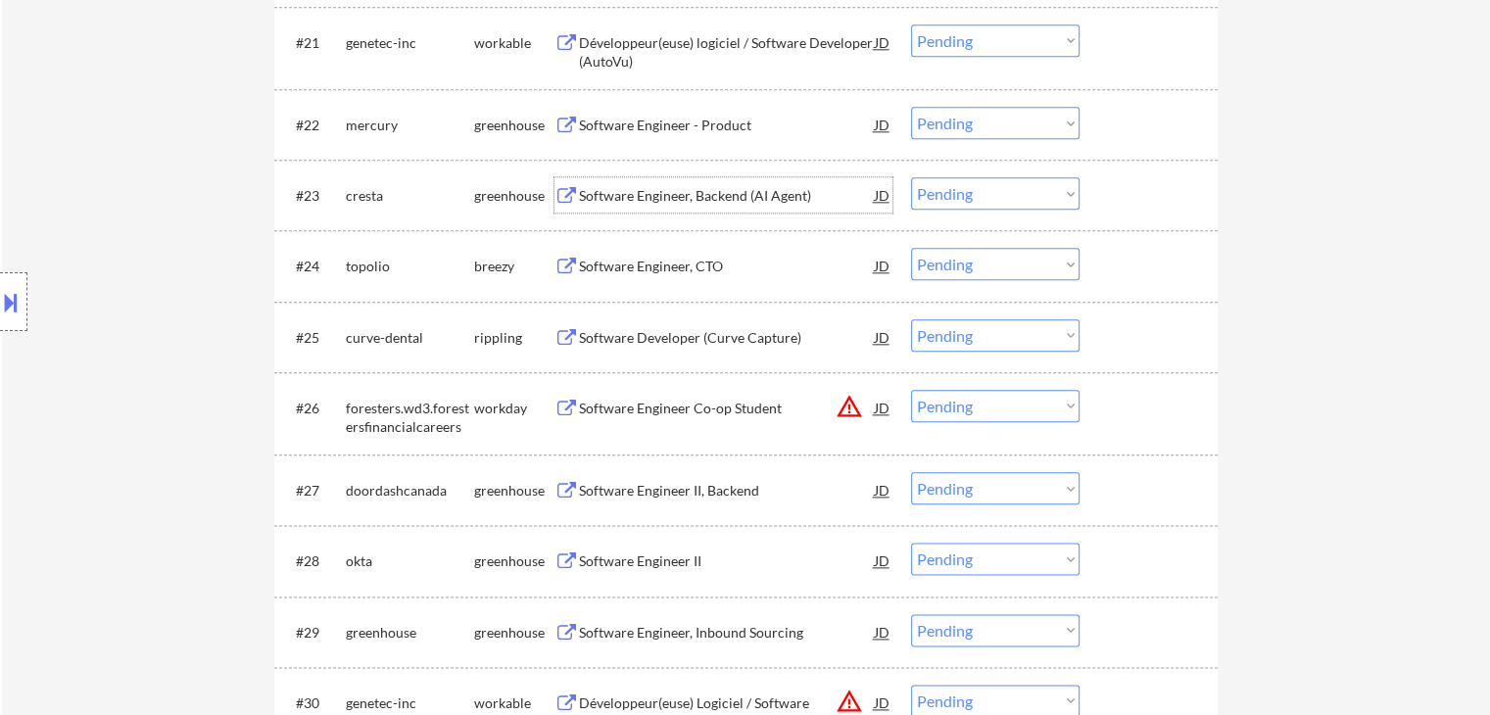
click at [645, 194] on div "Software Engineer, Backend (AI Agent)" at bounding box center [727, 196] width 296 height 20
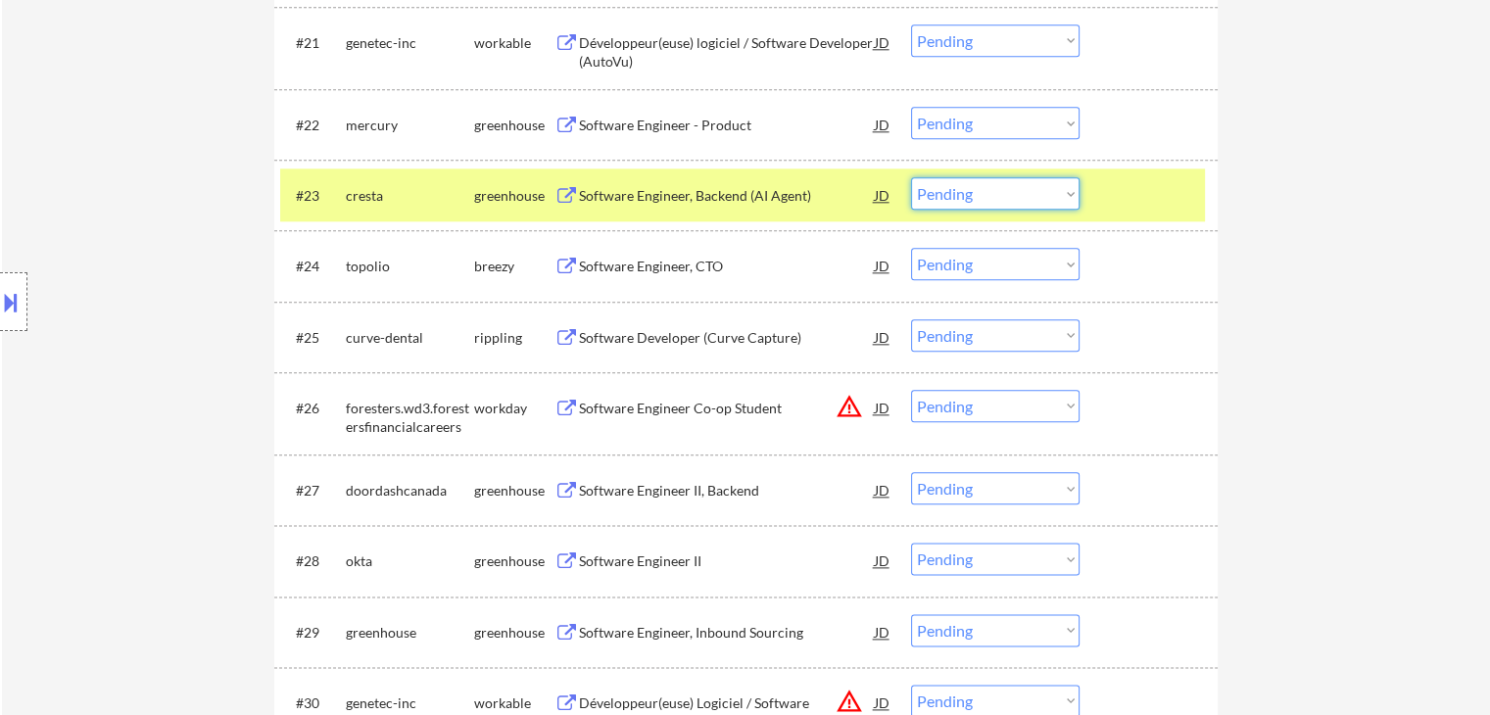
click at [948, 197] on select "Choose an option... Pending Applied Excluded (Questions) Excluded (Expired) Exc…" at bounding box center [995, 193] width 168 height 32
click at [911, 177] on select "Choose an option... Pending Applied Excluded (Questions) Excluded (Expired) Exc…" at bounding box center [995, 193] width 168 height 32
select select ""pending""
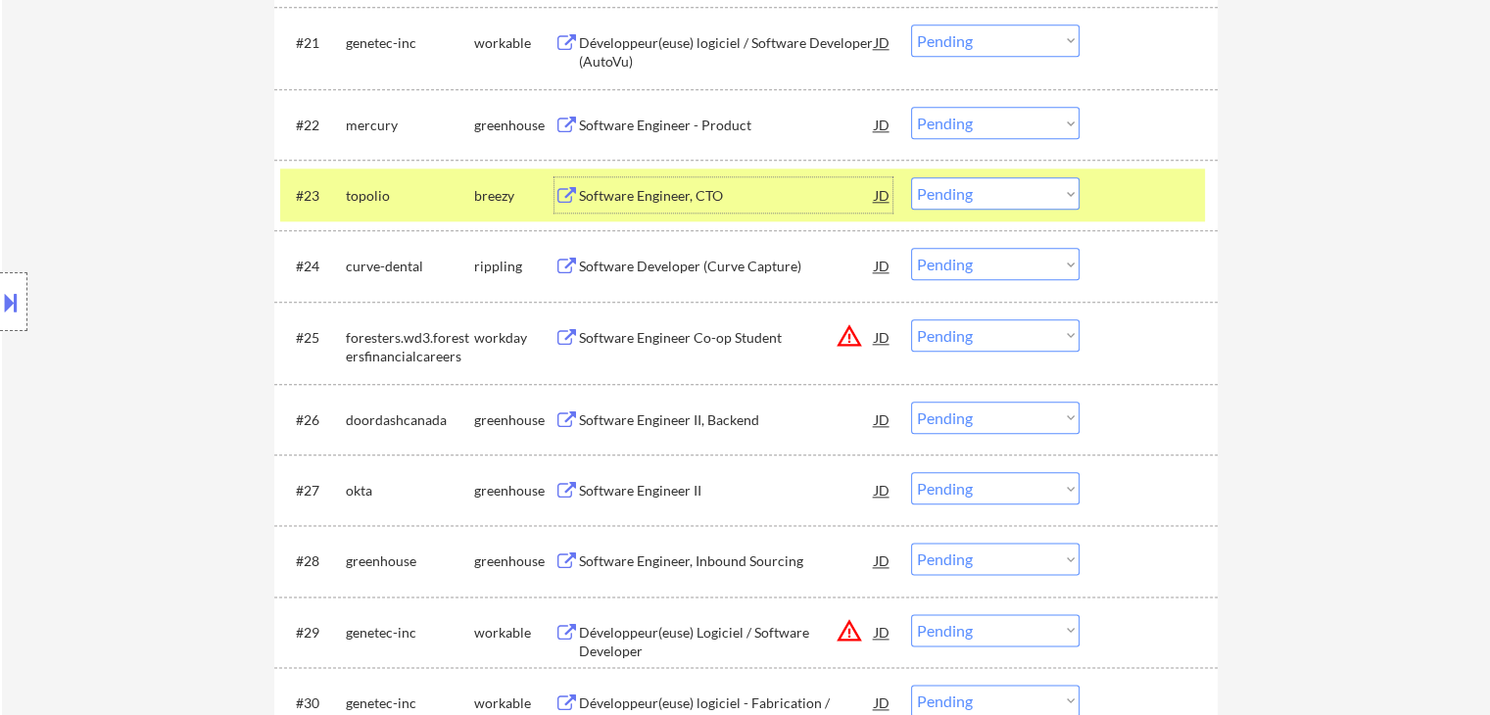
click at [615, 196] on div "Software Engineer, CTO" at bounding box center [727, 196] width 296 height 20
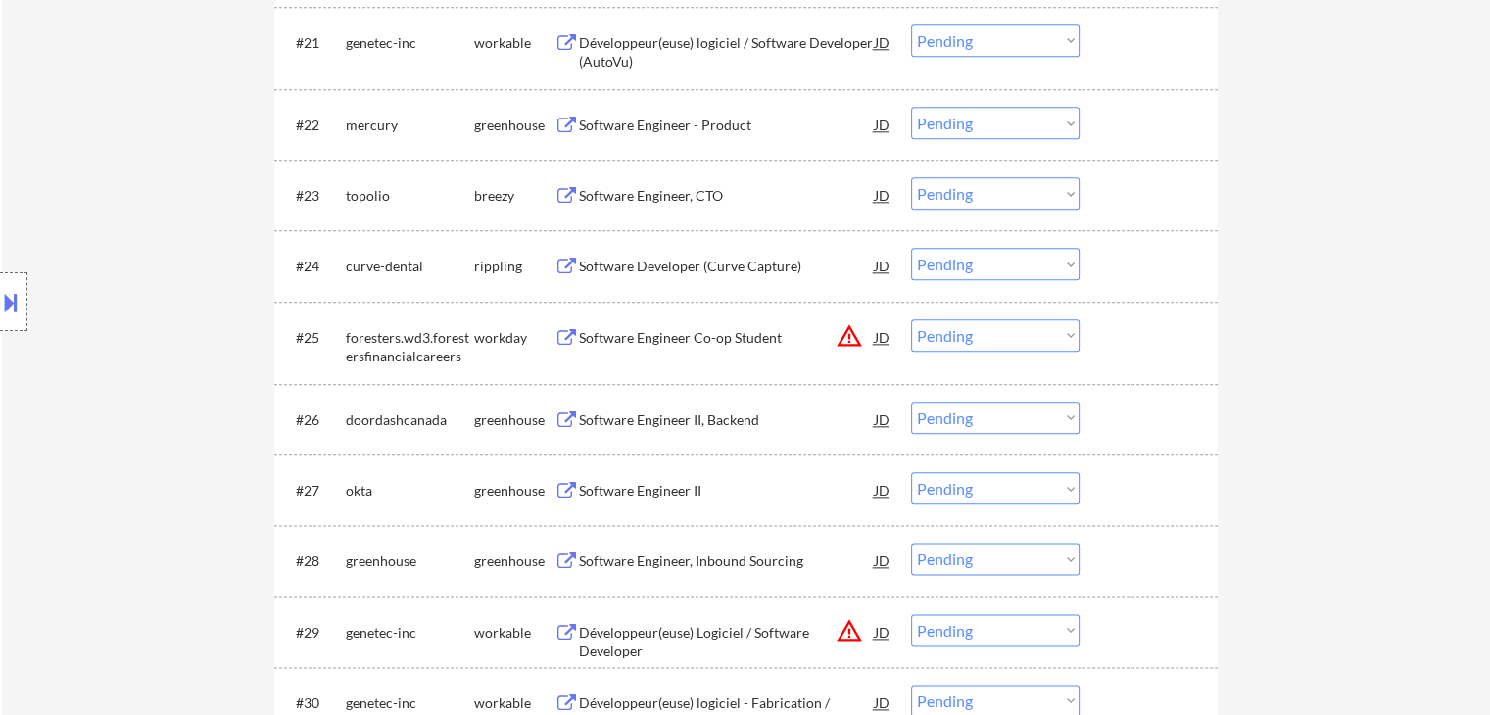
select select ""pending""
click at [599, 311] on div "#25 foresters.wd3.forestersfinancialcareers workday Software Engineer Co-op Stu…" at bounding box center [742, 342] width 924 height 65
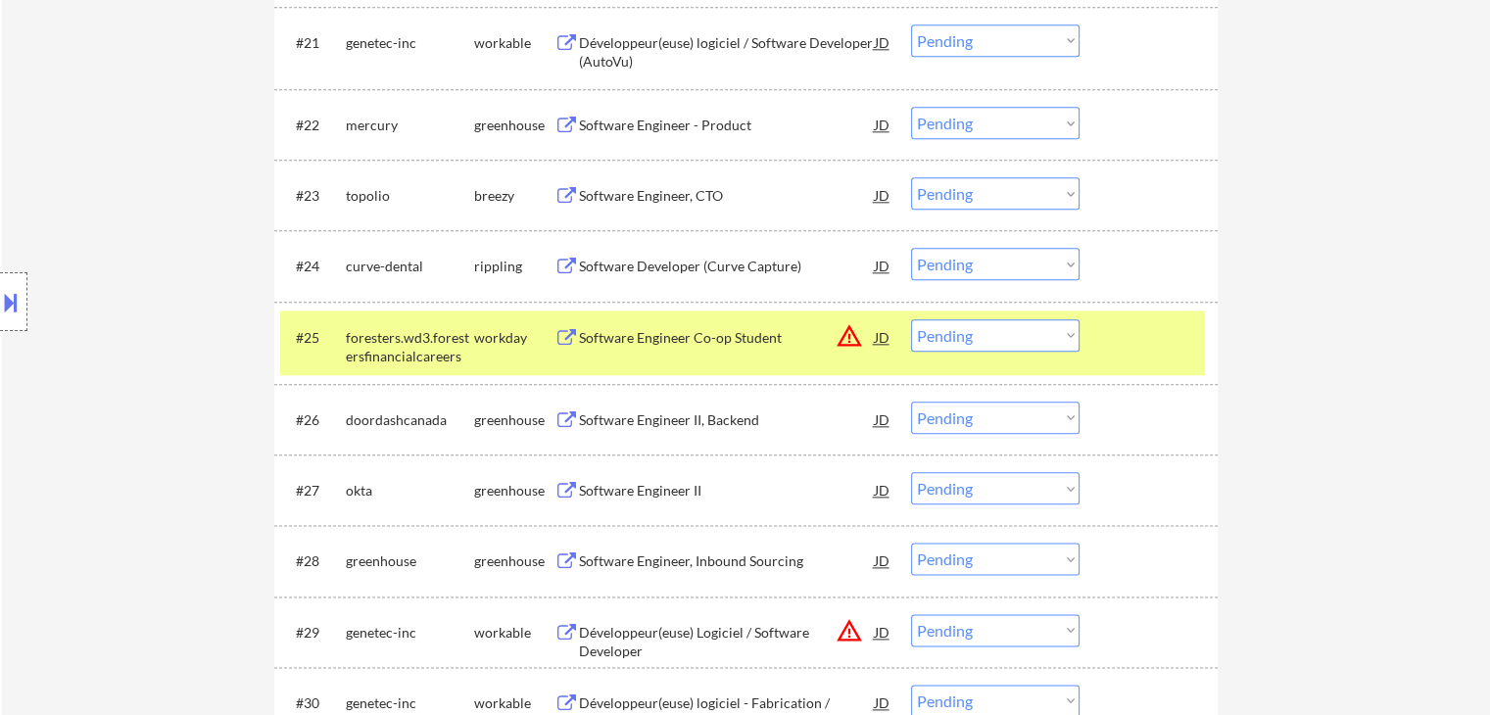
click at [455, 349] on div "foresters.wd3.forestersfinancialcareers" at bounding box center [410, 347] width 128 height 38
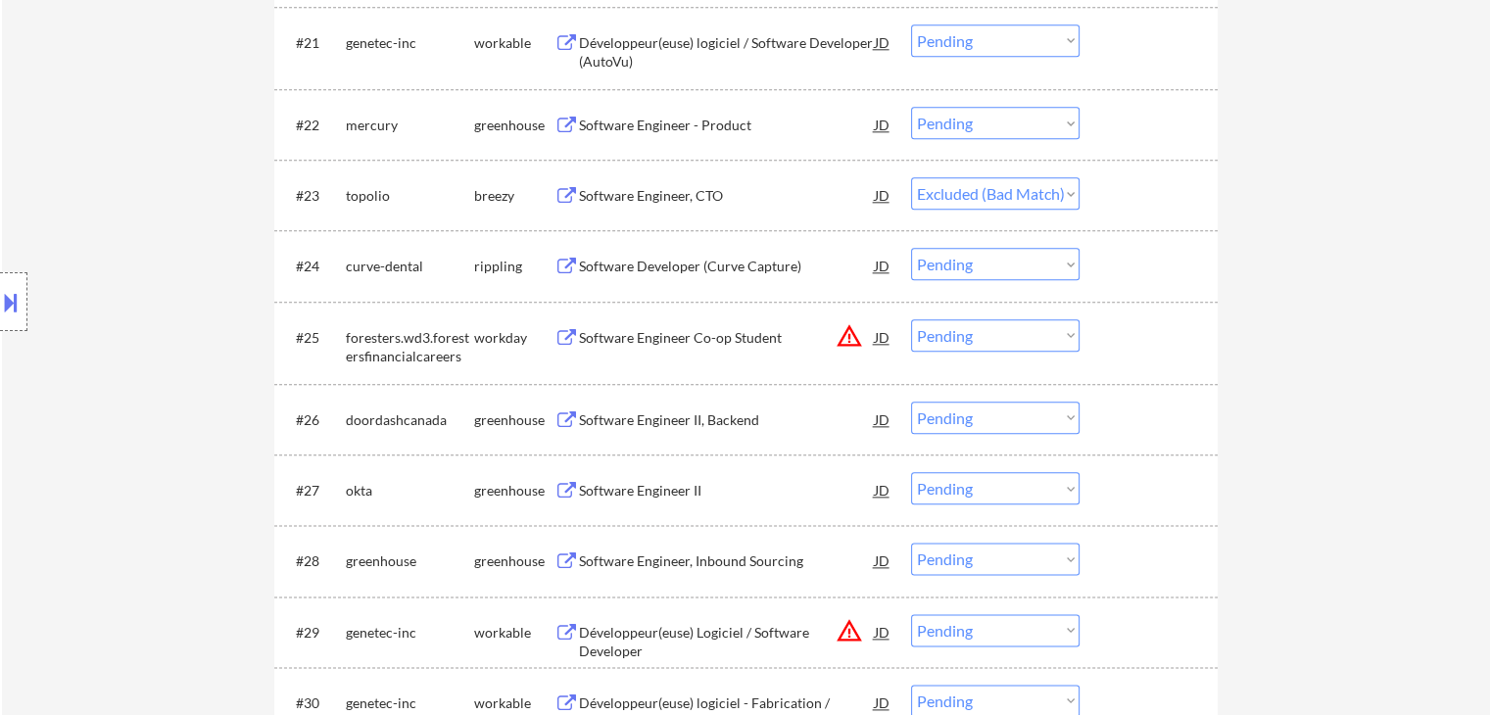
select select ""pending""
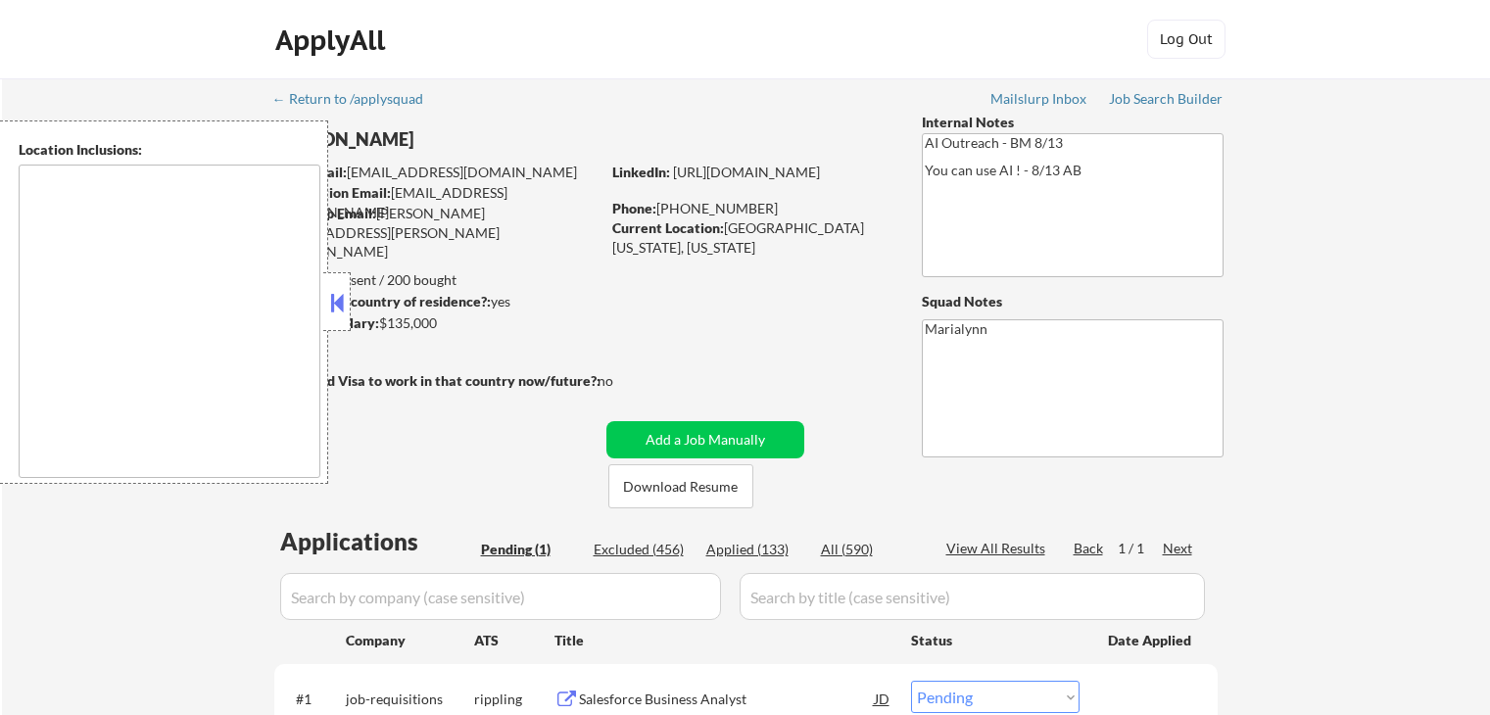
select select ""pending""
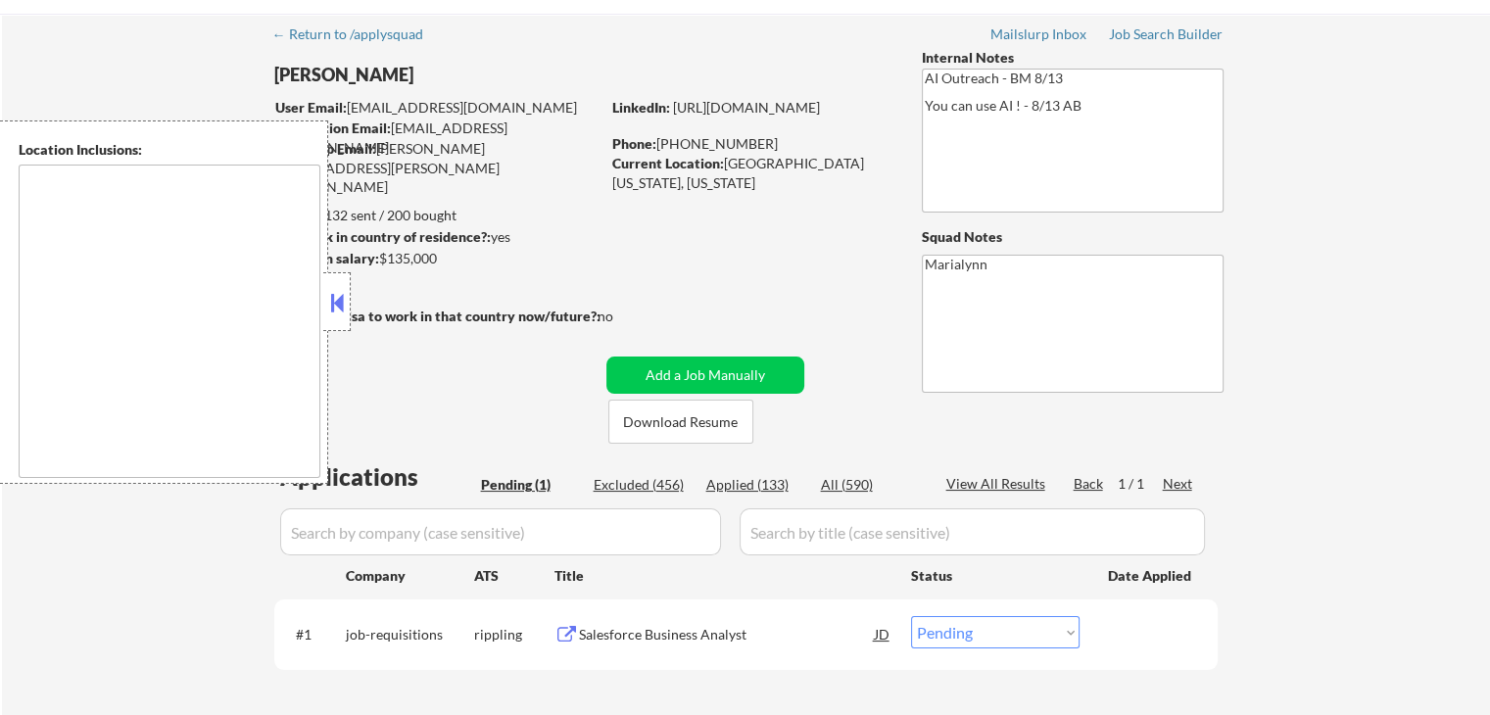
scroll to position [98, 0]
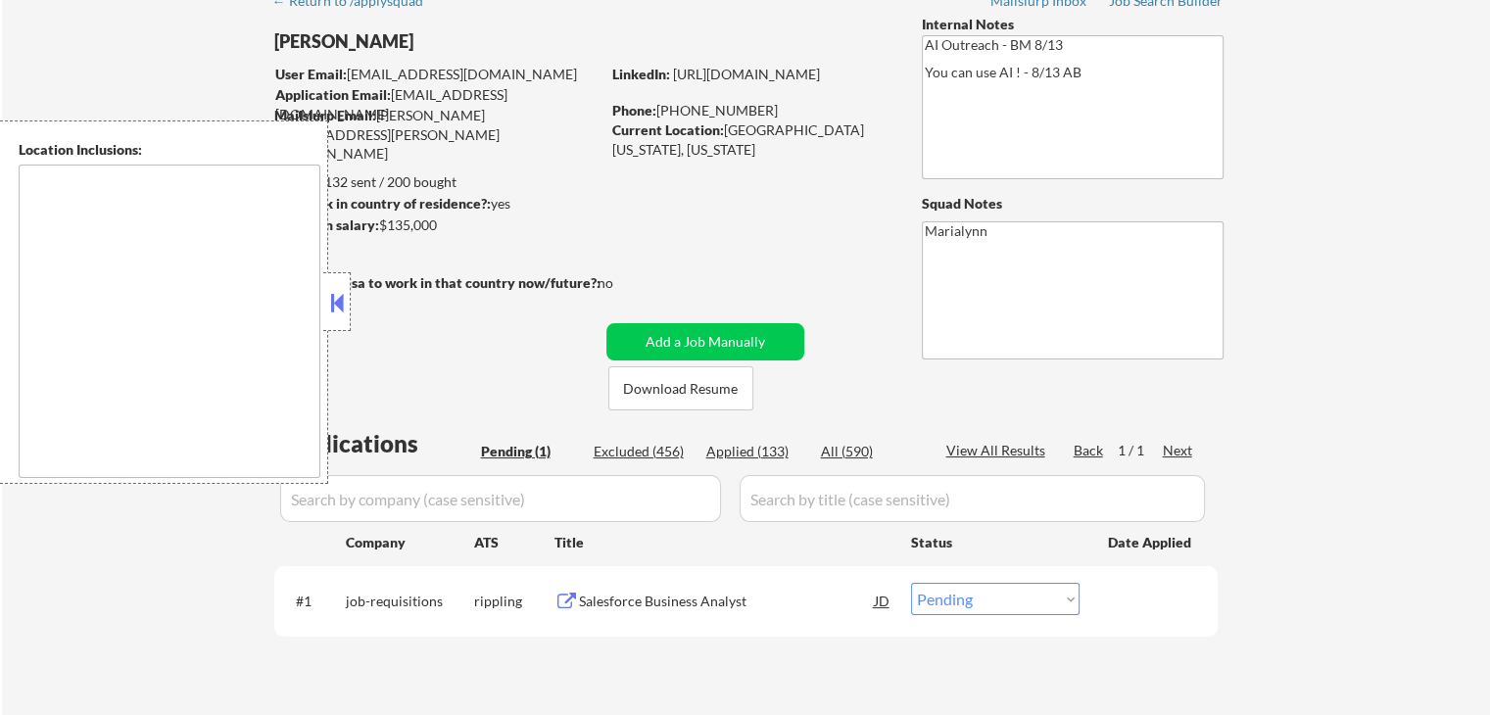
click at [327, 324] on div at bounding box center [336, 301] width 27 height 59
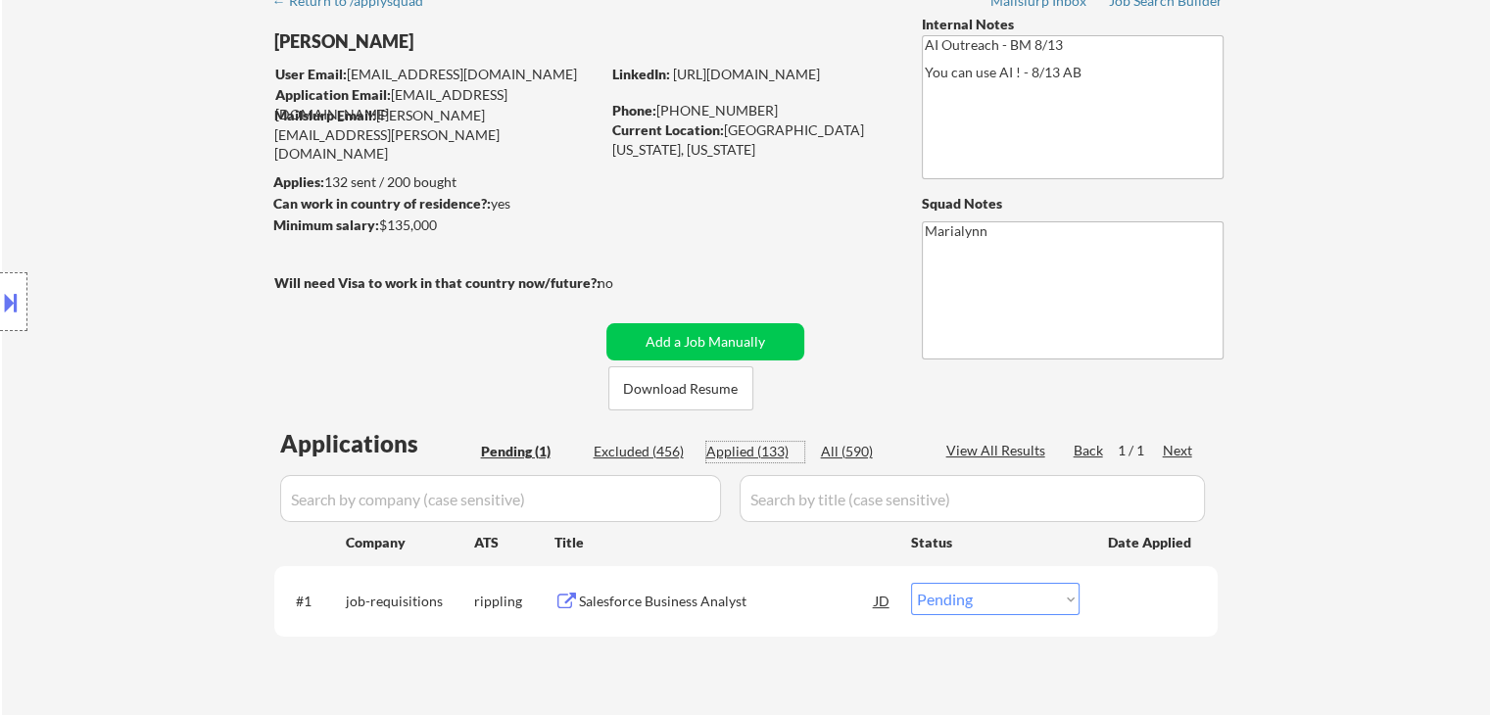
click at [757, 458] on div "Applied (133)" at bounding box center [755, 452] width 98 height 20
select select ""applied""
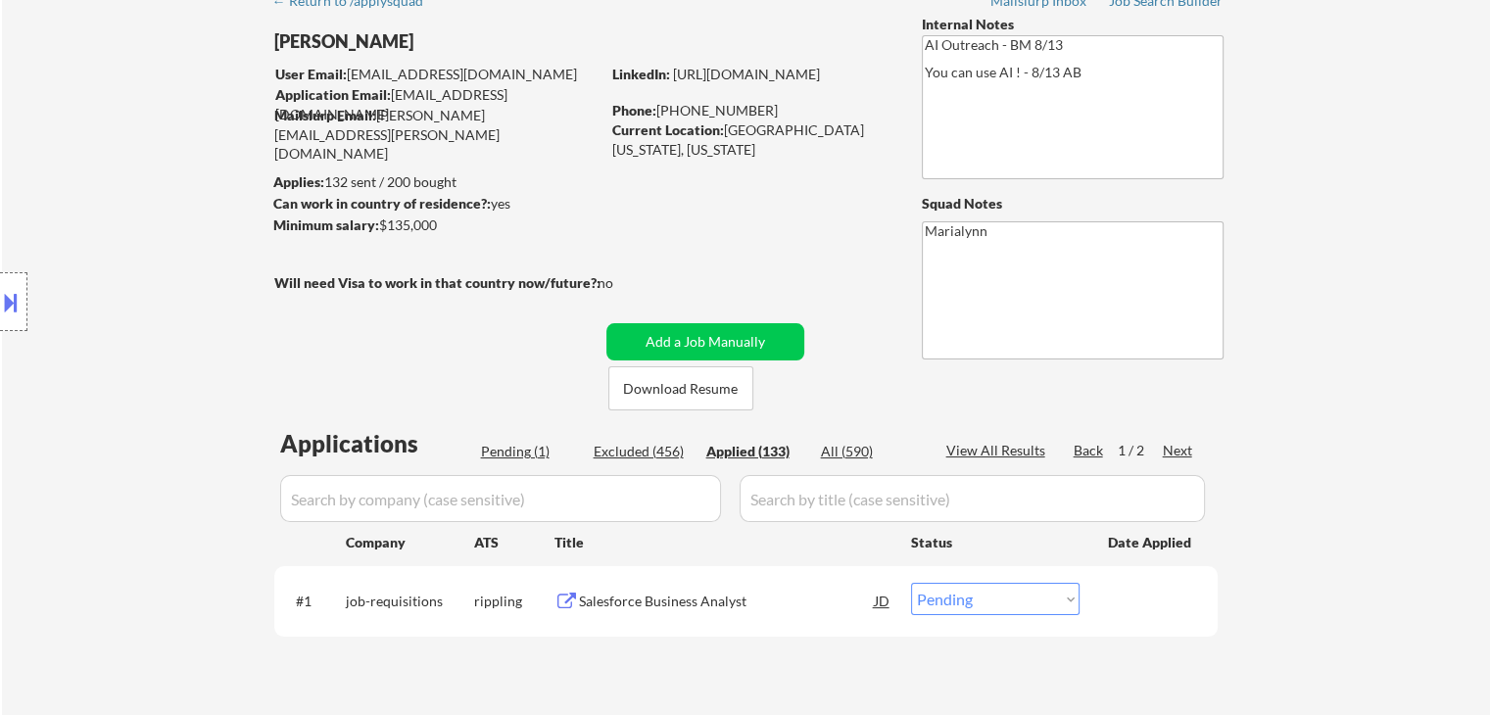
select select ""applied""
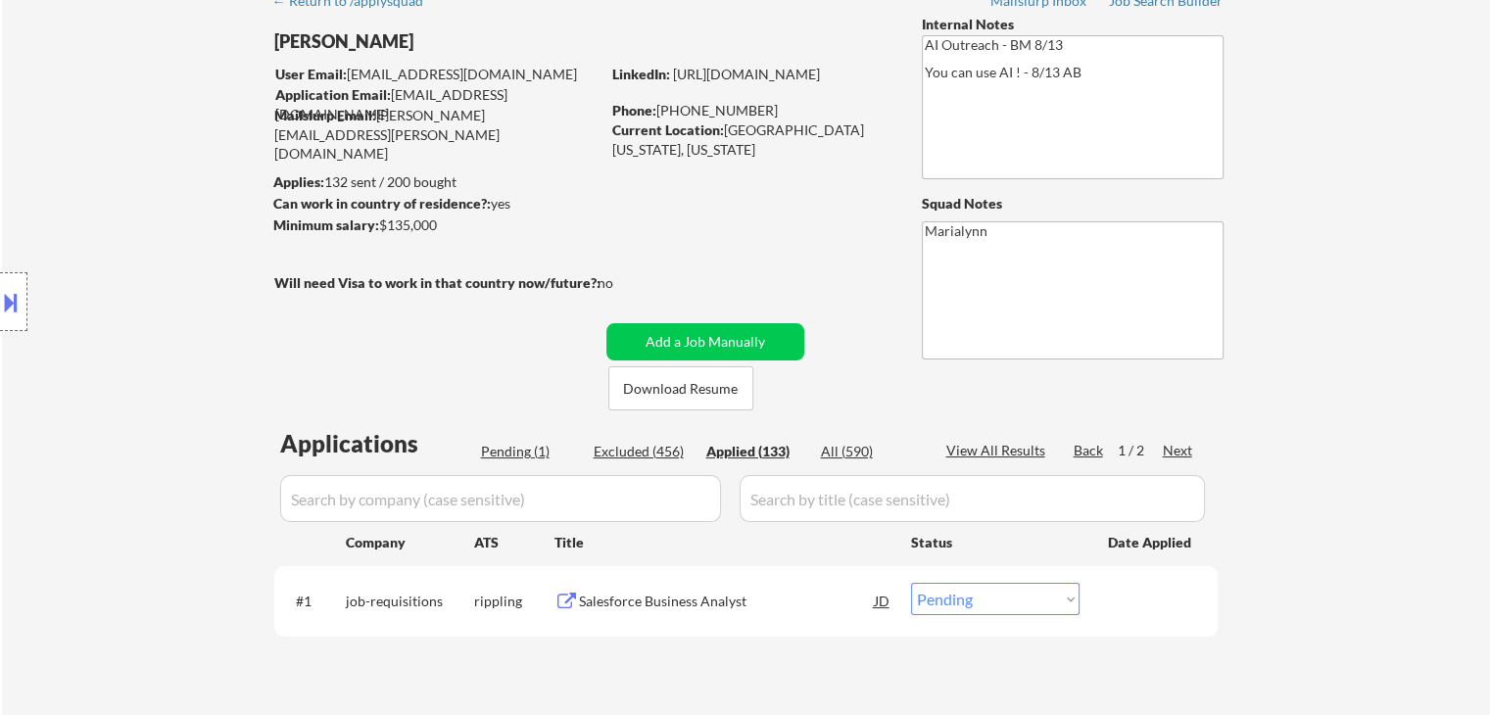
select select ""applied""
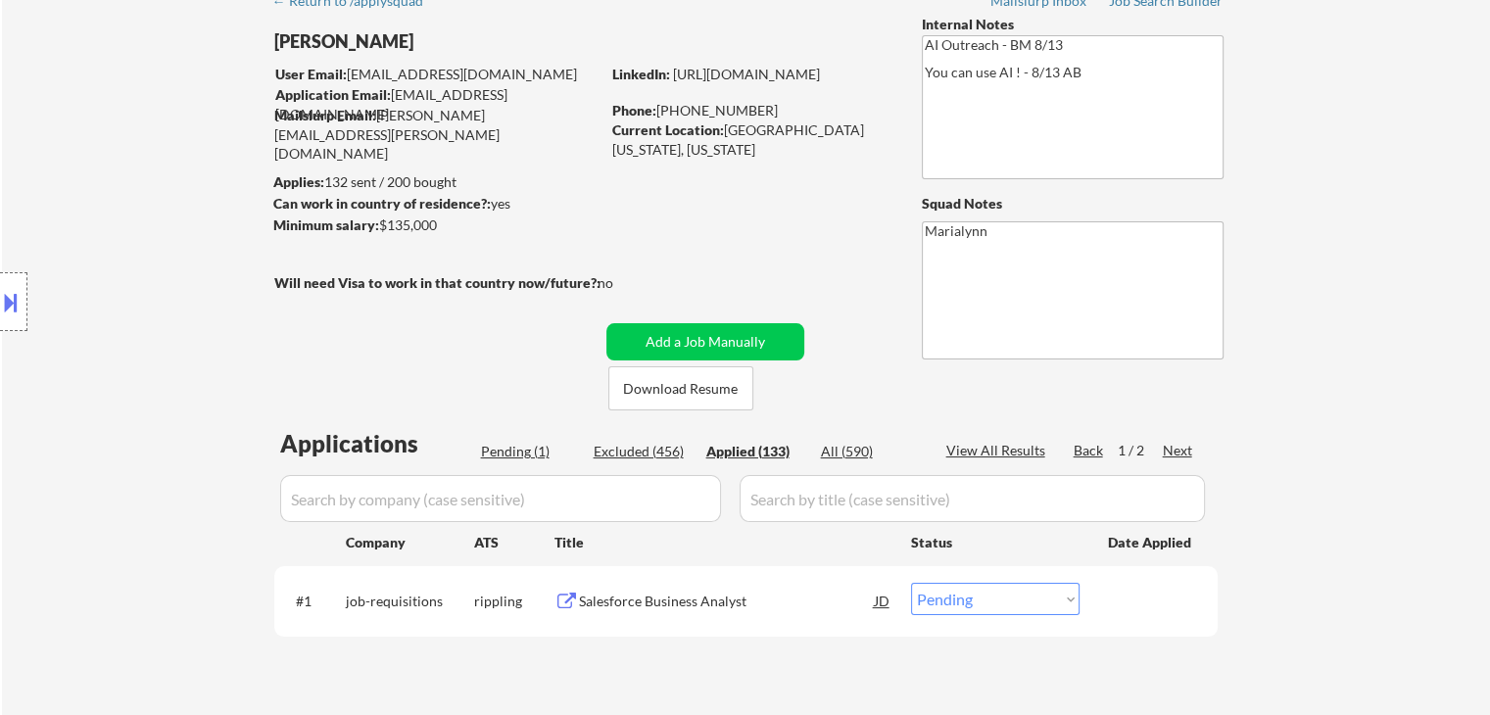
select select ""applied""
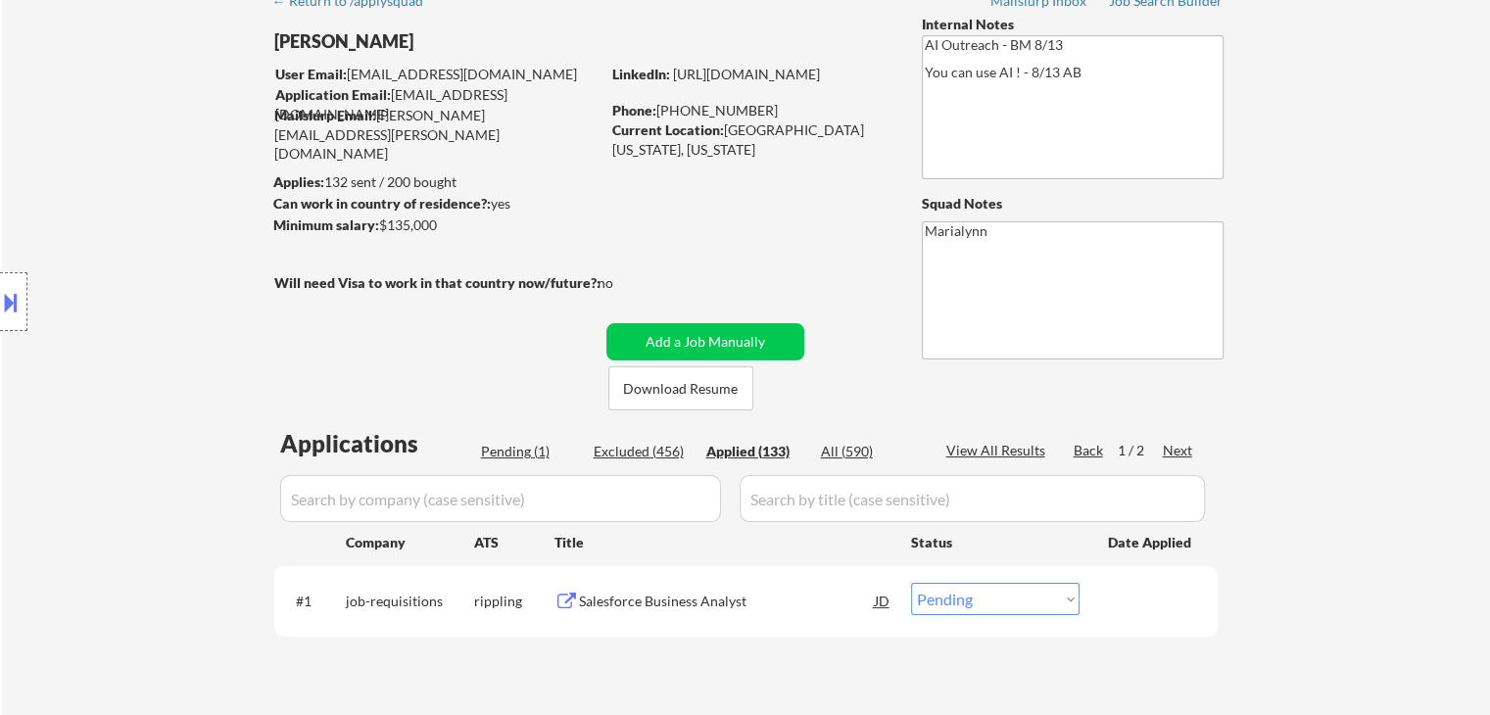
select select ""applied""
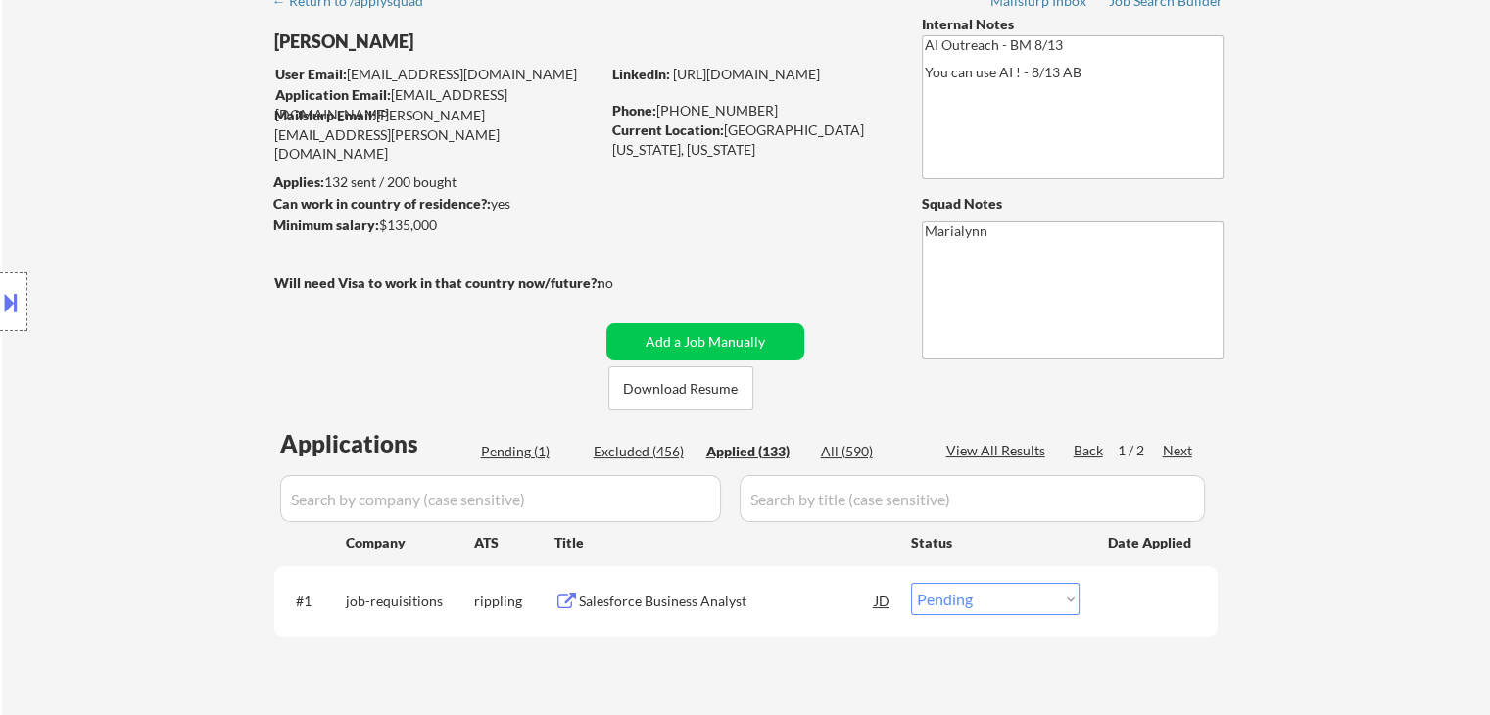
select select ""applied""
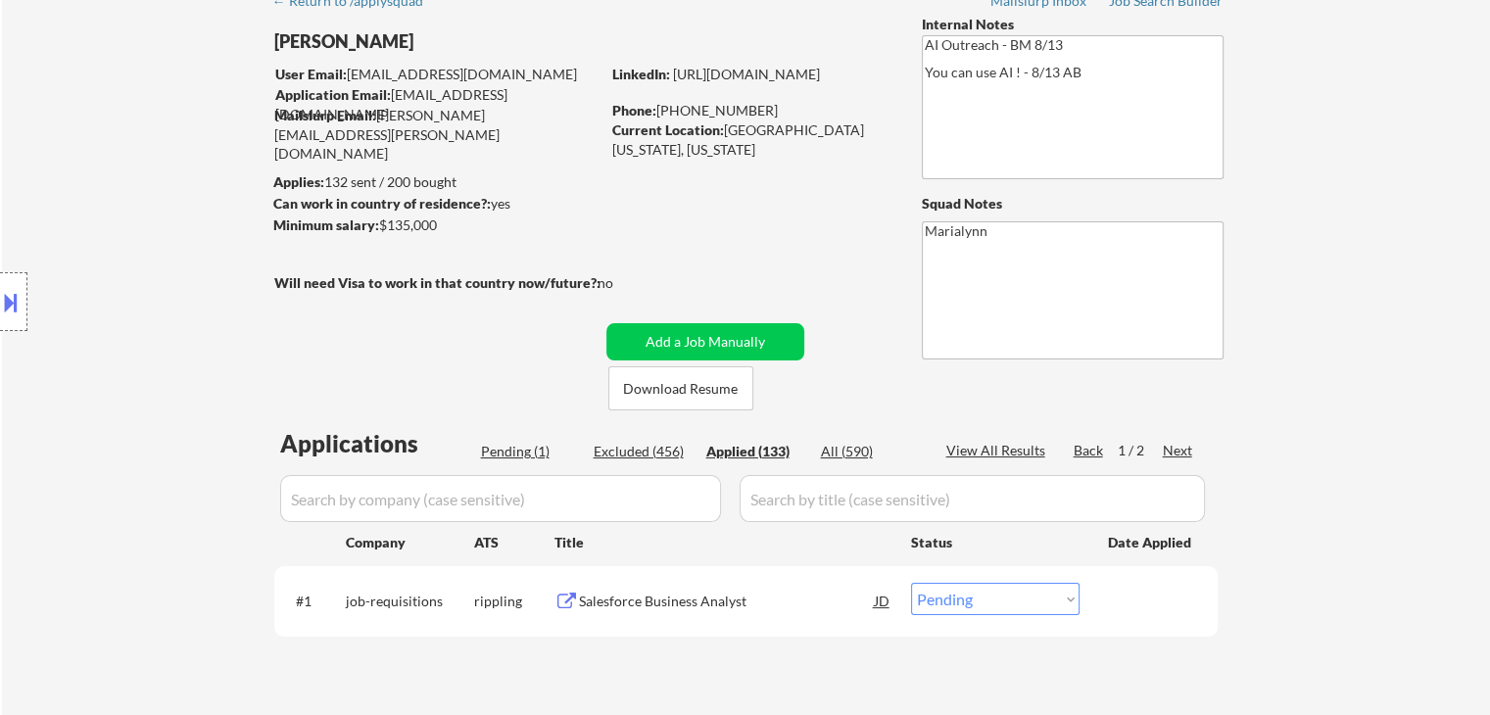
select select ""applied""
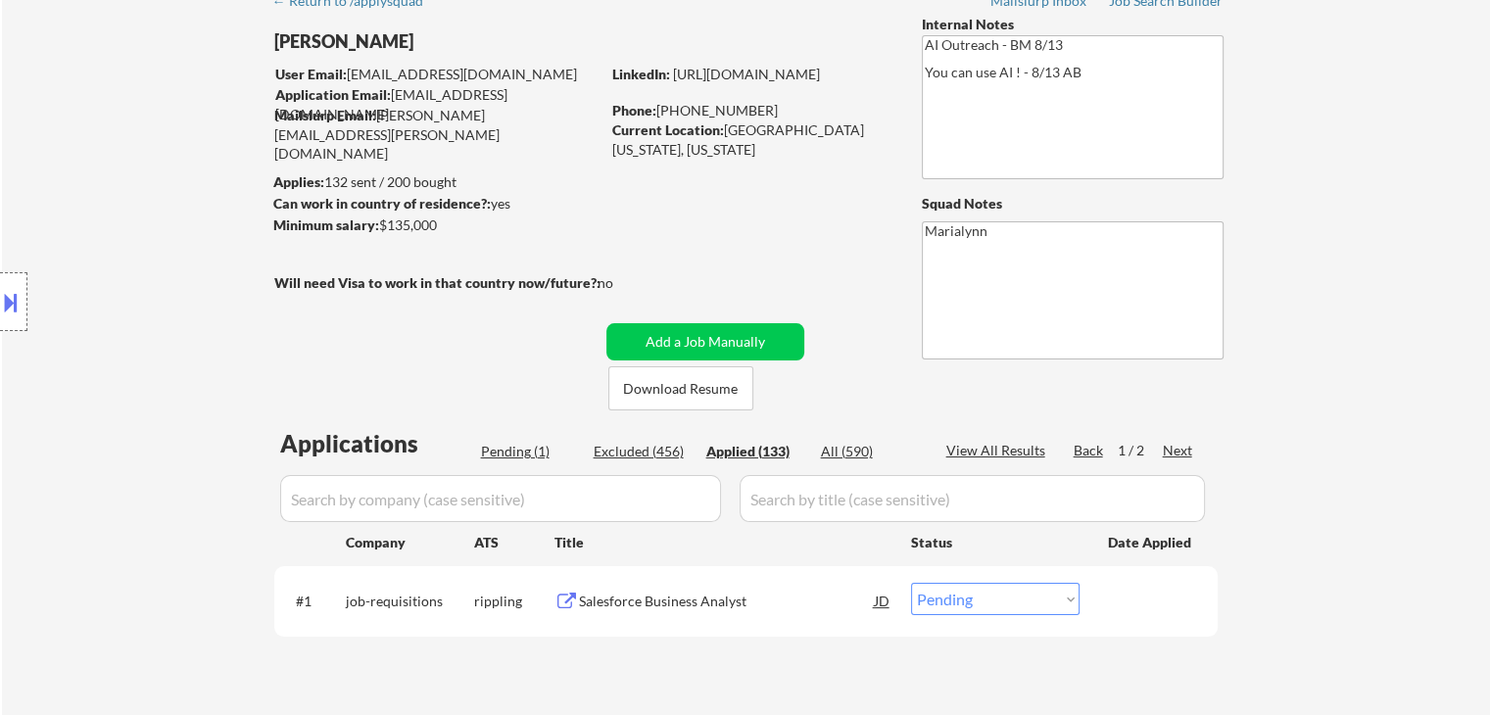
select select ""applied""
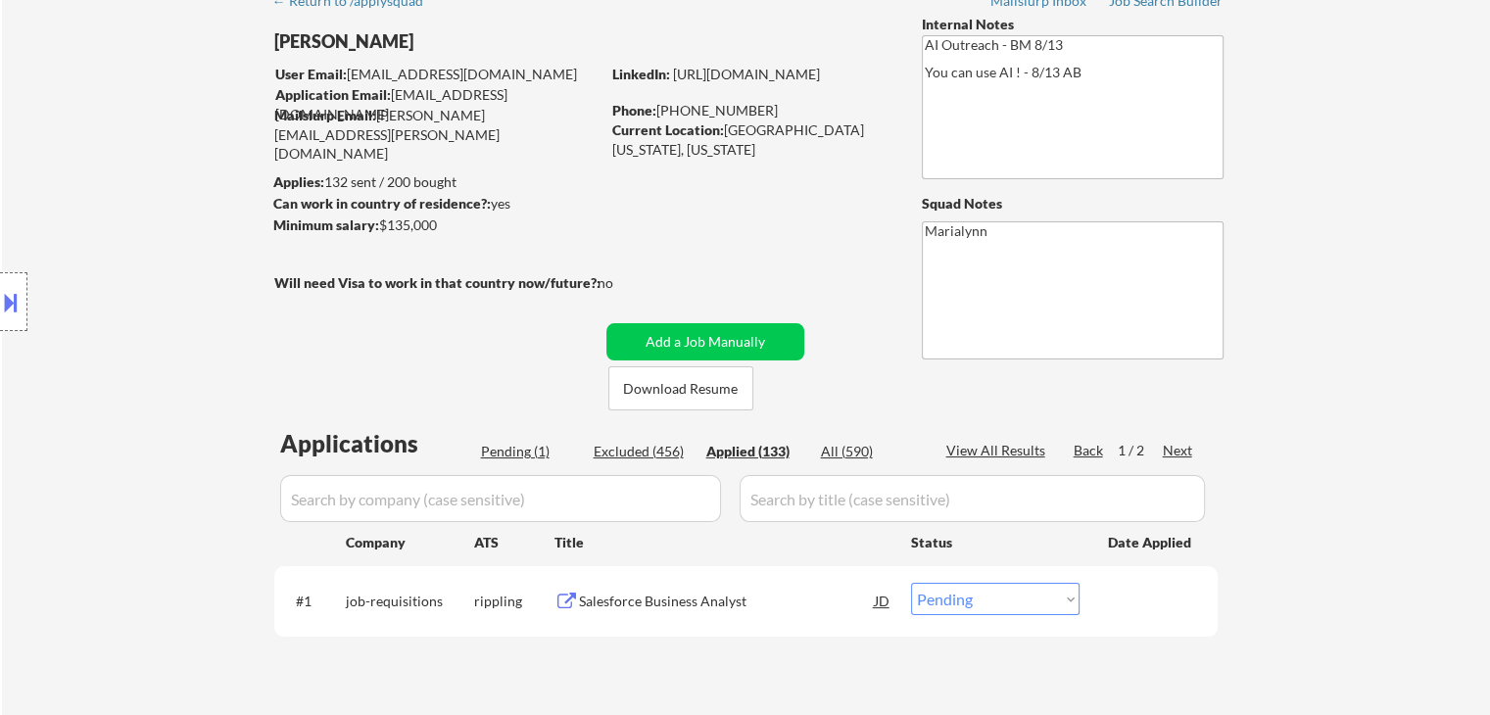
select select ""applied""
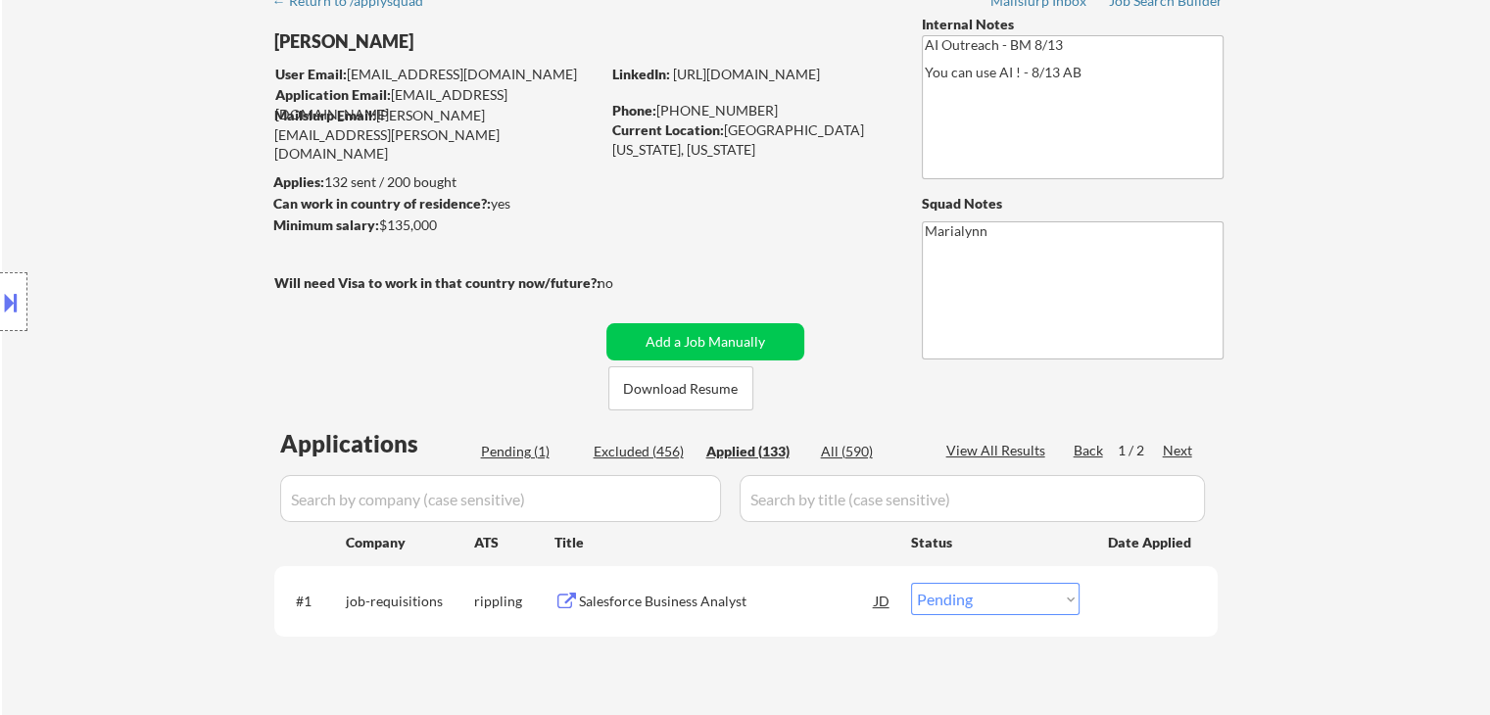
select select ""applied""
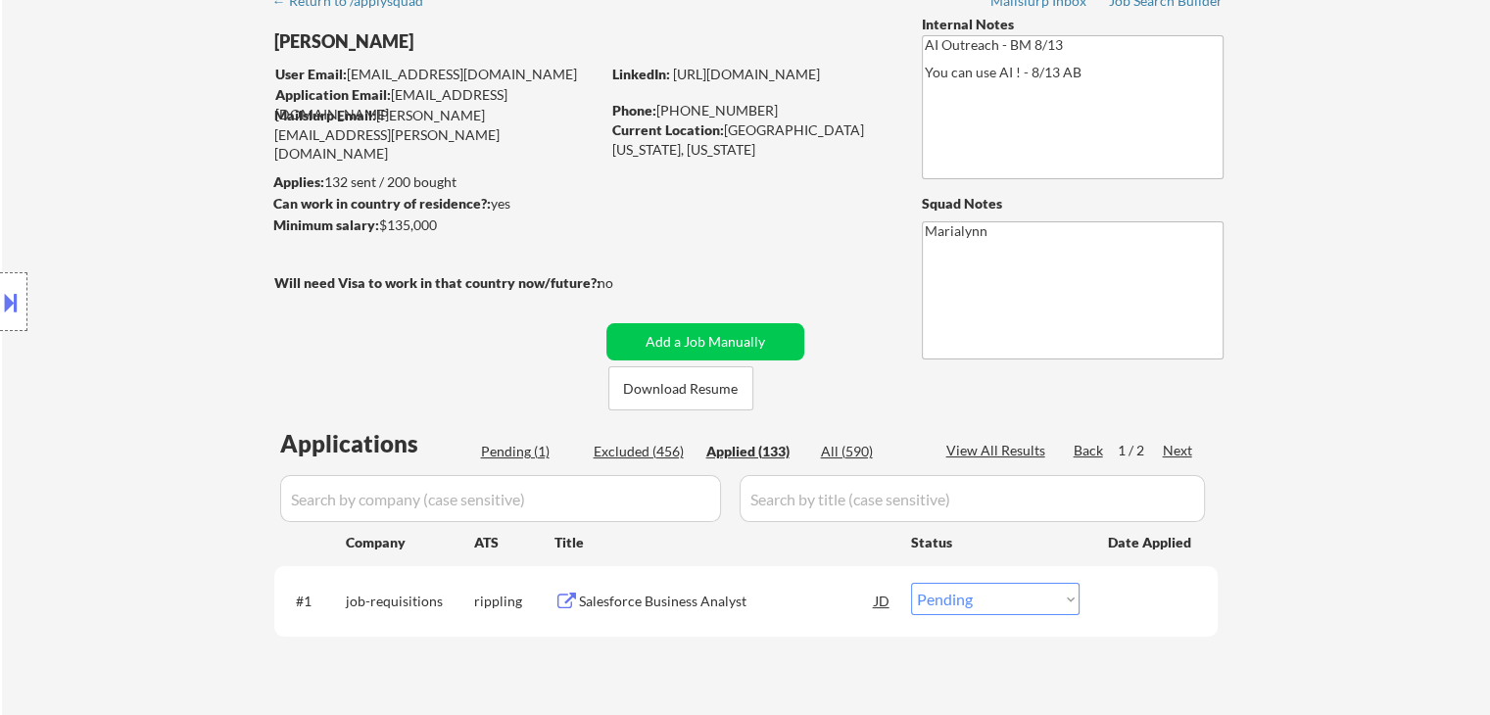
select select ""applied""
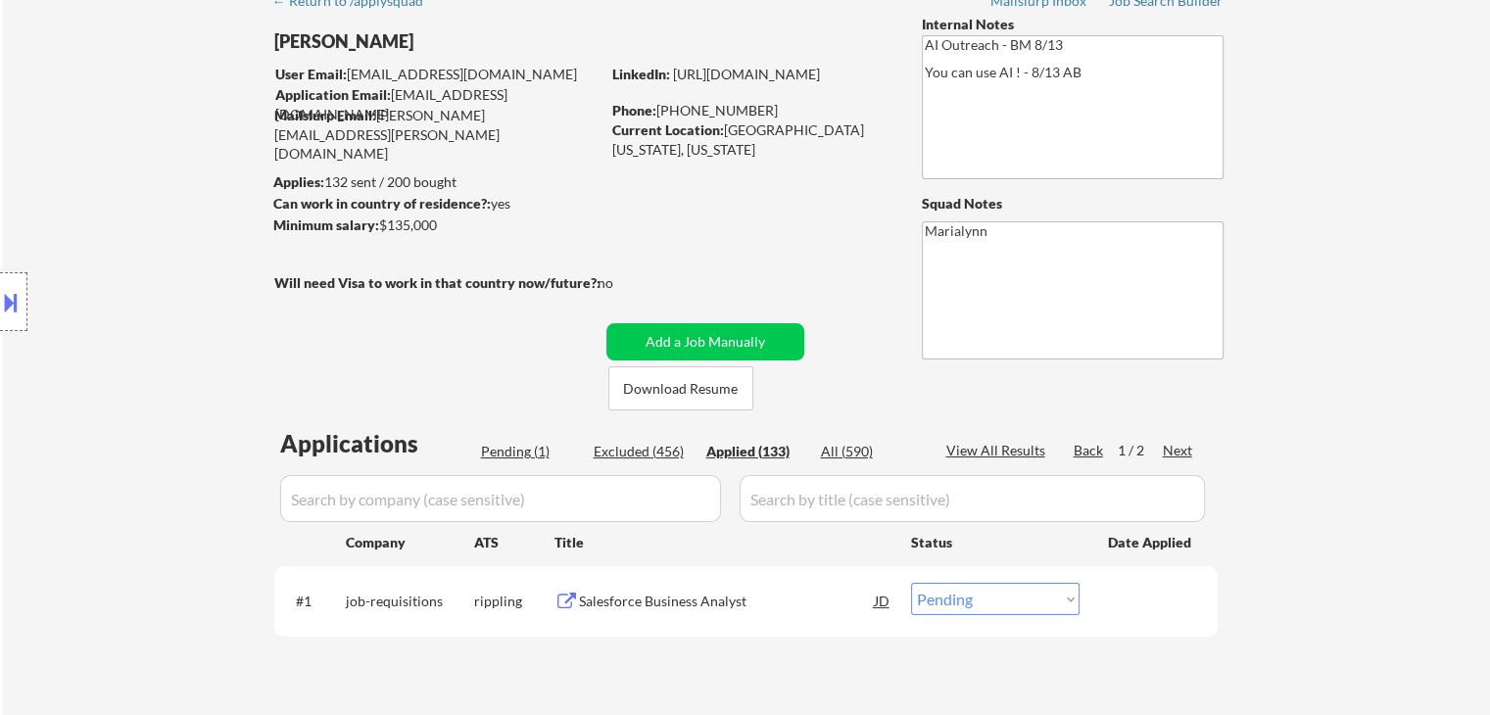
select select ""applied""
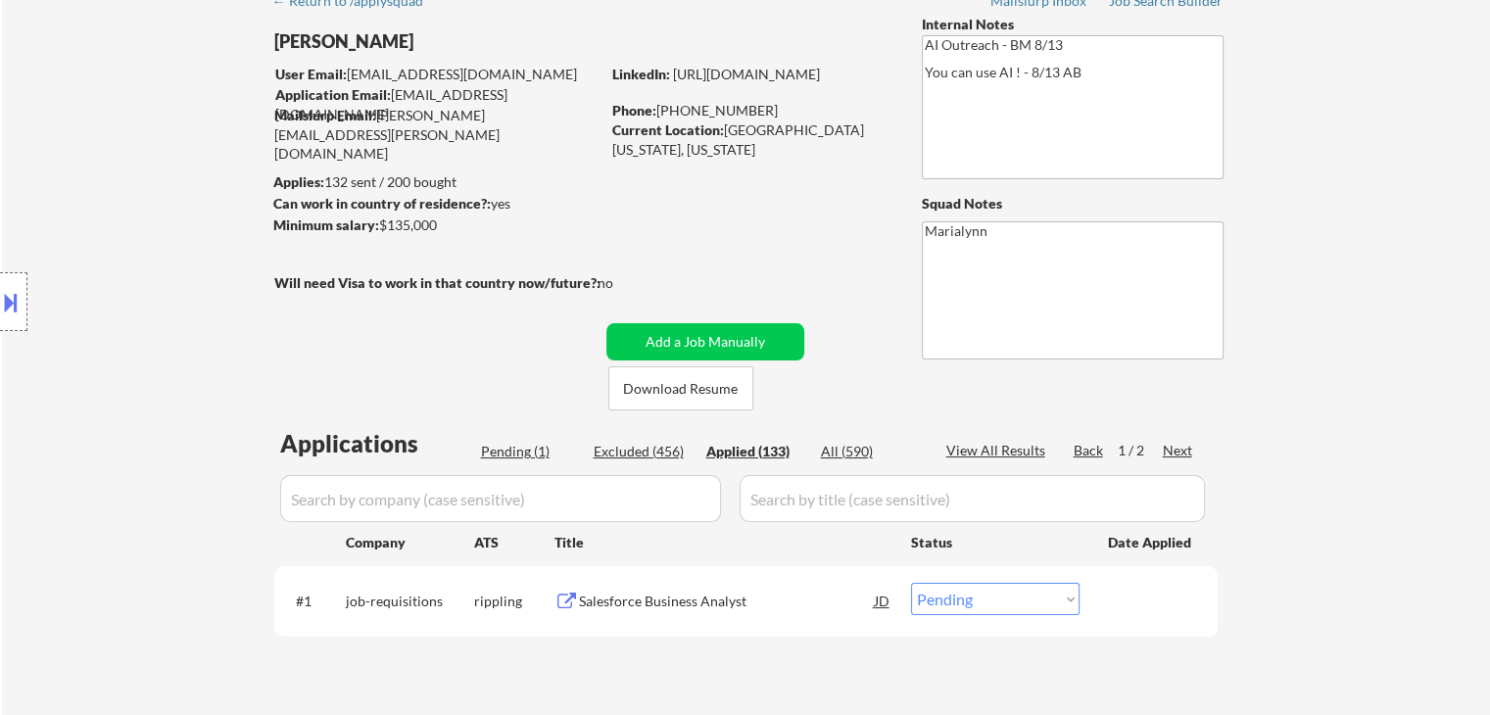
select select ""applied""
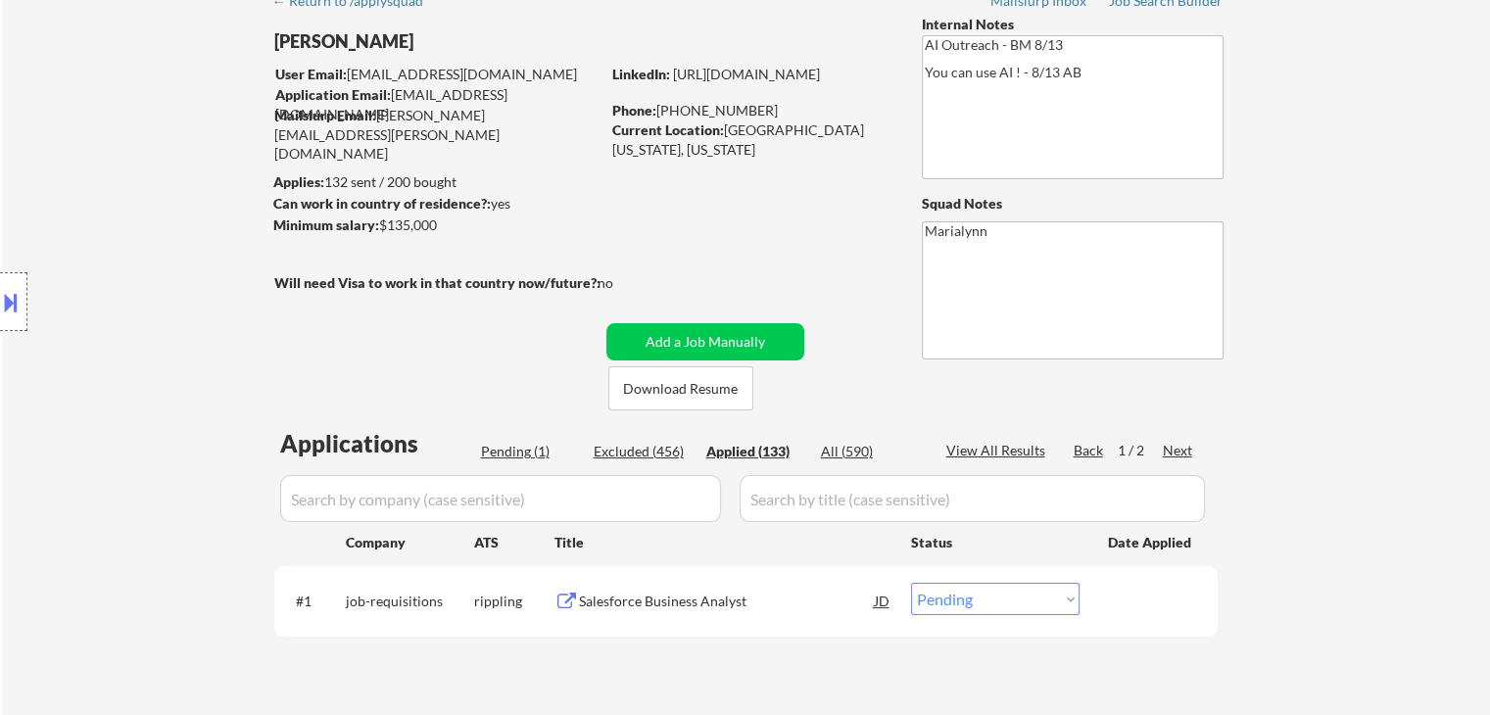
select select ""applied""
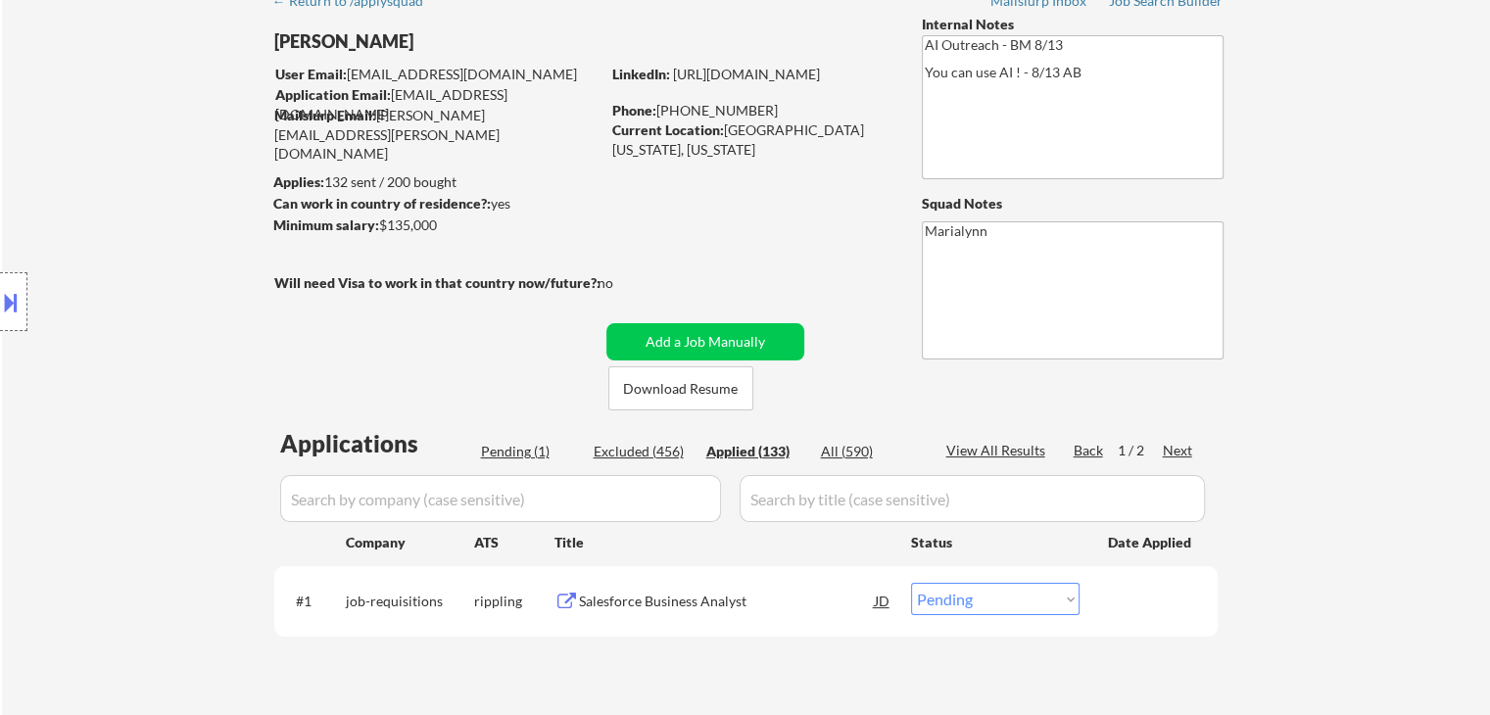
select select ""applied""
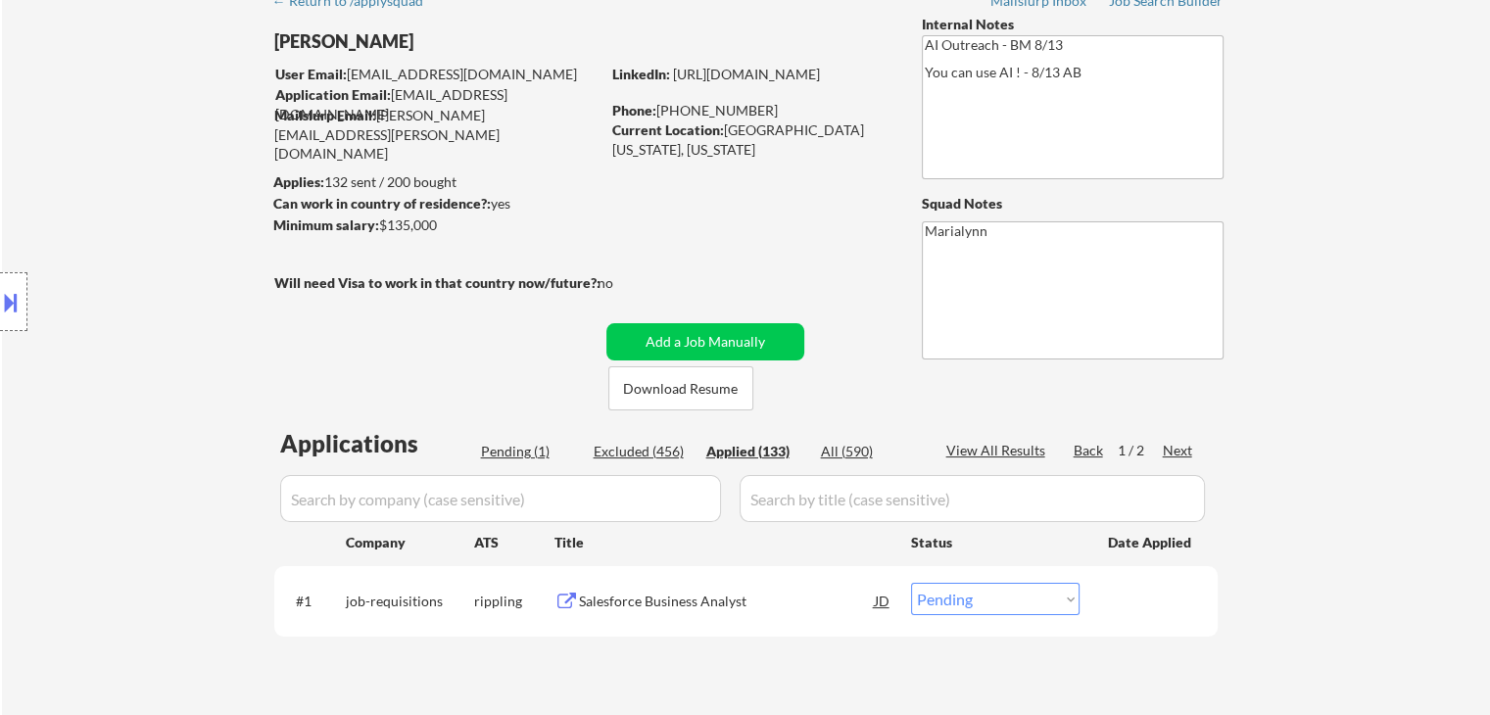
select select ""applied""
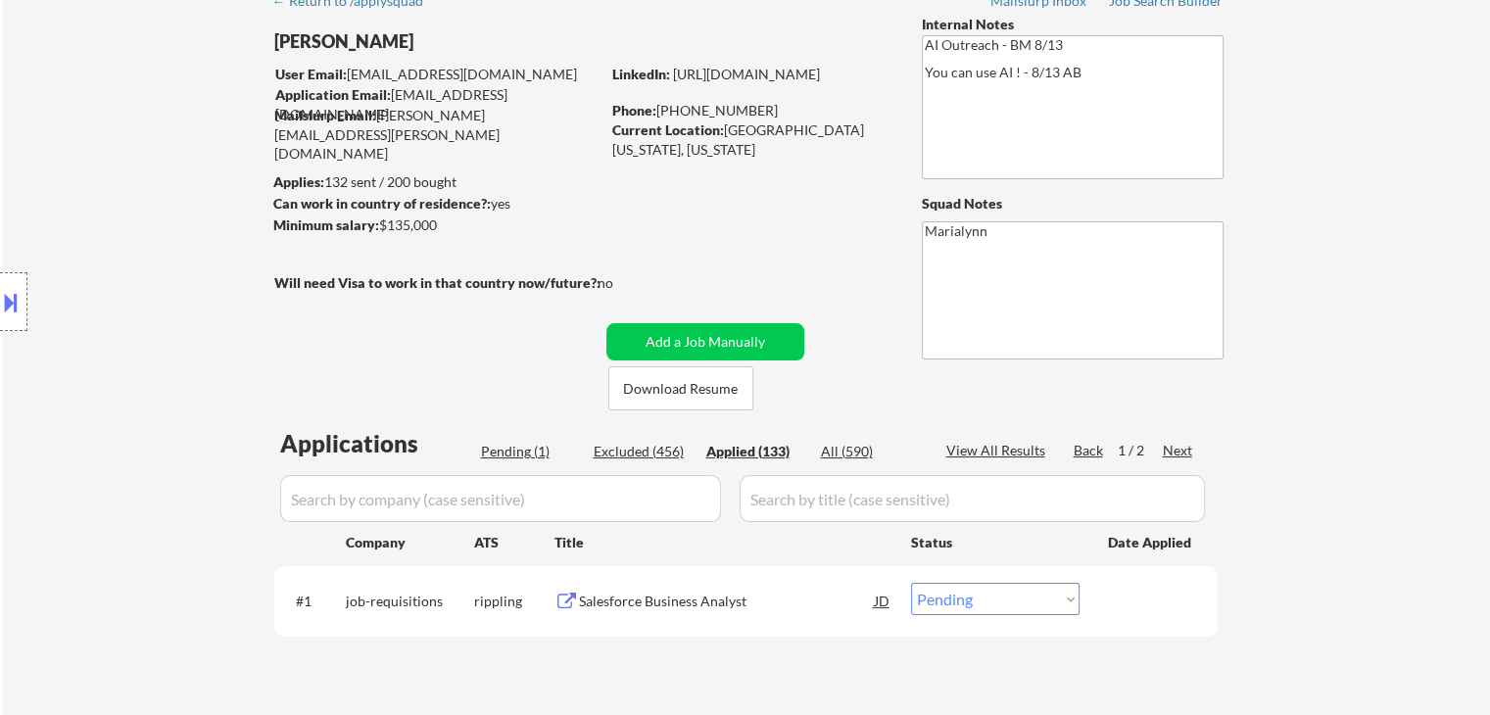
select select ""applied""
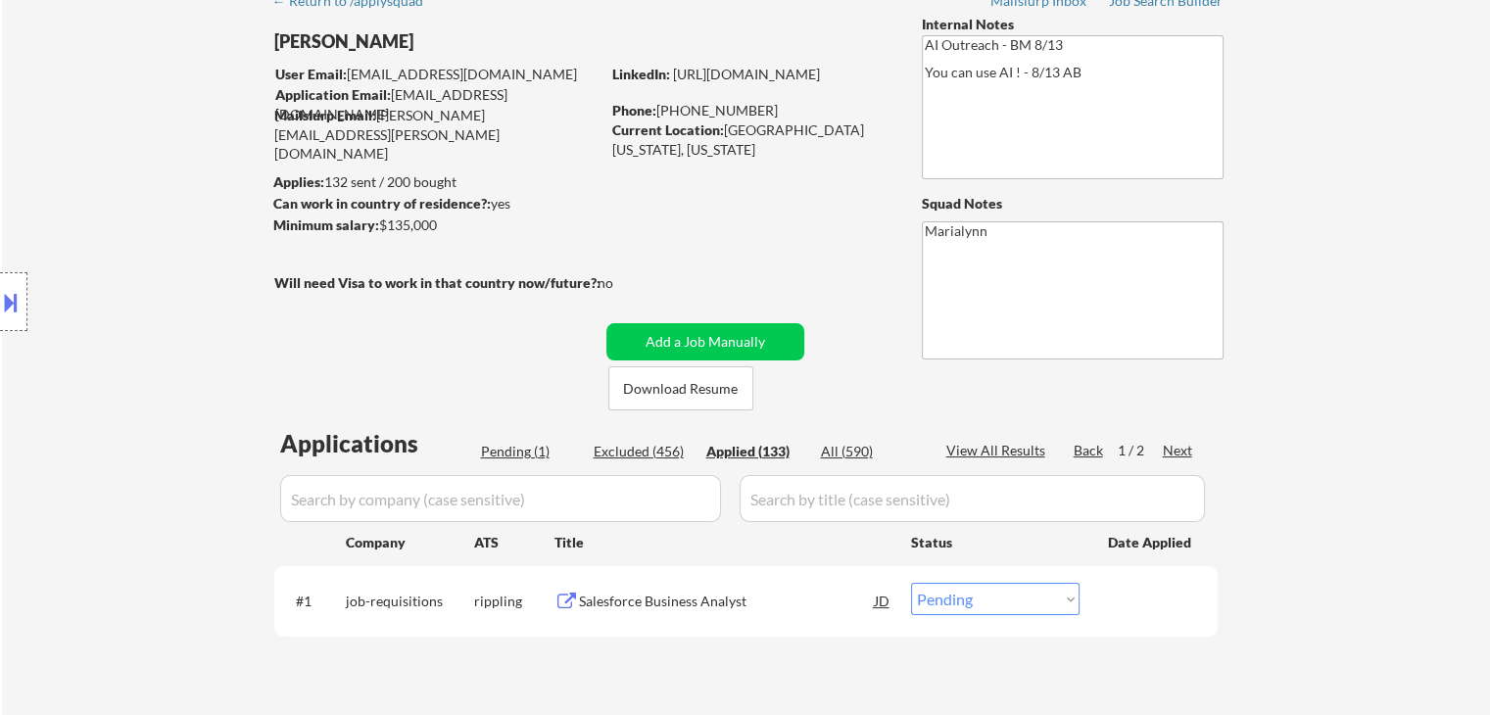
select select ""applied""
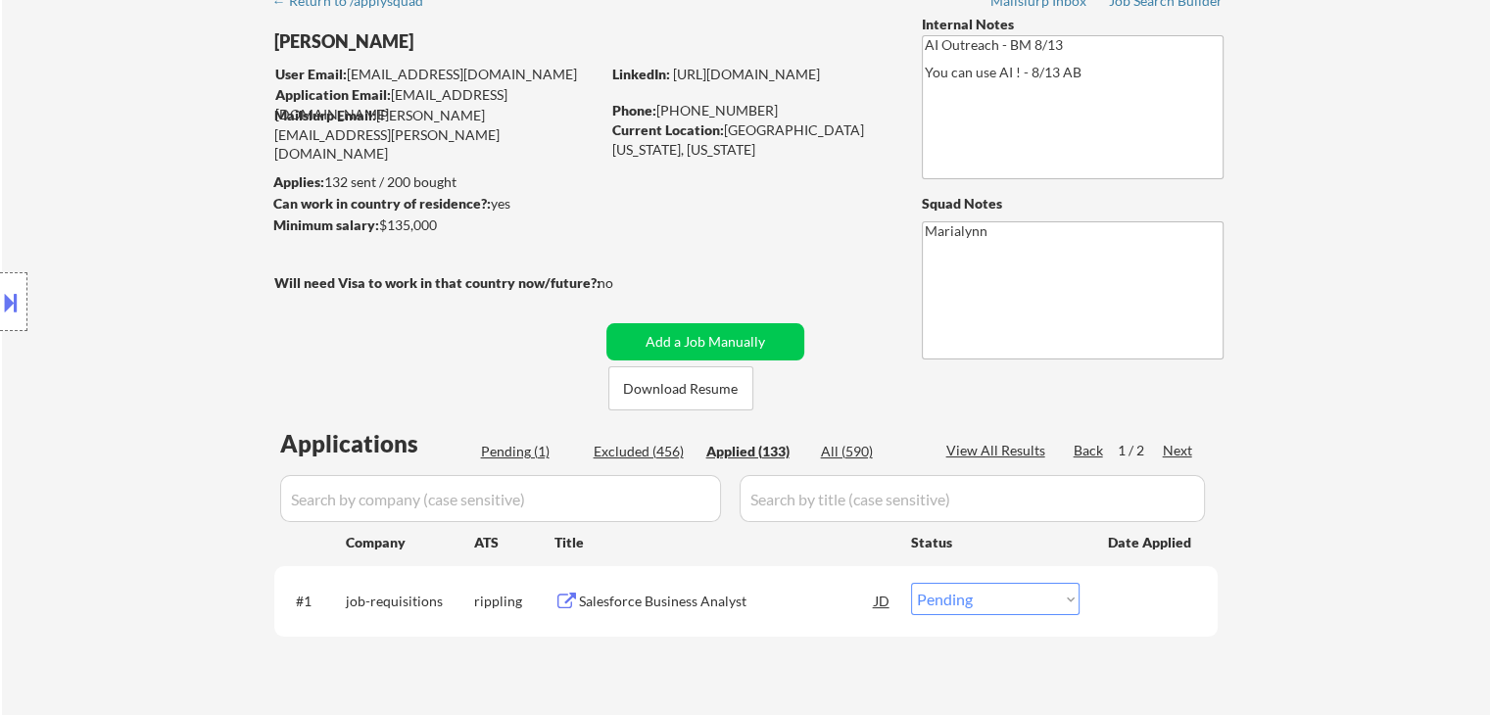
select select ""applied""
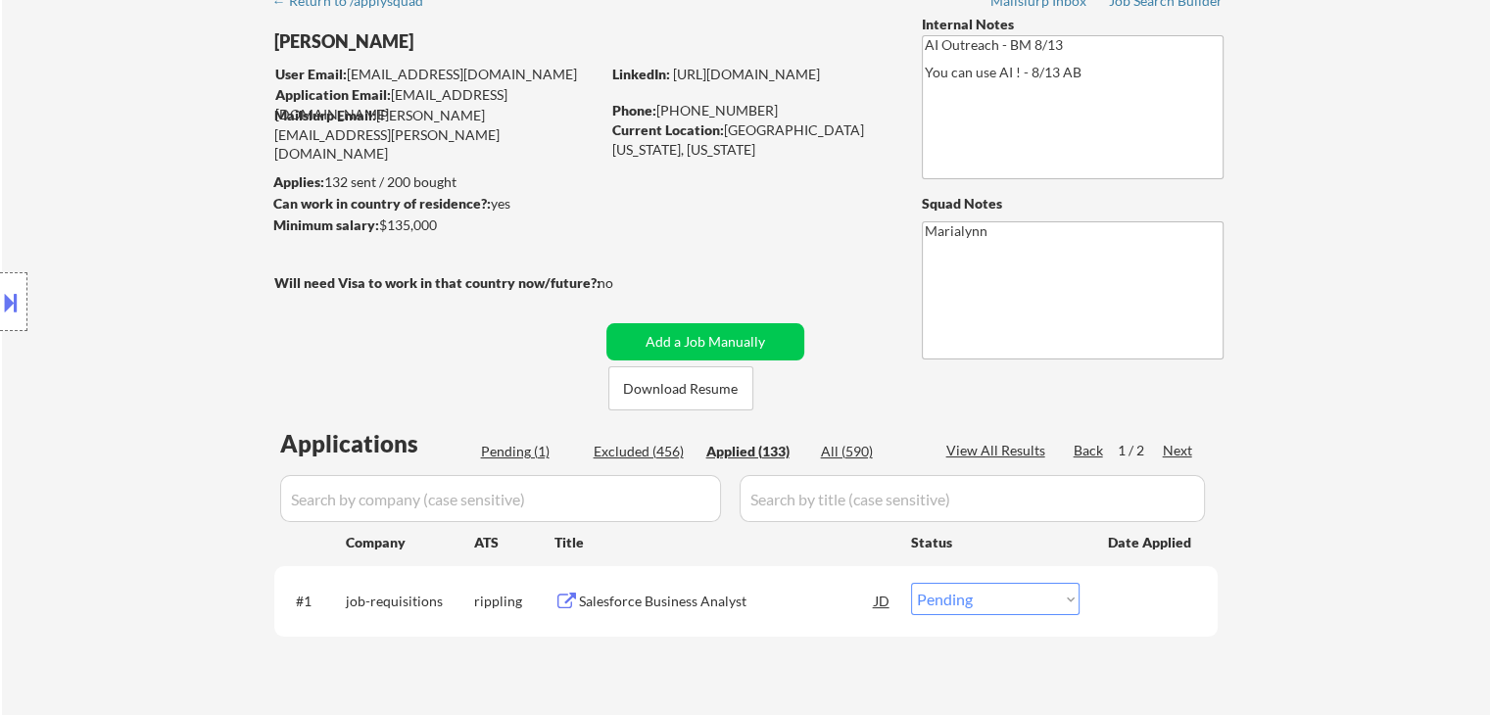
select select ""applied""
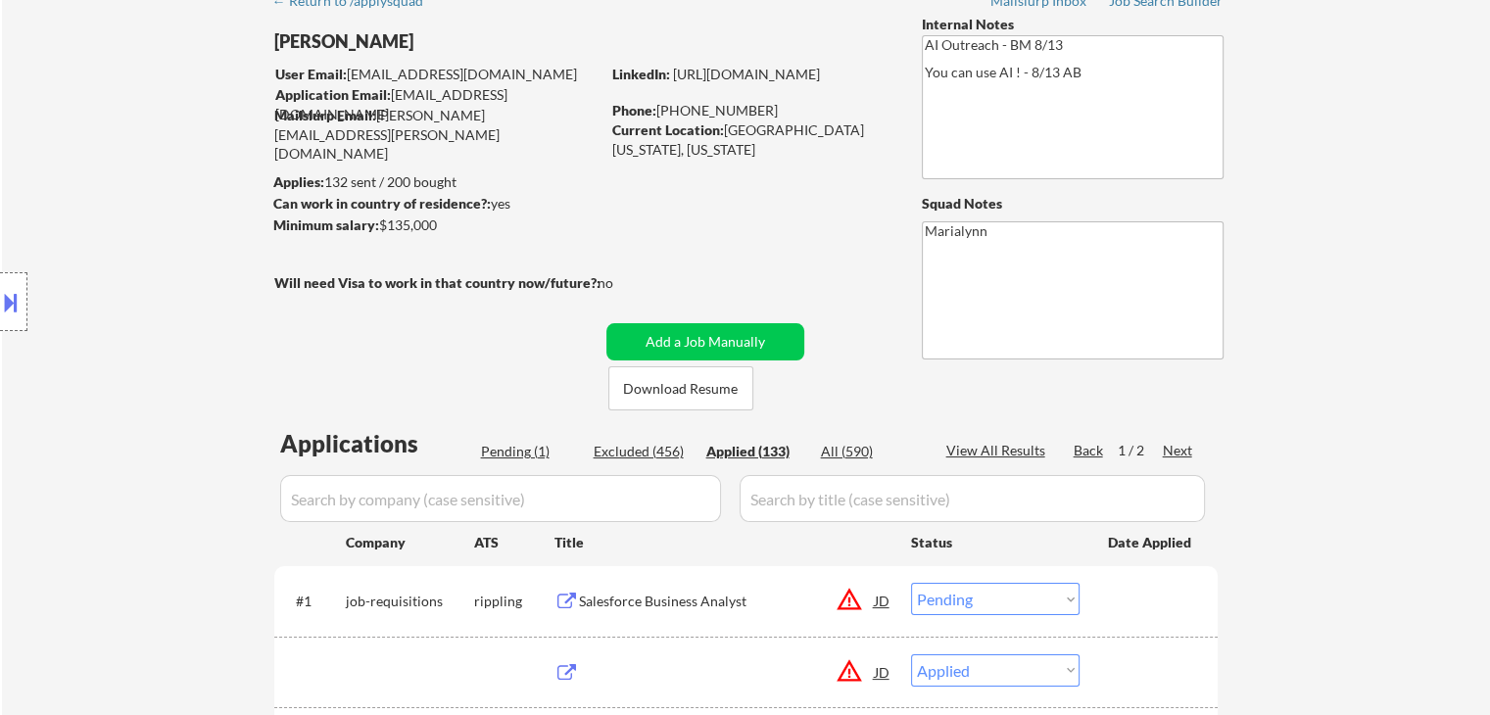
select select ""applied""
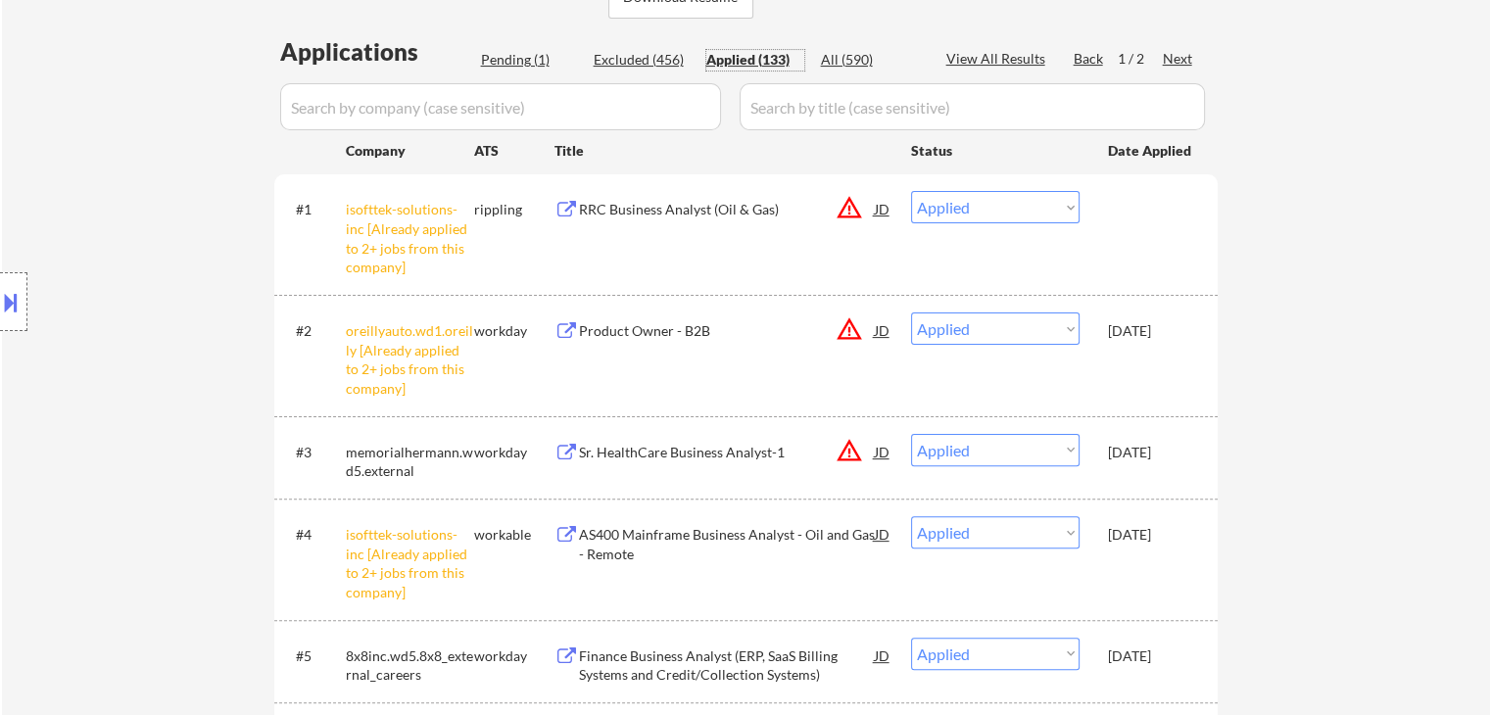
scroll to position [686, 0]
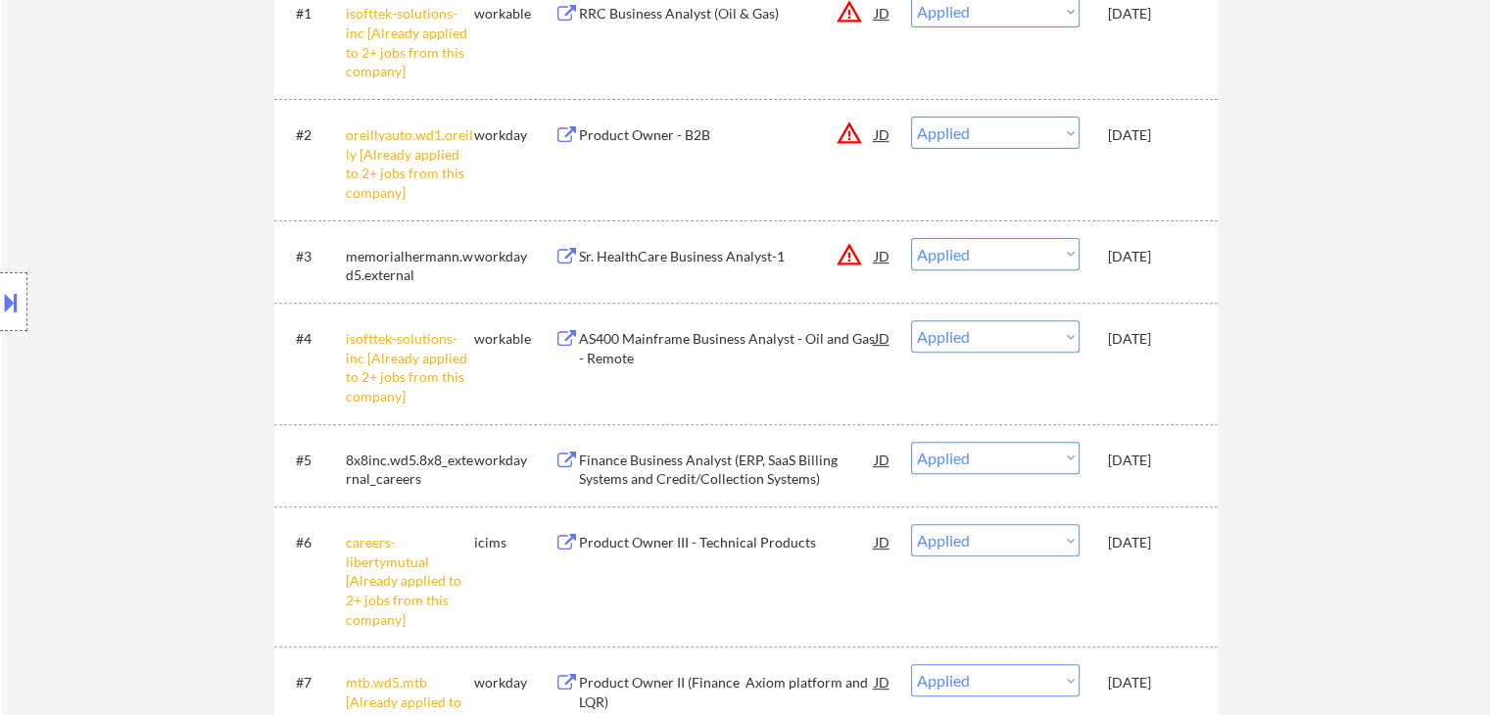
click at [1148, 479] on div "#5 8x8inc.wd5.8x8_external_careers workday Finance Business Analyst (ERP, SaaS …" at bounding box center [742, 465] width 924 height 65
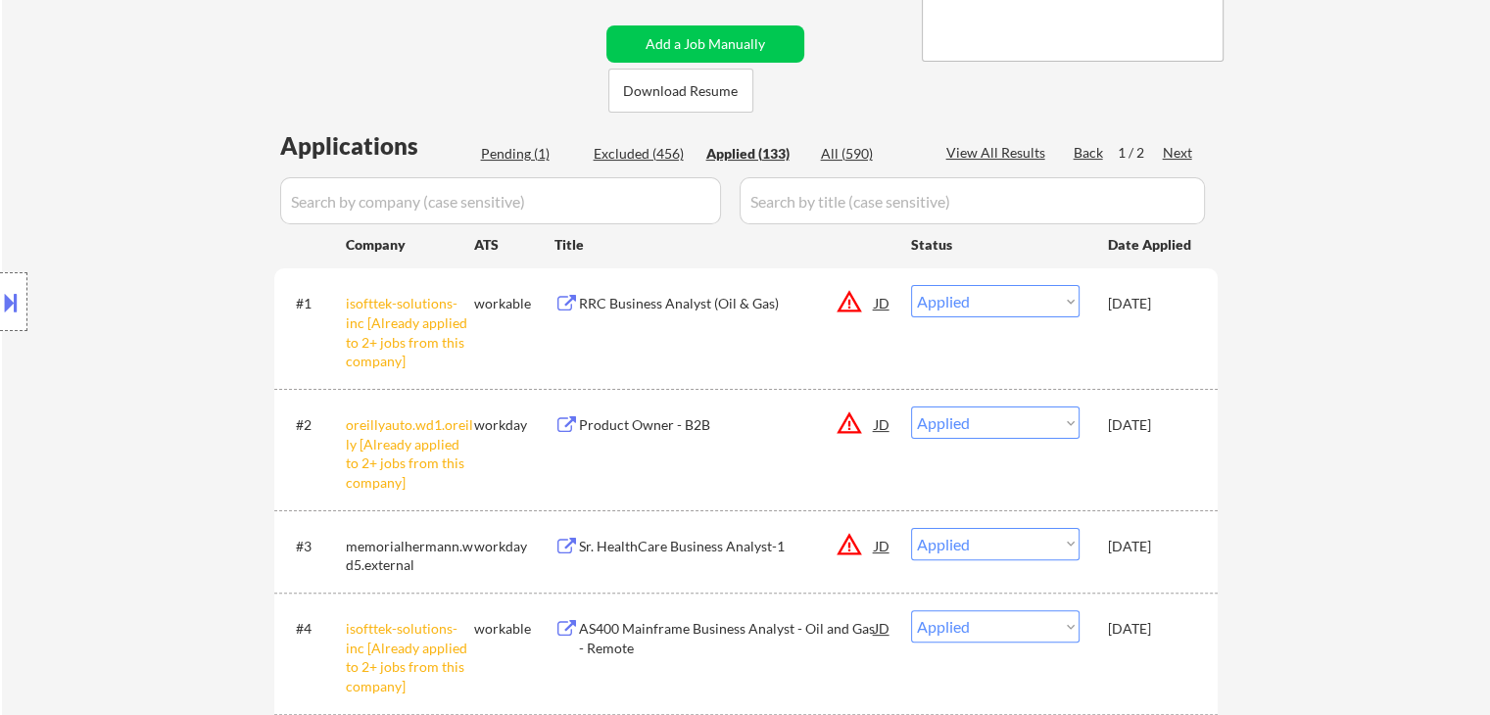
scroll to position [392, 0]
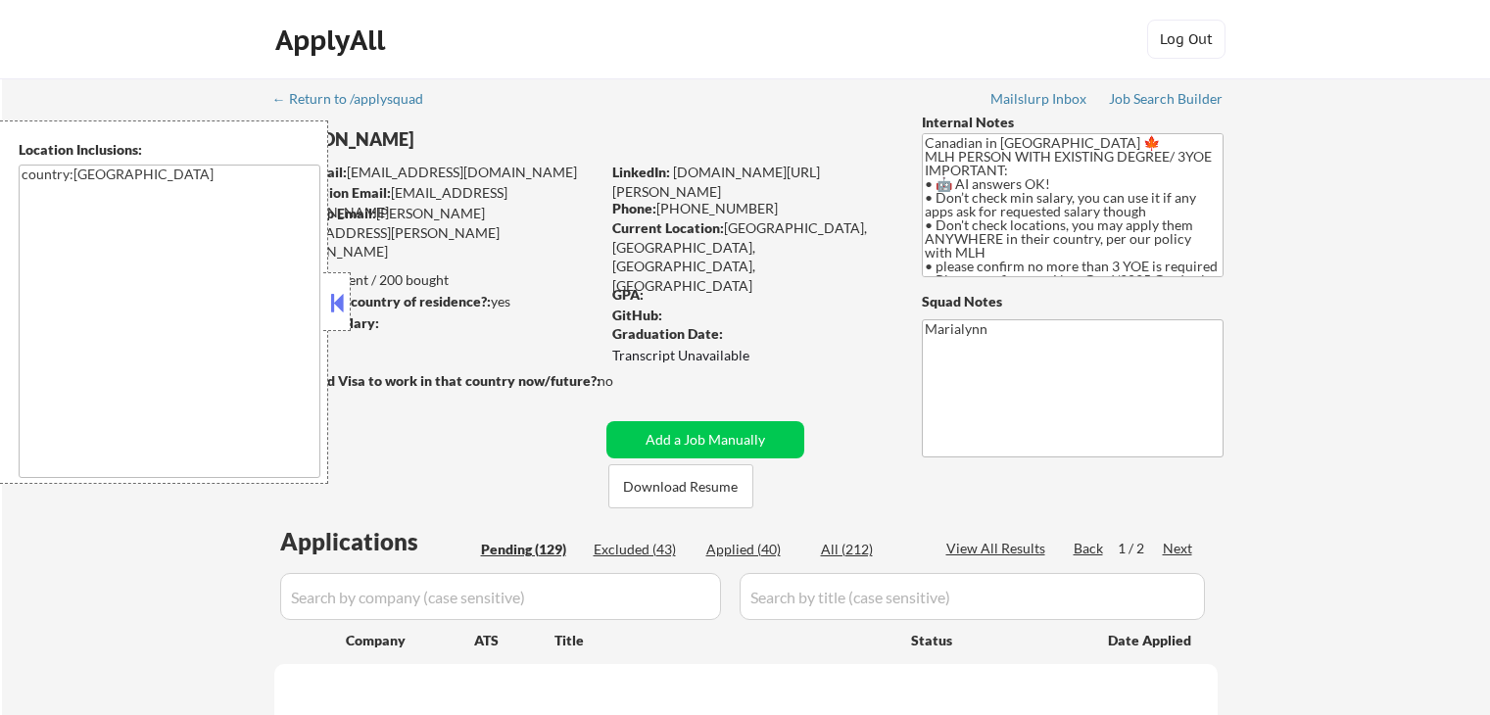
select select ""pending""
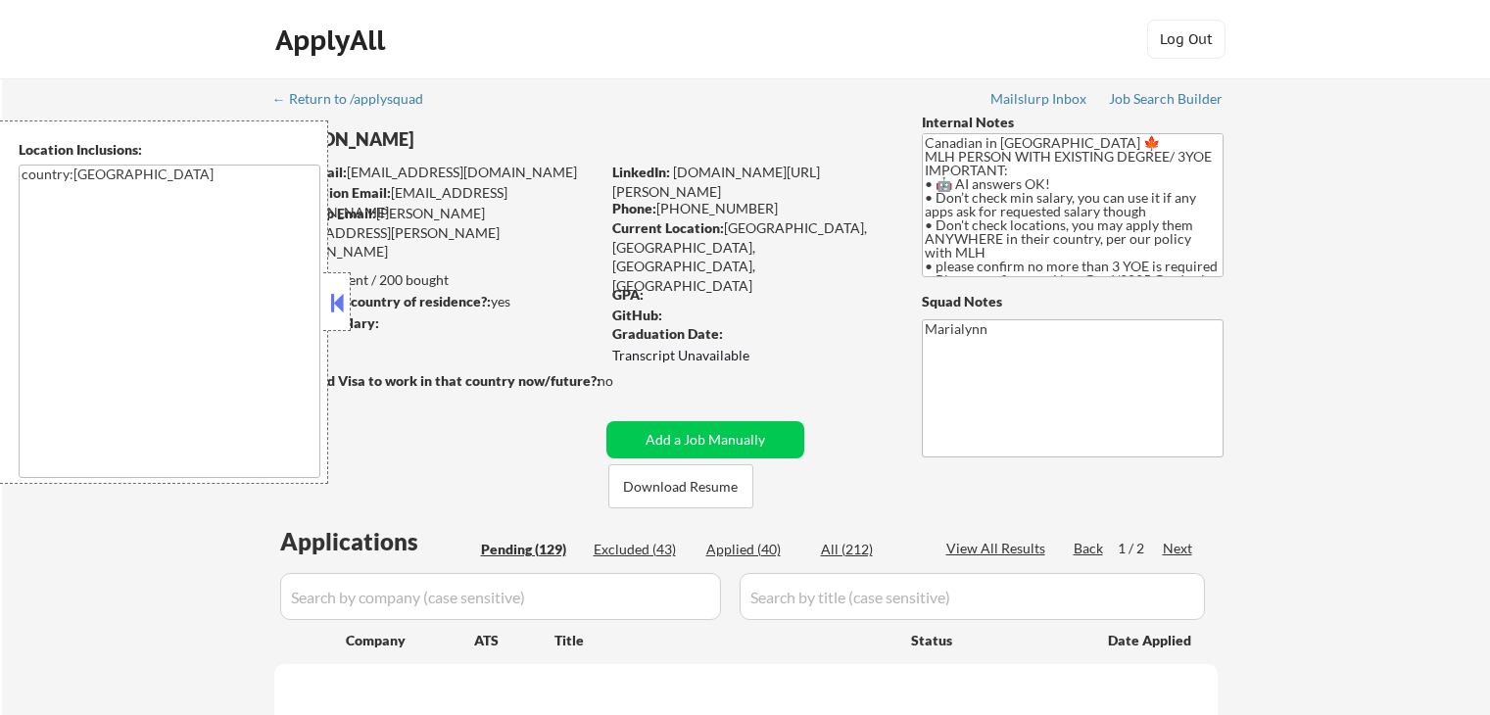
select select ""pending""
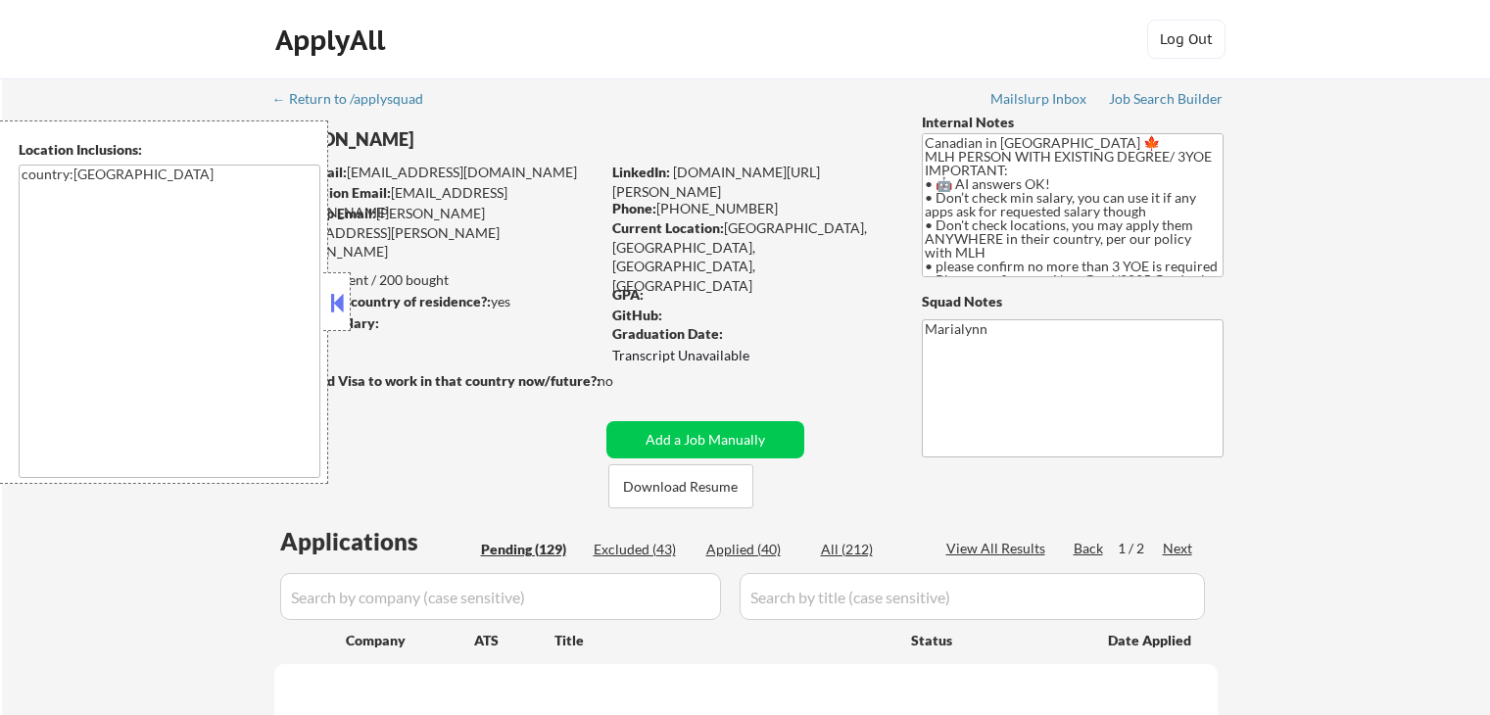
select select ""pending""
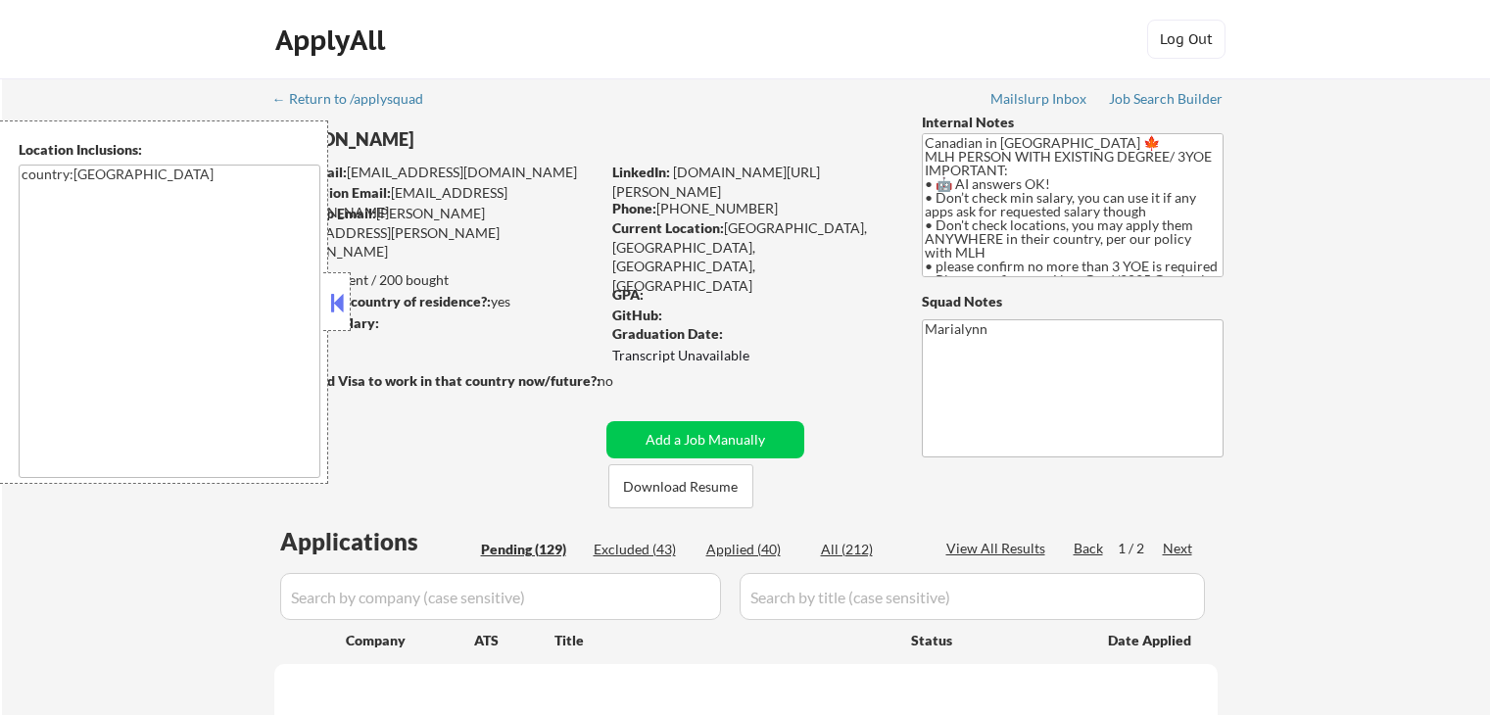
select select ""pending""
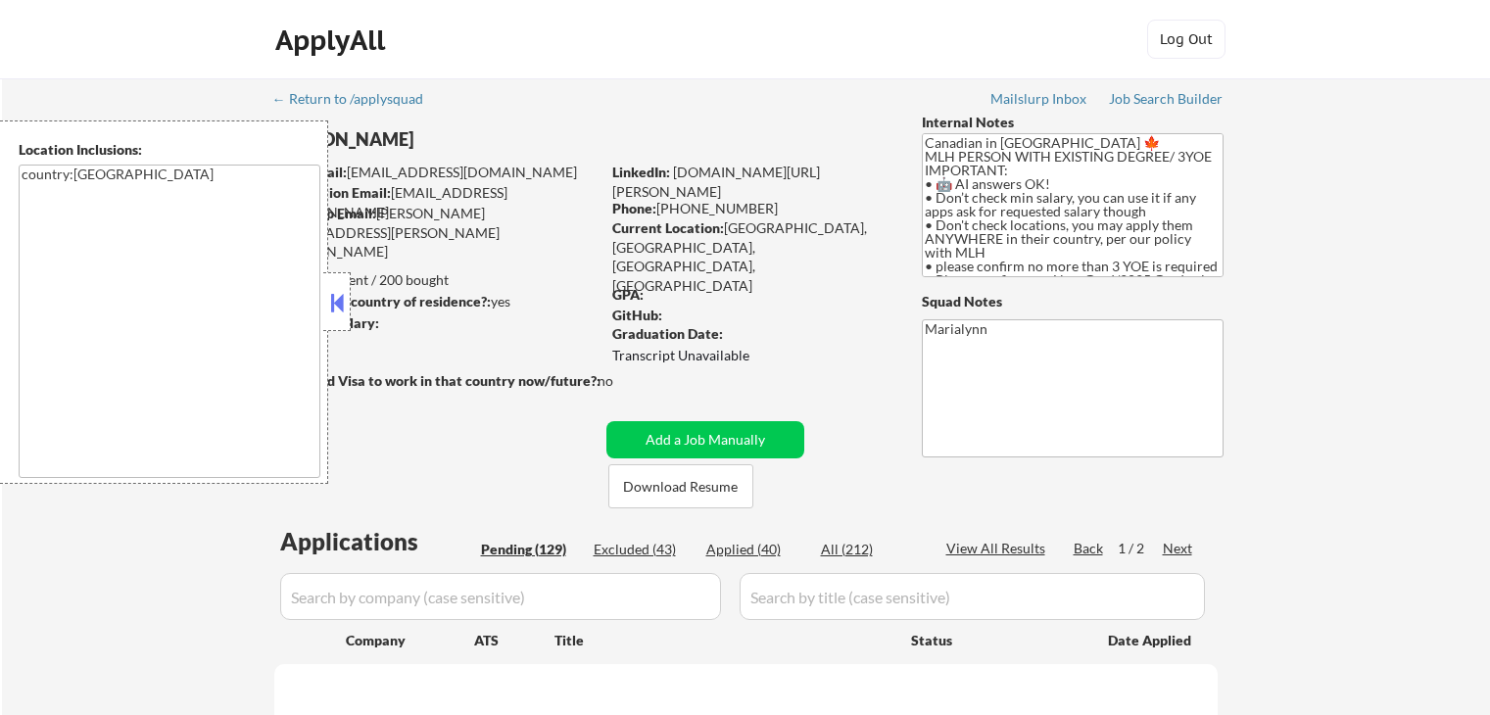
select select ""pending""
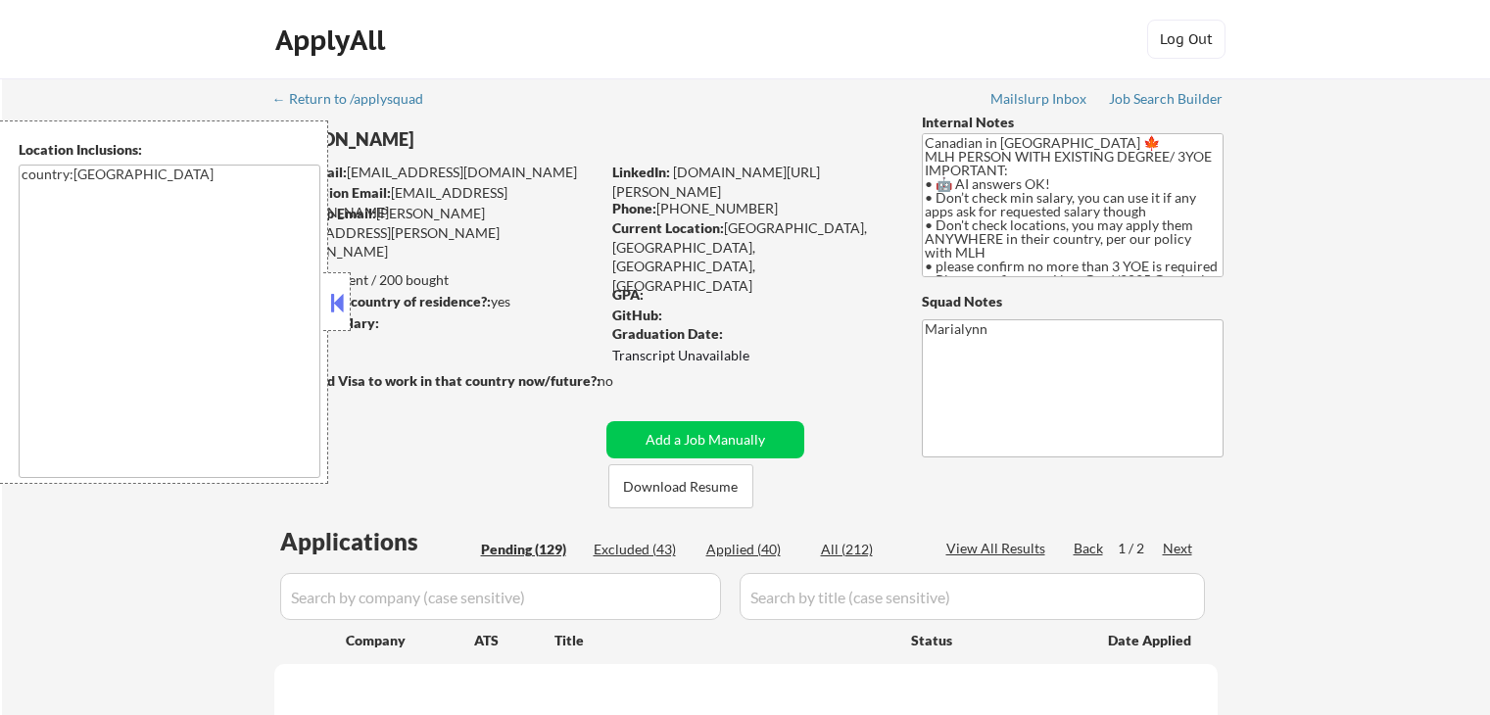
select select ""pending""
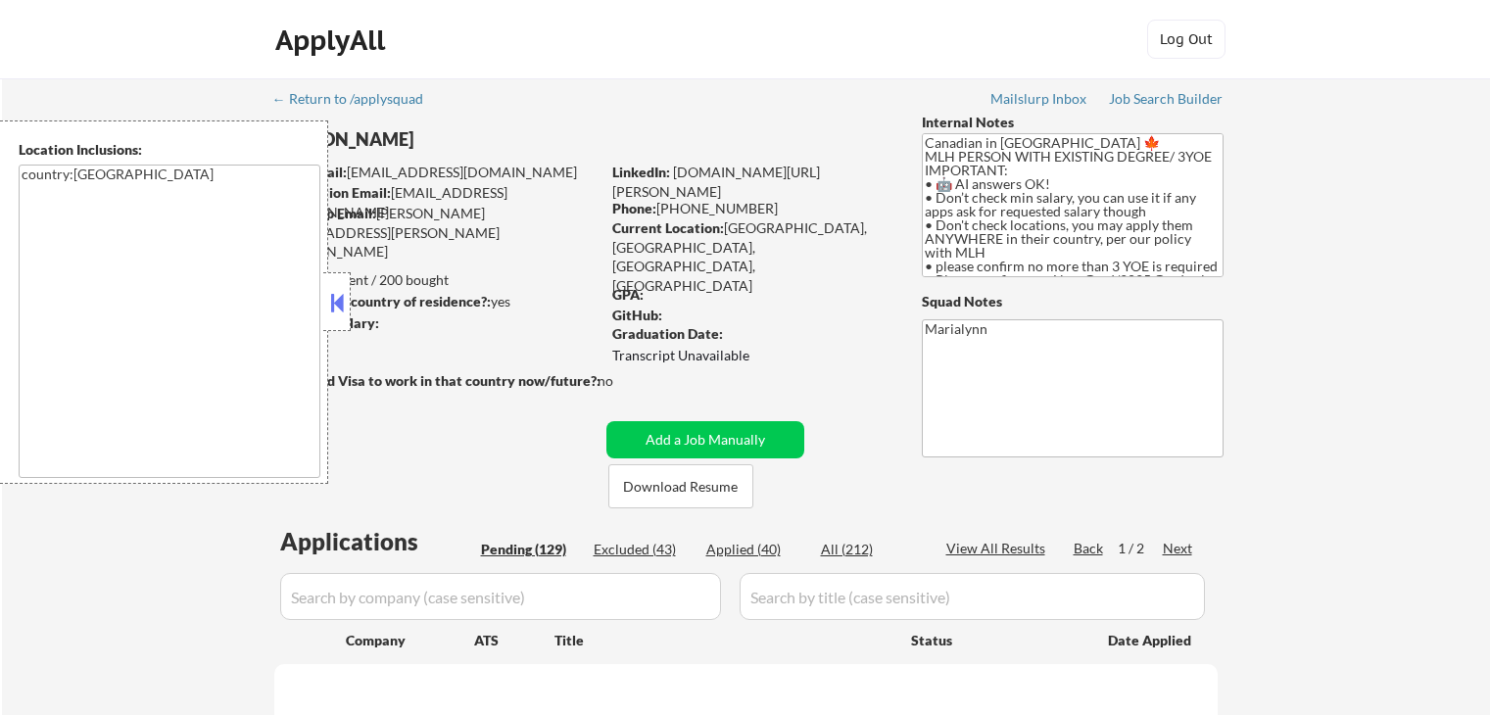
select select ""pending""
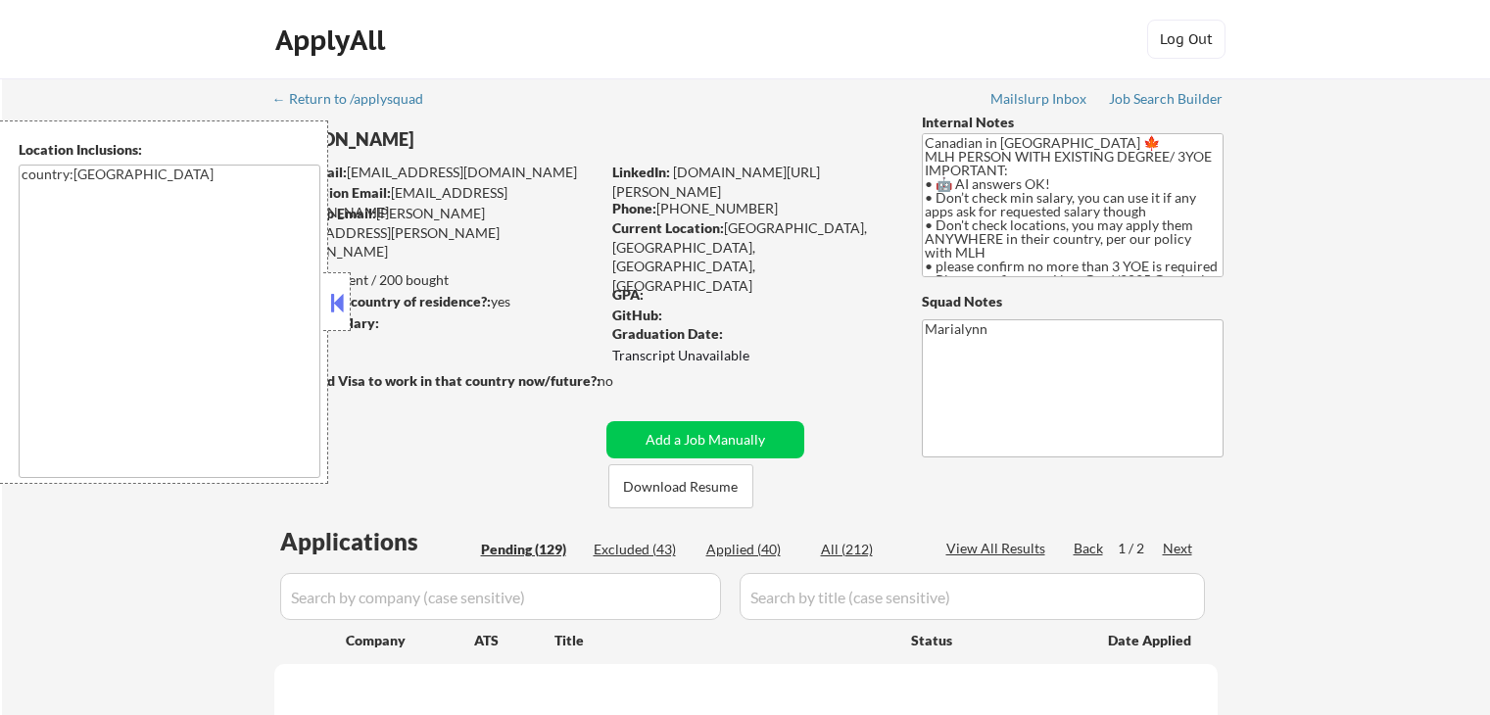
select select ""pending""
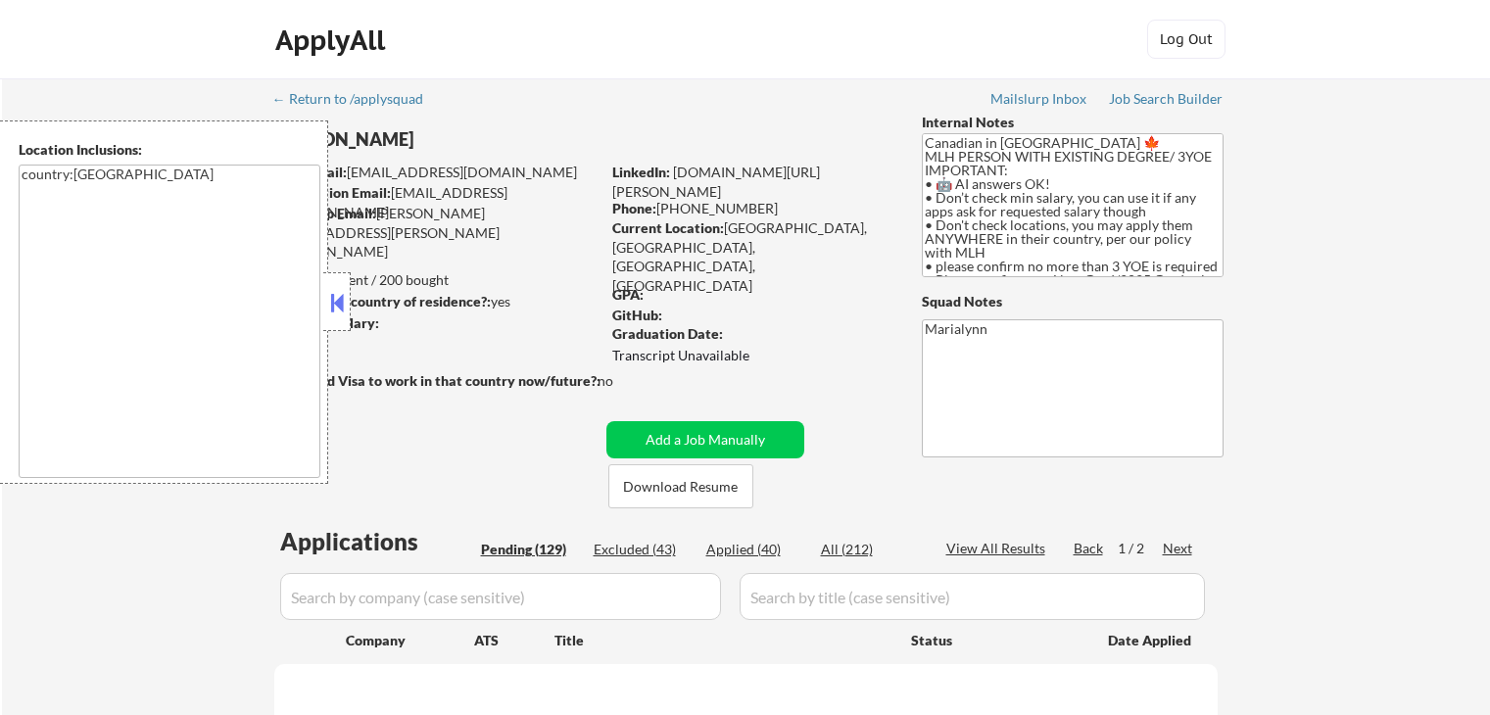
select select ""pending""
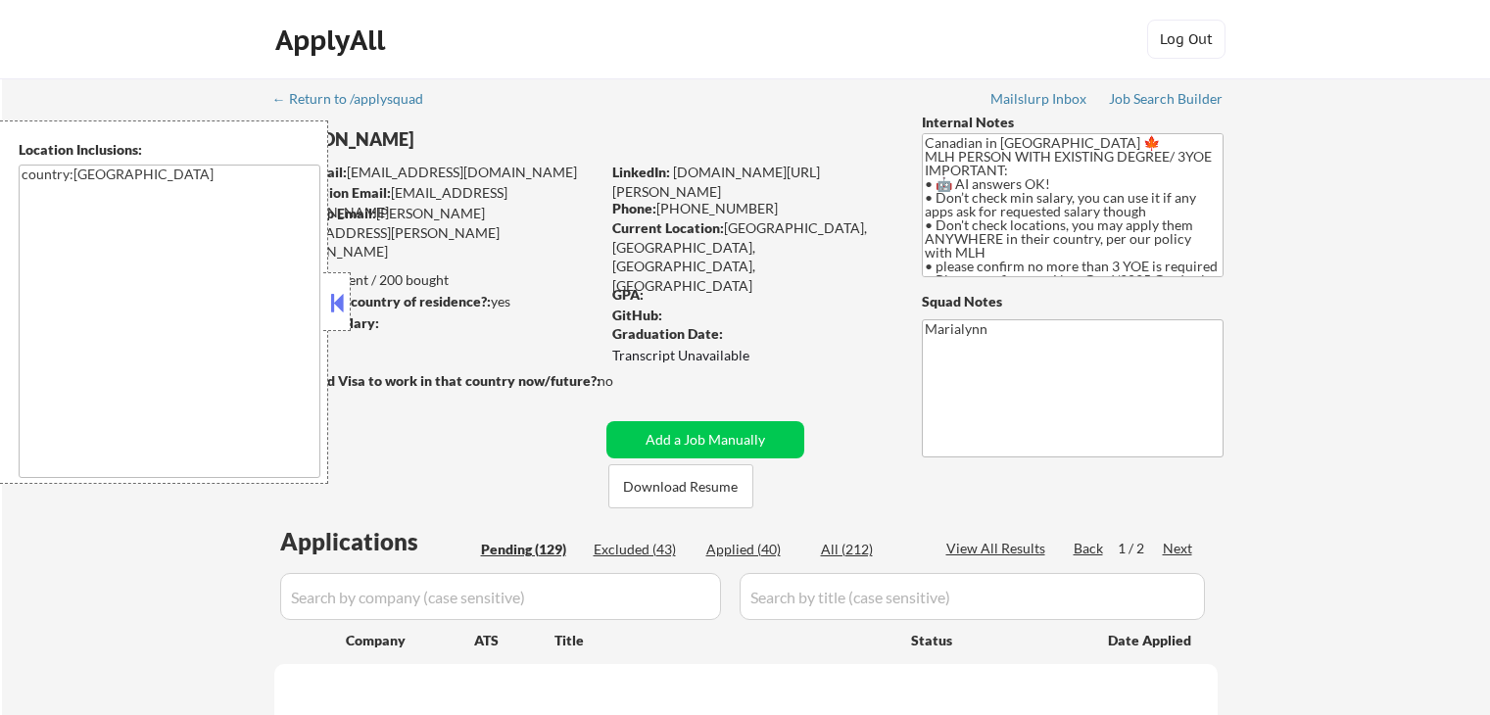
select select ""pending""
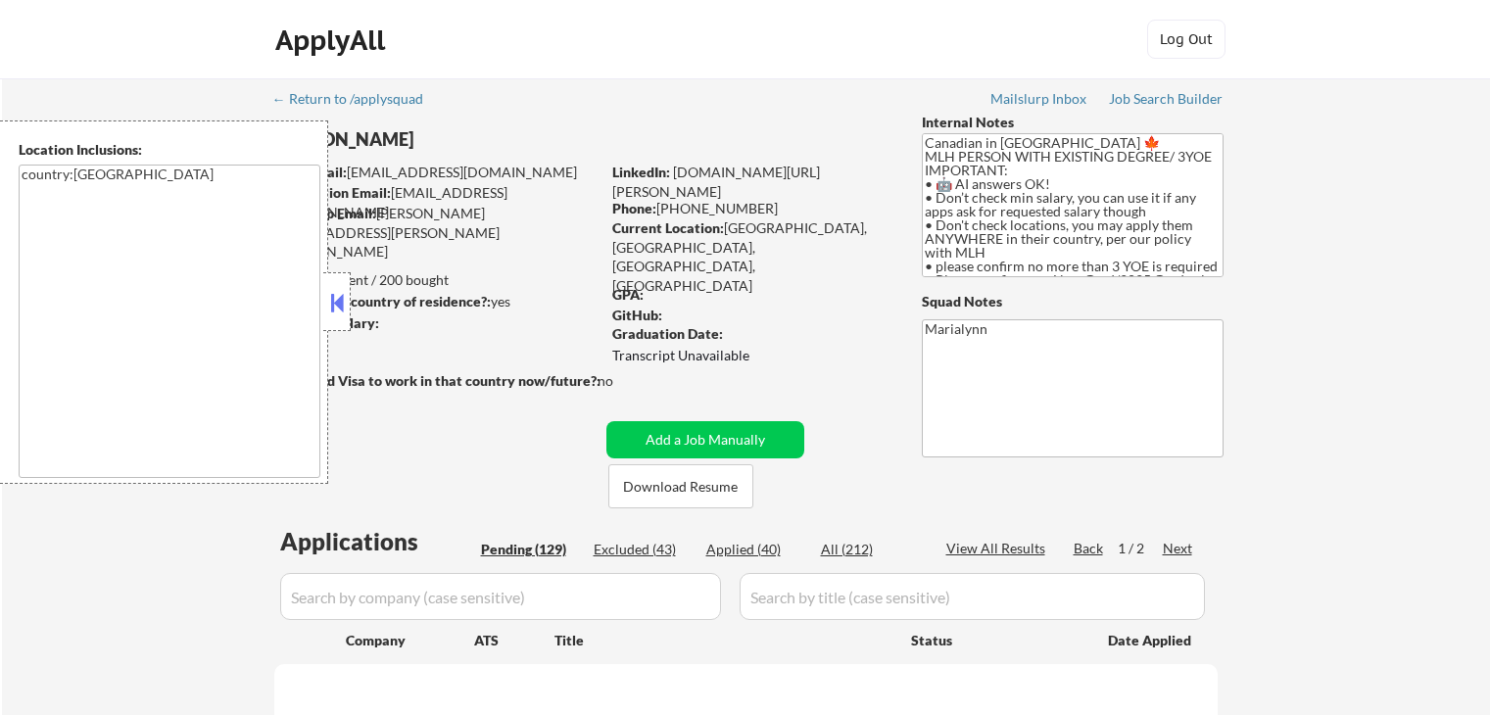
select select ""pending""
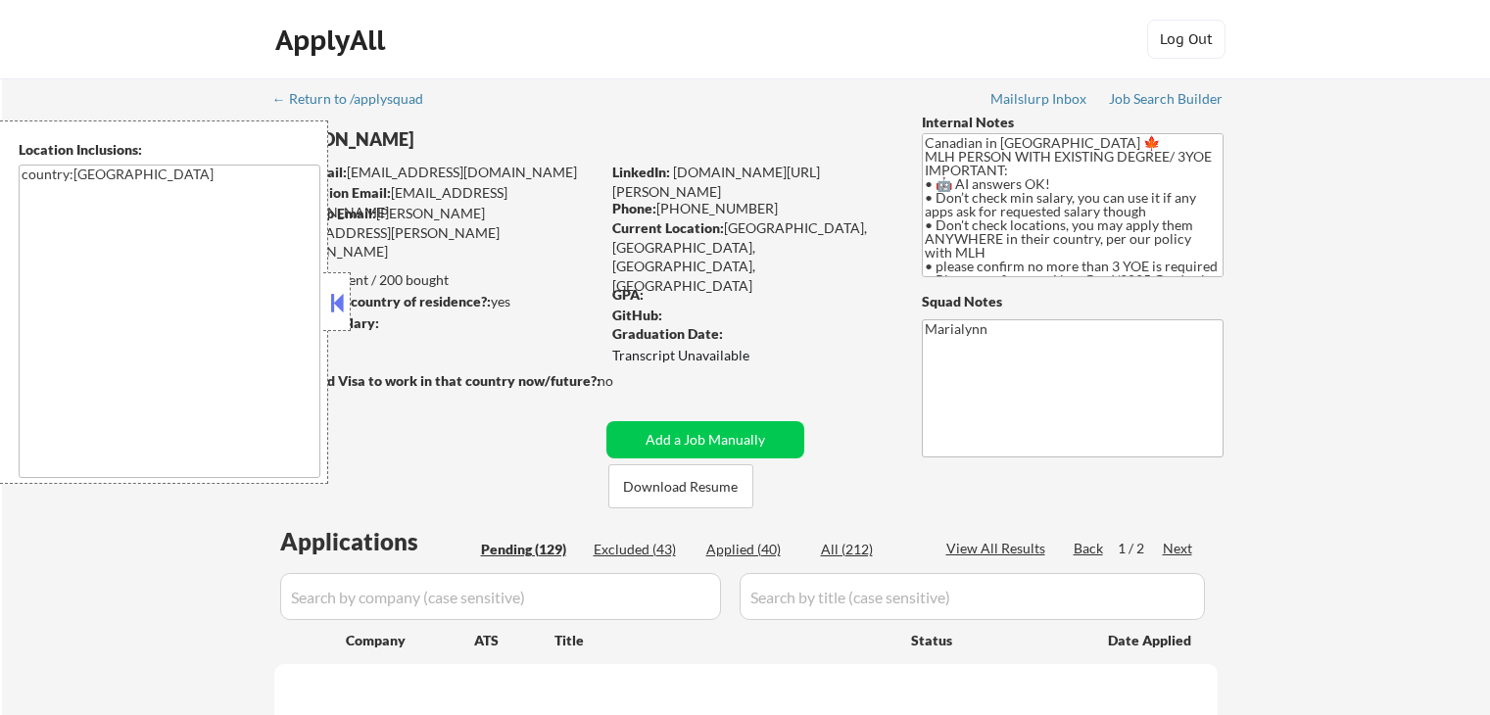
select select ""pending""
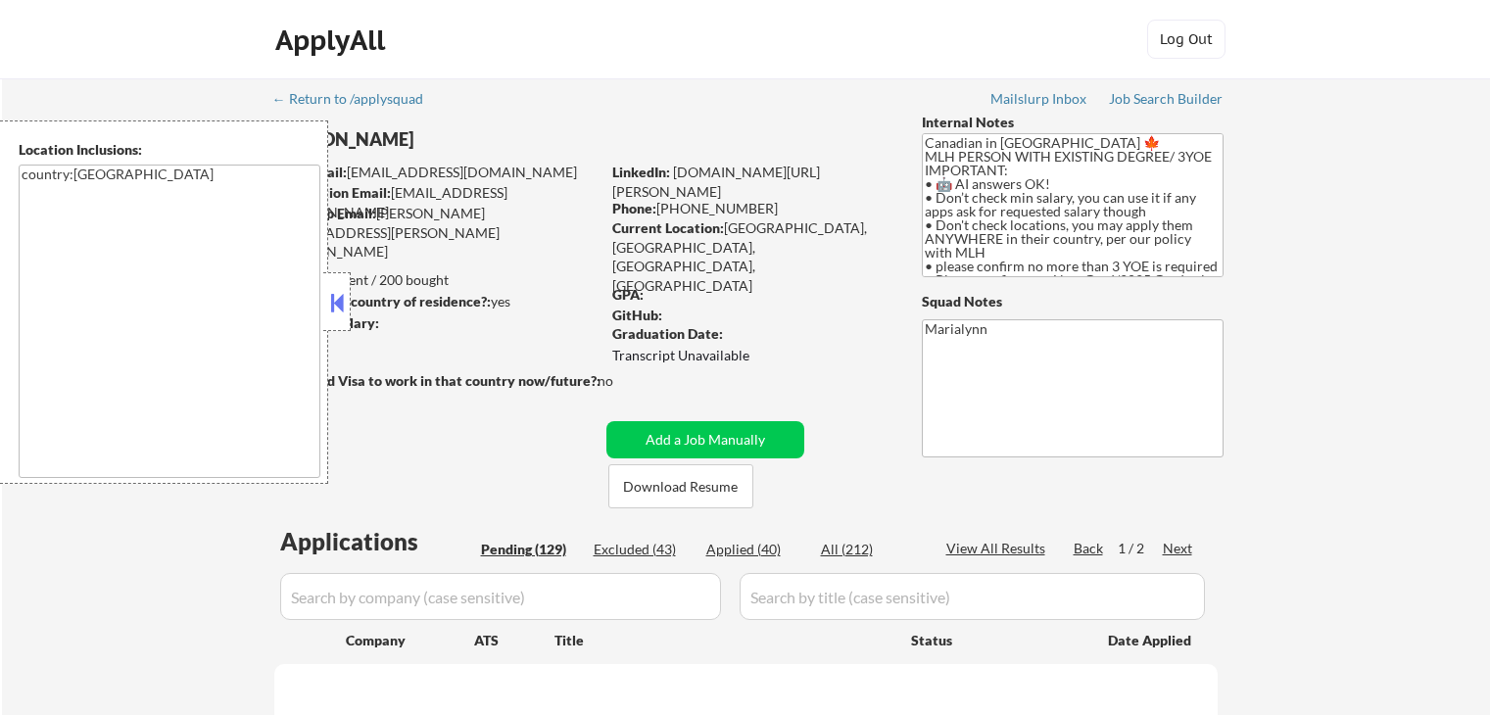
select select ""pending""
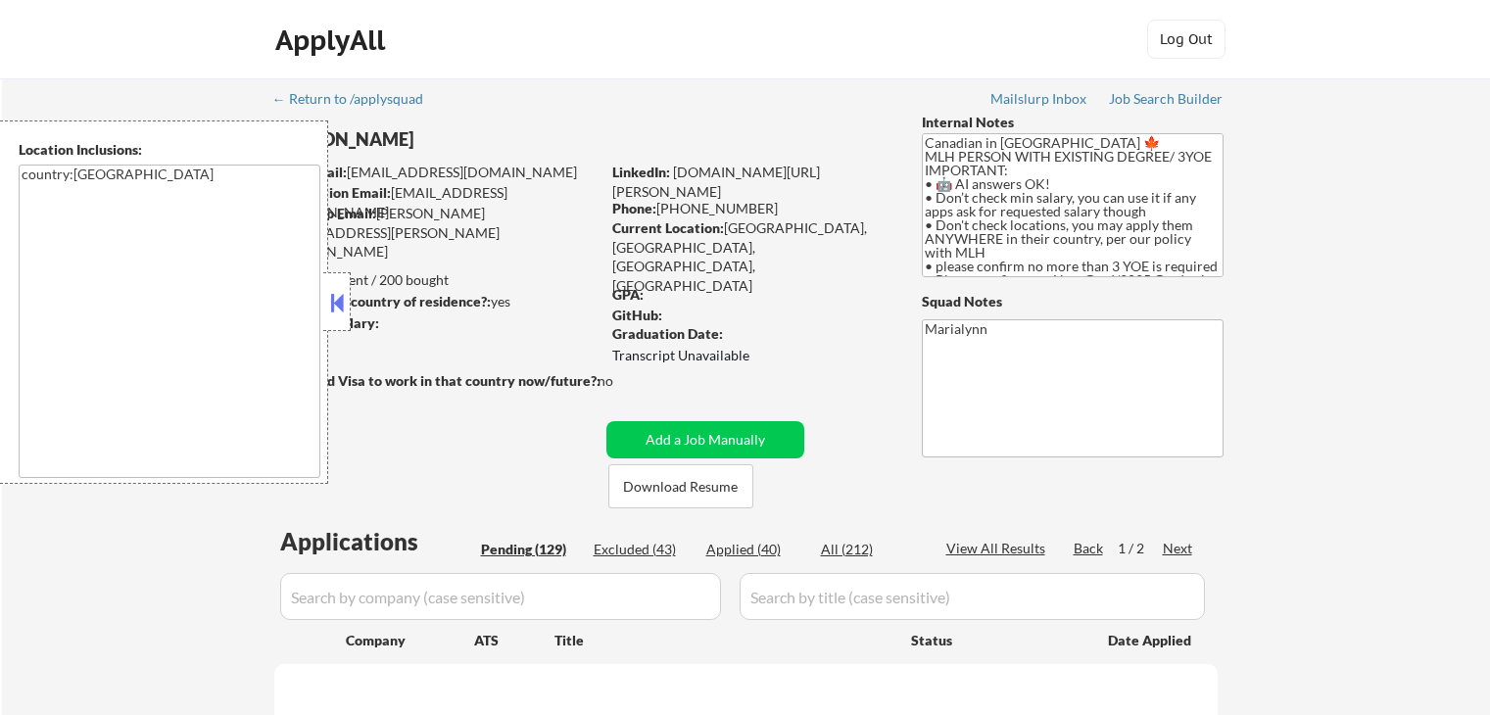
select select ""pending""
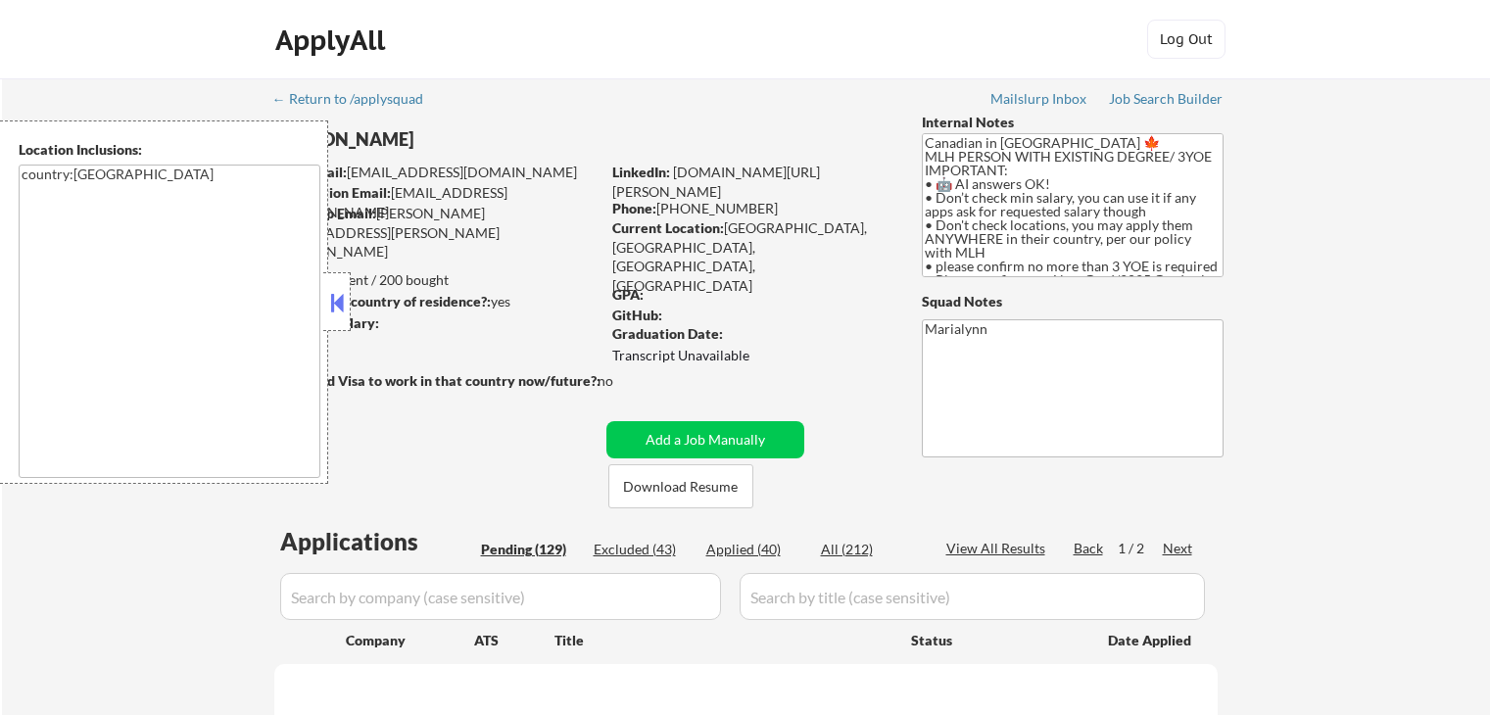
select select ""pending""
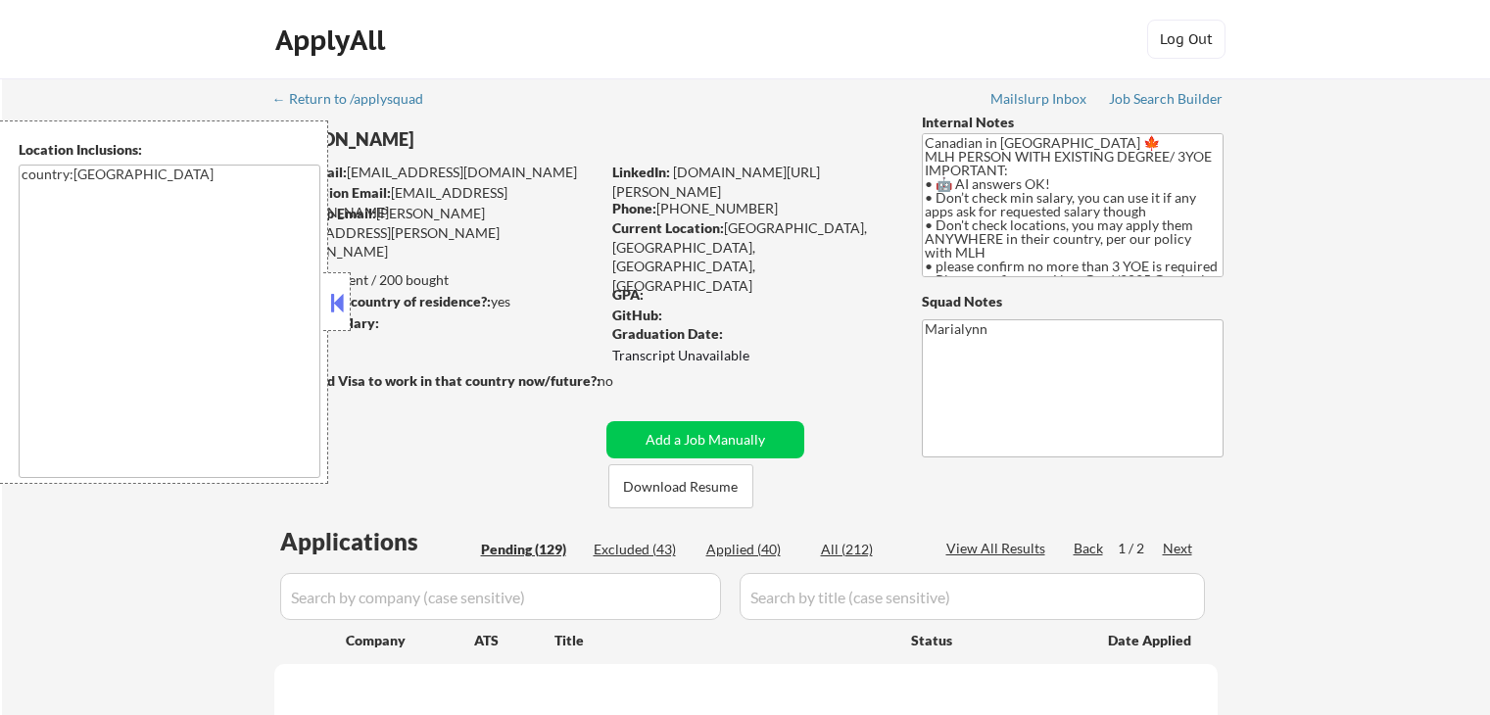
select select ""pending""
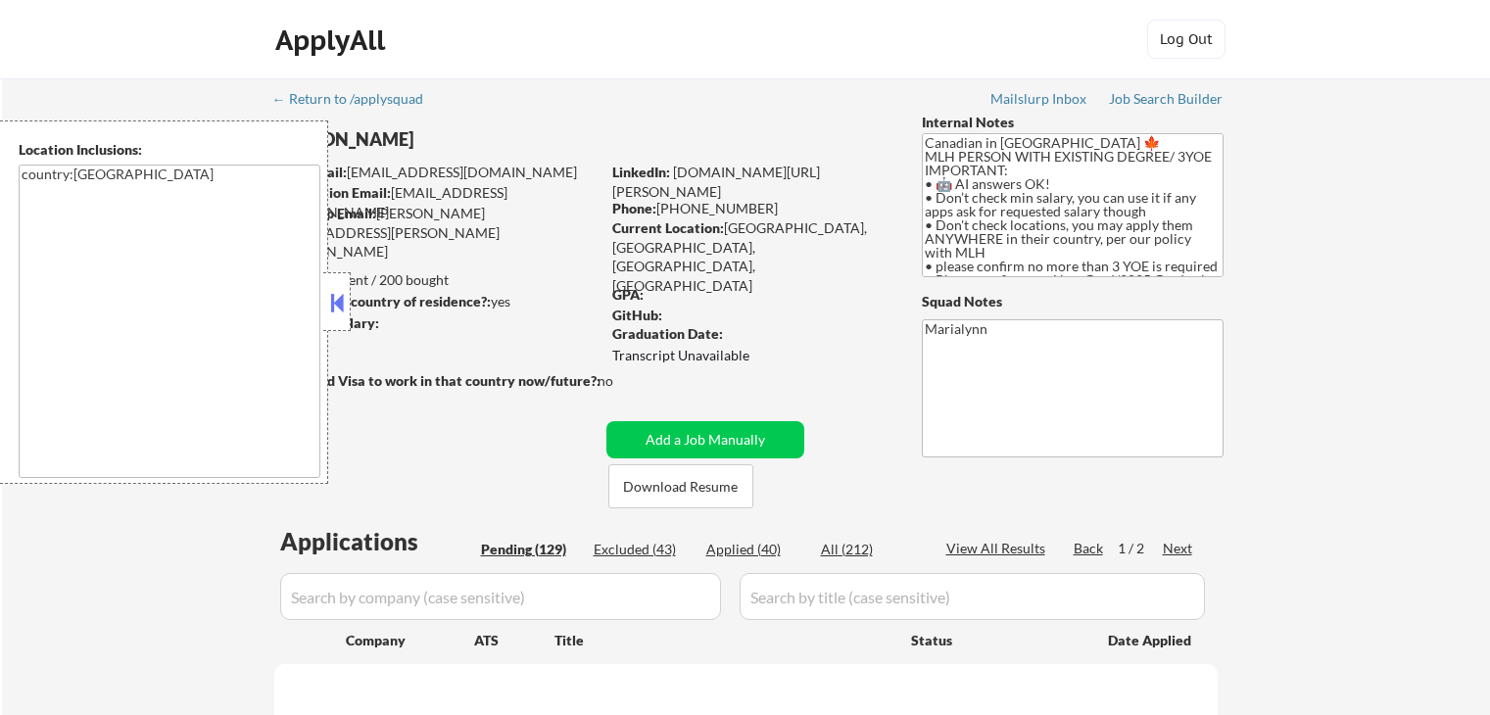
select select ""pending""
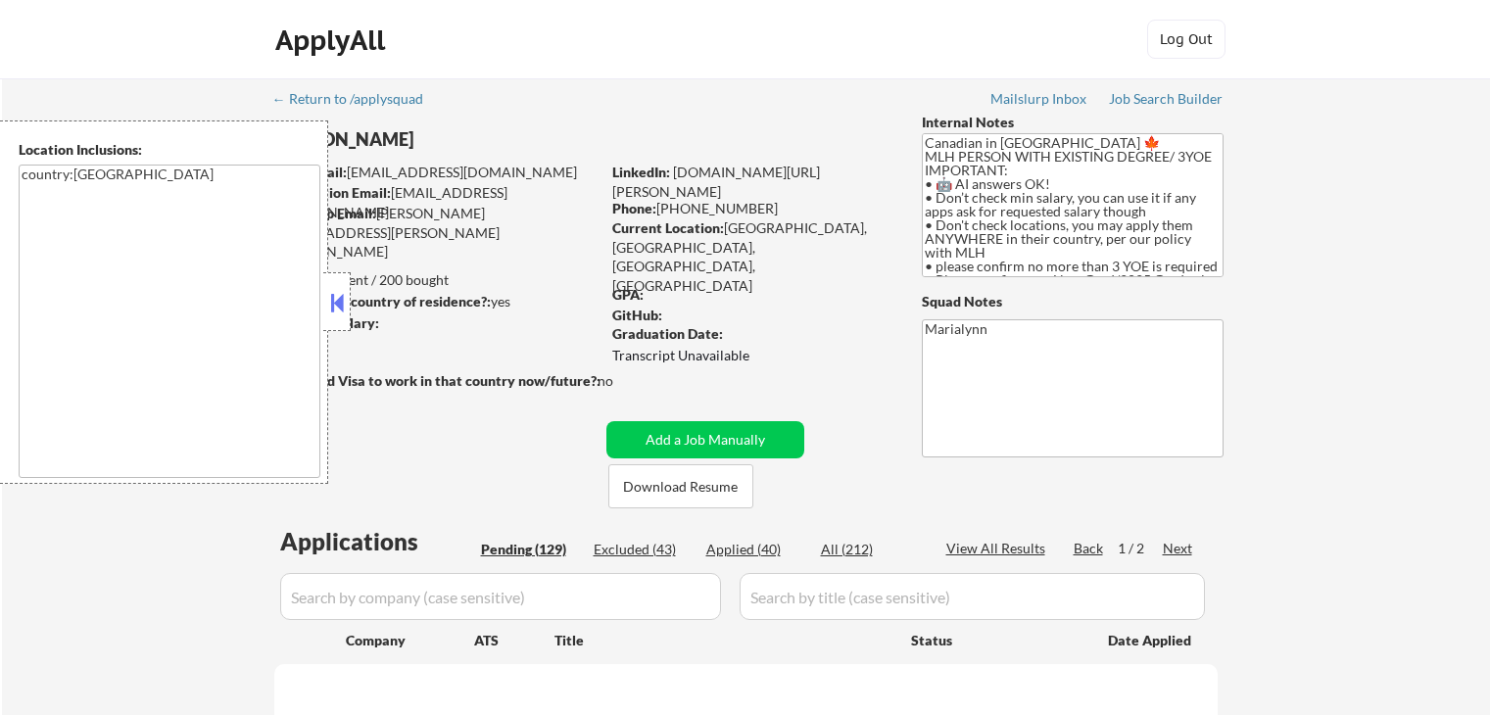
select select ""pending""
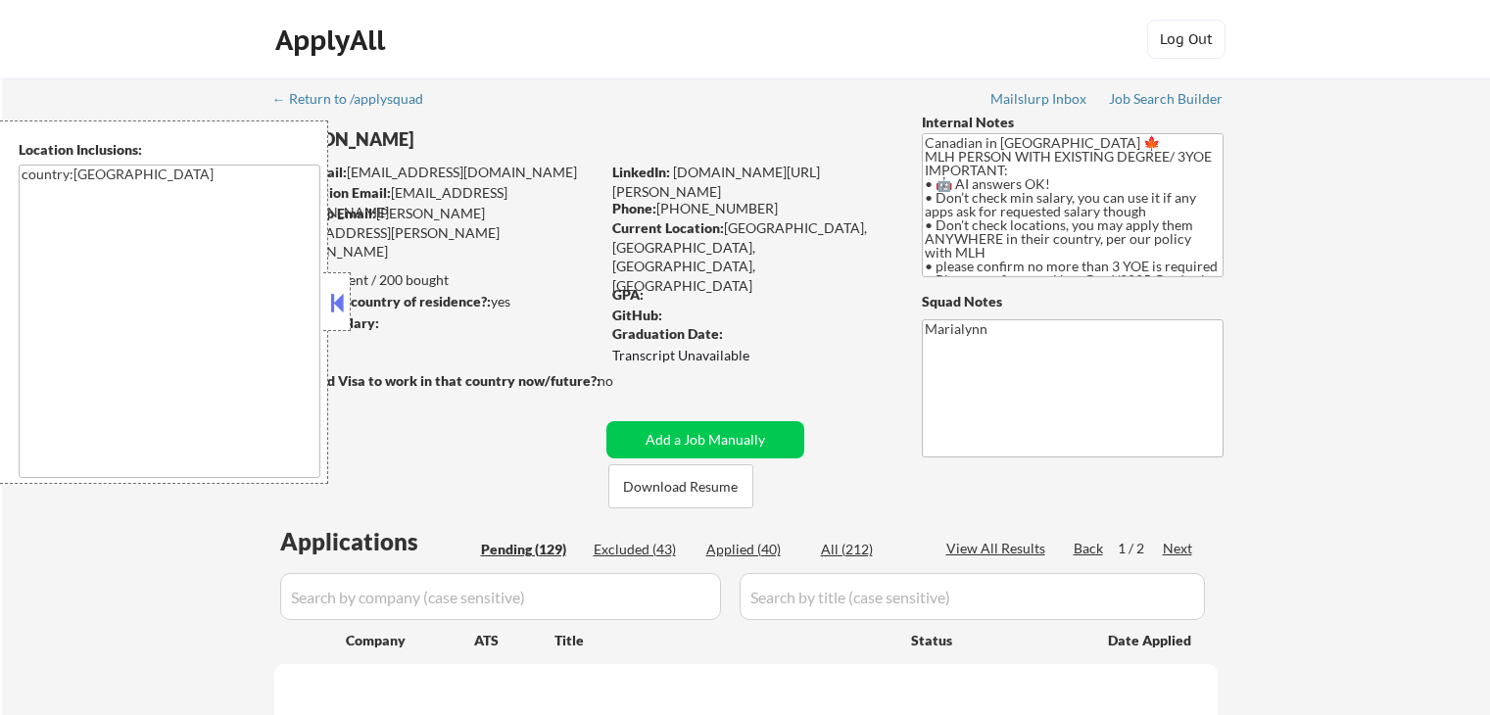
select select ""pending""
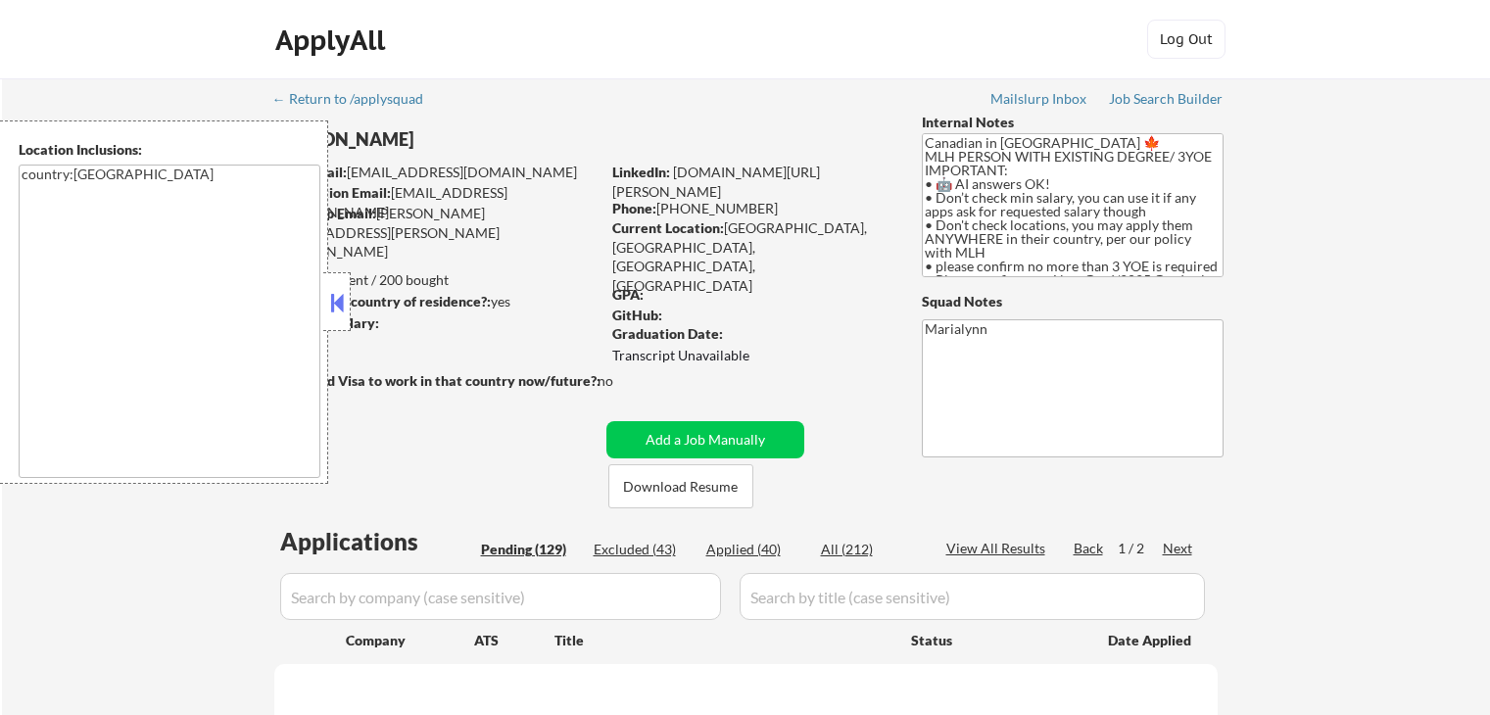
select select ""pending""
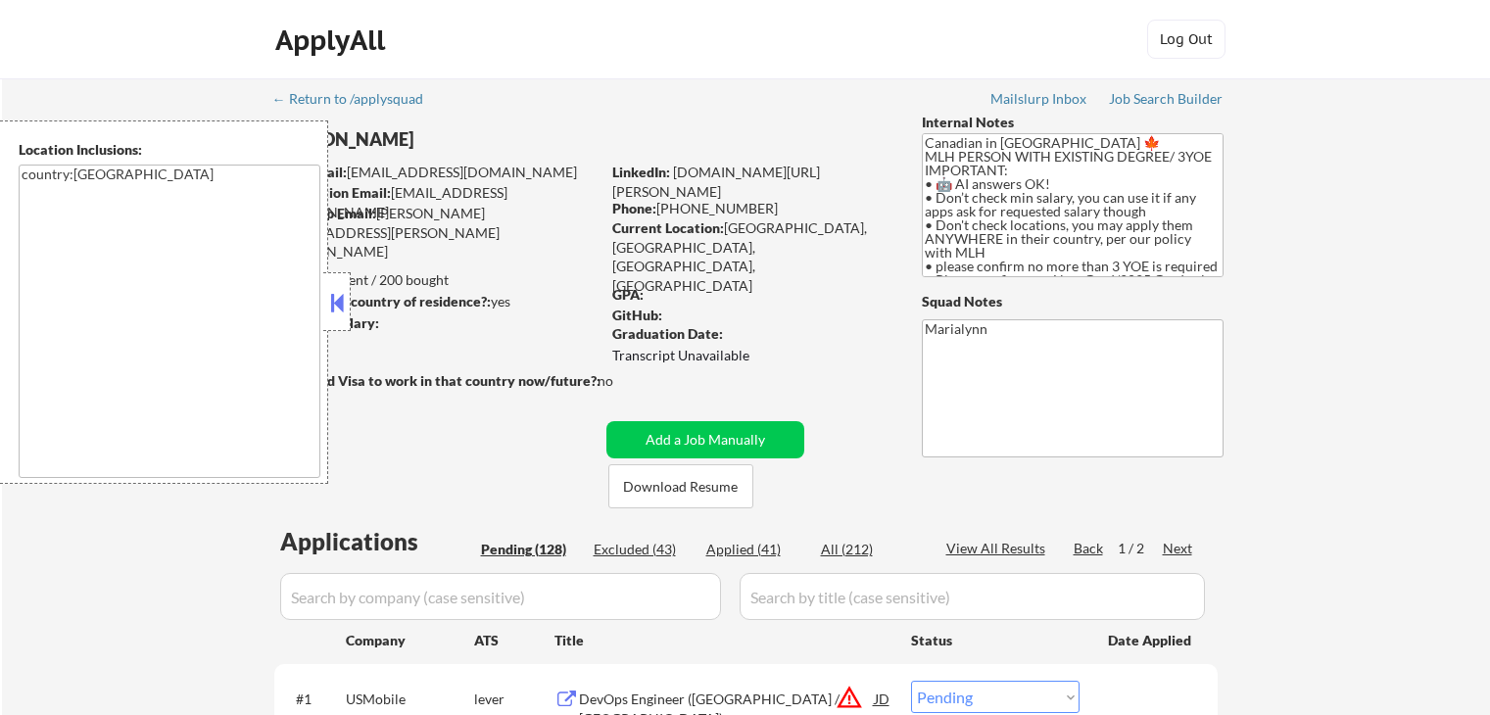
select select ""pending""
click at [346, 305] on button at bounding box center [337, 302] width 22 height 29
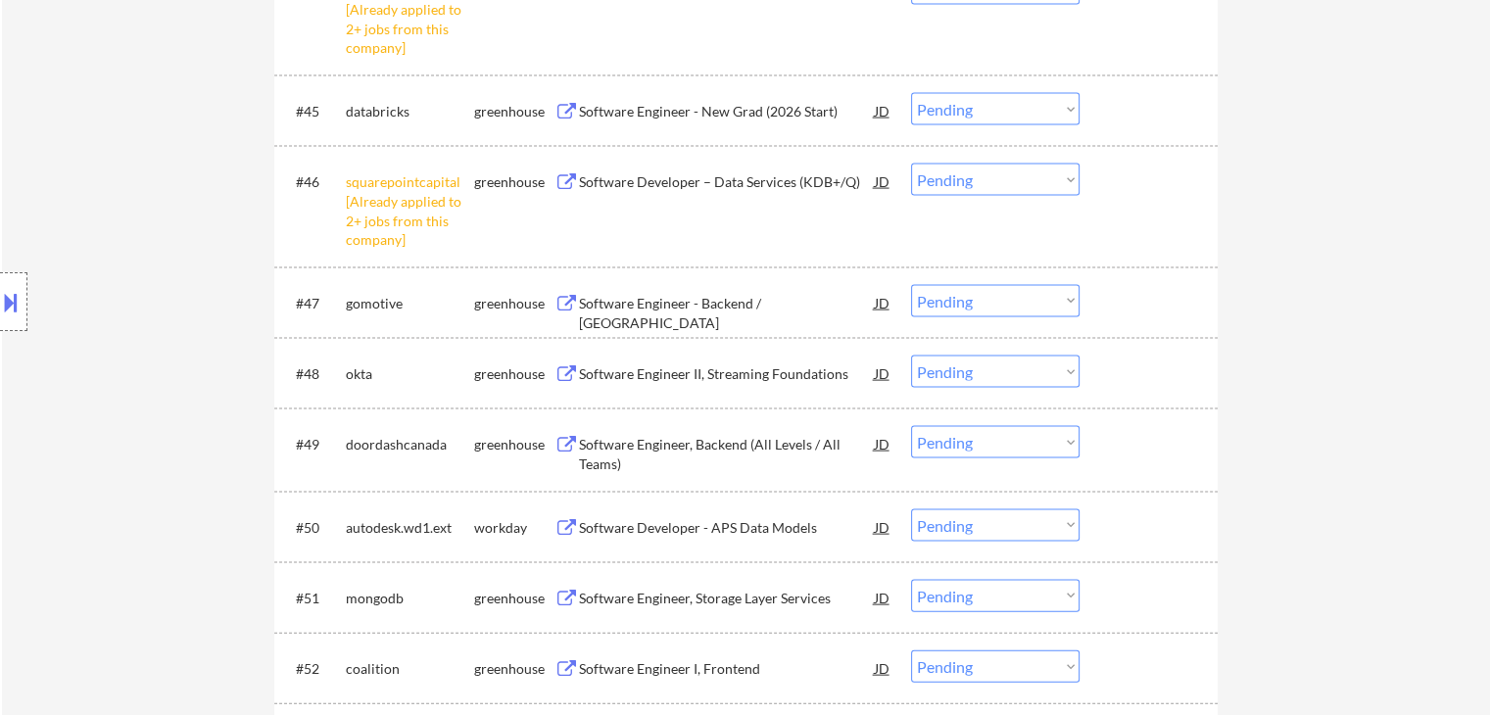
scroll to position [4070, 0]
click at [949, 186] on select "Choose an option... Pending Applied Excluded (Questions) Excluded (Expired) Exc…" at bounding box center [995, 182] width 168 height 32
click at [911, 166] on select "Choose an option... Pending Applied Excluded (Questions) Excluded (Expired) Exc…" at bounding box center [995, 182] width 168 height 32
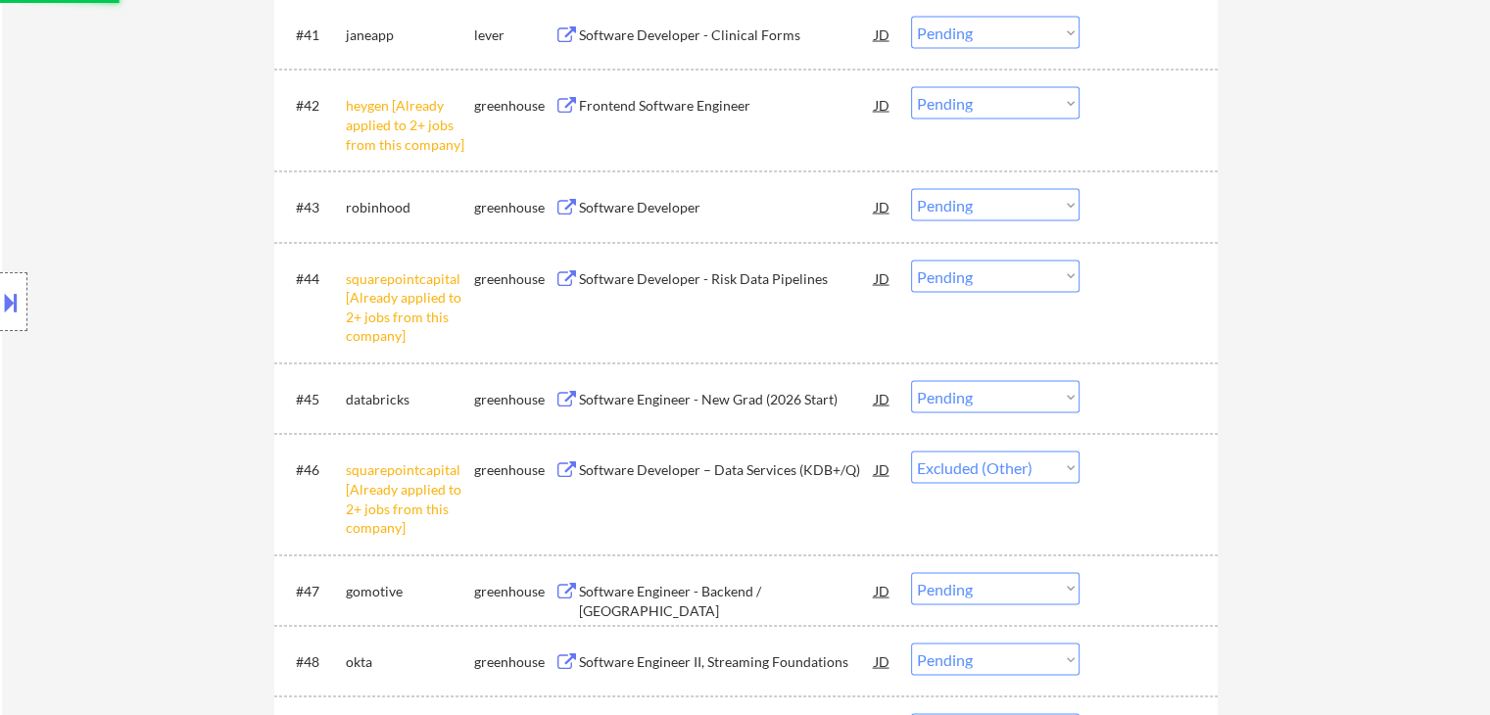
scroll to position [3769, 0]
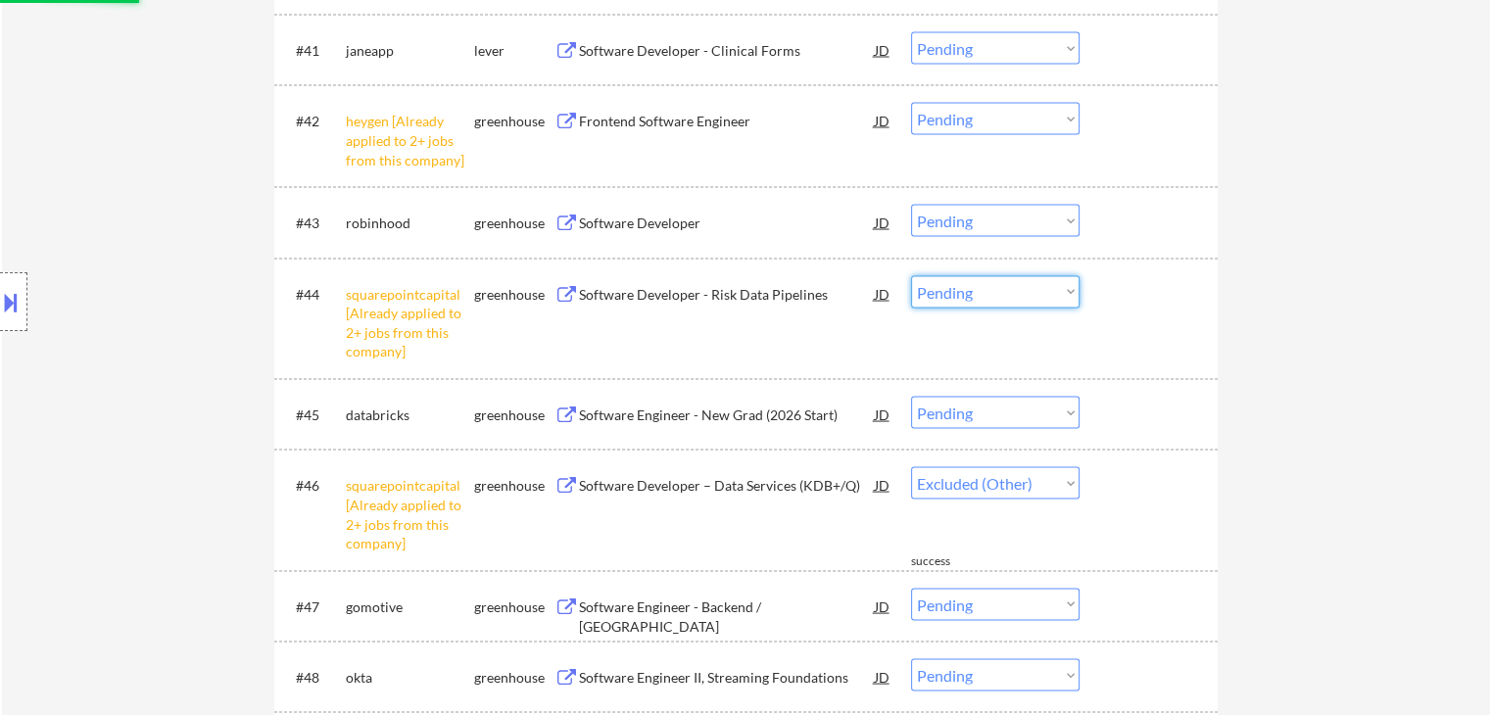
click at [959, 288] on select "Choose an option... Pending Applied Excluded (Questions) Excluded (Expired) Exc…" at bounding box center [995, 292] width 168 height 32
select select ""pending""
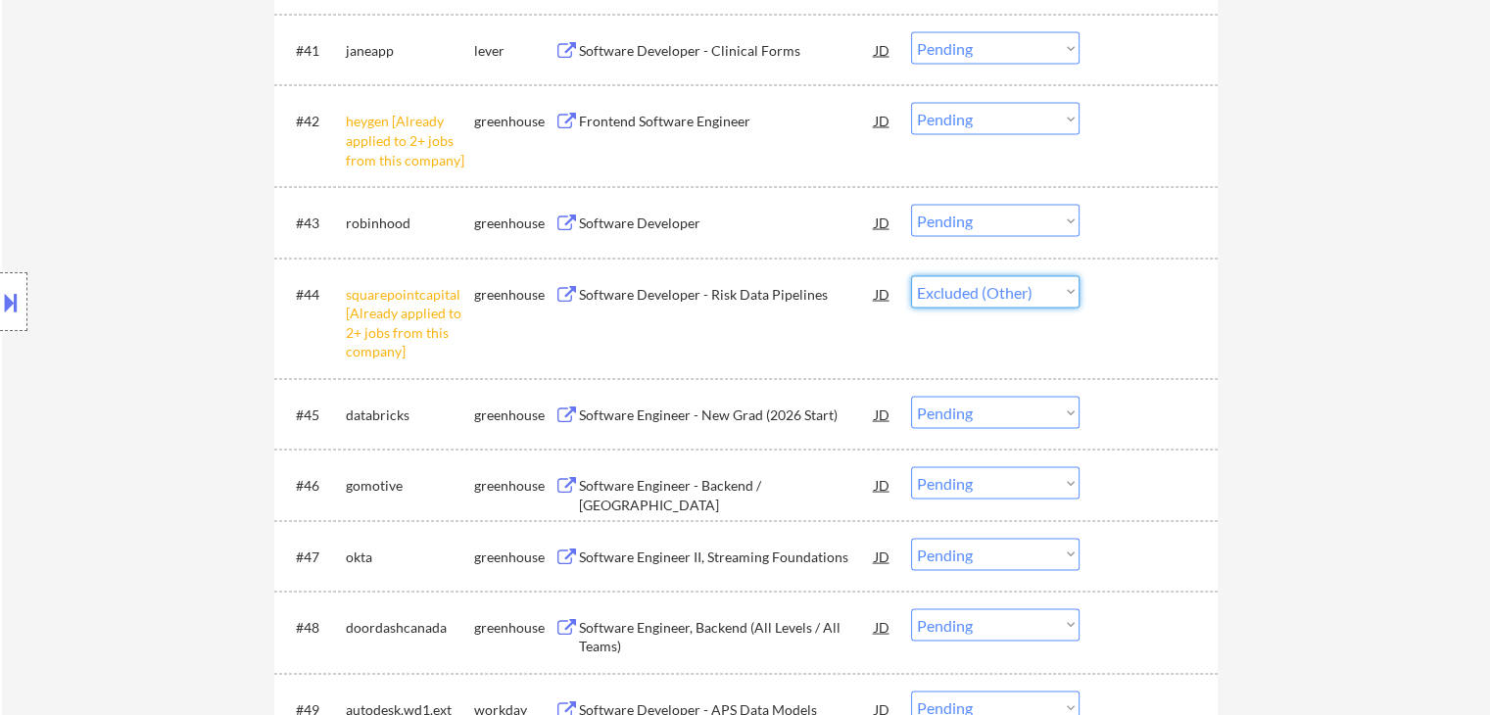
click at [911, 276] on select "Choose an option... Pending Applied Excluded (Questions) Excluded (Expired) Exc…" at bounding box center [995, 292] width 168 height 32
click at [966, 112] on select "Choose an option... Pending Applied Excluded (Questions) Excluded (Expired) Exc…" at bounding box center [995, 119] width 168 height 32
select select ""pending""
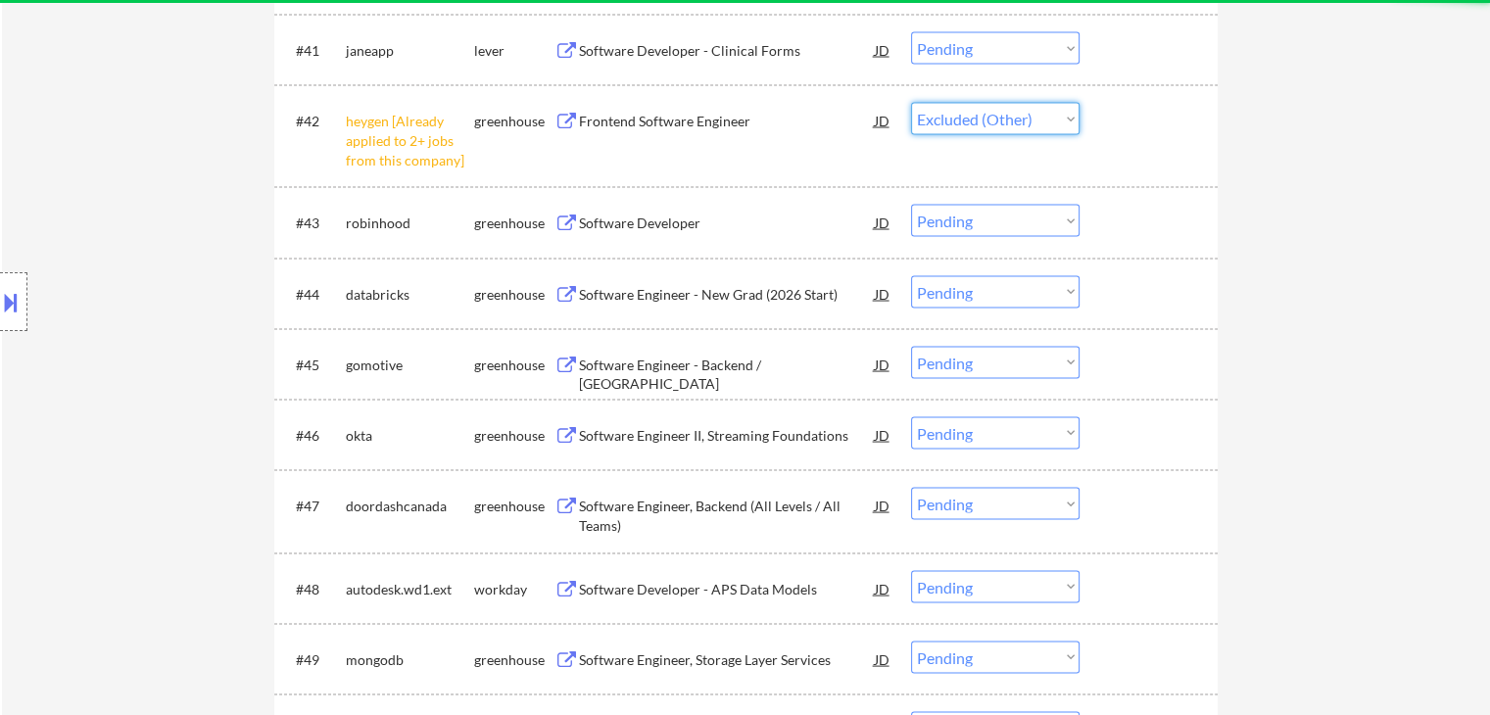
click at [911, 103] on select "Choose an option... Pending Applied Excluded (Questions) Excluded (Expired) Exc…" at bounding box center [995, 119] width 168 height 32
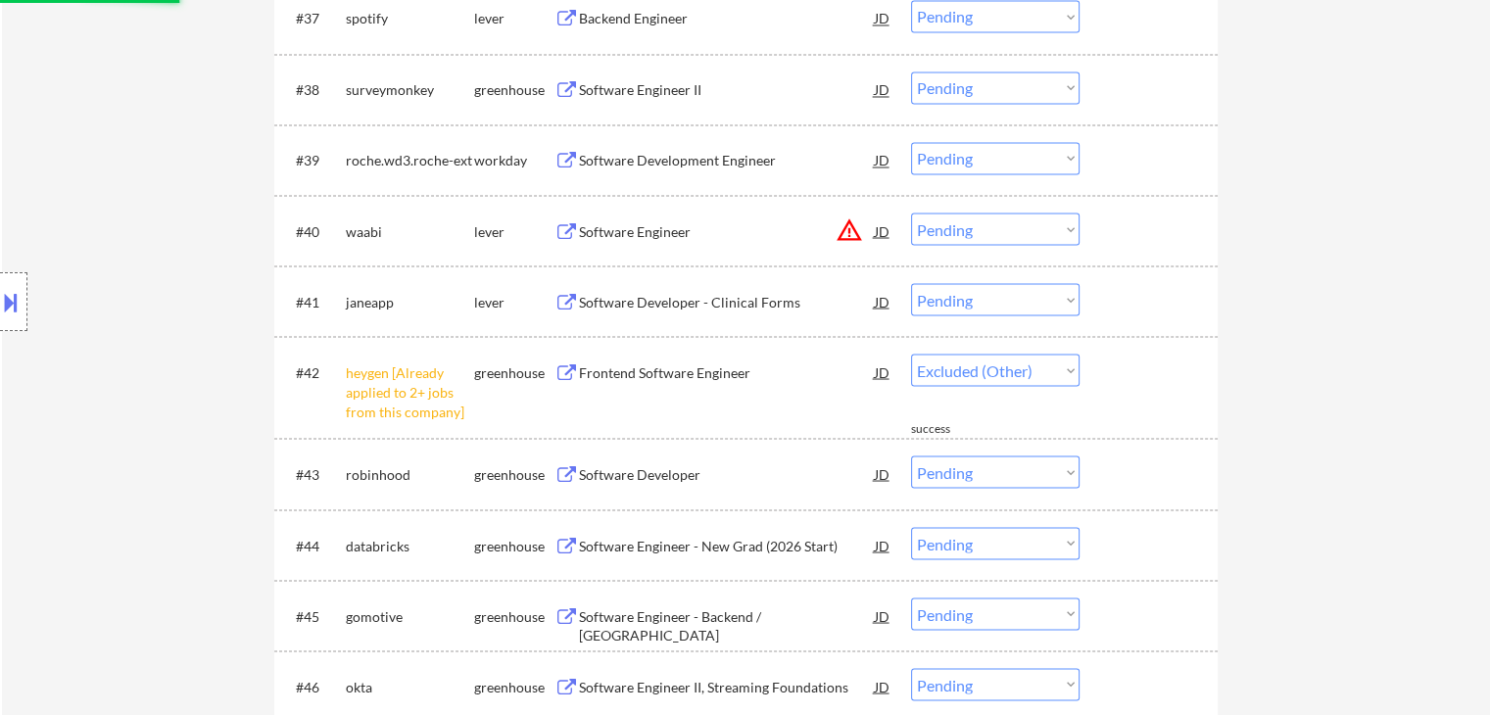
scroll to position [3532, 0]
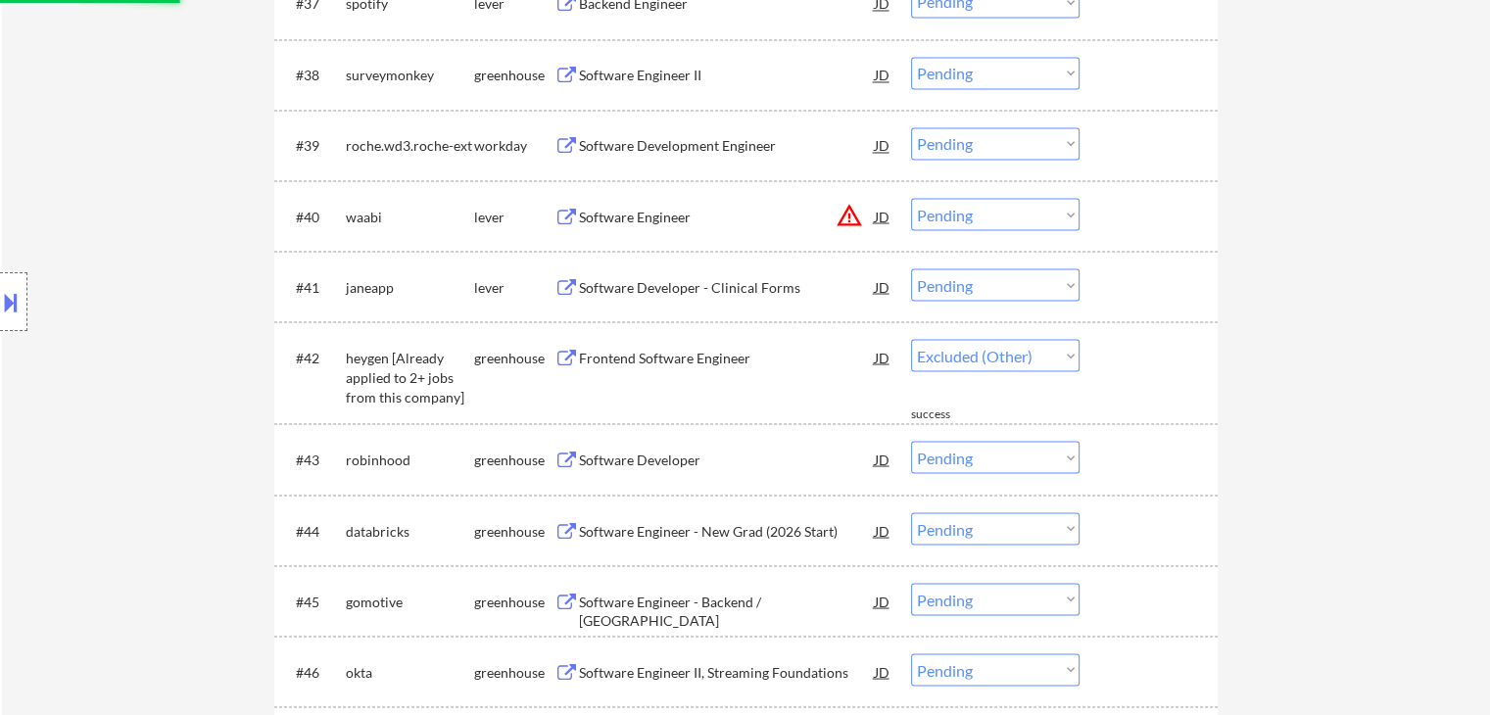
select select ""pending""
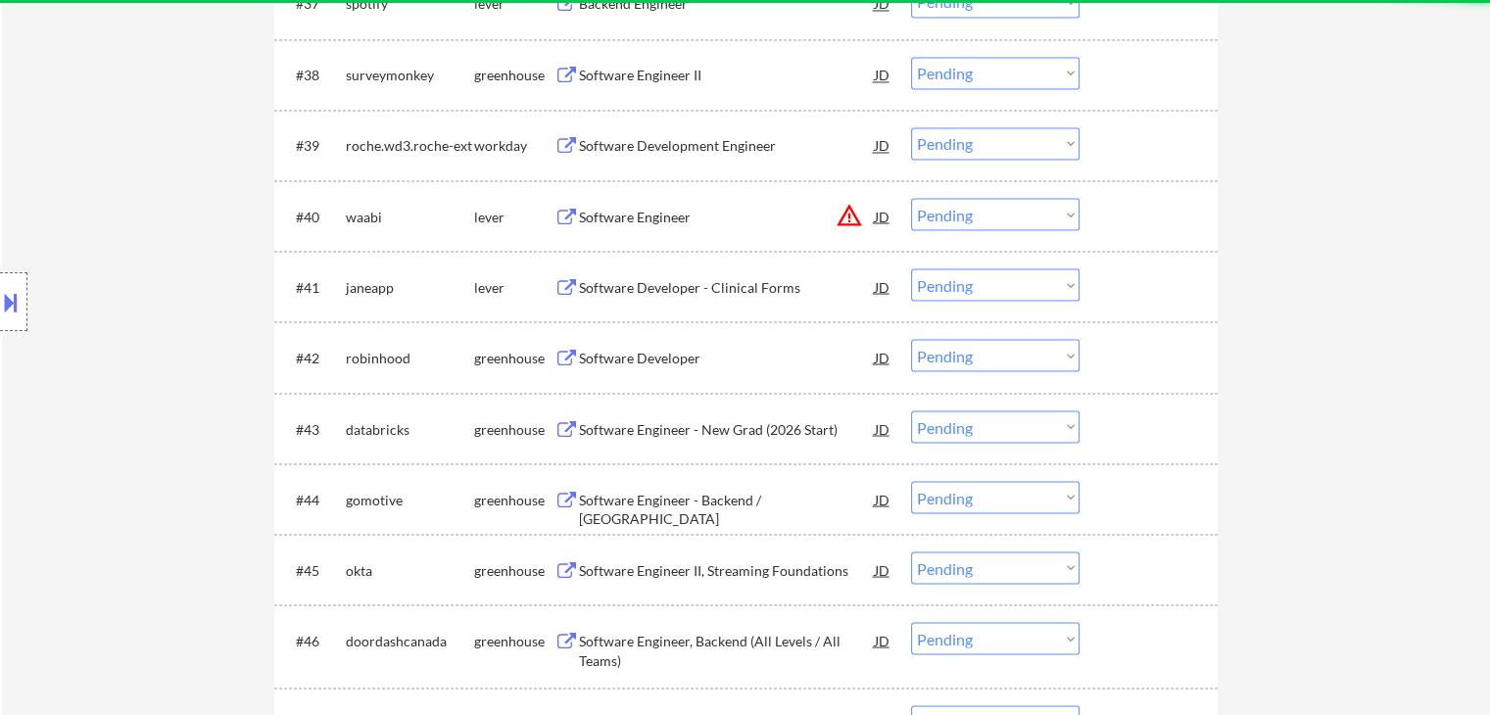
click at [748, 275] on div "Software Developer - Clinical Forms" at bounding box center [727, 285] width 296 height 35
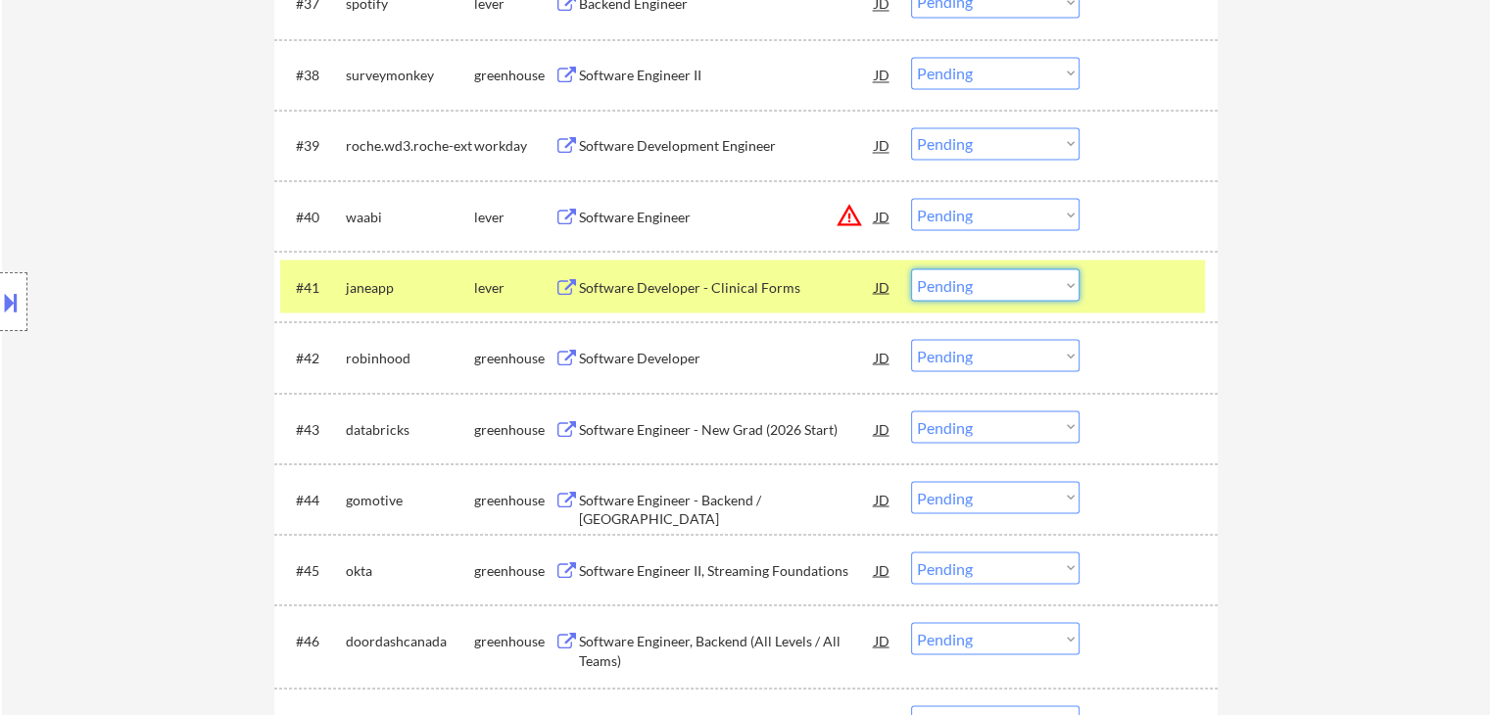
drag, startPoint x: 979, startPoint y: 284, endPoint x: 981, endPoint y: 336, distance: 51.9
click at [911, 268] on select "Choose an option... Pending Applied Excluded (Questions) Excluded (Expired) Exc…" at bounding box center [995, 284] width 168 height 32
select select ""pending""
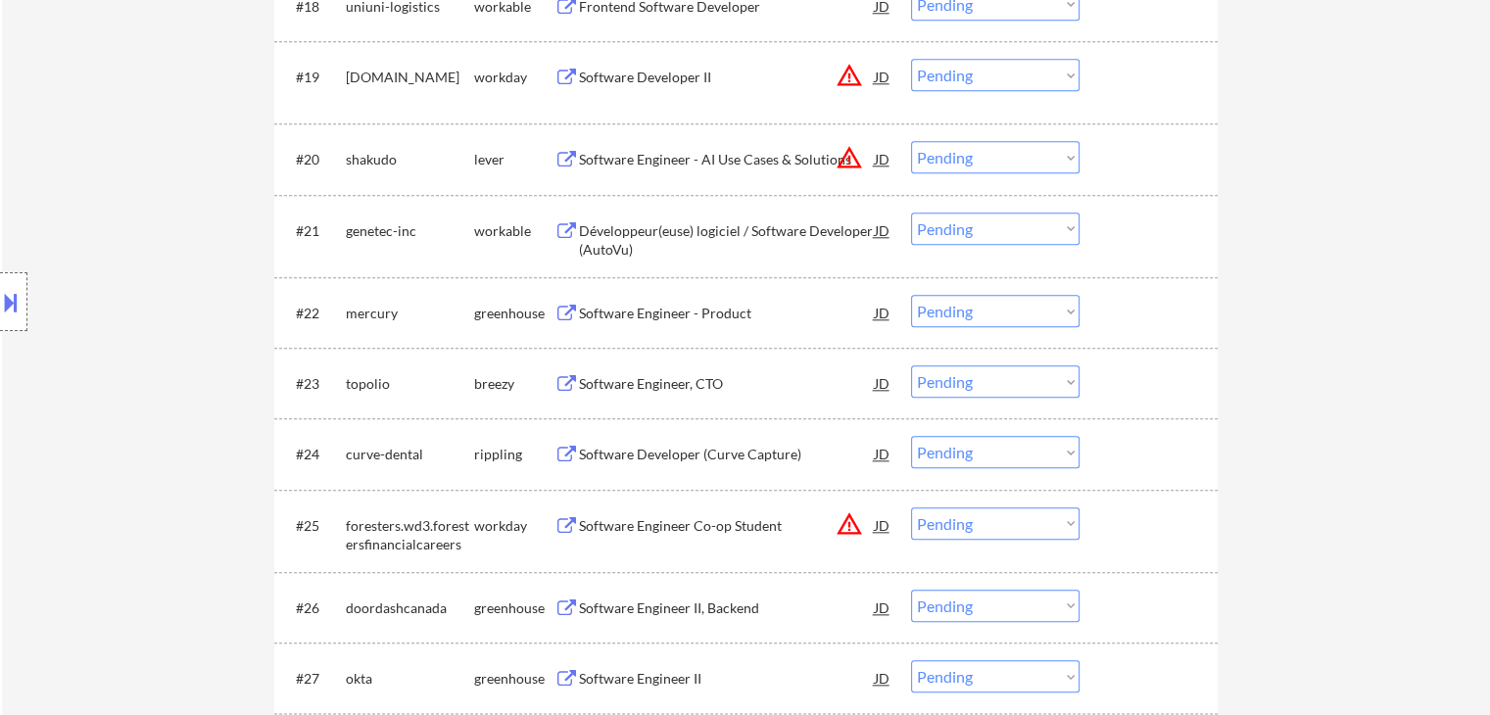
scroll to position [2086, 0]
click at [956, 380] on select "Choose an option... Pending Applied Excluded (Questions) Excluded (Expired) Exc…" at bounding box center [995, 379] width 168 height 32
click at [911, 363] on select "Choose an option... Pending Applied Excluded (Questions) Excluded (Expired) Exc…" at bounding box center [995, 379] width 168 height 32
select select ""pending""
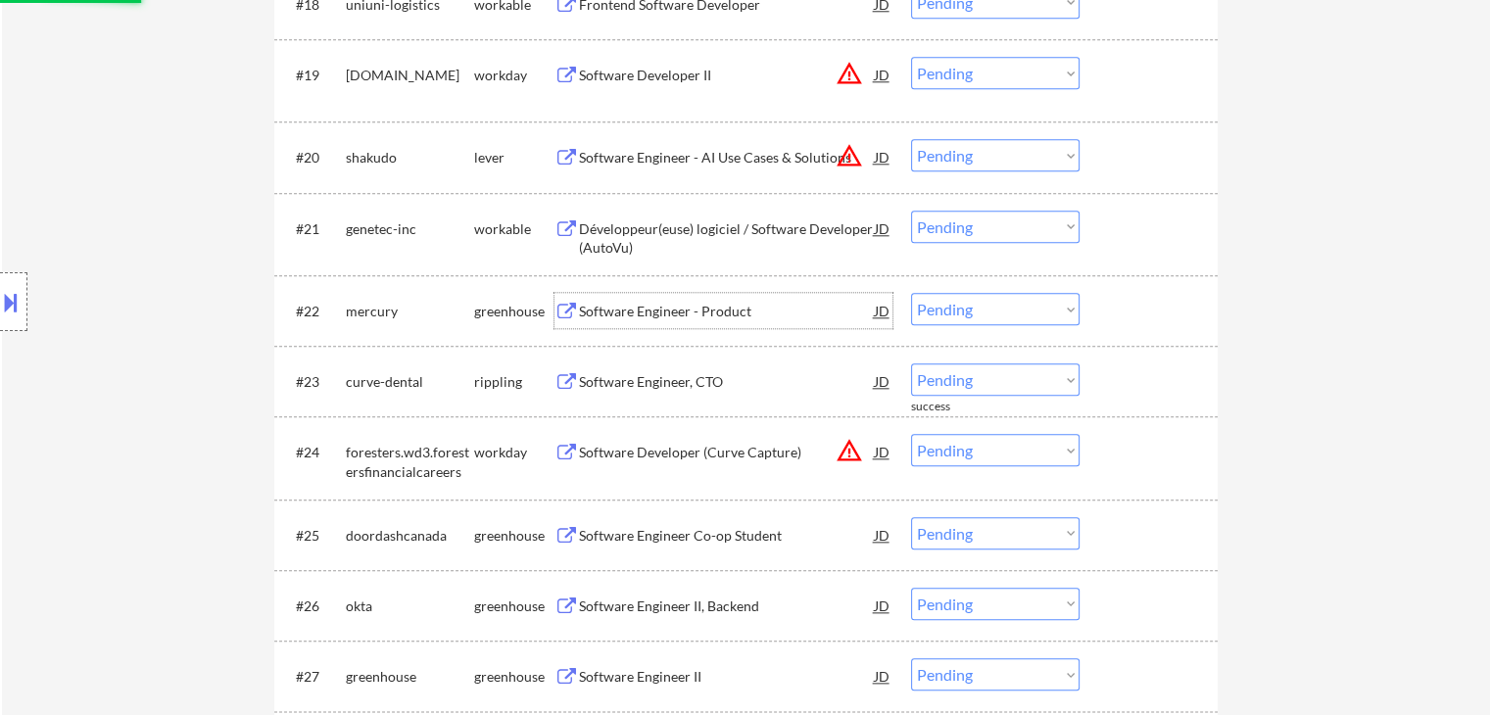
click at [711, 300] on div "Software Engineer - Product" at bounding box center [727, 310] width 296 height 35
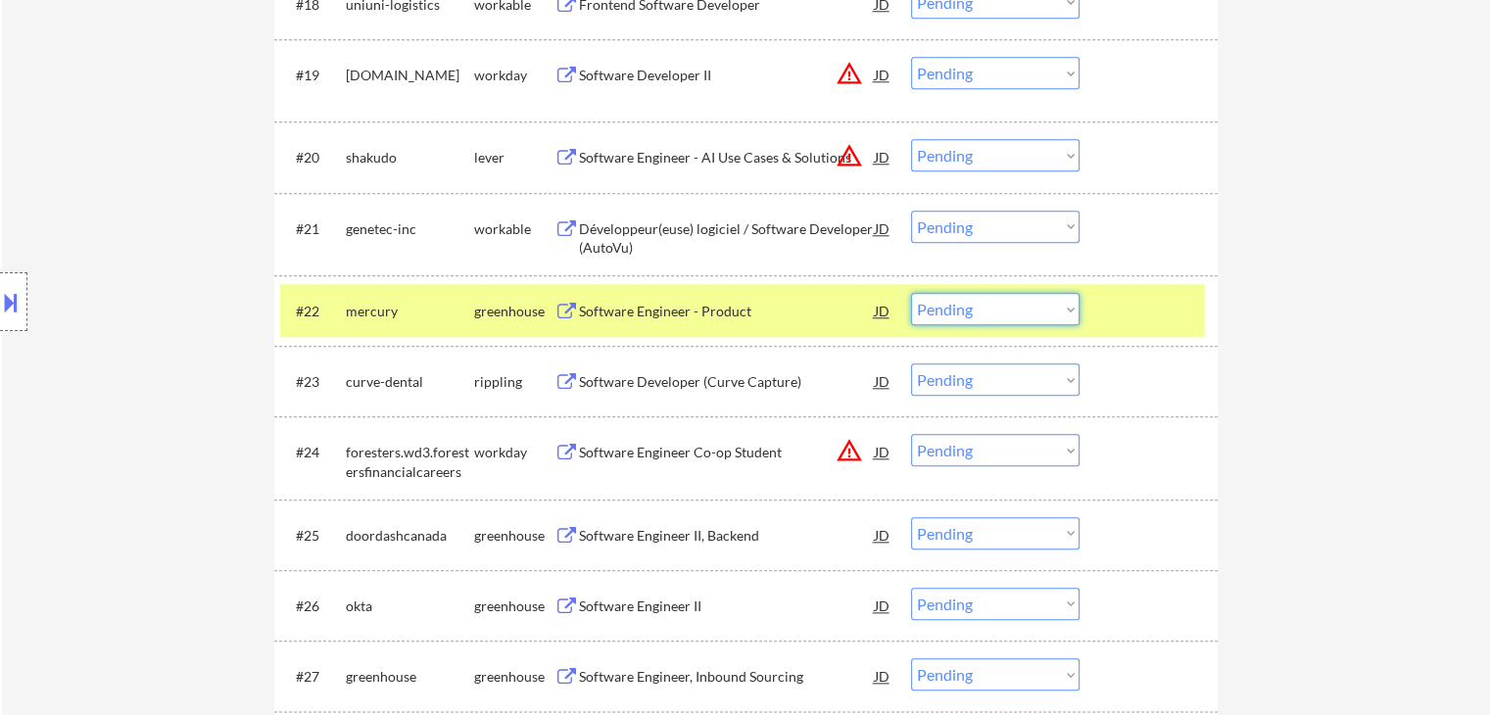
click at [947, 308] on select "Choose an option... Pending Applied Excluded (Questions) Excluded (Expired) Exc…" at bounding box center [995, 309] width 168 height 32
click at [911, 293] on select "Choose an option... Pending Applied Excluded (Questions) Excluded (Expired) Exc…" at bounding box center [995, 309] width 168 height 32
select select ""pending""
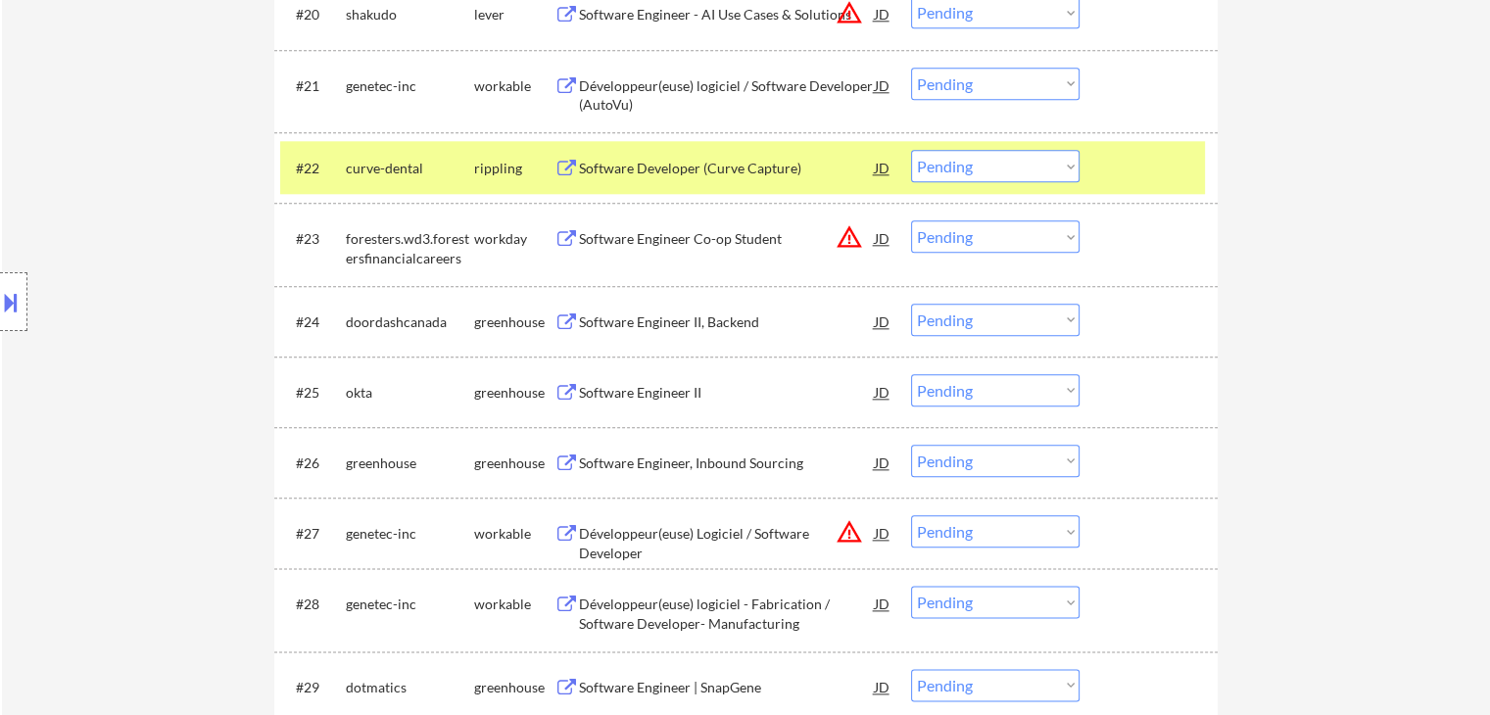
scroll to position [2233, 0]
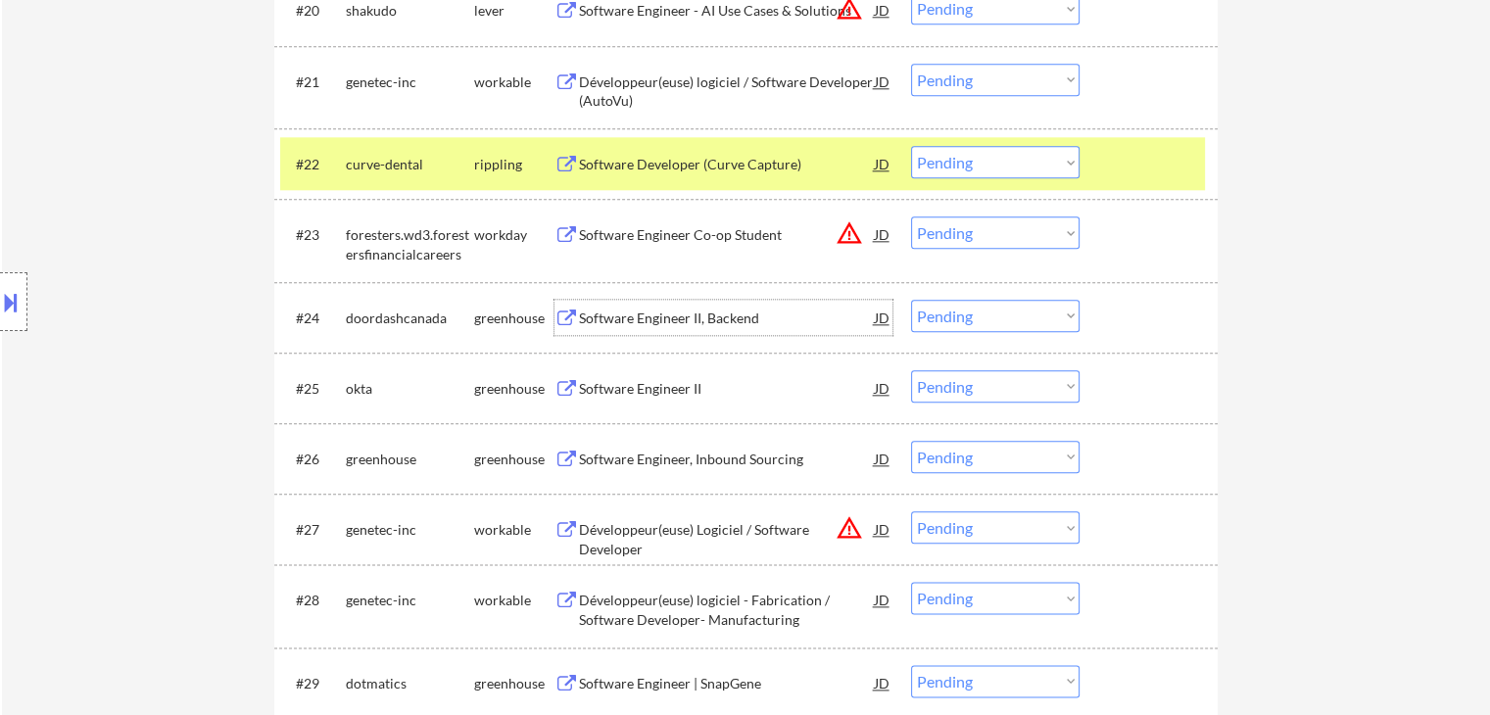
click at [644, 318] on div "Software Engineer II, Backend" at bounding box center [727, 318] width 296 height 20
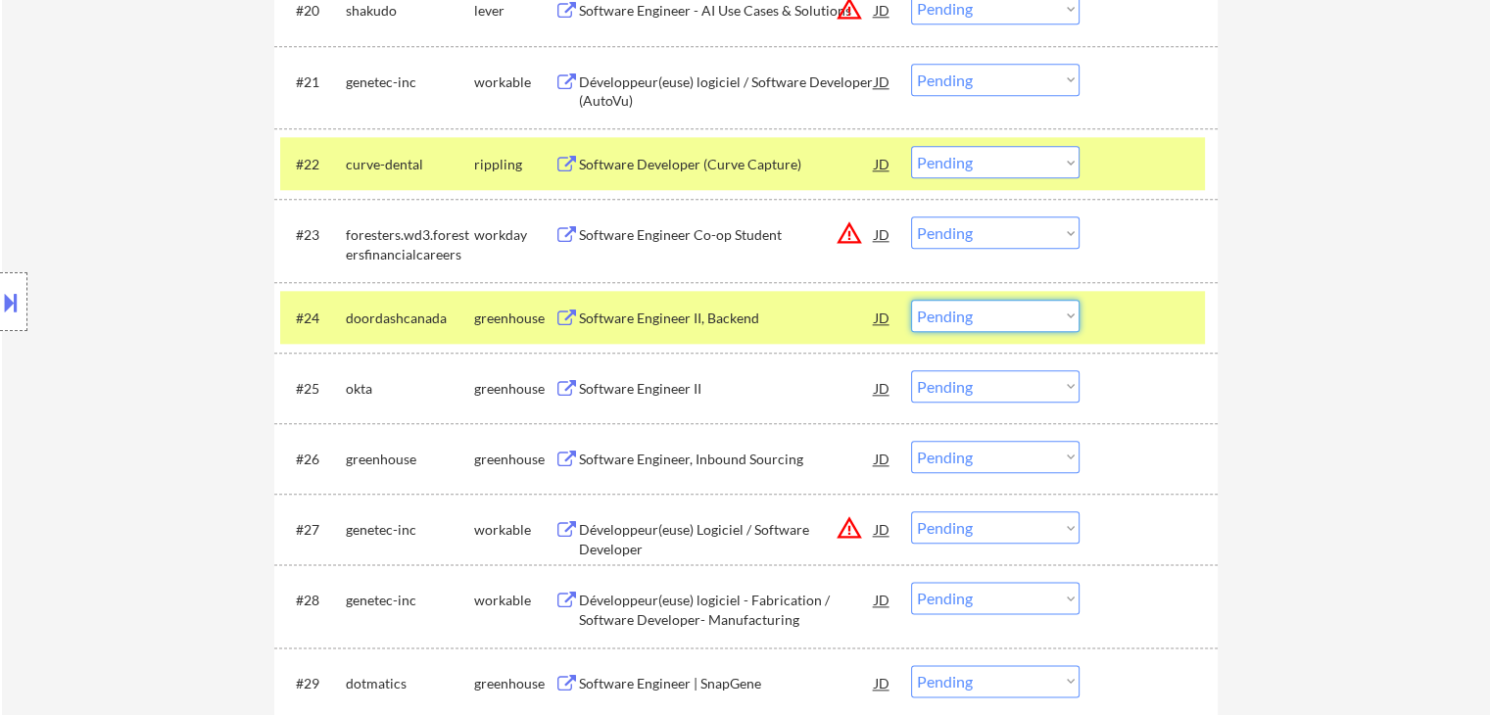
click at [952, 329] on select "Choose an option... Pending Applied Excluded (Questions) Excluded (Expired) Exc…" at bounding box center [995, 316] width 168 height 32
click at [911, 300] on select "Choose an option... Pending Applied Excluded (Questions) Excluded (Expired) Exc…" at bounding box center [995, 316] width 168 height 32
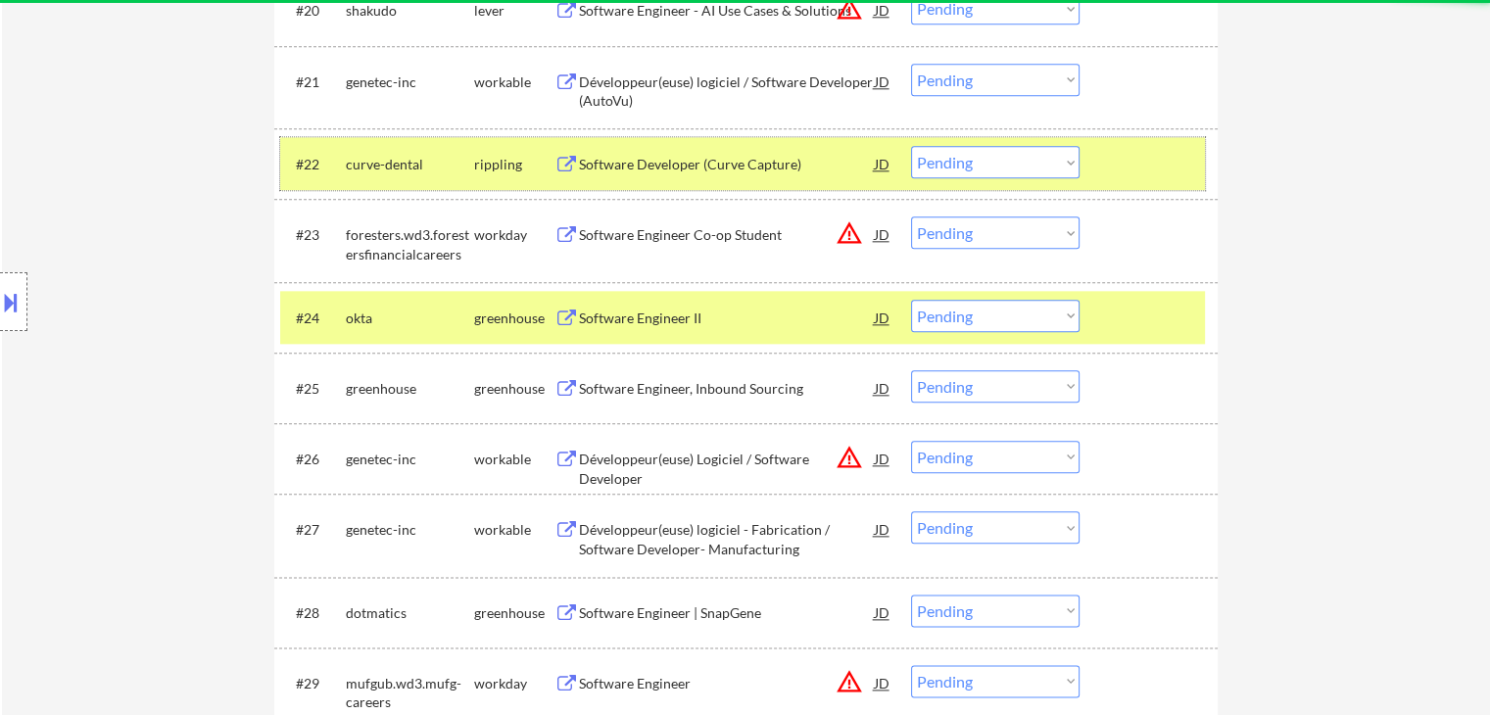
click at [529, 146] on div "rippling" at bounding box center [514, 163] width 80 height 35
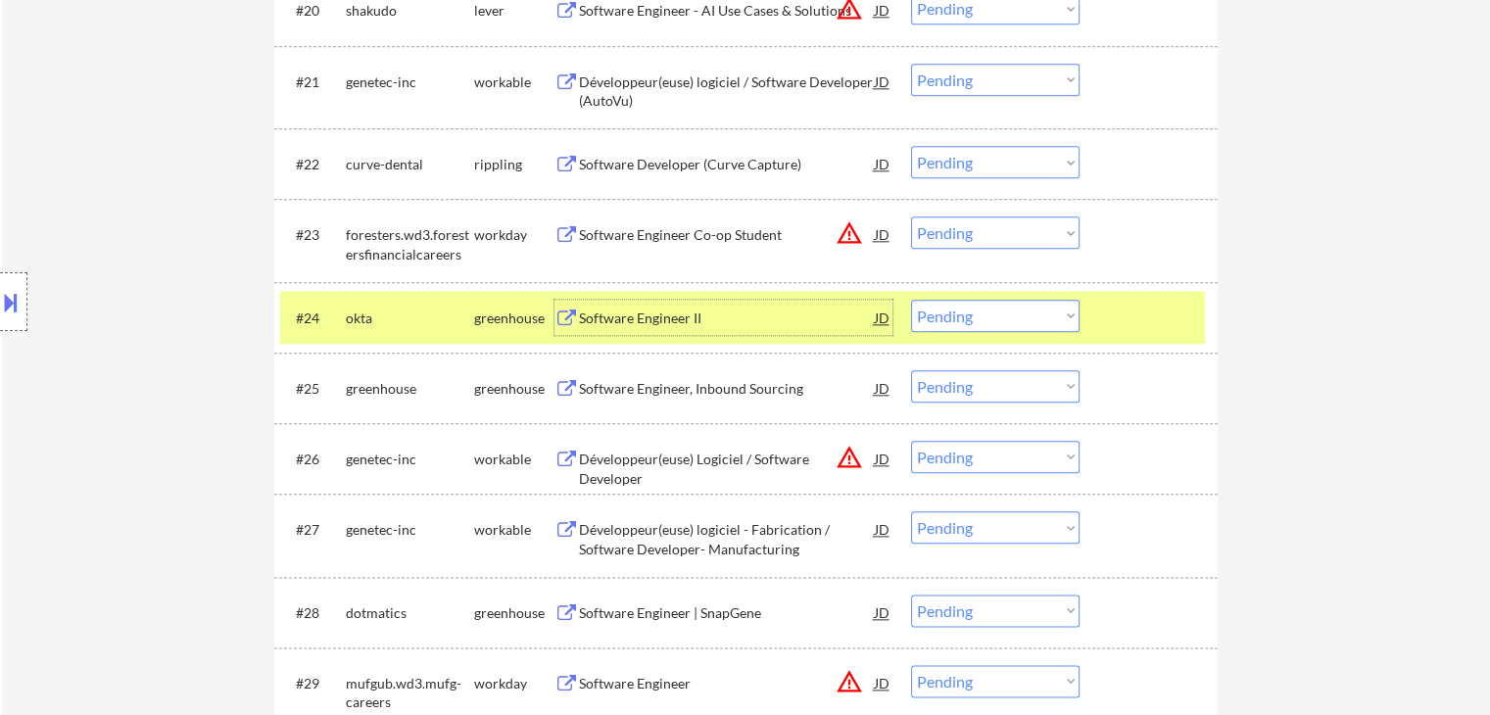
click at [636, 318] on div "Software Engineer II" at bounding box center [727, 318] width 296 height 20
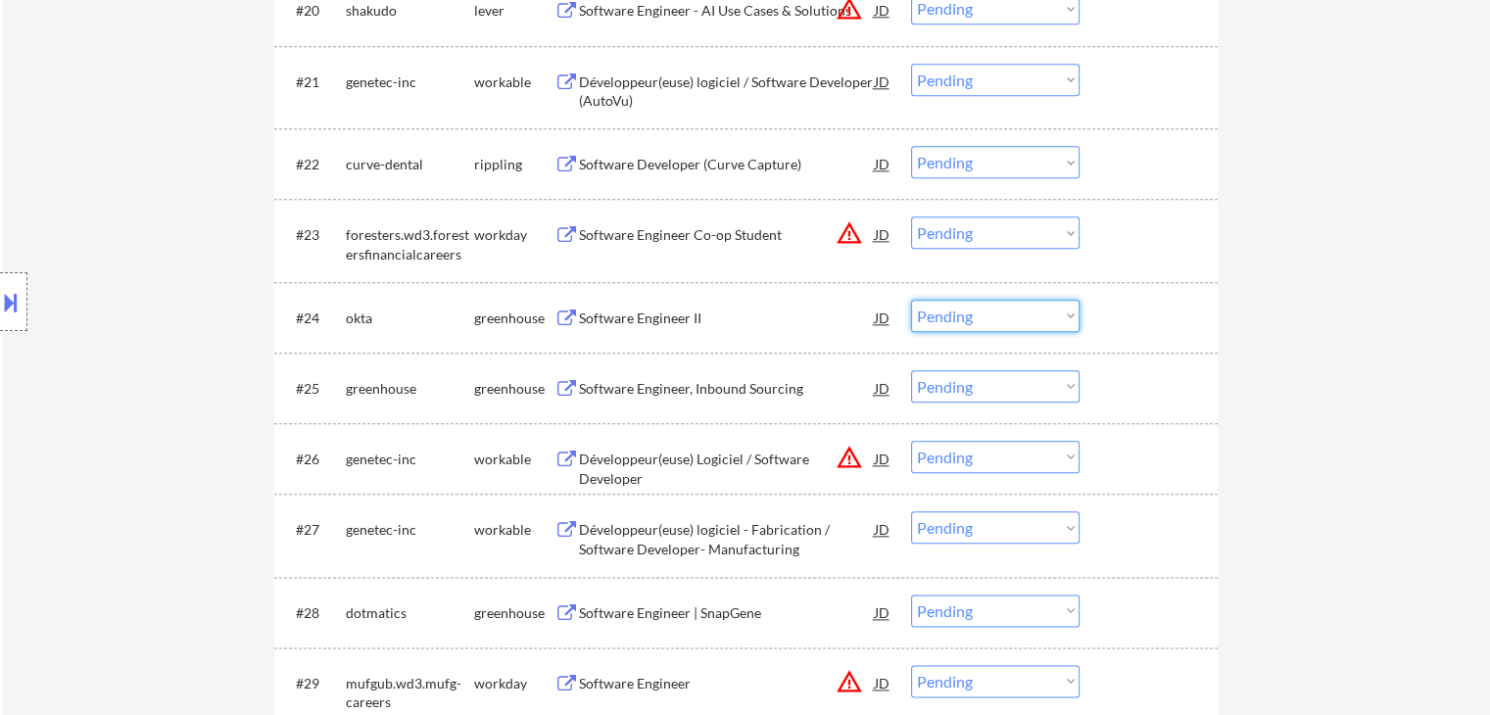
click at [948, 318] on select "Choose an option... Pending Applied Excluded (Questions) Excluded (Expired) Exc…" at bounding box center [995, 316] width 168 height 32
click at [911, 300] on select "Choose an option... Pending Applied Excluded (Questions) Excluded (Expired) Exc…" at bounding box center [995, 316] width 168 height 32
select select ""pending""
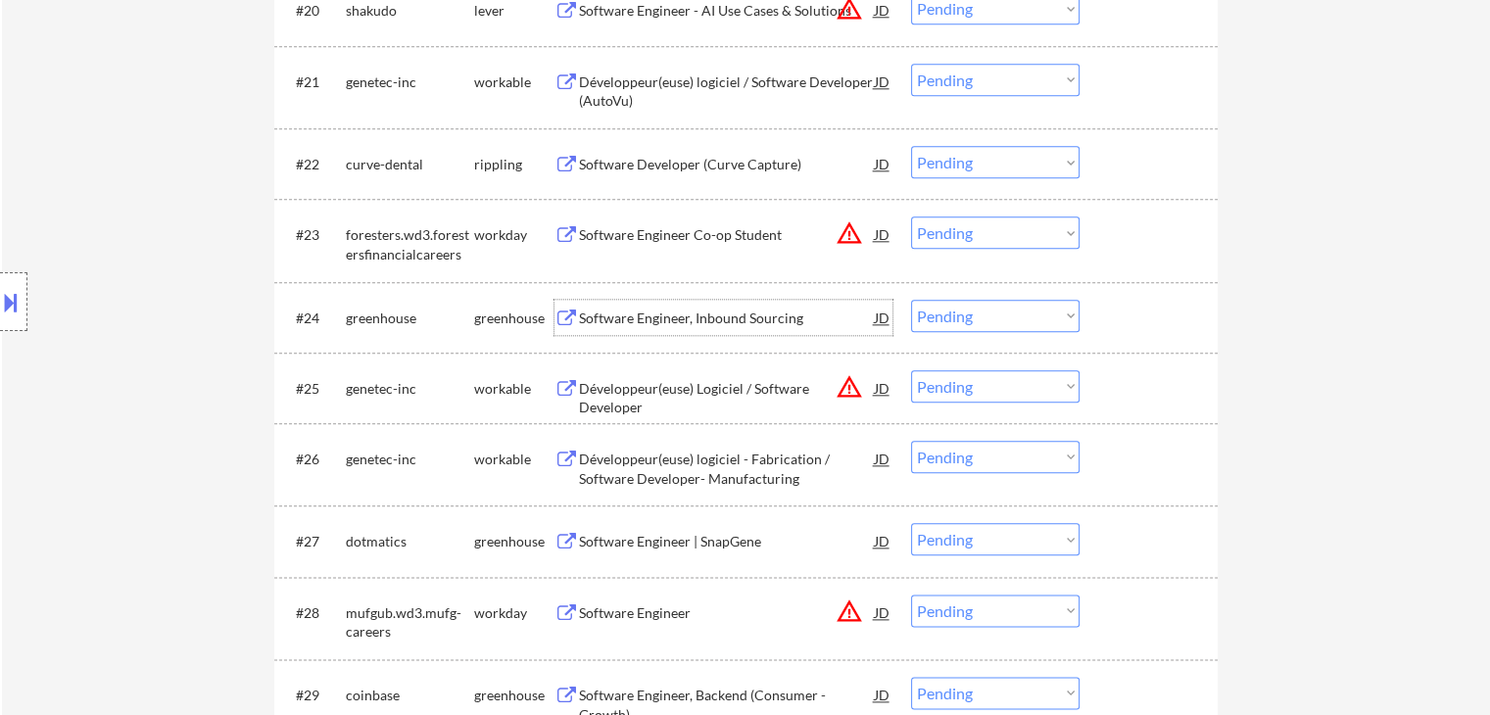
click at [653, 310] on div "Software Engineer, Inbound Sourcing" at bounding box center [727, 318] width 296 height 20
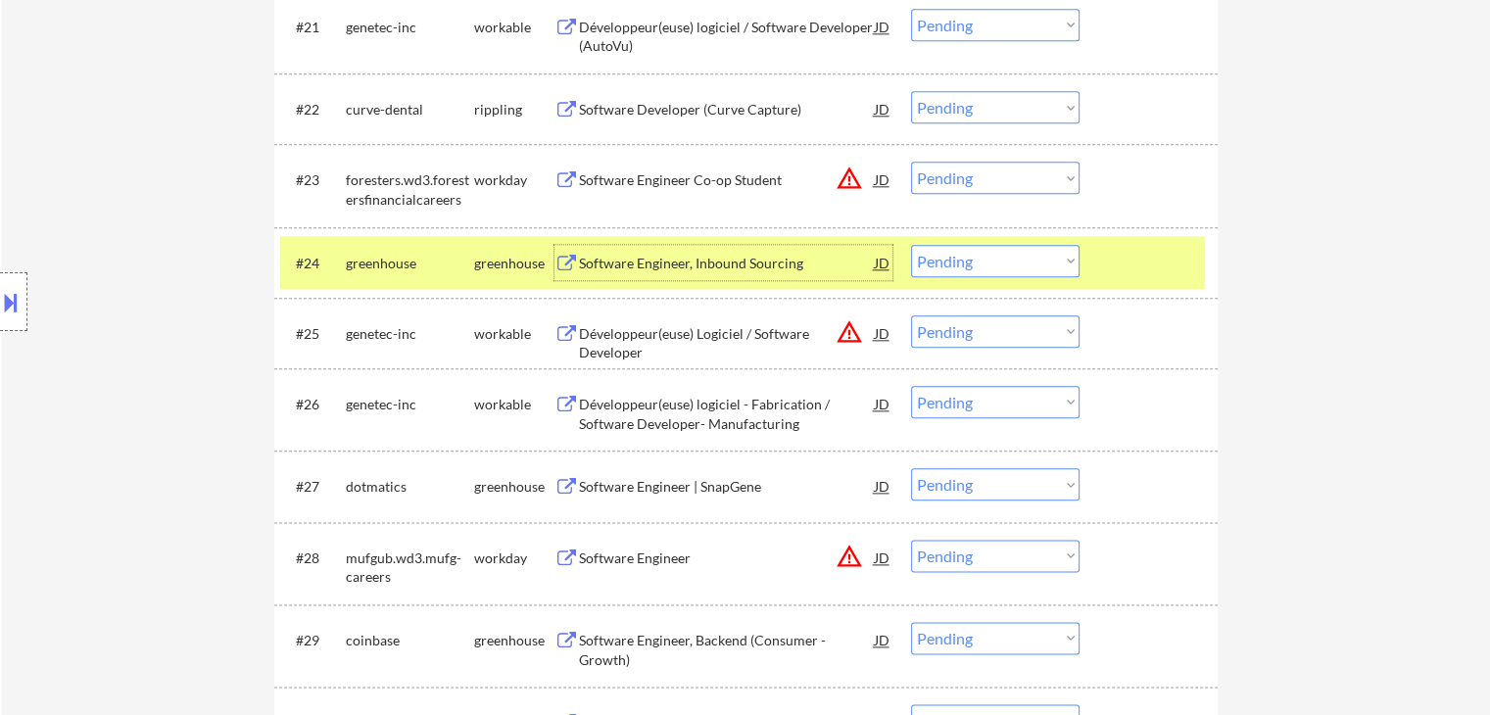
scroll to position [2290, 0]
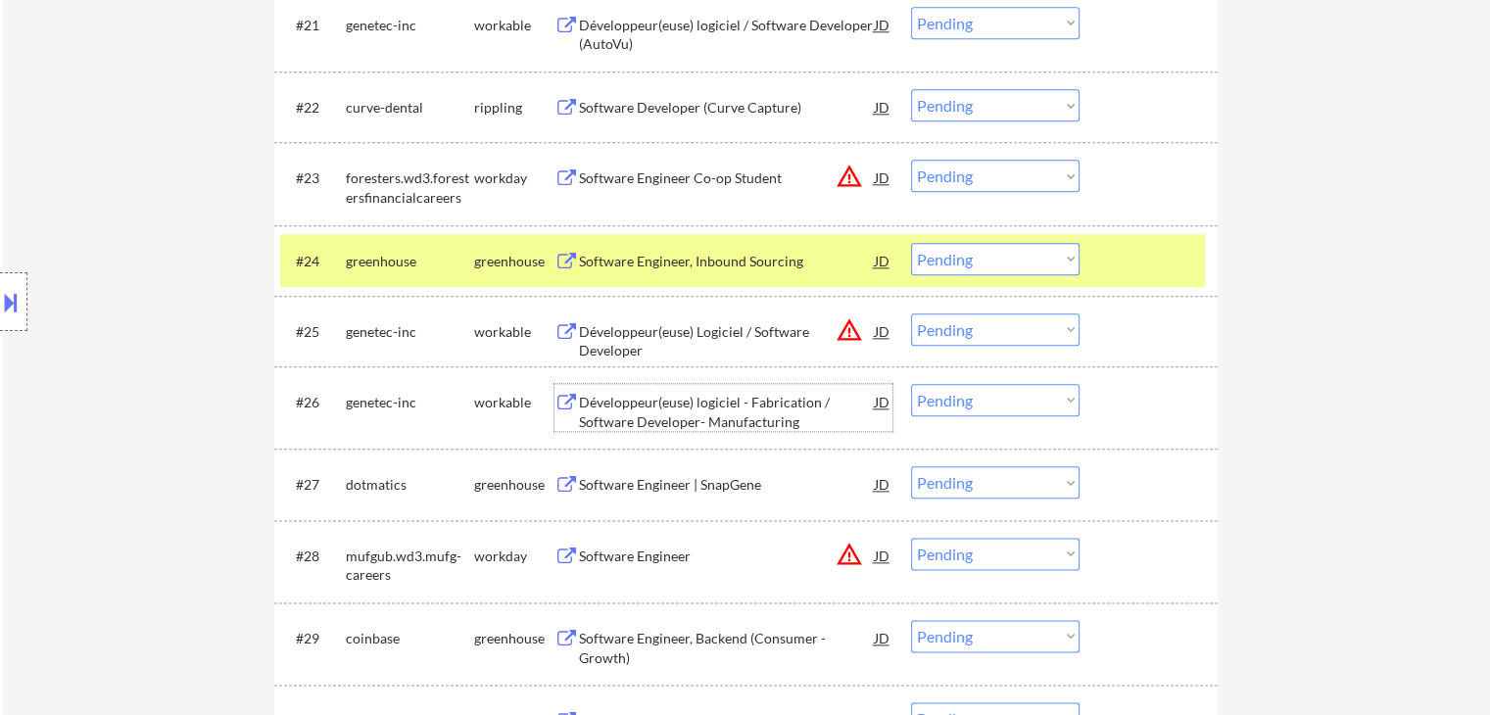
click at [691, 412] on div "Développeur(euse) logiciel - Fabrication / Software Developer- Manufacturing" at bounding box center [727, 412] width 296 height 38
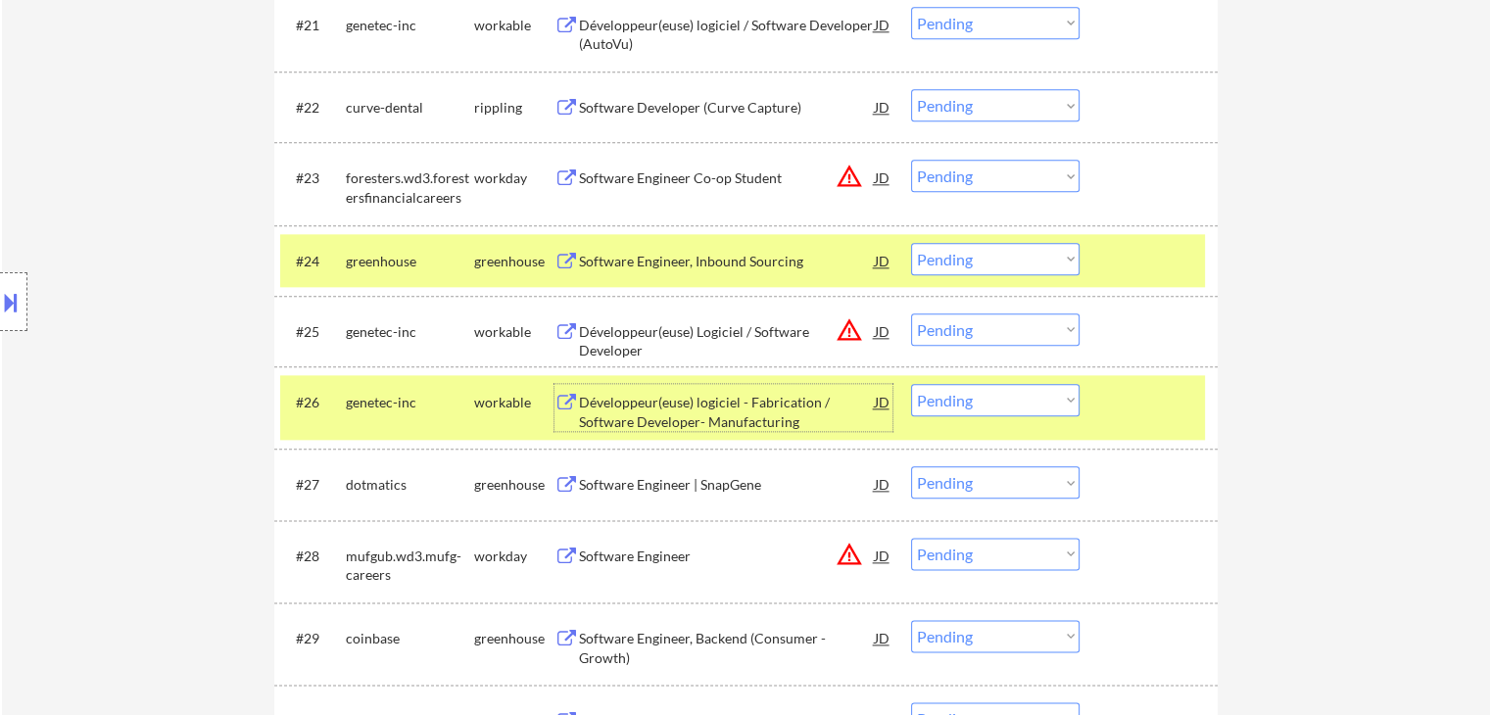
click at [494, 261] on div "greenhouse" at bounding box center [514, 262] width 80 height 20
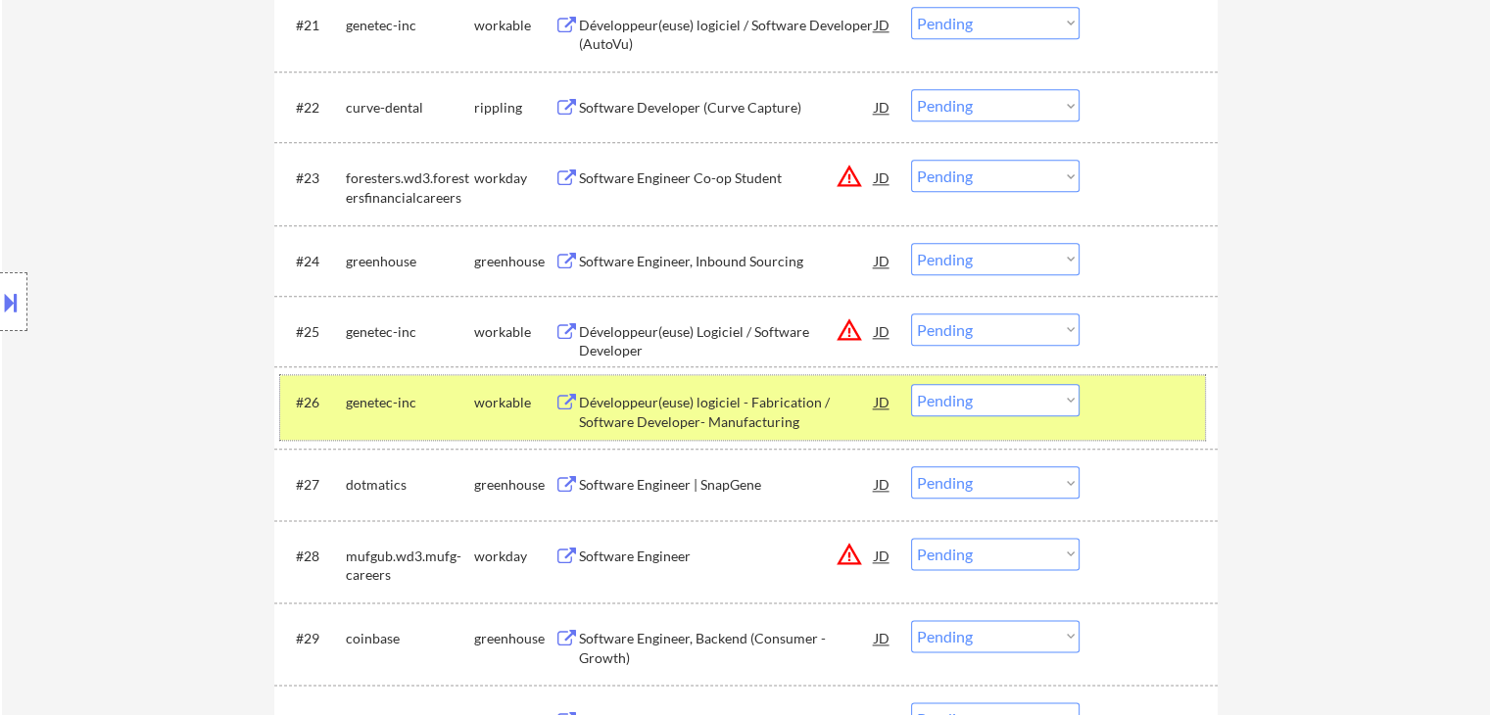
click at [490, 397] on div "workable" at bounding box center [514, 403] width 80 height 20
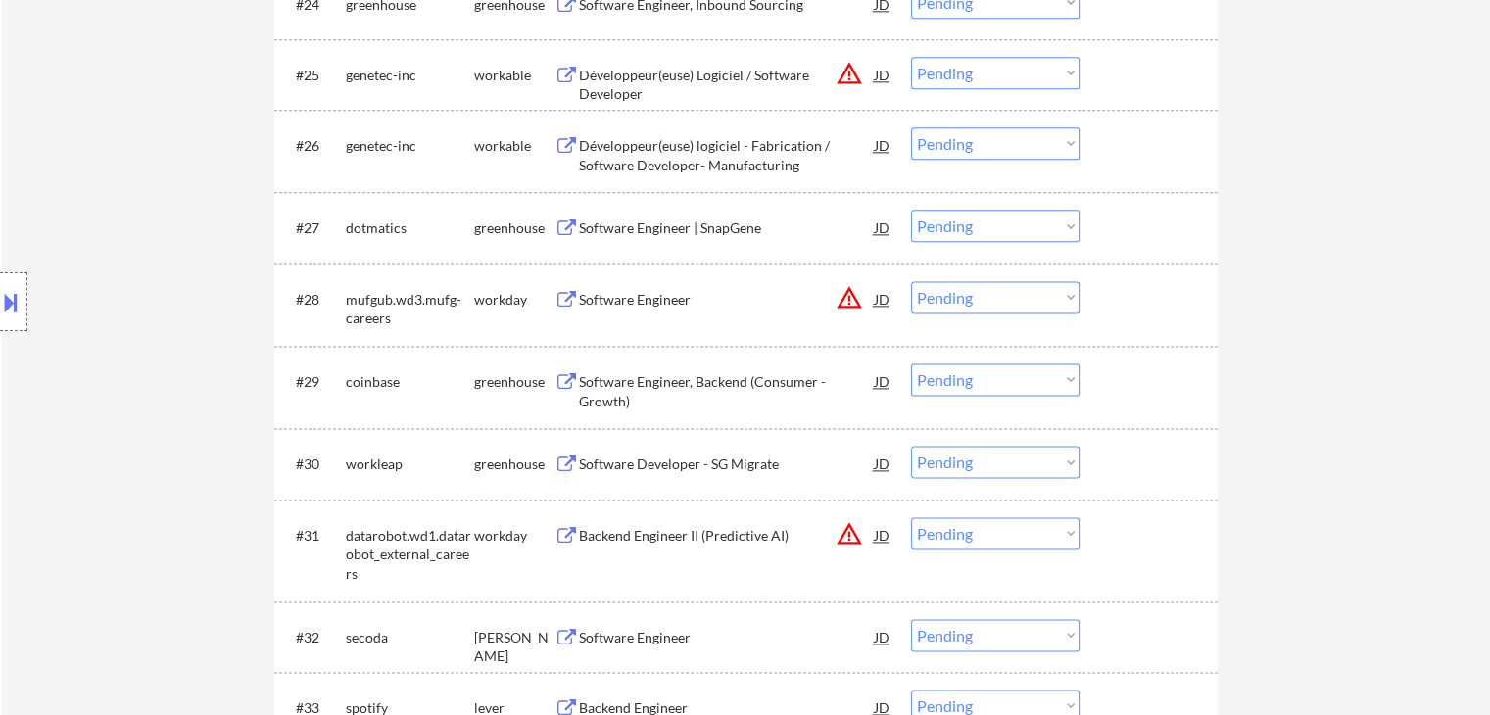
scroll to position [2548, 0]
click at [681, 237] on div "Software Engineer | SnapGene" at bounding box center [727, 225] width 296 height 35
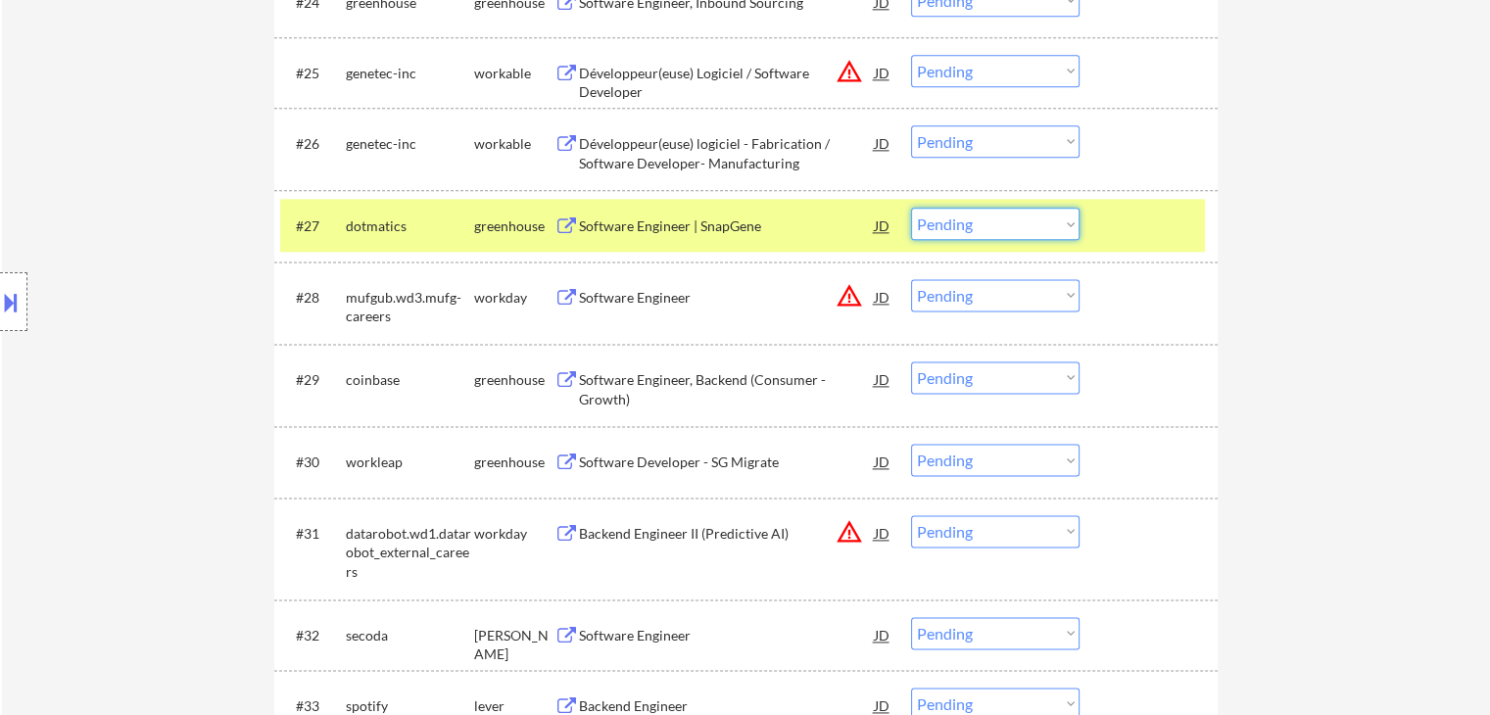
drag, startPoint x: 963, startPoint y: 235, endPoint x: 968, endPoint y: 382, distance: 147.0
click at [911, 208] on select "Choose an option... Pending Applied Excluded (Questions) Excluded (Expired) Exc…" at bounding box center [995, 224] width 168 height 32
click at [474, 240] on div "greenhouse" at bounding box center [514, 225] width 80 height 35
select select ""pending""
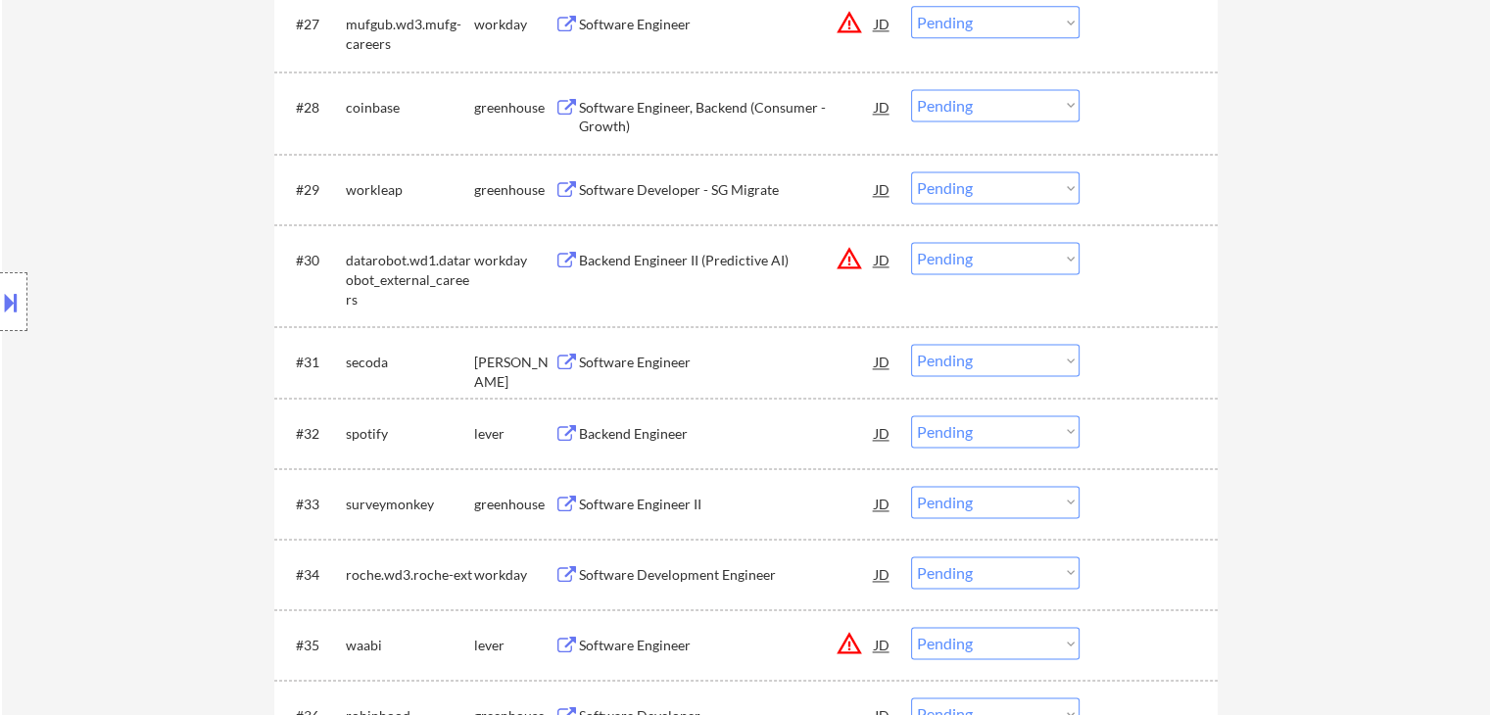
scroll to position [2752, 0]
click at [639, 181] on div "Software Developer - SG Migrate" at bounding box center [727, 188] width 296 height 20
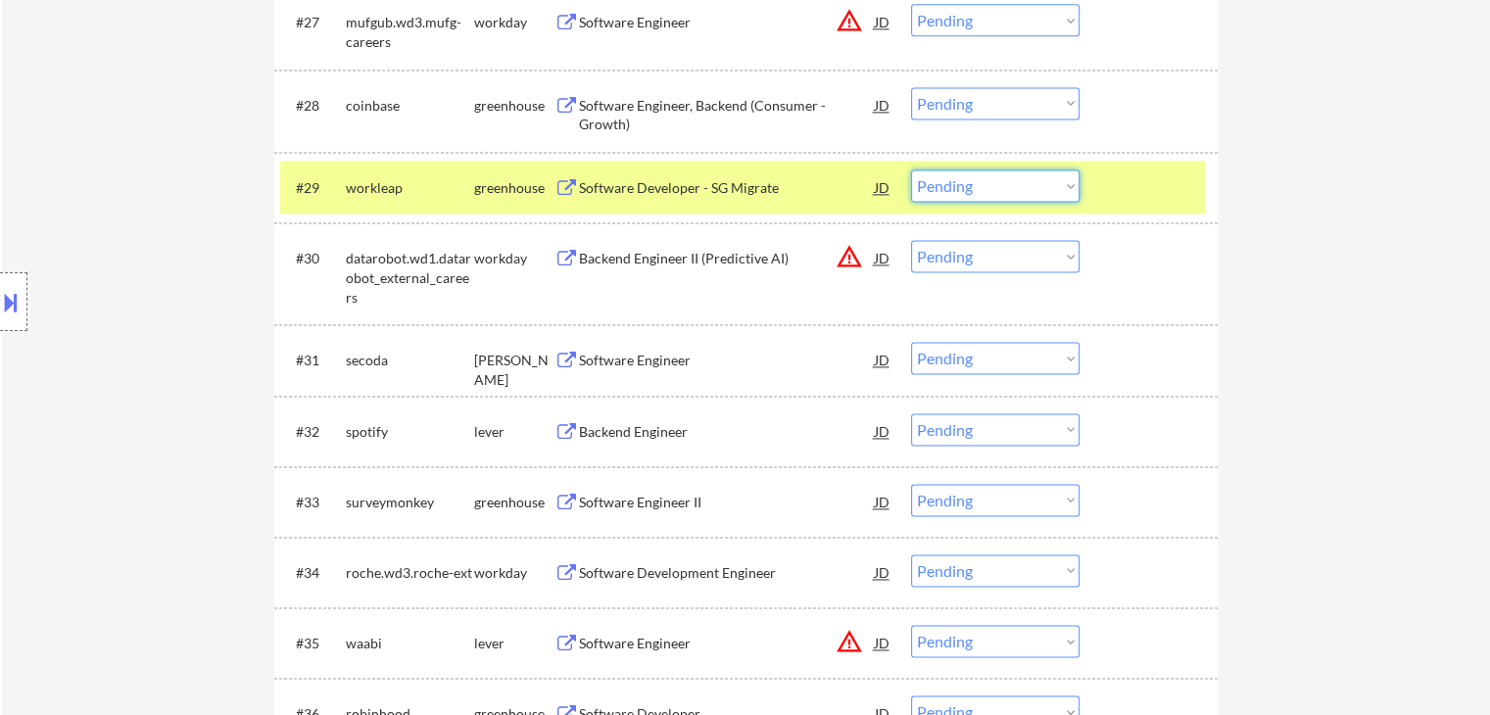
drag, startPoint x: 939, startPoint y: 180, endPoint x: 975, endPoint y: 339, distance: 162.7
click at [911, 169] on select "Choose an option... Pending Applied Excluded (Questions) Excluded (Expired) Exc…" at bounding box center [995, 185] width 168 height 32
select select ""pending""
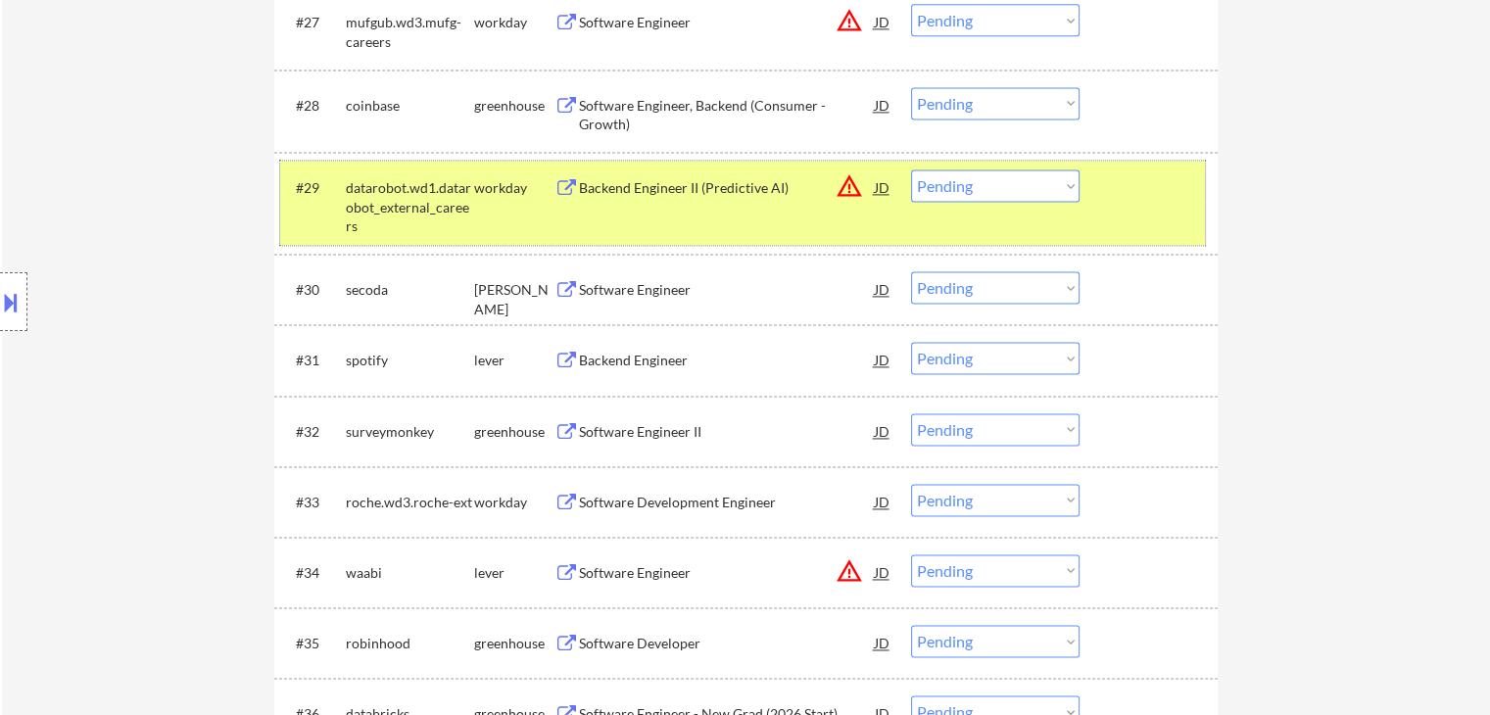
click at [535, 175] on div "workday" at bounding box center [514, 186] width 80 height 35
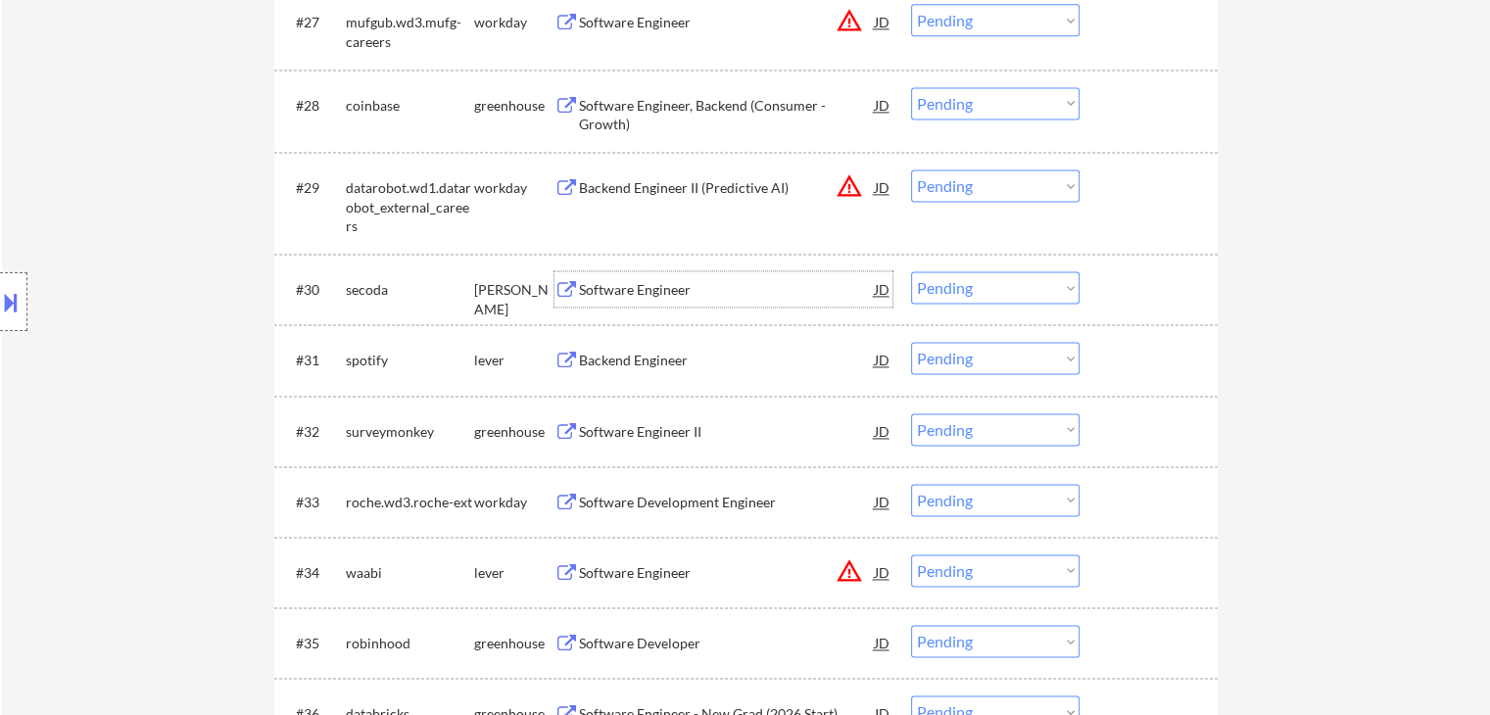
click at [640, 282] on div "Software Engineer" at bounding box center [727, 290] width 296 height 20
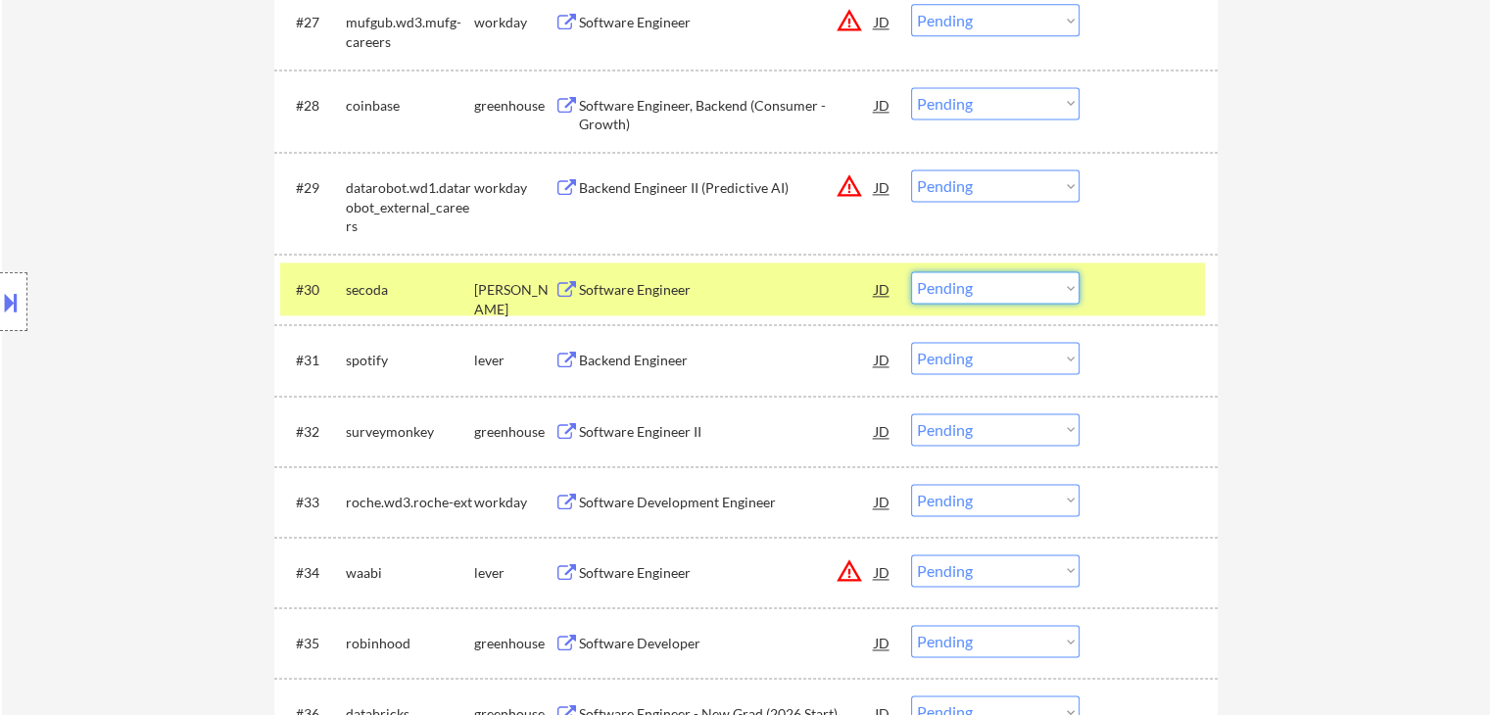
click at [986, 283] on select "Choose an option... Pending Applied Excluded (Questions) Excluded (Expired) Exc…" at bounding box center [995, 287] width 168 height 32
click at [911, 271] on select "Choose an option... Pending Applied Excluded (Questions) Excluded (Expired) Exc…" at bounding box center [995, 287] width 168 height 32
select select ""pending""
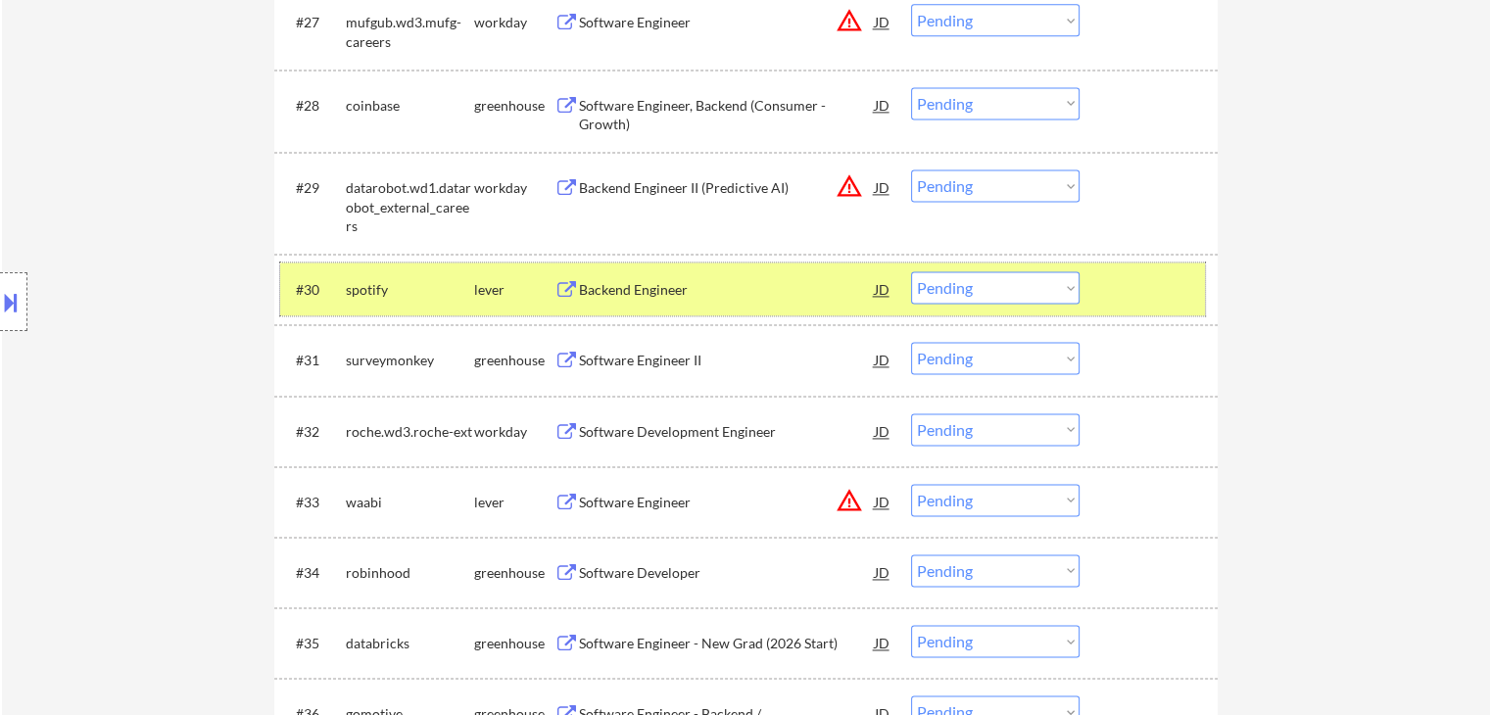
click at [505, 272] on div "lever" at bounding box center [514, 288] width 80 height 35
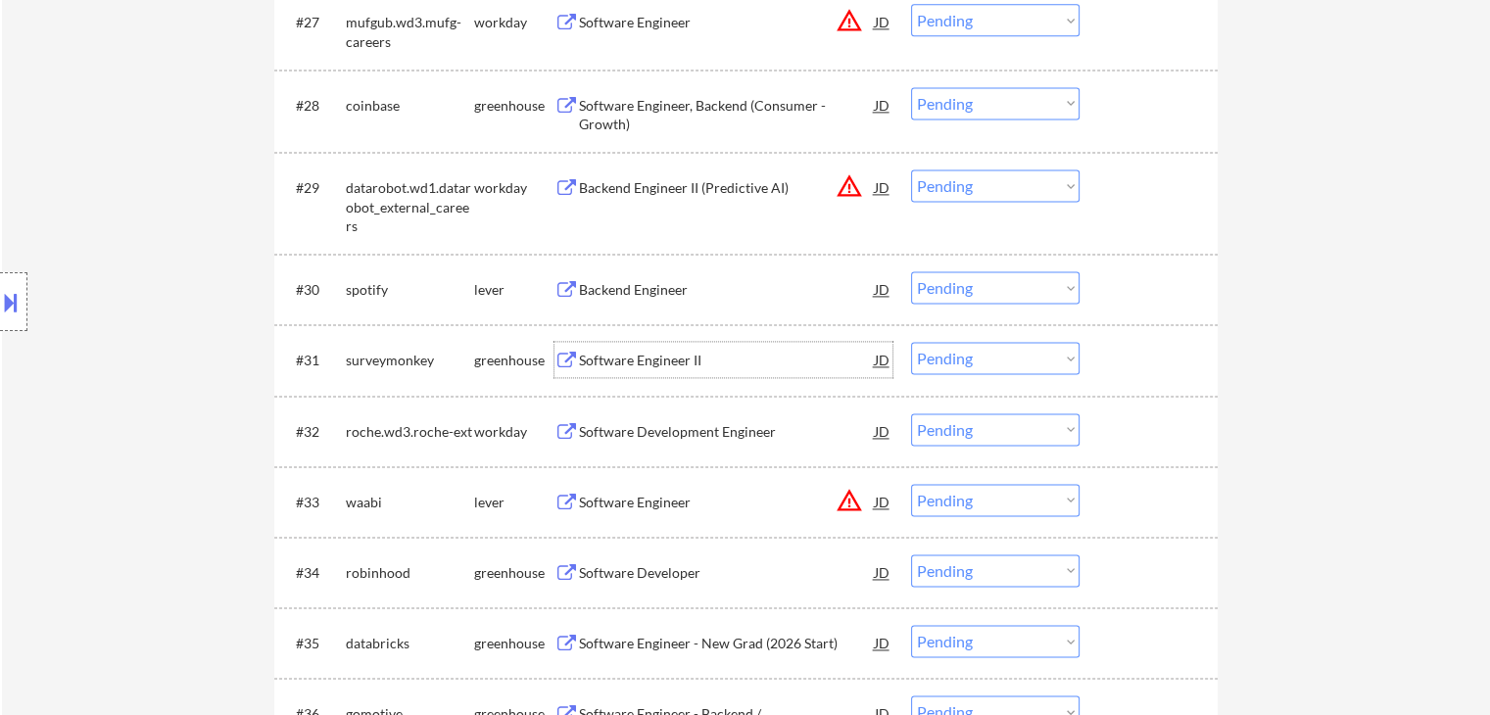
click at [636, 348] on div "Software Engineer II" at bounding box center [727, 359] width 296 height 35
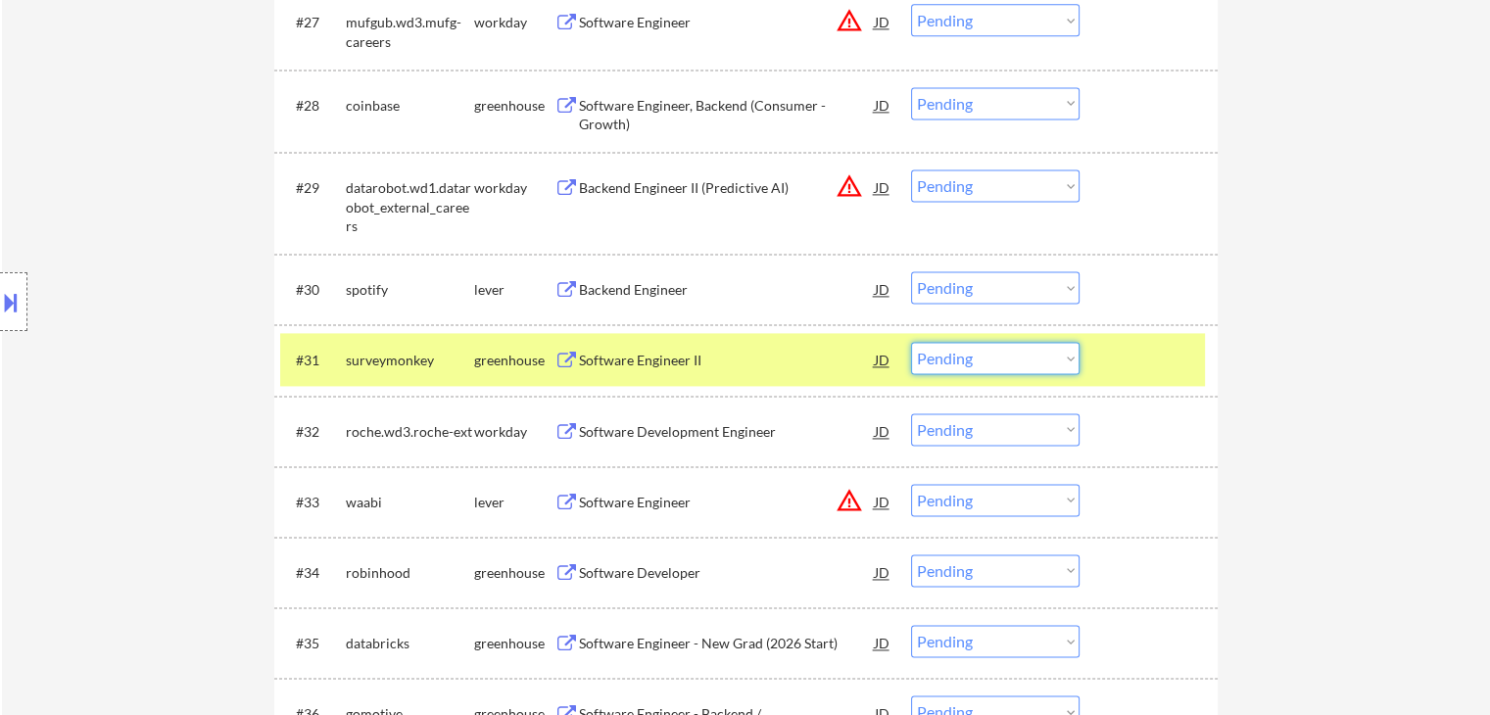
click at [963, 354] on select "Choose an option... Pending Applied Excluded (Questions) Excluded (Expired) Exc…" at bounding box center [995, 358] width 168 height 32
click at [911, 342] on select "Choose an option... Pending Applied Excluded (Questions) Excluded (Expired) Exc…" at bounding box center [995, 358] width 168 height 32
select select ""pending""
click at [453, 357] on div "roche.wd3.roche-ext" at bounding box center [410, 361] width 128 height 20
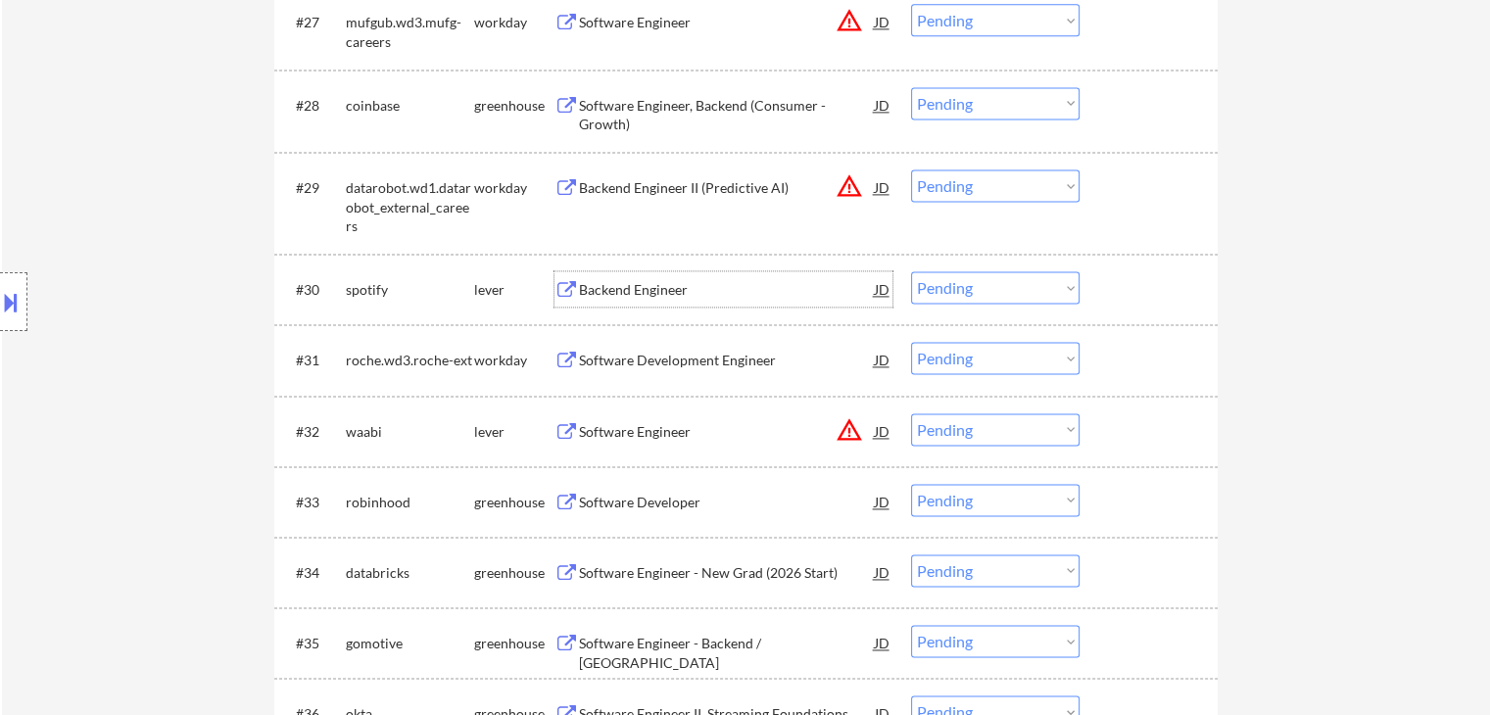
click at [624, 283] on div "Backend Engineer" at bounding box center [727, 290] width 296 height 20
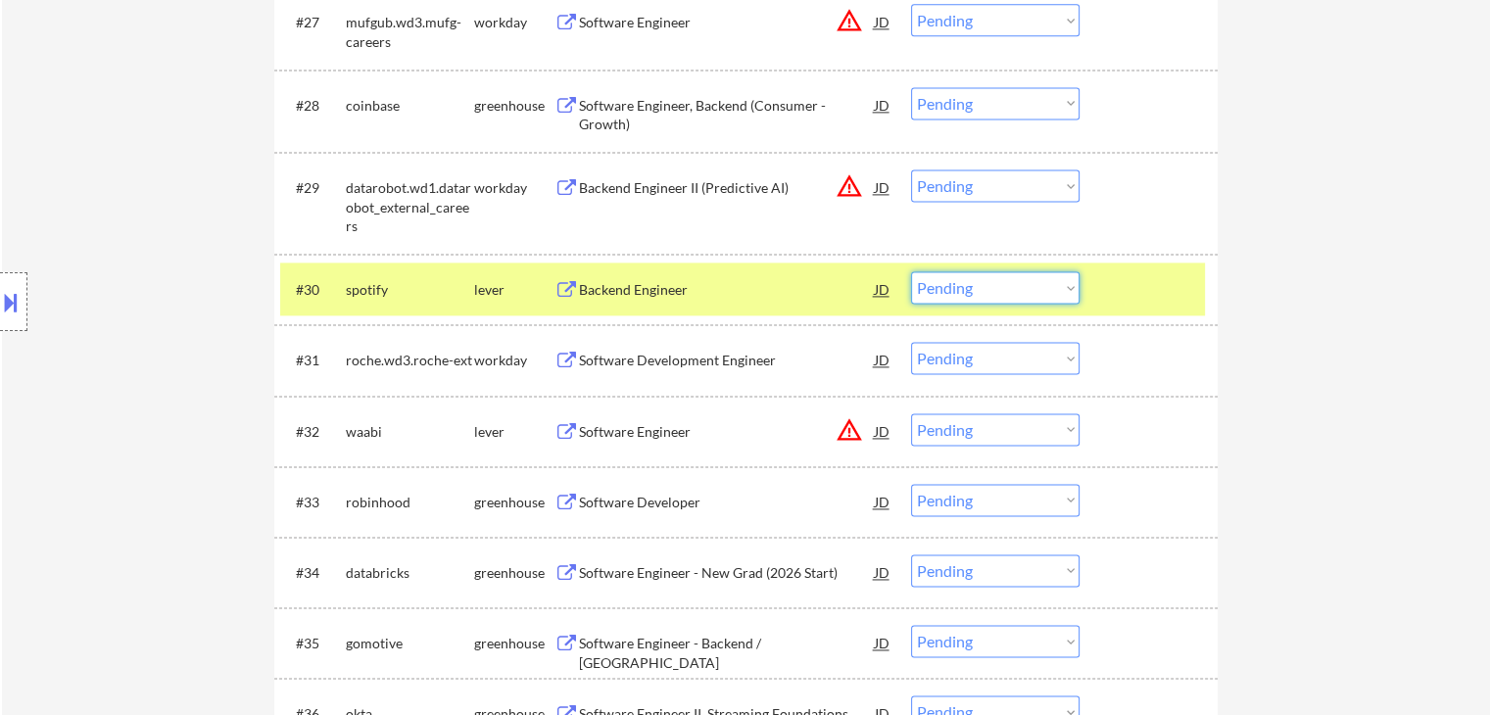
click at [944, 278] on select "Choose an option... Pending Applied Excluded (Questions) Excluded (Expired) Exc…" at bounding box center [995, 287] width 168 height 32
click at [911, 271] on select "Choose an option... Pending Applied Excluded (Questions) Excluded (Expired) Exc…" at bounding box center [995, 287] width 168 height 32
select select ""pending""
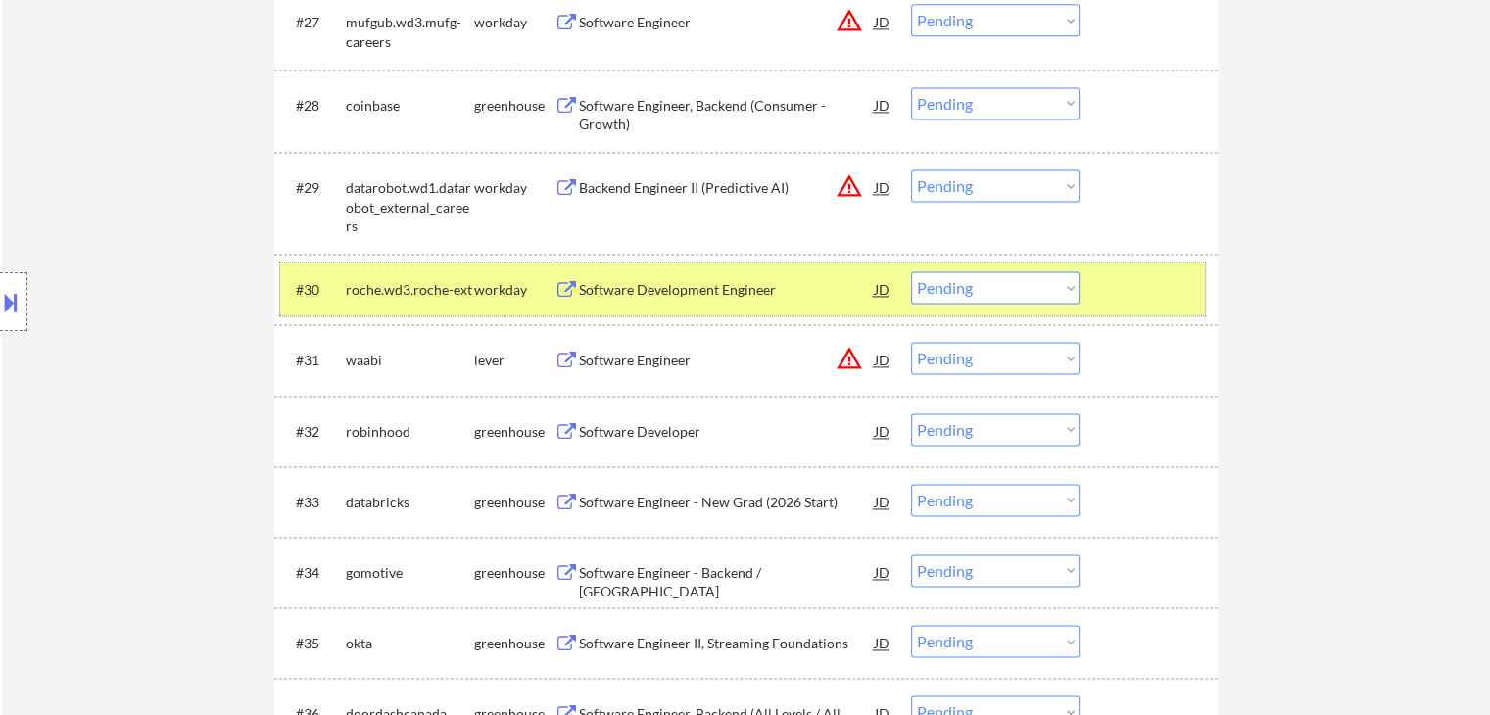
click at [481, 287] on div "workday" at bounding box center [514, 290] width 80 height 20
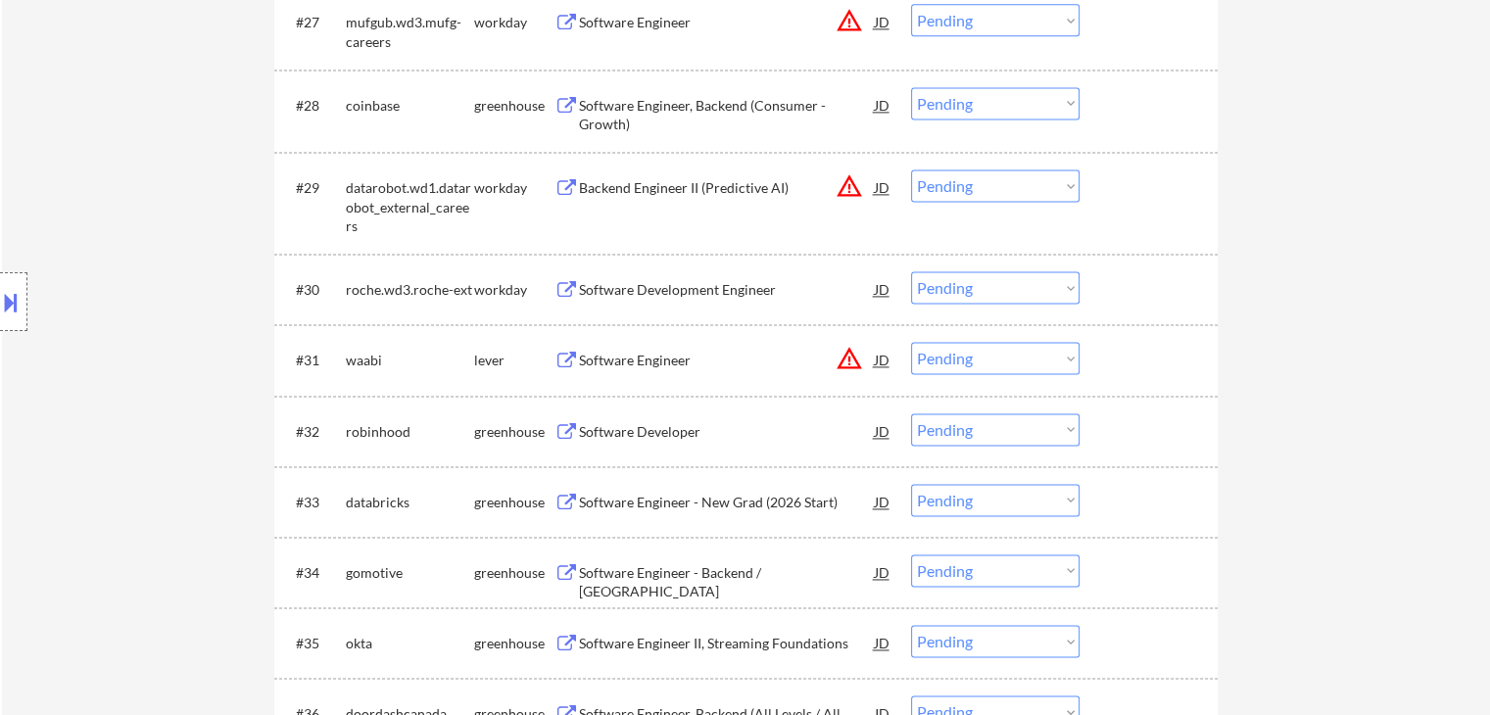
click at [697, 436] on div "Software Developer" at bounding box center [727, 432] width 296 height 20
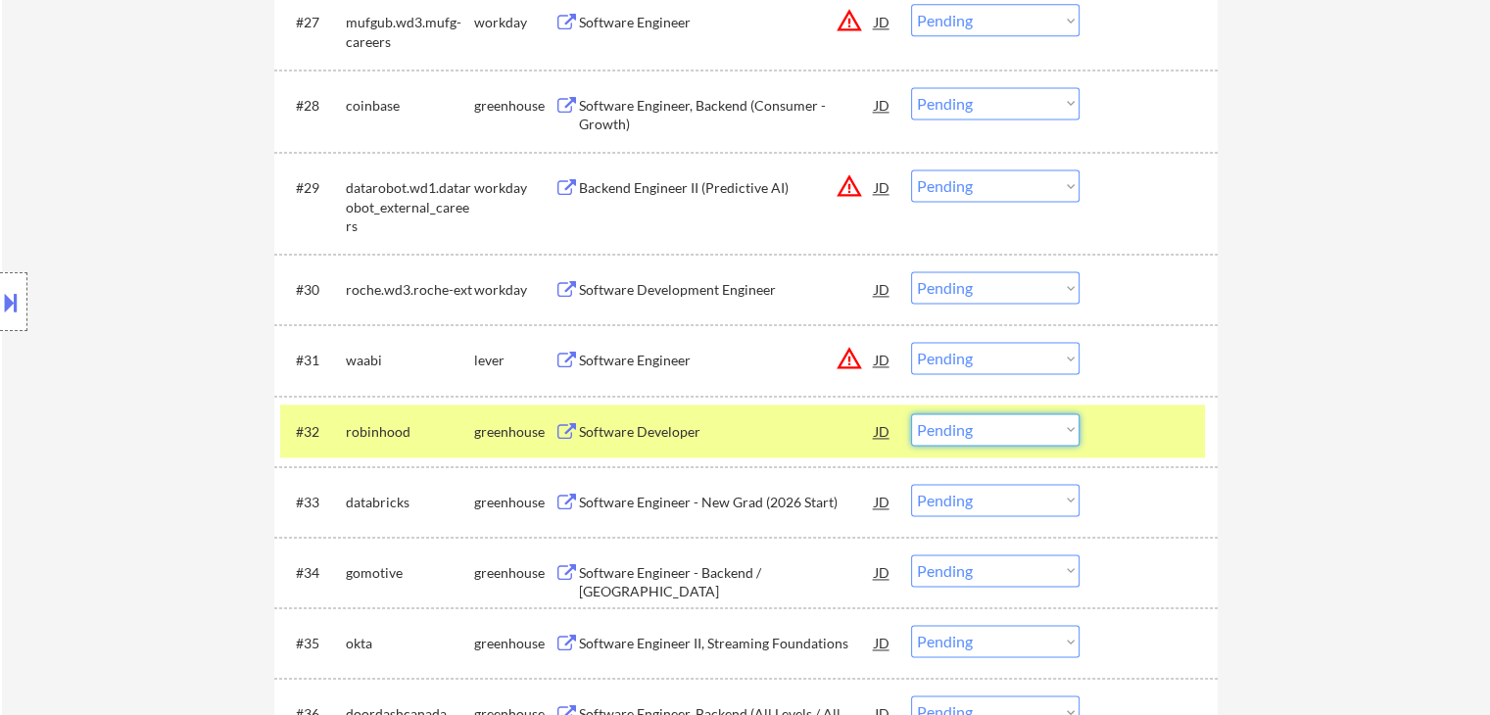
click at [953, 419] on select "Choose an option... Pending Applied Excluded (Questions) Excluded (Expired) Exc…" at bounding box center [995, 429] width 168 height 32
click at [911, 413] on select "Choose an option... Pending Applied Excluded (Questions) Excluded (Expired) Exc…" at bounding box center [995, 429] width 168 height 32
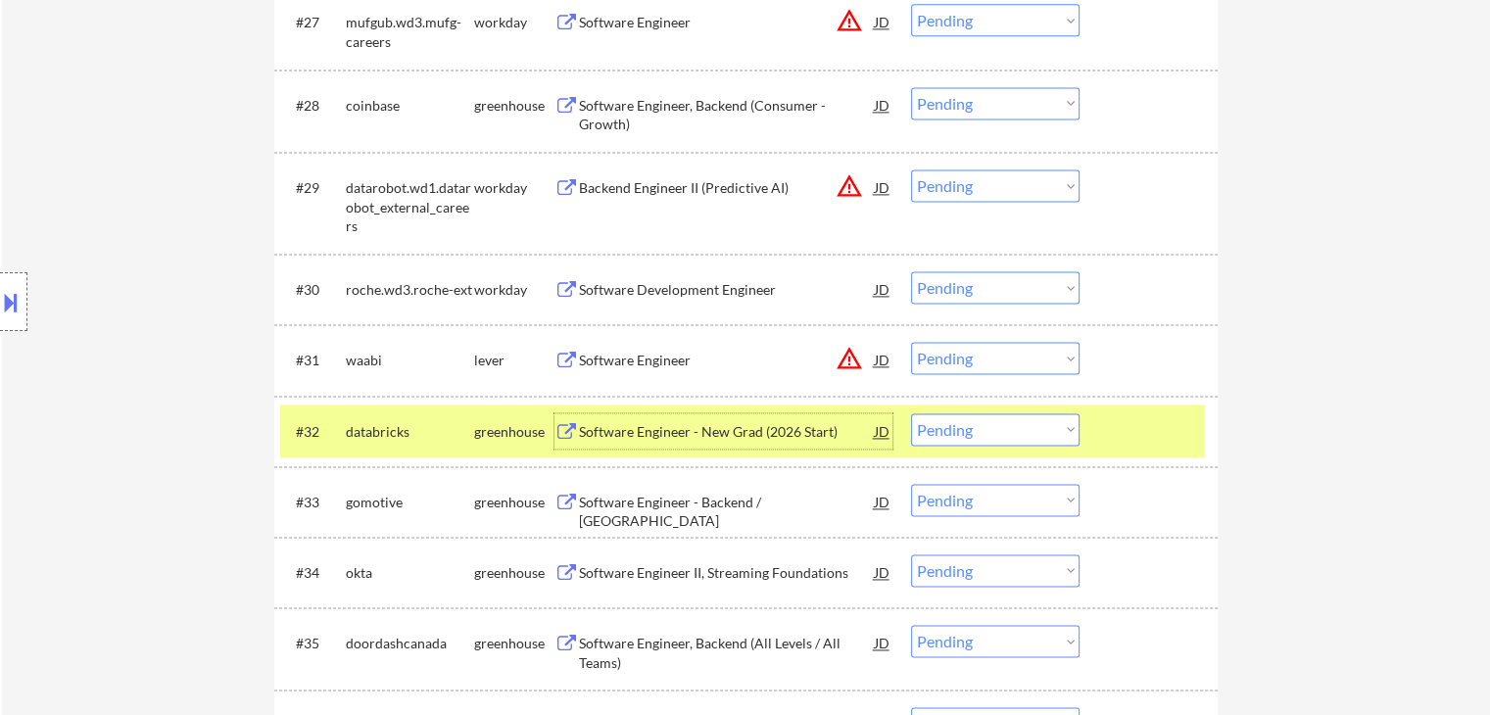
click at [623, 444] on div "Software Engineer - New Grad (2026 Start)" at bounding box center [727, 430] width 296 height 35
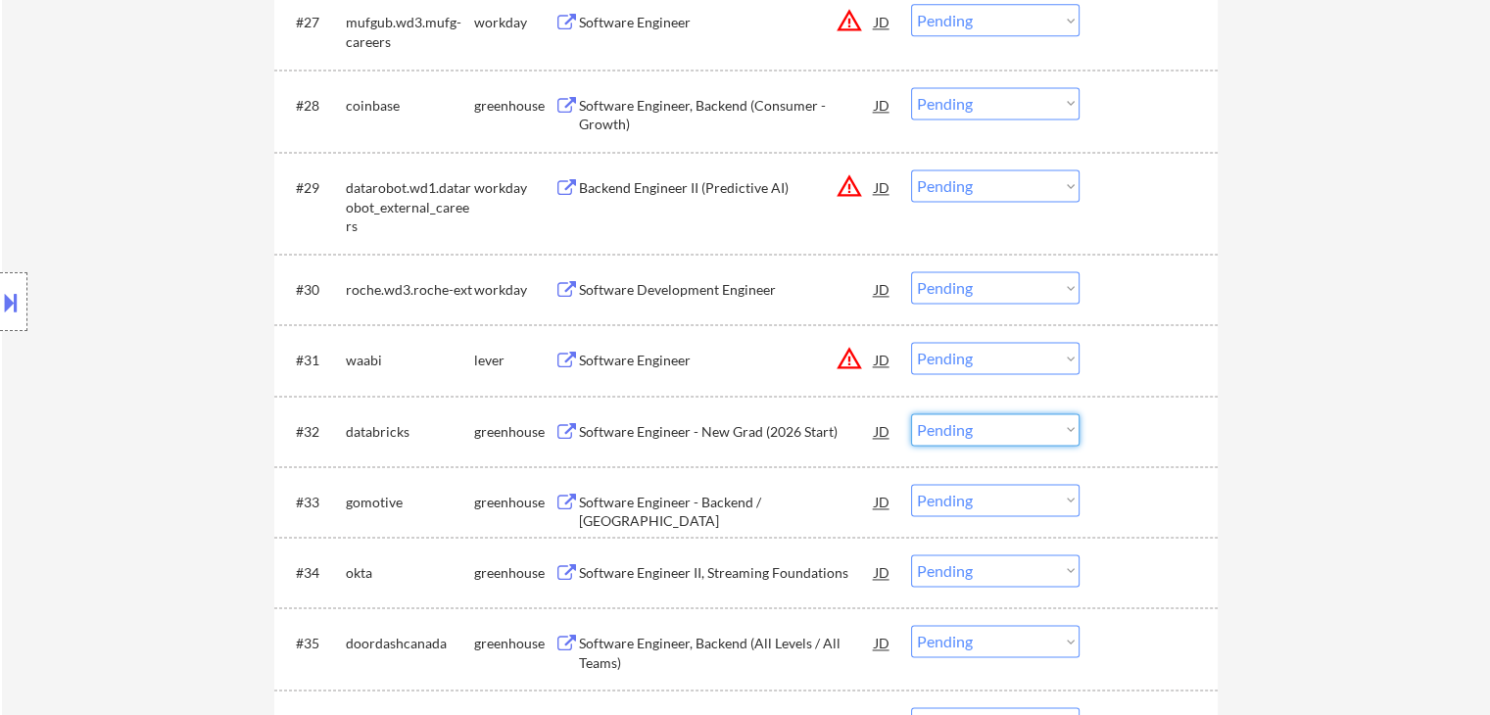
click at [956, 431] on select "Choose an option... Pending Applied Excluded (Questions) Excluded (Expired) Exc…" at bounding box center [995, 429] width 168 height 32
click at [911, 413] on select "Choose an option... Pending Applied Excluded (Questions) Excluded (Expired) Exc…" at bounding box center [995, 429] width 168 height 32
click at [686, 501] on div "Software Engineer - Backend / Canada" at bounding box center [727, 512] width 296 height 38
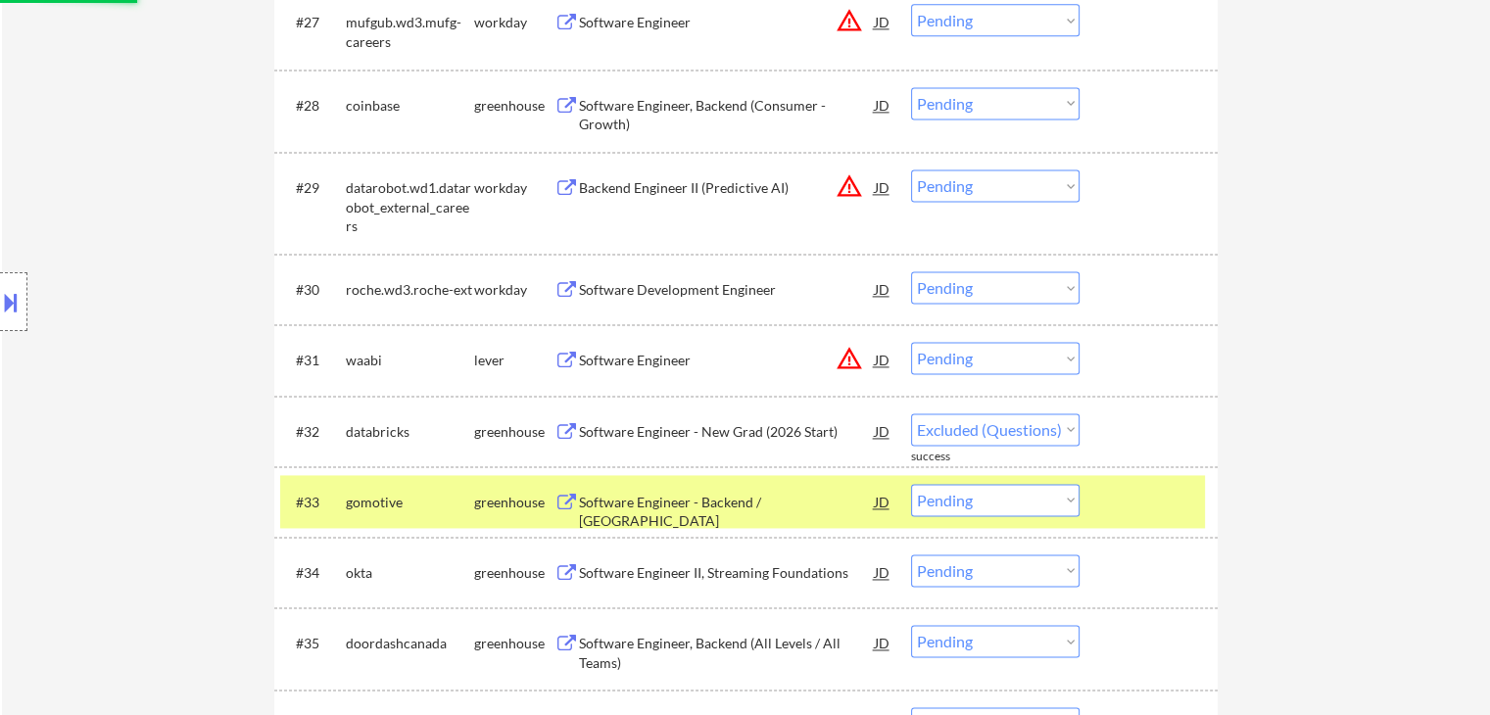
select select ""pending""
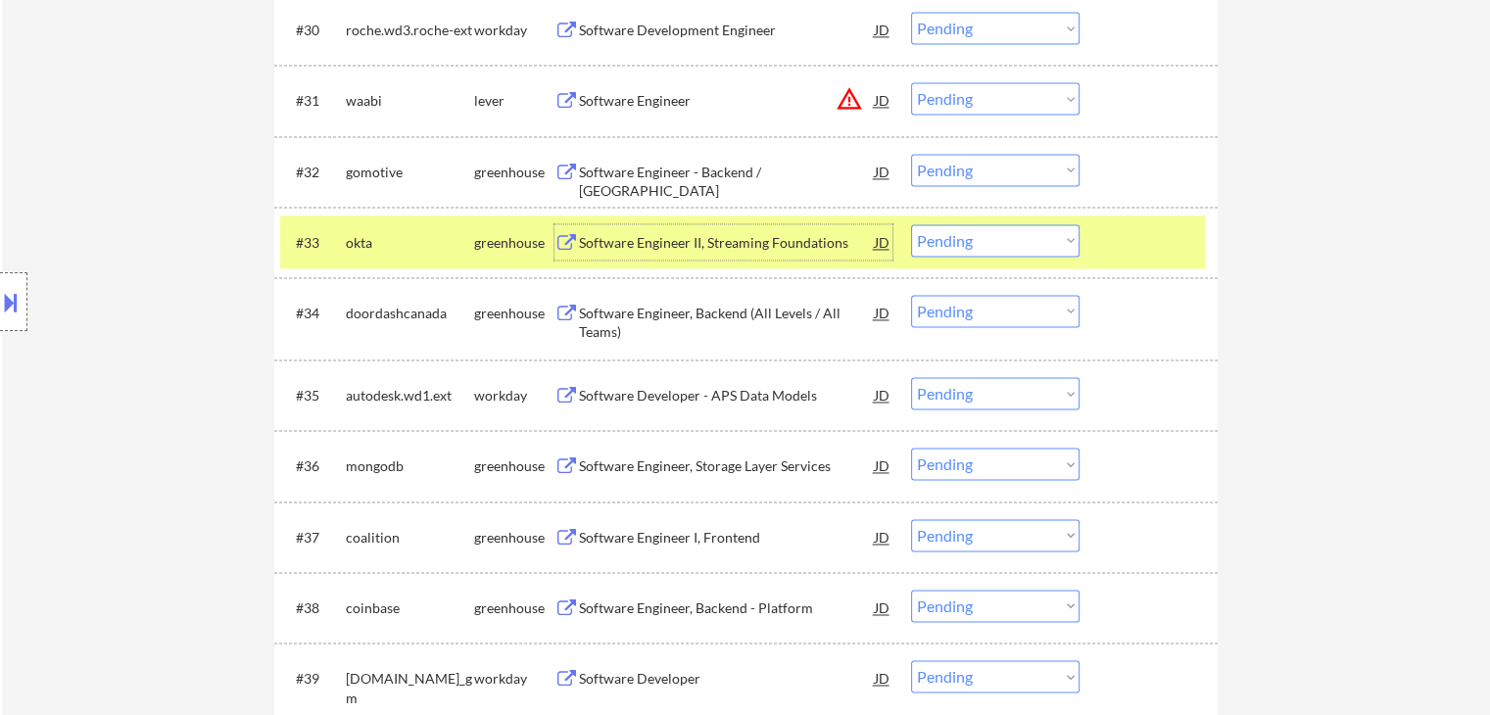
scroll to position [3015, 0]
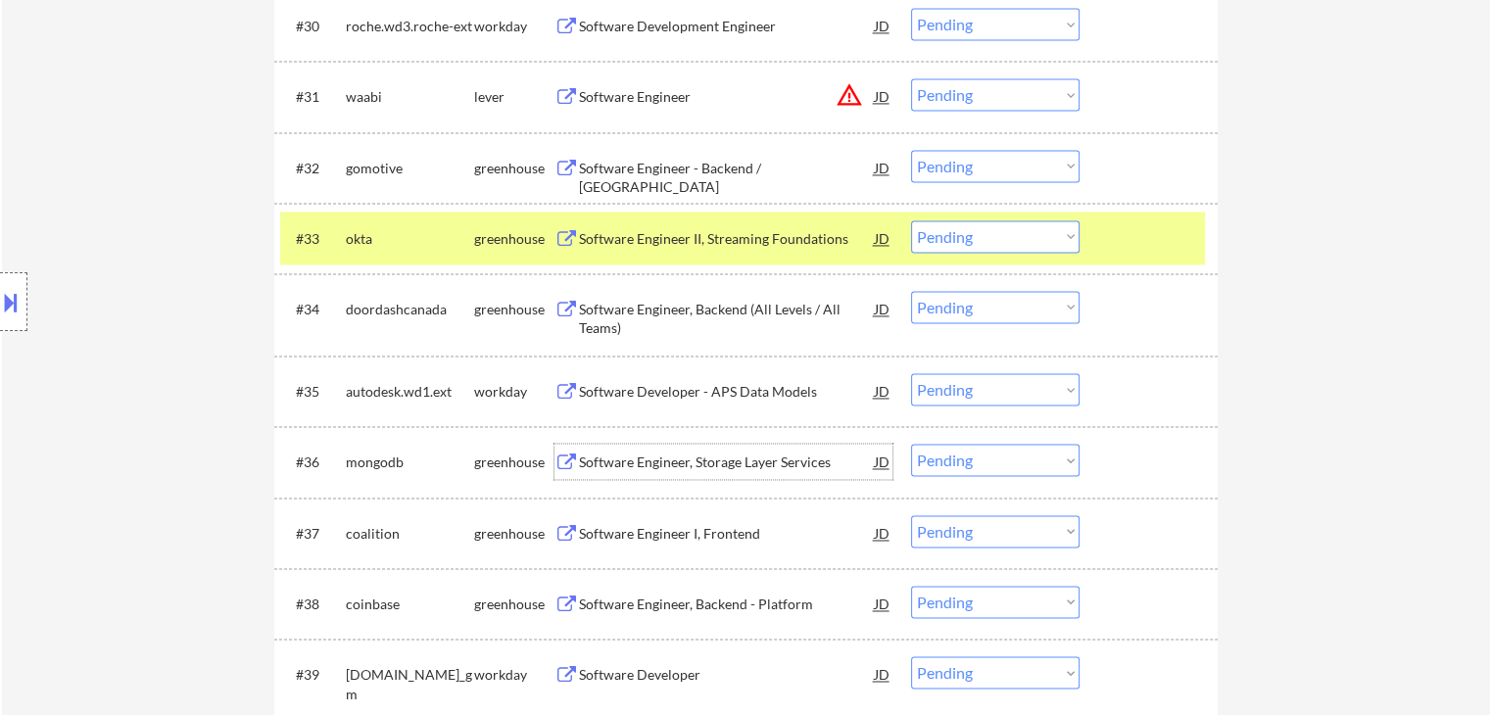
click at [705, 452] on div "Software Engineer, Storage Layer Services" at bounding box center [727, 462] width 296 height 20
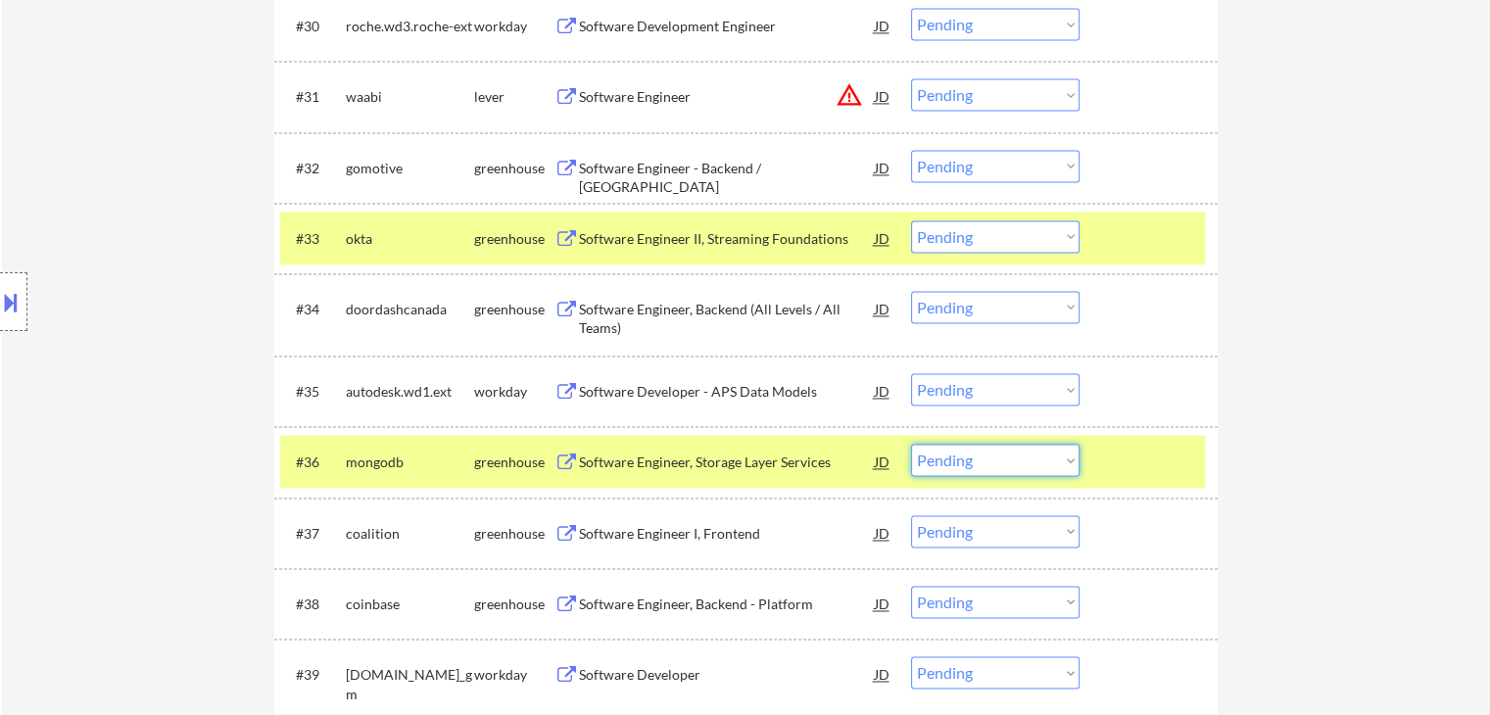
click at [1002, 457] on select "Choose an option... Pending Applied Excluded (Questions) Excluded (Expired) Exc…" at bounding box center [995, 460] width 168 height 32
click at [911, 444] on select "Choose an option... Pending Applied Excluded (Questions) Excluded (Expired) Exc…" at bounding box center [995, 460] width 168 height 32
click at [656, 545] on div "Software Engineer I, Frontend" at bounding box center [727, 532] width 296 height 35
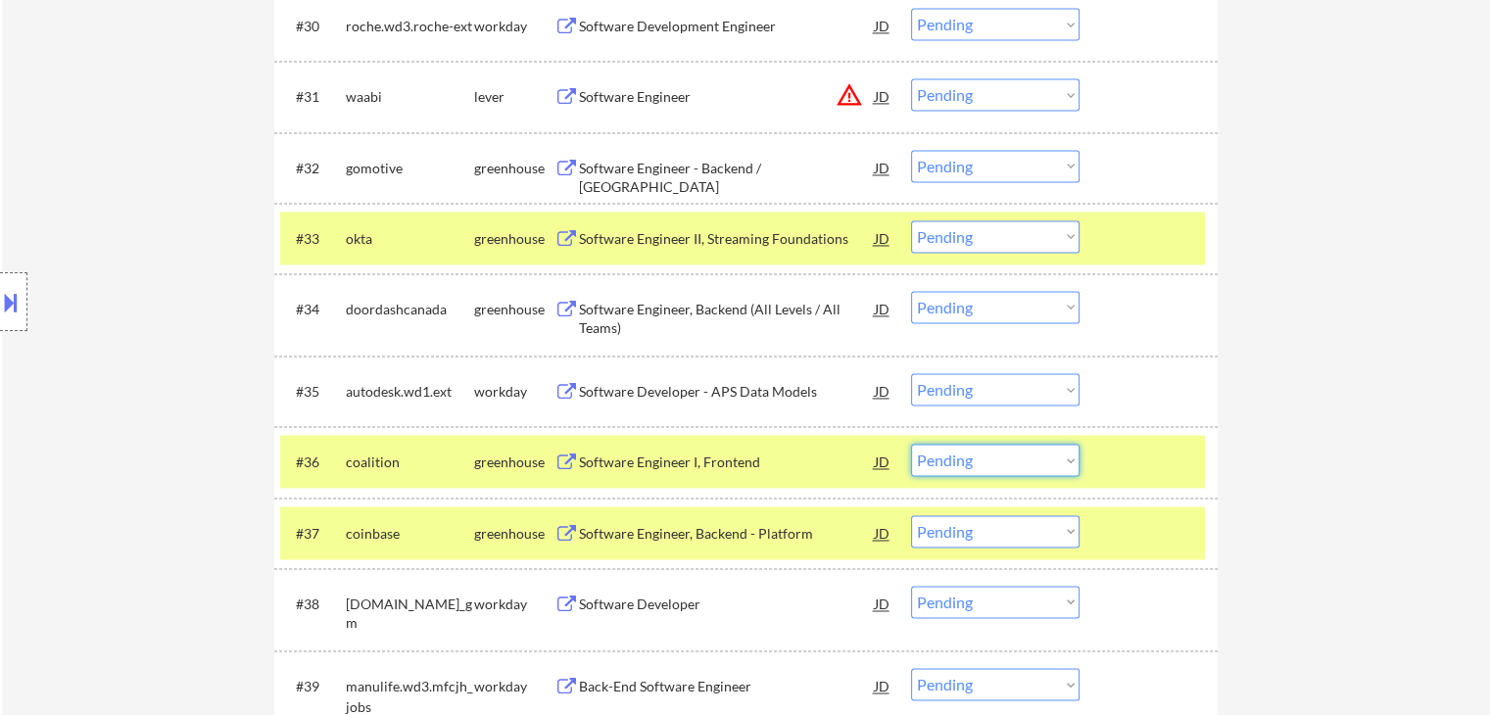
click at [972, 455] on select "Choose an option... Pending Applied Excluded (Questions) Excluded (Expired) Exc…" at bounding box center [995, 460] width 168 height 32
click at [911, 444] on select "Choose an option... Pending Applied Excluded (Questions) Excluded (Expired) Exc…" at bounding box center [995, 460] width 168 height 32
click at [489, 526] on div "greenhouse" at bounding box center [514, 534] width 80 height 20
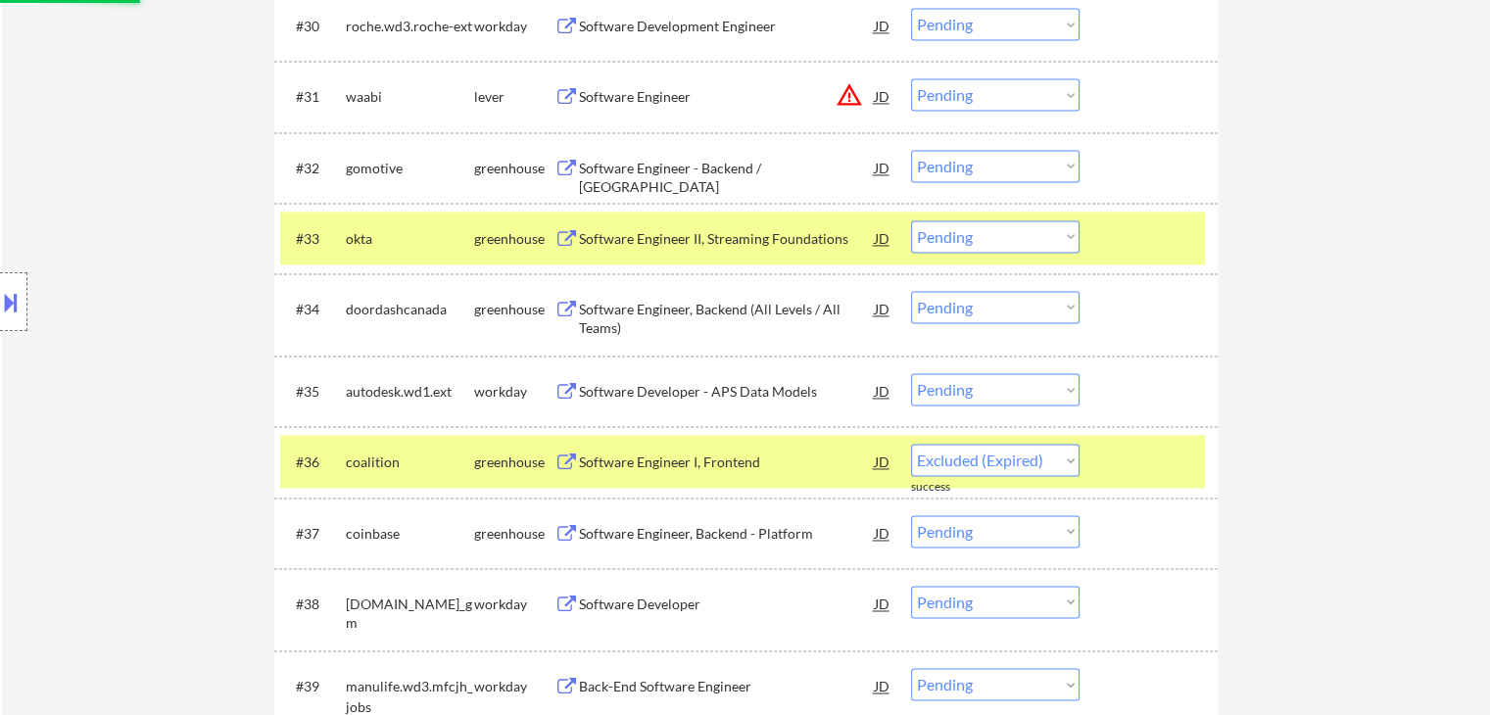
select select ""pending""
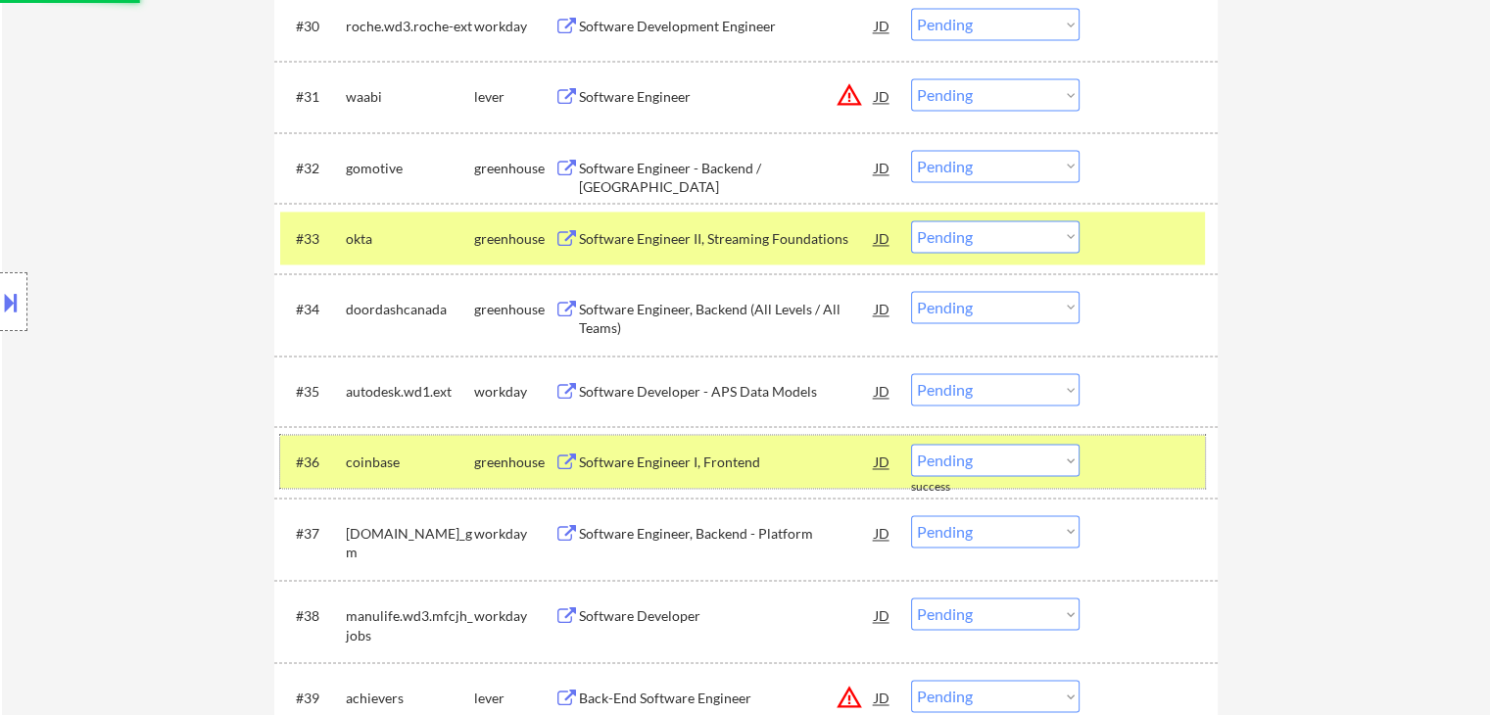
click at [476, 463] on div "greenhouse" at bounding box center [514, 462] width 80 height 20
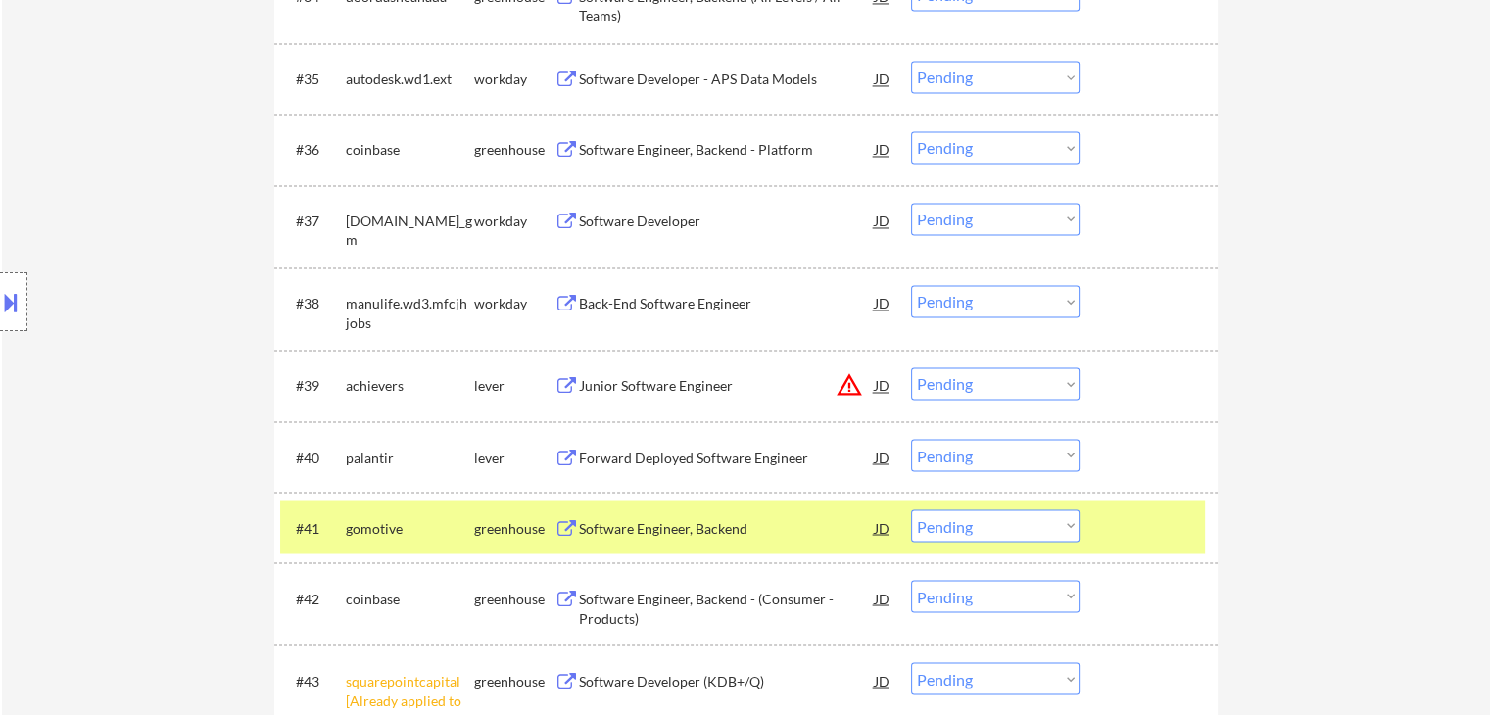
scroll to position [3330, 0]
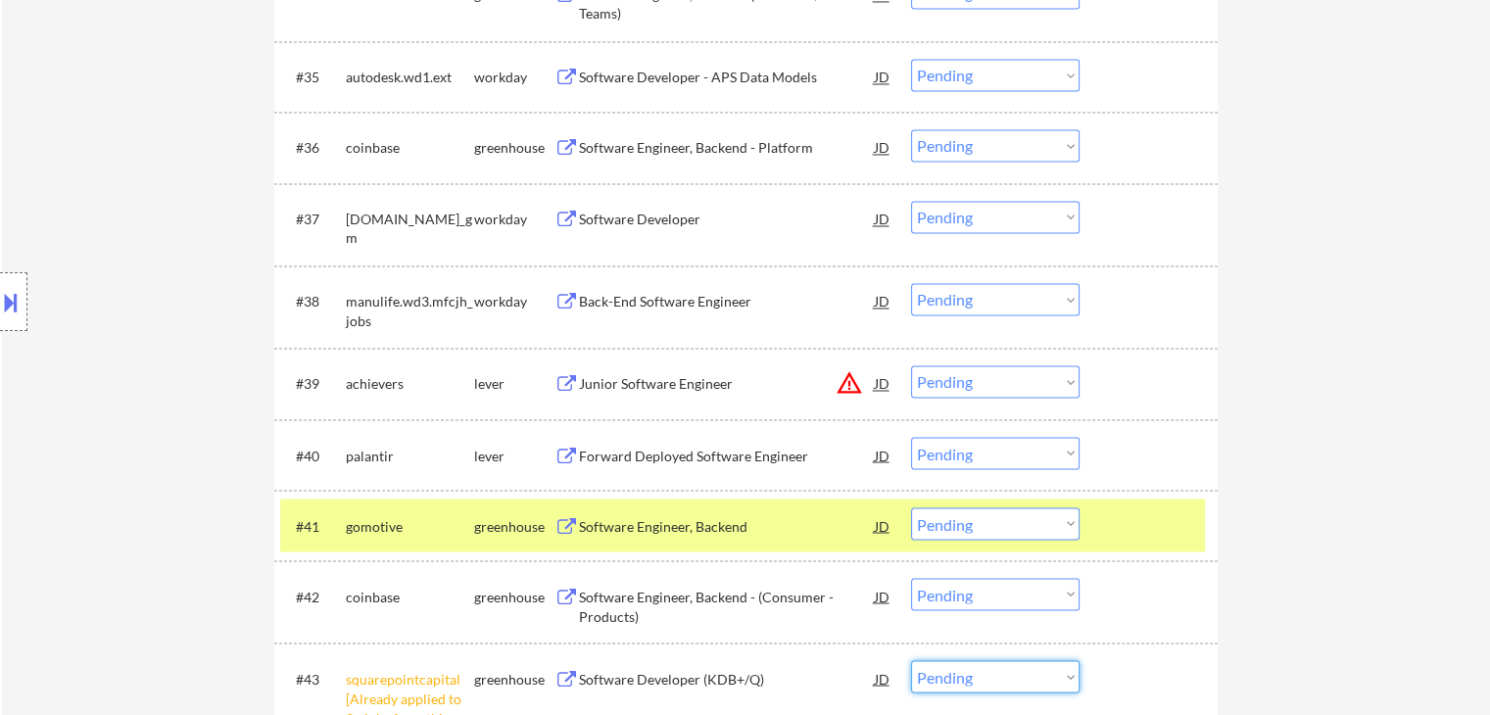
click at [963, 681] on select "Choose an option... Pending Applied Excluded (Questions) Excluded (Expired) Exc…" at bounding box center [995, 676] width 168 height 32
click at [911, 660] on select "Choose an option... Pending Applied Excluded (Questions) Excluded (Expired) Exc…" at bounding box center [995, 676] width 168 height 32
click at [736, 523] on div "Software Engineer, Backend" at bounding box center [727, 526] width 296 height 20
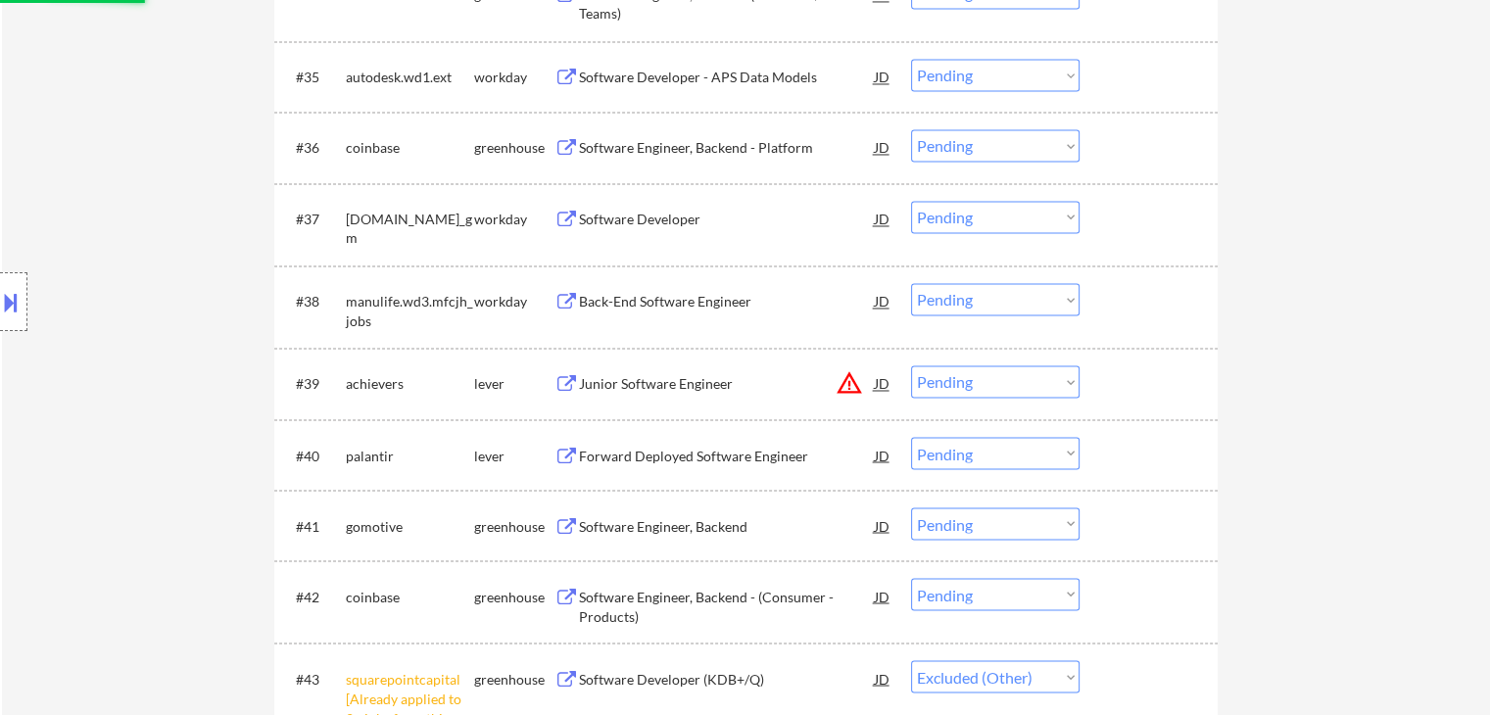
select select ""pending""
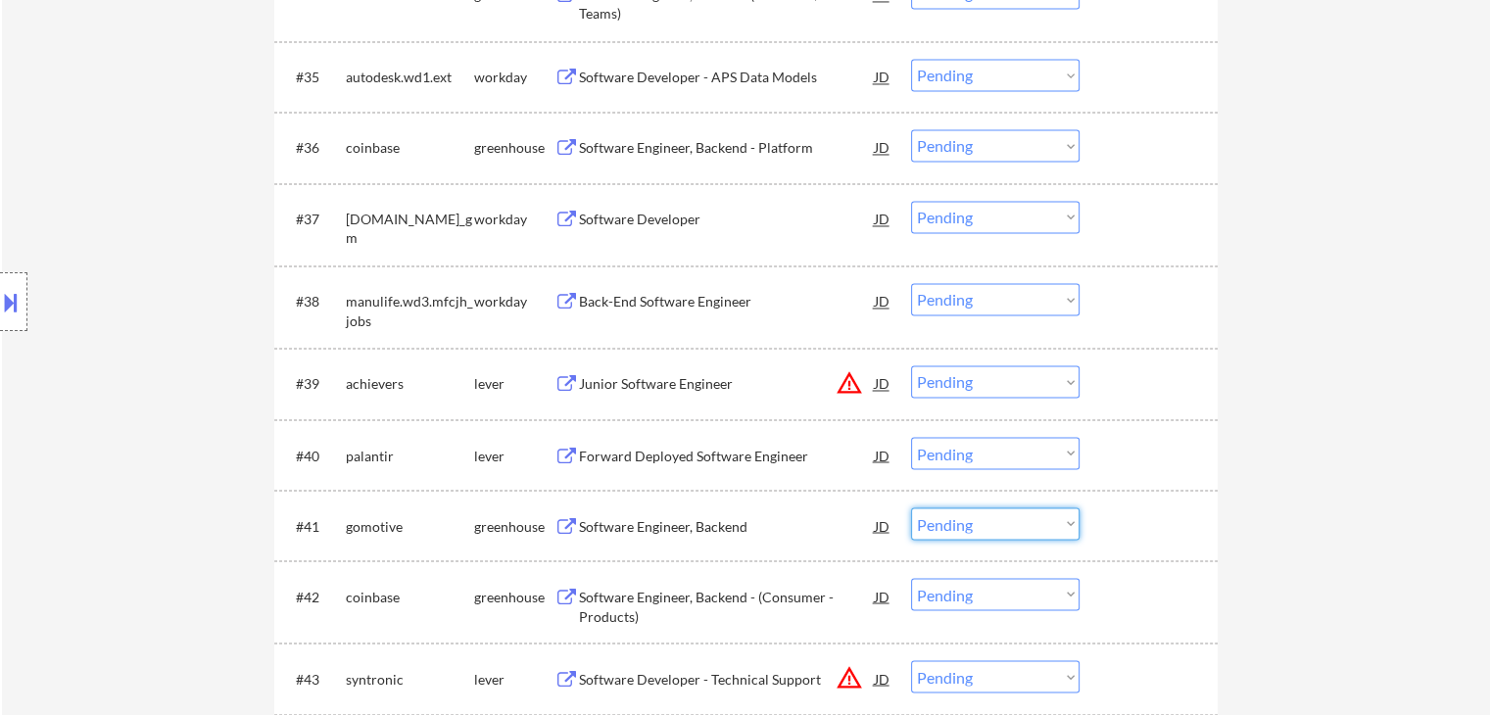
click at [990, 522] on select "Choose an option... Pending Applied Excluded (Questions) Excluded (Expired) Exc…" at bounding box center [995, 523] width 168 height 32
click at [911, 507] on select "Choose an option... Pending Applied Excluded (Questions) Excluded (Expired) Exc…" at bounding box center [995, 523] width 168 height 32
select select ""pending""
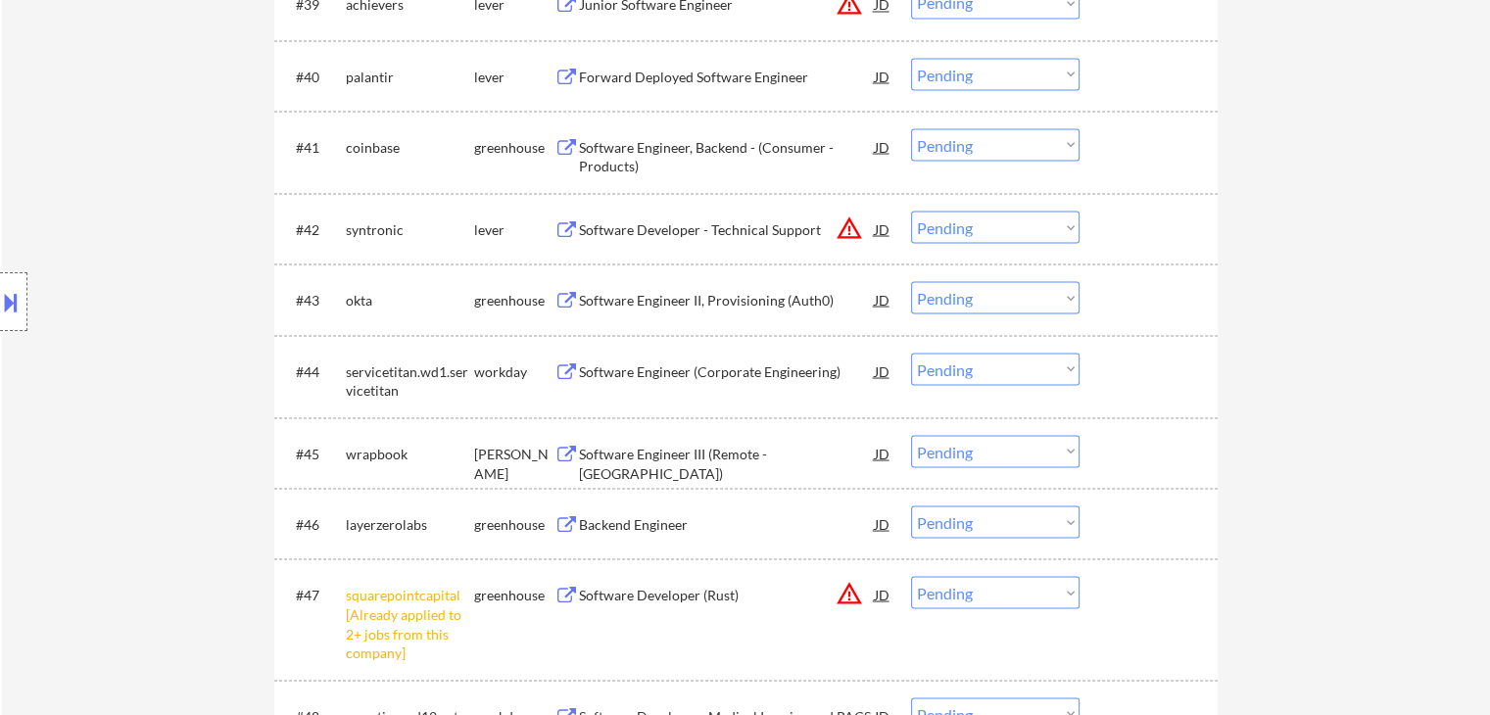
scroll to position [3718, 0]
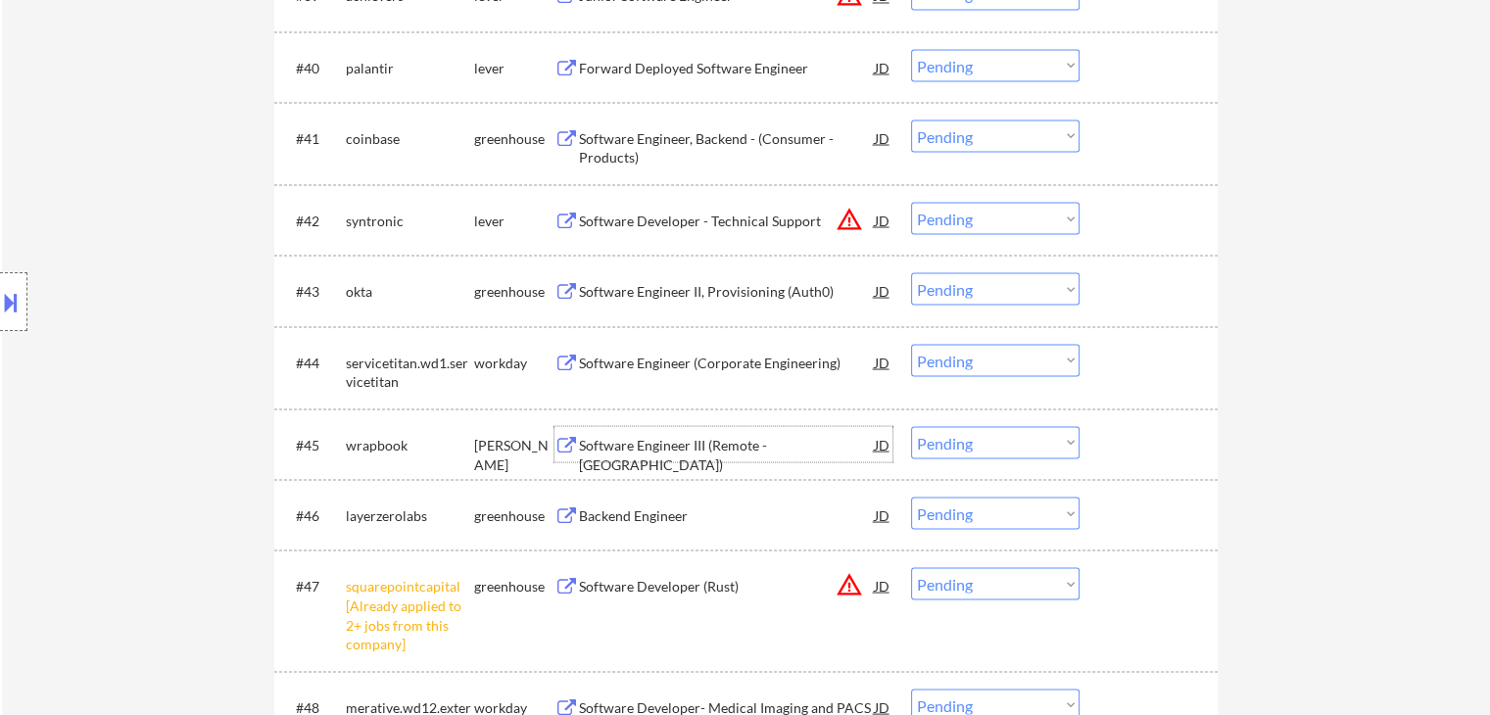
click at [683, 448] on div "Software Engineer III (Remote - CANADA)" at bounding box center [727, 454] width 296 height 38
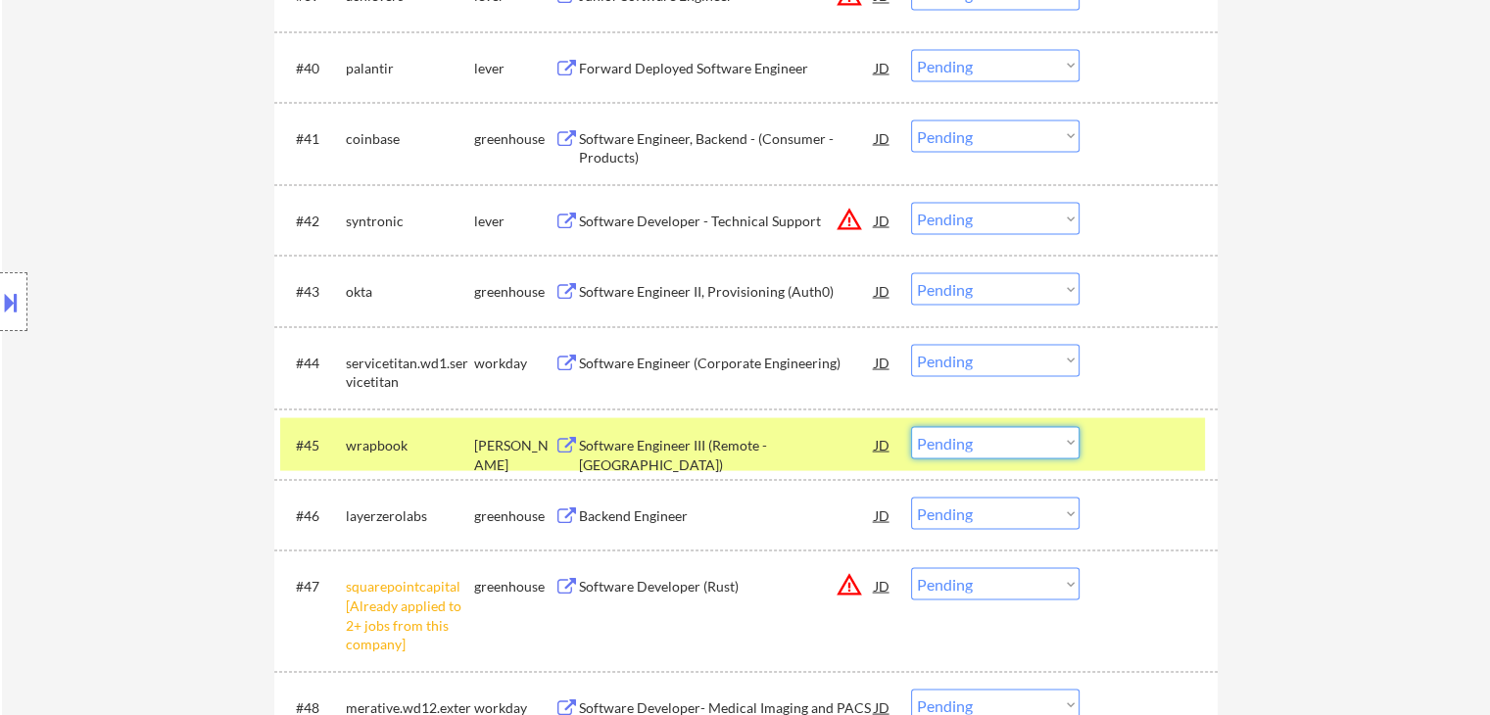
click at [979, 444] on select "Choose an option... Pending Applied Excluded (Questions) Excluded (Expired) Exc…" at bounding box center [995, 442] width 168 height 32
click at [911, 426] on select "Choose an option... Pending Applied Excluded (Questions) Excluded (Expired) Exc…" at bounding box center [995, 442] width 168 height 32
select select ""pending""
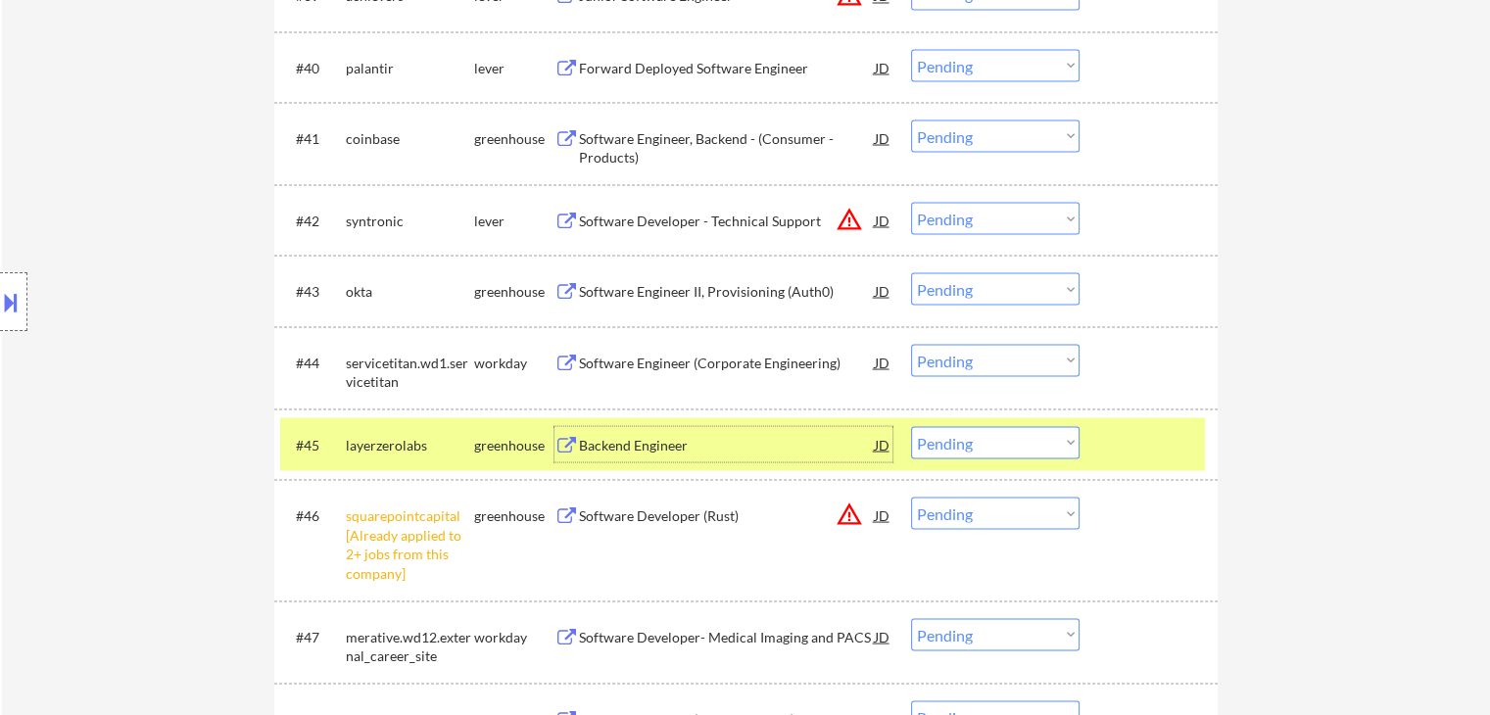
click at [659, 436] on div "Backend Engineer" at bounding box center [727, 445] width 296 height 20
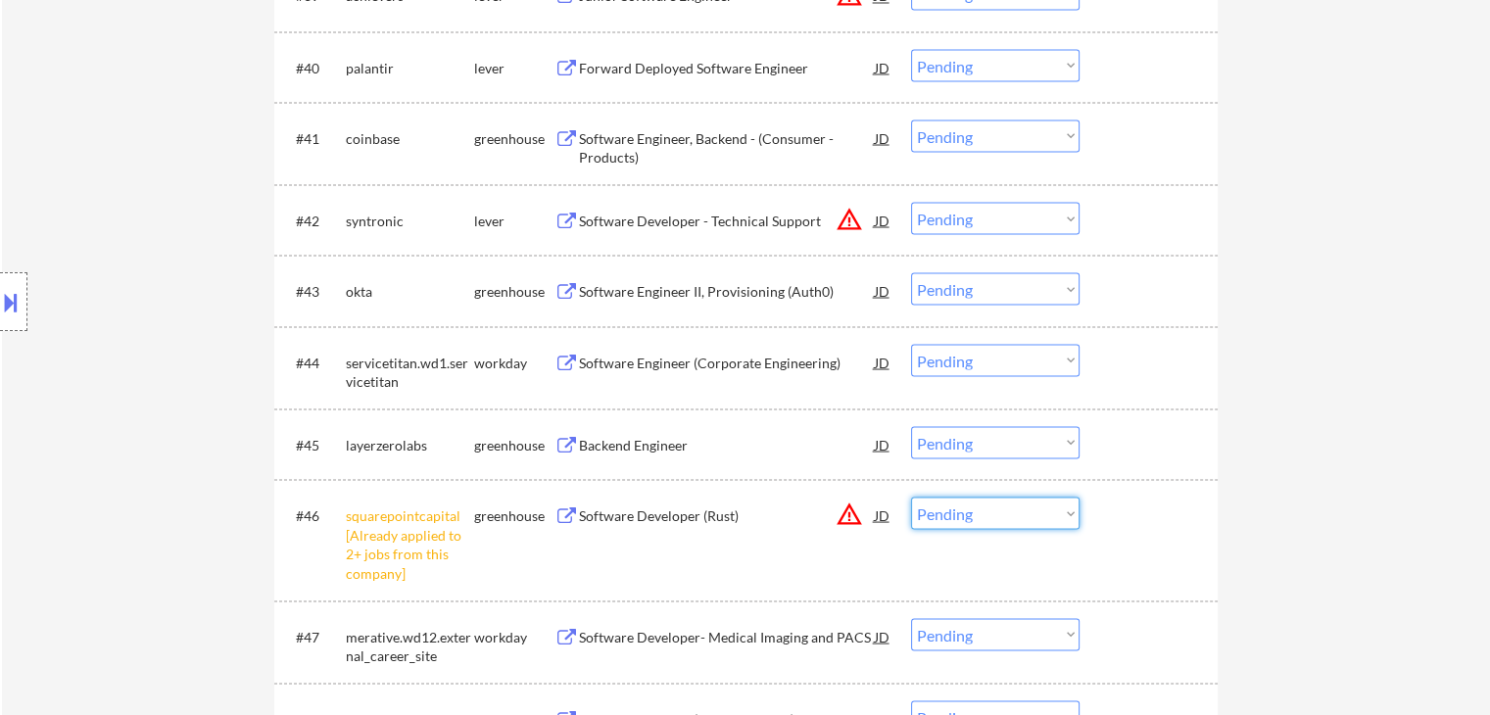
click at [948, 514] on select "Choose an option... Pending Applied Excluded (Questions) Excluded (Expired) Exc…" at bounding box center [995, 513] width 168 height 32
click at [911, 497] on select "Choose an option... Pending Applied Excluded (Questions) Excluded (Expired) Exc…" at bounding box center [995, 513] width 168 height 32
select select ""pending""
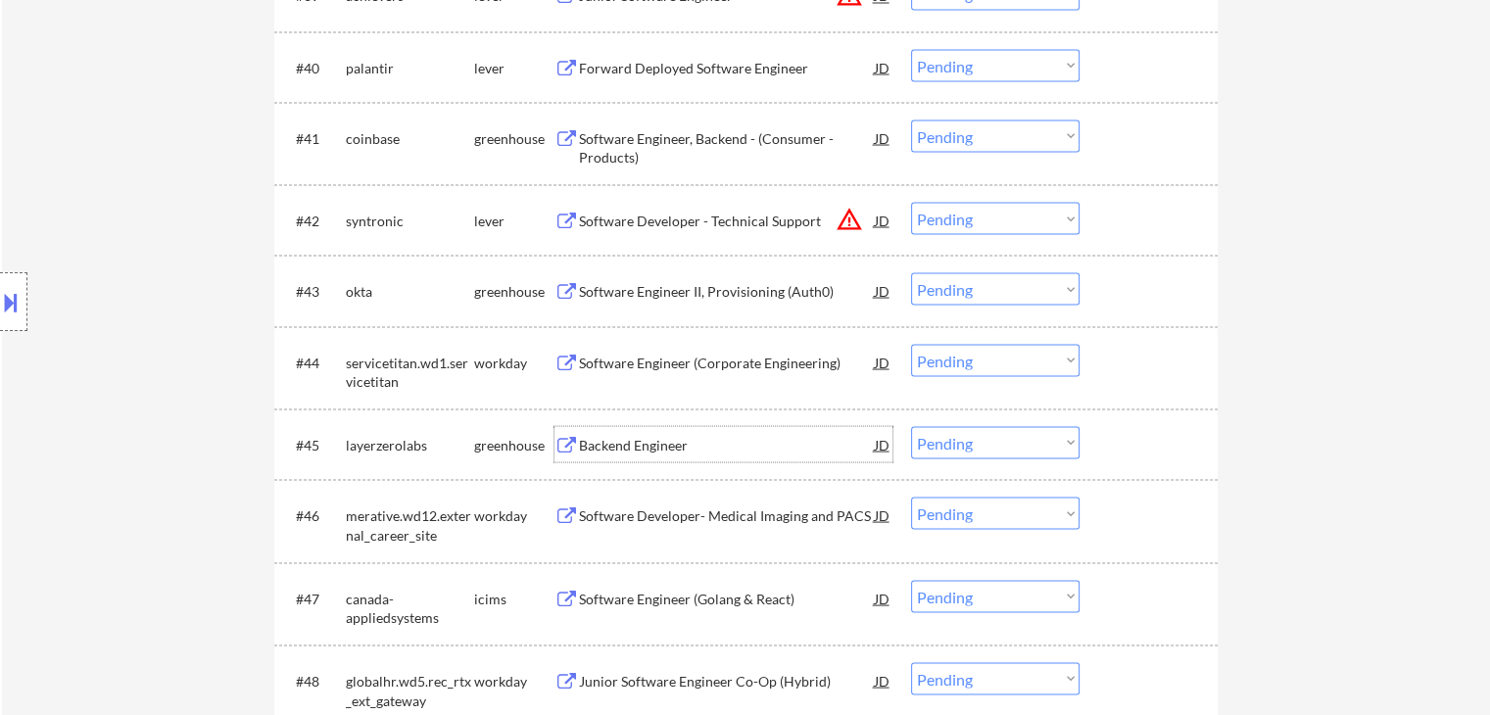
click at [633, 428] on div "Backend Engineer" at bounding box center [727, 443] width 296 height 35
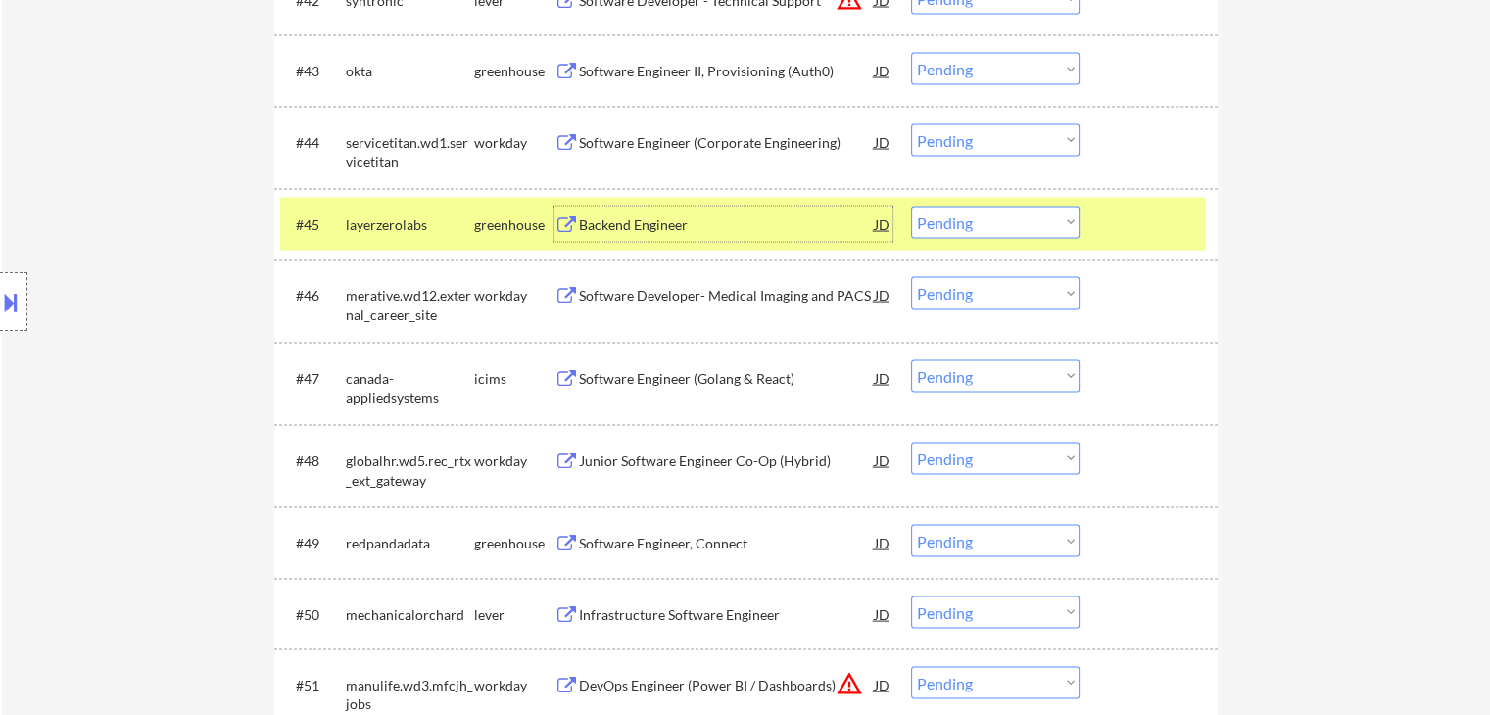
scroll to position [3947, 0]
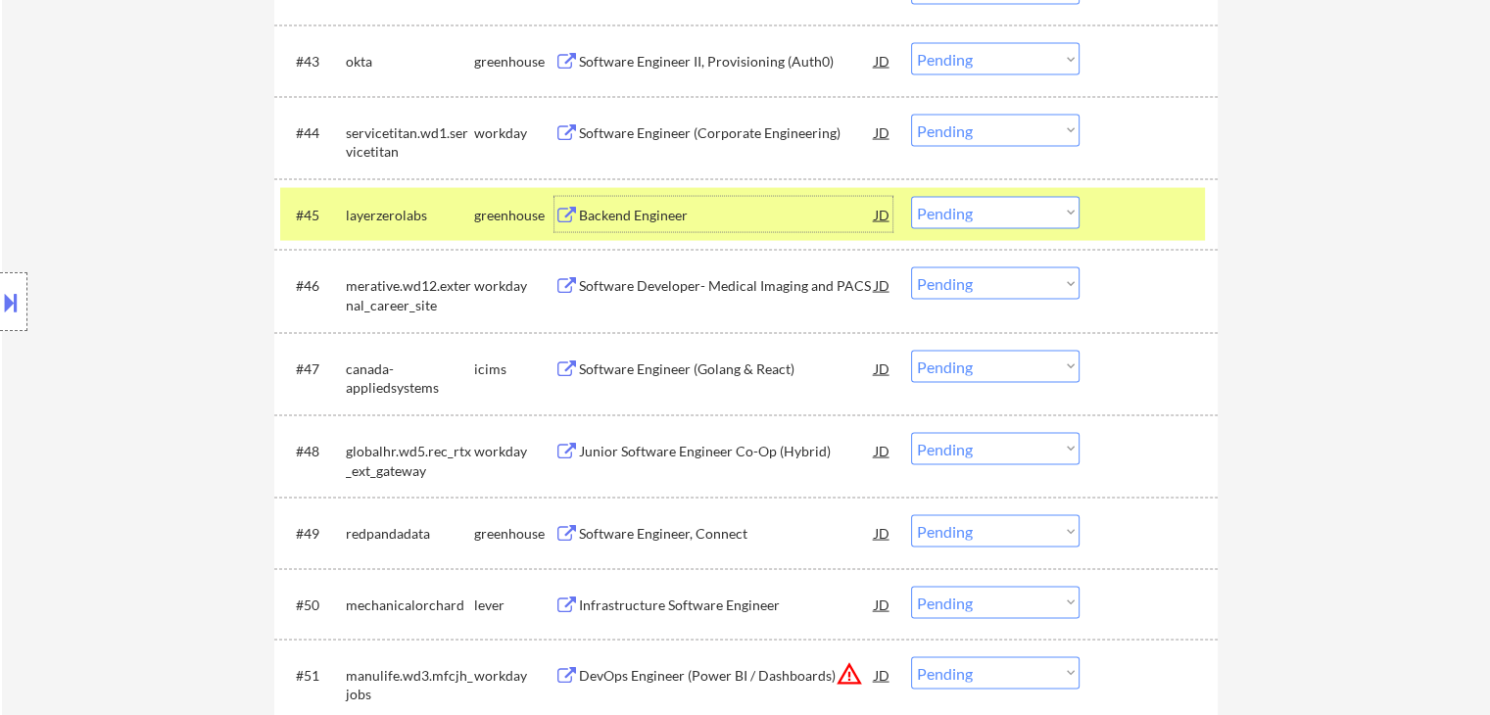
click at [675, 537] on div "Software Engineer, Connect" at bounding box center [727, 534] width 296 height 20
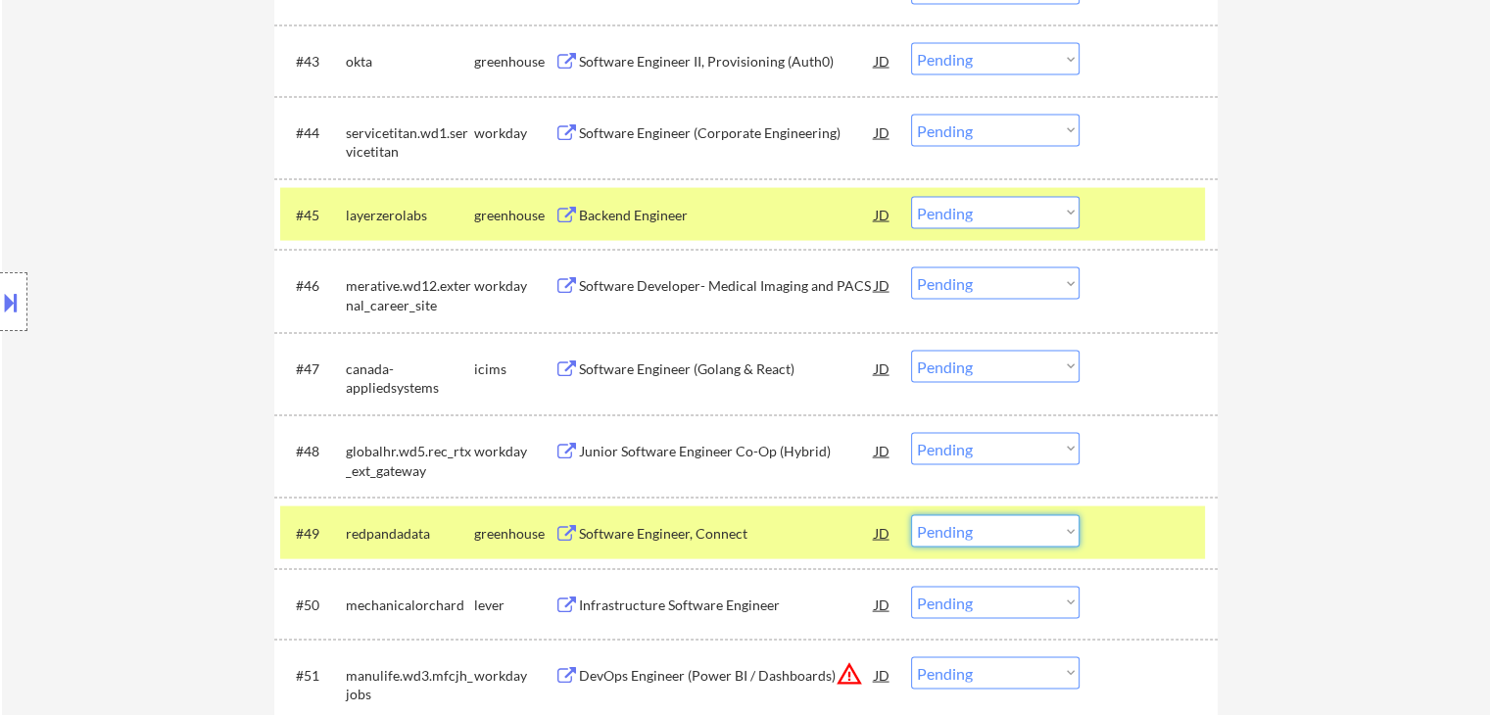
click at [972, 516] on select "Choose an option... Pending Applied Excluded (Questions) Excluded (Expired) Exc…" at bounding box center [995, 531] width 168 height 32
click at [911, 515] on select "Choose an option... Pending Applied Excluded (Questions) Excluded (Expired) Exc…" at bounding box center [995, 531] width 168 height 32
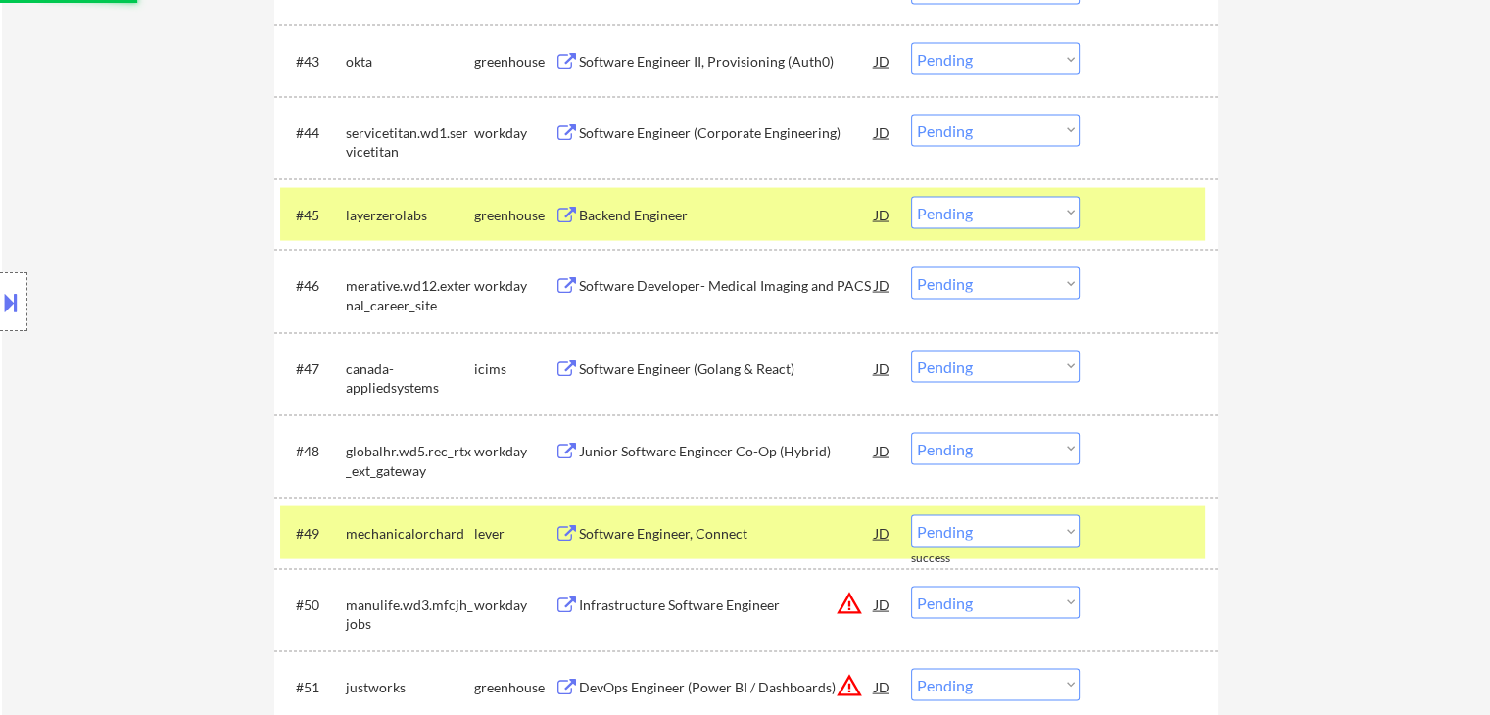
click at [976, 422] on div "#48 globalhr.wd5.rec_rtx_ext_gateway workday Junior Software Engineer Co-Op (Hy…" at bounding box center [745, 456] width 943 height 82
click at [608, 538] on div "Infrastructure Software Engineer" at bounding box center [727, 534] width 296 height 20
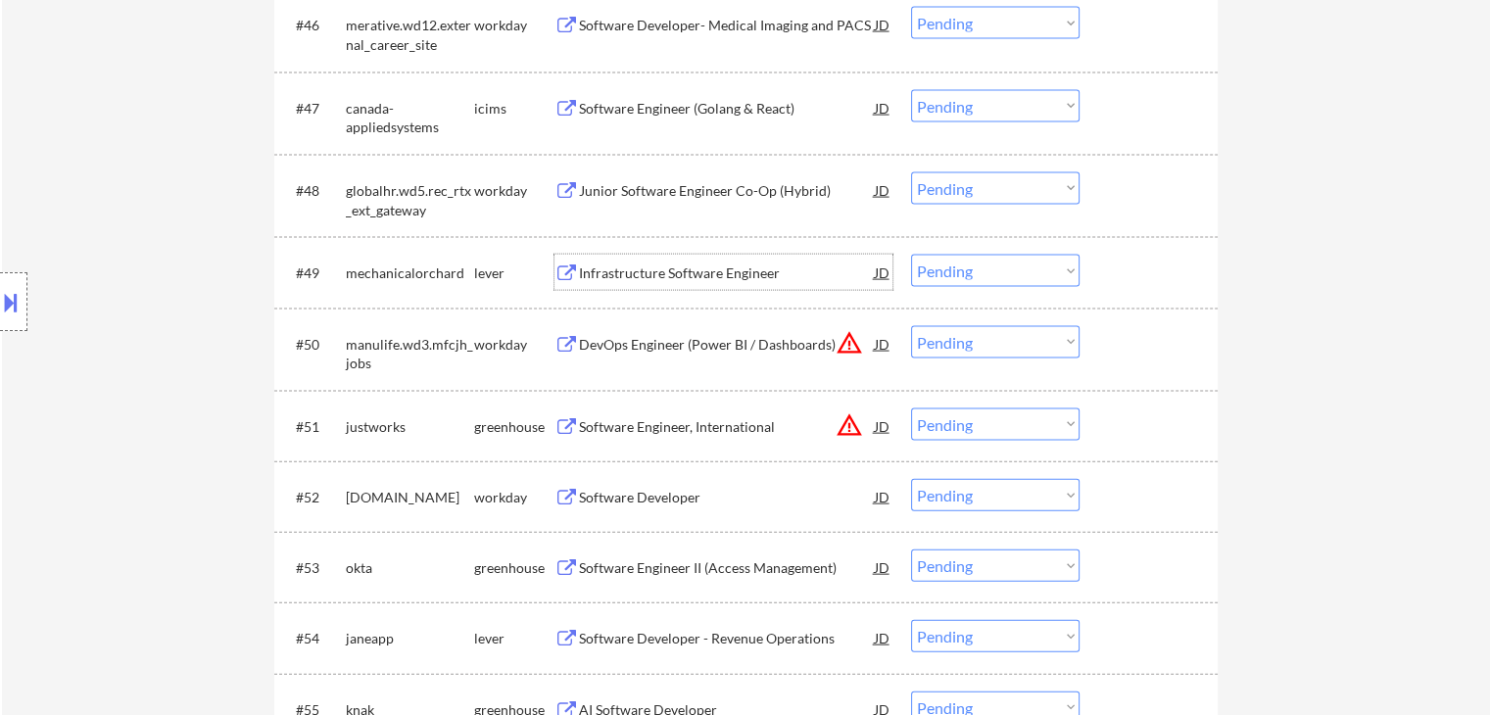
scroll to position [4209, 0]
click at [1016, 274] on select "Choose an option... Pending Applied Excluded (Questions) Excluded (Expired) Exc…" at bounding box center [995, 269] width 168 height 32
click at [911, 253] on select "Choose an option... Pending Applied Excluded (Questions) Excluded (Expired) Exc…" at bounding box center [995, 269] width 168 height 32
select select ""pending""
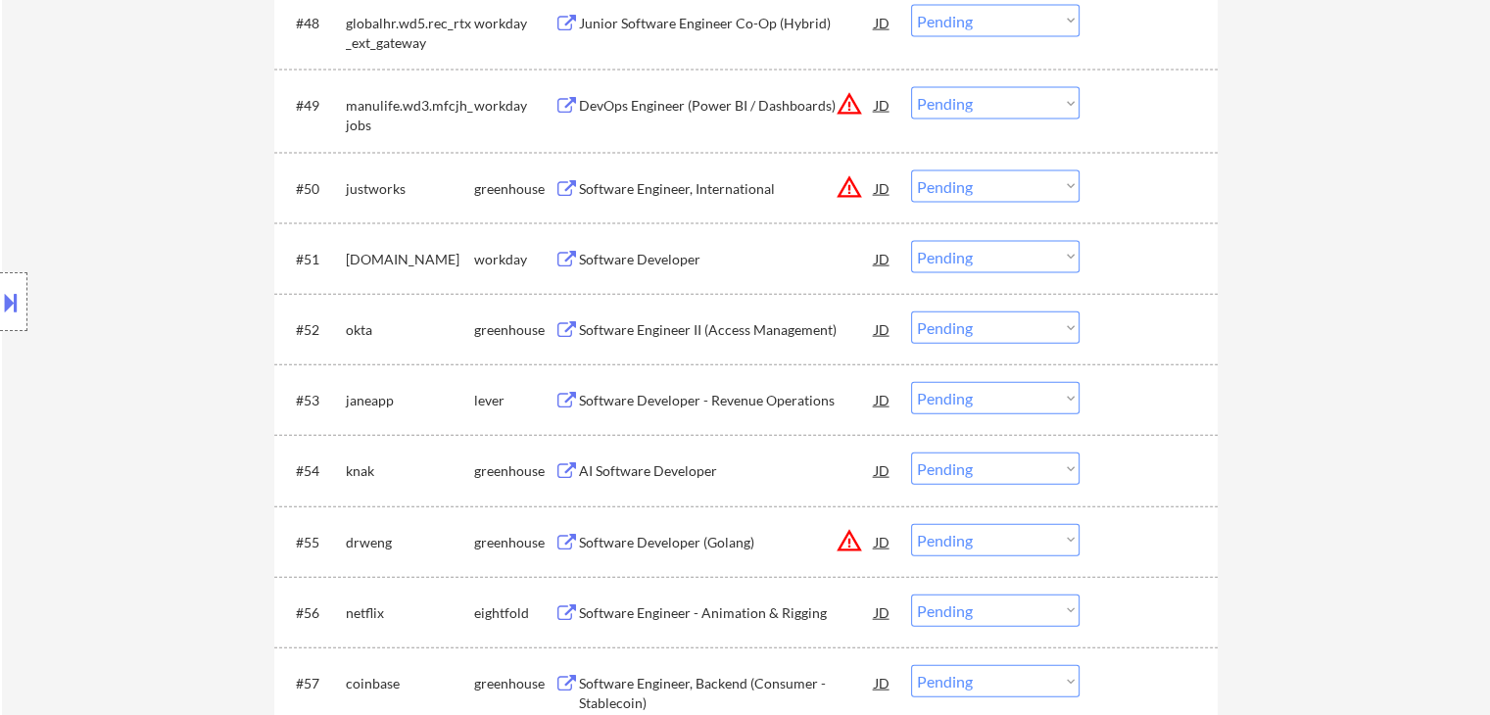
scroll to position [4406, 0]
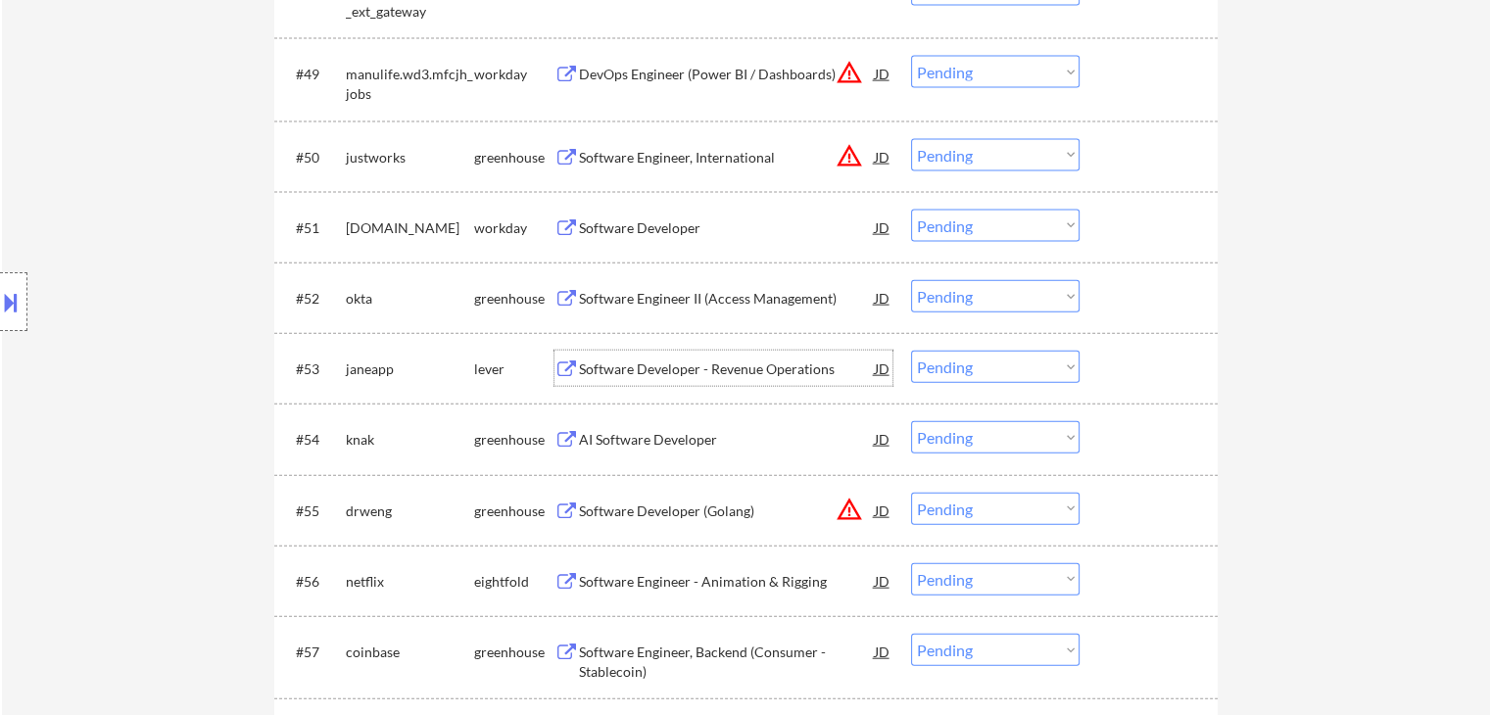
click at [674, 360] on div "Software Developer - Revenue Operations" at bounding box center [727, 369] width 296 height 20
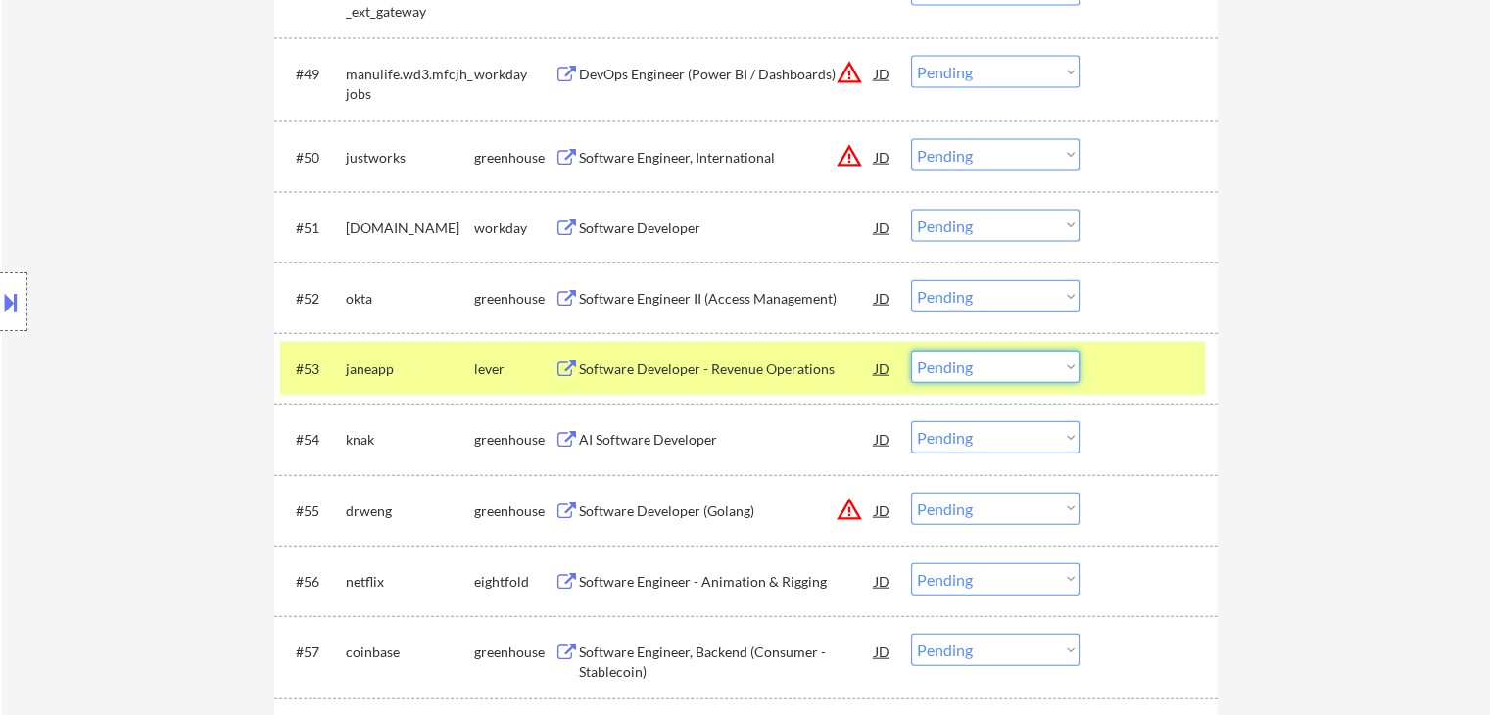
click at [963, 357] on select "Choose an option... Pending Applied Excluded (Questions) Excluded (Expired) Exc…" at bounding box center [995, 367] width 168 height 32
click at [911, 351] on select "Choose an option... Pending Applied Excluded (Questions) Excluded (Expired) Exc…" at bounding box center [995, 367] width 168 height 32
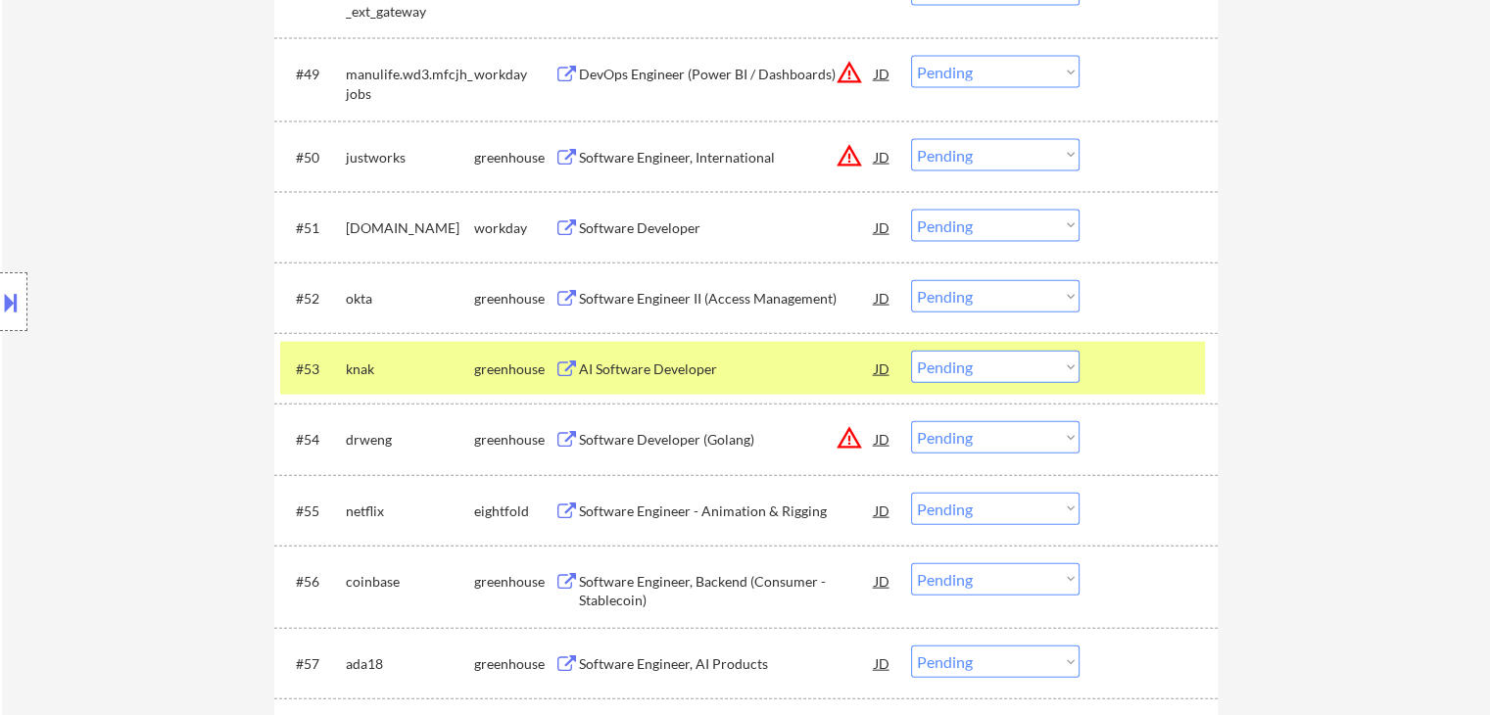
click at [686, 381] on div "AI Software Developer" at bounding box center [727, 368] width 296 height 35
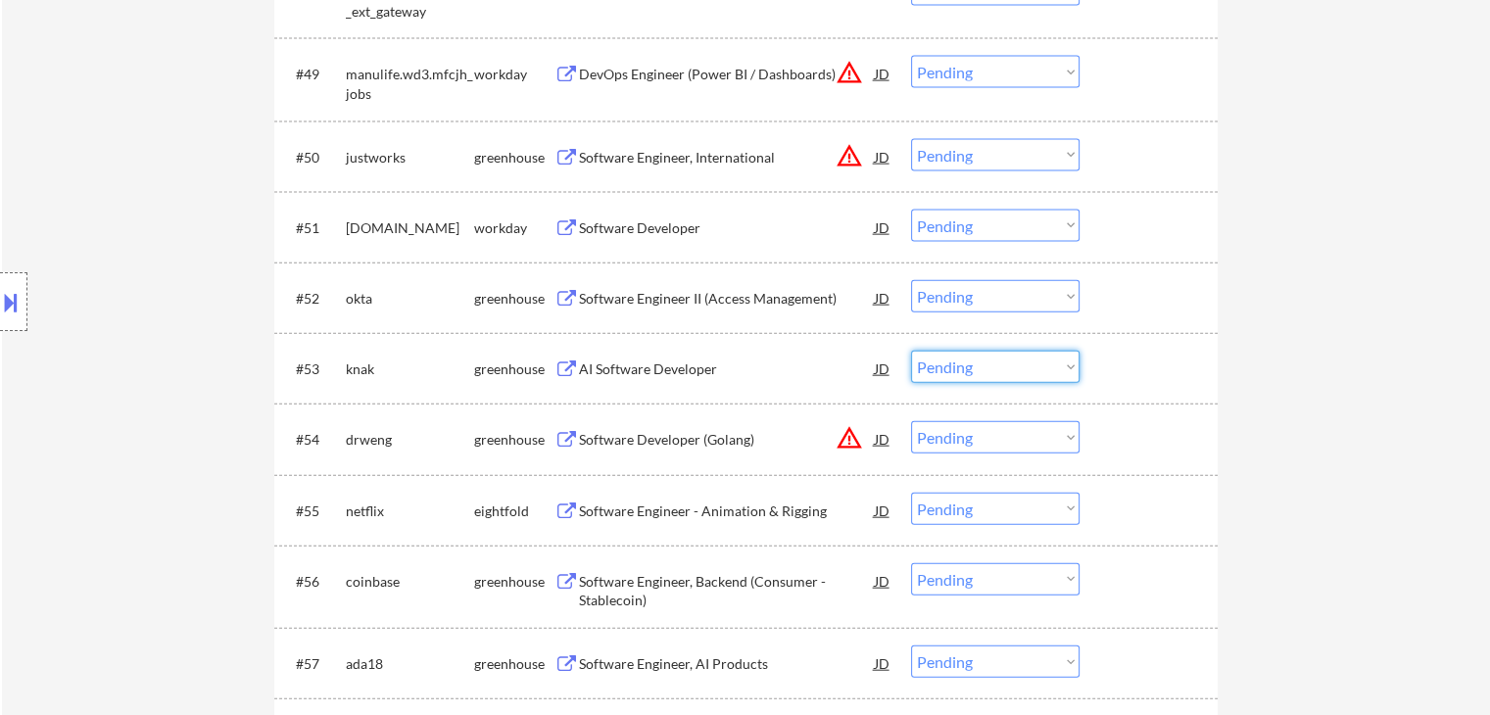
click at [987, 357] on select "Choose an option... Pending Applied Excluded (Questions) Excluded (Expired) Exc…" at bounding box center [995, 367] width 168 height 32
click at [911, 351] on select "Choose an option... Pending Applied Excluded (Questions) Excluded (Expired) Exc…" at bounding box center [995, 367] width 168 height 32
select select ""pending""
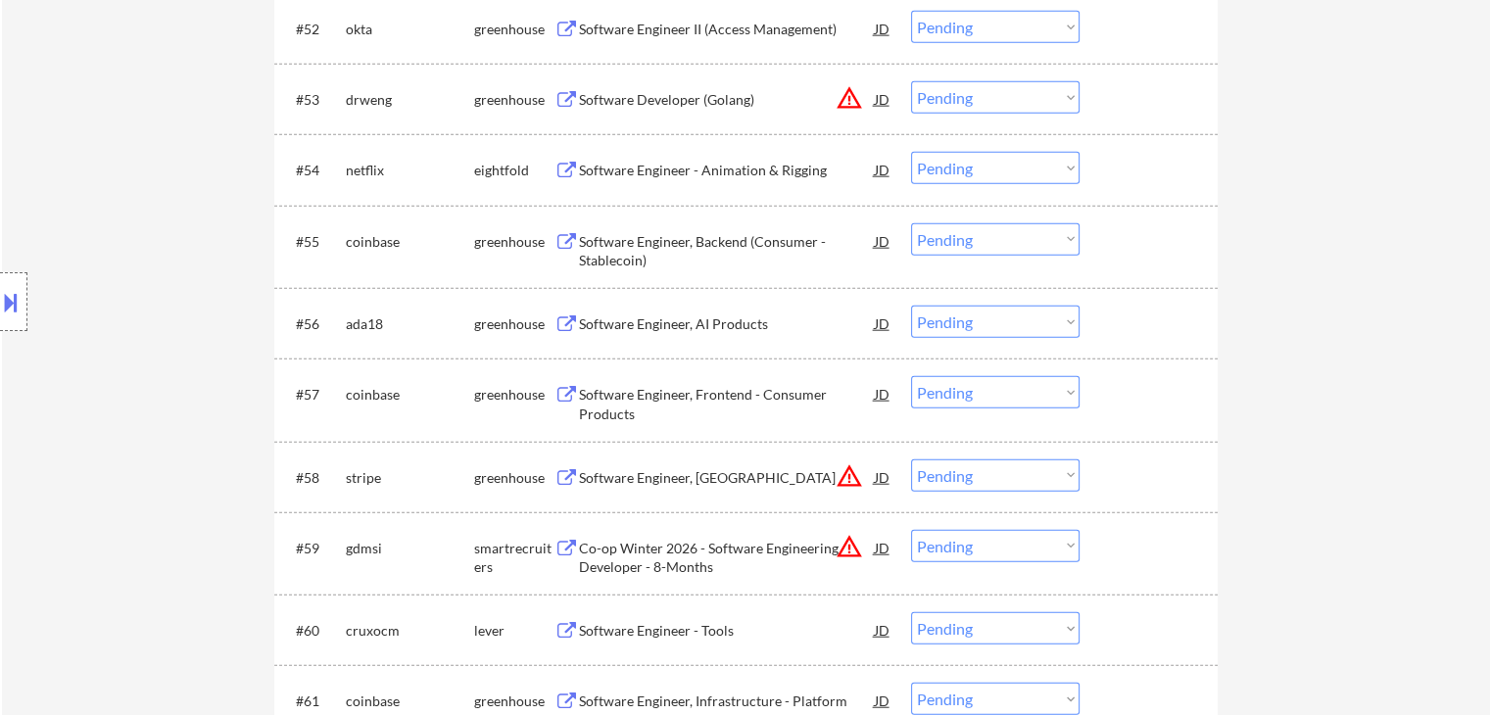
scroll to position [4683, 0]
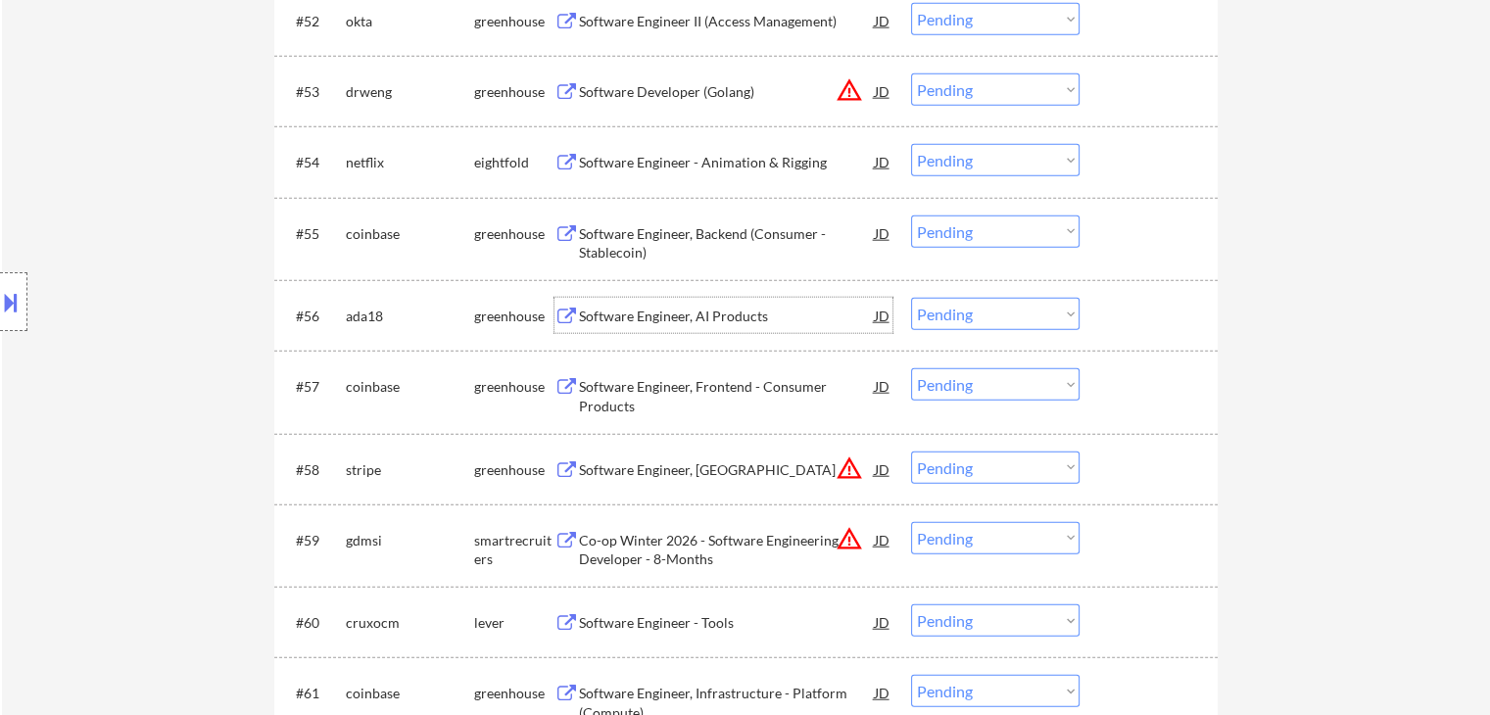
click at [682, 304] on div "Software Engineer, AI Products" at bounding box center [727, 315] width 296 height 35
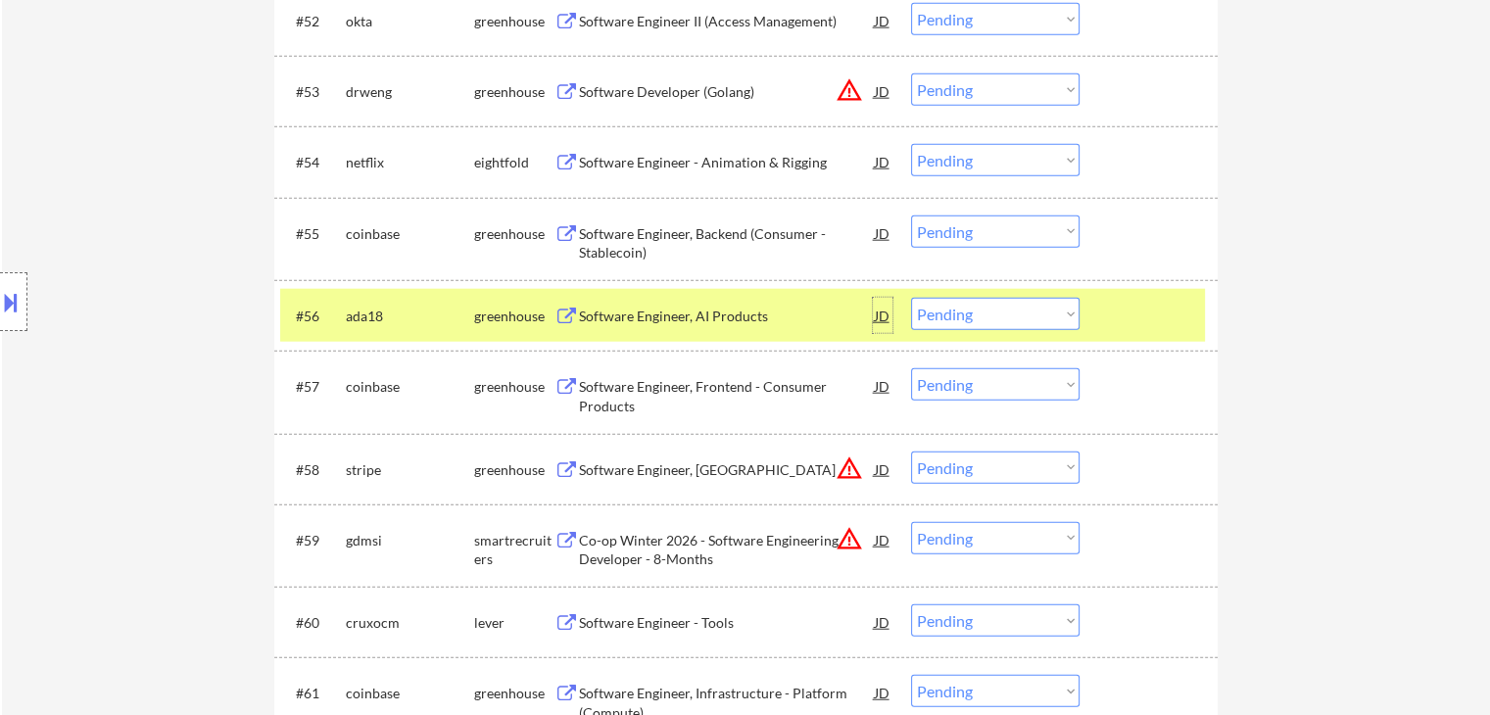
click at [877, 310] on div "JD" at bounding box center [883, 315] width 20 height 35
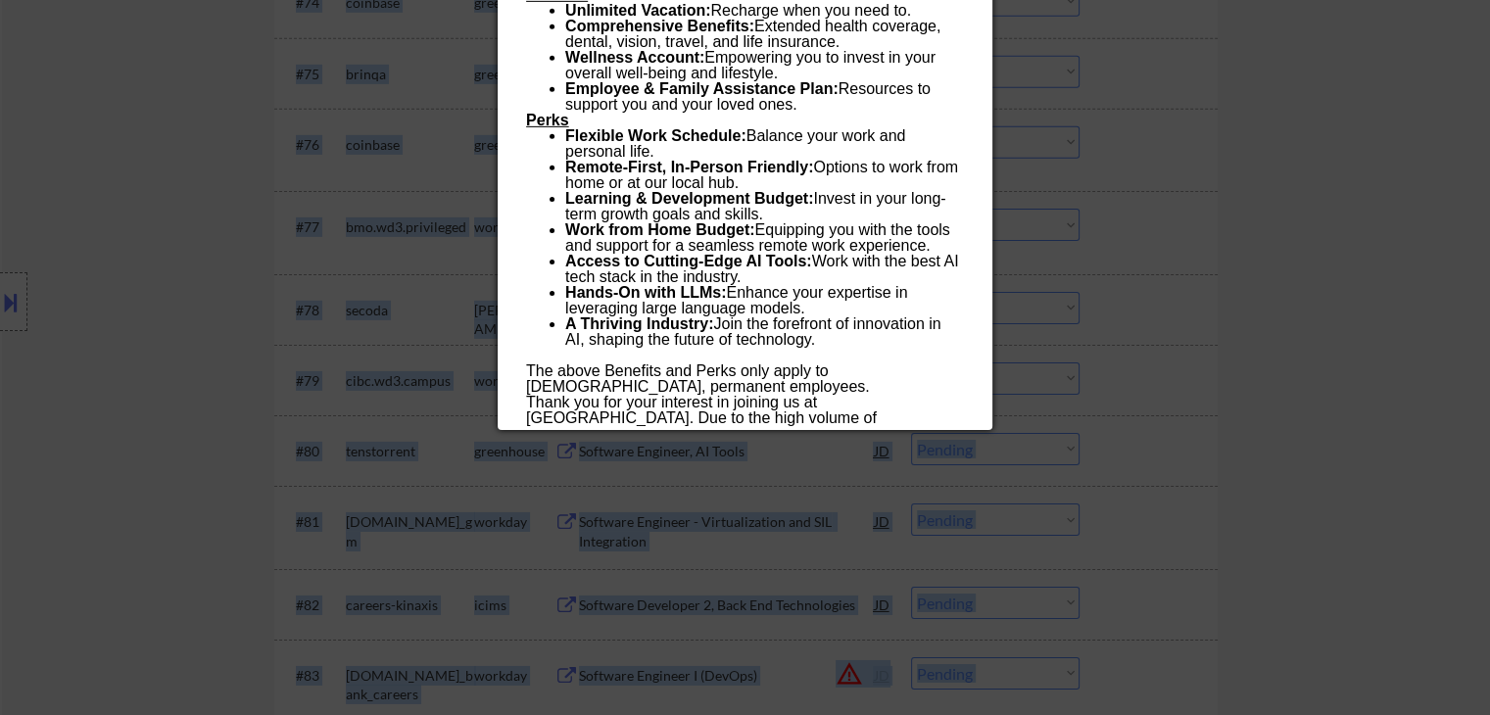
scroll to position [6318, 0]
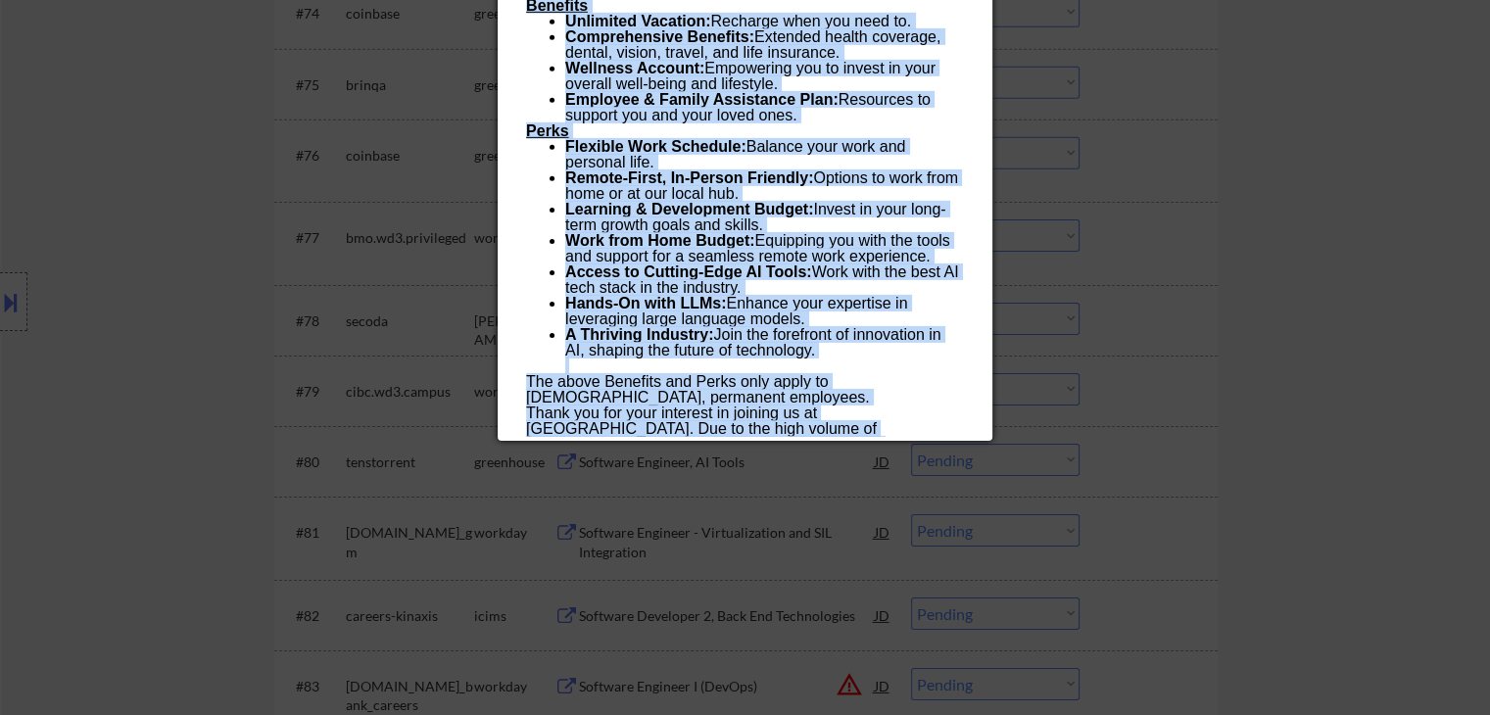
drag, startPoint x: 517, startPoint y: 83, endPoint x: 849, endPoint y: 433, distance: 482.1
click at [849, 433] on p "Thank you for your interest in joining us at Ada. Due to the high volume of app…" at bounding box center [744, 452] width 437 height 94
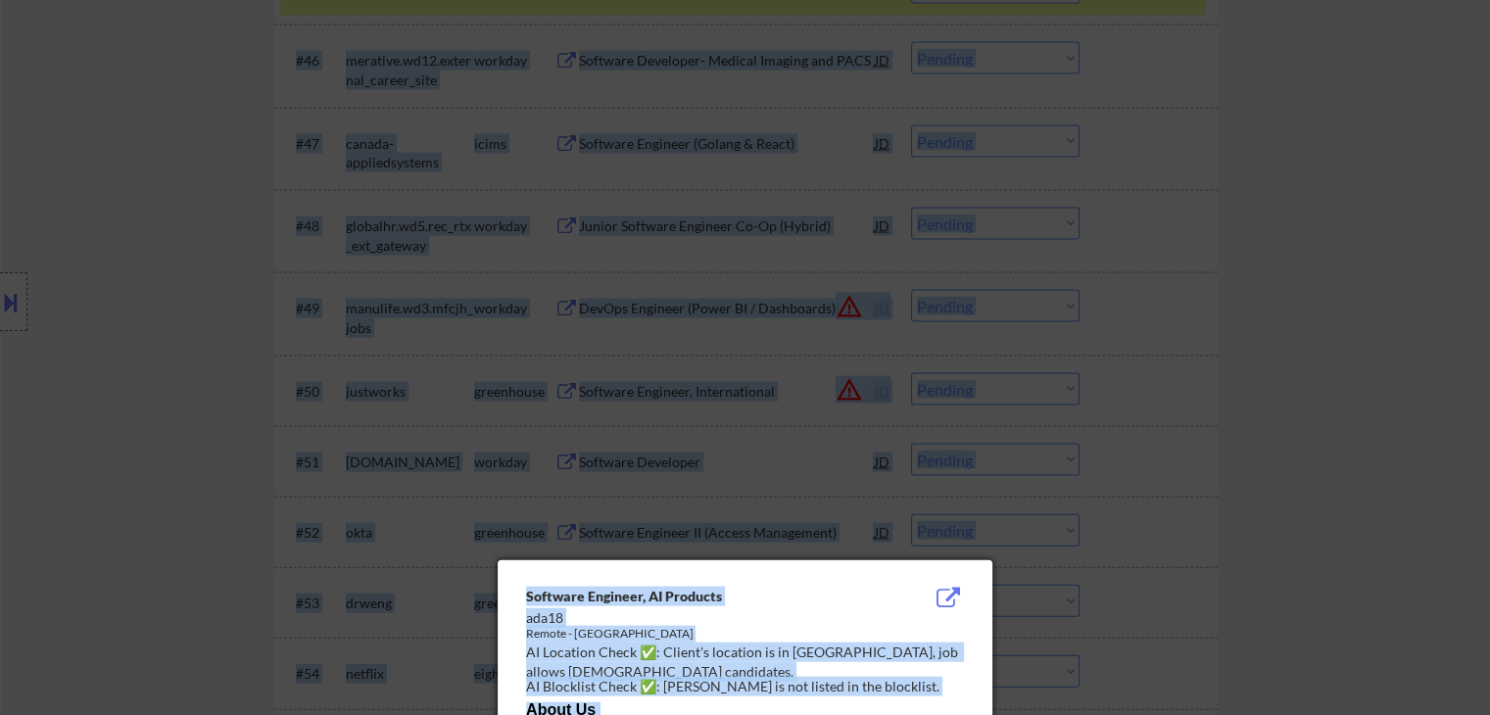
scroll to position [4464, 0]
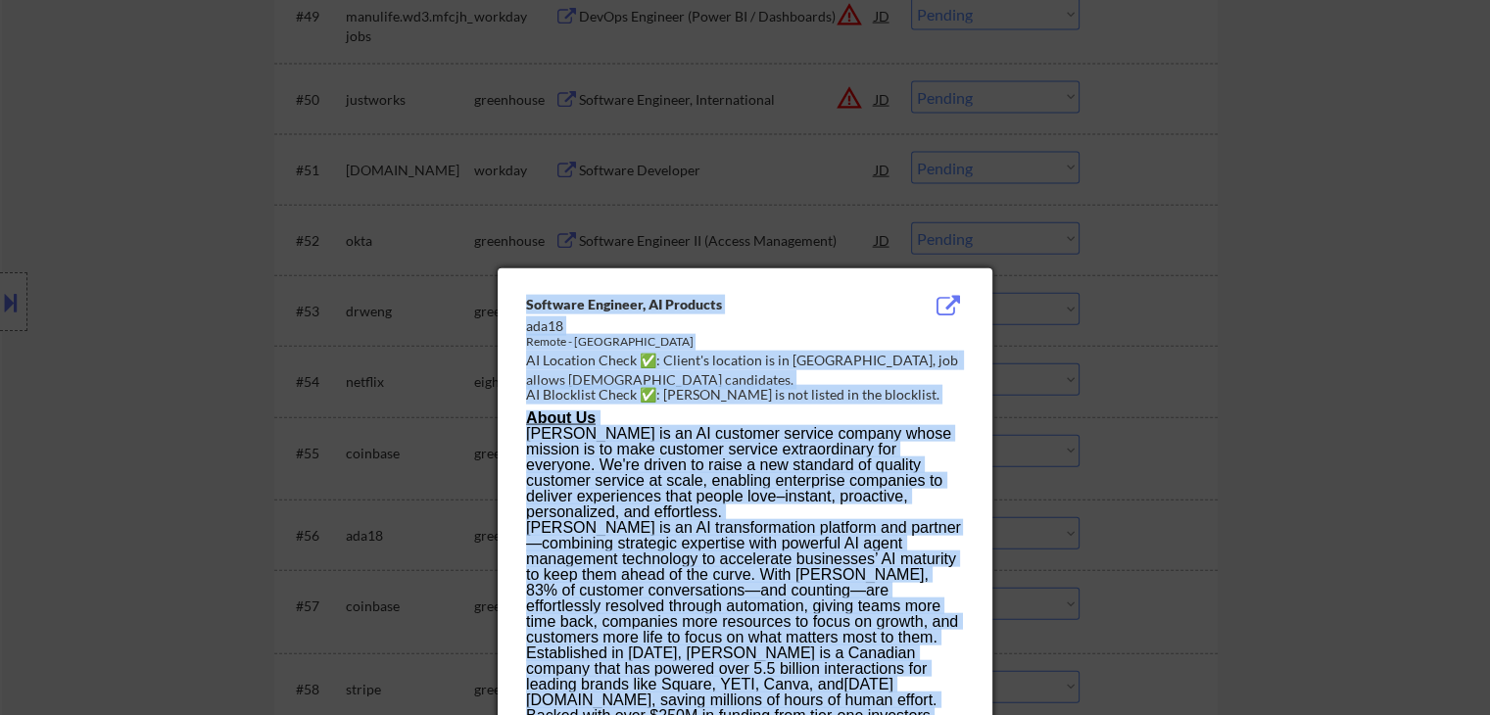
drag, startPoint x: 747, startPoint y: 436, endPoint x: 524, endPoint y: 305, distance: 259.0
copy div "Software Engineer, AI Products ada18 Remote - Canada AI Location Check ✅: Clien…"
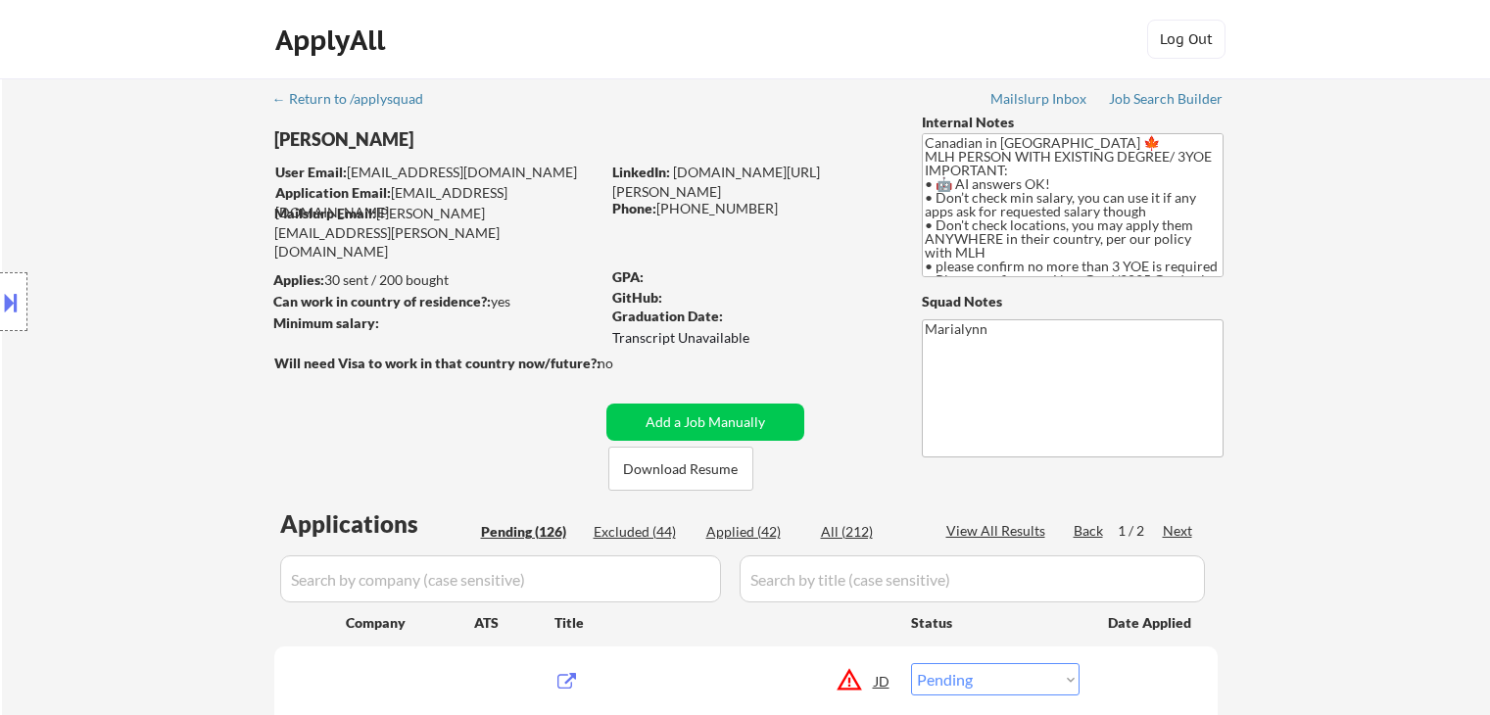
select select ""pending""
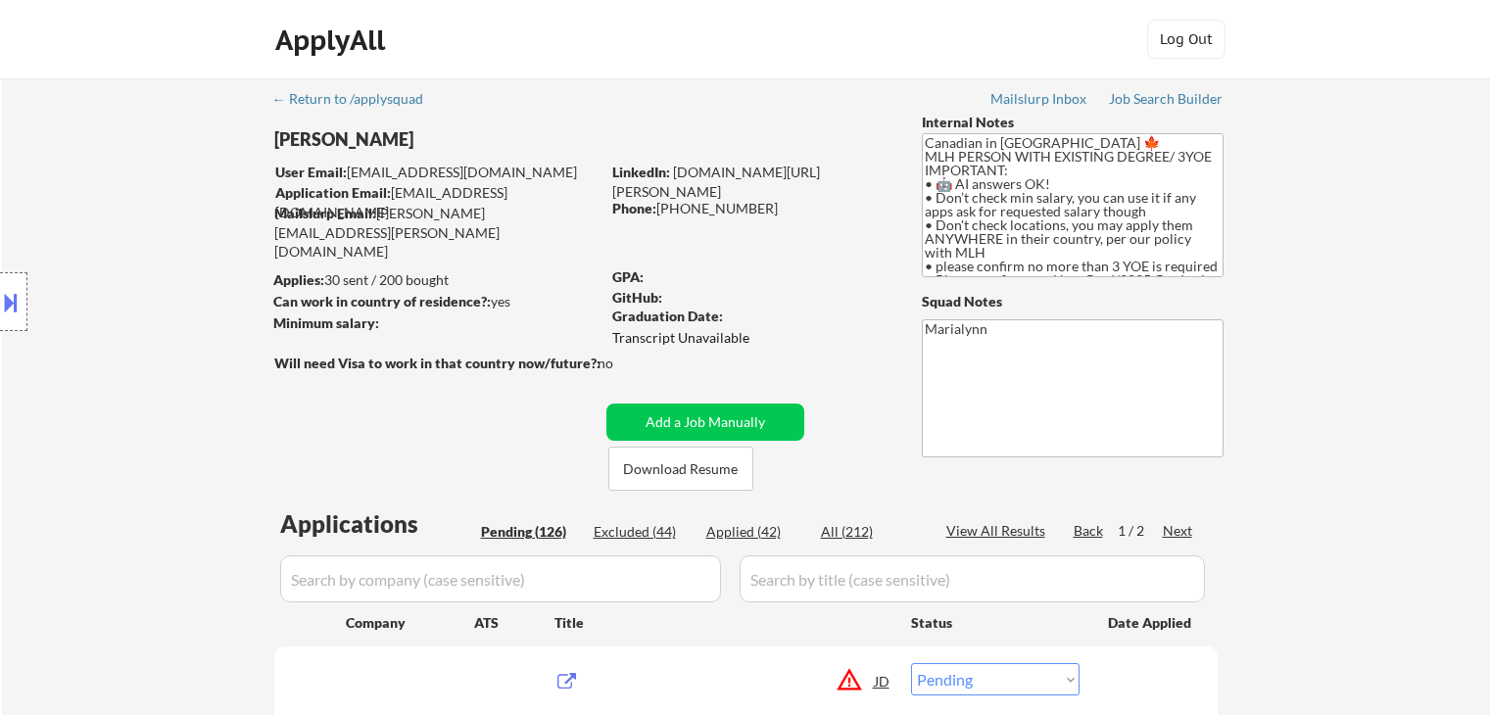
select select ""pending""
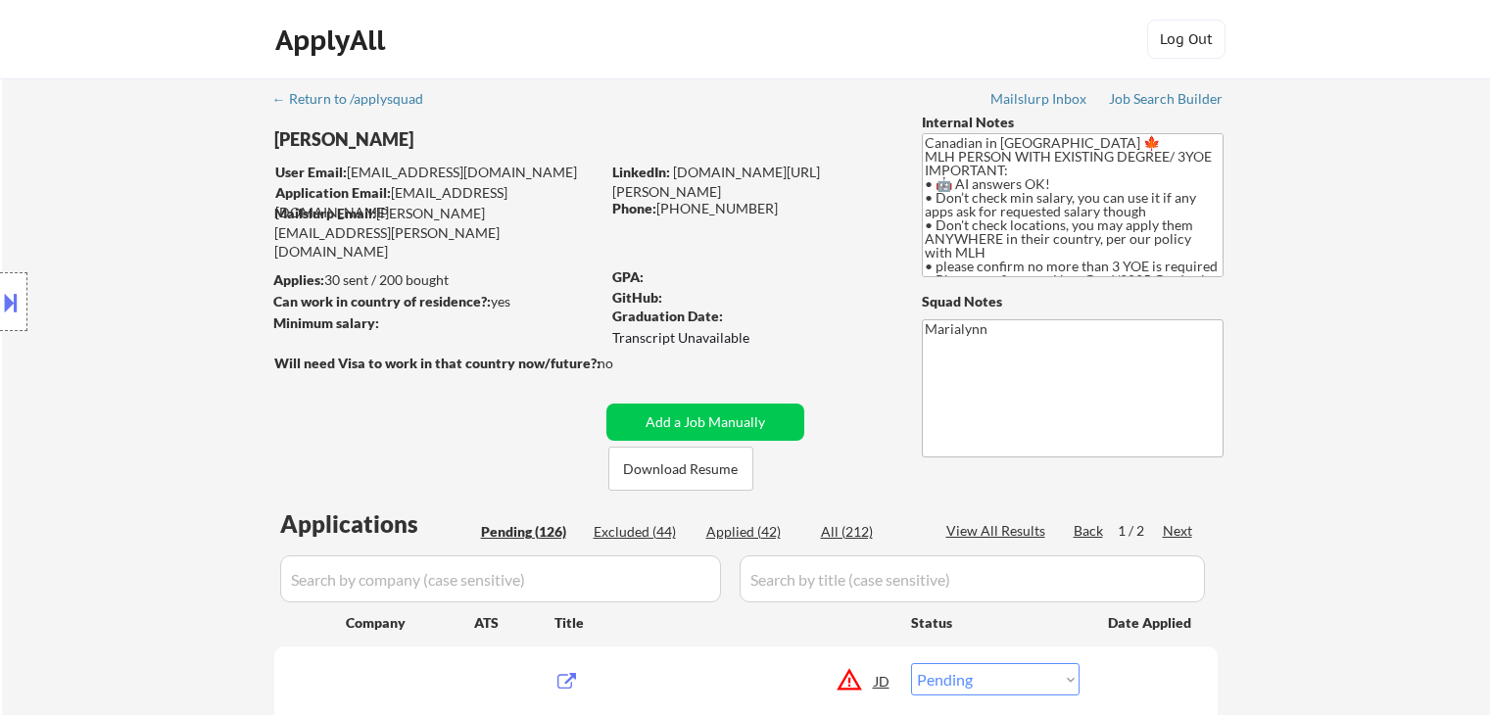
select select ""pending""
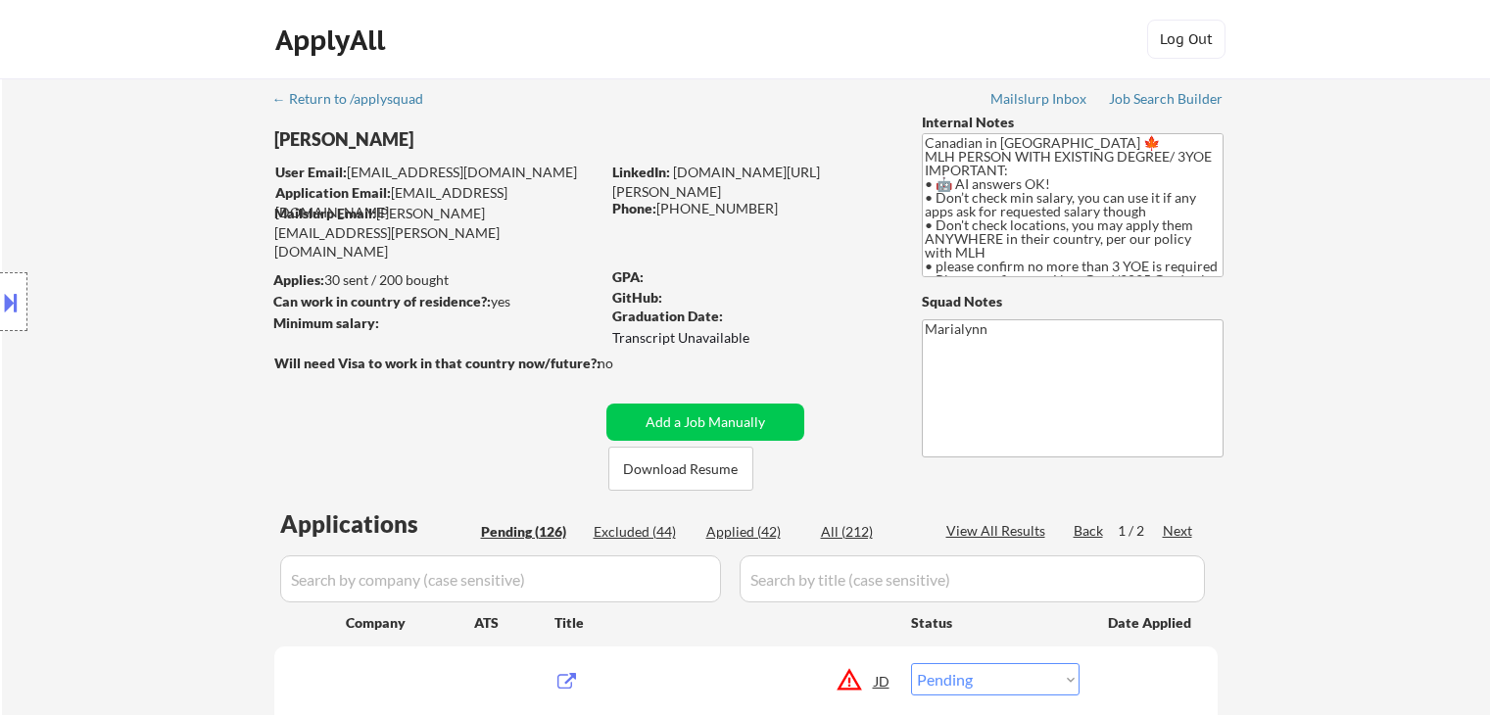
select select ""pending""
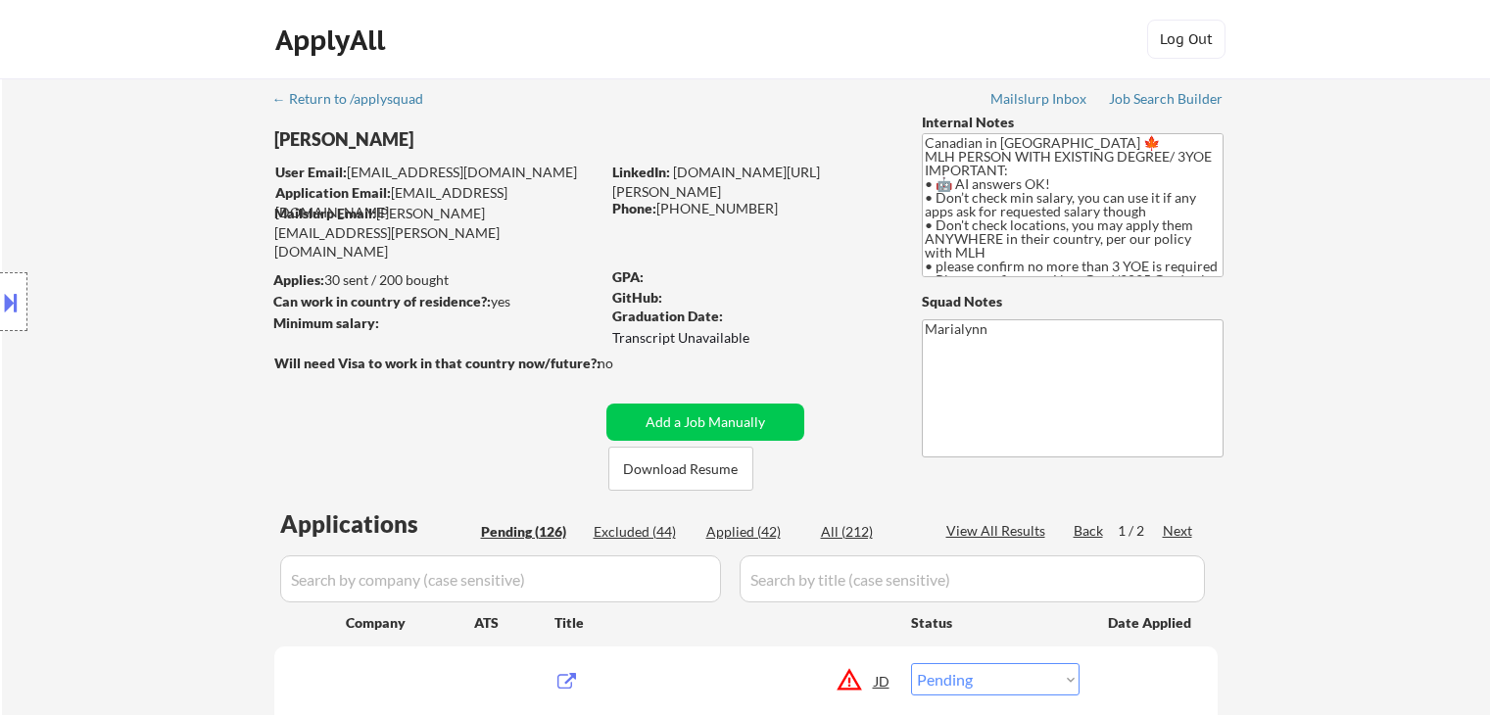
select select ""pending""
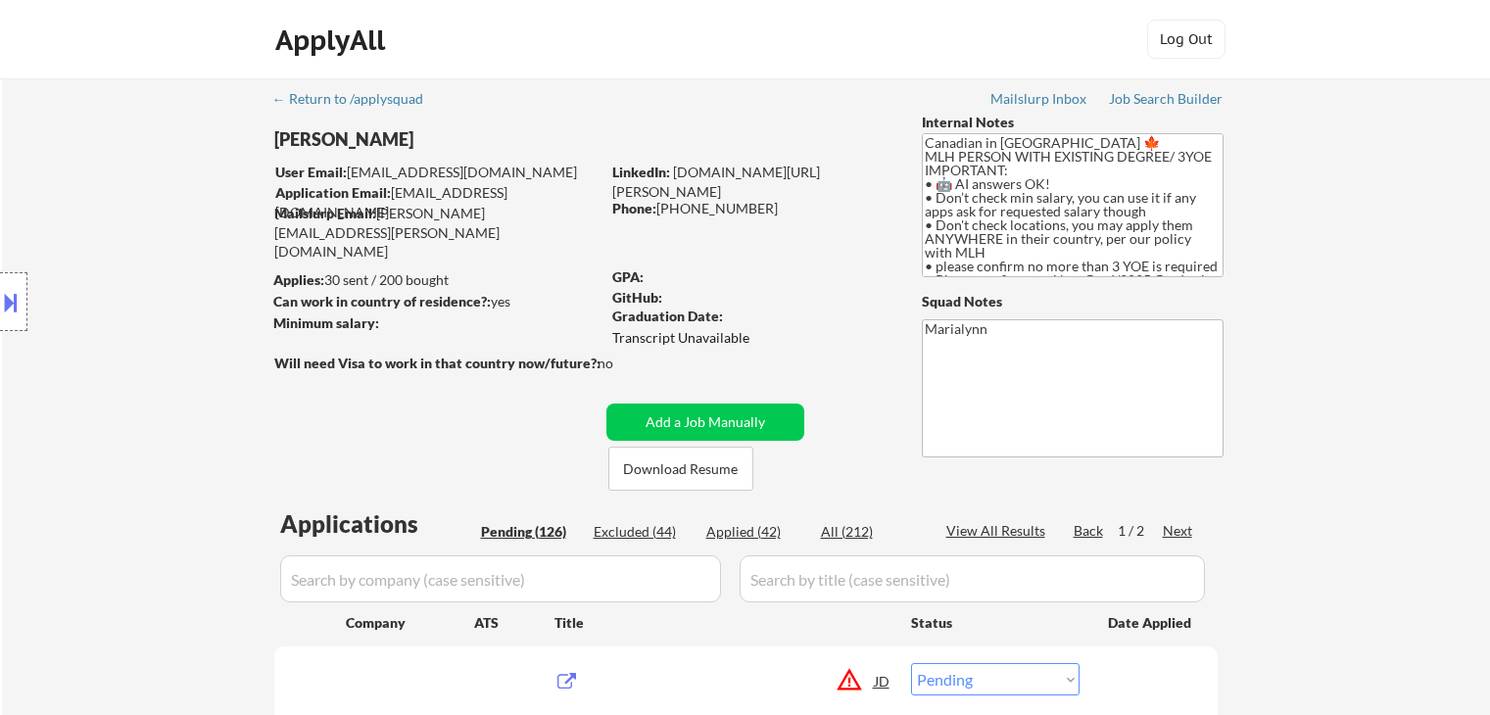
select select ""pending""
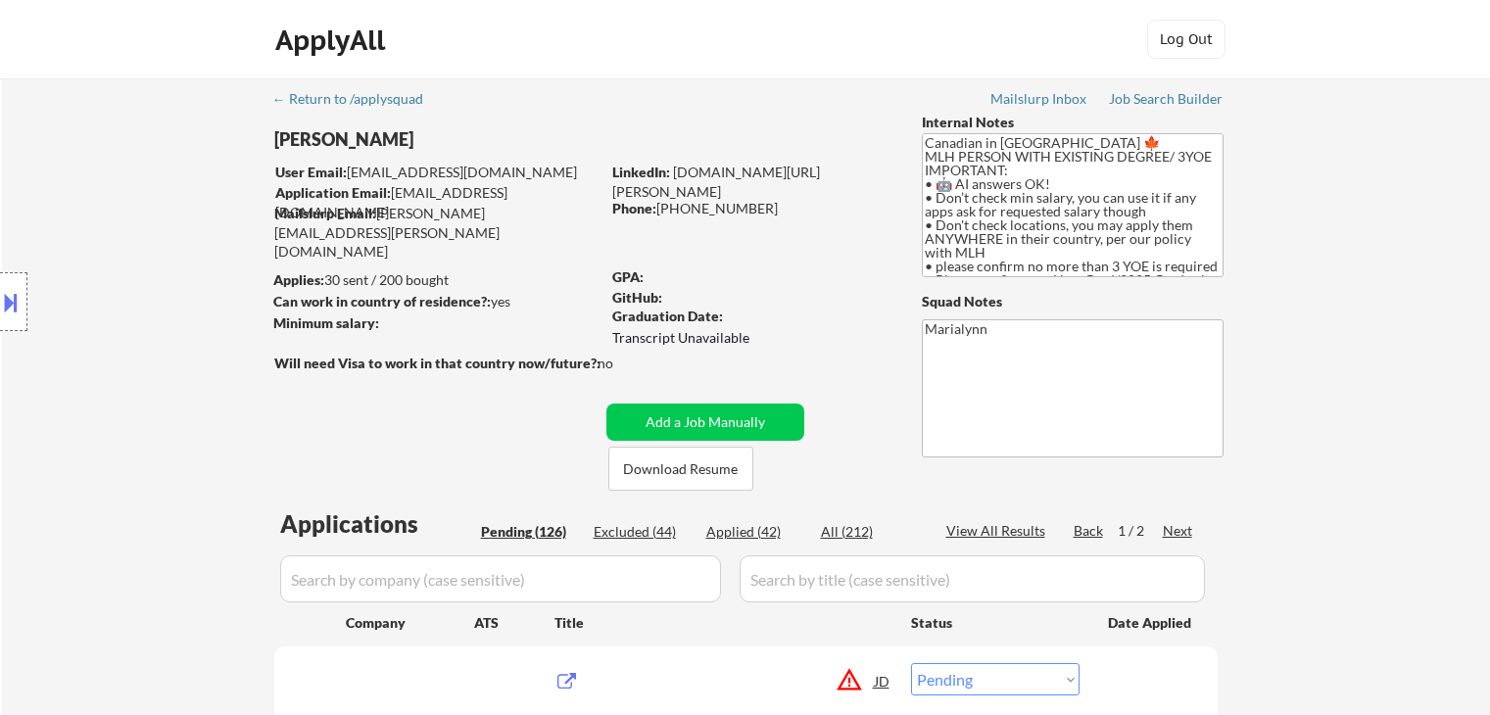
select select ""pending""
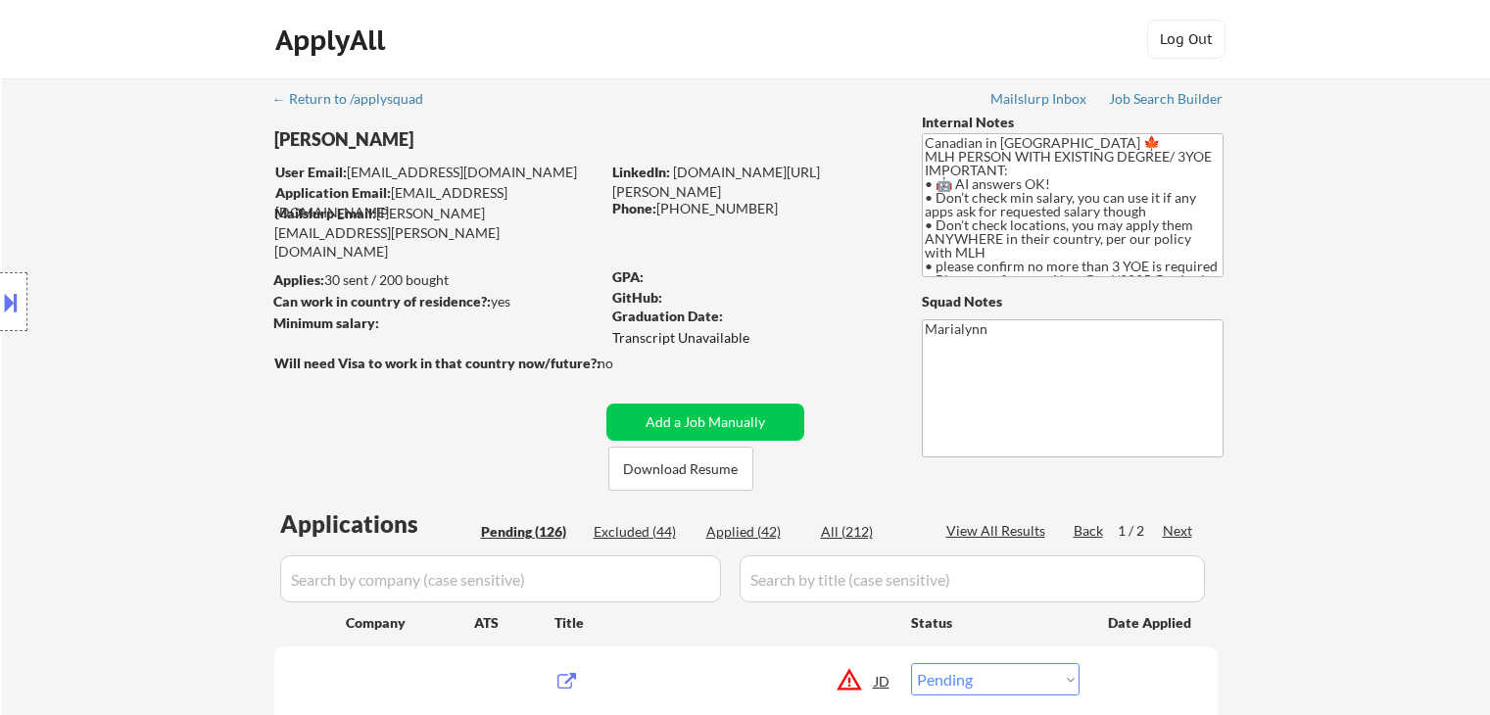
select select ""pending""
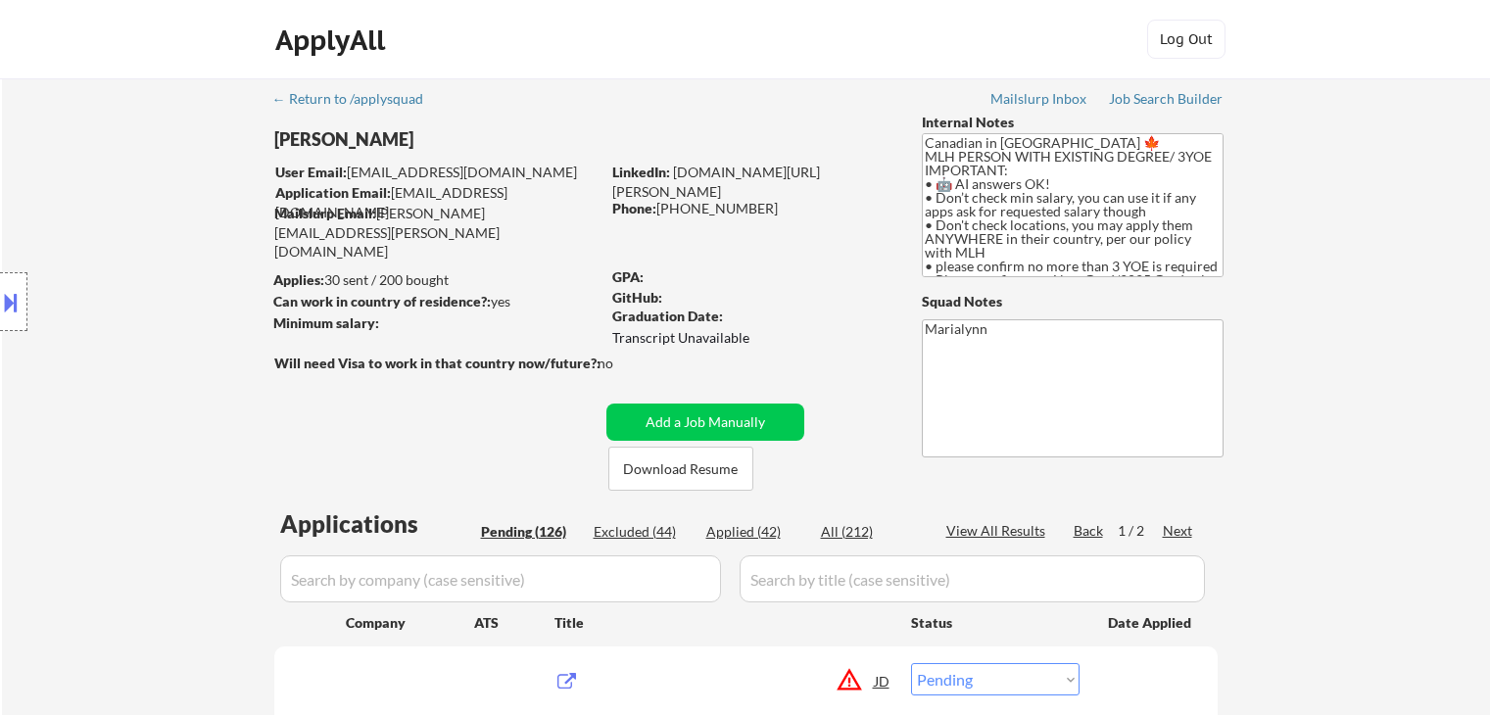
select select ""pending""
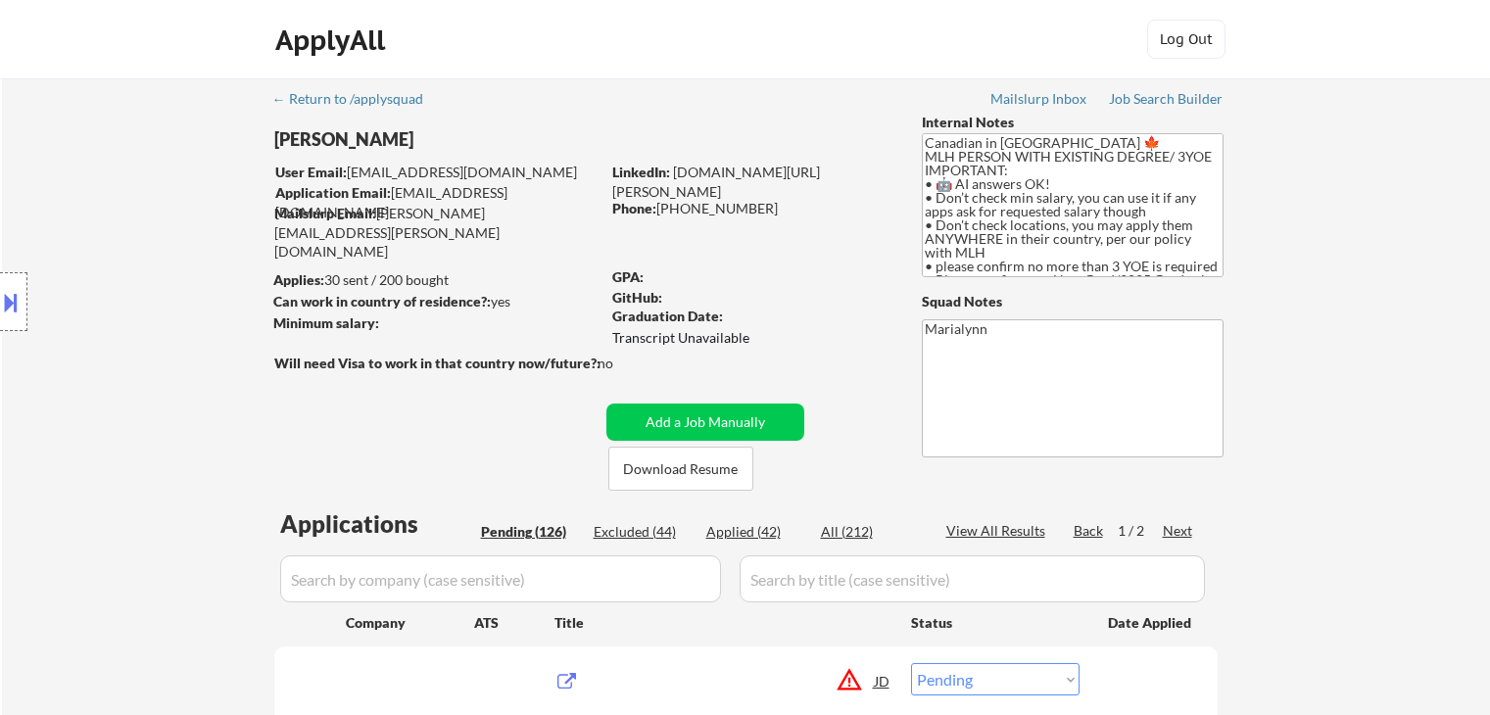
select select ""pending""
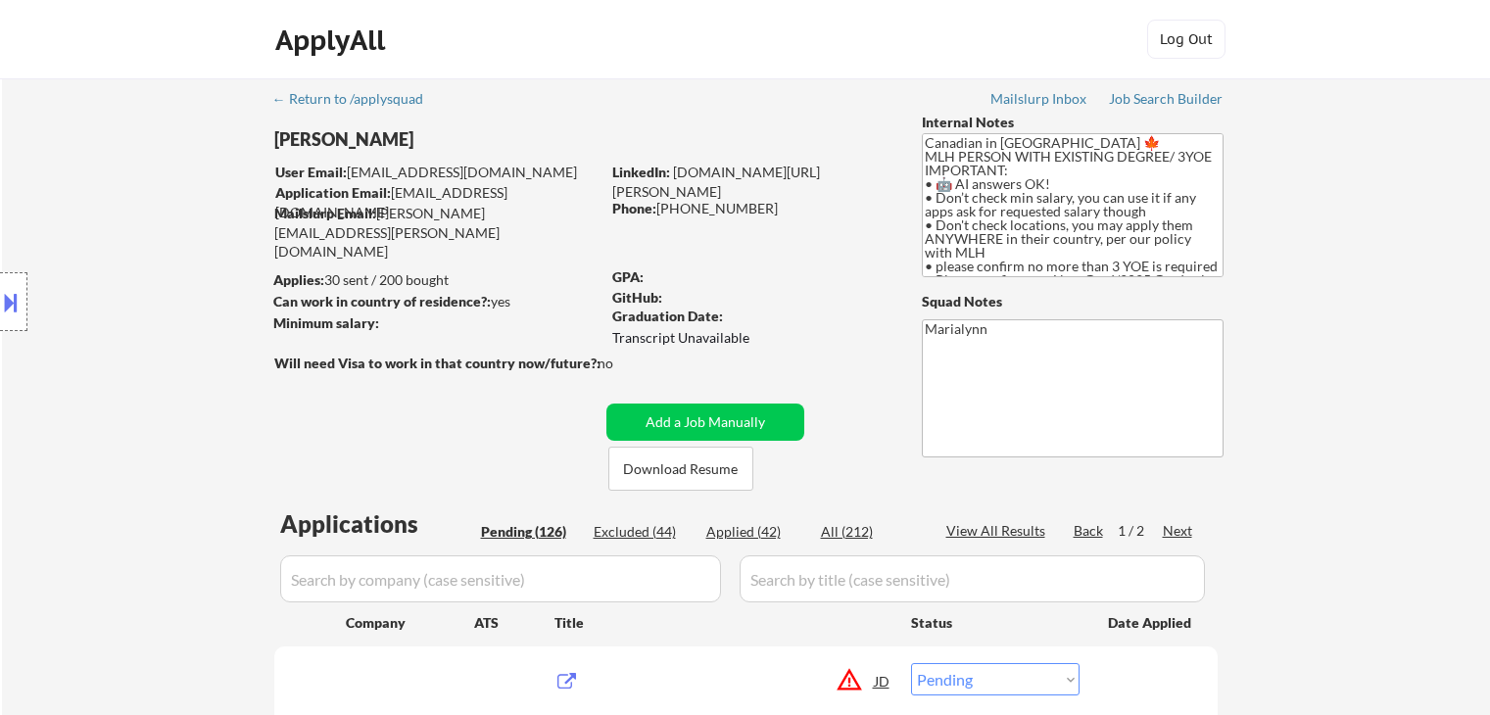
select select ""pending""
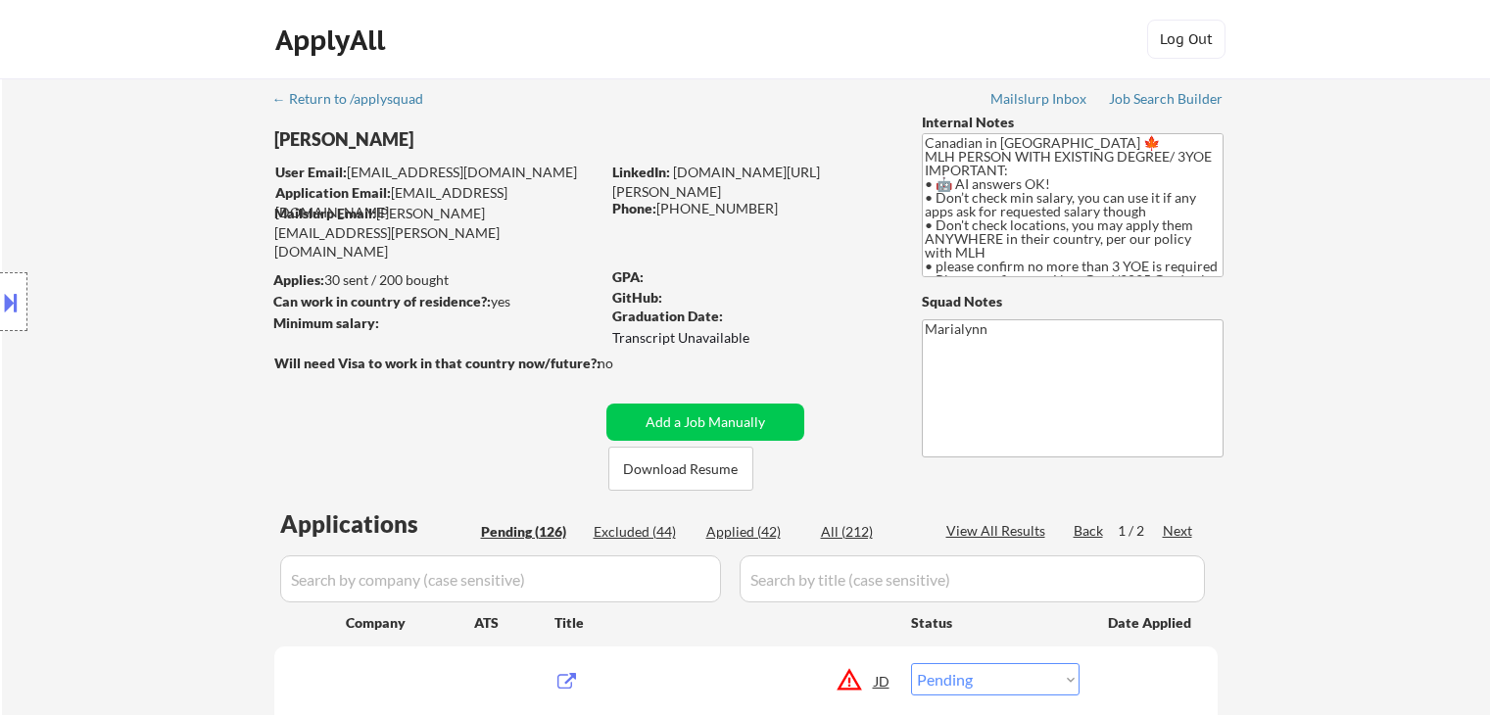
select select ""pending""
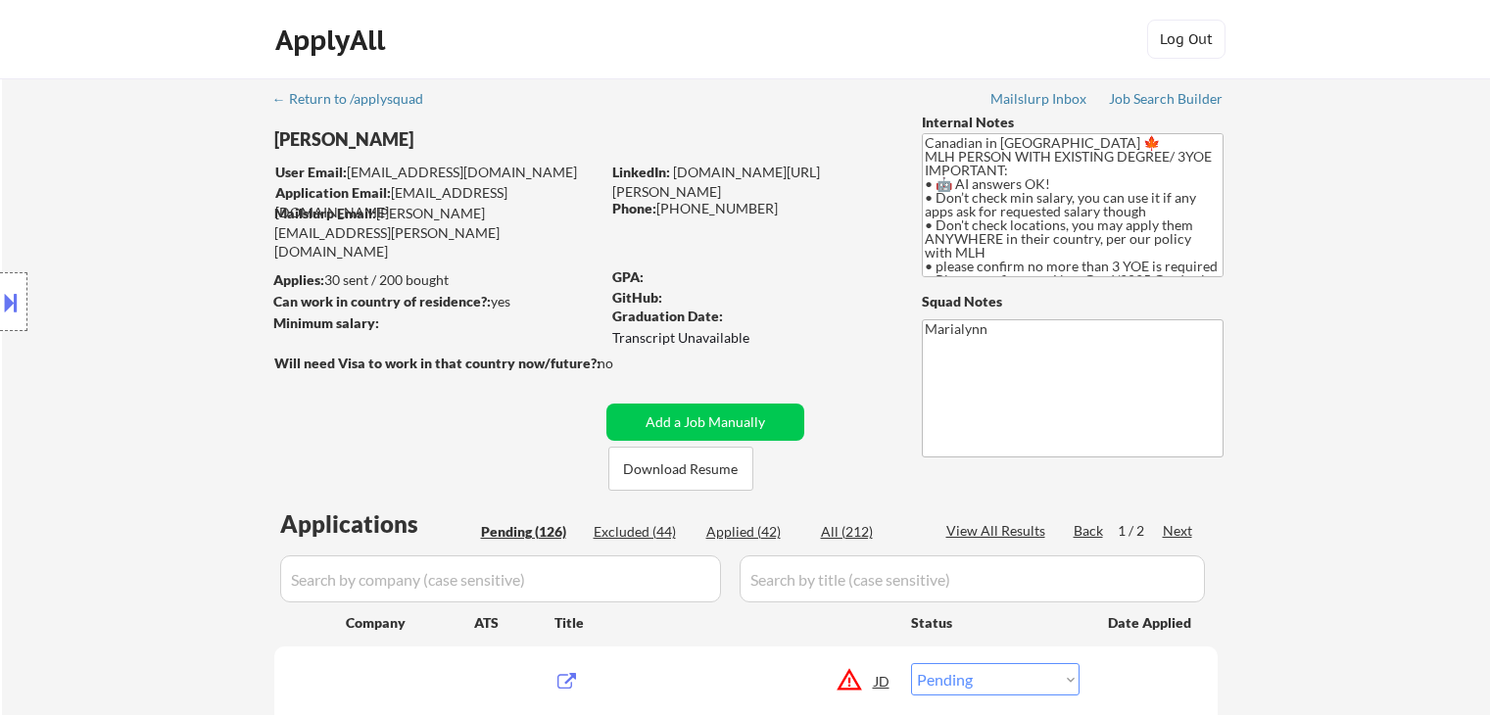
select select ""pending""
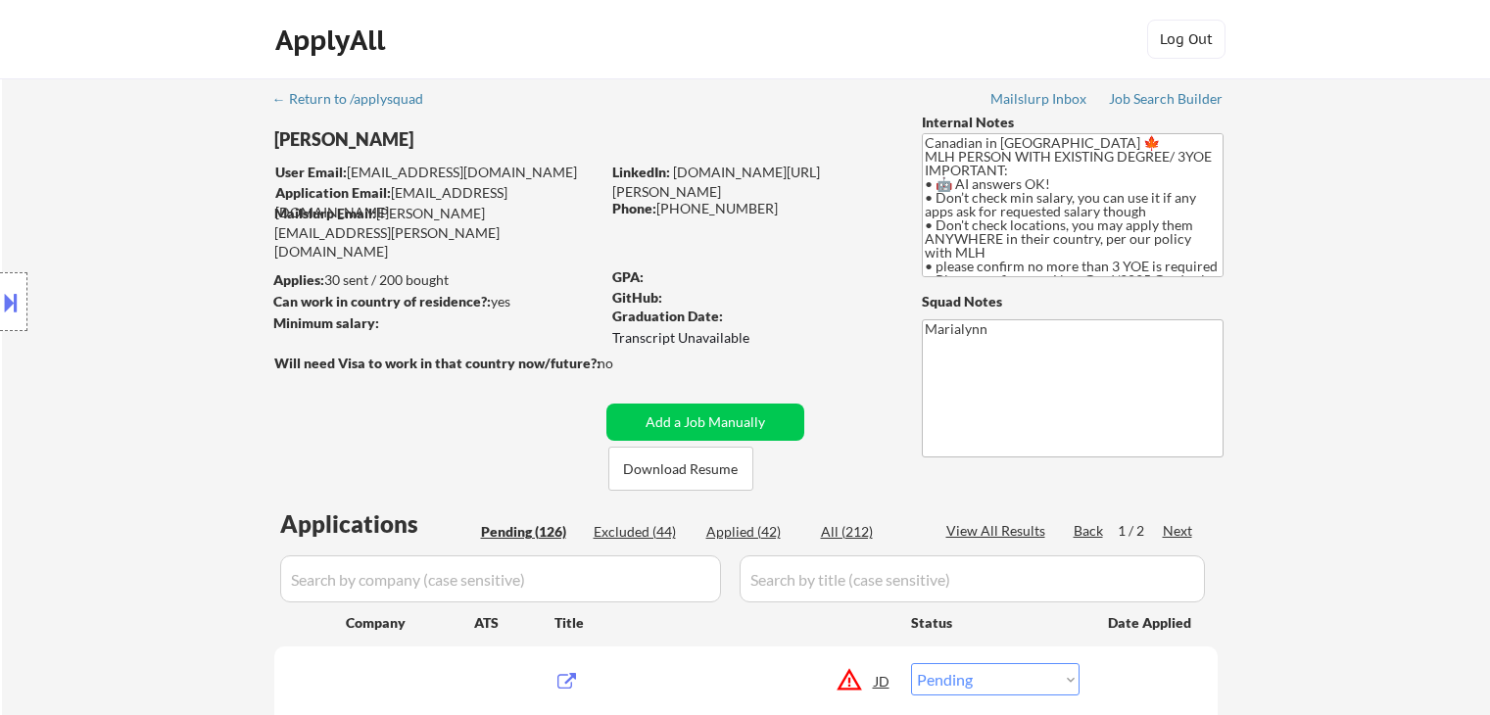
select select ""pending""
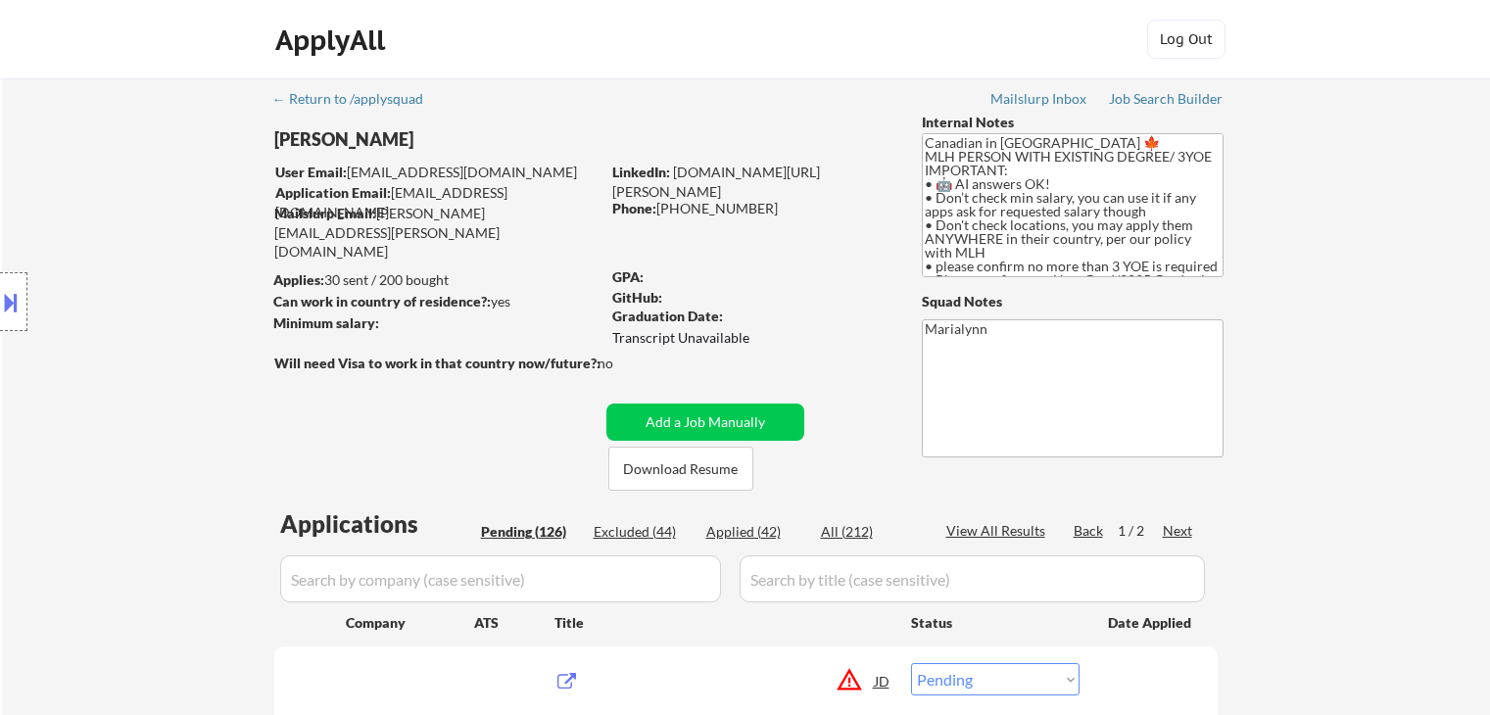
select select ""pending""
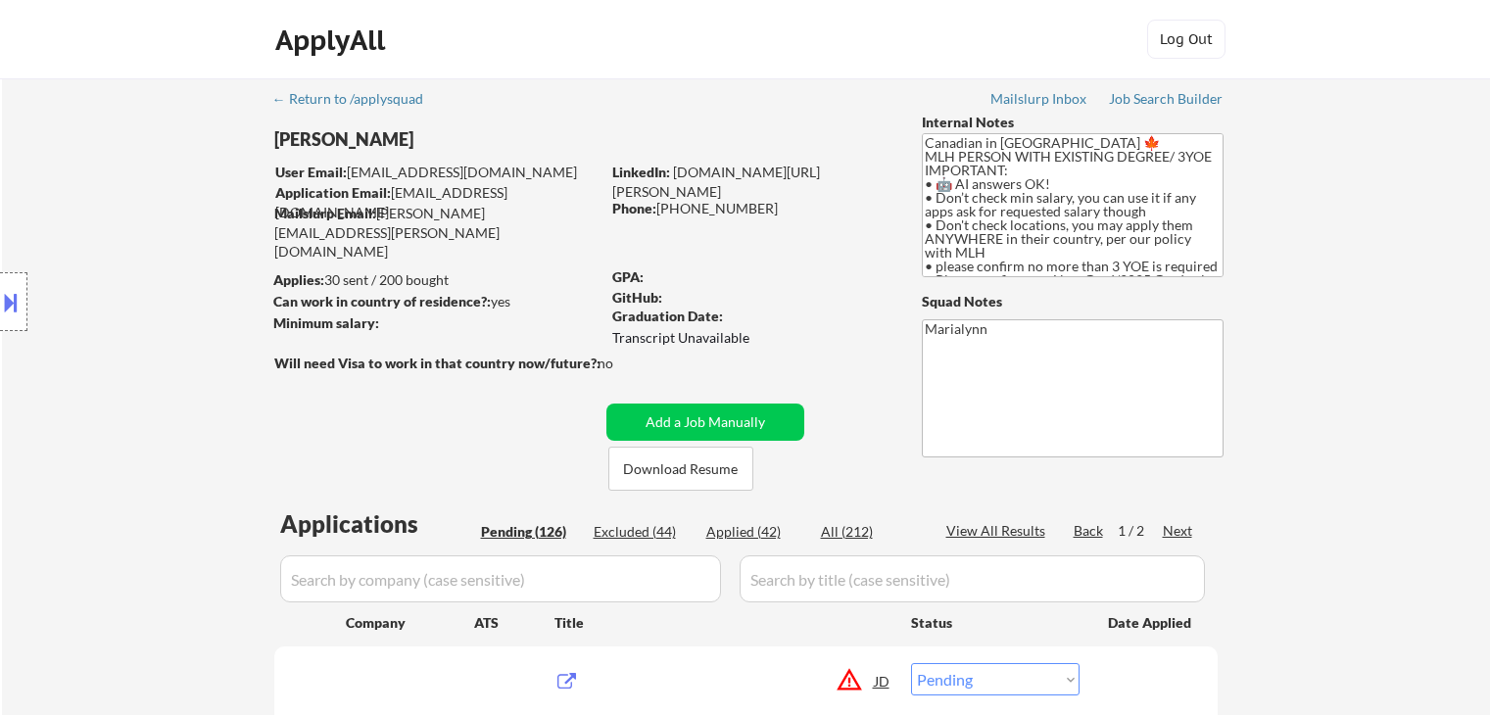
select select ""pending""
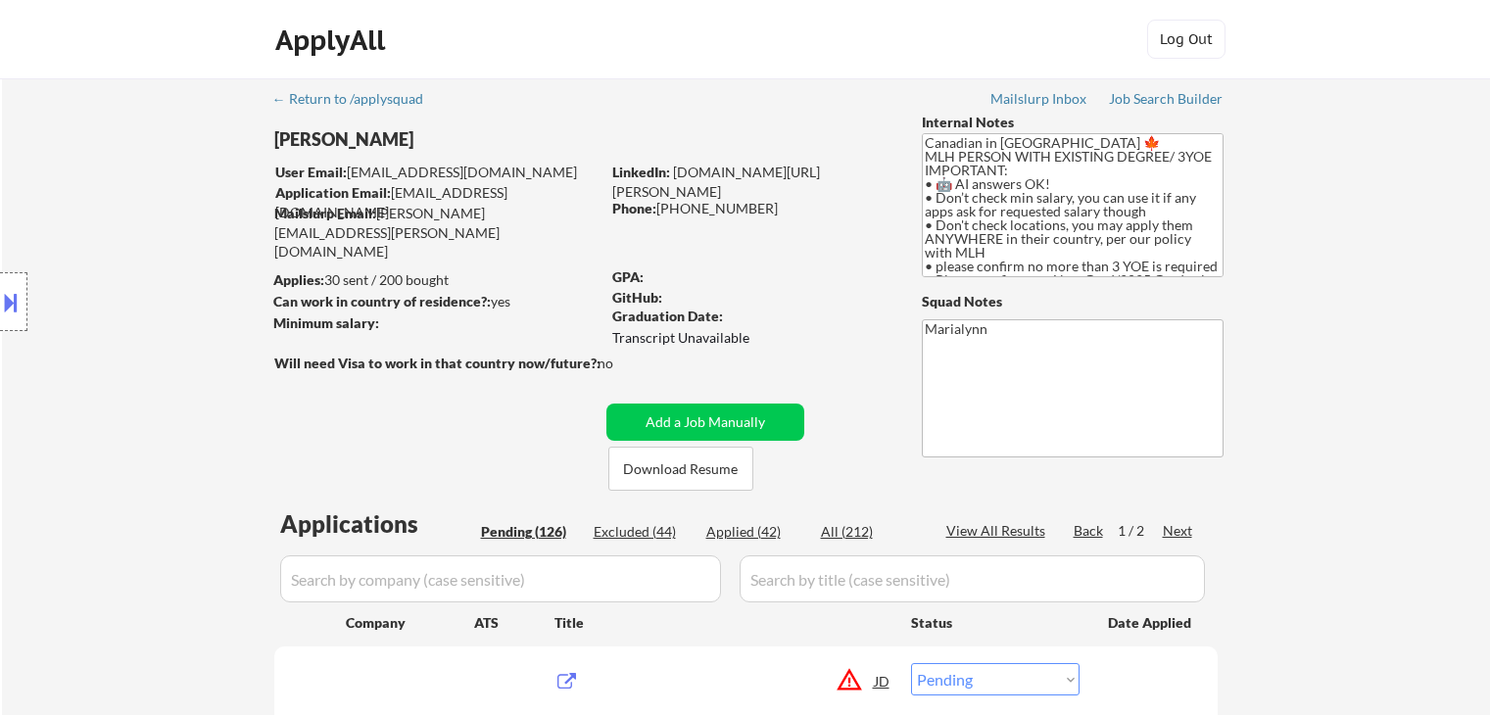
select select ""pending""
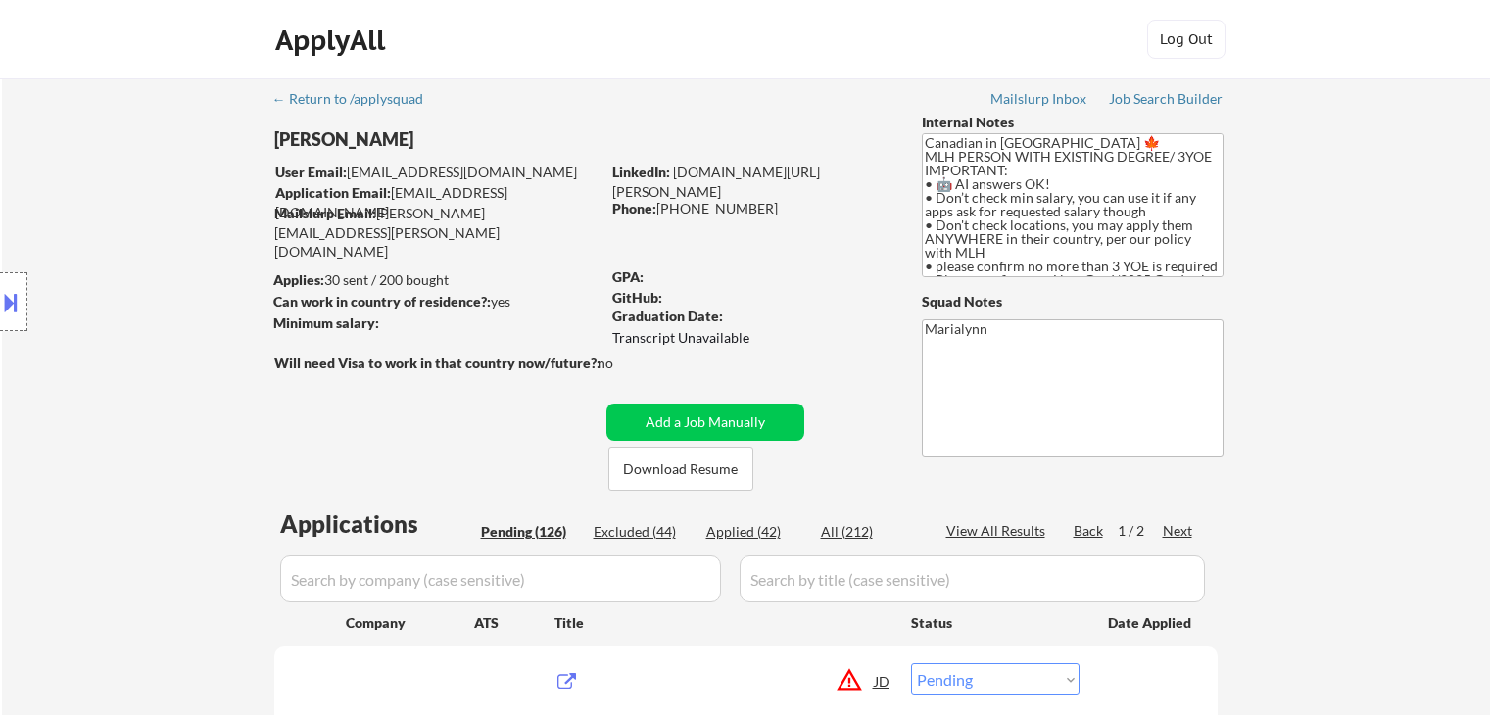
select select ""pending""
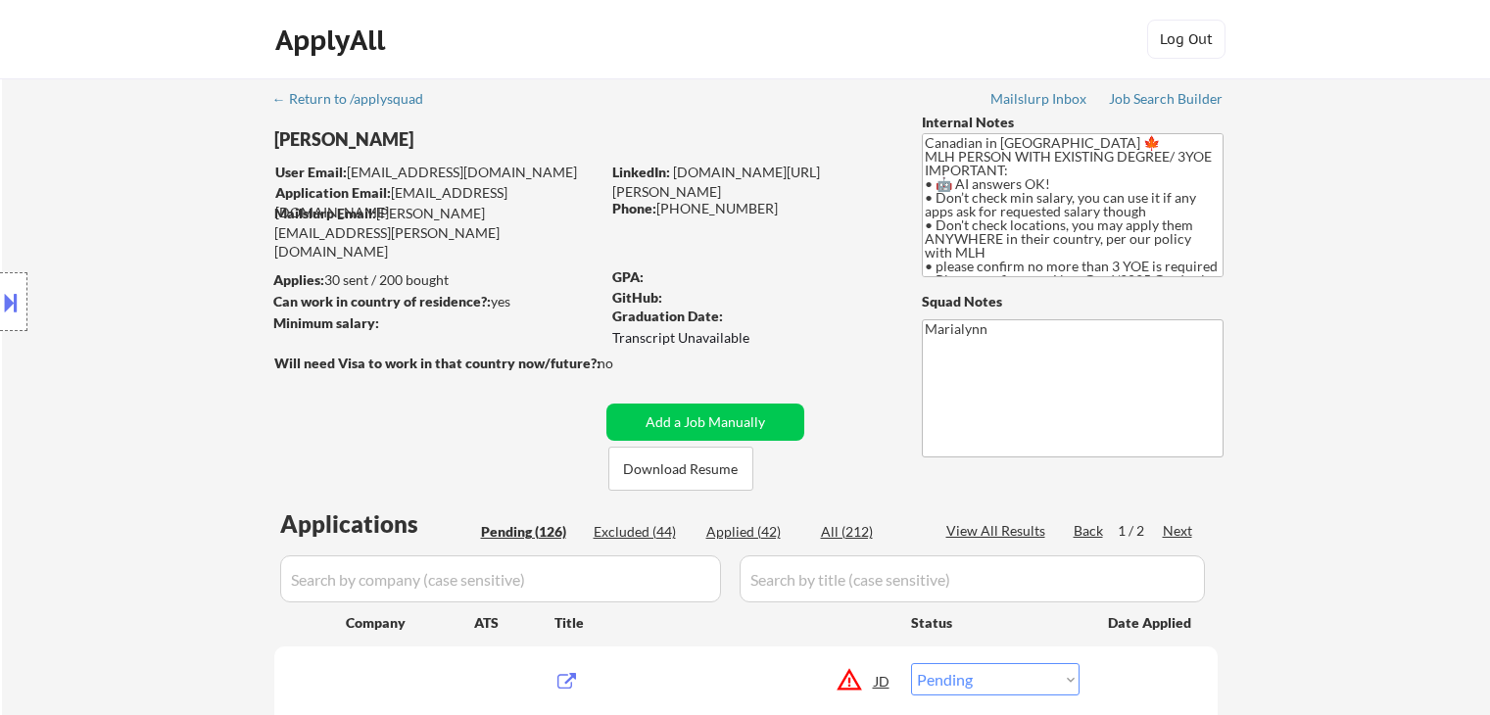
select select ""pending""
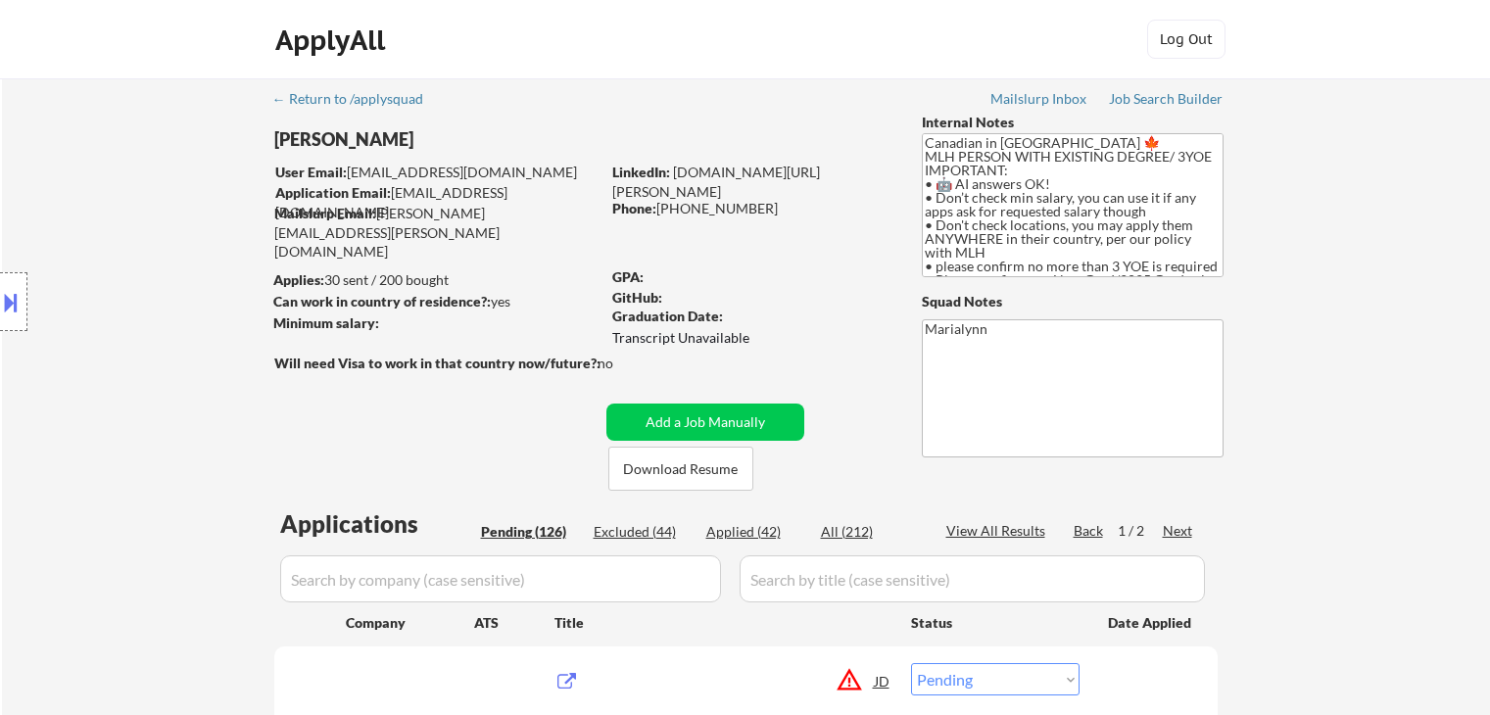
select select ""pending""
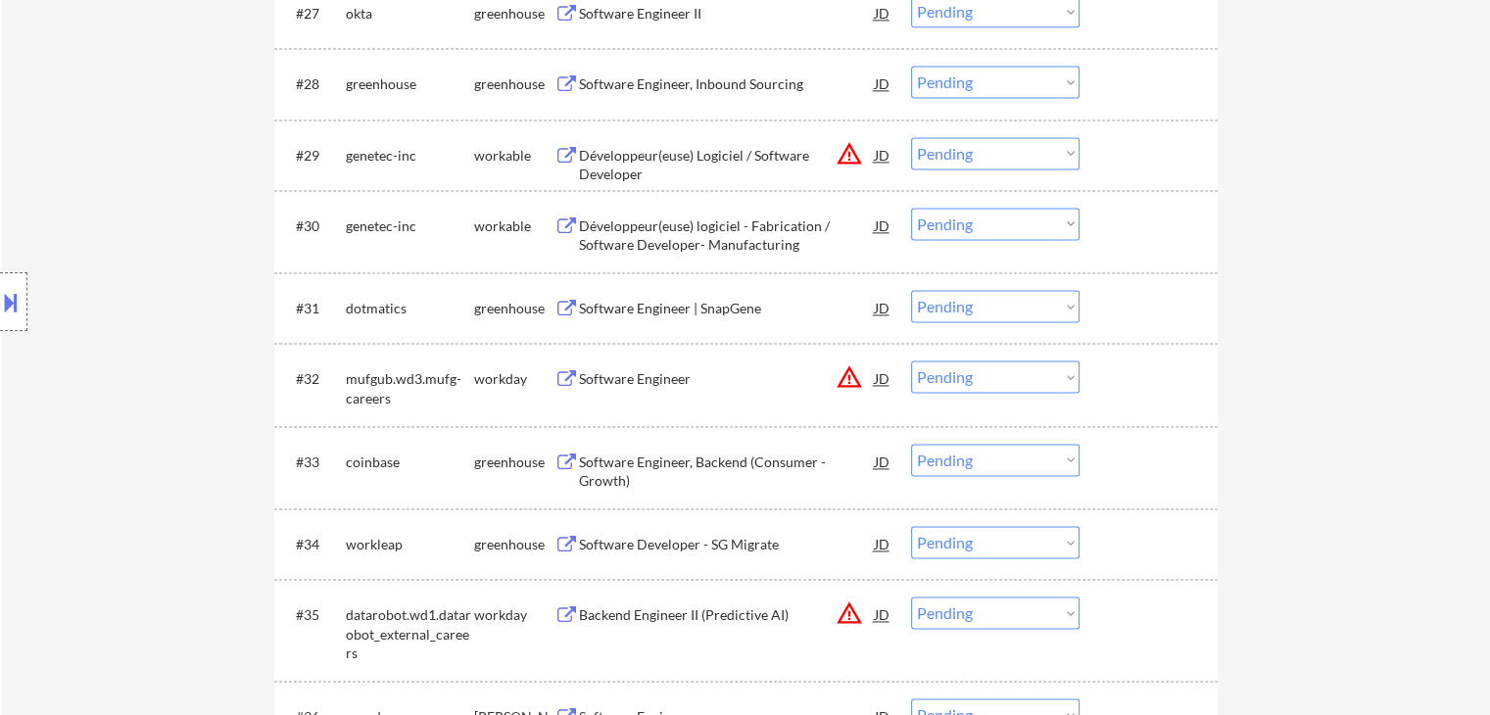
scroll to position [2752, 0]
click at [623, 298] on div "Software Engineer | SnapGene" at bounding box center [727, 306] width 296 height 20
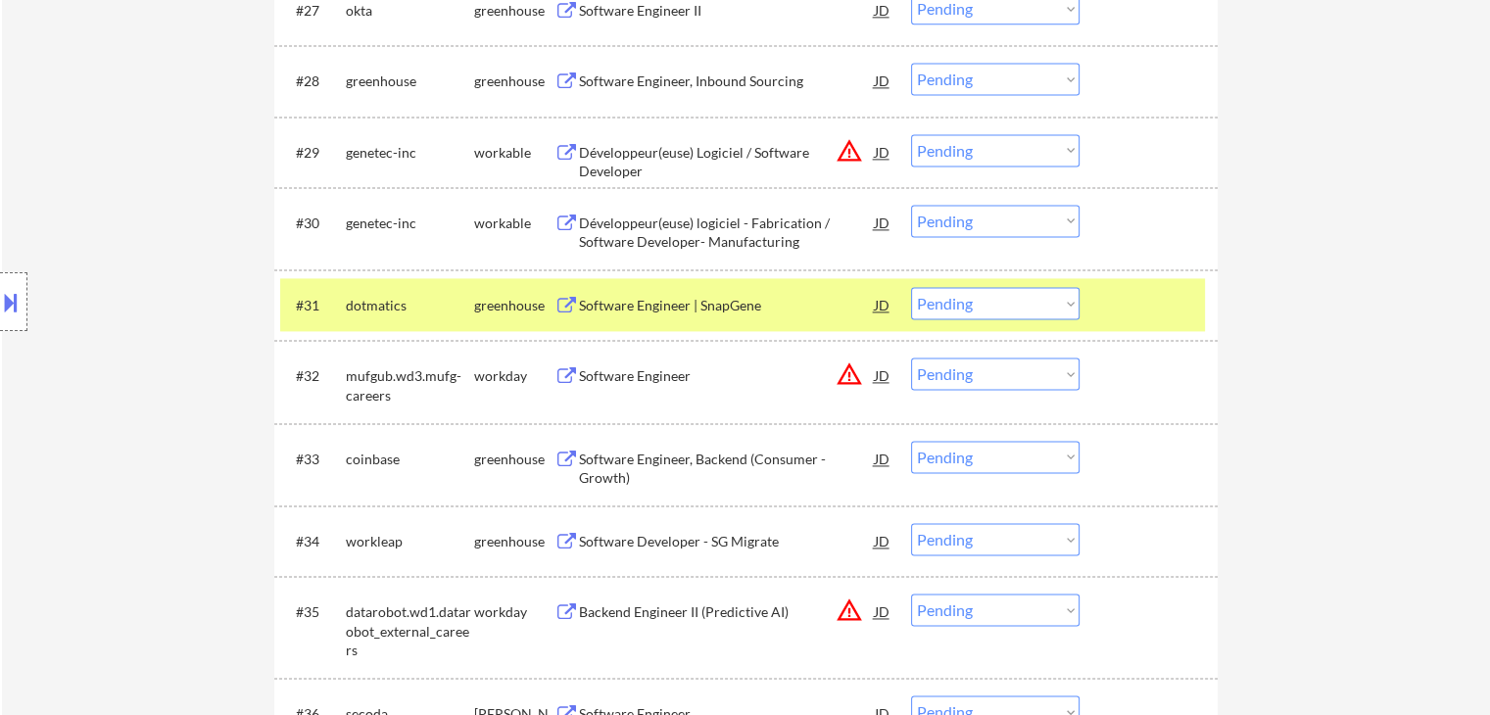
select select ""pending""
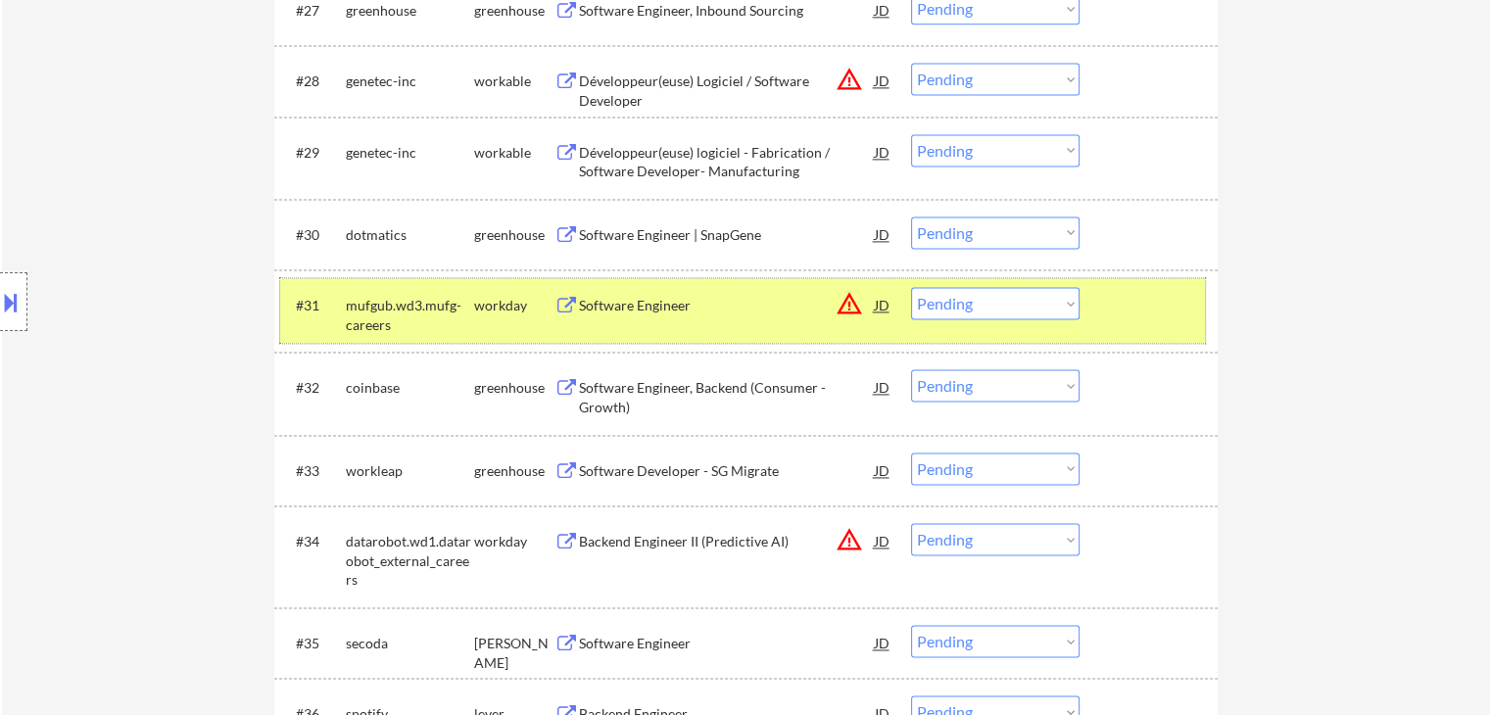
click at [488, 321] on div "workday" at bounding box center [514, 304] width 80 height 35
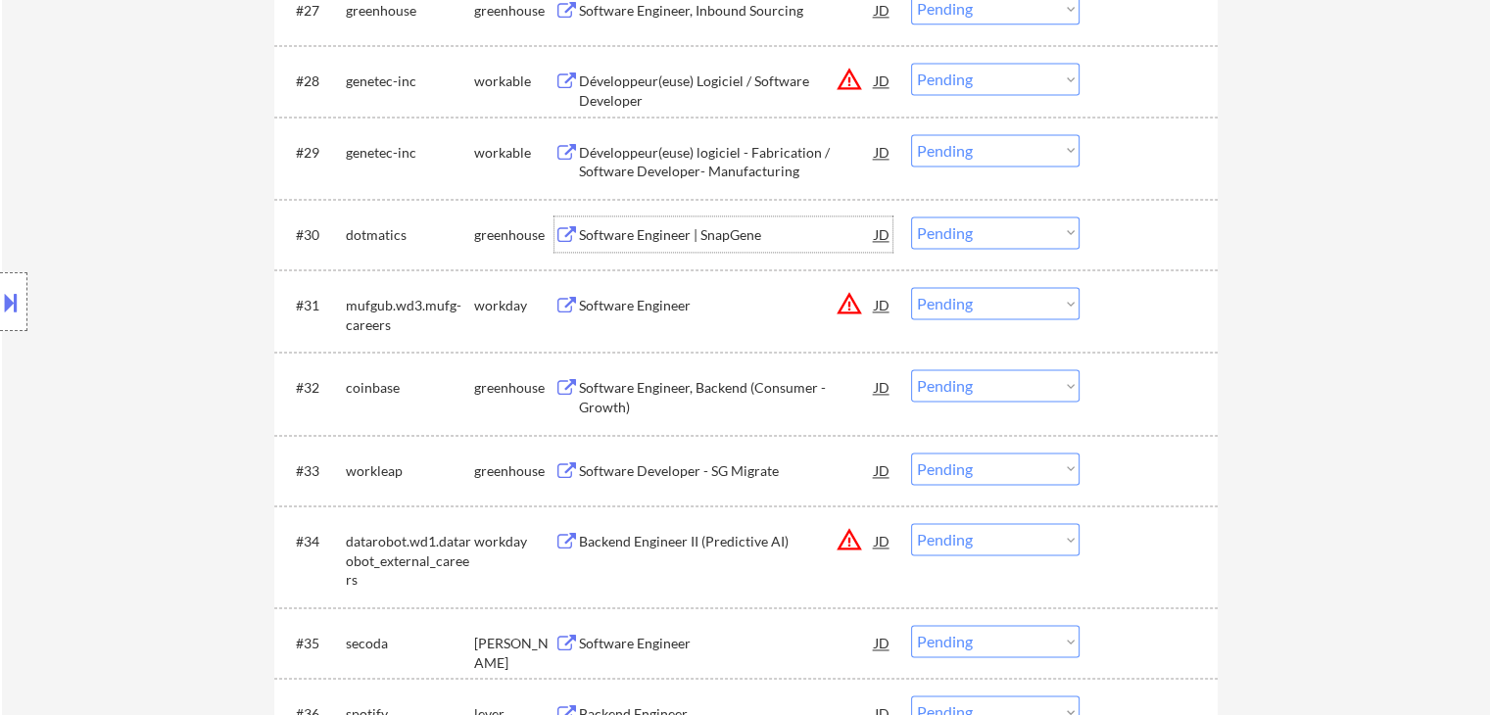
click at [646, 244] on div "Software Engineer | SnapGene" at bounding box center [727, 233] width 296 height 35
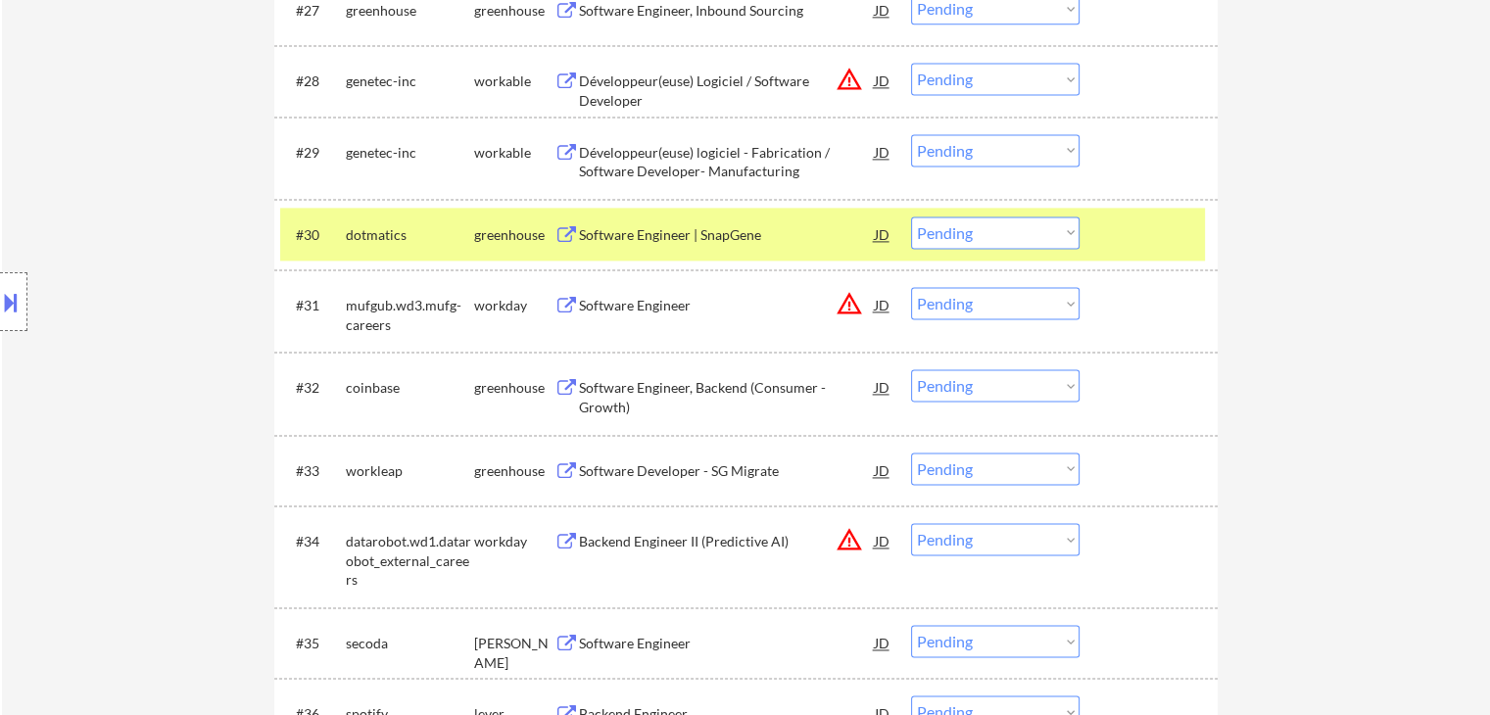
select select ""pending""
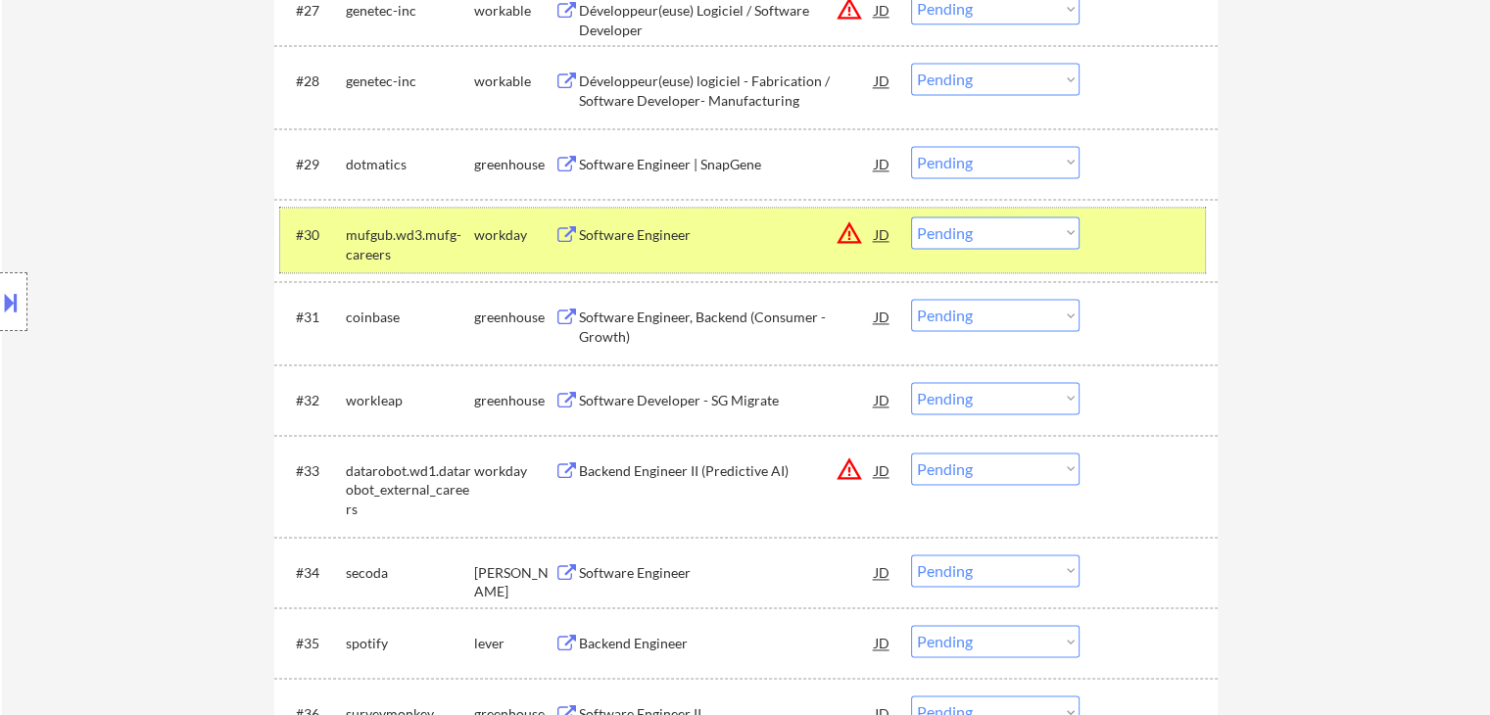
click at [428, 225] on div "mufgub.wd3.mufg-careers" at bounding box center [410, 244] width 128 height 38
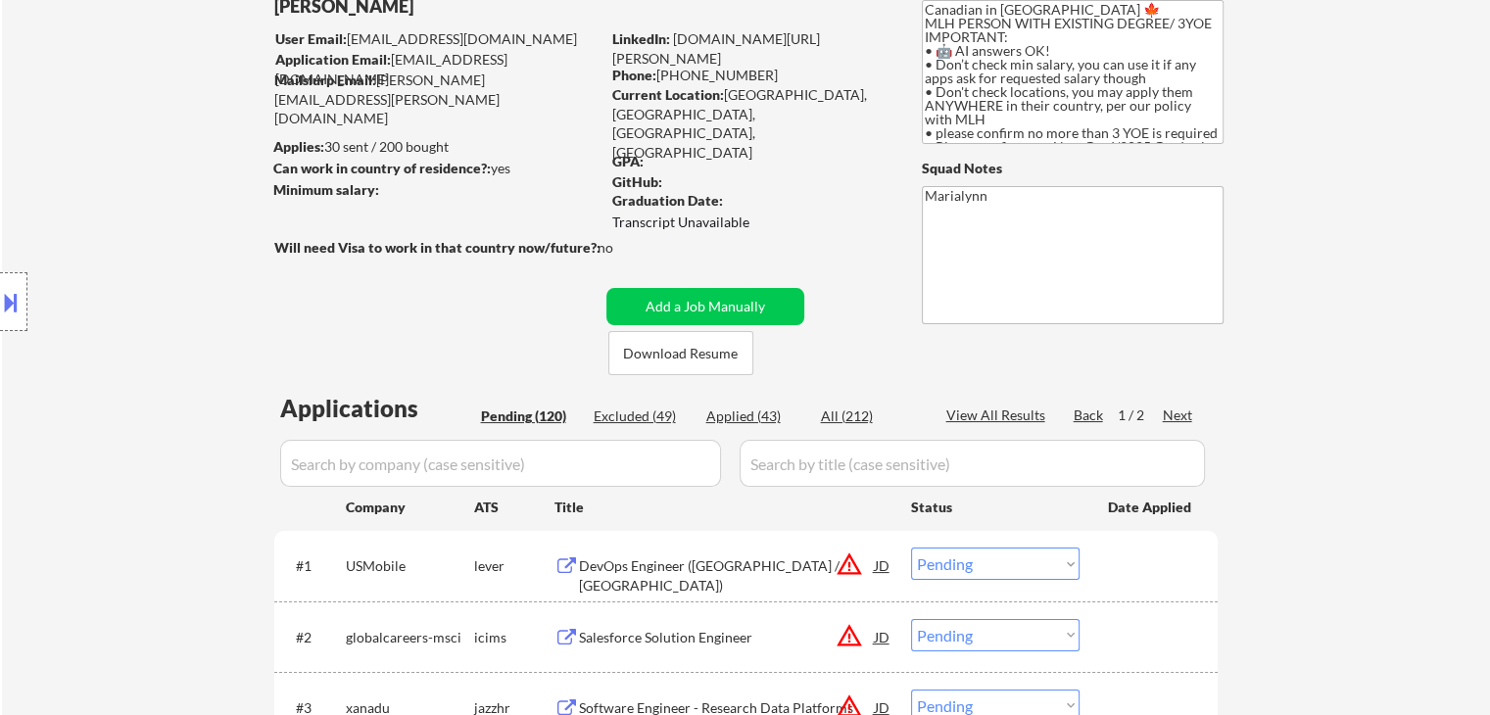
scroll to position [0, 0]
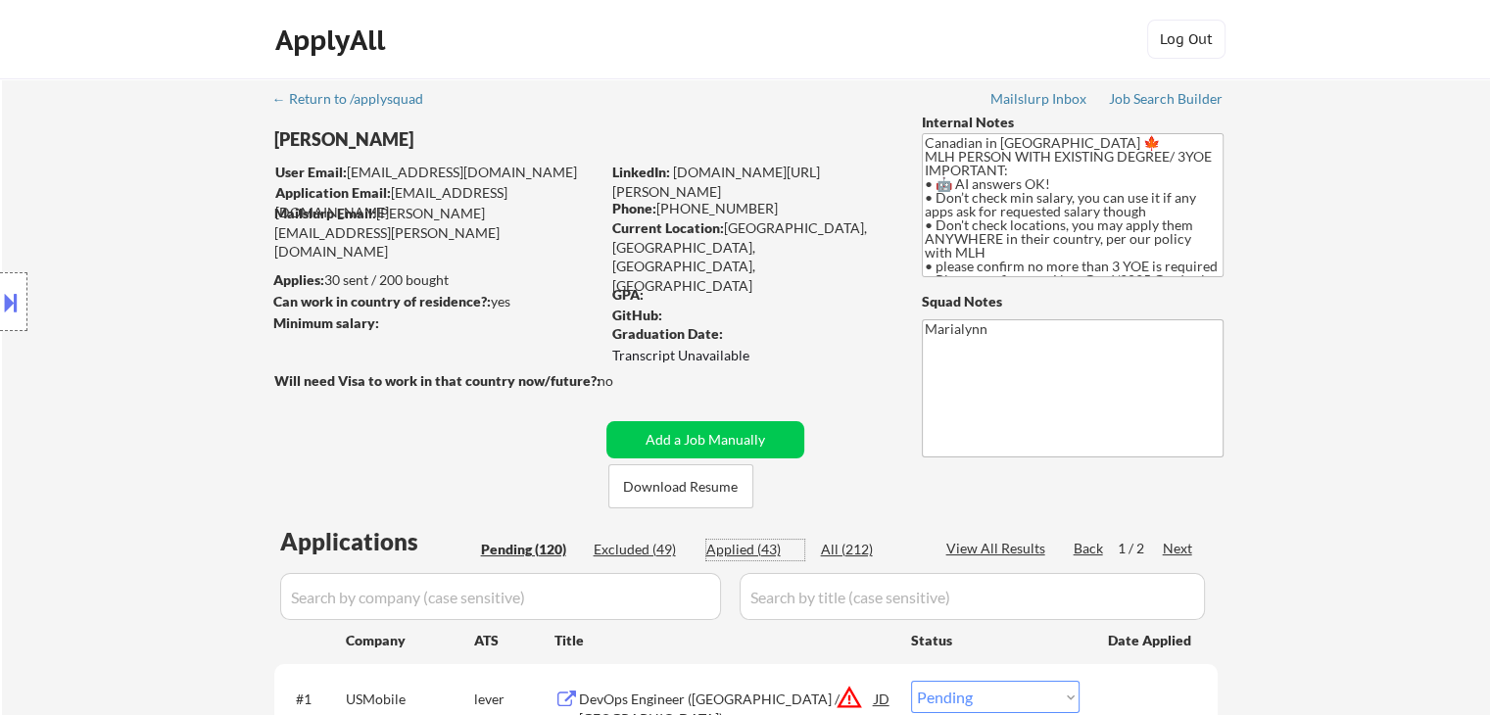
click at [740, 558] on div "Applied (43)" at bounding box center [755, 550] width 98 height 20
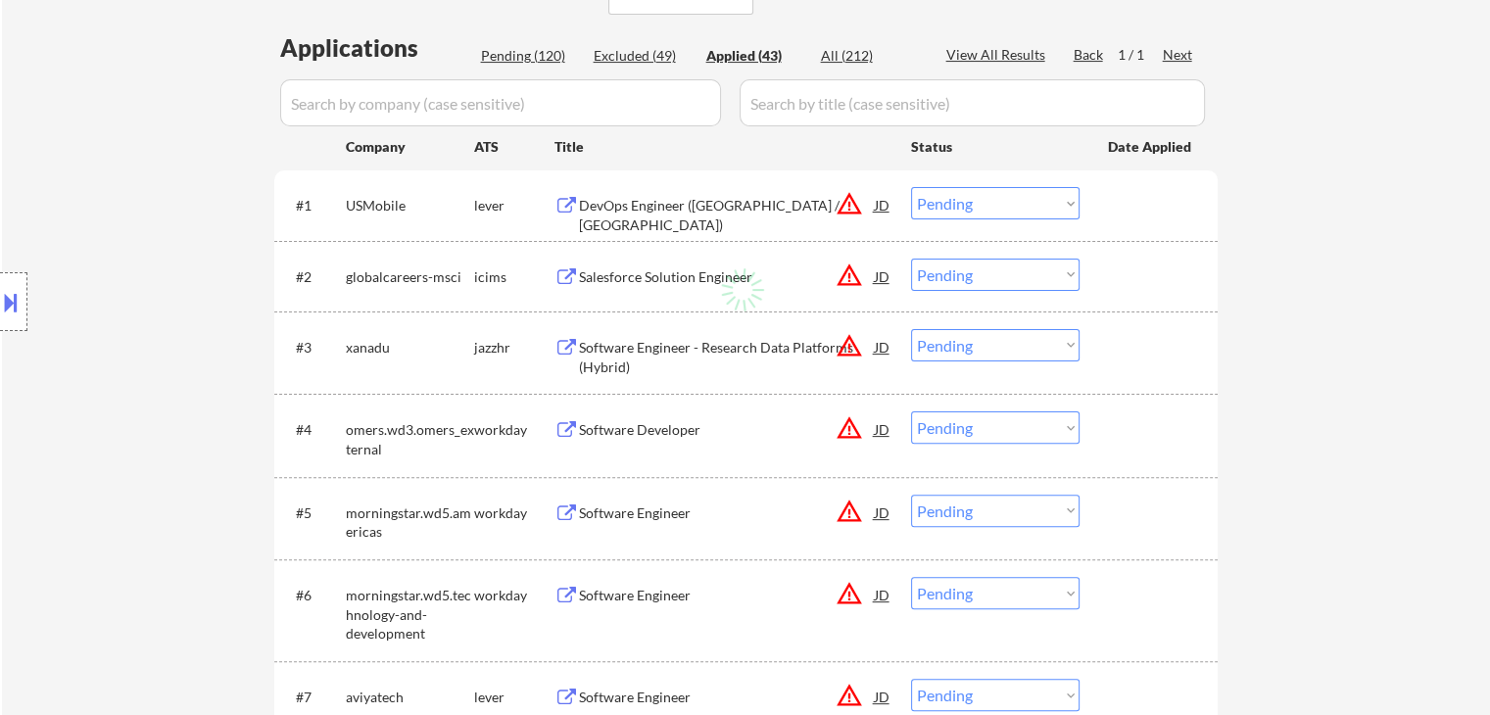
scroll to position [496, 0]
select select ""applied""
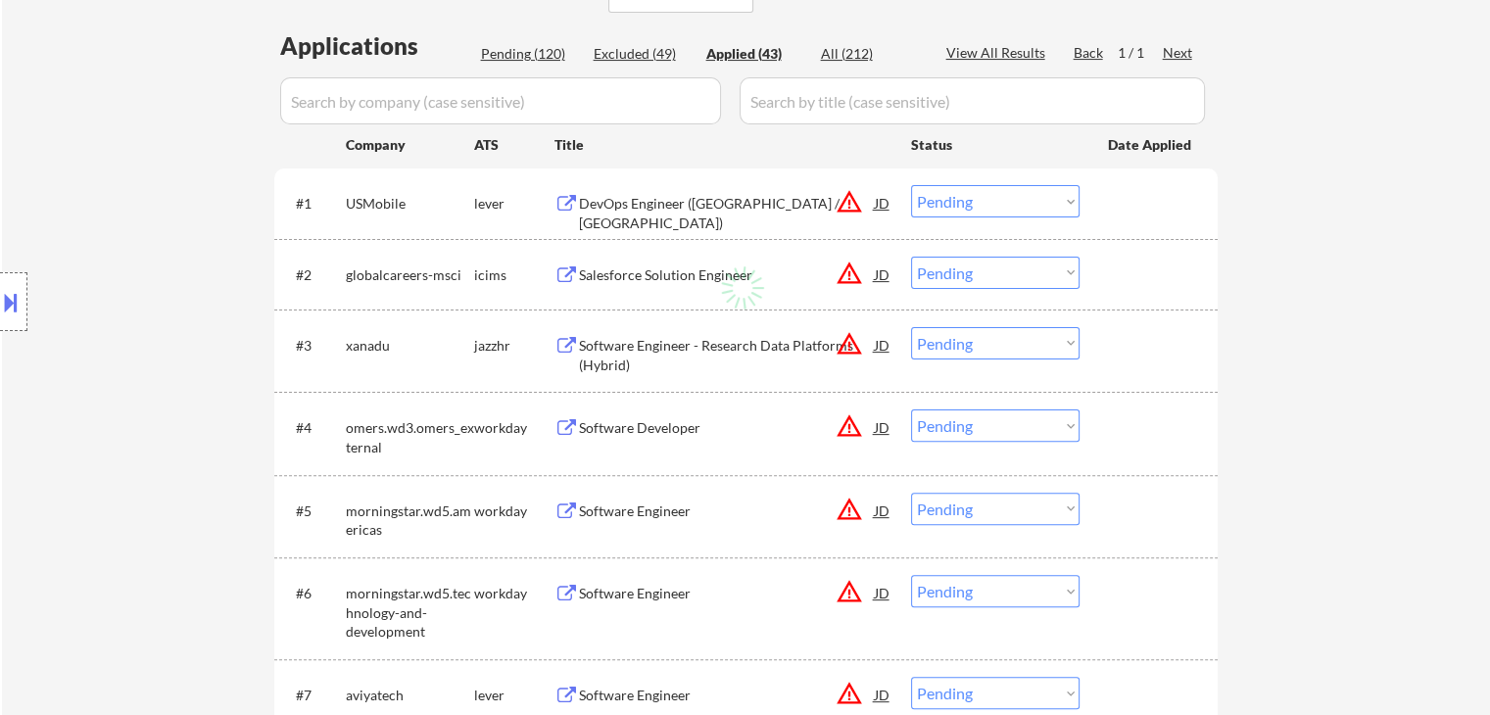
select select ""applied""
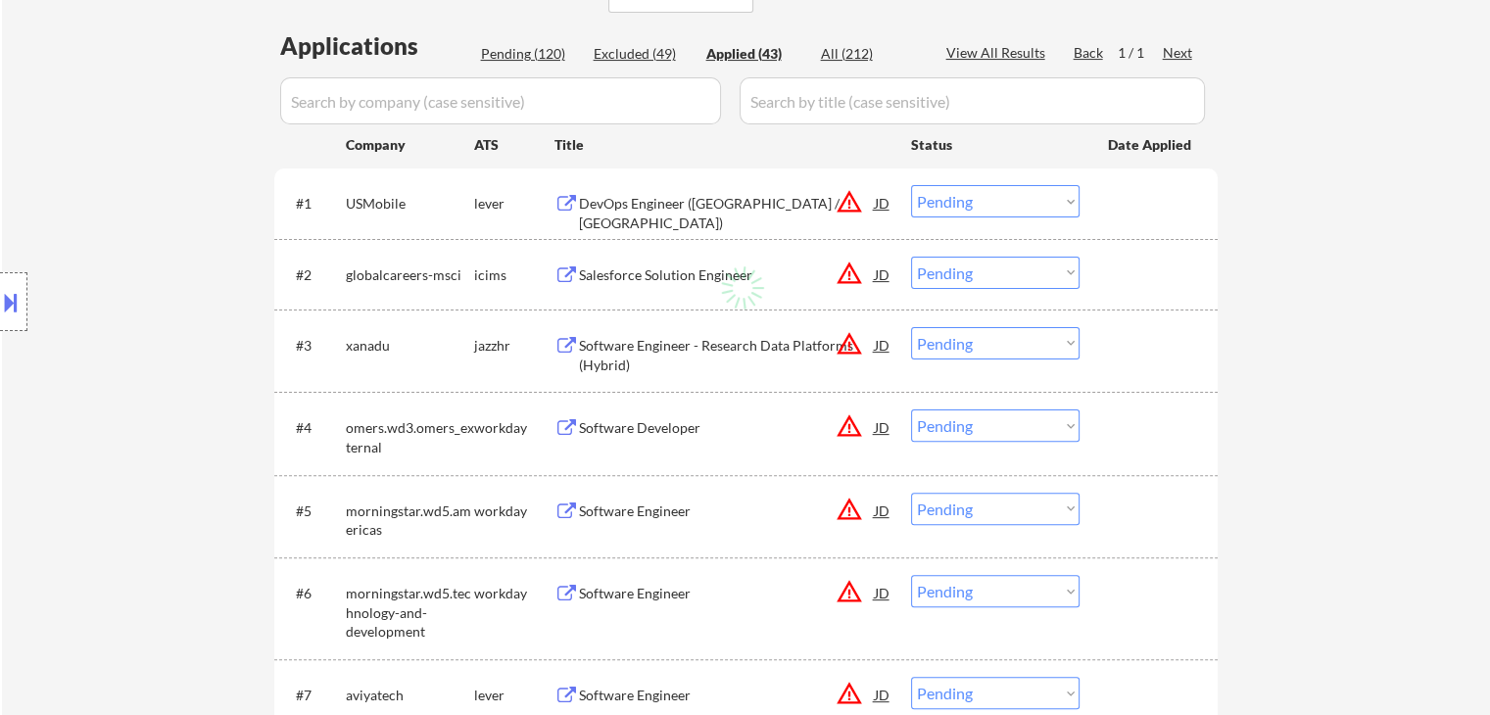
select select ""applied""
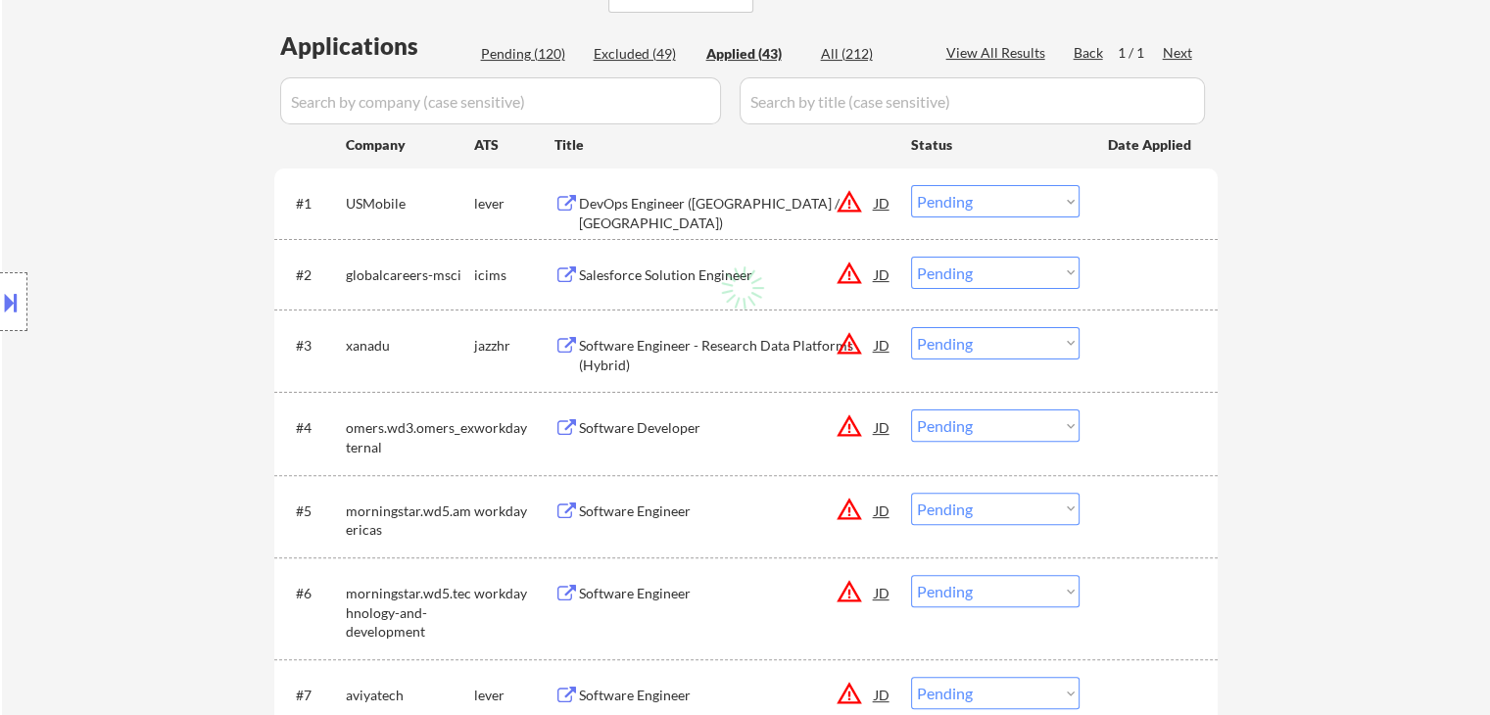
select select ""applied""
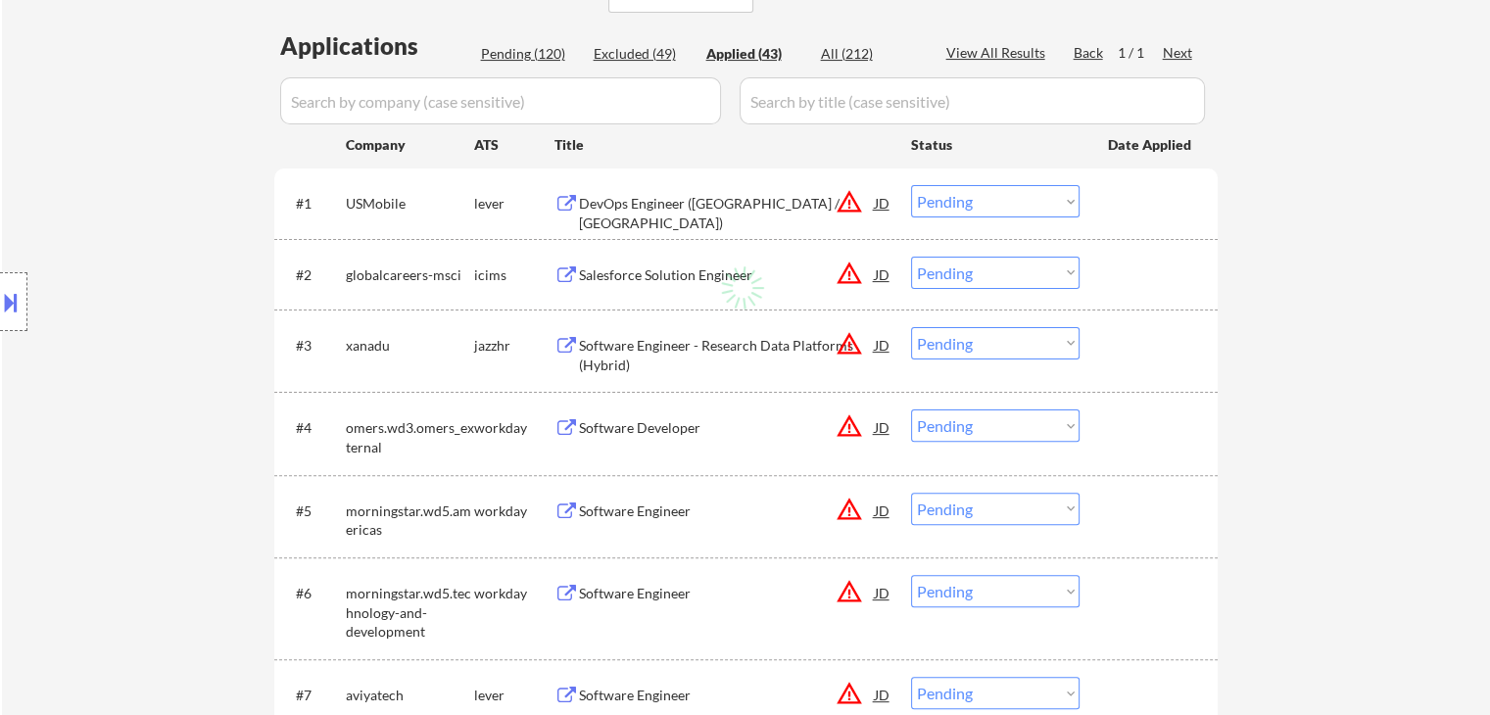
select select ""applied""
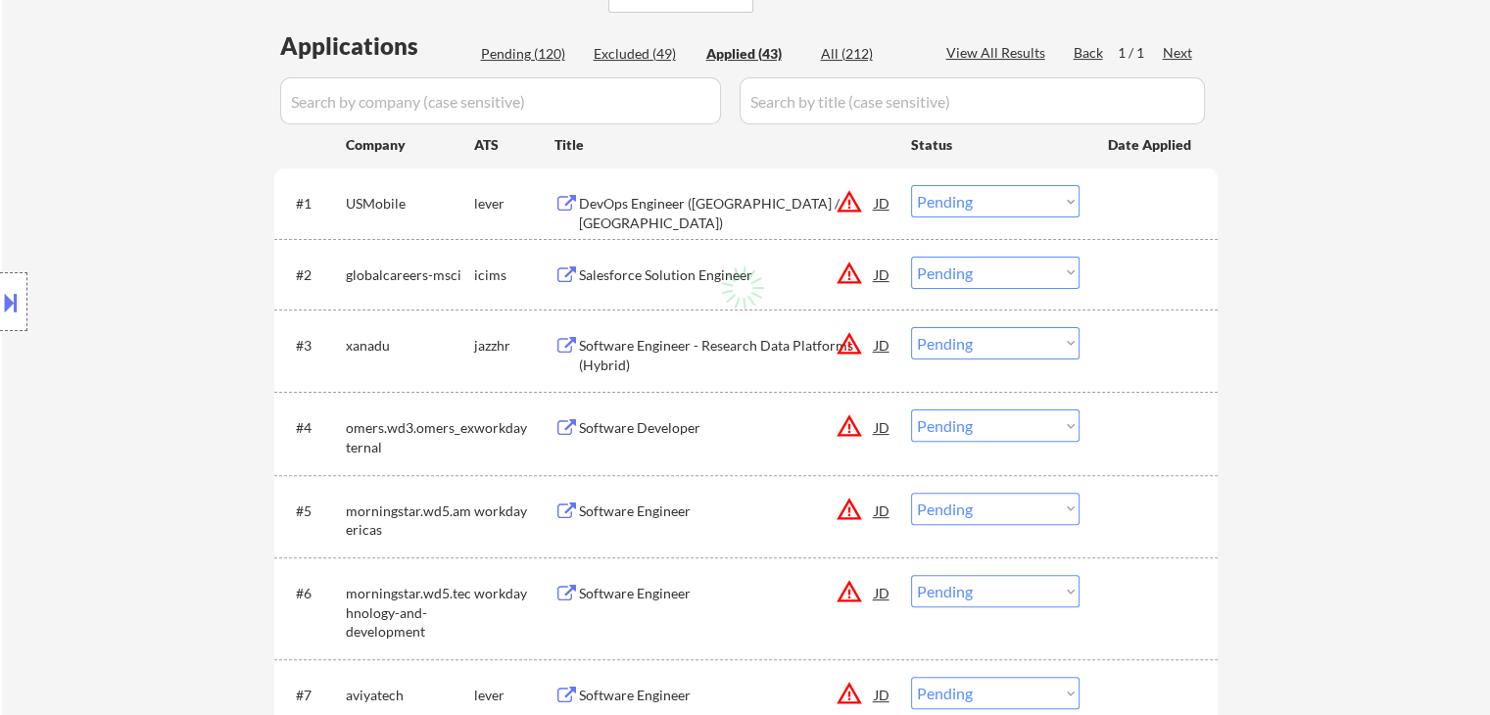
select select ""applied""
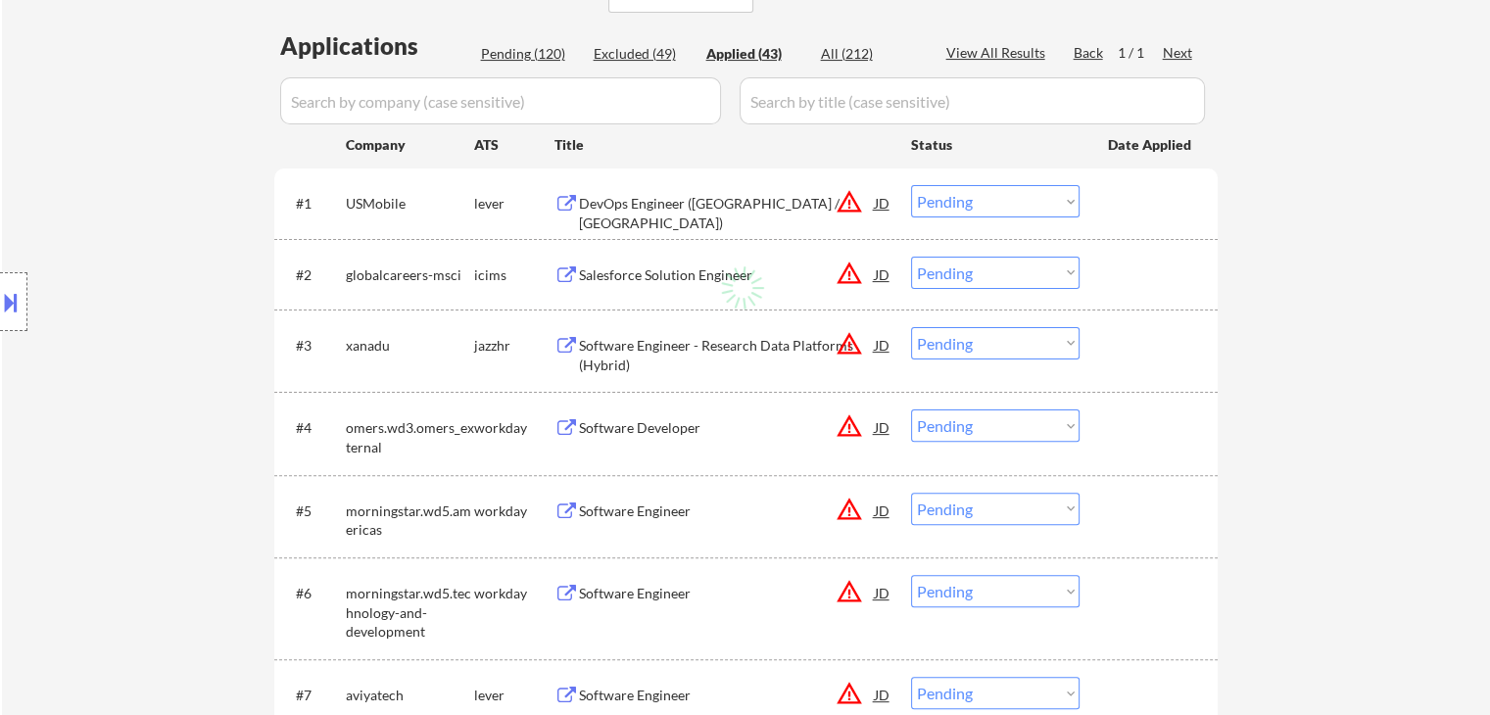
select select ""applied""
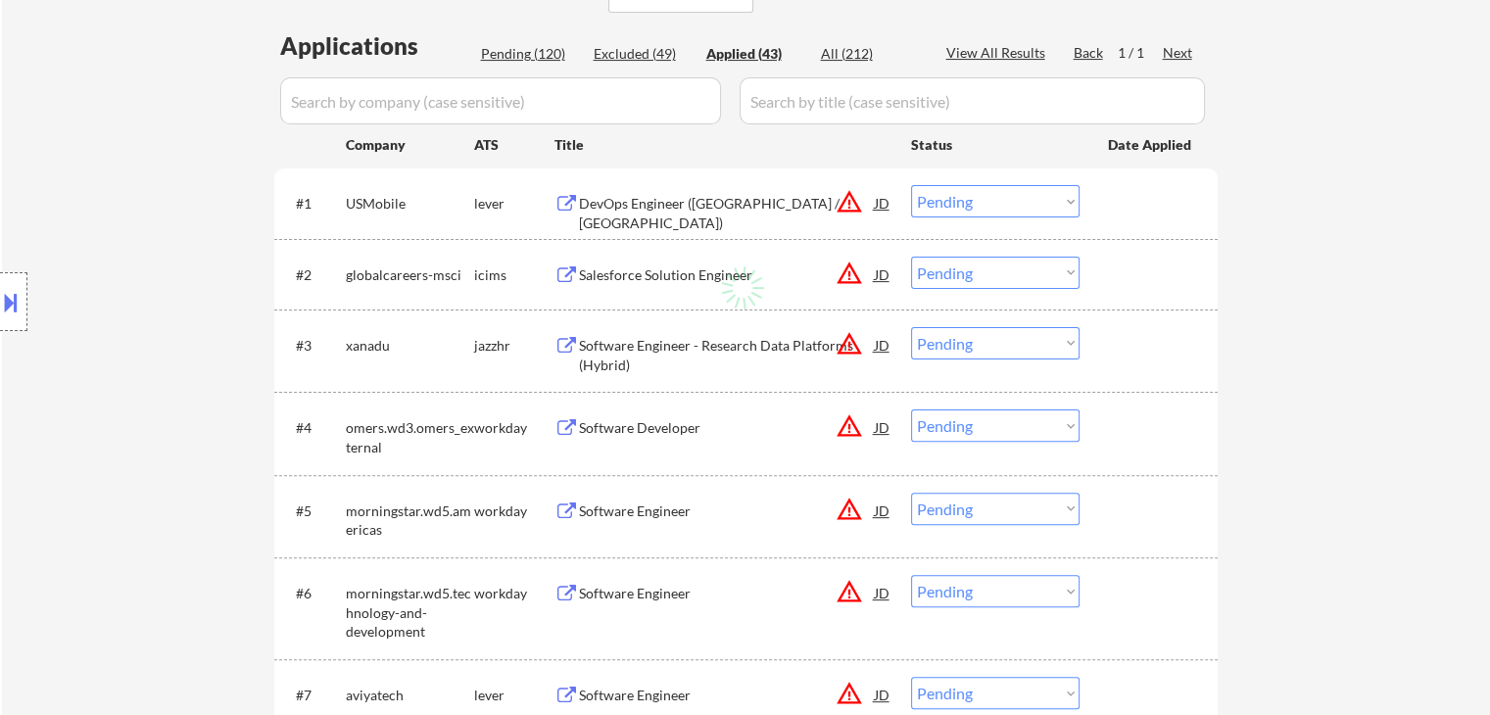
select select ""applied""
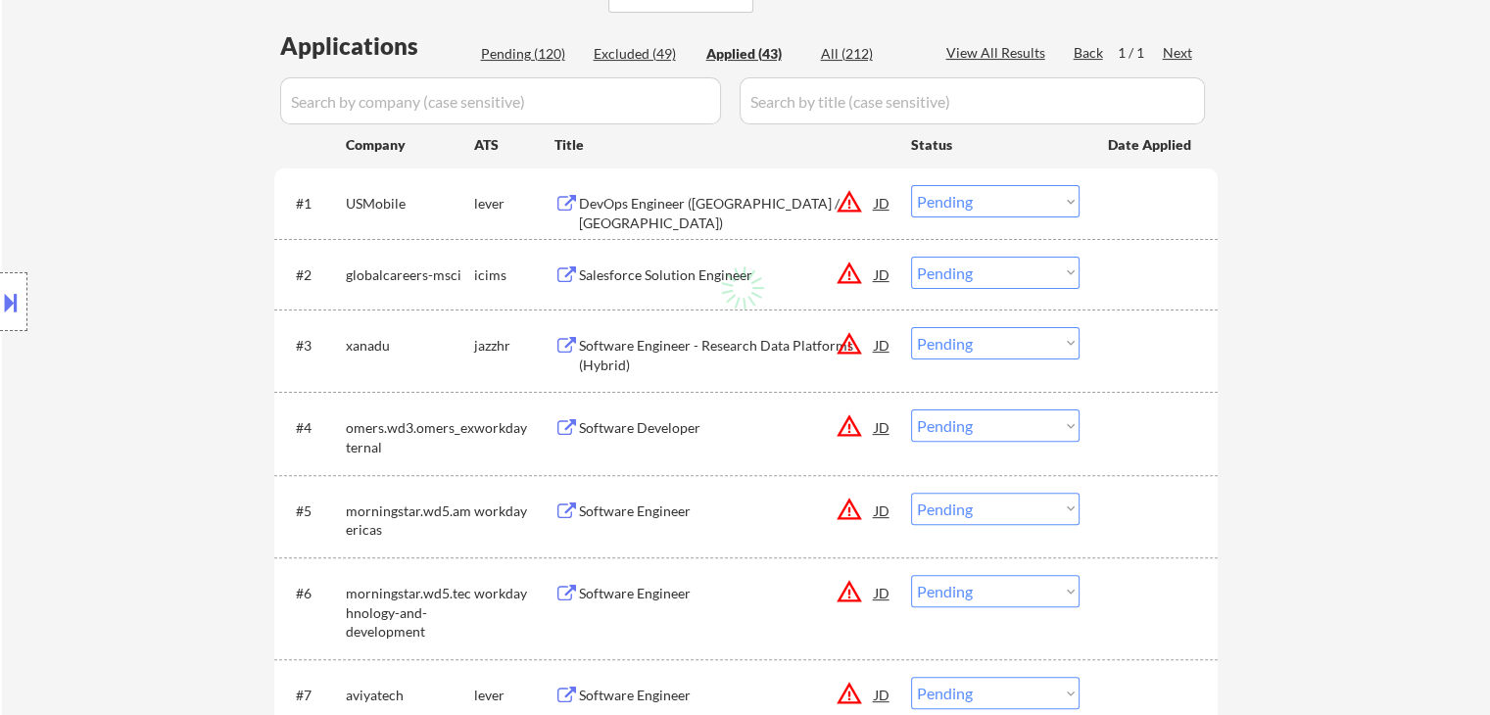
select select ""applied""
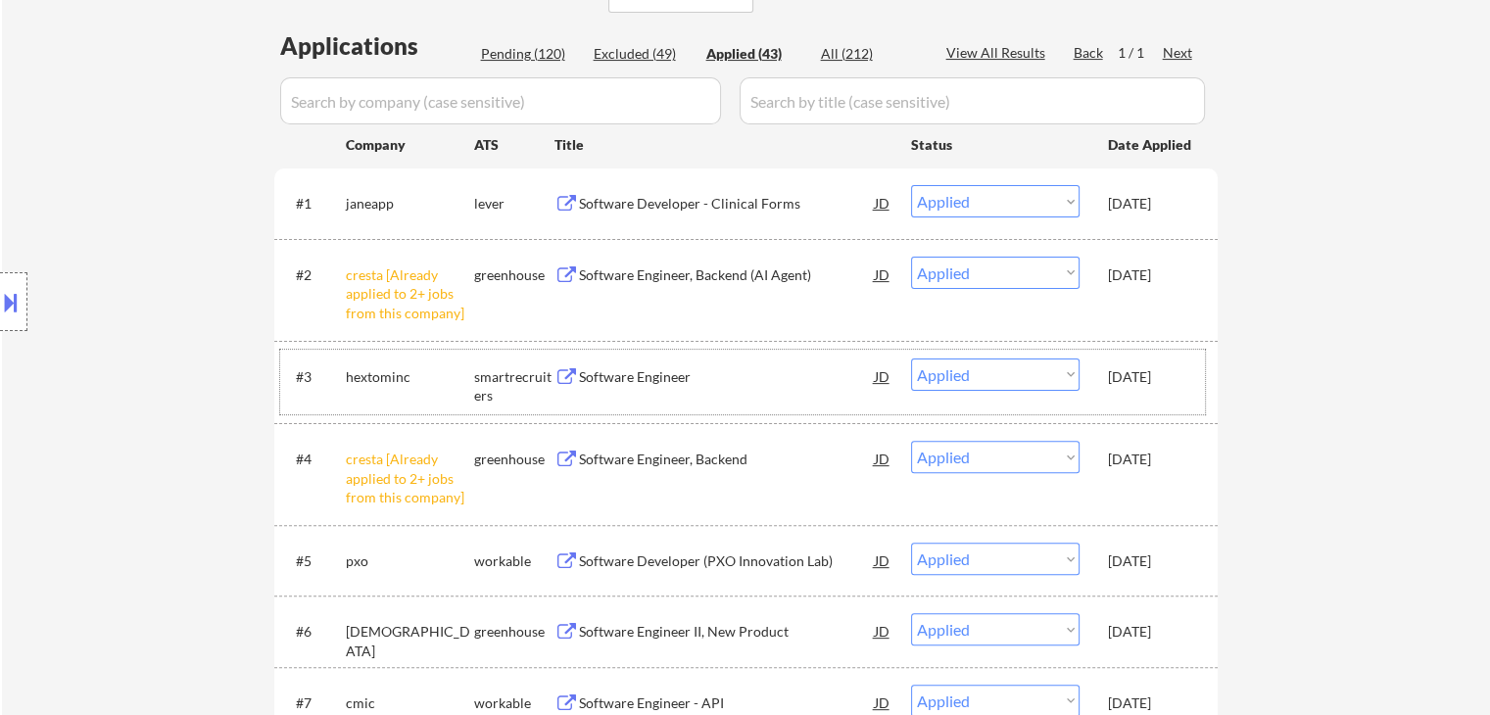
click at [1180, 372] on div "[DATE]" at bounding box center [1151, 377] width 86 height 20
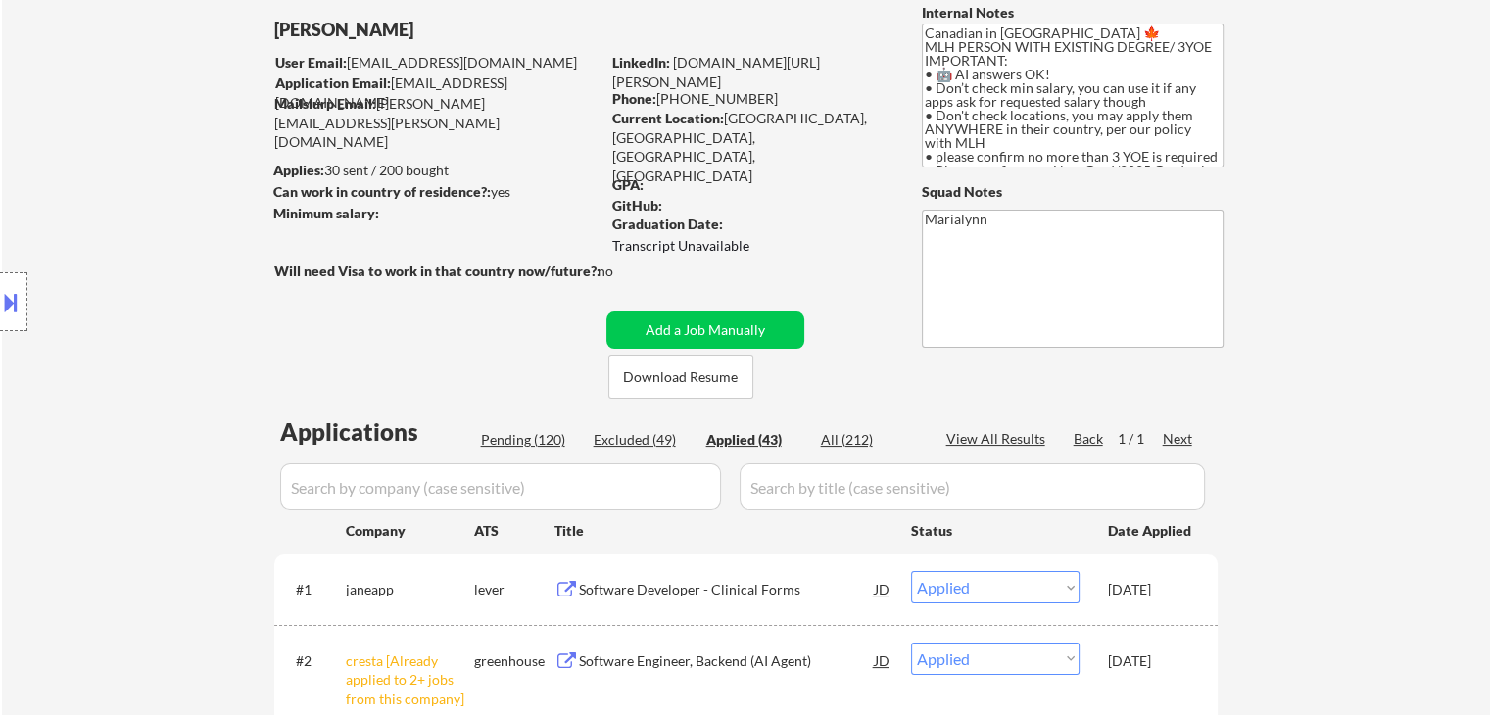
scroll to position [0, 0]
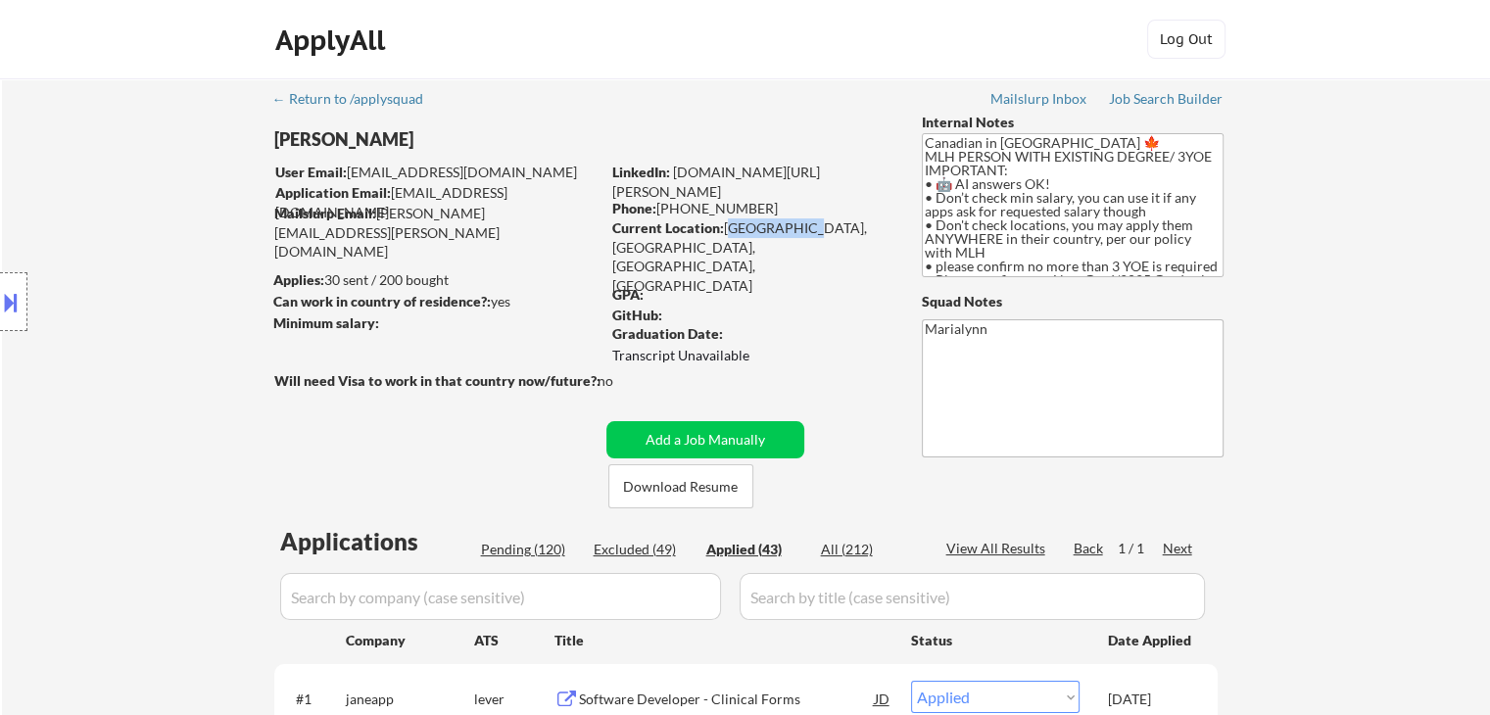
drag, startPoint x: 724, startPoint y: 224, endPoint x: 787, endPoint y: 232, distance: 64.1
click at [787, 232] on div "Current Location: Surrey, BC, British Columbia, British Columbia" at bounding box center [750, 256] width 277 height 76
copy div "Surrey, BC"
drag, startPoint x: 0, startPoint y: 240, endPoint x: 104, endPoint y: 238, distance: 103.8
click at [104, 238] on div "Location Inclusions: country:CA" at bounding box center [175, 301] width 351 height 363
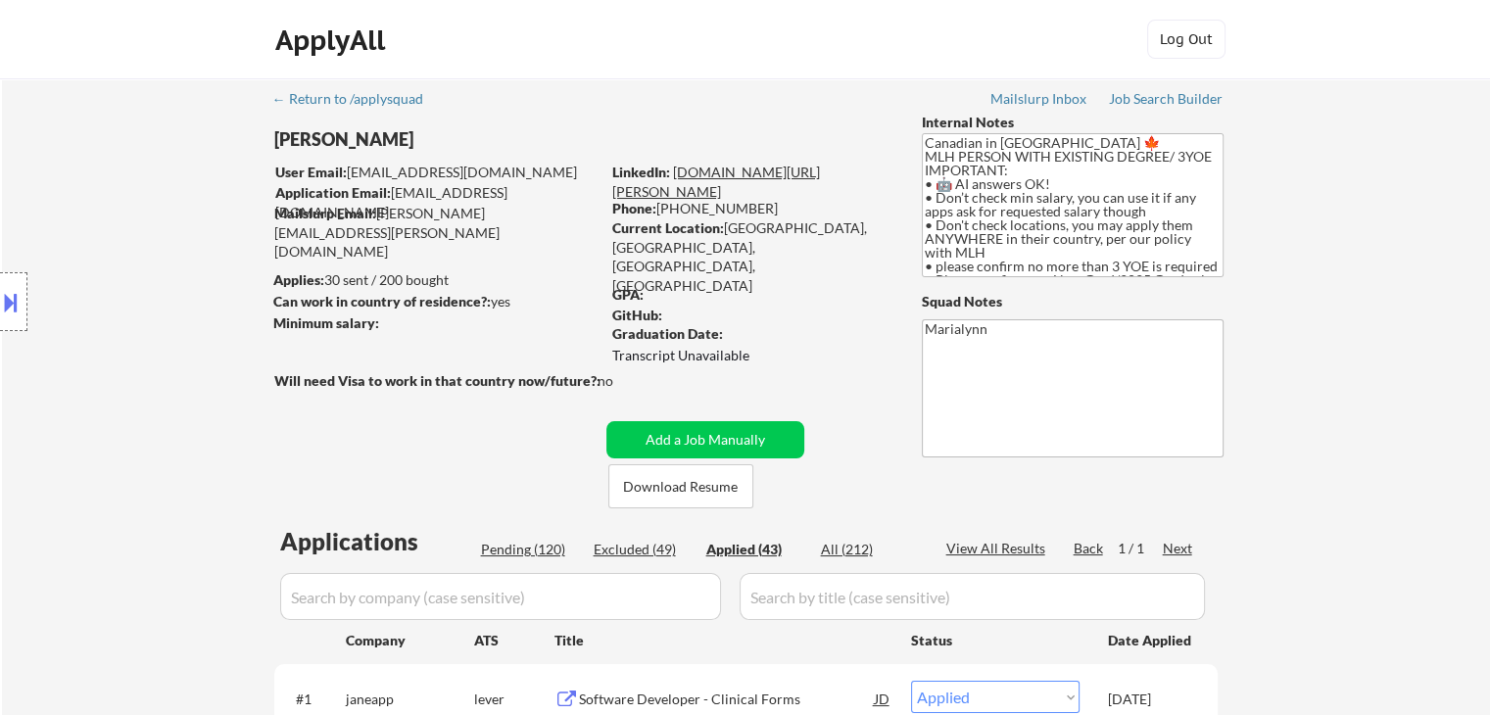
click at [732, 167] on link "www.linkedin.com/in/anitha-amarnath" at bounding box center [716, 182] width 208 height 36
select select ""applied""
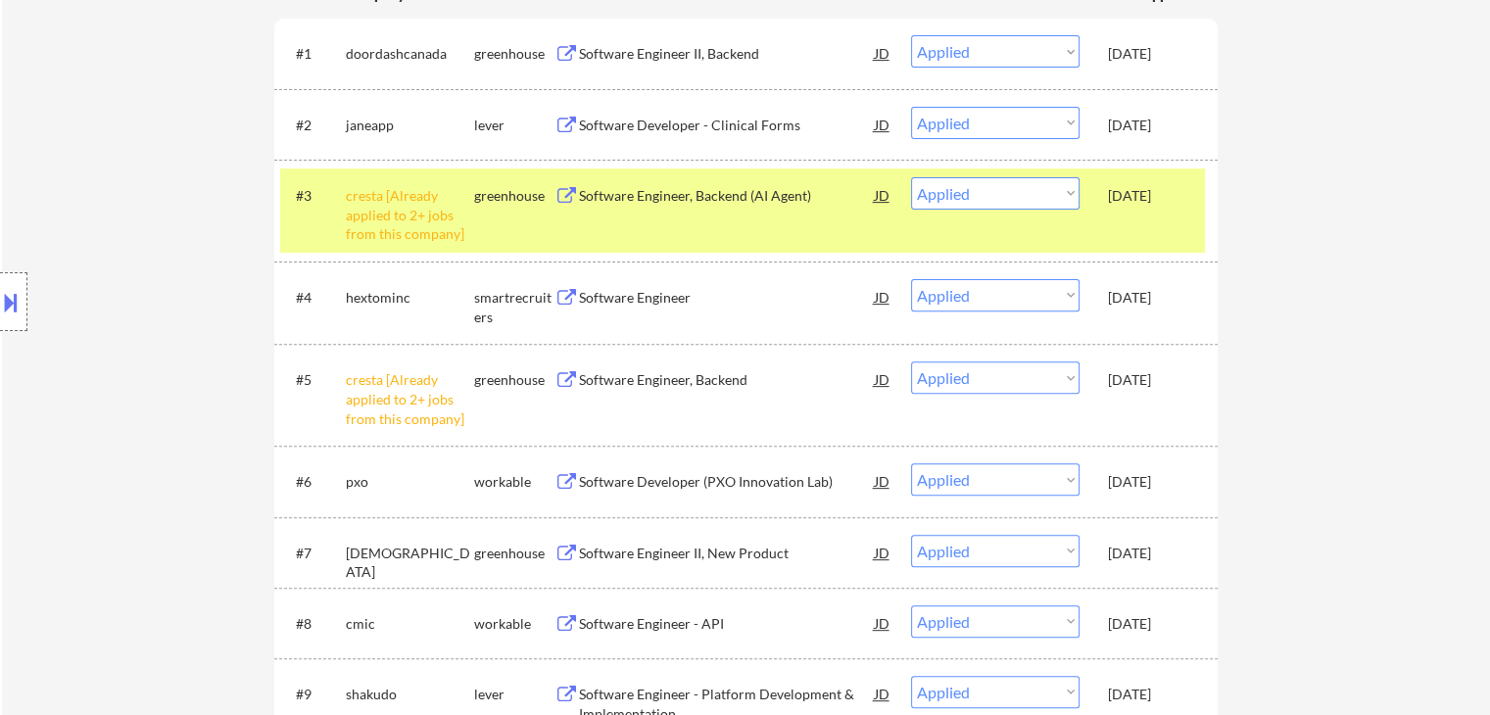
scroll to position [617, 0]
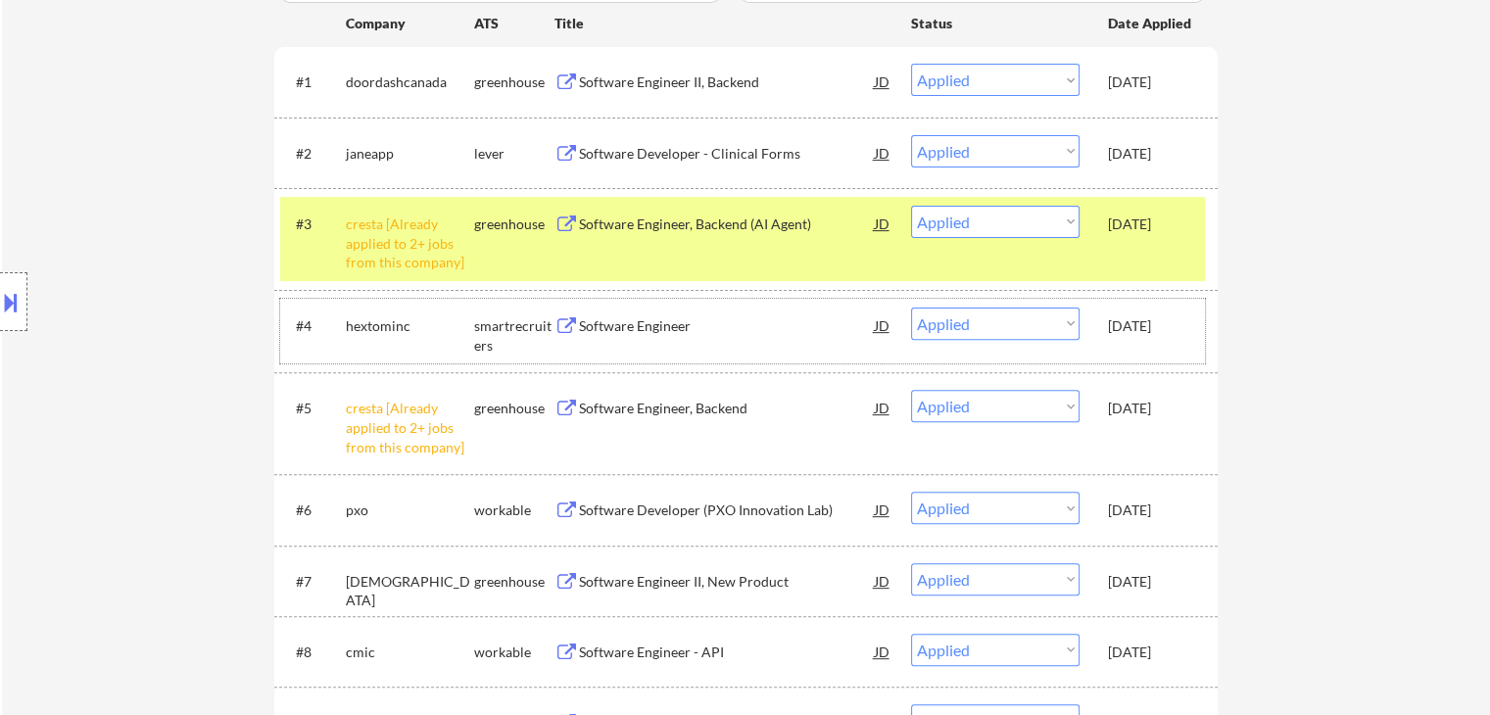
click at [1149, 325] on div "Oct 3, 2025" at bounding box center [1151, 326] width 86 height 20
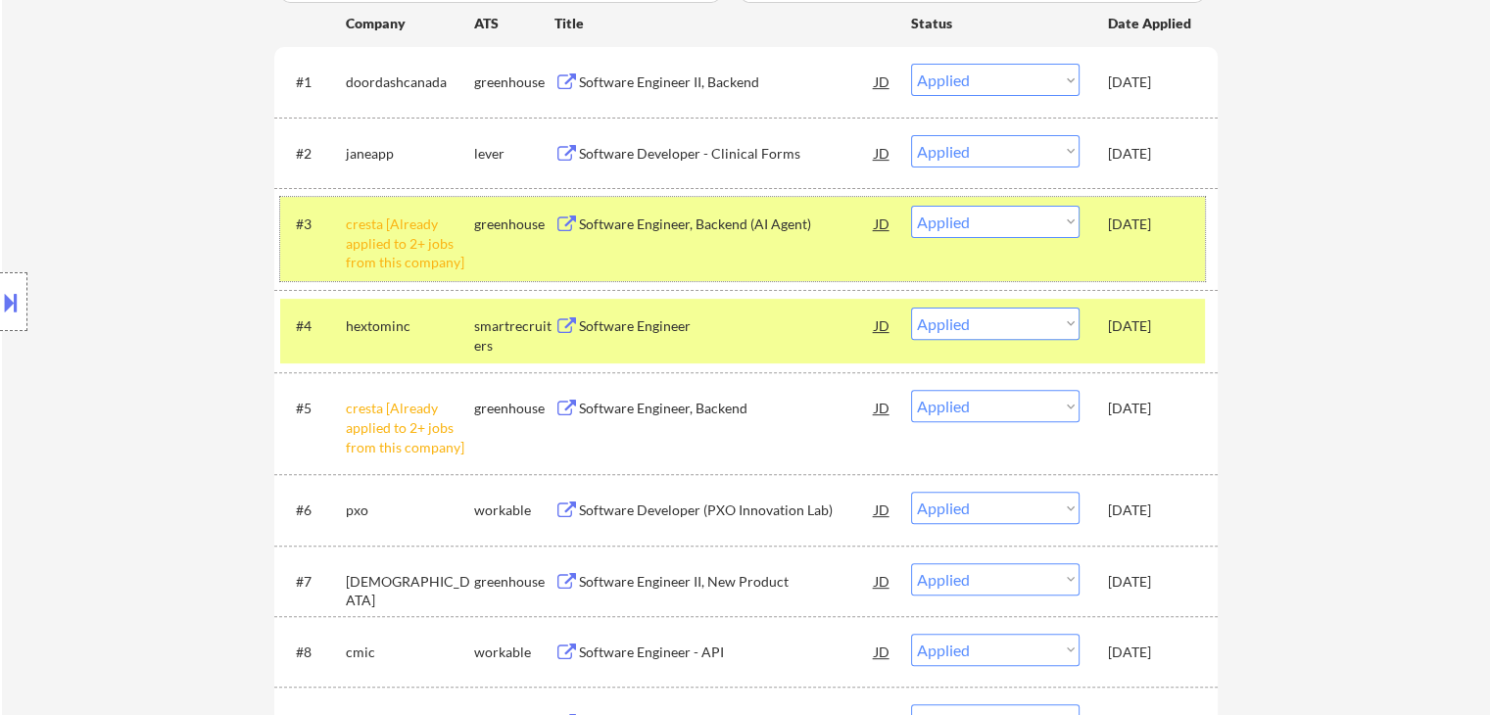
click at [396, 266] on div "cresta [Already applied to 2+ jobs from this company]" at bounding box center [410, 243] width 128 height 58
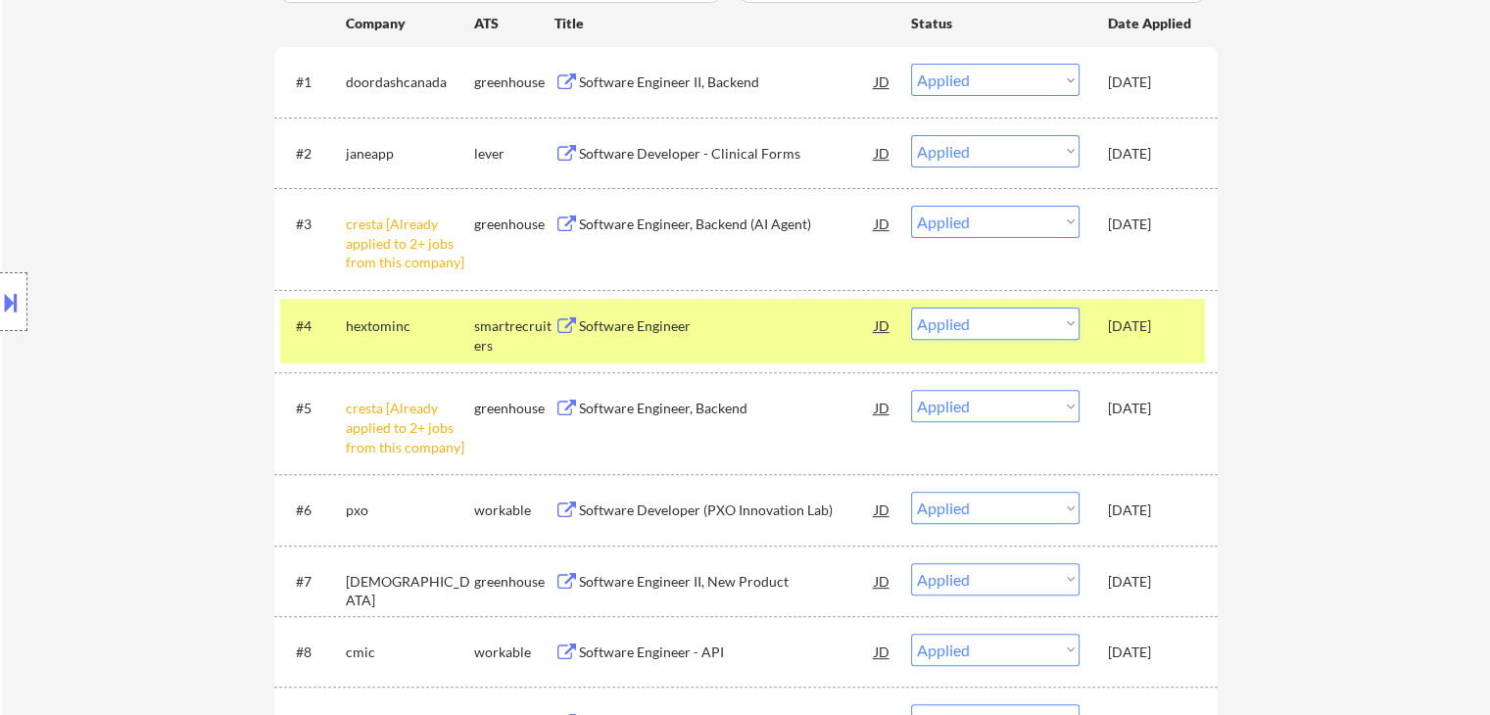
select select ""applied""
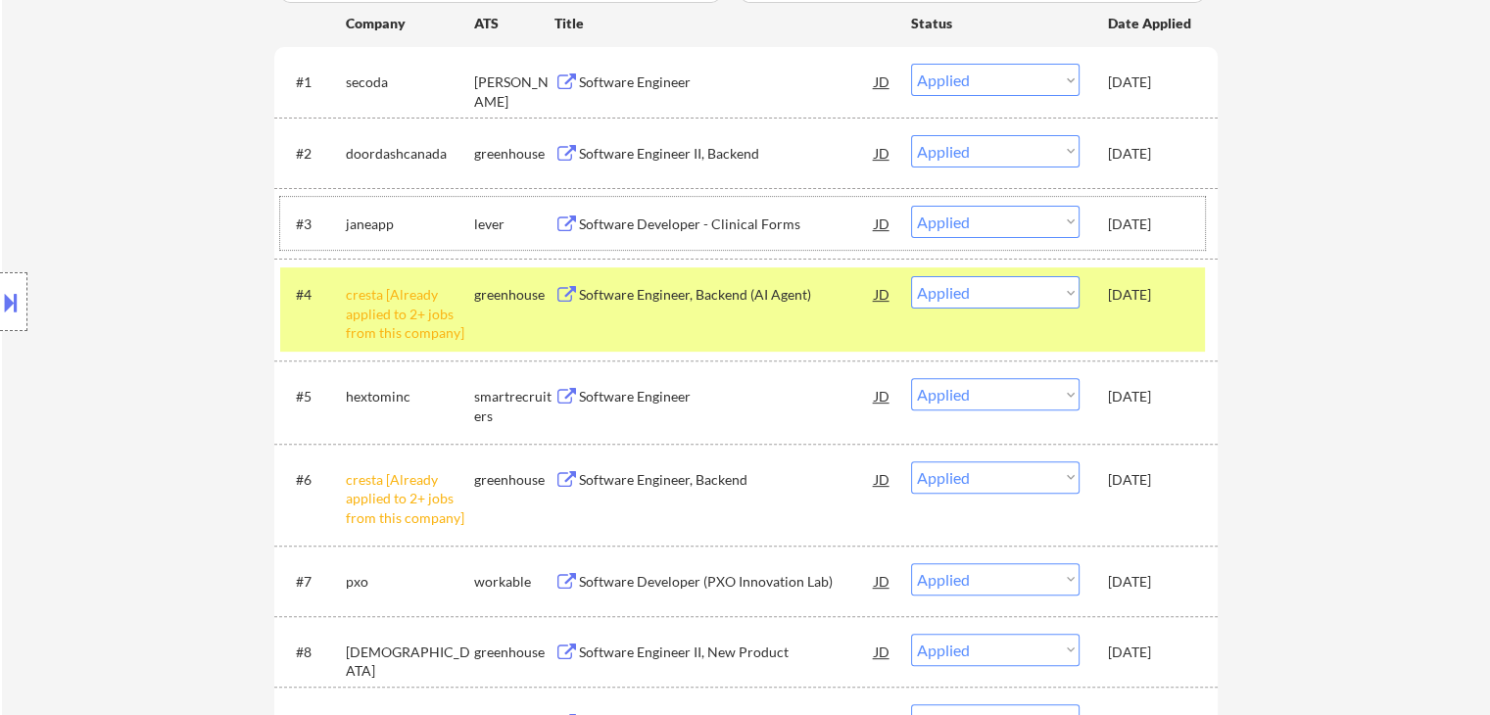
click at [380, 411] on div "hextominc" at bounding box center [410, 395] width 128 height 35
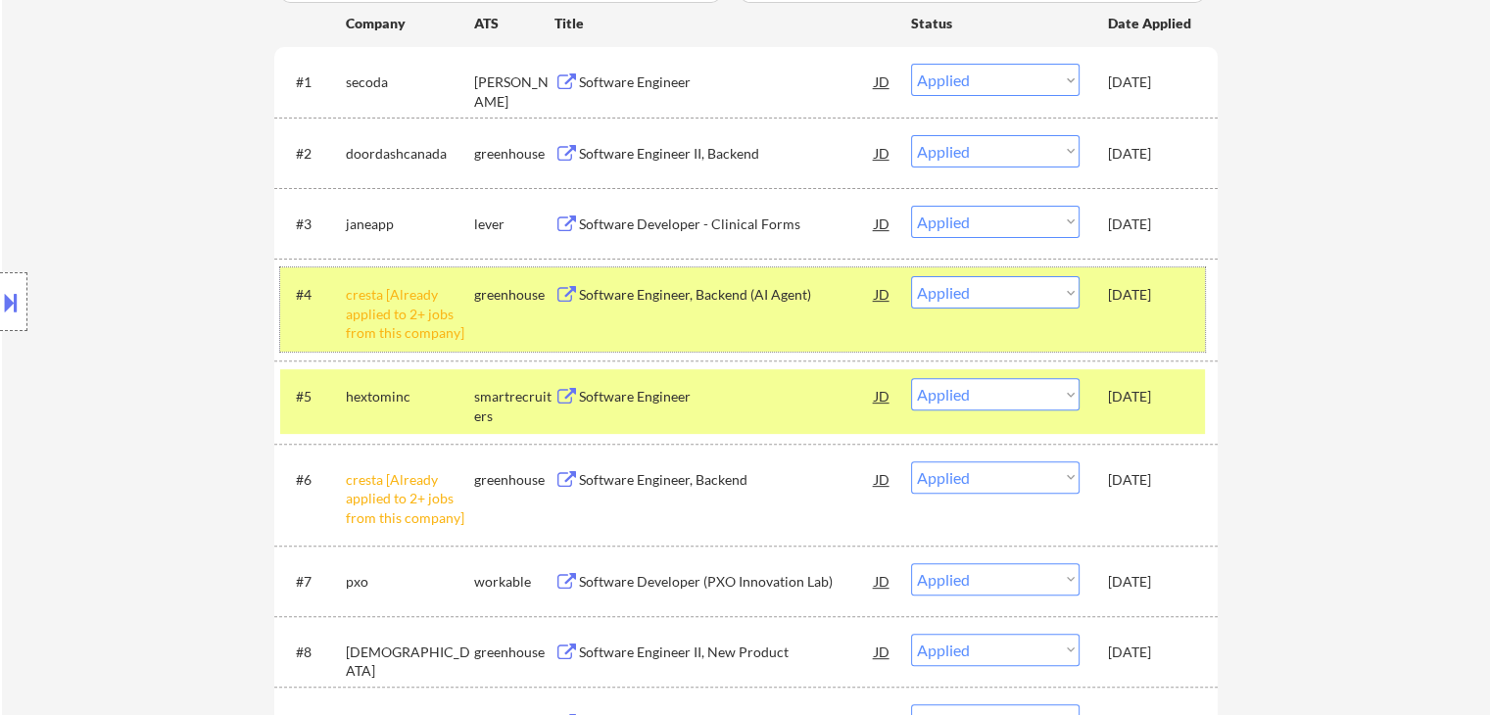
click at [362, 318] on div "cresta [Already applied to 2+ jobs from this company]" at bounding box center [410, 314] width 128 height 58
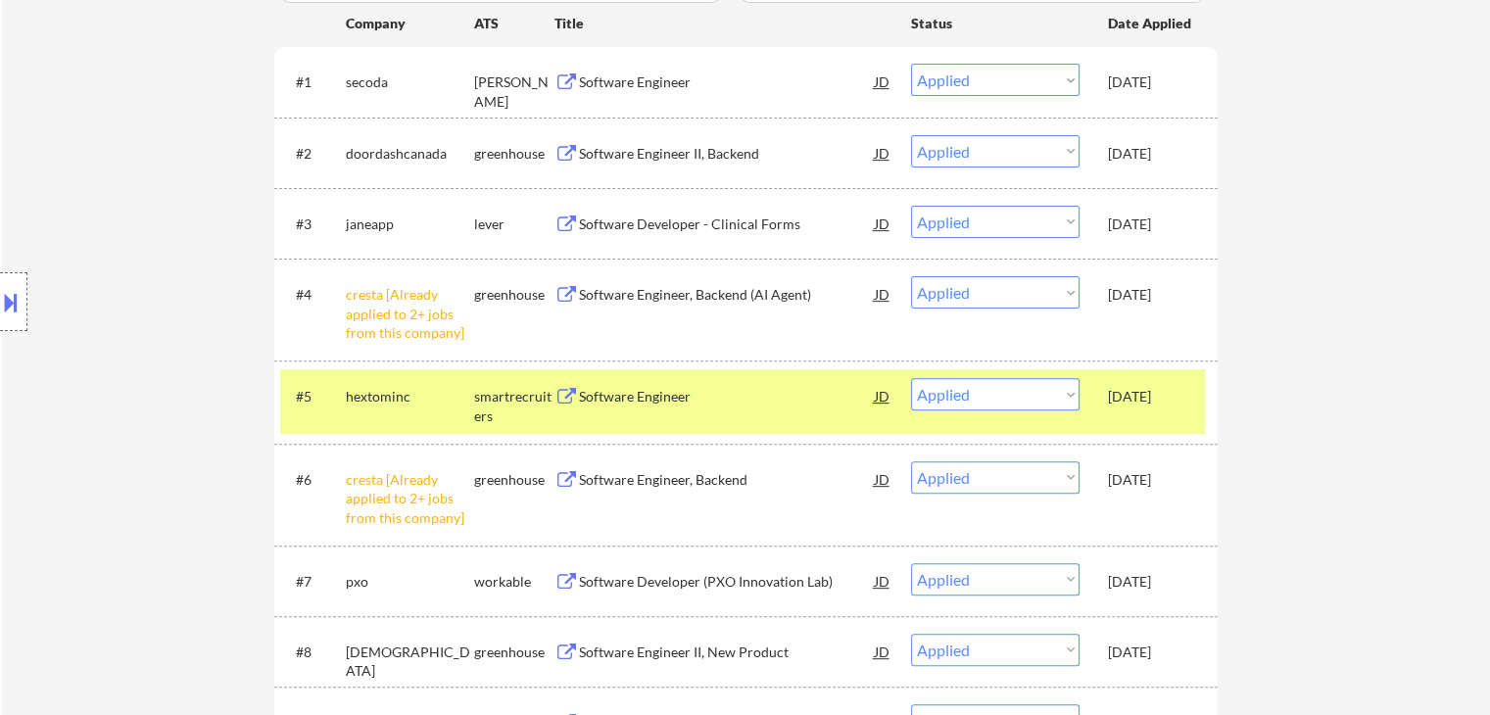
select select ""applied""
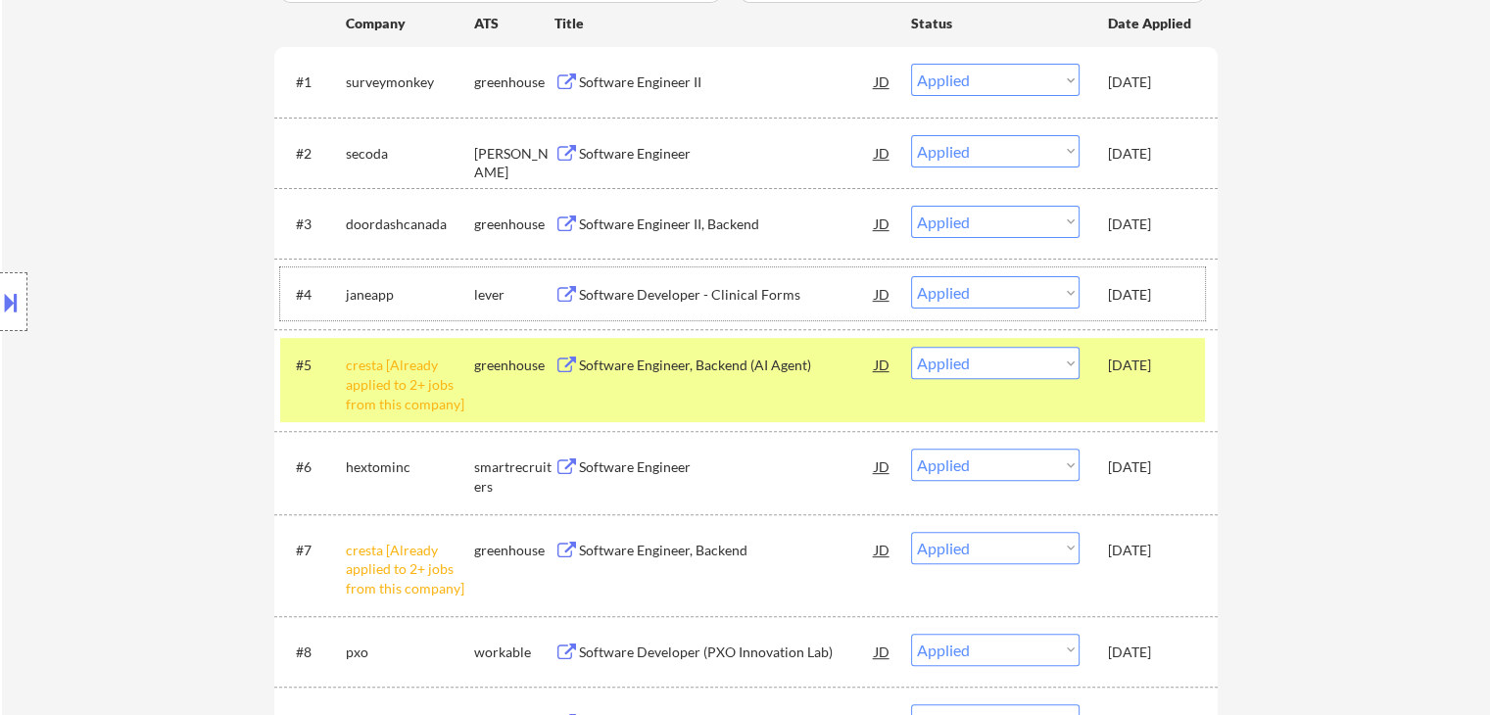
click at [473, 398] on div "cresta [Already applied to 2+ jobs from this company]" at bounding box center [410, 385] width 128 height 58
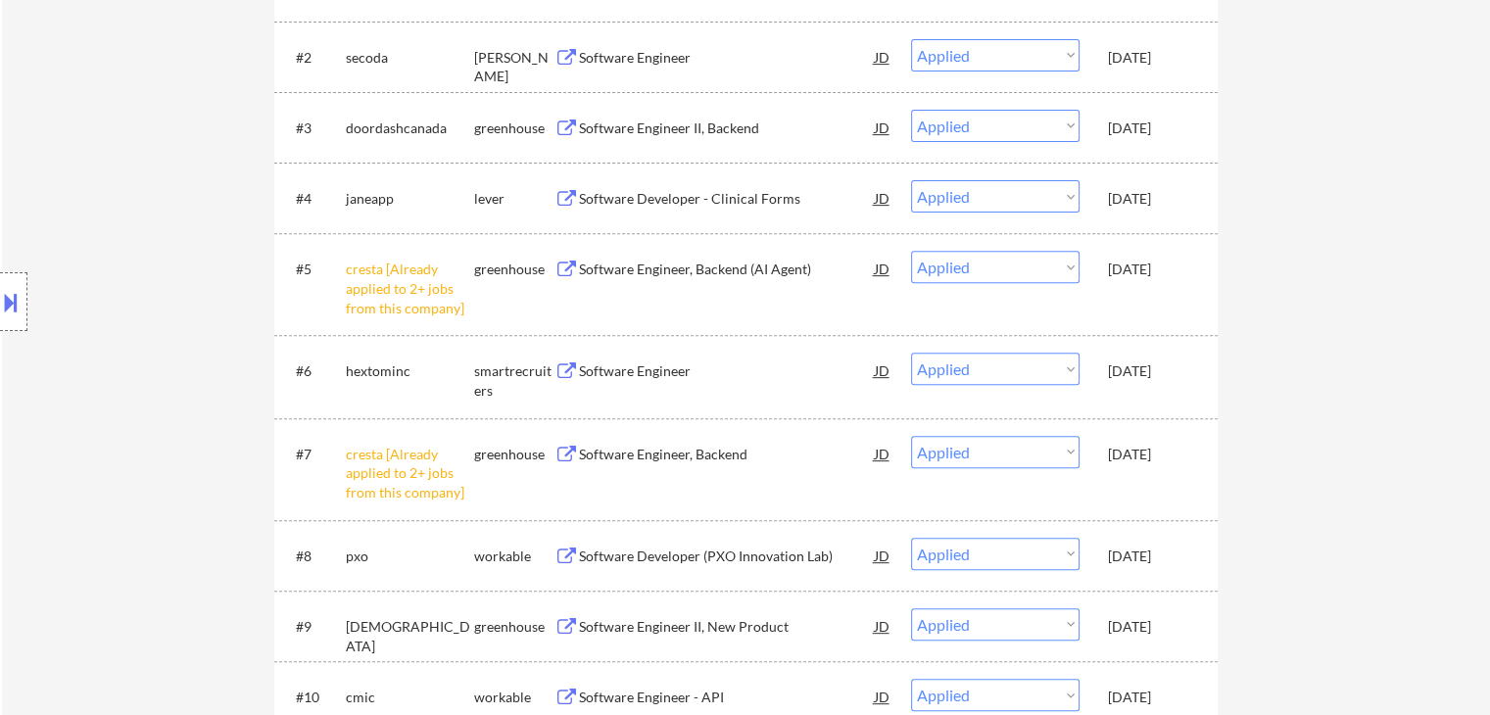
scroll to position [727, 0]
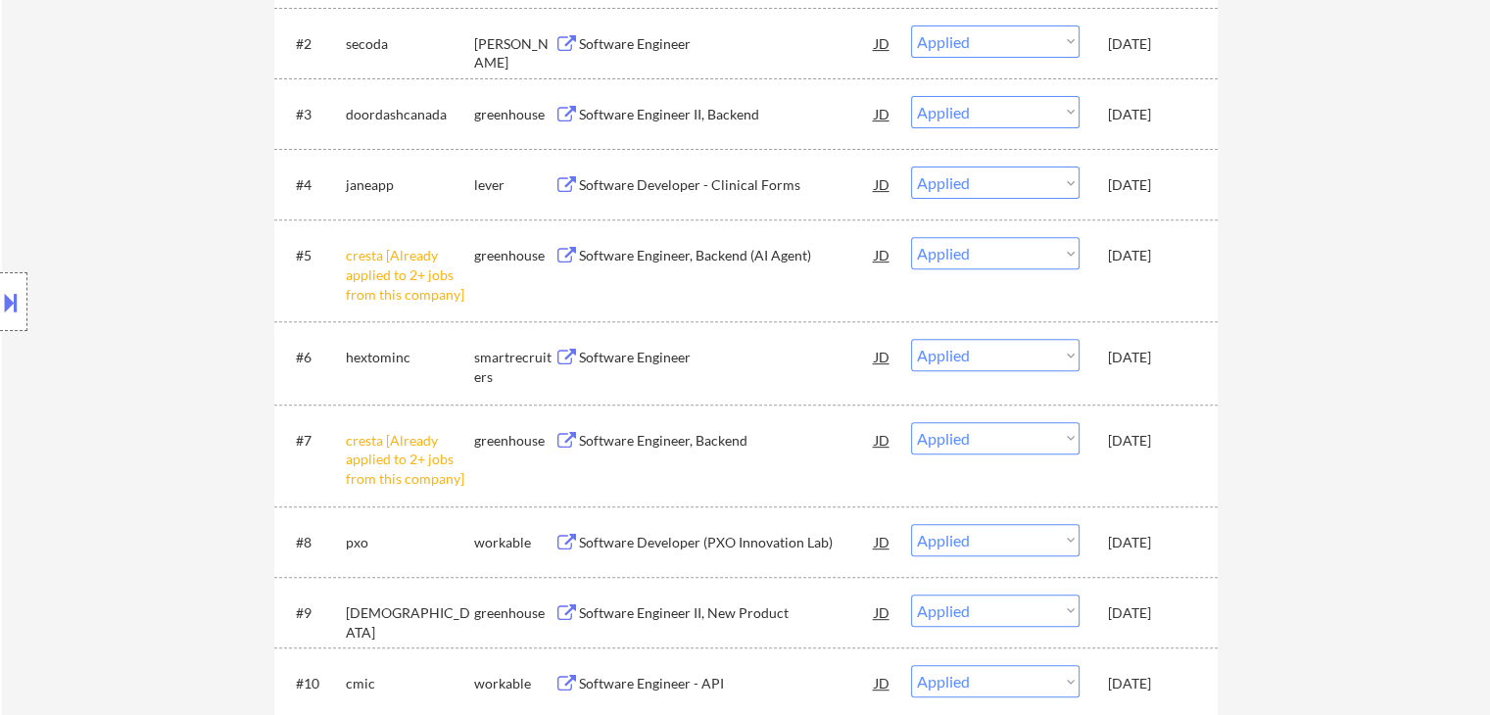
select select ""applied""
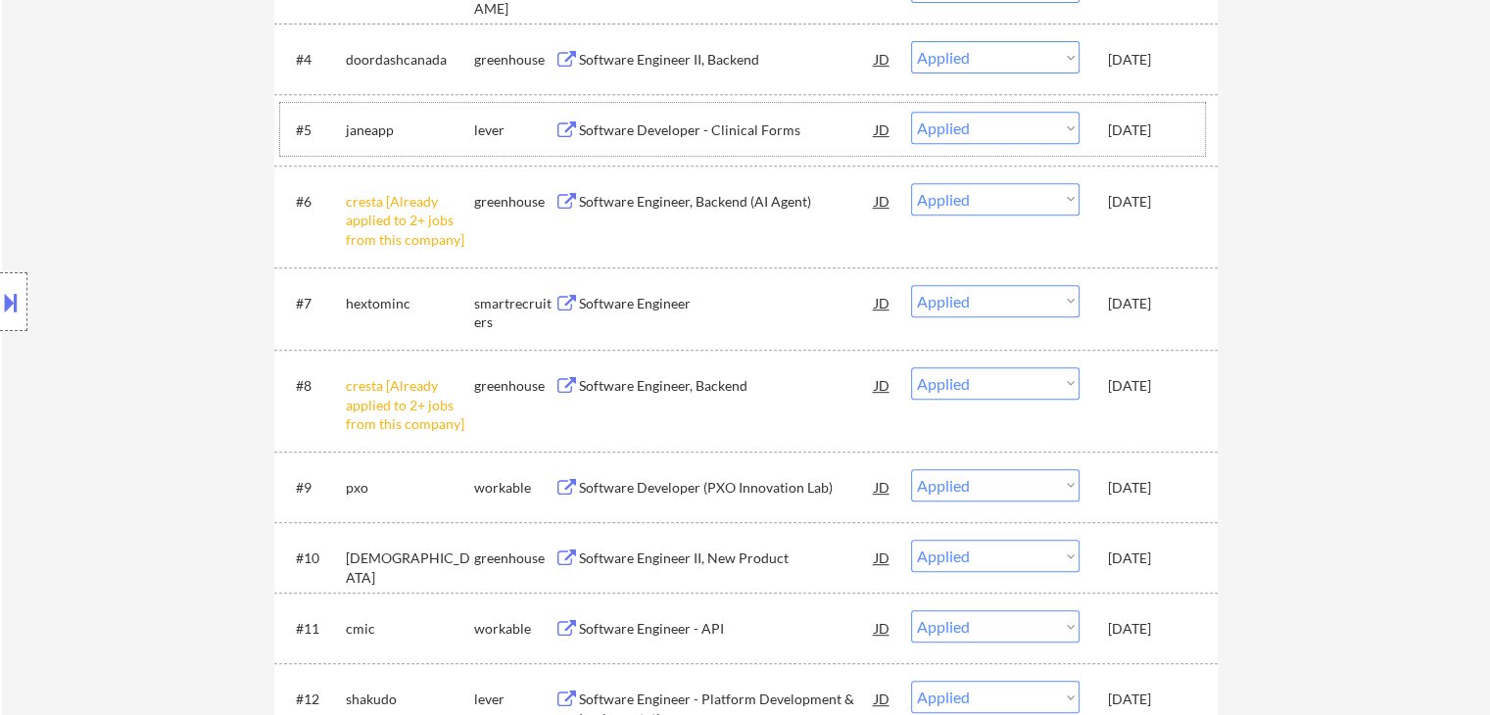
scroll to position [858, 0]
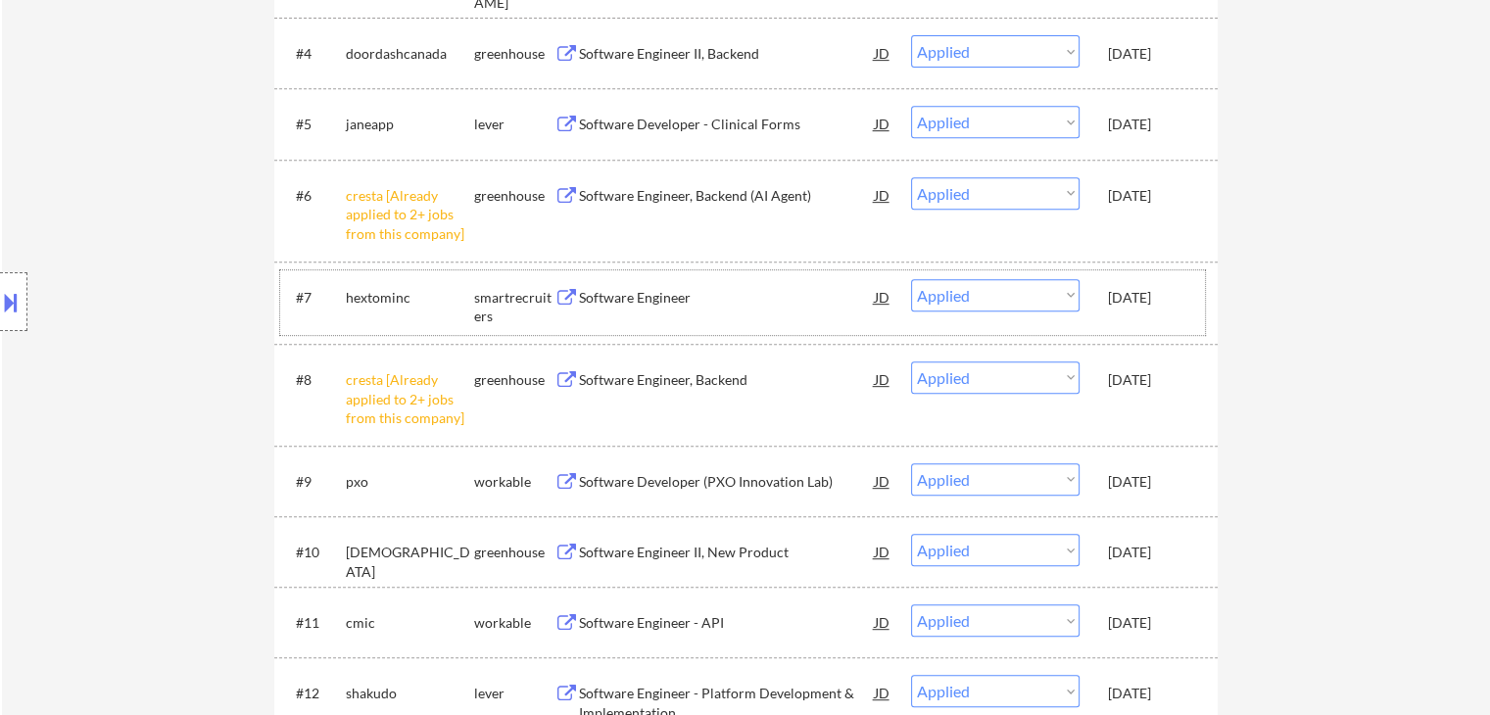
click at [1126, 319] on div "#7 hextominc smartrecruiters Software Engineer JD warning_amber Choose an optio…" at bounding box center [742, 302] width 924 height 65
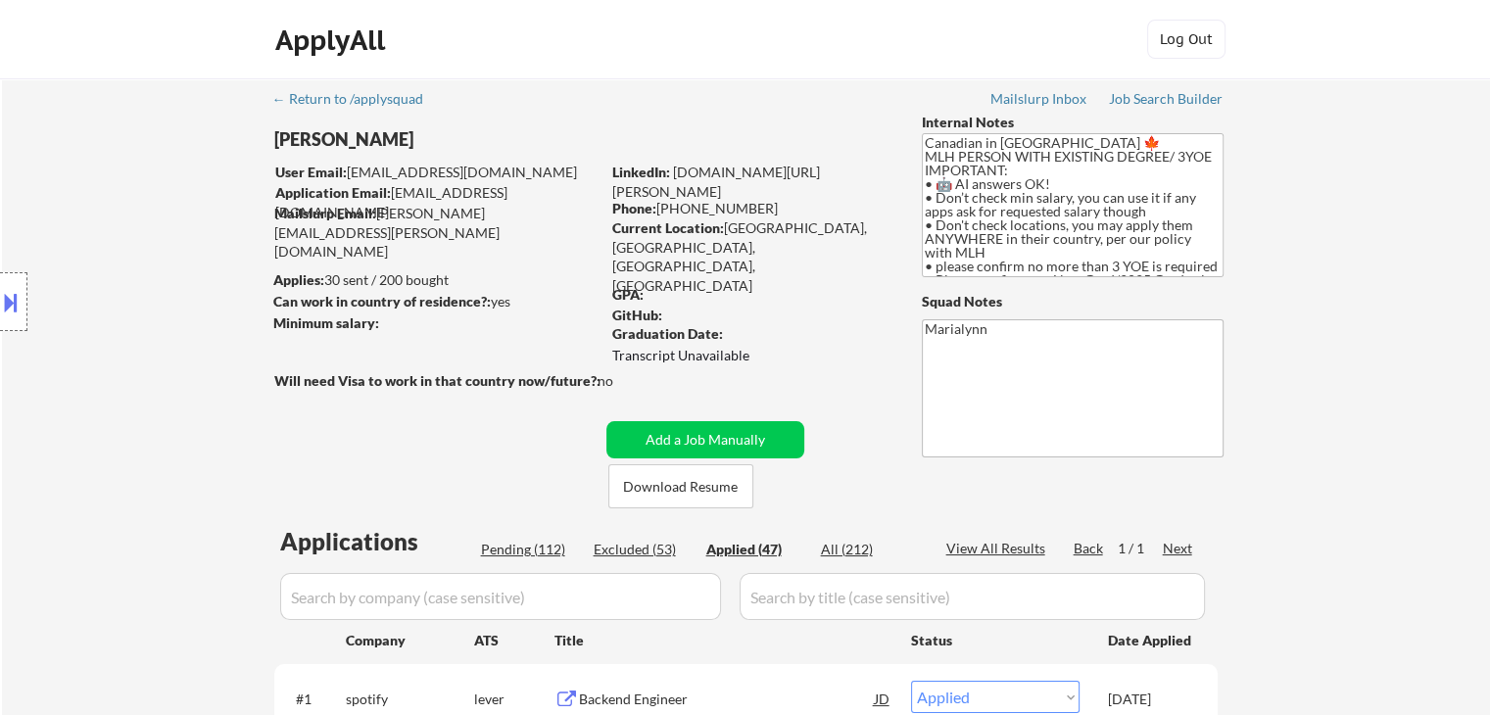
scroll to position [0, 0]
select select ""applied""
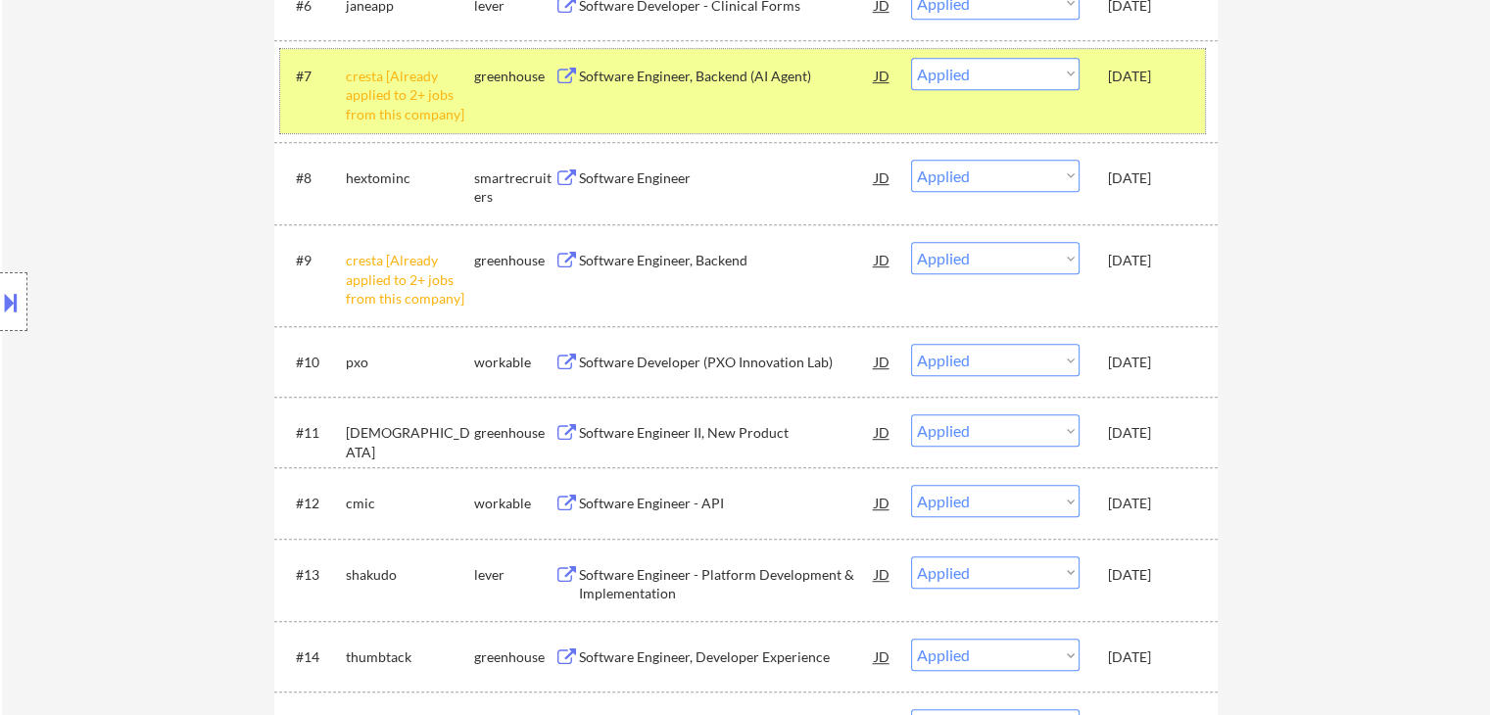
scroll to position [1077, 0]
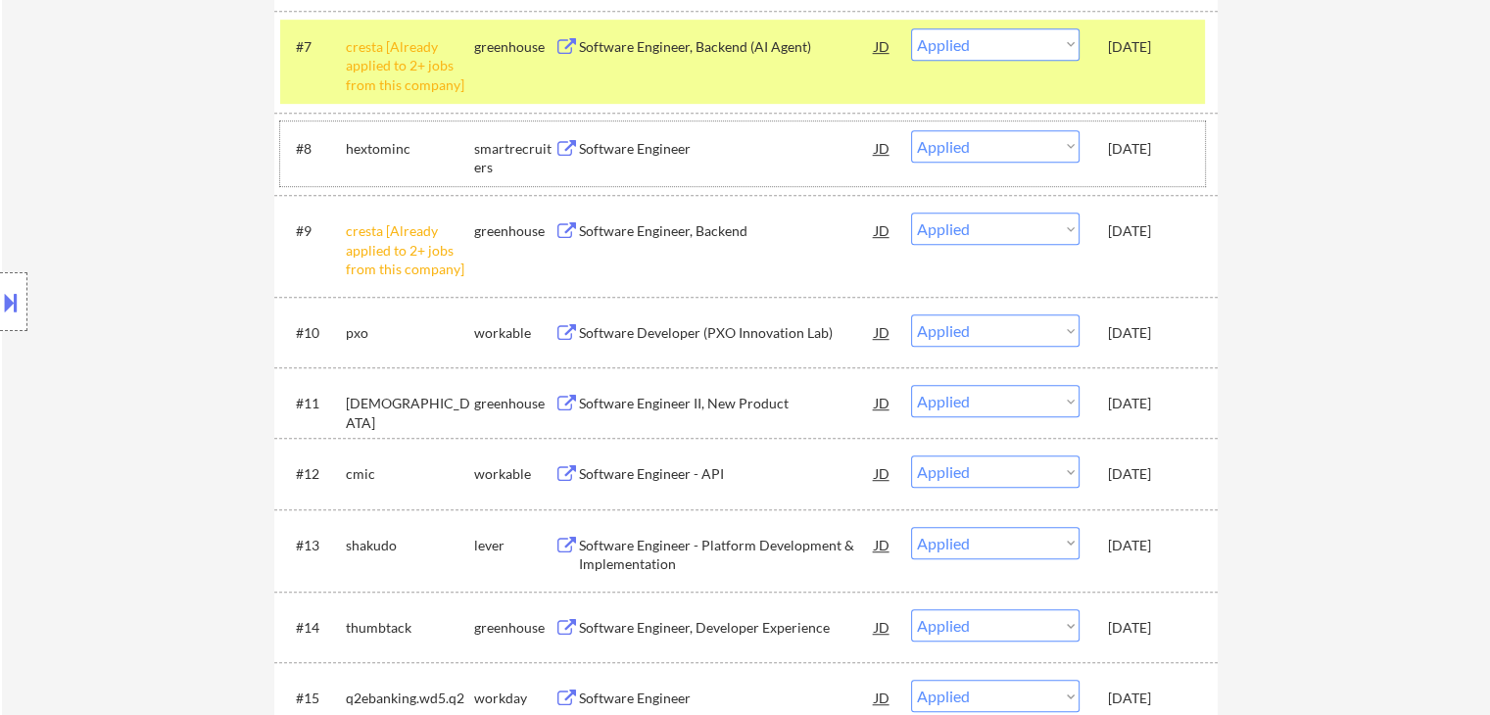
click at [1128, 169] on div "#8 hextominc smartrecruiters Software Engineer JD warning_amber Choose an optio…" at bounding box center [742, 153] width 924 height 65
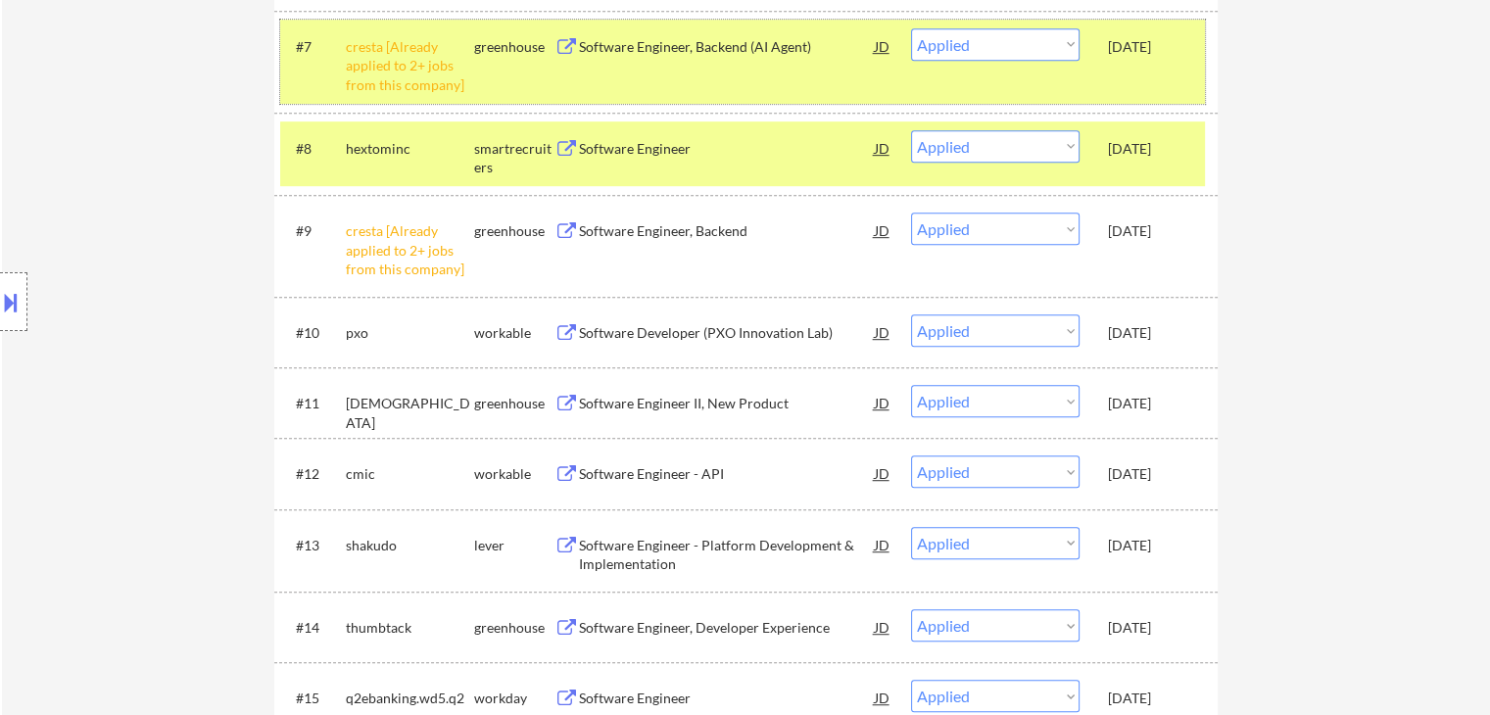
click at [791, 82] on div "#7 cresta [Already applied to 2+ jobs from this company] greenhouse Software En…" at bounding box center [742, 62] width 924 height 84
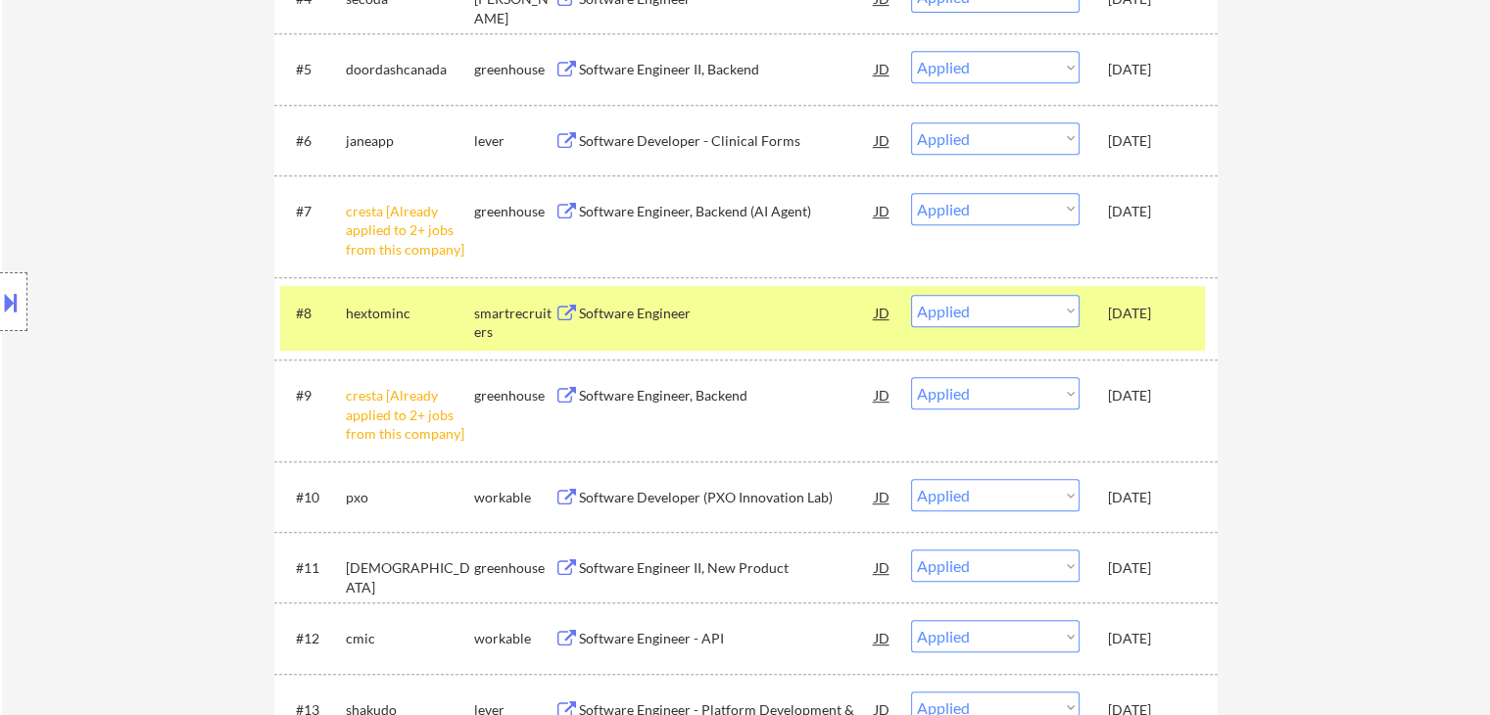
scroll to position [880, 0]
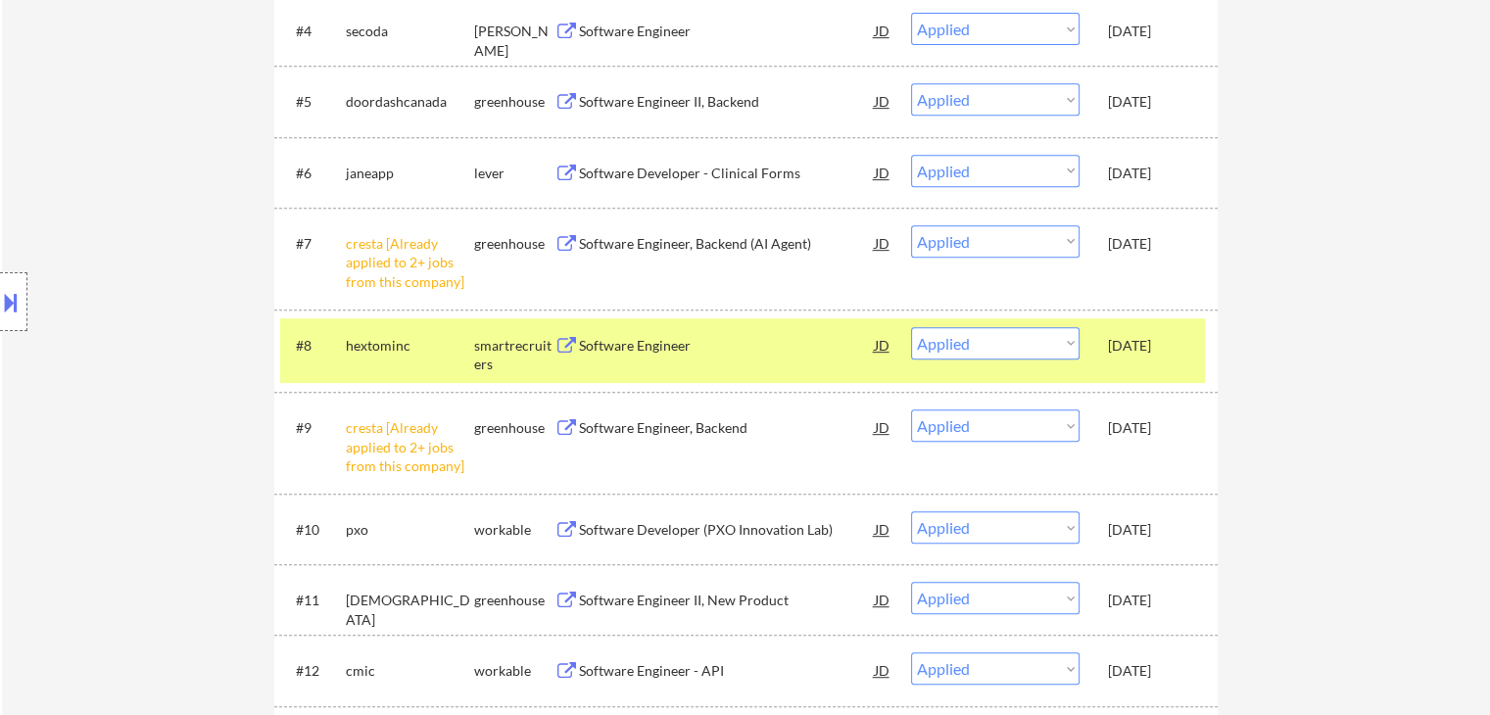
select select ""applied""
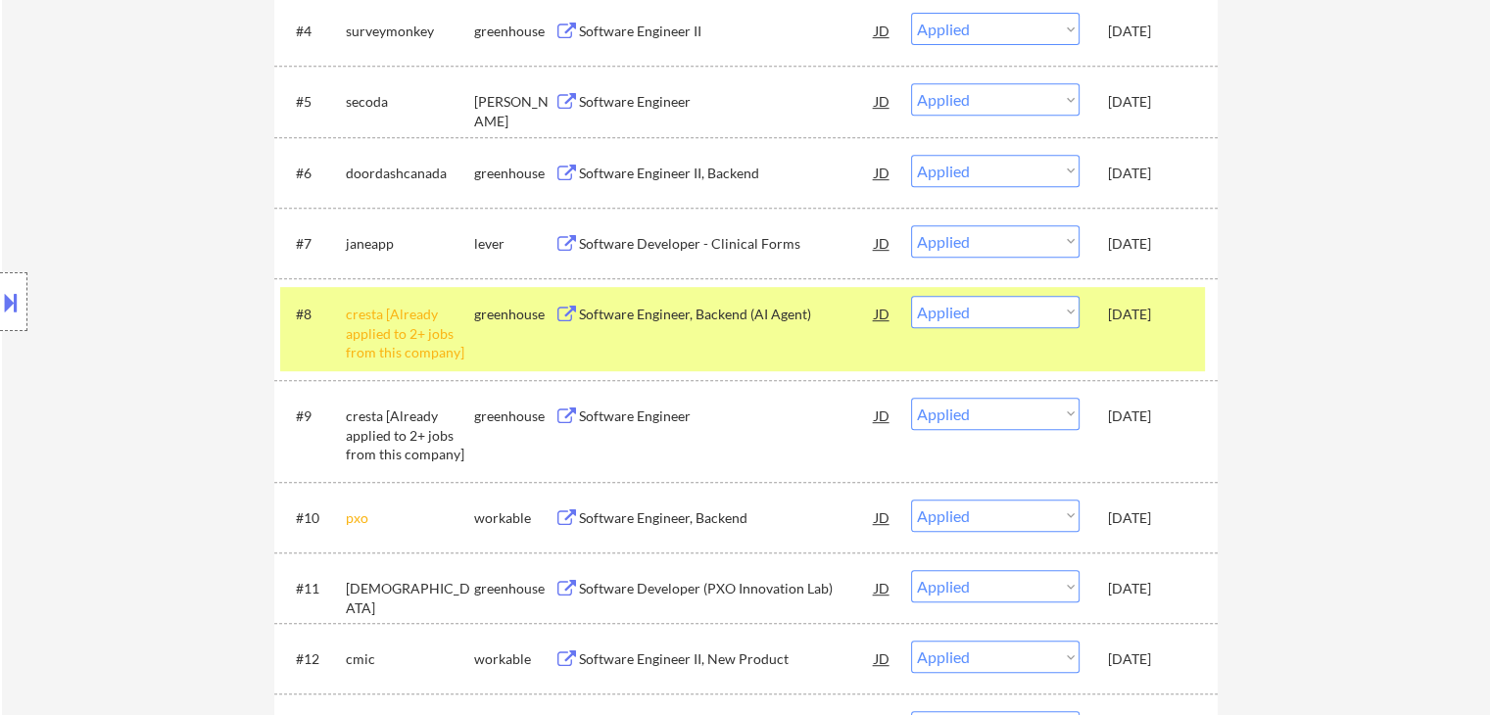
select select ""applied""
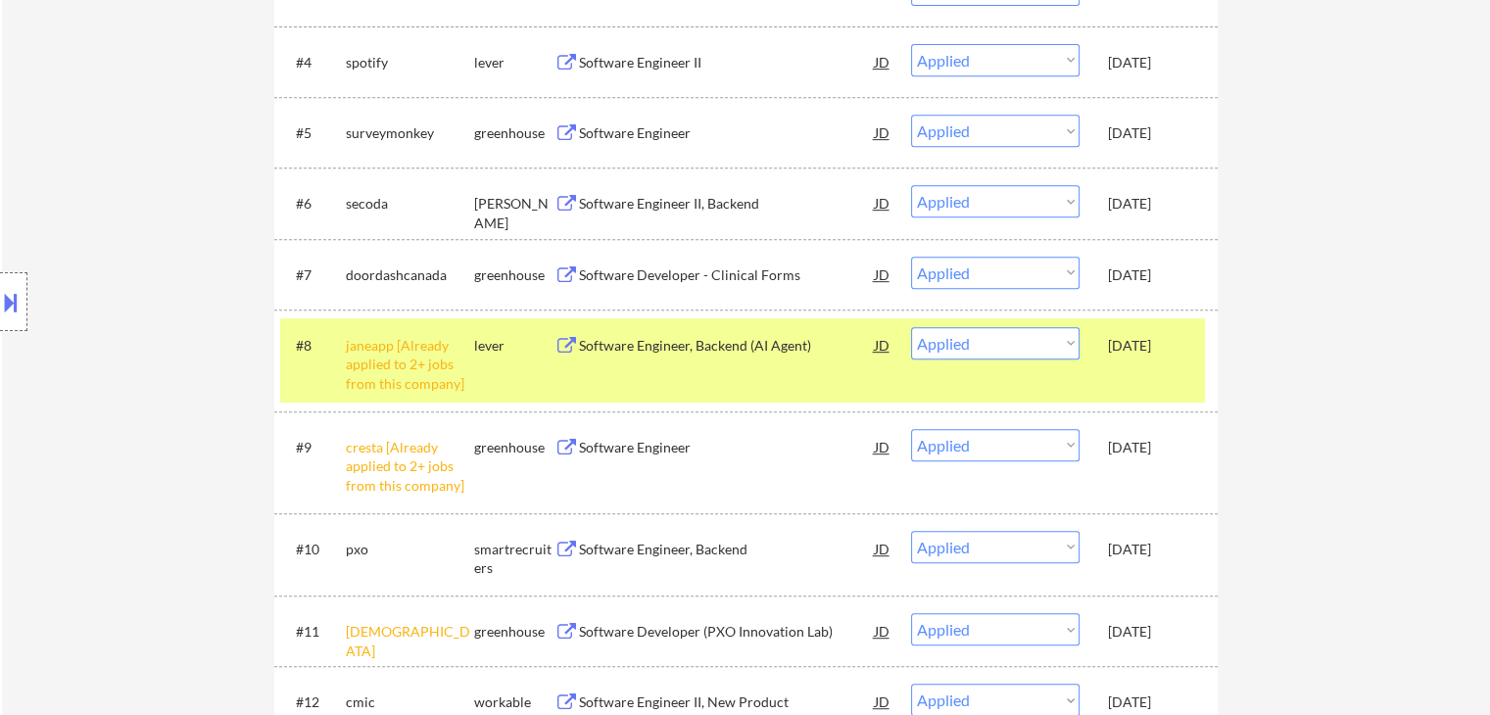
select select ""applied""
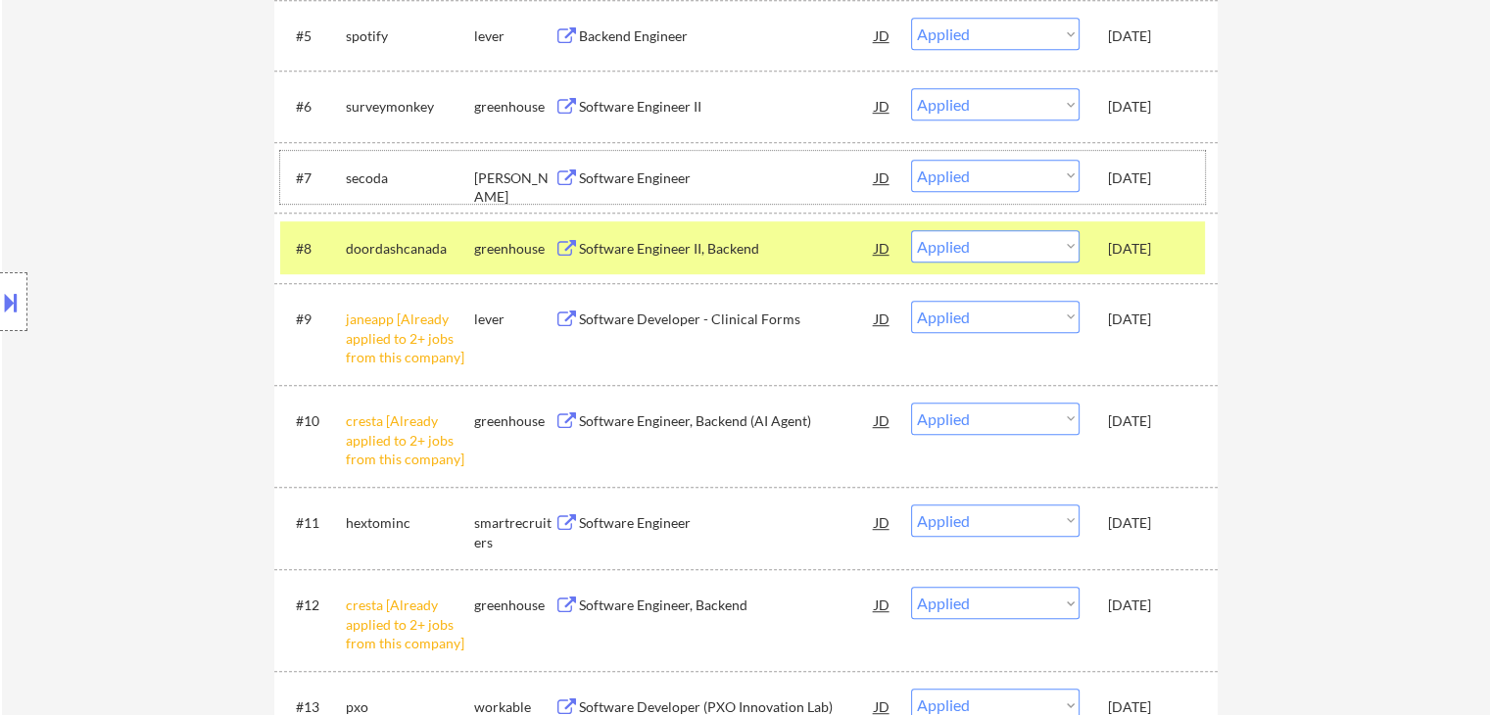
scroll to position [1044, 0]
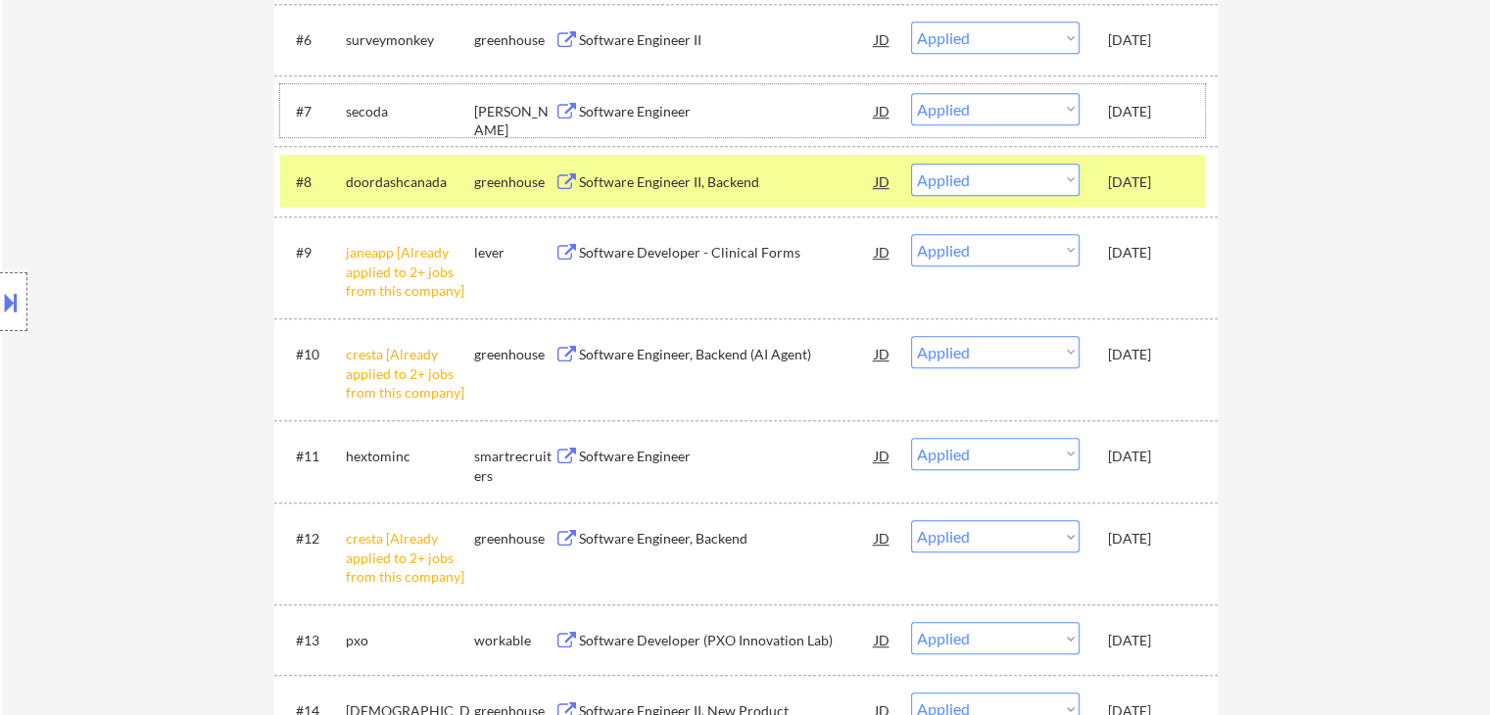
click at [1142, 482] on div "#11 hextominc smartrecruiters Software Engineer JD Choose an option... Pending …" at bounding box center [742, 461] width 924 height 65
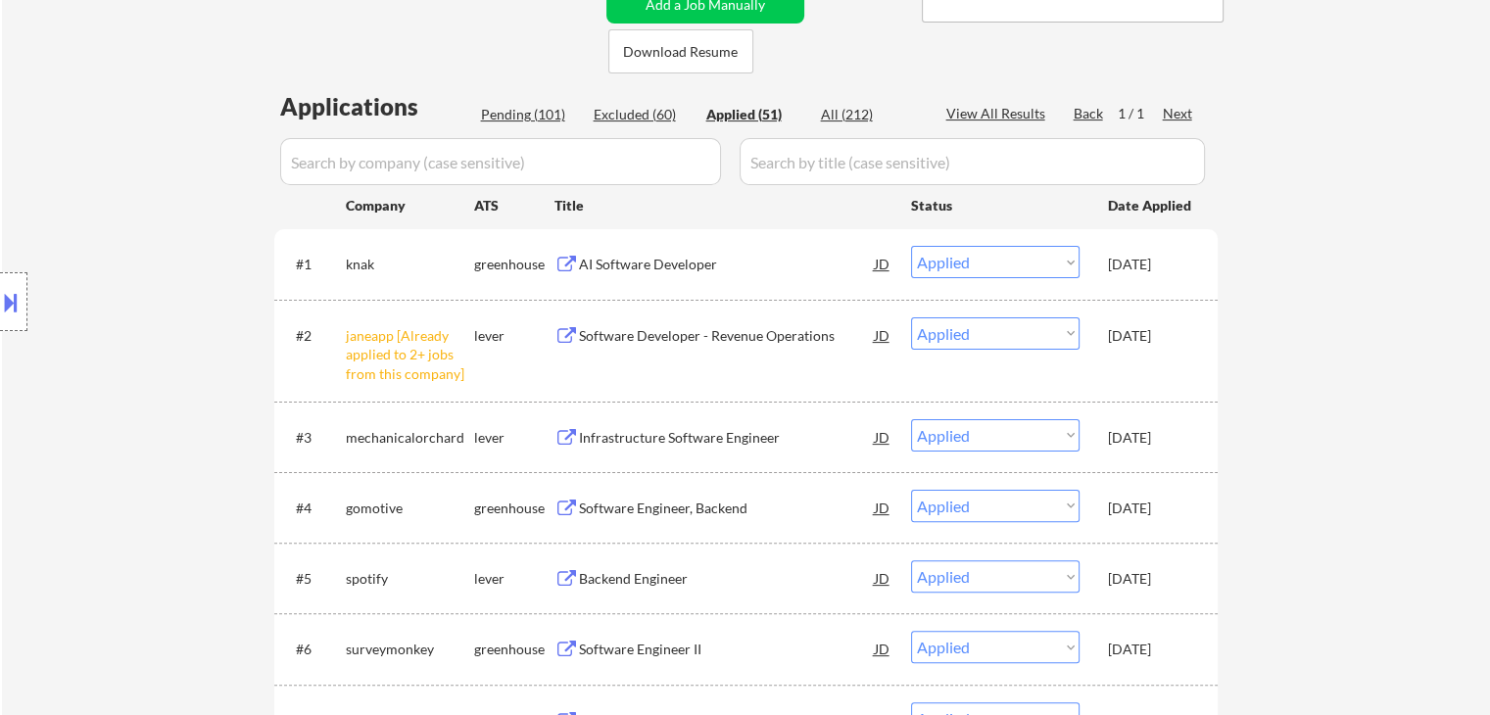
scroll to position [435, 0]
click at [1127, 447] on div "Oct 4, 2025" at bounding box center [1151, 436] width 86 height 35
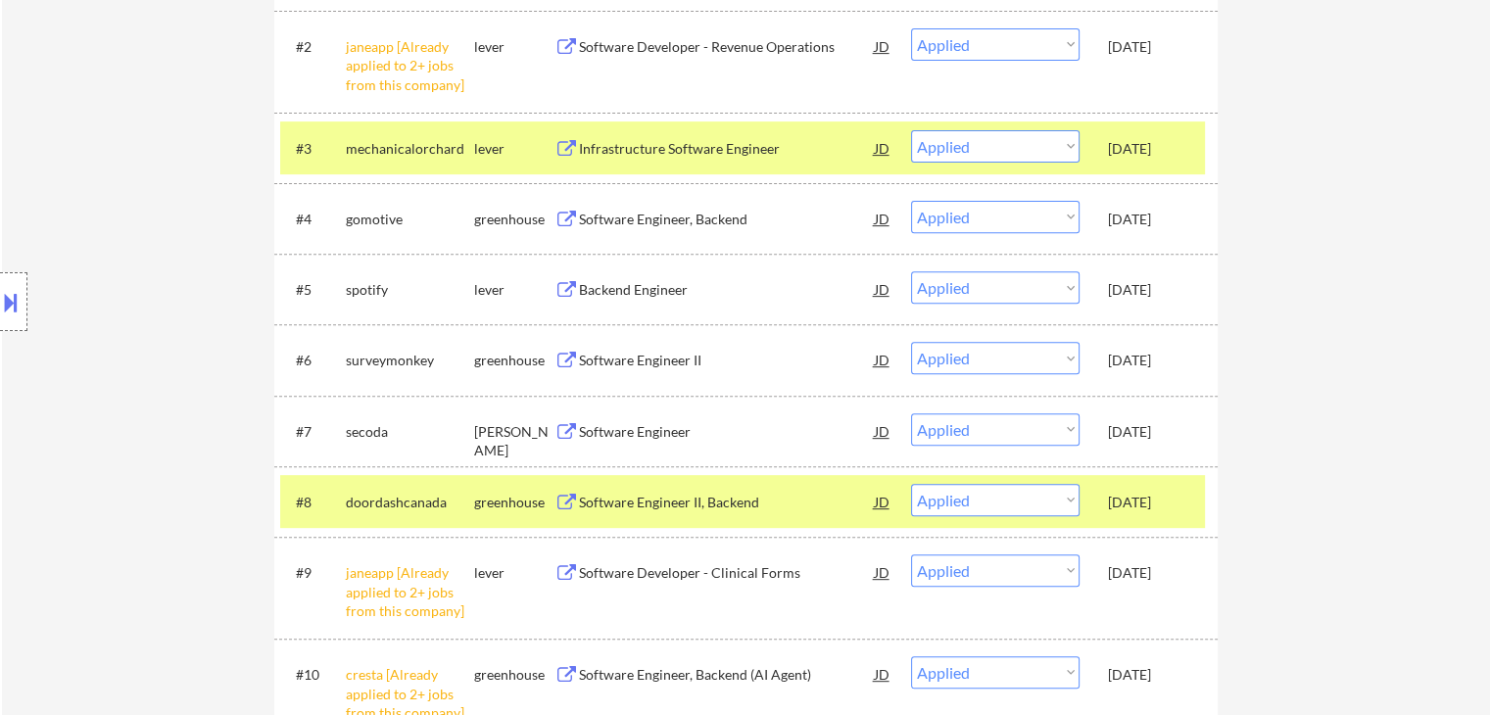
scroll to position [712, 0]
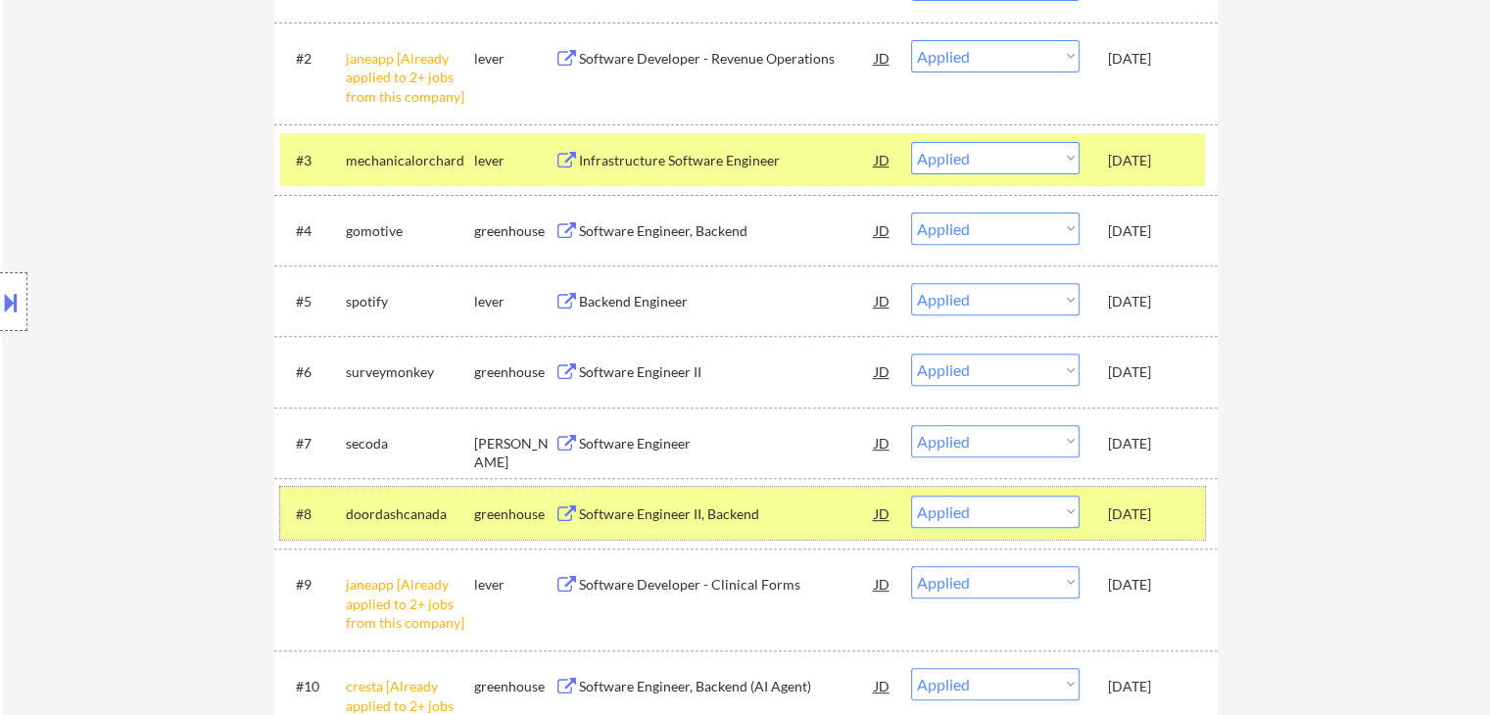
click at [1148, 536] on div "#8 doordashcanada greenhouse Software Engineer II, Backend JD warning_amber Cho…" at bounding box center [742, 513] width 924 height 53
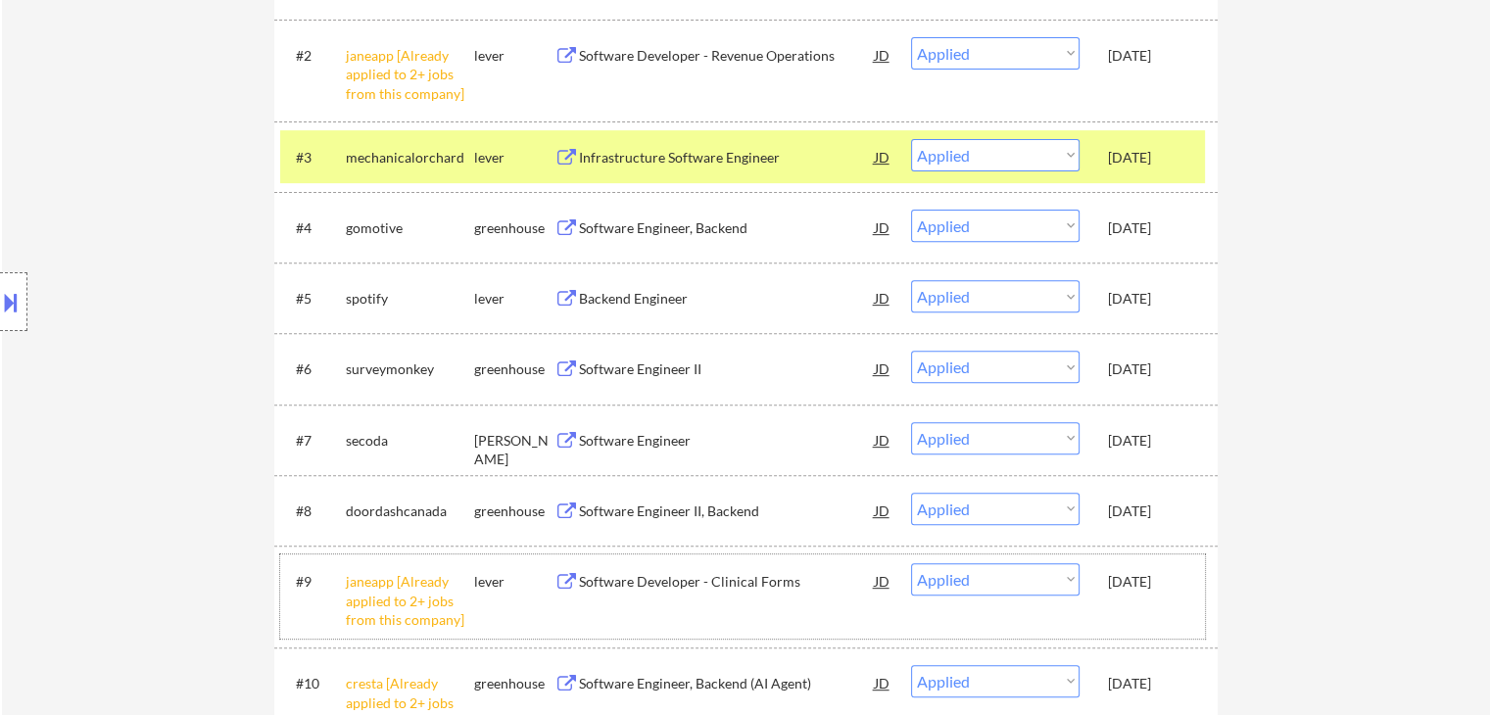
scroll to position [713, 0]
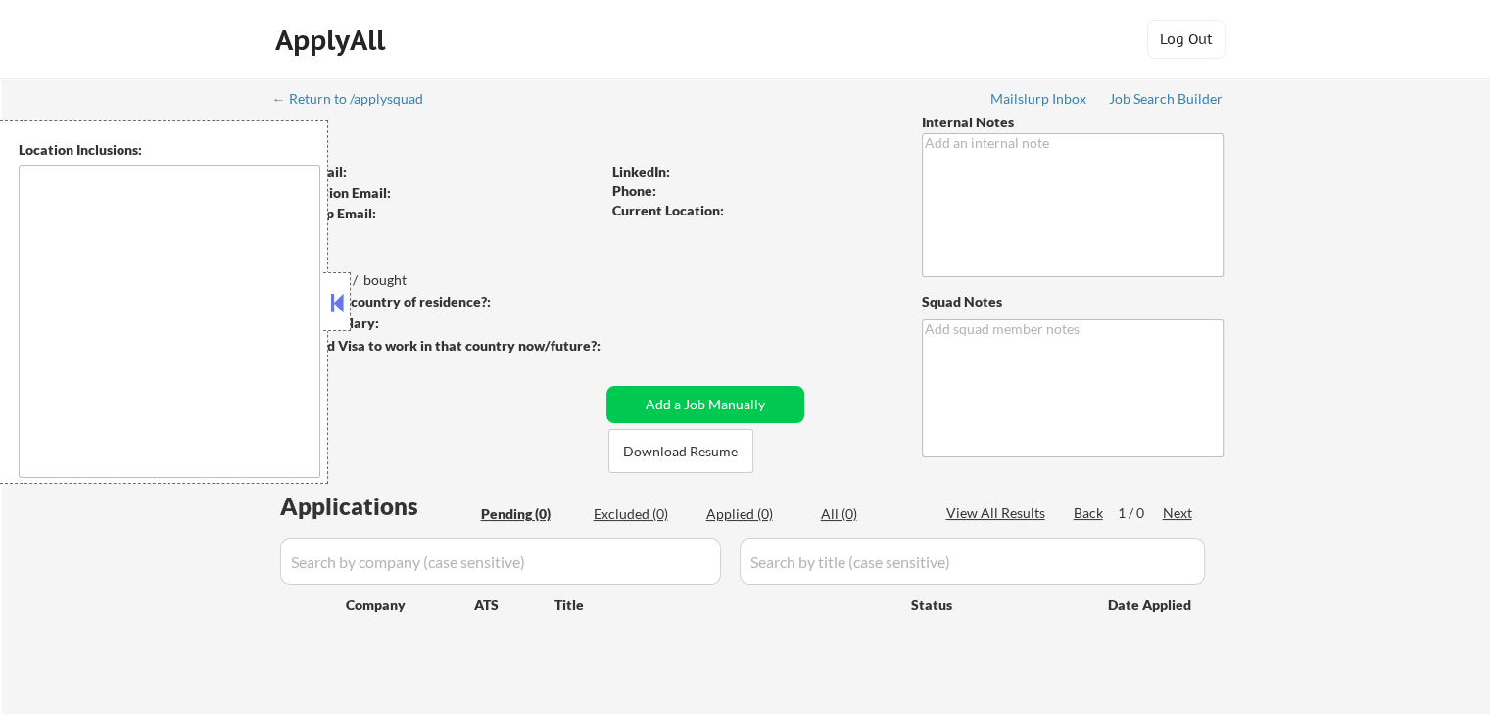
click at [331, 289] on button at bounding box center [337, 302] width 22 height 29
